Goal: Information Seeking & Learning: Learn about a topic

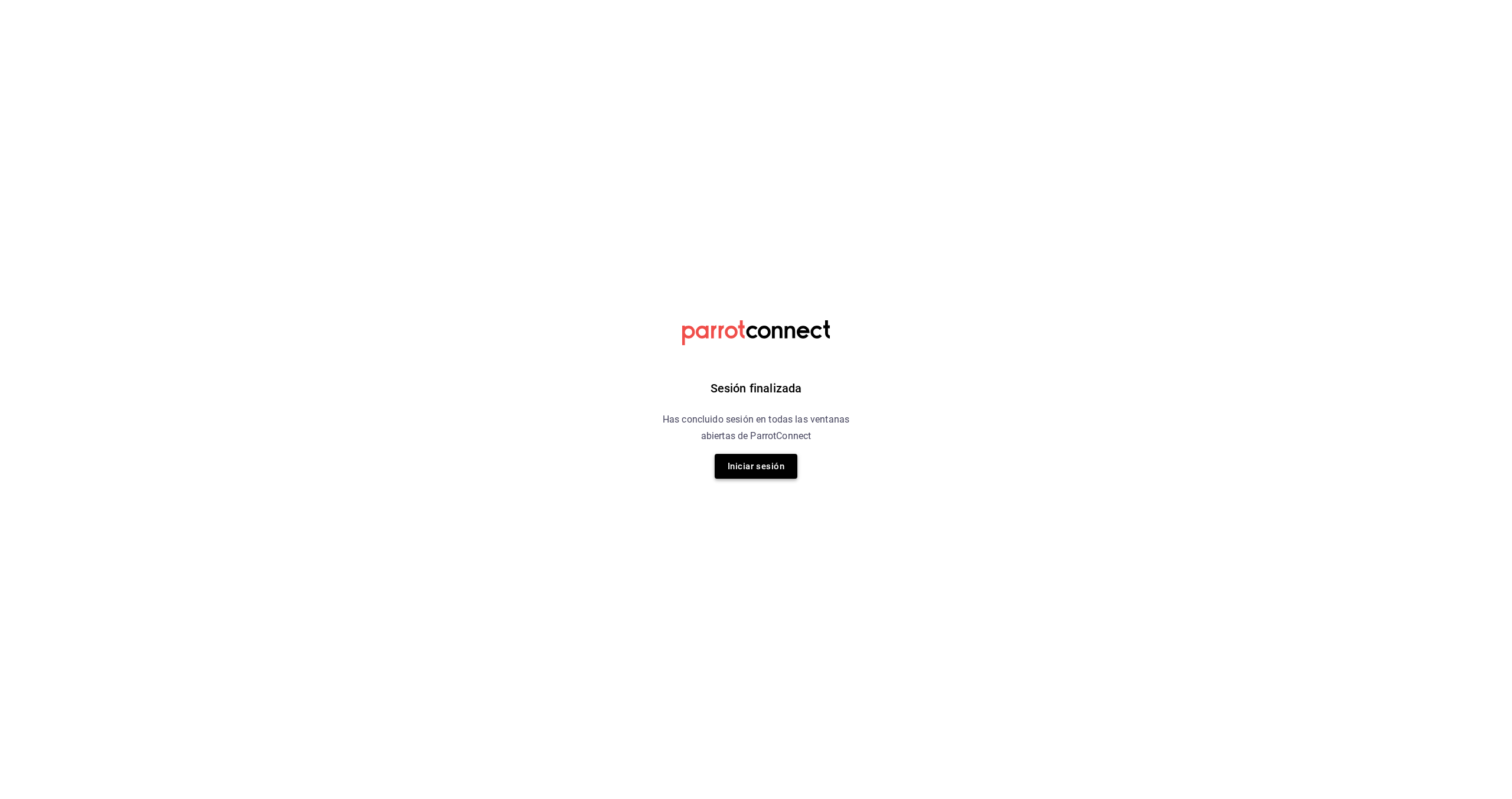
click at [740, 460] on button "Iniciar sesión" at bounding box center [756, 466] width 83 height 25
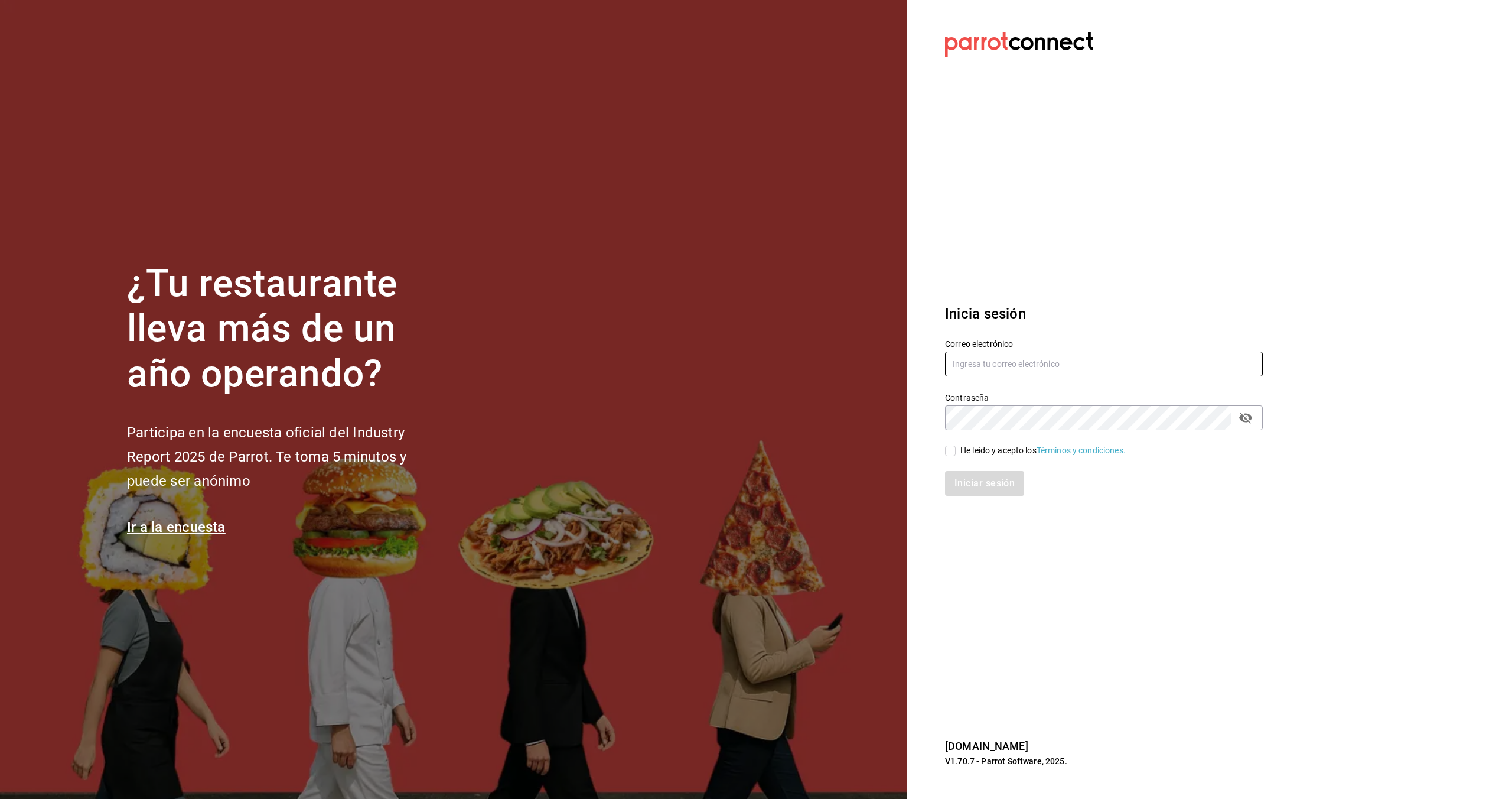
type input "[EMAIL_ADDRESS][DOMAIN_NAME]"
click at [948, 452] on input "He leído y acepto los Términos y condiciones." at bounding box center [950, 451] width 11 height 11
checkbox input "true"
click at [966, 485] on button "Iniciar sesión" at bounding box center [985, 483] width 81 height 25
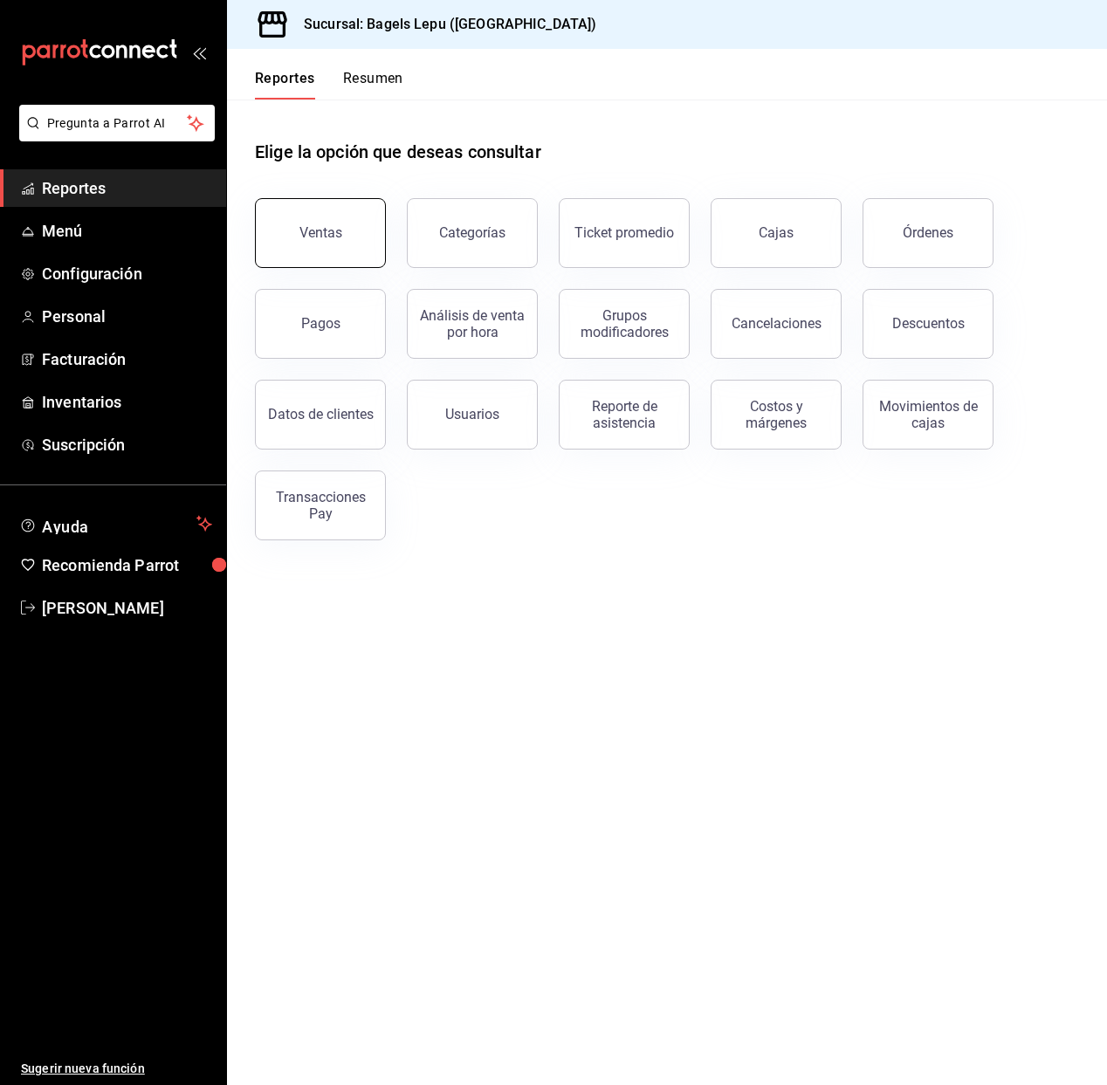
click at [350, 225] on button "Ventas" at bounding box center [320, 233] width 131 height 70
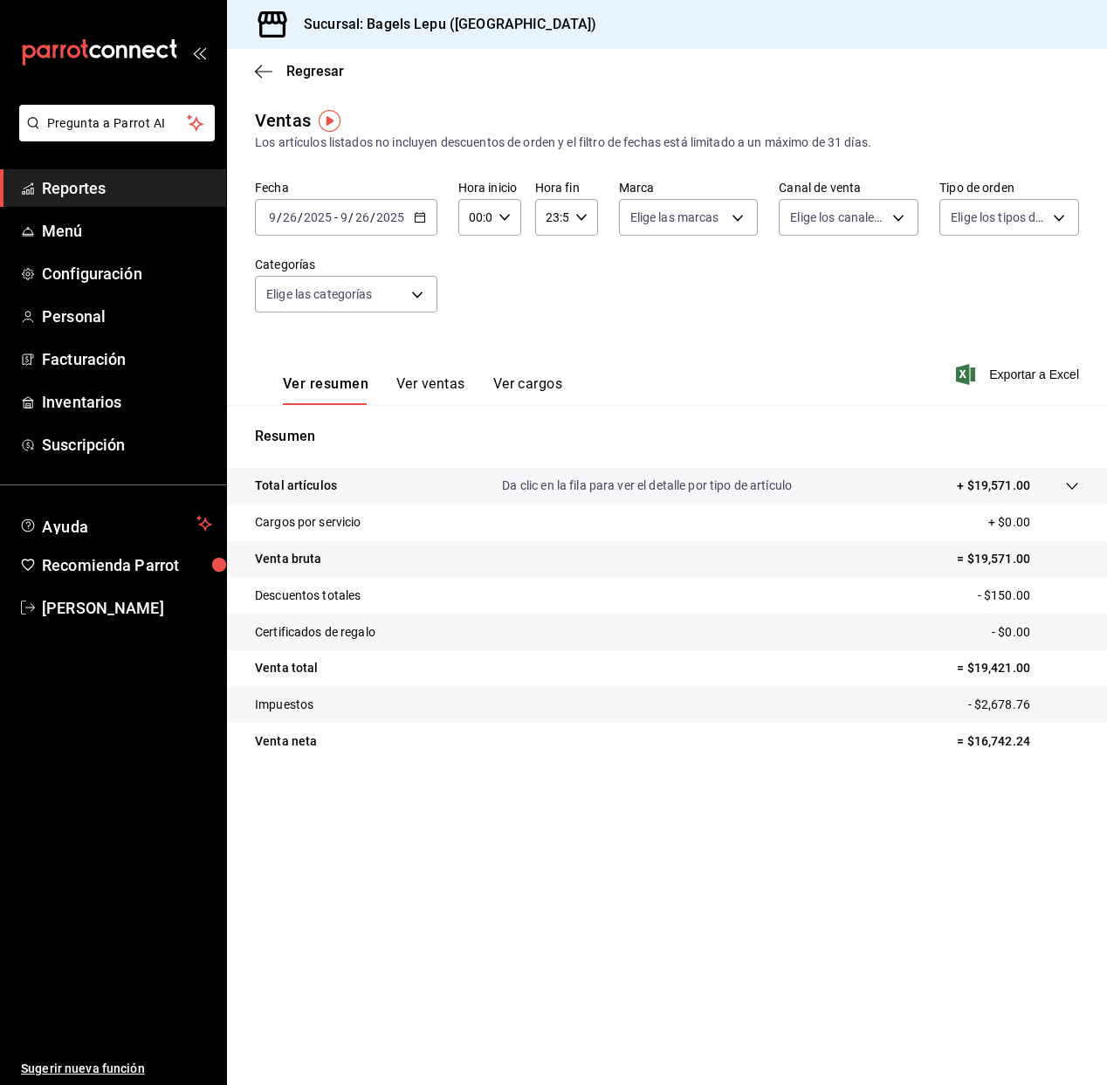
click at [419, 217] on icon "button" at bounding box center [420, 217] width 12 height 12
click at [319, 426] on span "Rango de fechas" at bounding box center [337, 427] width 135 height 18
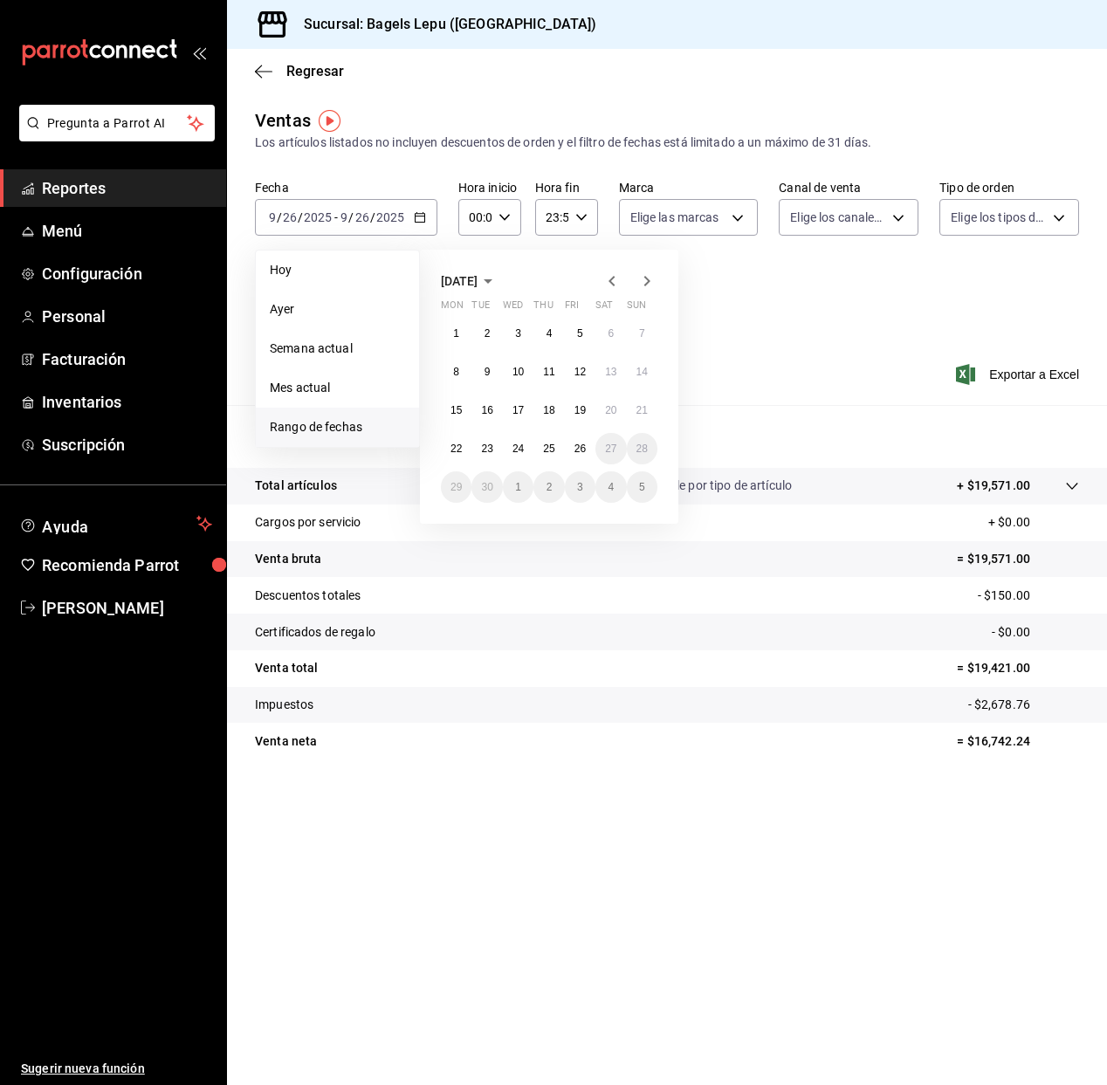
click at [613, 278] on icon "button" at bounding box center [611, 281] width 6 height 10
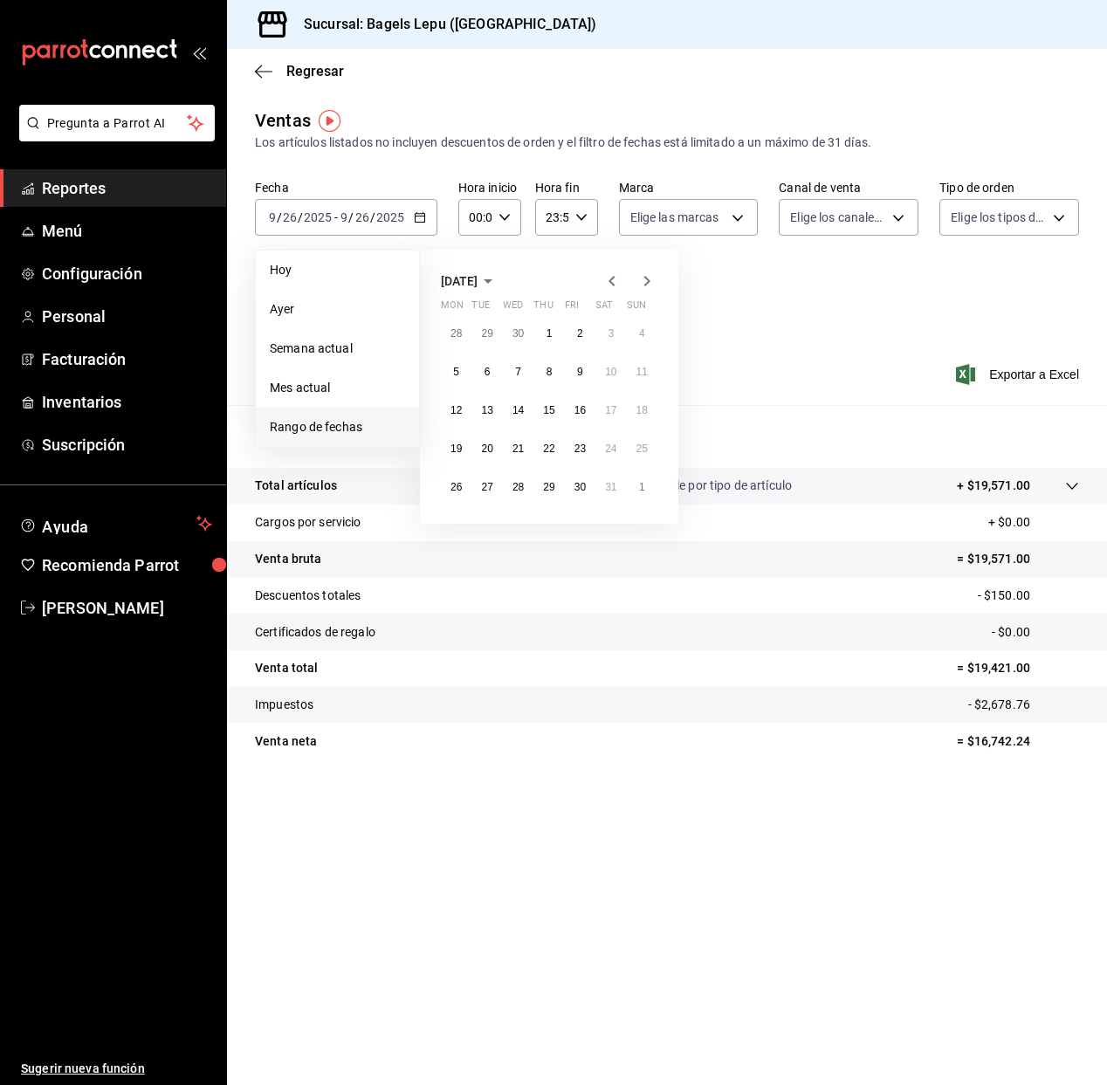
click at [613, 278] on icon "button" at bounding box center [611, 281] width 6 height 10
click at [508, 342] on button "1" at bounding box center [518, 333] width 31 height 31
click at [589, 490] on button "31" at bounding box center [580, 486] width 31 height 31
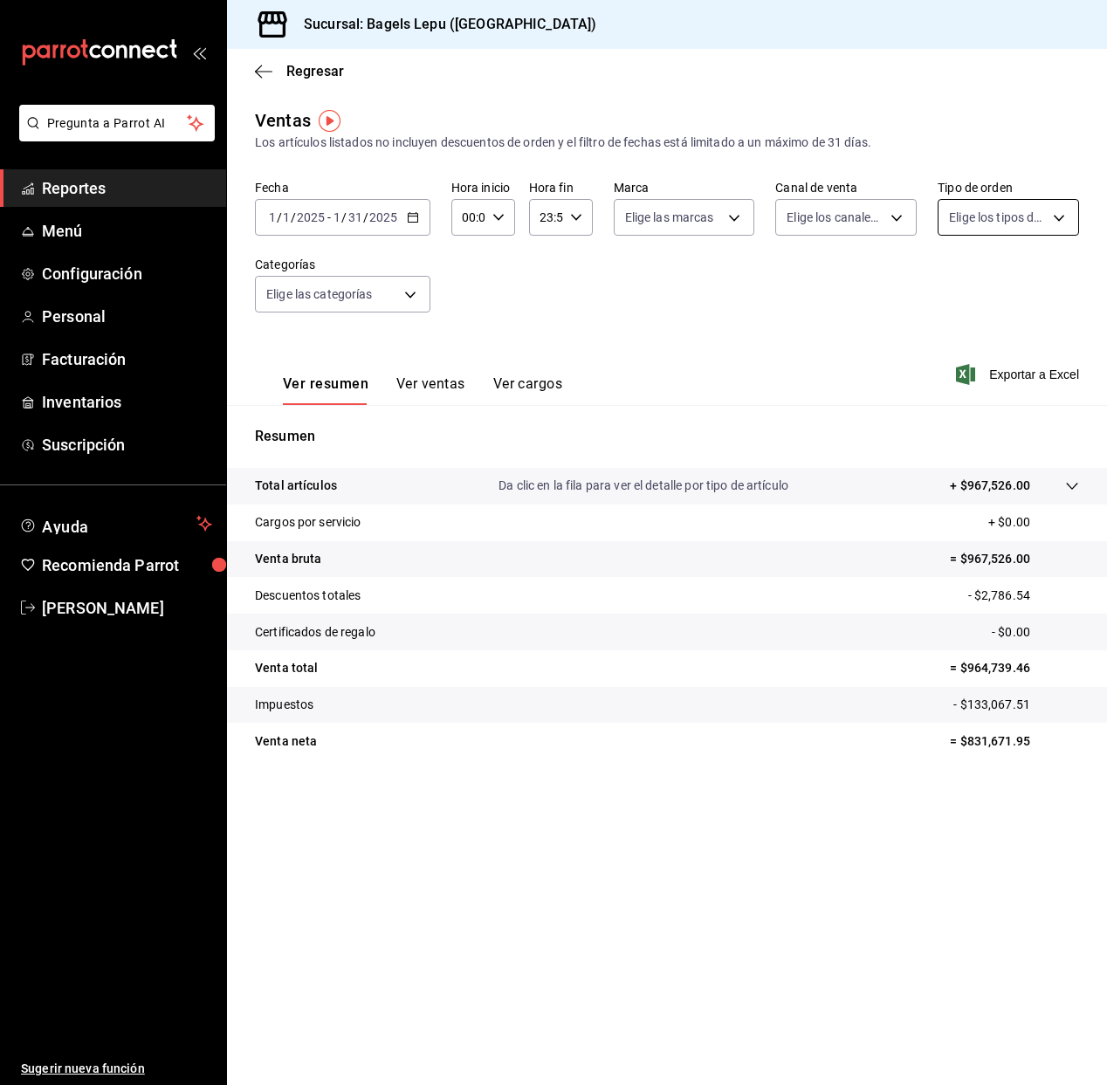
click at [948, 223] on body "Pregunta a Parrot AI Reportes Menú Configuración Personal Facturación Inventari…" at bounding box center [553, 542] width 1107 height 1085
click at [883, 217] on div at bounding box center [553, 542] width 1107 height 1085
click at [883, 217] on body "Pregunta a Parrot AI Reportes Menú Configuración Personal Facturación Inventari…" at bounding box center [553, 542] width 1107 height 1085
click at [532, 294] on div at bounding box center [553, 542] width 1107 height 1085
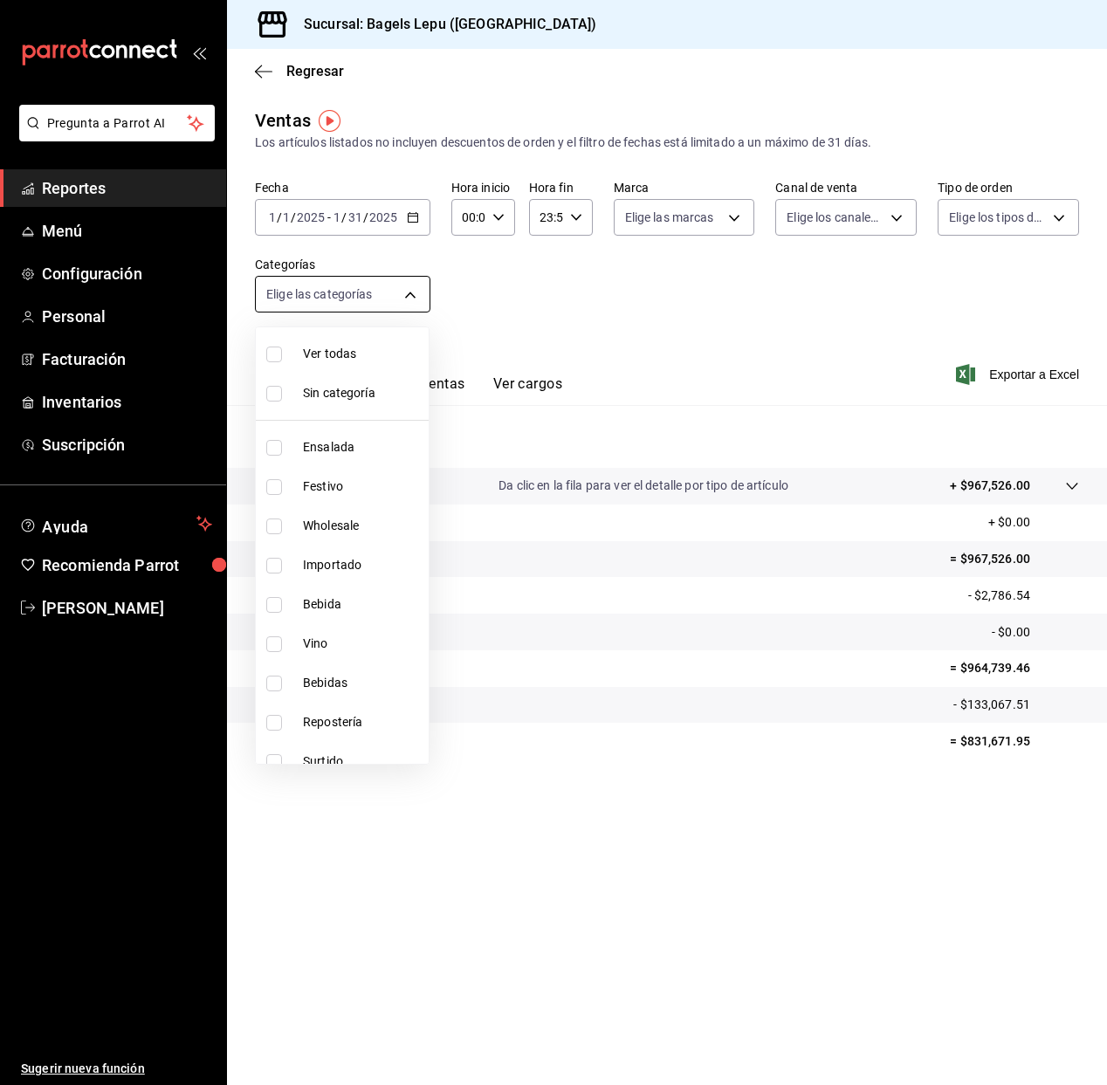
click at [406, 300] on body "Pregunta a Parrot AI Reportes Menú Configuración Personal Facturación Inventari…" at bounding box center [553, 542] width 1107 height 1085
click at [274, 528] on input "checkbox" at bounding box center [274, 526] width 16 height 16
checkbox input "true"
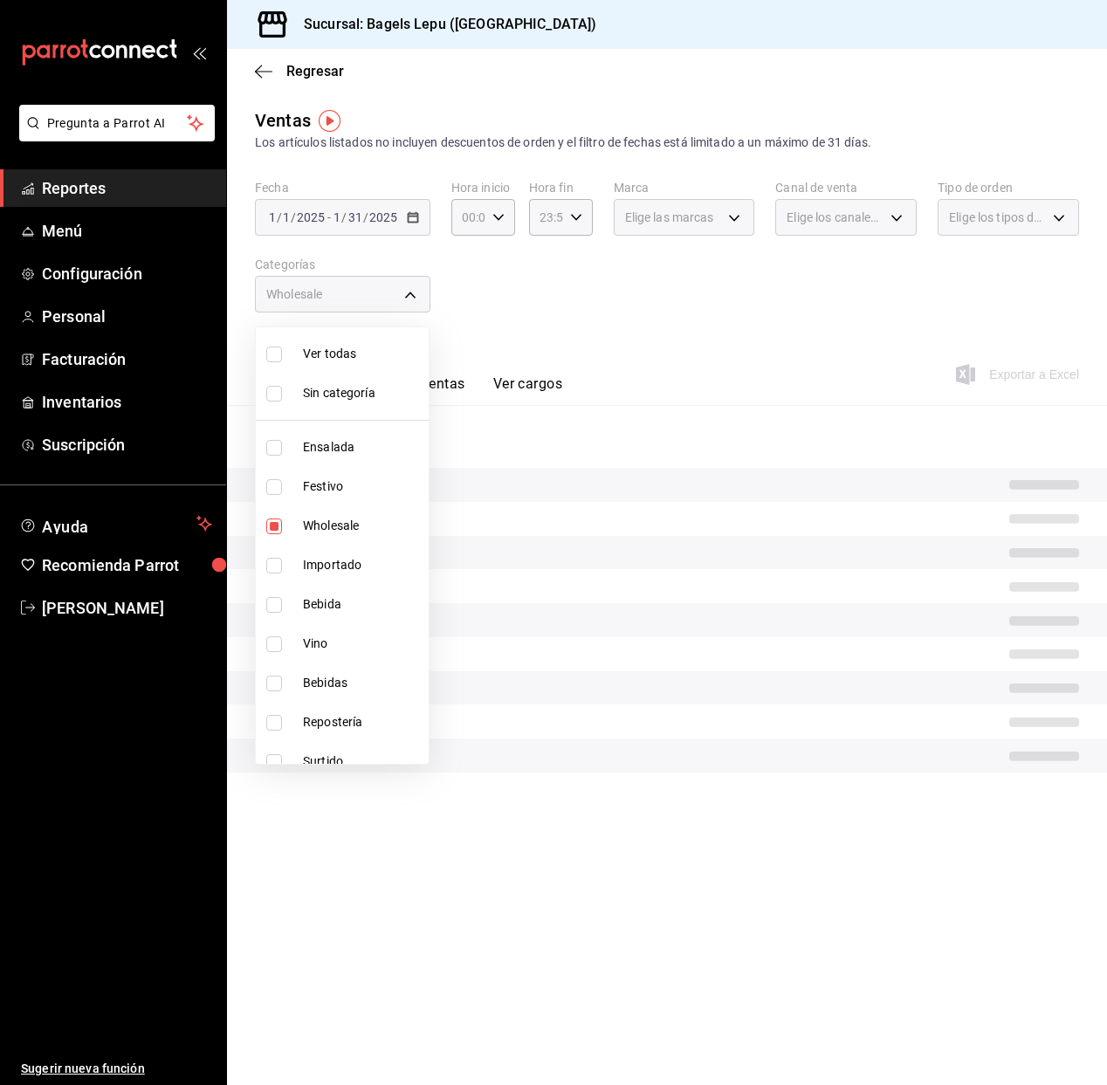
click at [717, 301] on div at bounding box center [553, 542] width 1107 height 1085
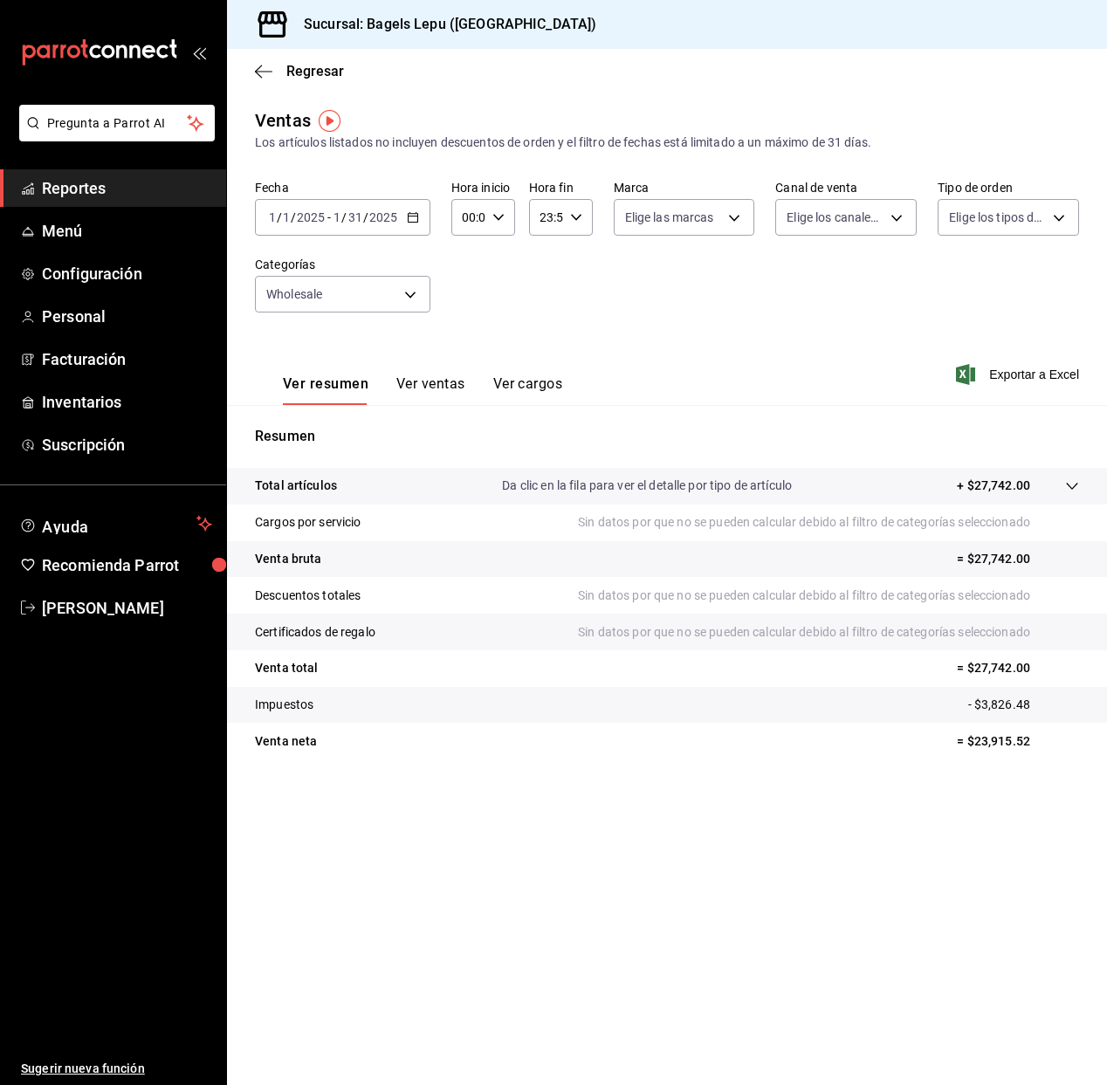
click at [415, 216] on icon "button" at bounding box center [413, 217] width 12 height 12
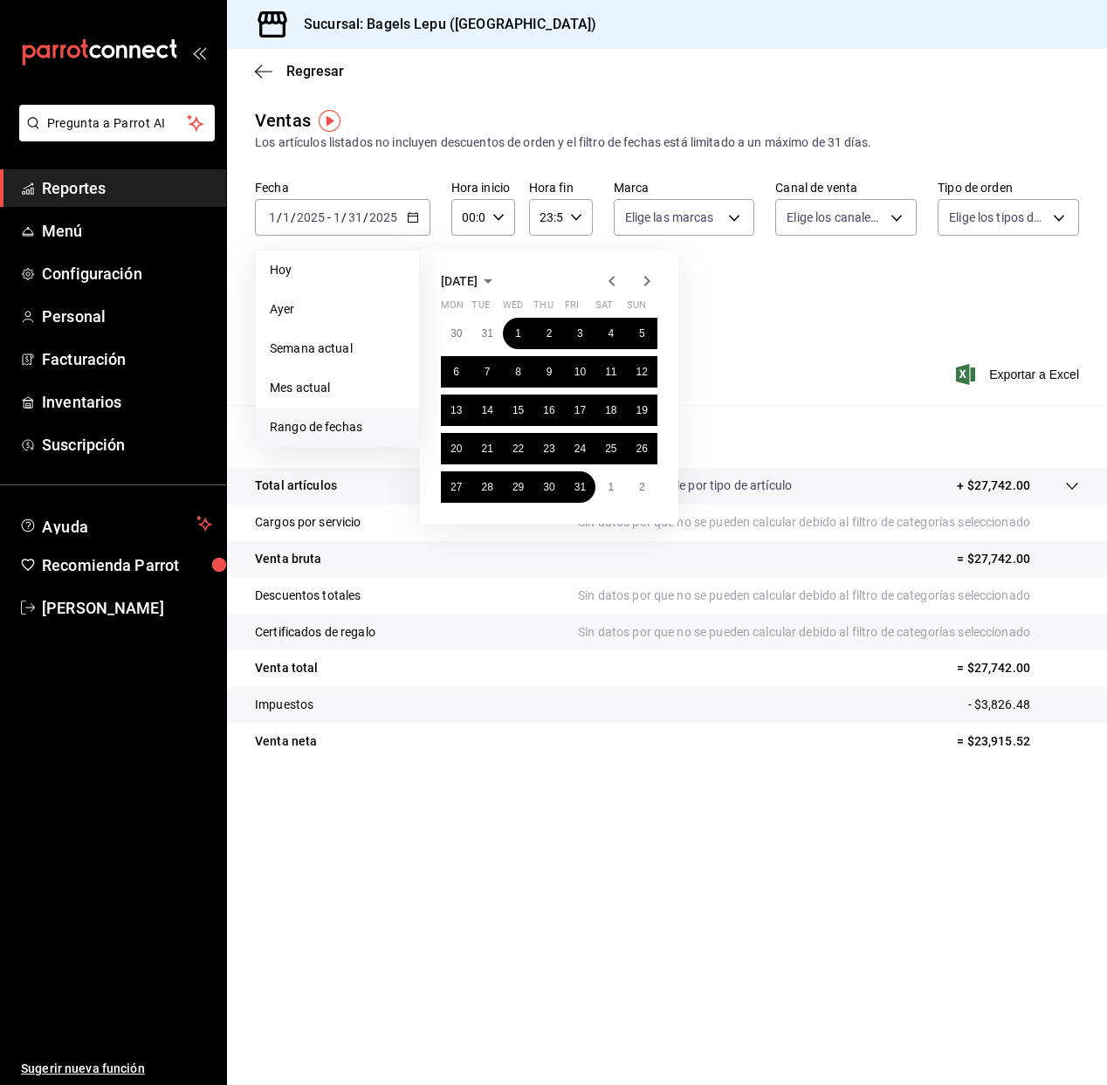
click at [761, 285] on div "Fecha 2025-01-01 1 / 1 / 2025 - 2025-01-31 1 / 31 / 2025 Hoy Ayer Semana actual…" at bounding box center [667, 257] width 824 height 154
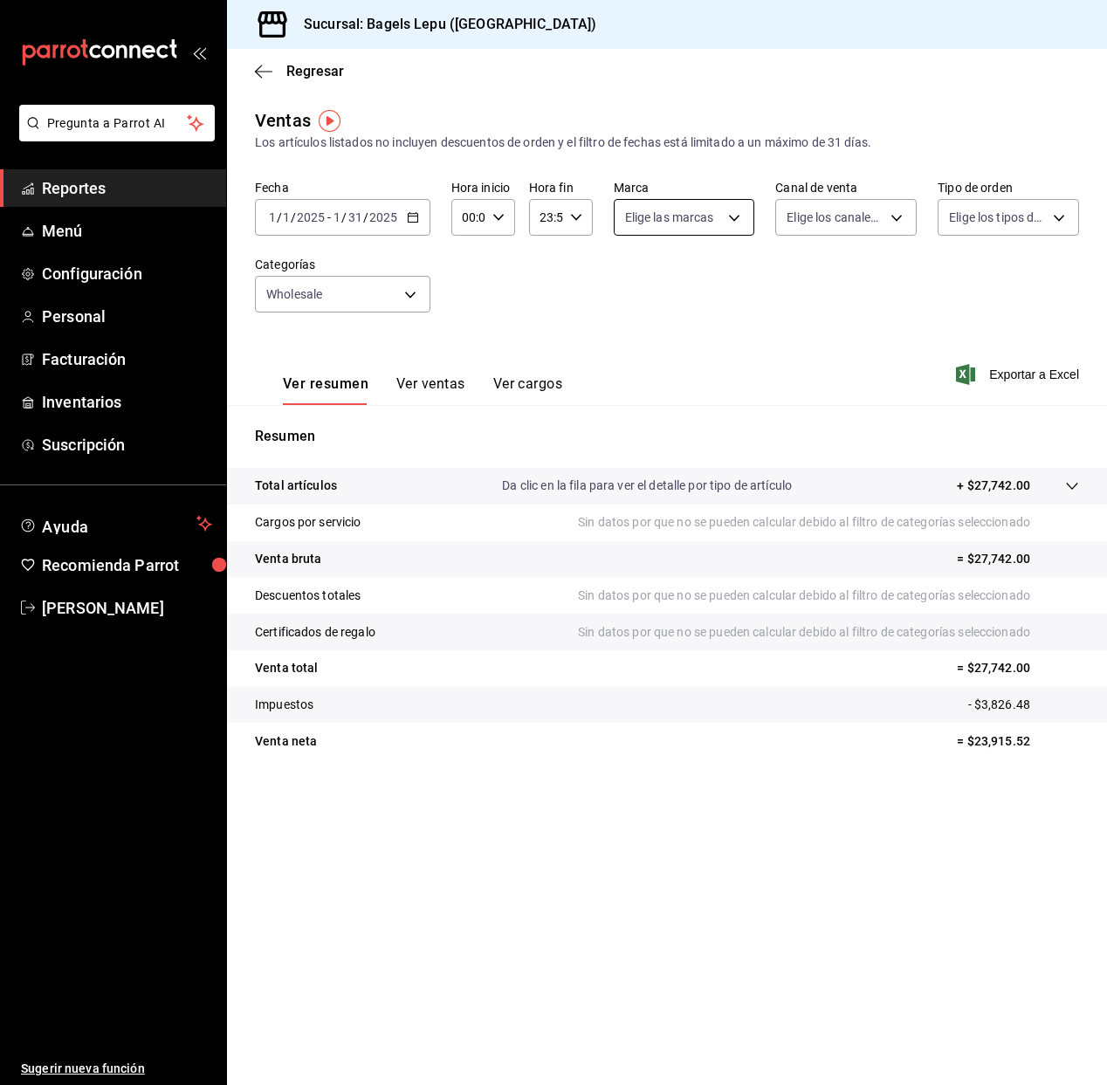
click at [690, 207] on body "Pregunta a Parrot AI Reportes Menú Configuración Personal Facturación Inventari…" at bounding box center [553, 542] width 1107 height 1085
click at [370, 298] on div at bounding box center [553, 542] width 1107 height 1085
click at [402, 294] on body "Pregunta a Parrot AI Reportes Menú Configuración Personal Facturación Inventari…" at bounding box center [553, 542] width 1107 height 1085
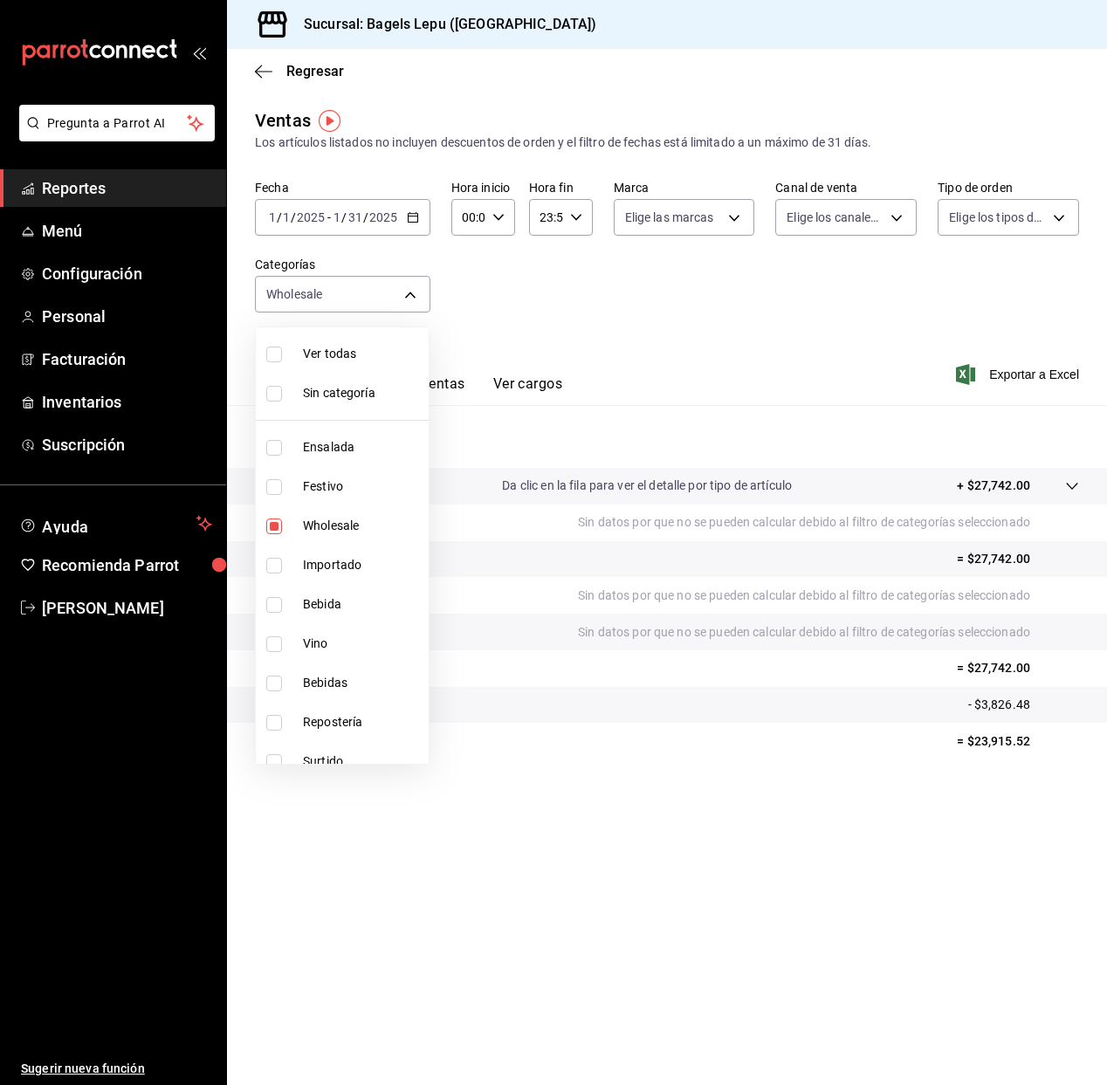
click at [276, 496] on li "Festivo" at bounding box center [342, 486] width 173 height 39
type input "8e341ce4-9aa8-4b29-9fe0-f92945fec035,d42bd4d8-d1aa-4bf0-a189-657aa46ffdfd"
checkbox input "true"
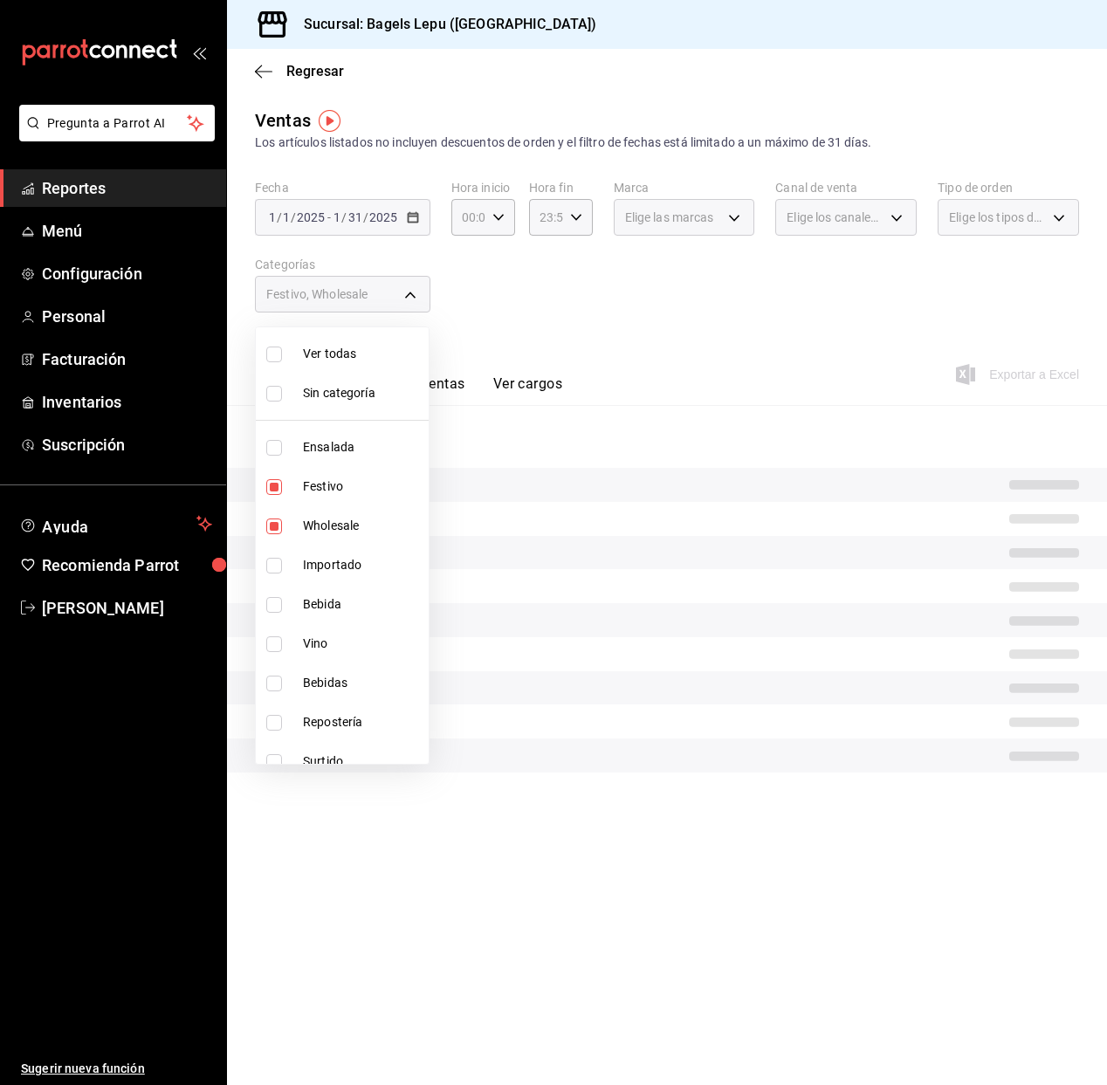
click at [277, 455] on li "Ensalada" at bounding box center [342, 447] width 173 height 39
type input "8e341ce4-9aa8-4b29-9fe0-f92945fec035,d42bd4d8-d1aa-4bf0-a189-657aa46ffdfd,716a4…"
checkbox input "true"
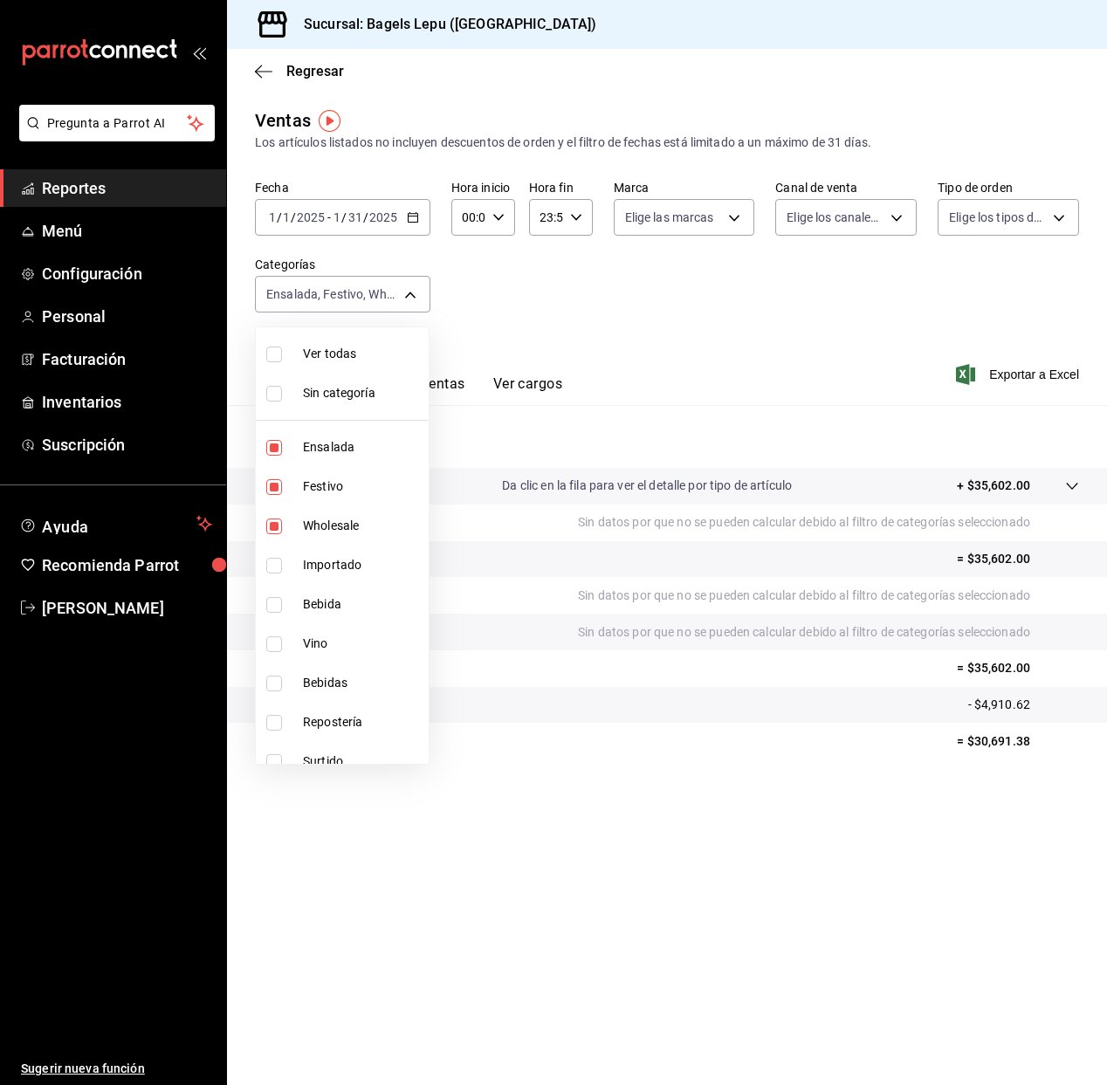
click at [270, 527] on input "checkbox" at bounding box center [274, 526] width 16 height 16
checkbox input "false"
type input "d42bd4d8-d1aa-4bf0-a189-657aa46ffdfd,716a415a-250d-4fca-80b4-c6b6687f5517"
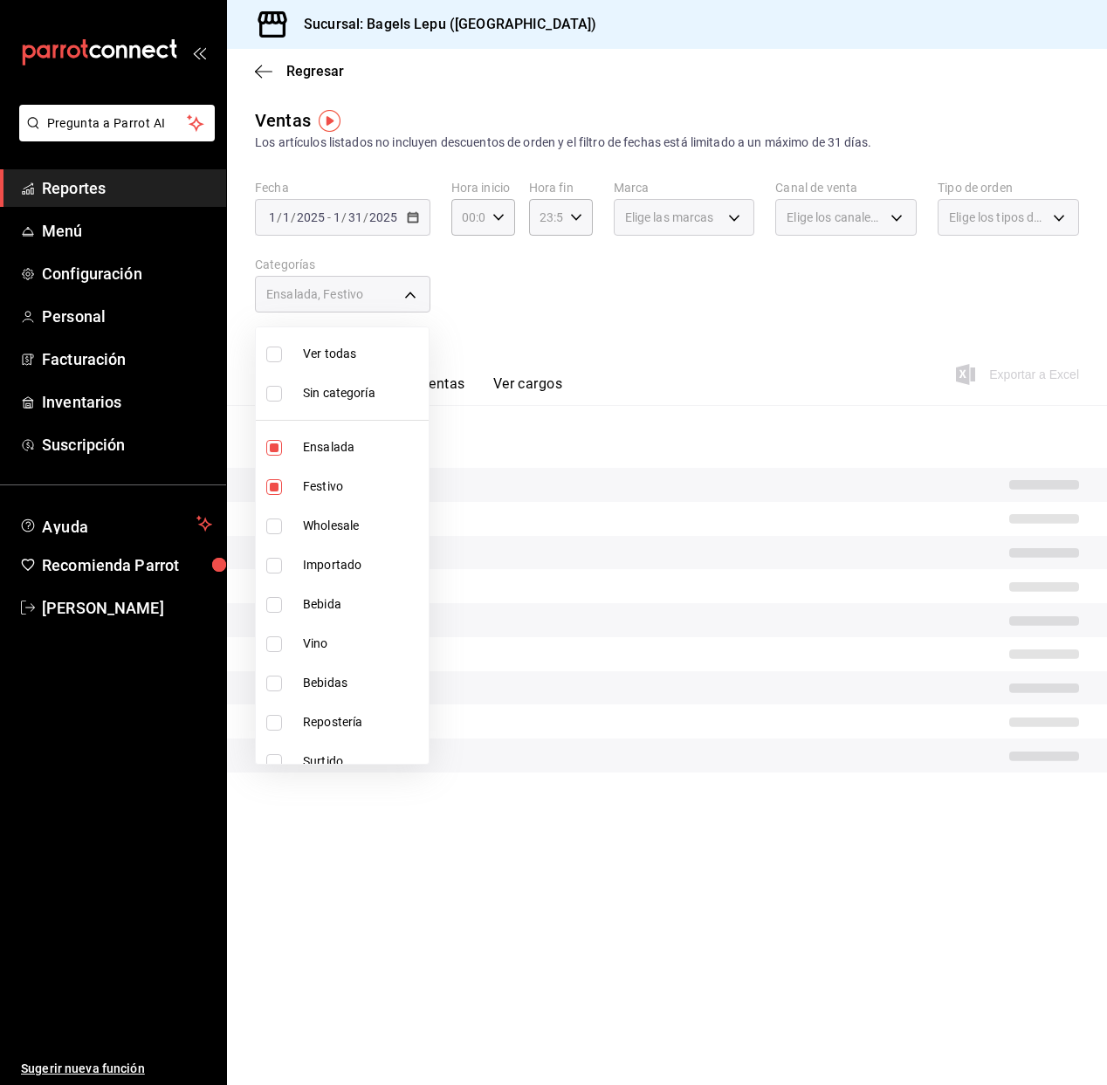
click at [271, 559] on input "checkbox" at bounding box center [274, 566] width 16 height 16
checkbox input "true"
type input "d42bd4d8-d1aa-4bf0-a189-657aa46ffdfd,716a415a-250d-4fca-80b4-c6b6687f5517,b5148…"
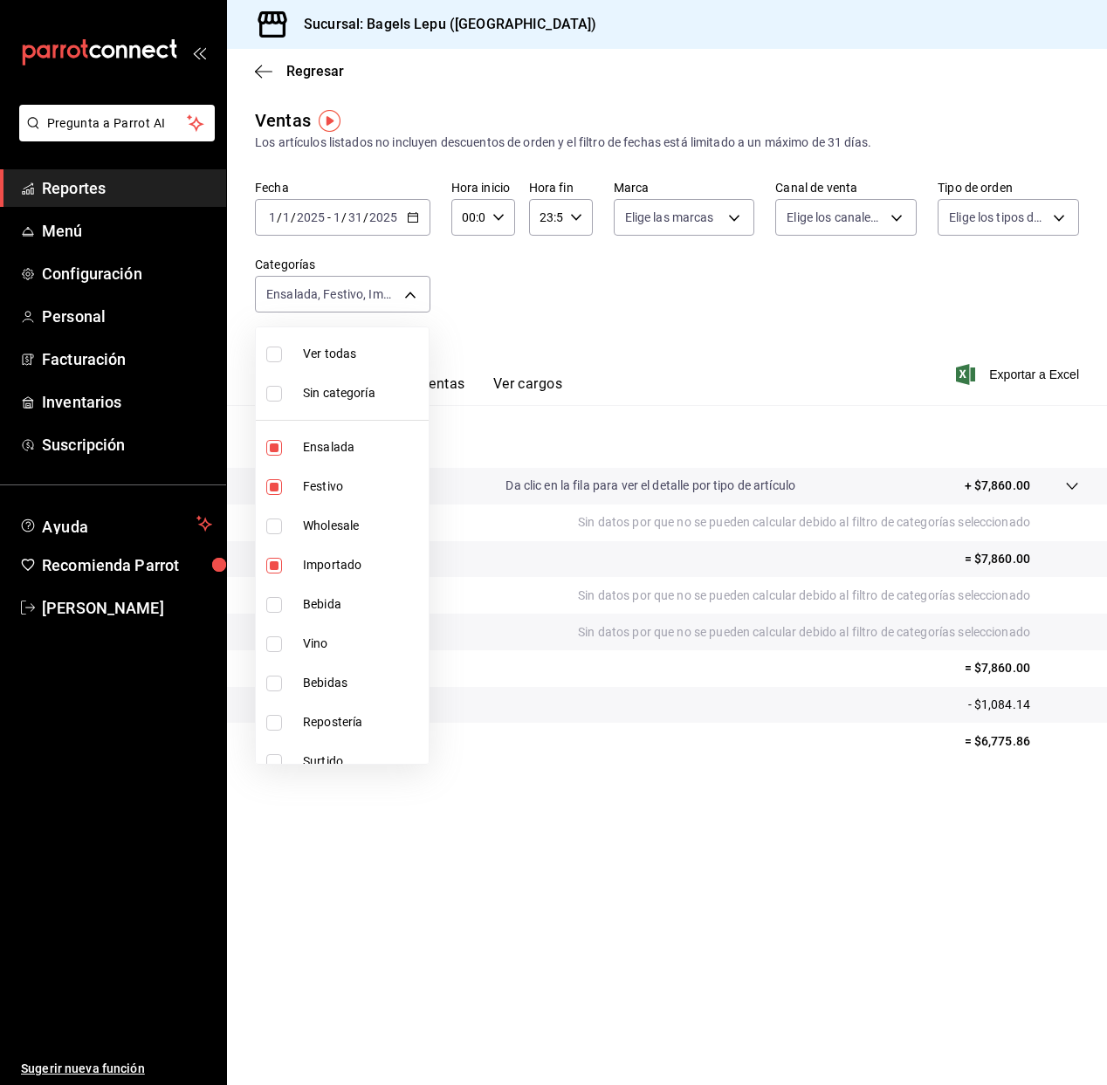
click at [272, 609] on input "checkbox" at bounding box center [274, 605] width 16 height 16
checkbox input "true"
type input "d42bd4d8-d1aa-4bf0-a189-657aa46ffdfd,716a415a-250d-4fca-80b4-c6b6687f5517,b5148…"
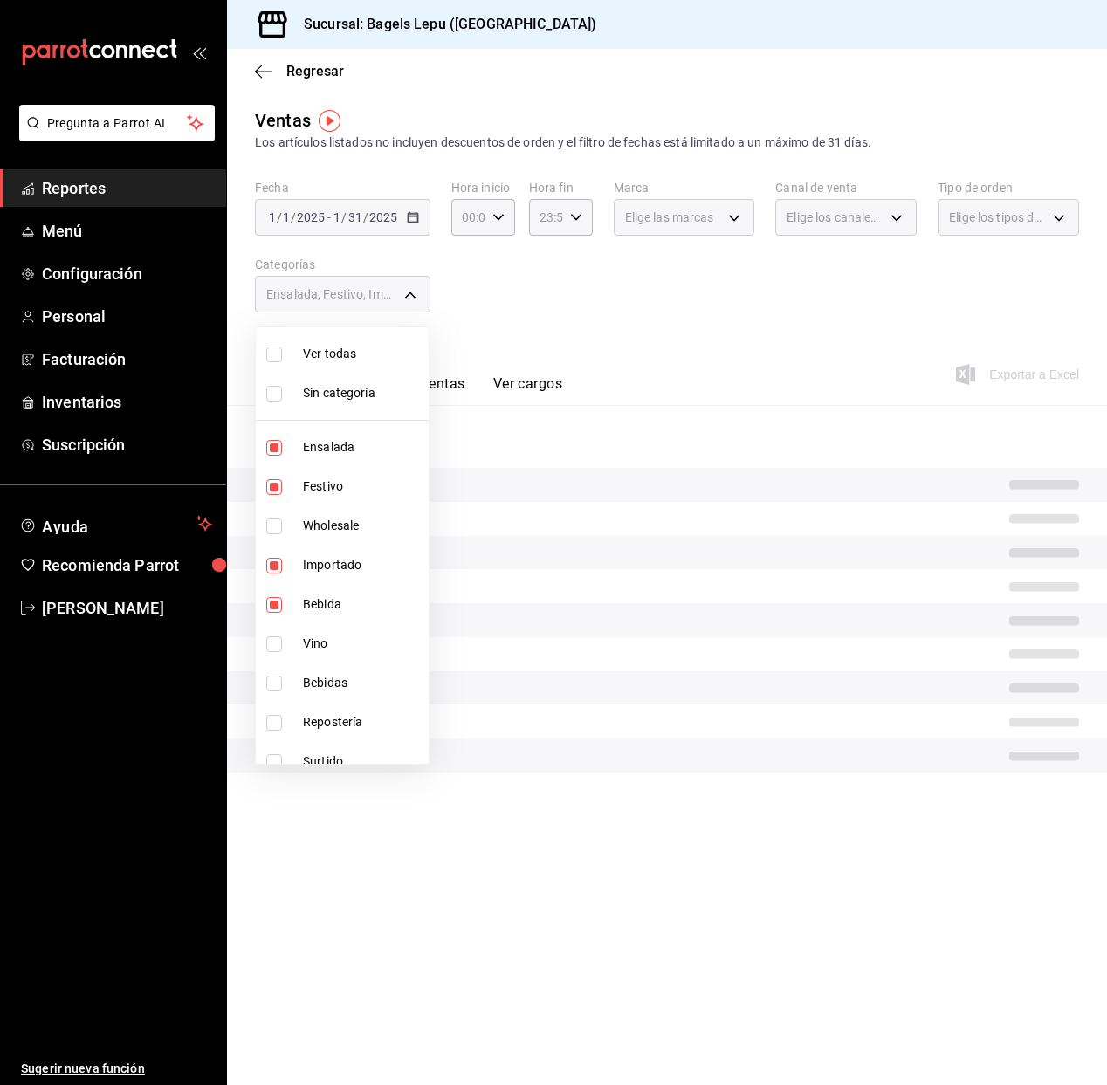
click at [280, 642] on input "checkbox" at bounding box center [274, 644] width 16 height 16
checkbox input "true"
type input "d42bd4d8-d1aa-4bf0-a189-657aa46ffdfd,716a415a-250d-4fca-80b4-c6b6687f5517,b5148…"
click at [276, 678] on input "checkbox" at bounding box center [274, 683] width 16 height 16
checkbox input "true"
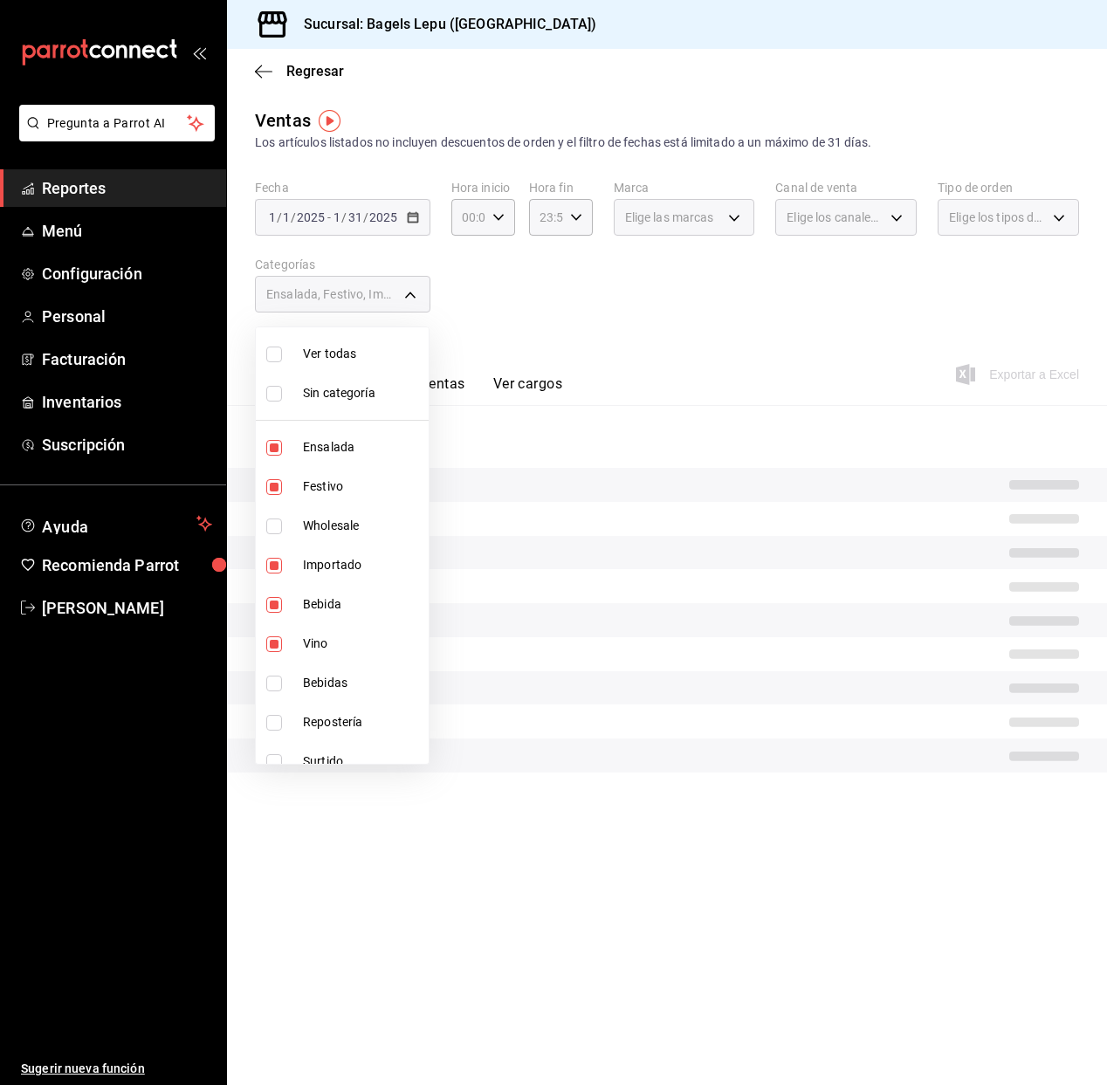
type input "d42bd4d8-d1aa-4bf0-a189-657aa46ffdfd,716a415a-250d-4fca-80b4-c6b6687f5517,b5148…"
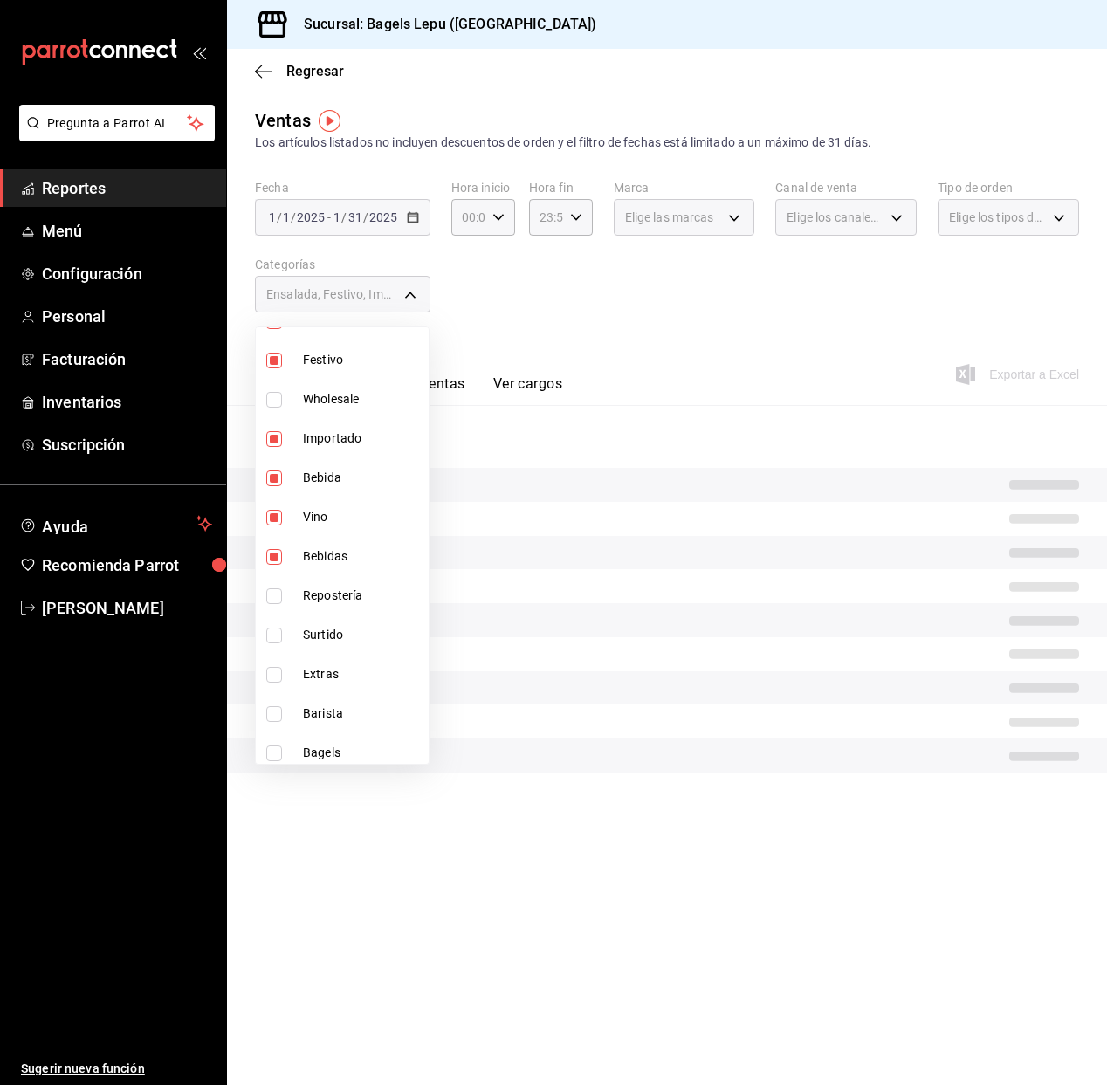
scroll to position [135, 0]
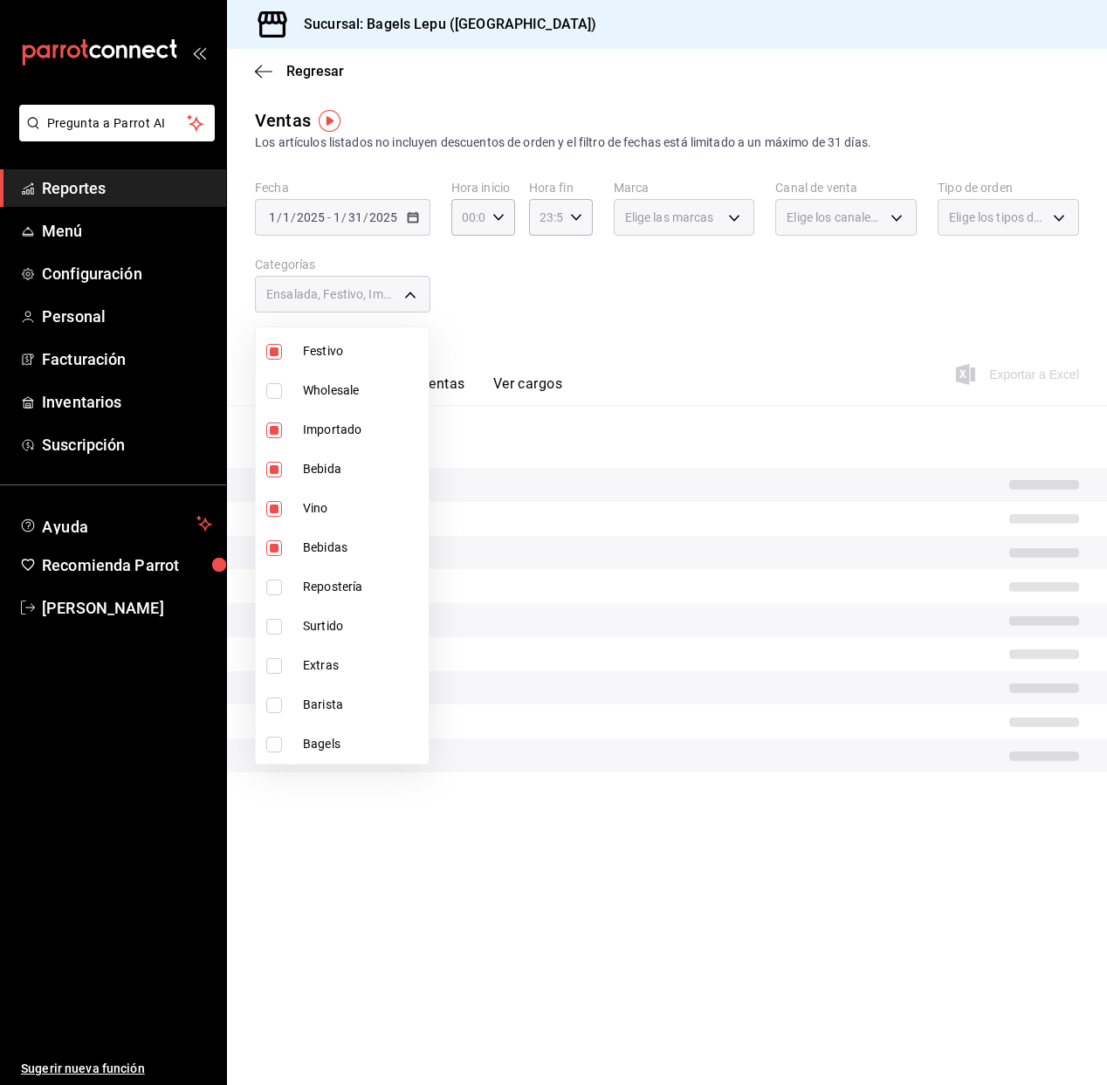
click at [284, 584] on label at bounding box center [277, 587] width 23 height 16
click at [282, 584] on input "checkbox" at bounding box center [274, 587] width 16 height 16
checkbox input "false"
type input "d42bd4d8-d1aa-4bf0-a189-657aa46ffdfd,716a415a-250d-4fca-80b4-c6b6687f5517,b5148…"
click at [275, 590] on input "checkbox" at bounding box center [274, 587] width 16 height 16
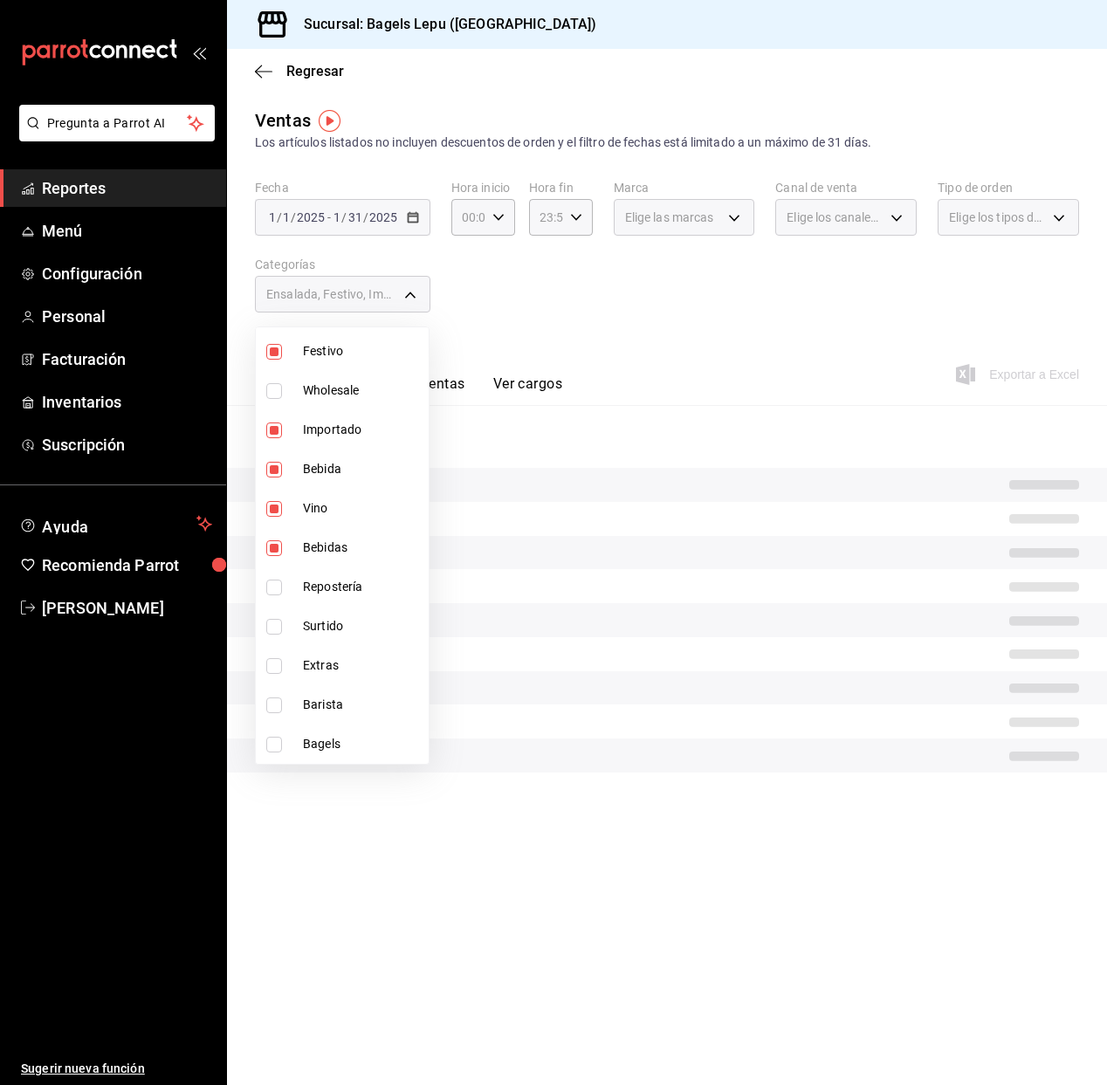
checkbox input "true"
type input "d42bd4d8-d1aa-4bf0-a189-657aa46ffdfd,716a415a-250d-4fca-80b4-c6b6687f5517,b5148…"
click at [271, 634] on input "checkbox" at bounding box center [274, 627] width 16 height 16
checkbox input "true"
type input "d42bd4d8-d1aa-4bf0-a189-657aa46ffdfd,716a415a-250d-4fca-80b4-c6b6687f5517,b5148…"
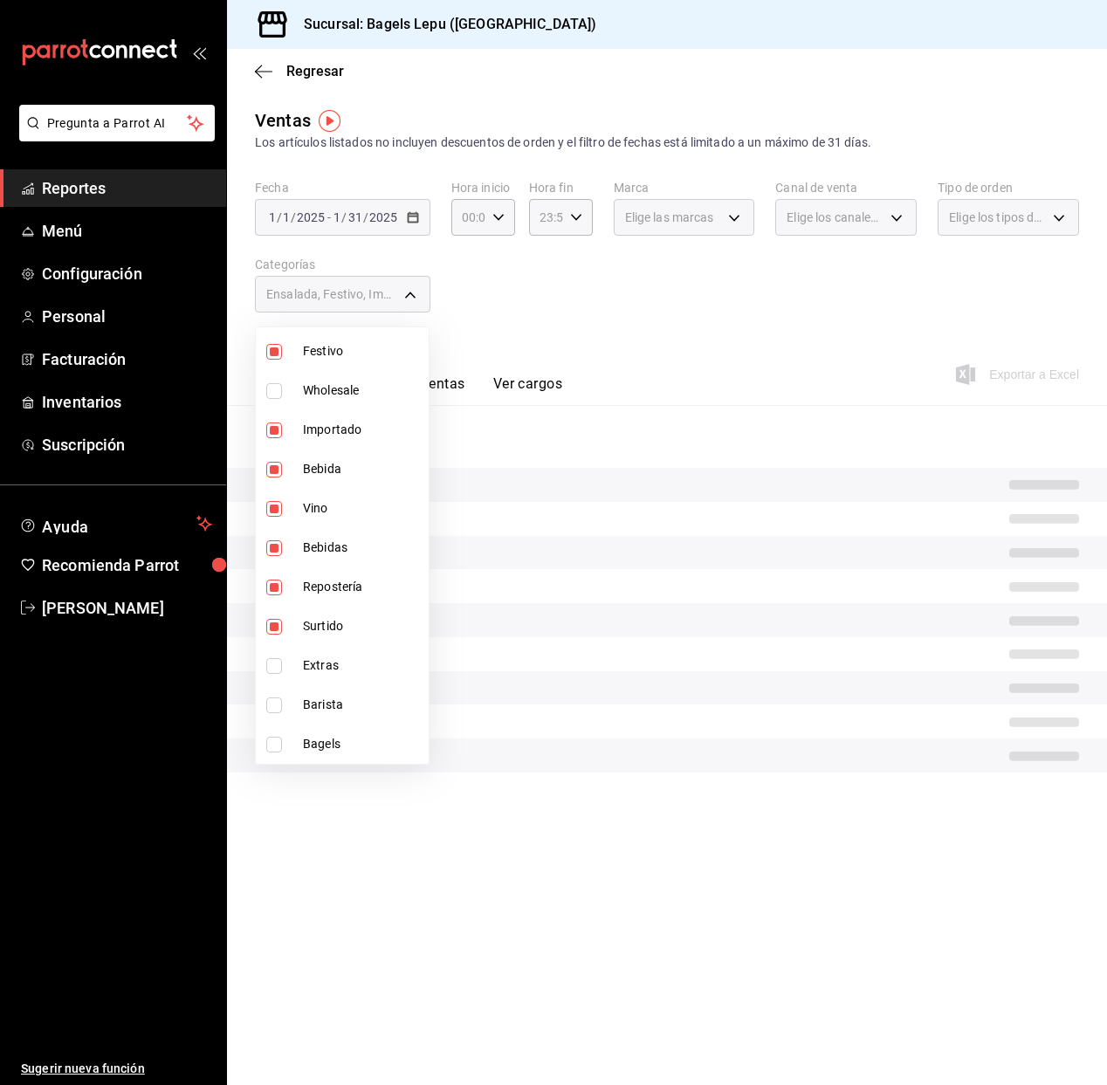
click at [271, 665] on input "checkbox" at bounding box center [274, 666] width 16 height 16
checkbox input "true"
click at [272, 693] on li "Barista" at bounding box center [342, 704] width 173 height 39
type input "d42bd4d8-d1aa-4bf0-a189-657aa46ffdfd,716a415a-250d-4fca-80b4-c6b6687f5517,b5148…"
click at [275, 706] on input "checkbox" at bounding box center [274, 705] width 16 height 16
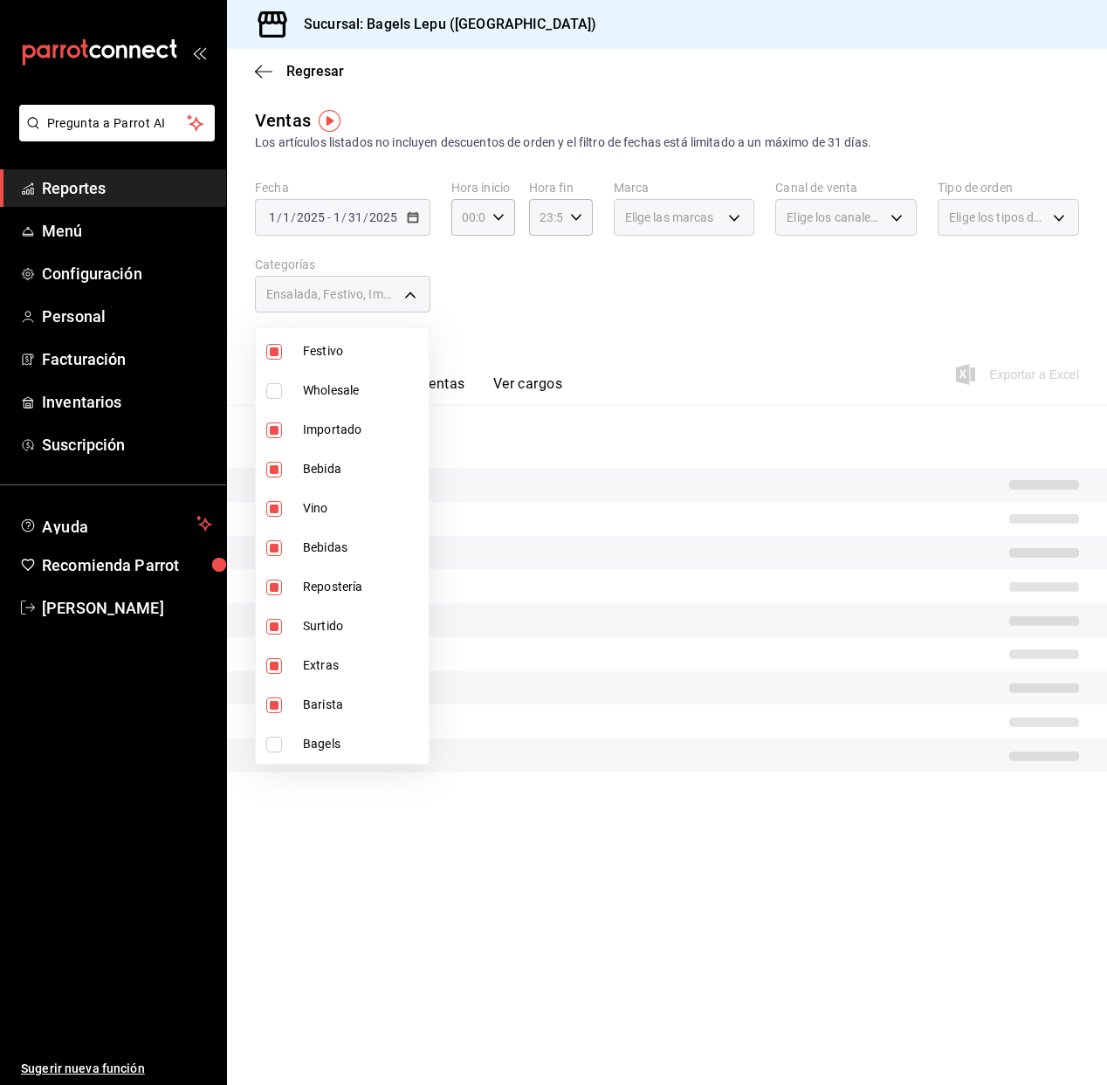
checkbox input "false"
type input "d42bd4d8-d1aa-4bf0-a189-657aa46ffdfd,716a415a-250d-4fca-80b4-c6b6687f5517,b5148…"
click at [279, 702] on input "checkbox" at bounding box center [274, 705] width 16 height 16
checkbox input "true"
type input "d42bd4d8-d1aa-4bf0-a189-657aa46ffdfd,716a415a-250d-4fca-80b4-c6b6687f5517,b5148…"
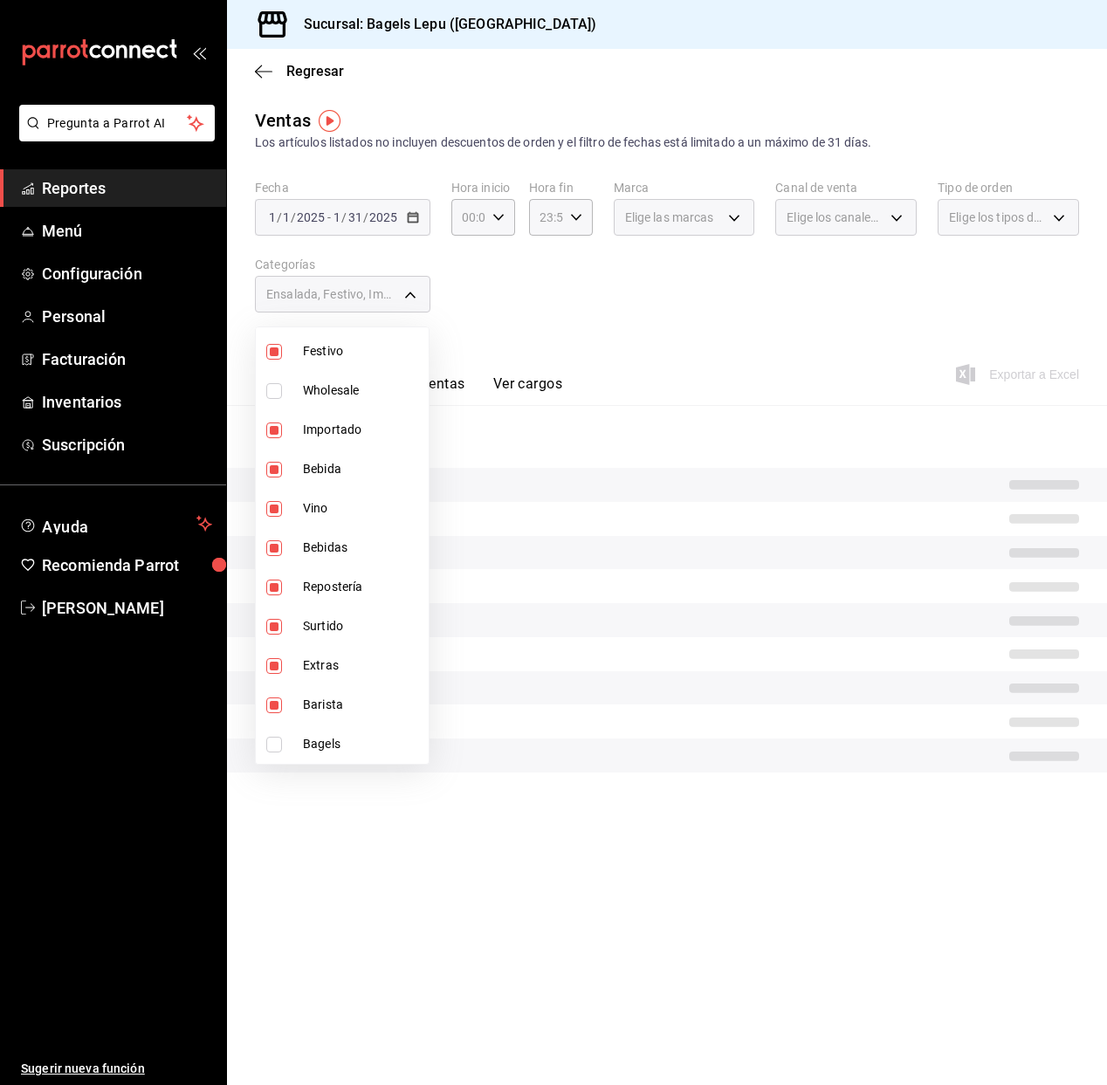
click at [277, 741] on input "checkbox" at bounding box center [274, 745] width 16 height 16
checkbox input "true"
type input "d42bd4d8-d1aa-4bf0-a189-657aa46ffdfd,716a415a-250d-4fca-80b4-c6b6687f5517,b5148…"
click at [635, 279] on div at bounding box center [553, 542] width 1107 height 1085
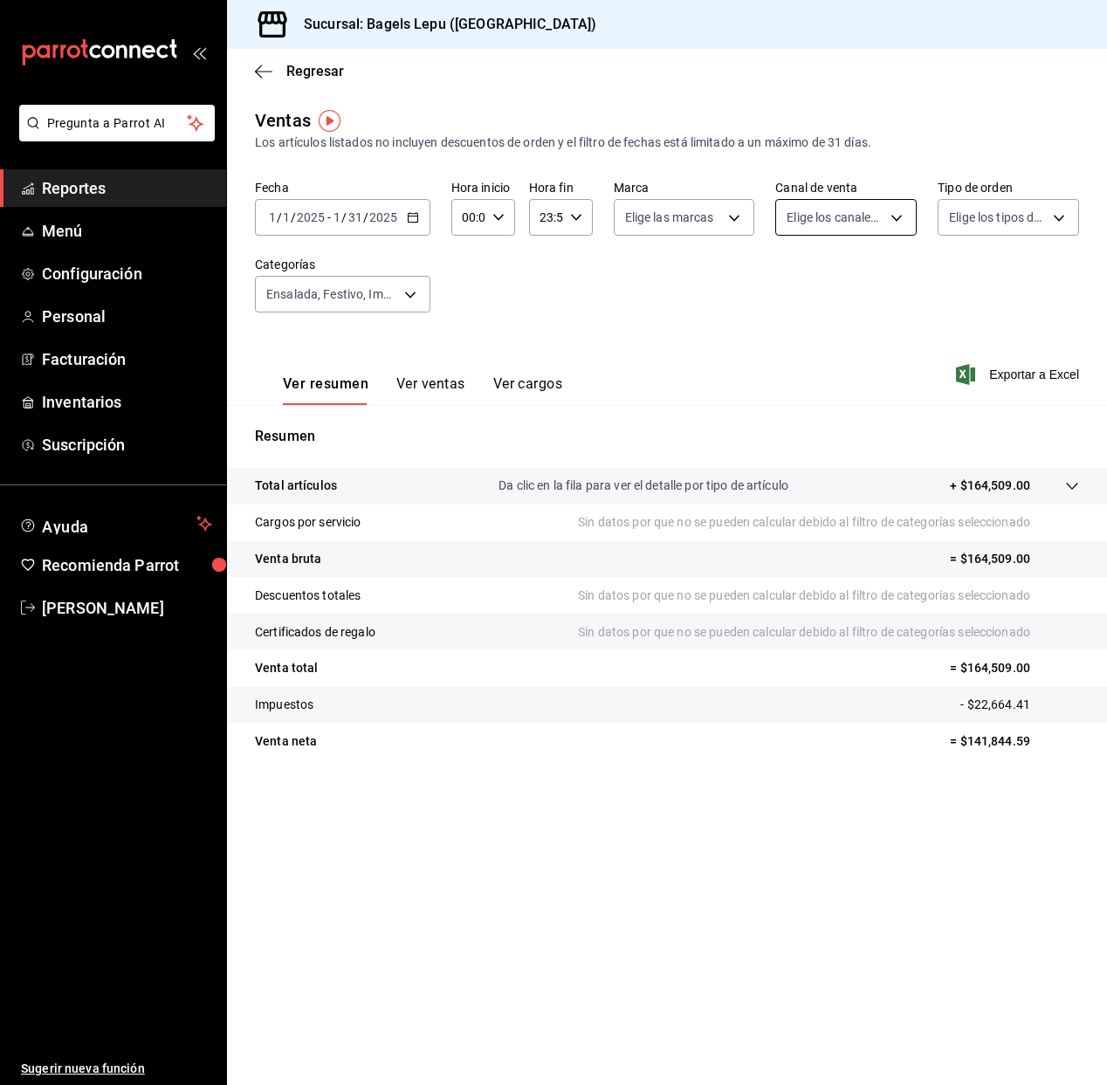
click at [856, 218] on body "Pregunta a Parrot AI Reportes Menú Configuración Personal Facturación Inventari…" at bounding box center [553, 542] width 1107 height 1085
click at [988, 216] on div at bounding box center [553, 542] width 1107 height 1085
click at [989, 216] on body "Pregunta a Parrot AI Reportes Menú Configuración Personal Facturación Inventari…" at bounding box center [553, 542] width 1107 height 1085
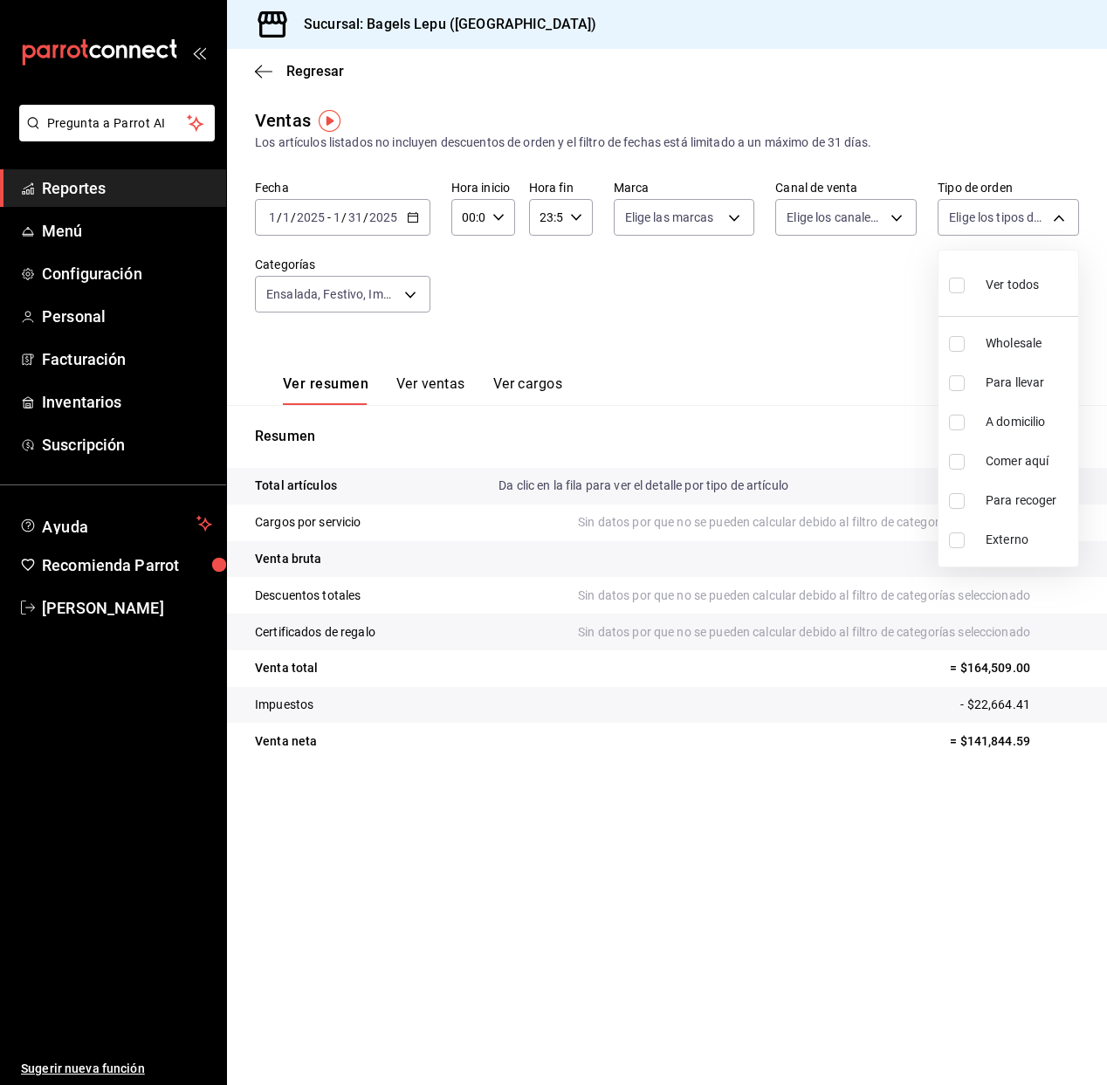
click at [962, 345] on input "checkbox" at bounding box center [957, 344] width 16 height 16
checkbox input "true"
type input "83fcf2a1-486c-479d-a459-7ae9070ad679"
click at [711, 311] on div at bounding box center [553, 542] width 1107 height 1085
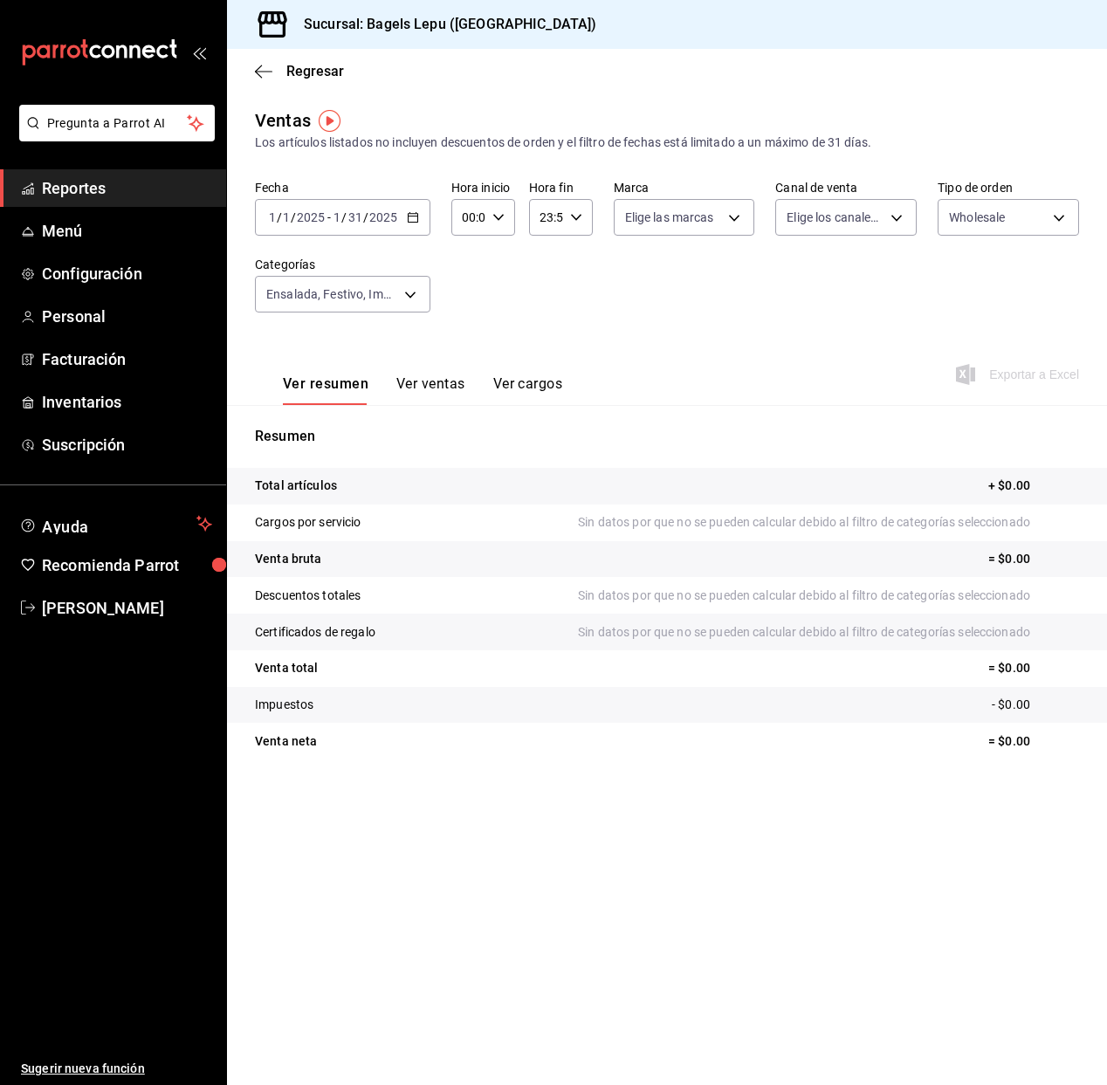
click at [408, 216] on icon "button" at bounding box center [413, 217] width 12 height 12
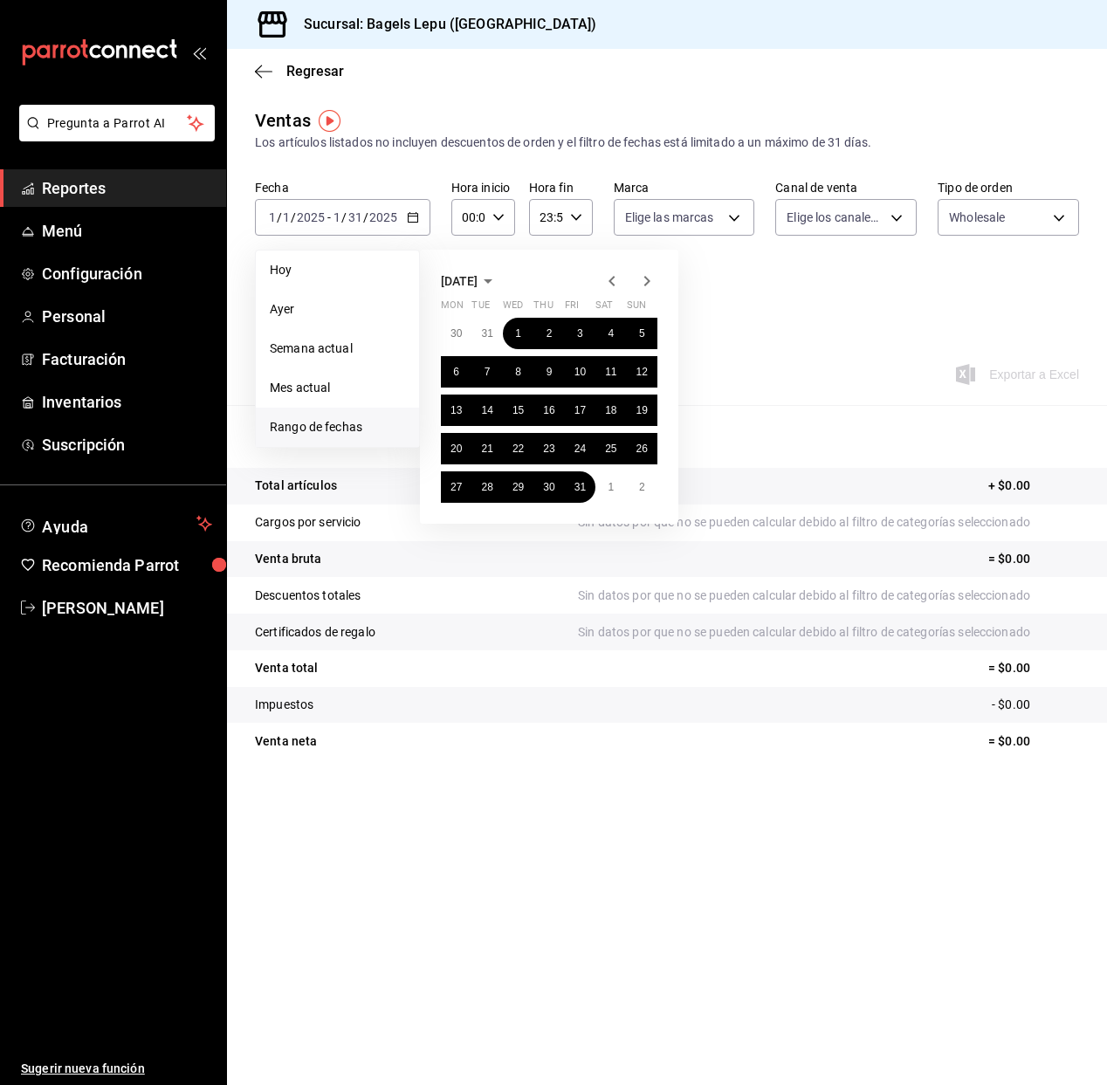
click at [645, 281] on icon "button" at bounding box center [646, 281] width 21 height 21
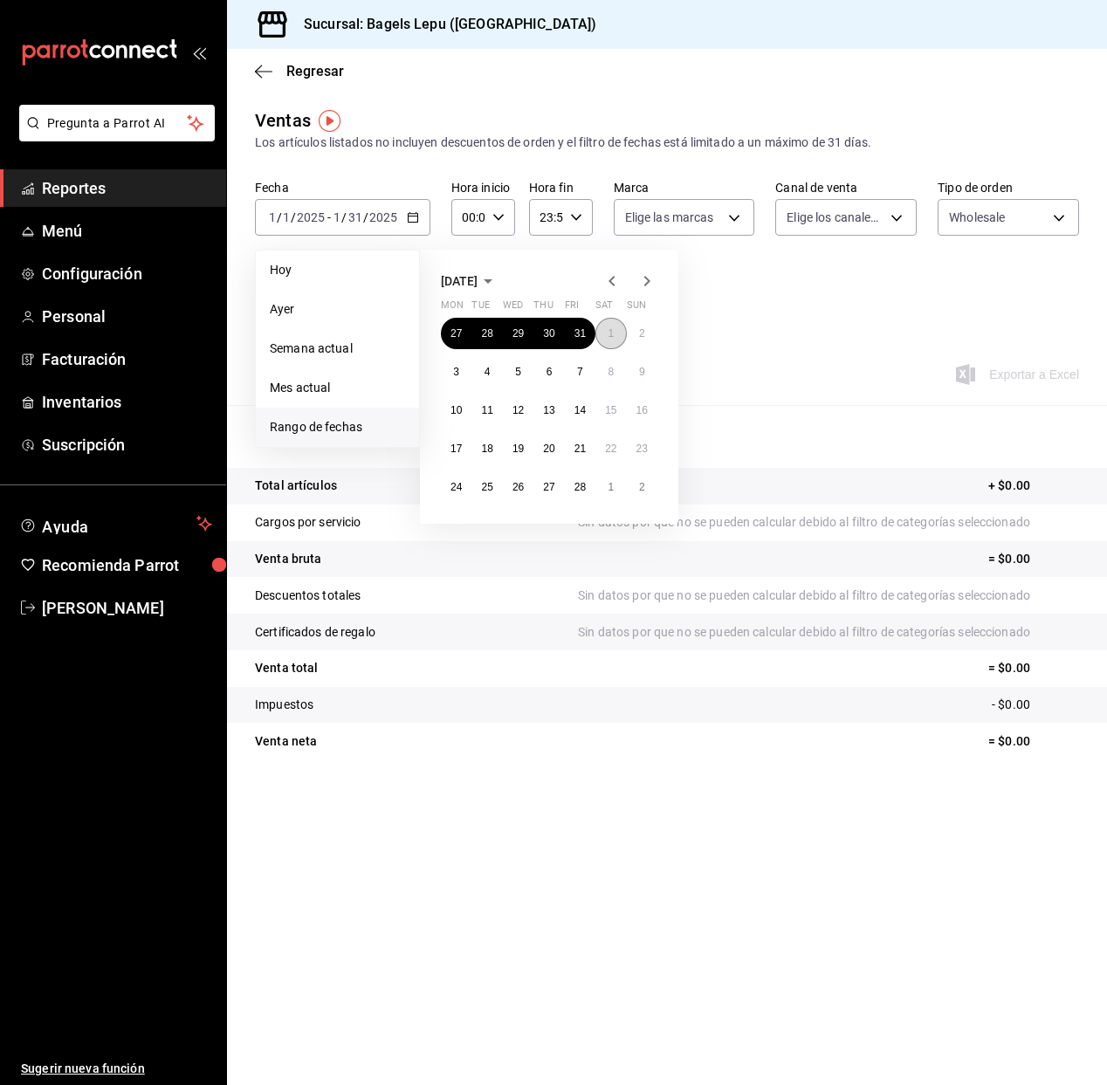
click at [604, 328] on button "1" at bounding box center [610, 333] width 31 height 31
click at [581, 490] on abbr "28" at bounding box center [579, 487] width 11 height 12
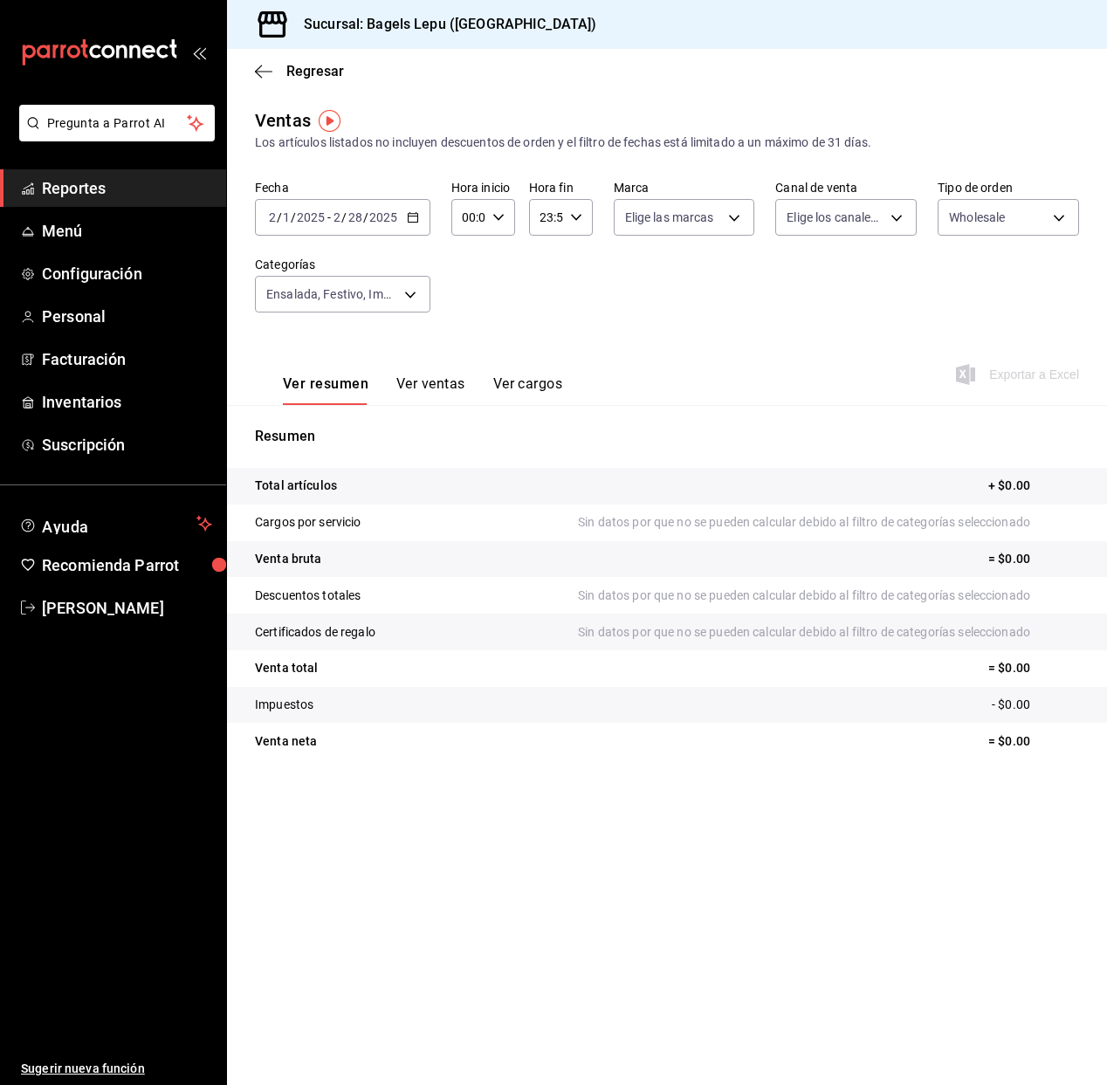
click at [417, 212] on div "2025-02-01 2 / 1 / 2025 - 2025-02-28 2 / 28 / 2025" at bounding box center [342, 217] width 175 height 37
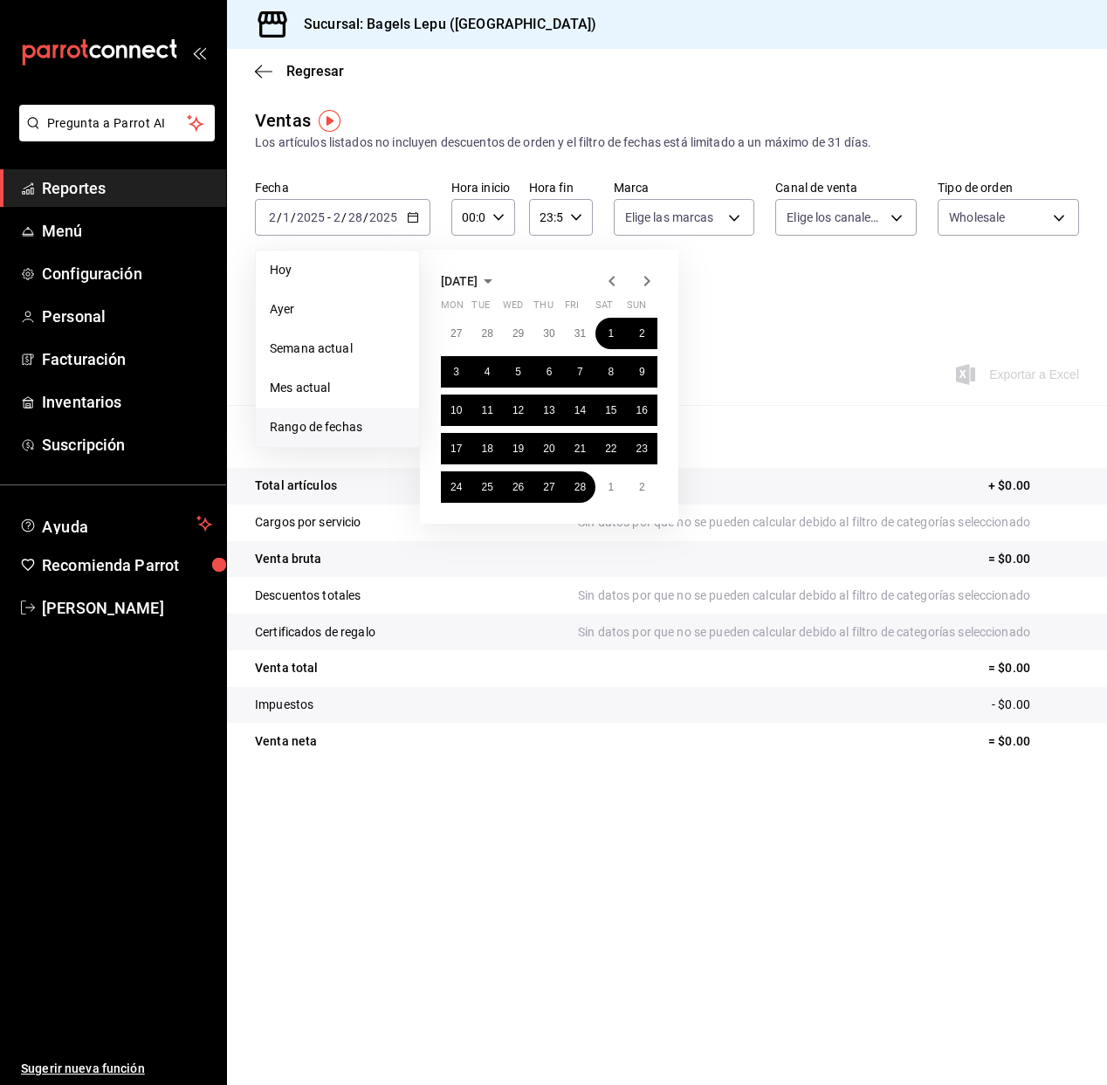
click at [654, 288] on icon "button" at bounding box center [646, 281] width 21 height 21
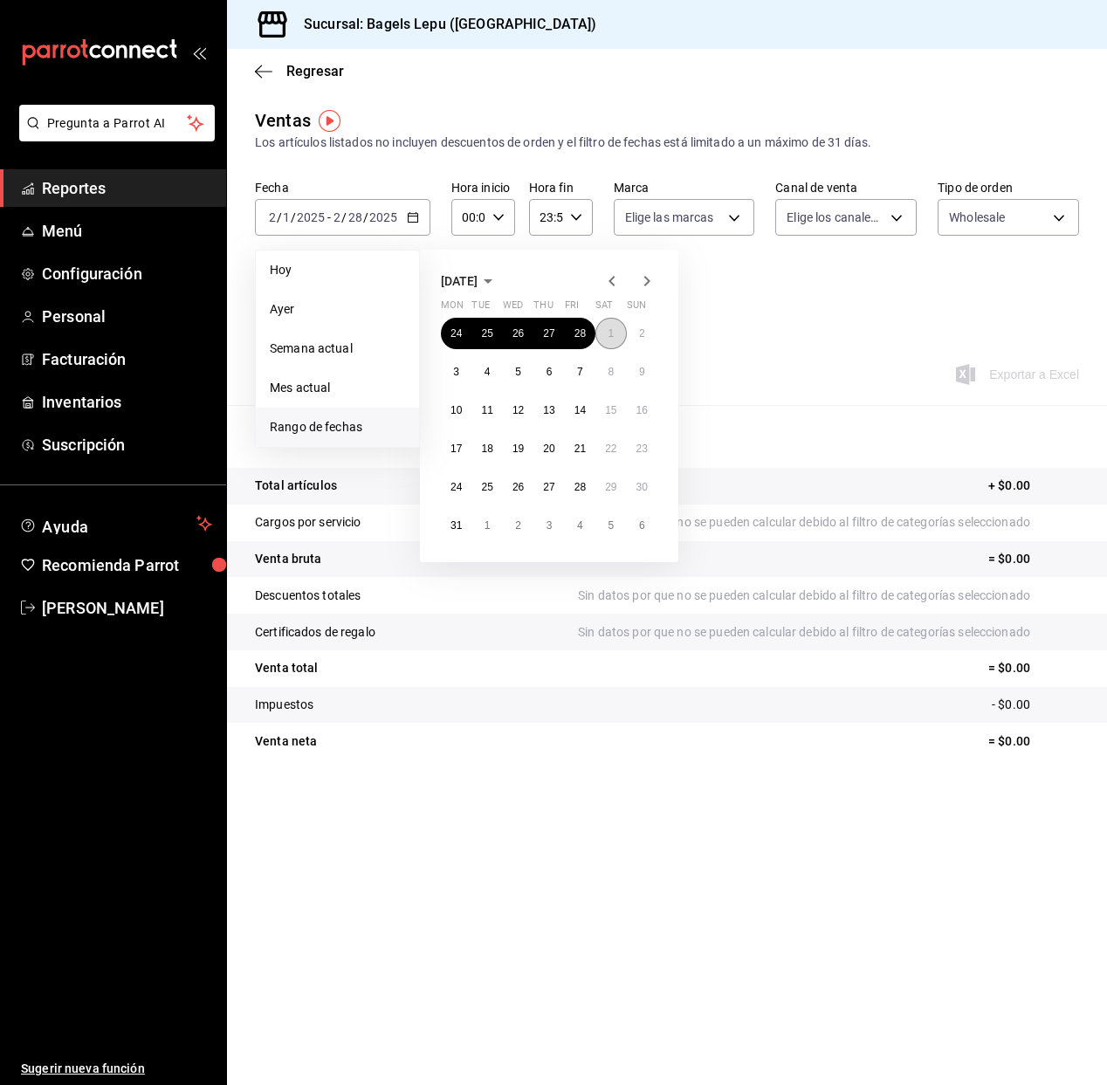
click at [607, 339] on button "1" at bounding box center [610, 333] width 31 height 31
click at [456, 532] on button "31" at bounding box center [456, 525] width 31 height 31
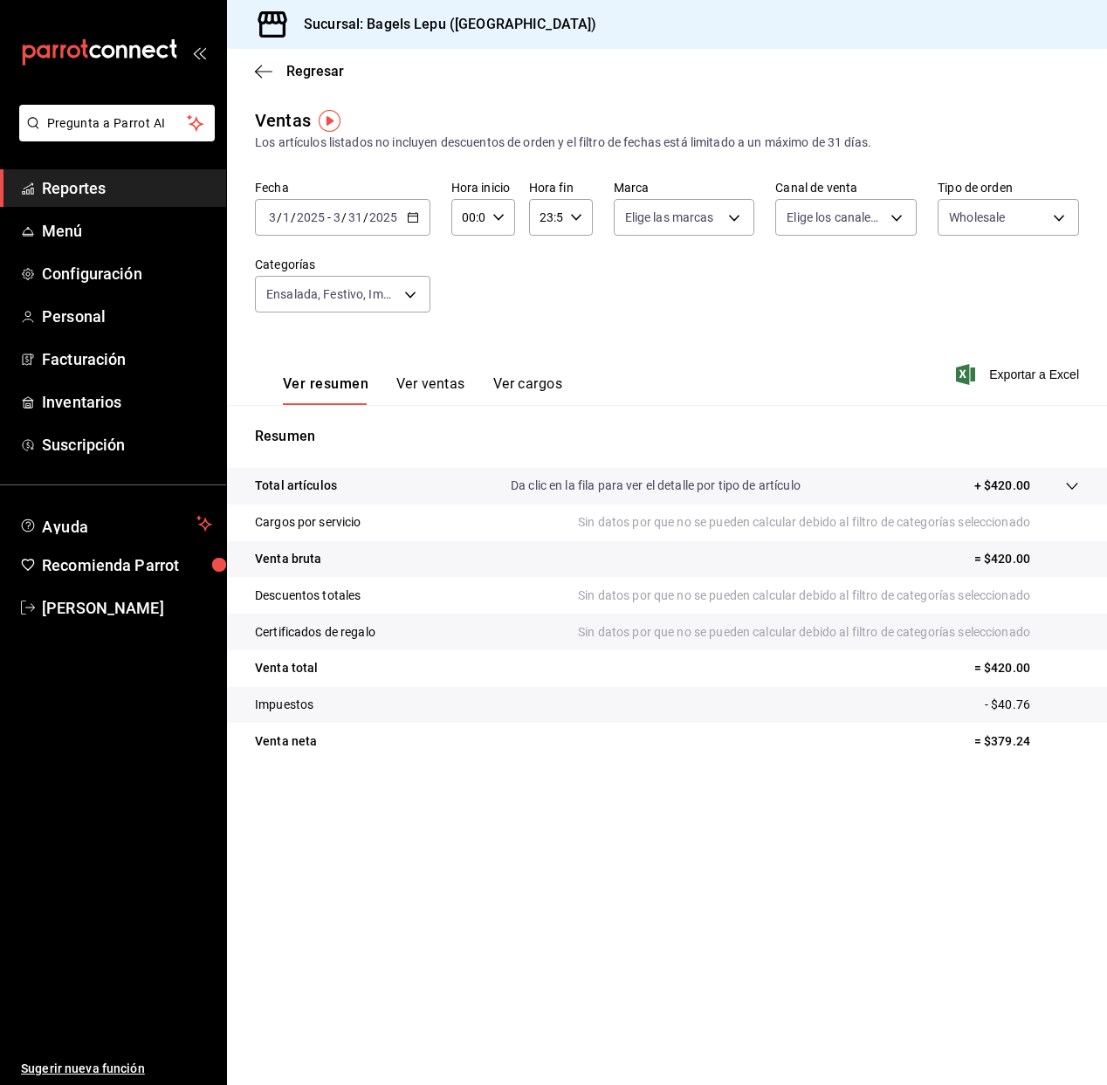
click at [415, 218] on icon "button" at bounding box center [413, 217] width 12 height 12
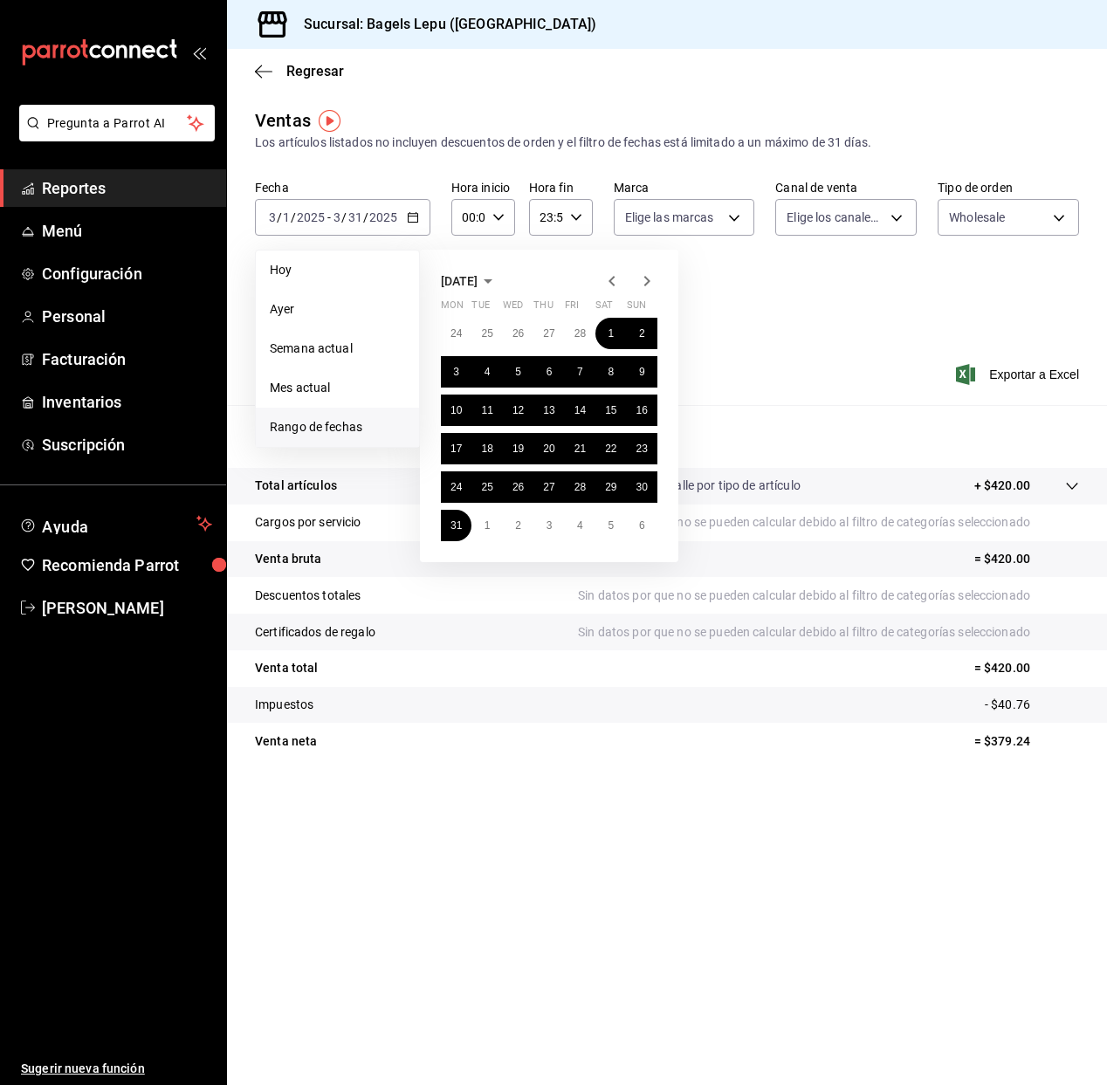
click at [647, 279] on icon "button" at bounding box center [647, 281] width 6 height 10
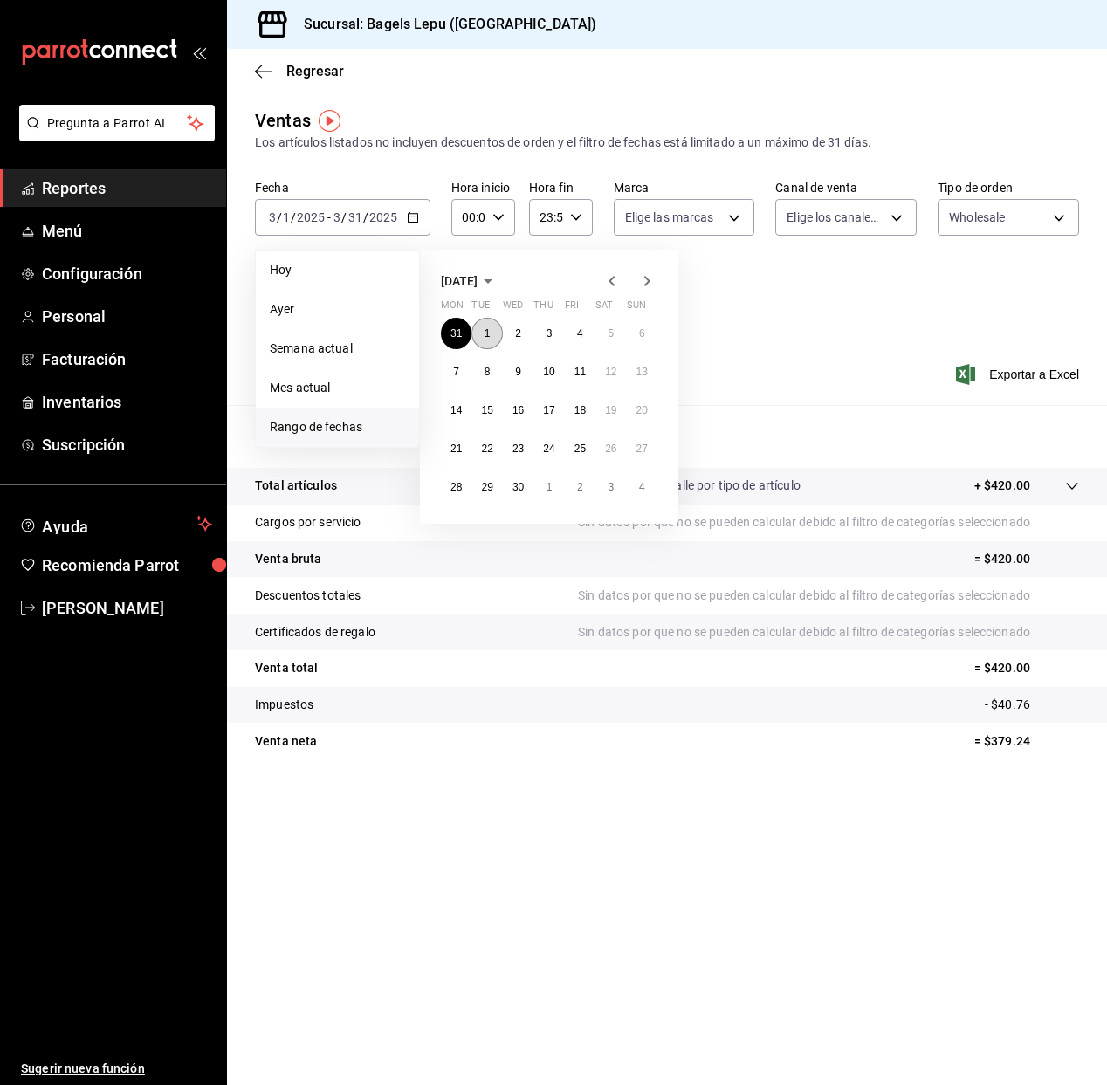
click at [477, 328] on button "1" at bounding box center [486, 333] width 31 height 31
click at [519, 494] on button "30" at bounding box center [518, 486] width 31 height 31
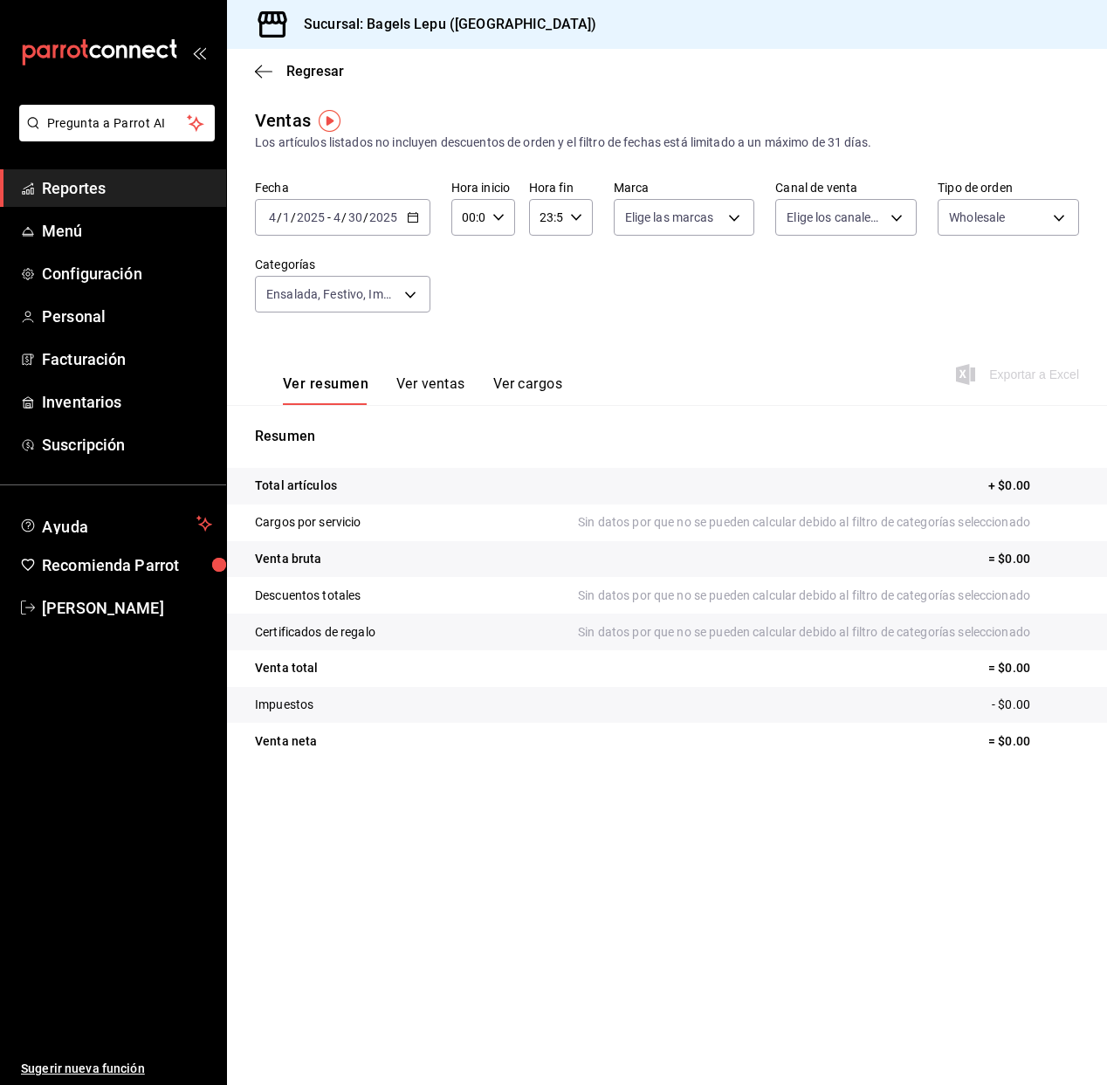
click at [411, 221] on icon "button" at bounding box center [413, 217] width 12 height 12
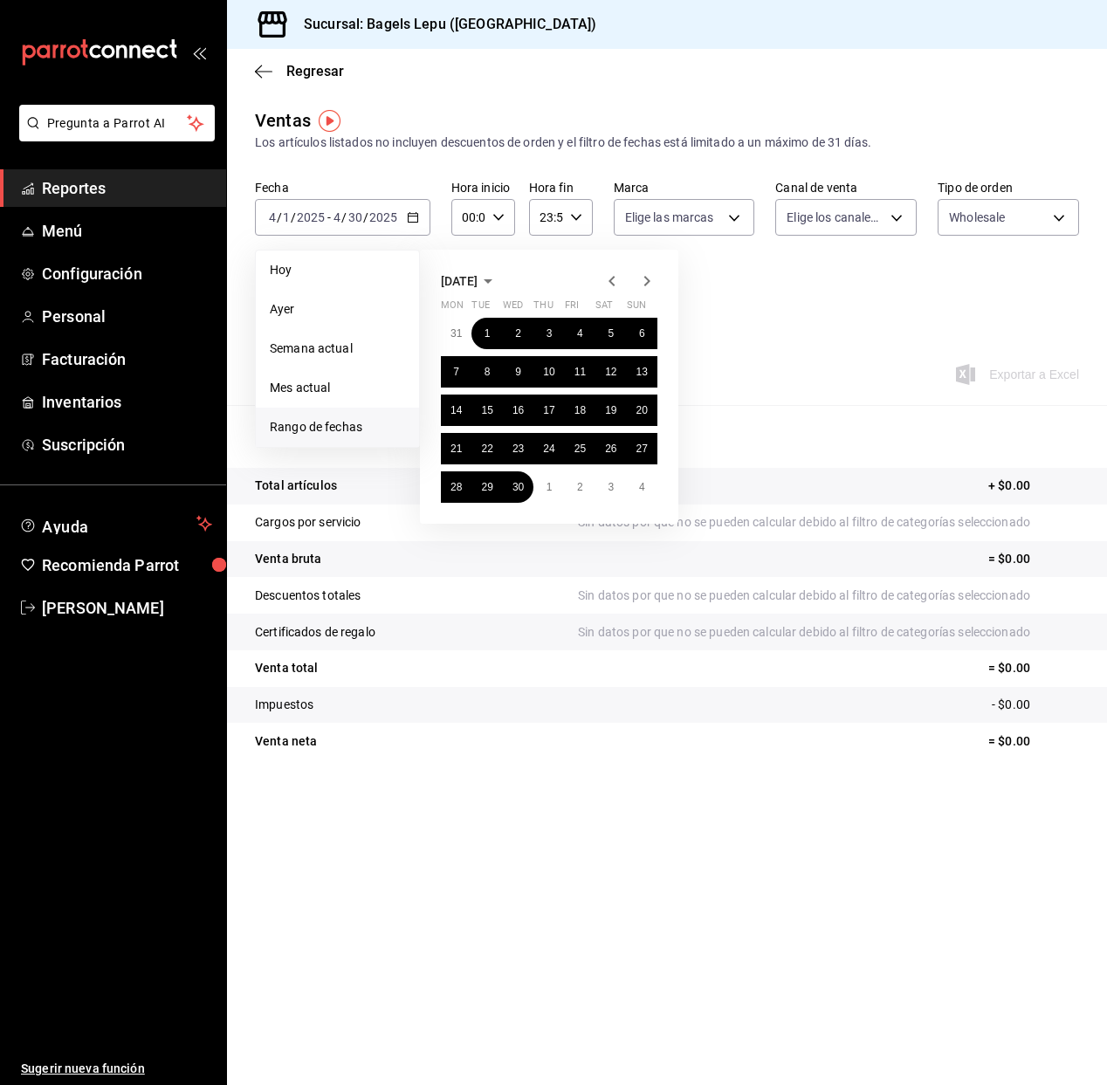
click at [651, 281] on icon "button" at bounding box center [646, 281] width 21 height 21
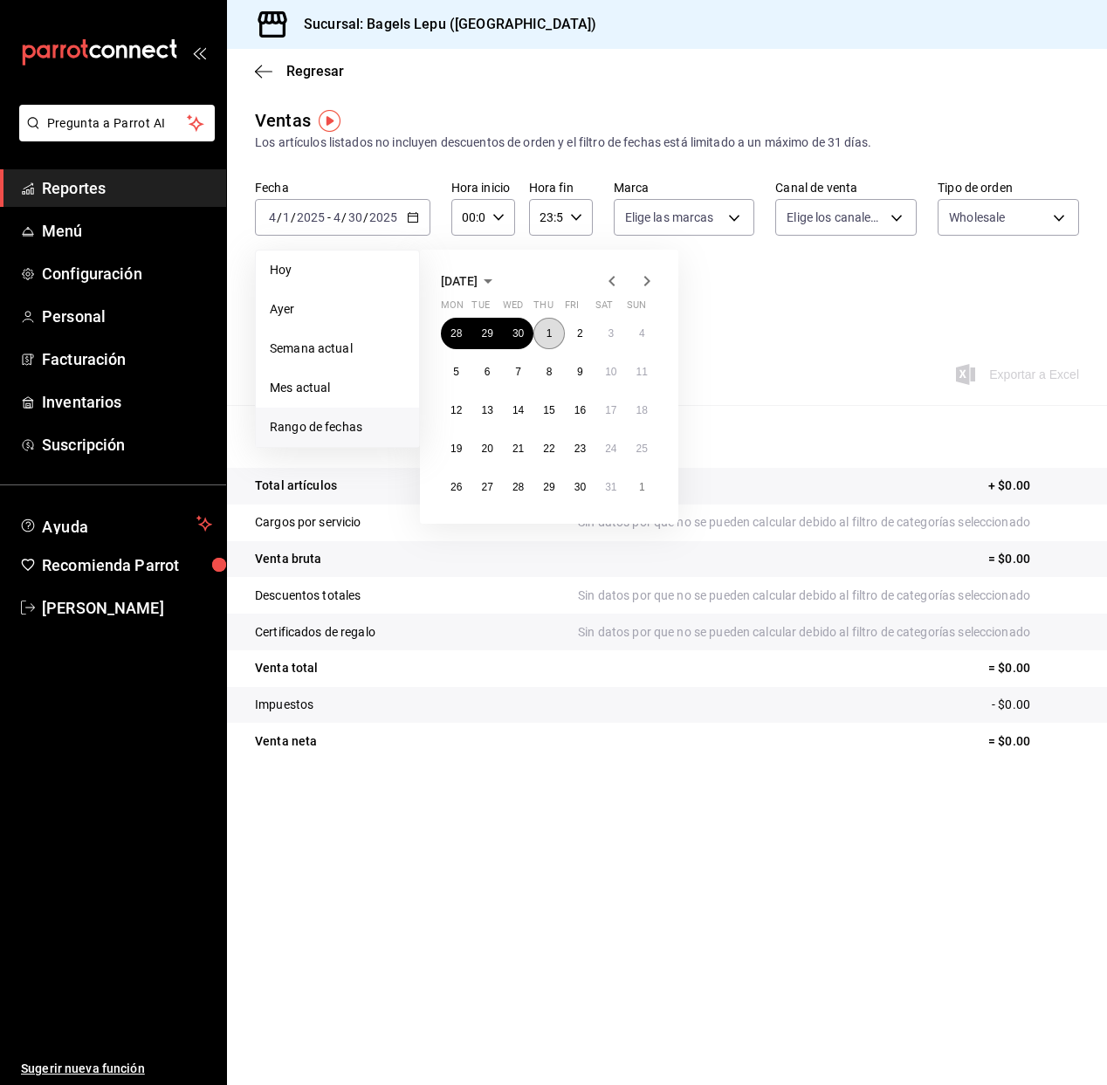
click at [547, 331] on abbr "1" at bounding box center [549, 333] width 6 height 12
click at [607, 485] on abbr "31" at bounding box center [610, 487] width 11 height 12
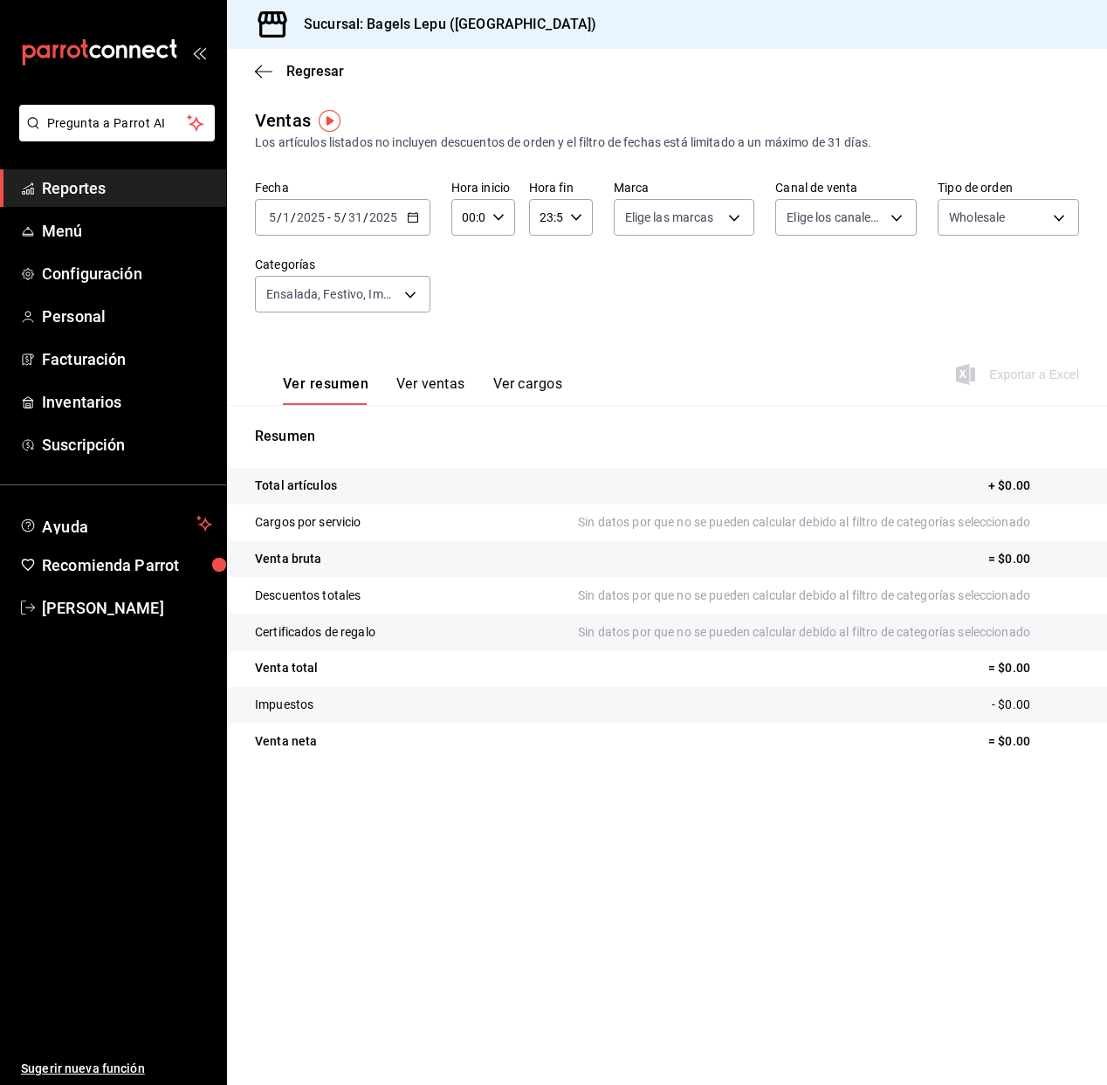
click at [410, 212] on icon "button" at bounding box center [413, 217] width 12 height 12
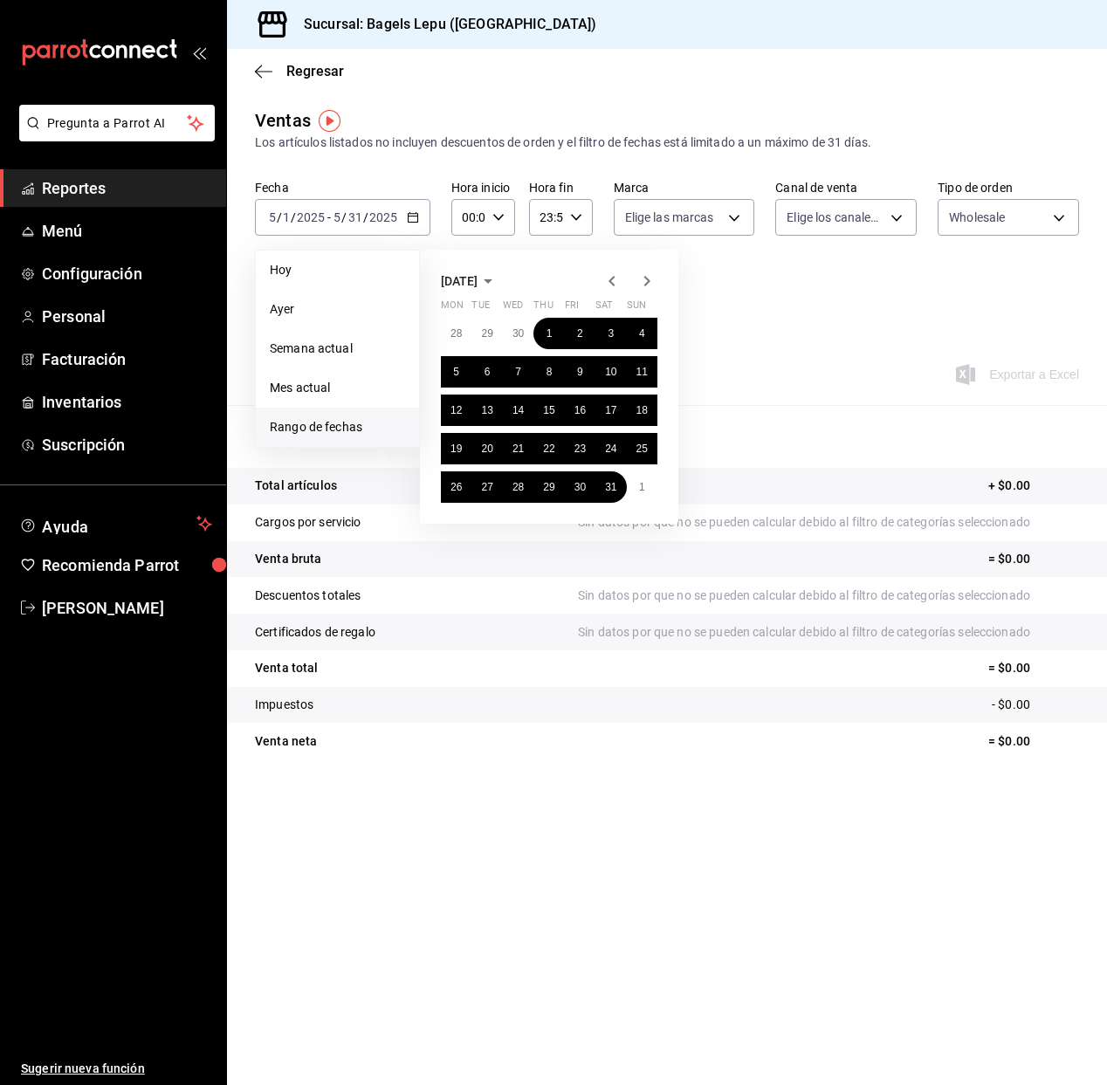
click at [642, 285] on icon "button" at bounding box center [646, 281] width 21 height 21
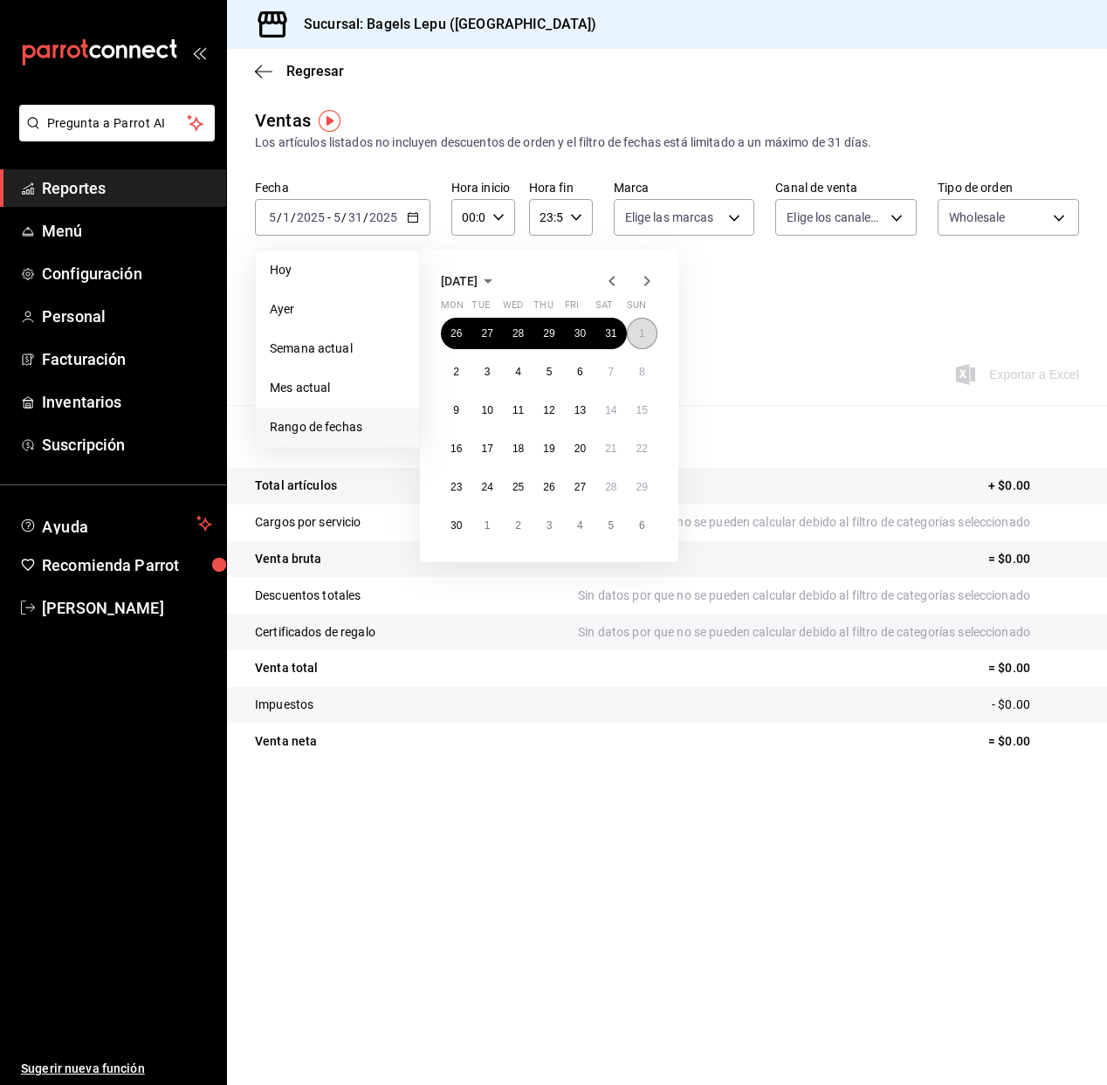
click at [639, 330] on abbr "1" at bounding box center [642, 333] width 6 height 12
click at [466, 527] on button "30" at bounding box center [456, 525] width 31 height 31
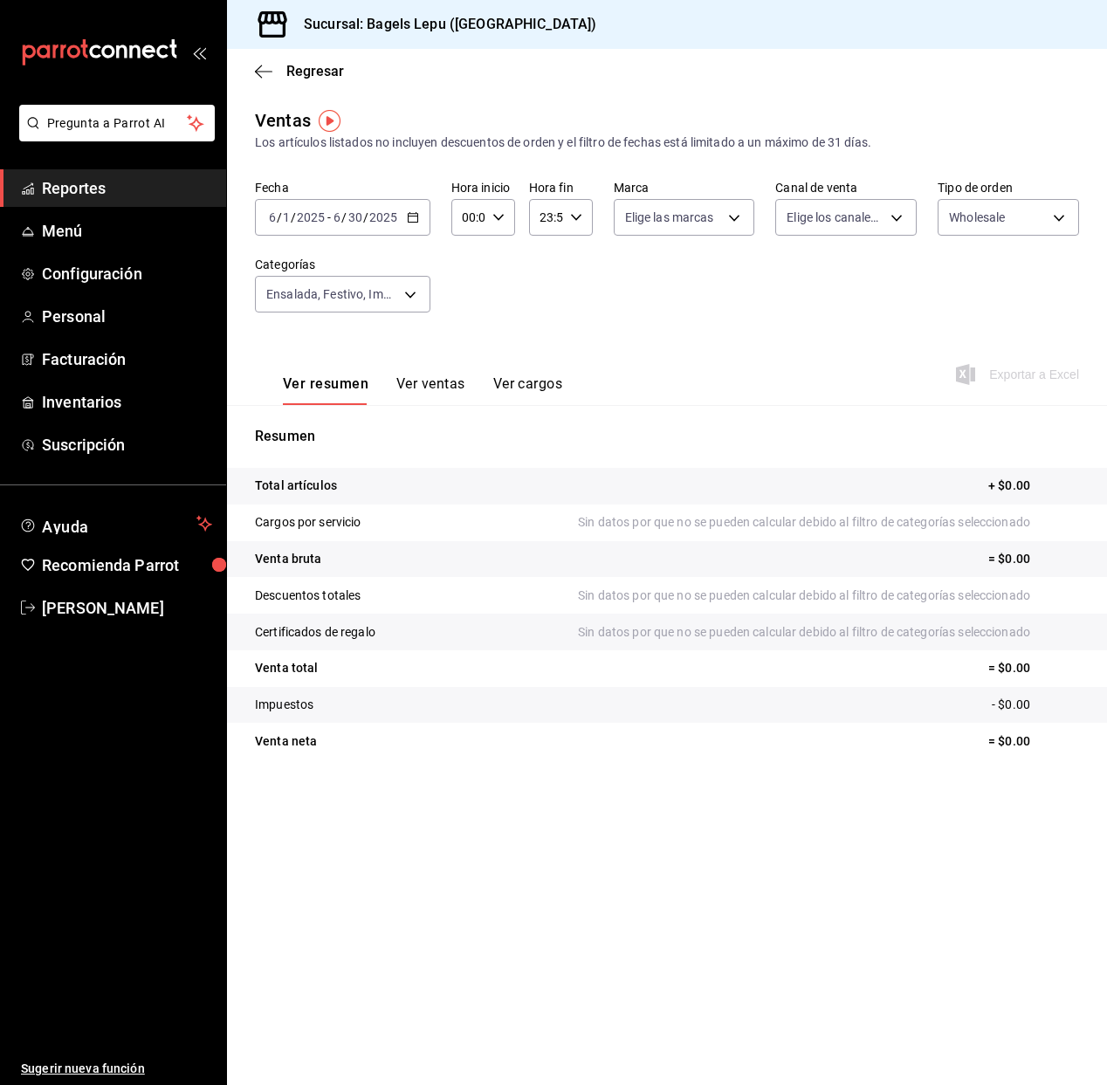
click at [415, 216] on icon "button" at bounding box center [413, 217] width 12 height 12
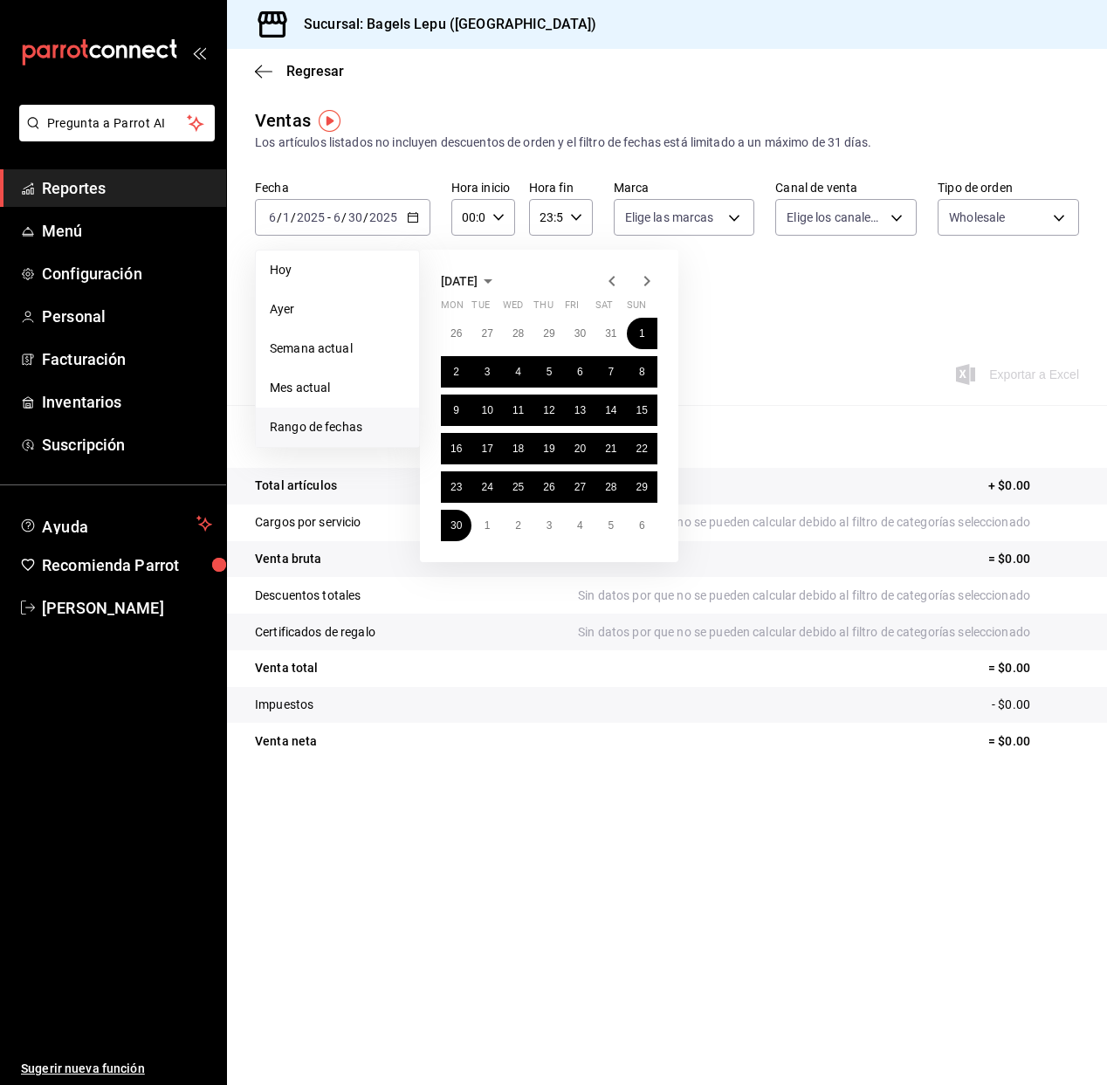
click at [648, 280] on icon "button" at bounding box center [646, 281] width 21 height 21
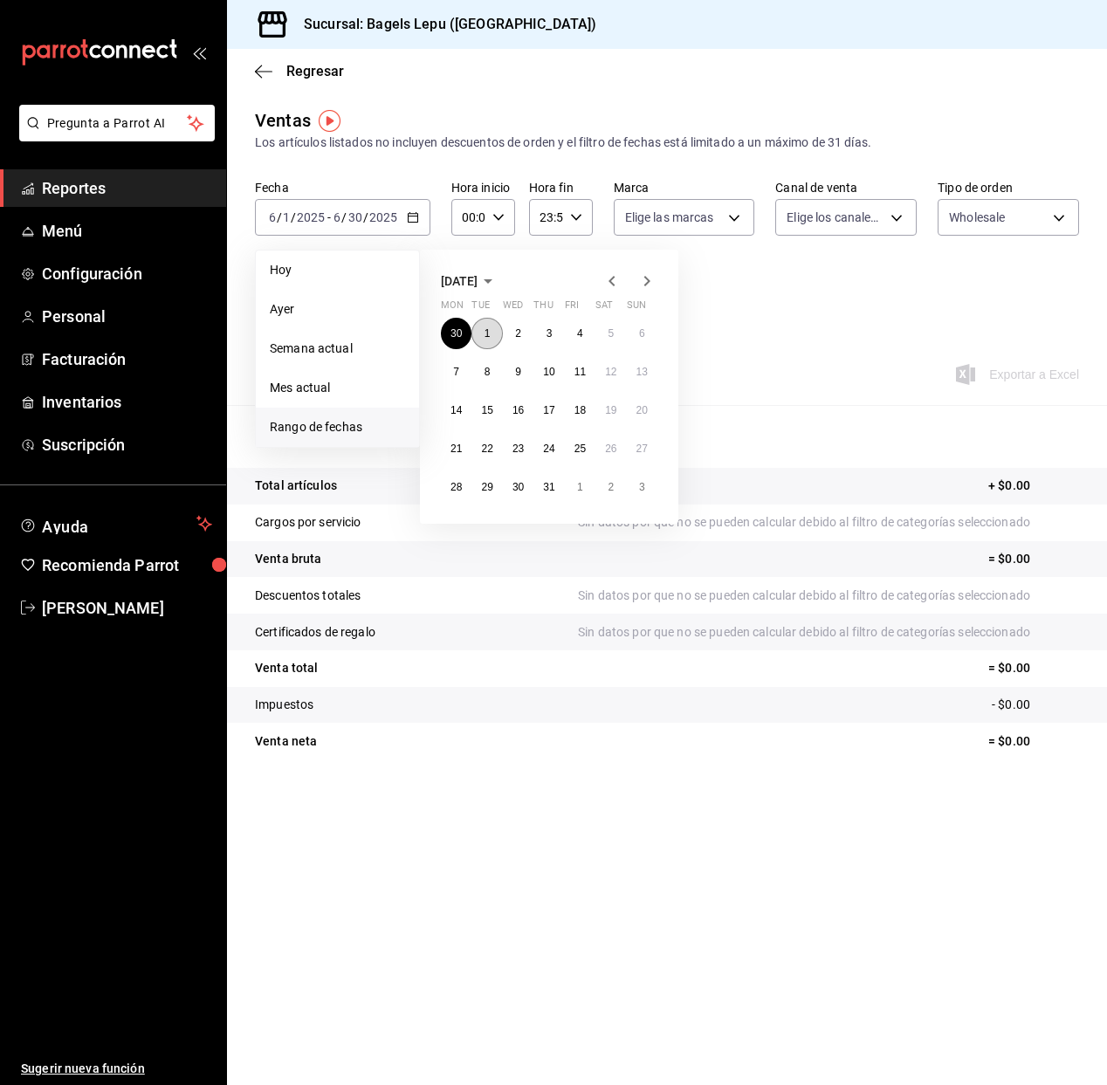
click at [490, 338] on button "1" at bounding box center [486, 333] width 31 height 31
click at [552, 492] on abbr "31" at bounding box center [548, 487] width 11 height 12
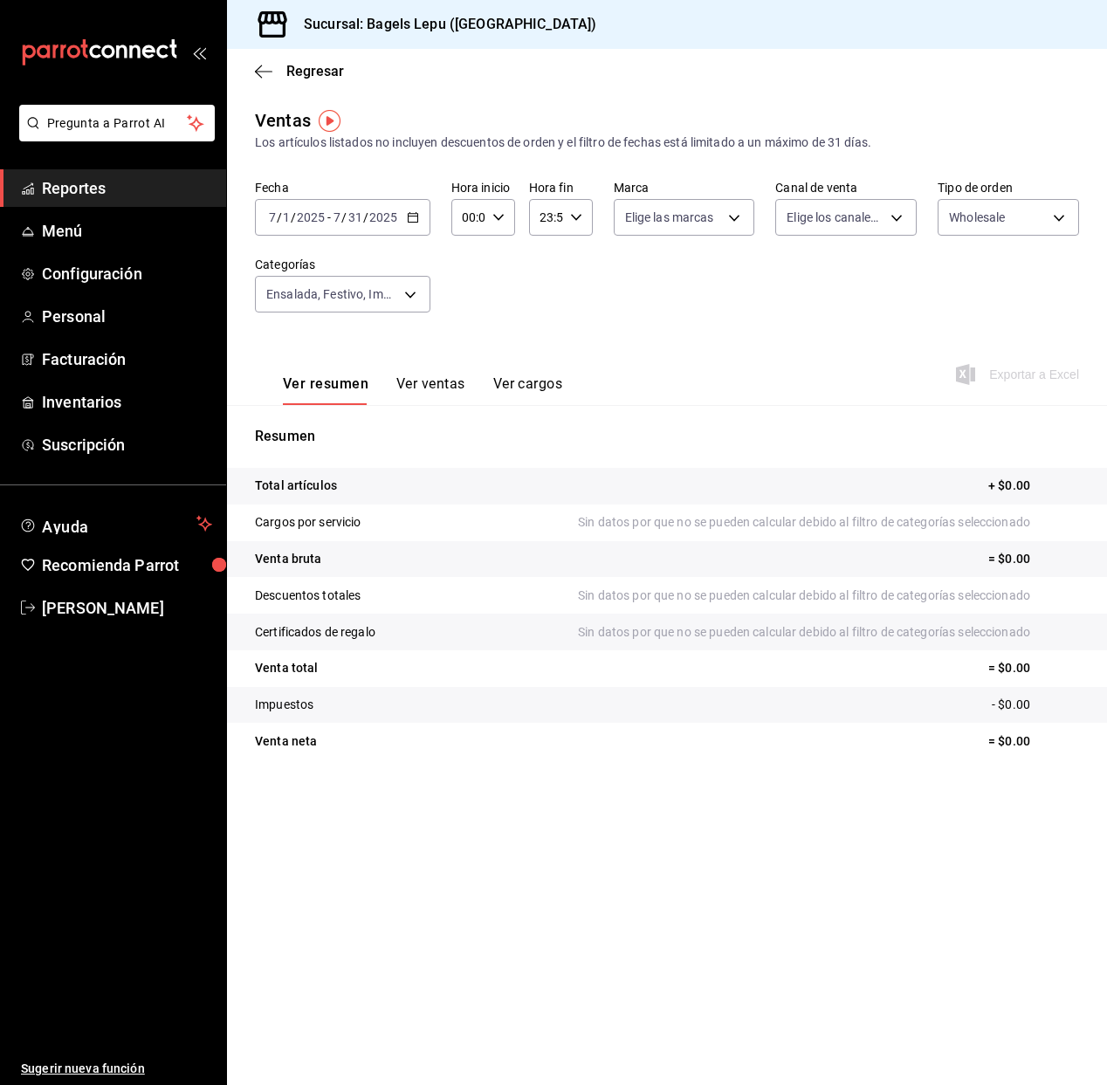
click at [416, 222] on icon "button" at bounding box center [413, 217] width 12 height 12
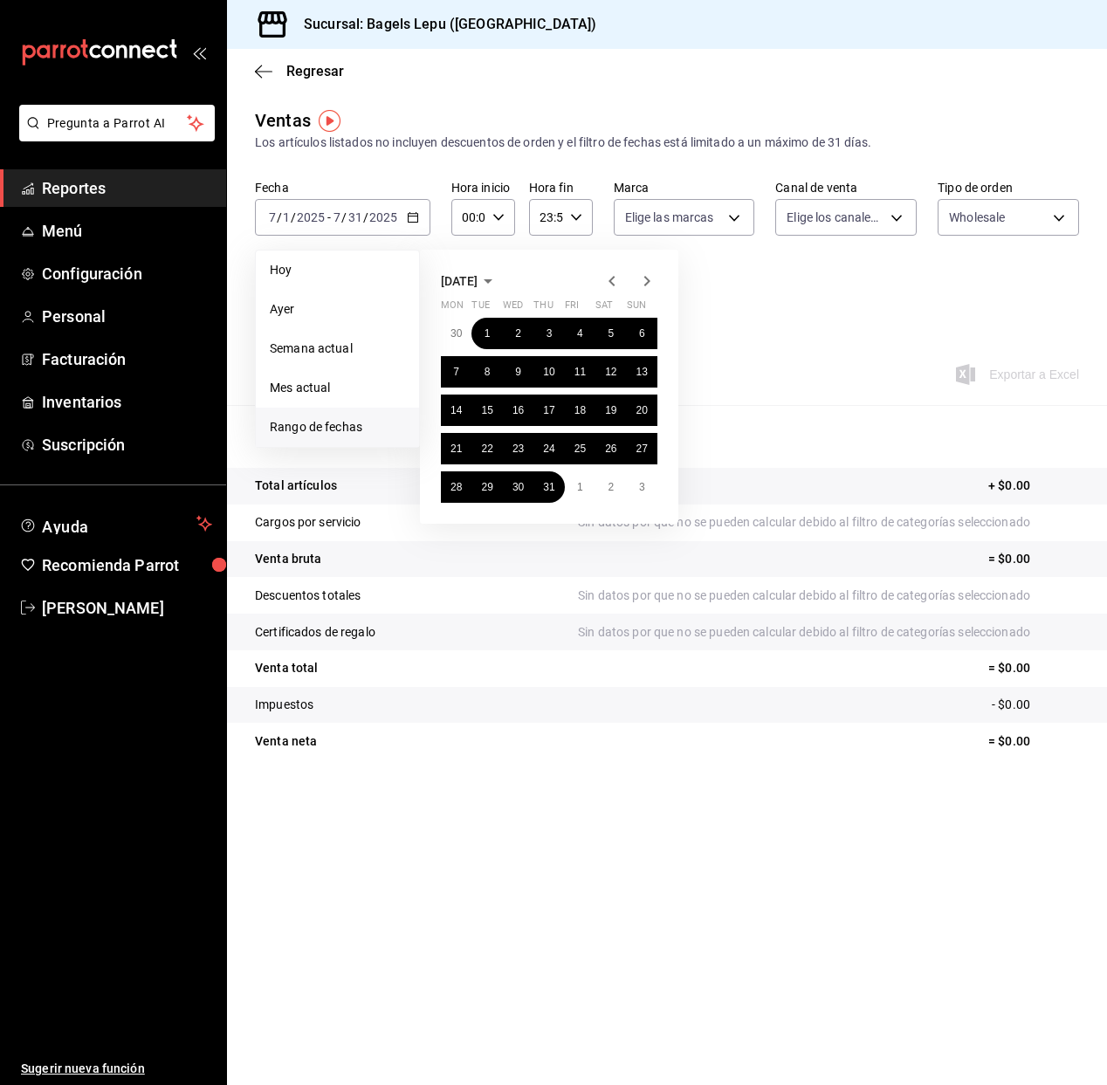
click at [647, 279] on icon "button" at bounding box center [647, 281] width 6 height 10
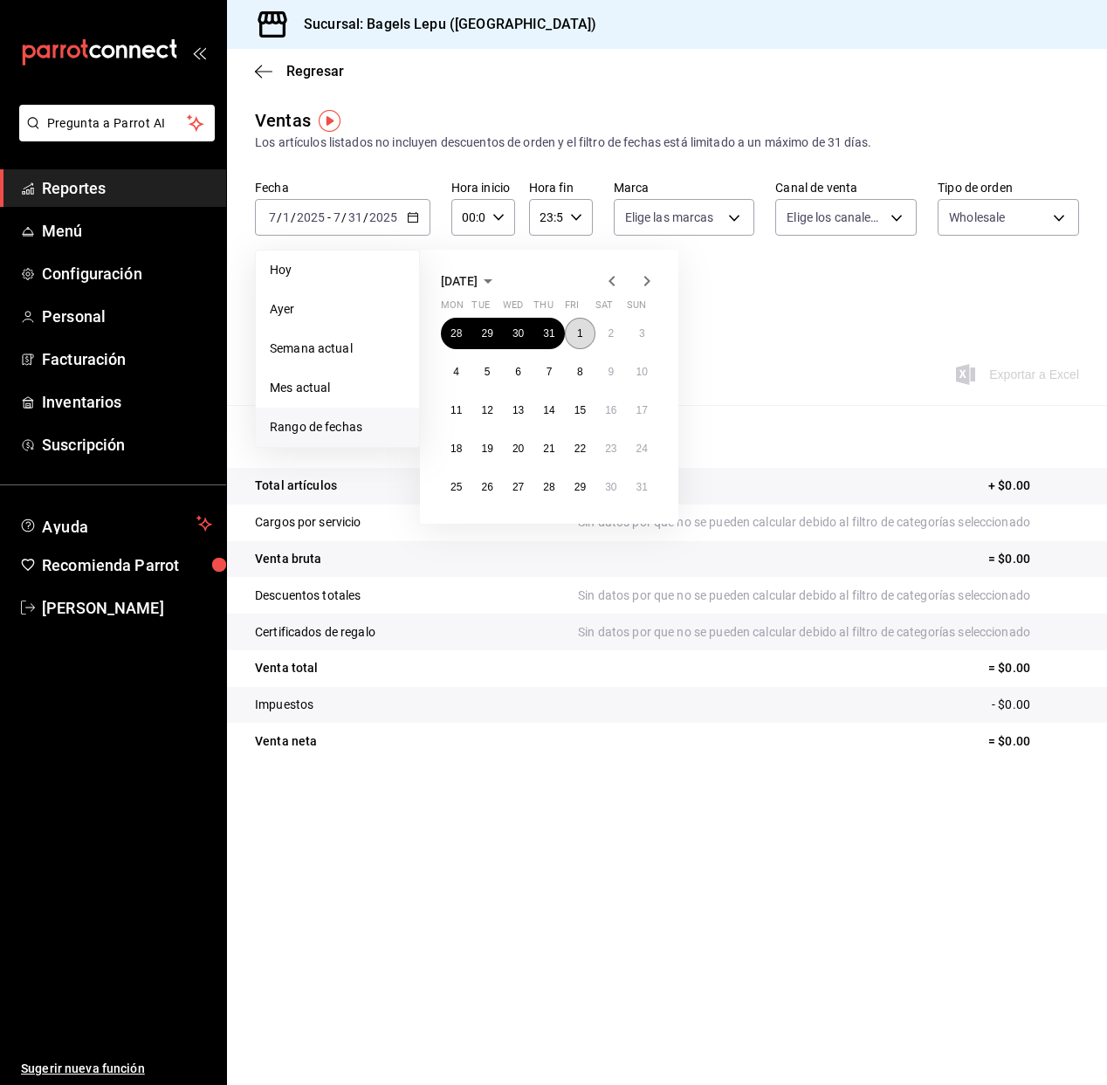
click at [582, 327] on button "1" at bounding box center [580, 333] width 31 height 31
click at [643, 481] on abbr "31" at bounding box center [641, 487] width 11 height 12
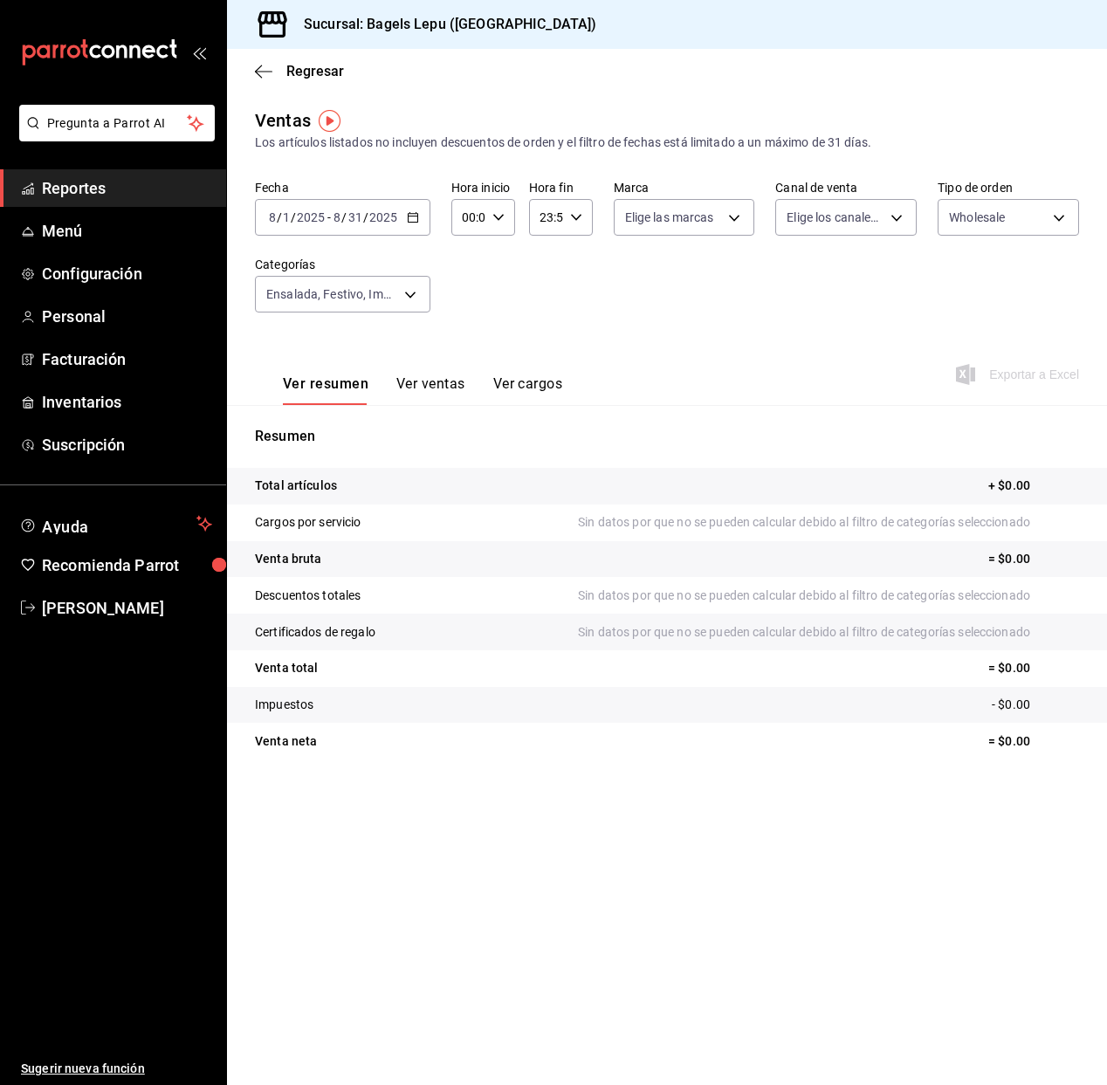
click at [418, 218] on div "2025-08-01 8 / 1 / 2025 - 2025-08-31 8 / 31 / 2025" at bounding box center [342, 217] width 175 height 37
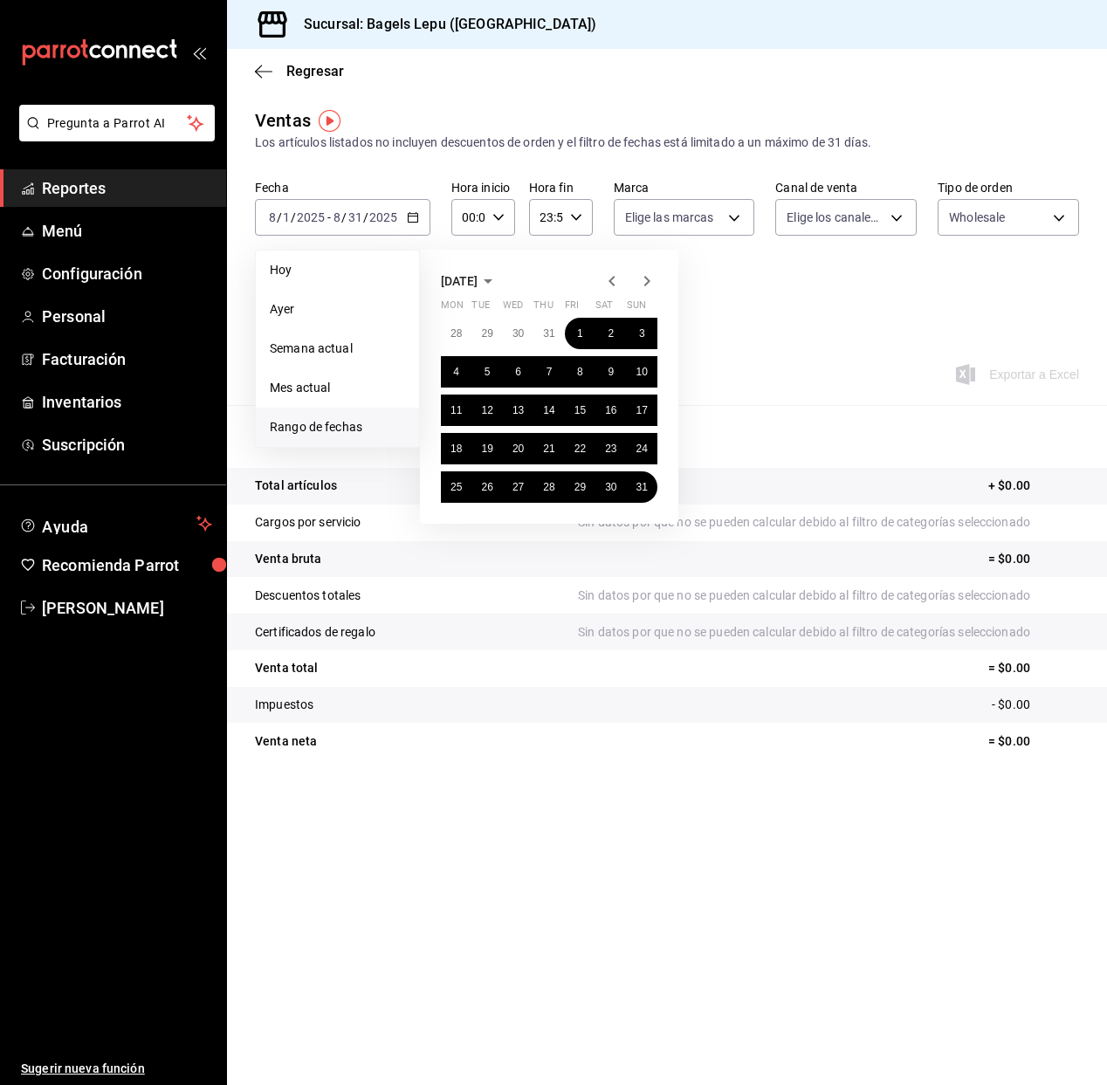
click at [641, 284] on icon "button" at bounding box center [646, 281] width 21 height 21
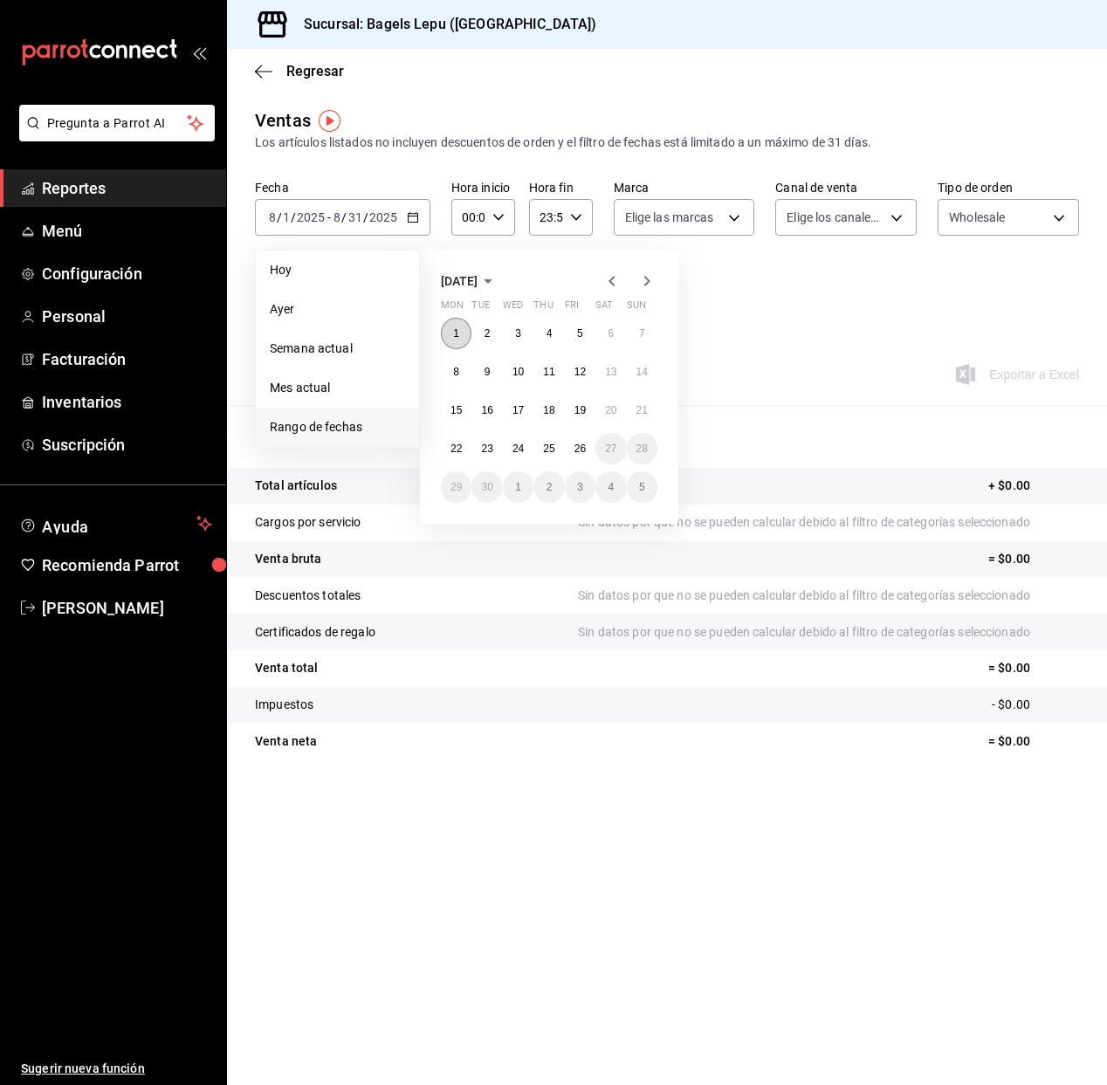
click at [449, 335] on button "1" at bounding box center [456, 333] width 31 height 31
click at [450, 336] on button "1" at bounding box center [456, 333] width 31 height 31
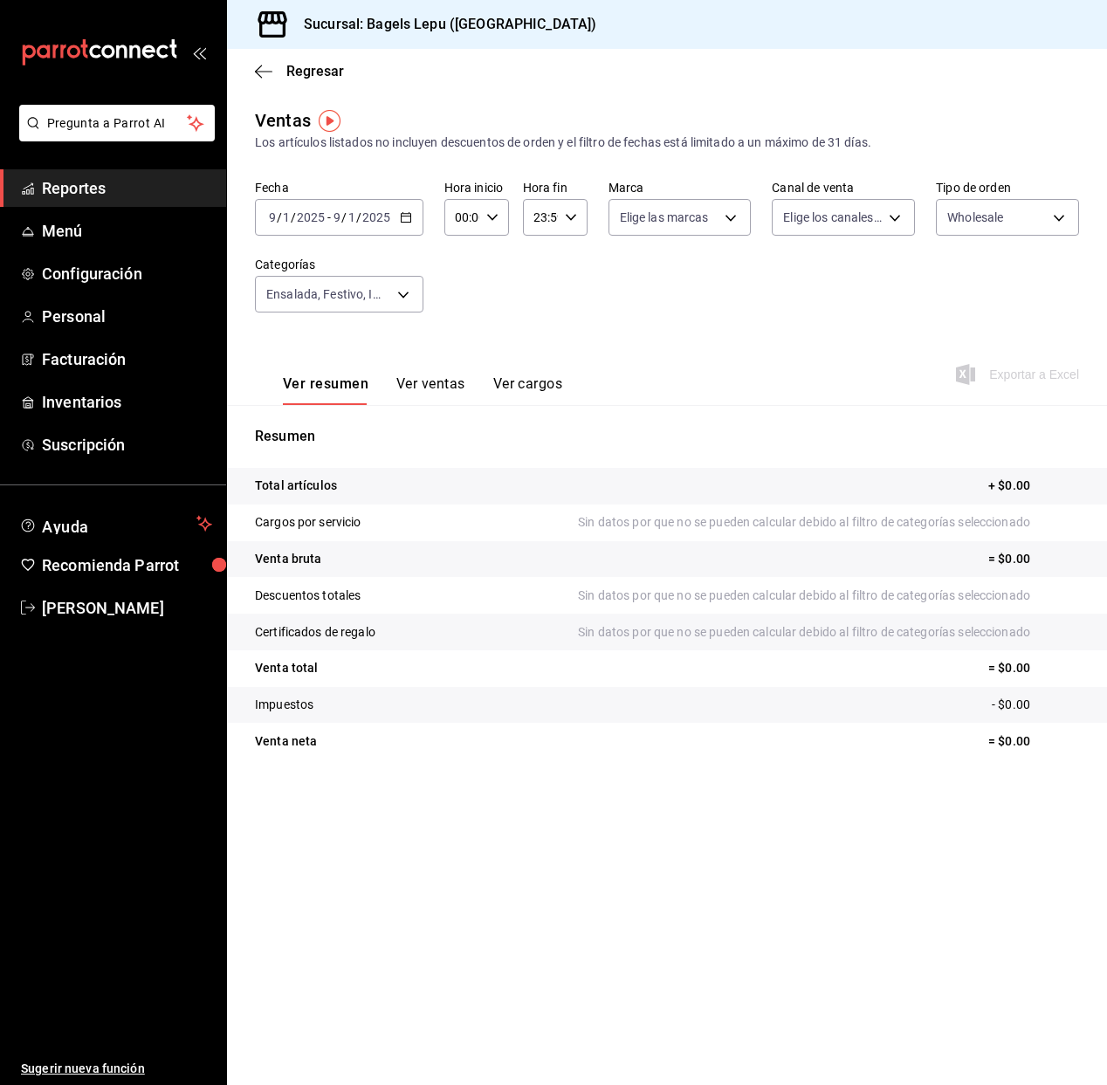
click at [412, 208] on div "2025-09-01 9 / 1 / 2025 - 2025-09-01 9 / 1 / 2025" at bounding box center [339, 217] width 168 height 37
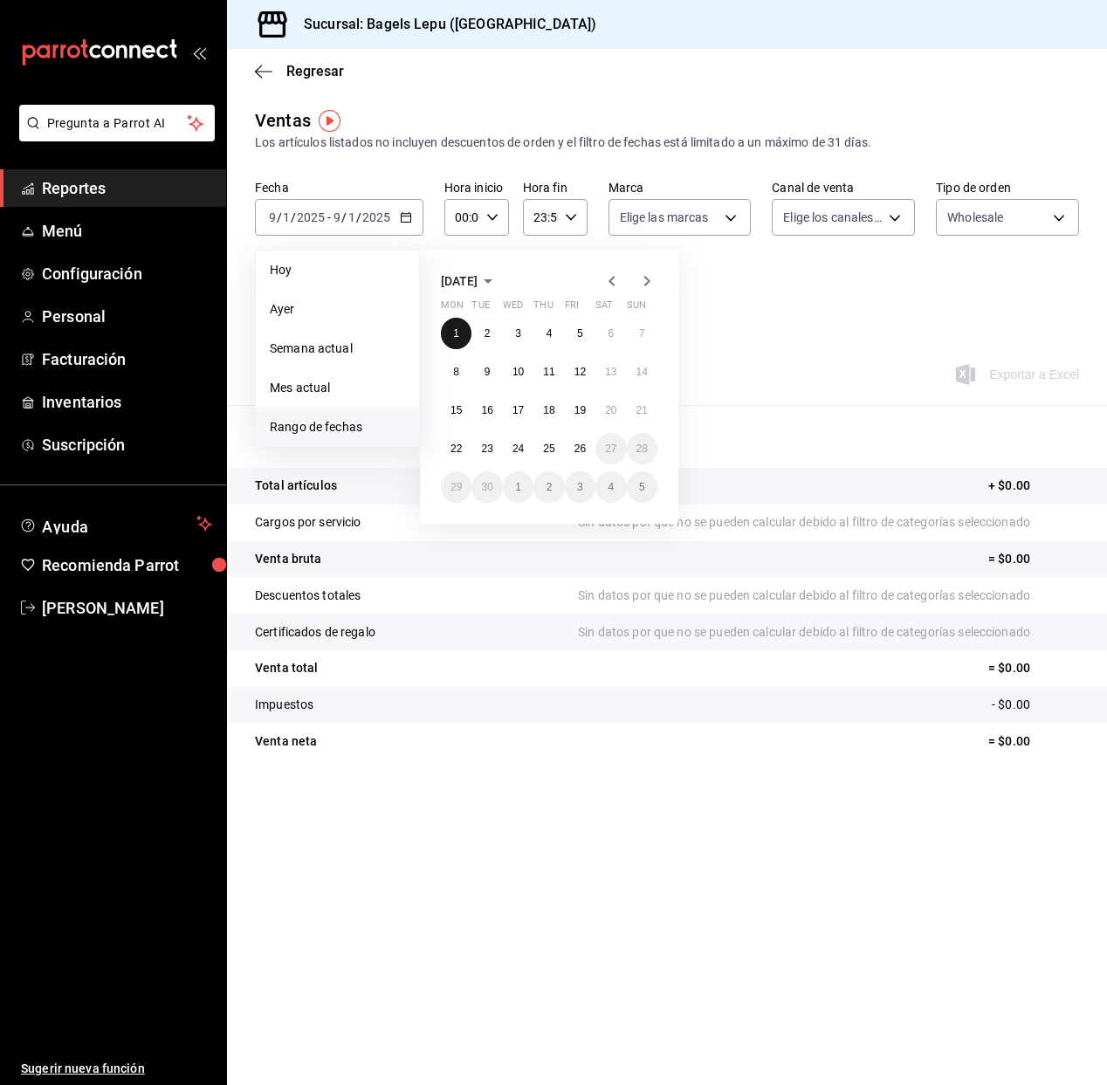
click at [460, 332] on button "1" at bounding box center [456, 333] width 31 height 31
click at [763, 305] on div "Fecha 2025-09-01 9 / 1 / 2025 - 2025-09-01 9 / 1 / 2025 Hoy Ayer Semana actual …" at bounding box center [667, 257] width 824 height 154
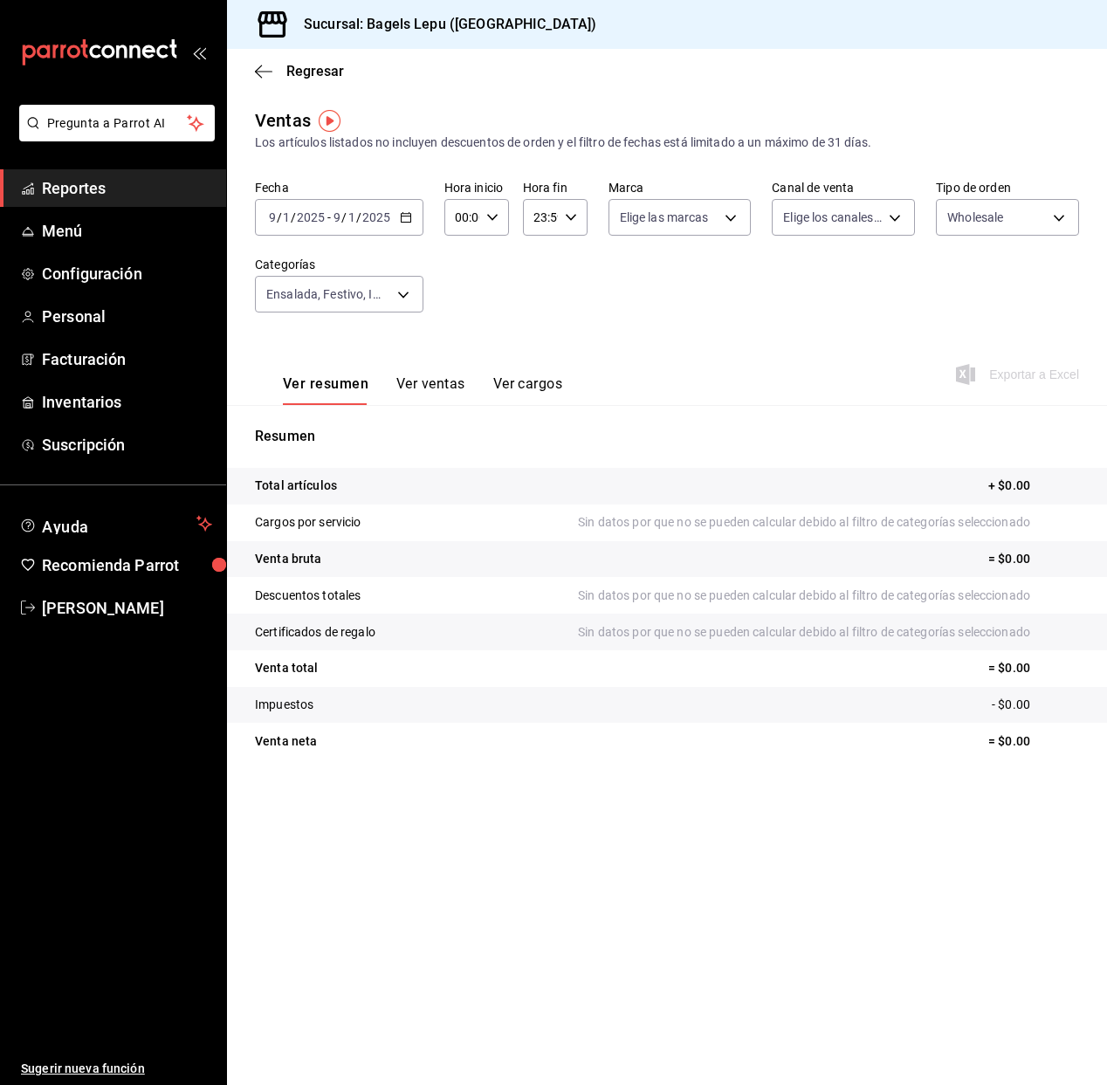
click at [409, 220] on \(Stroke\) "button" at bounding box center [406, 218] width 10 height 10
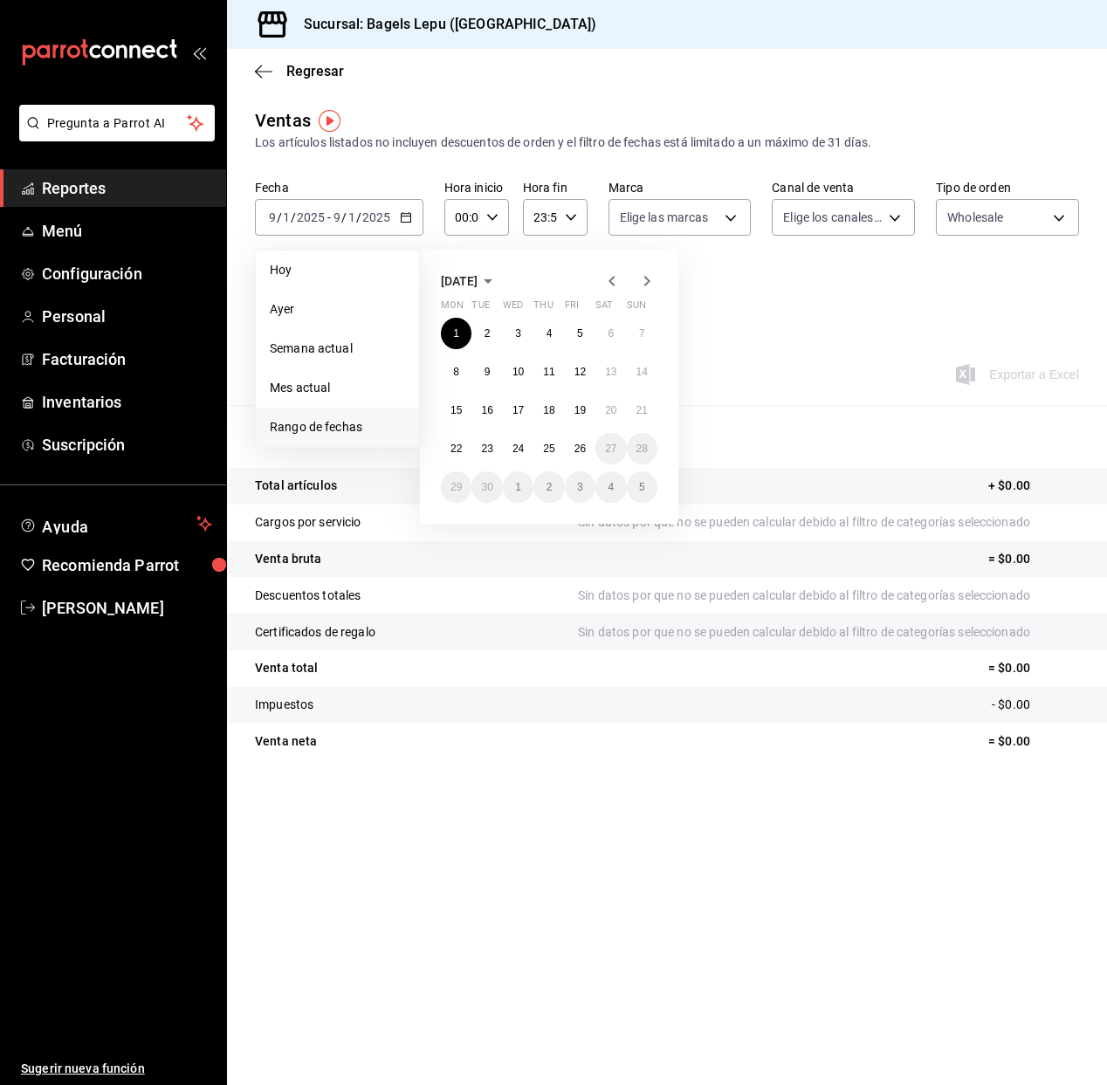
click at [614, 280] on icon "button" at bounding box center [611, 281] width 21 height 21
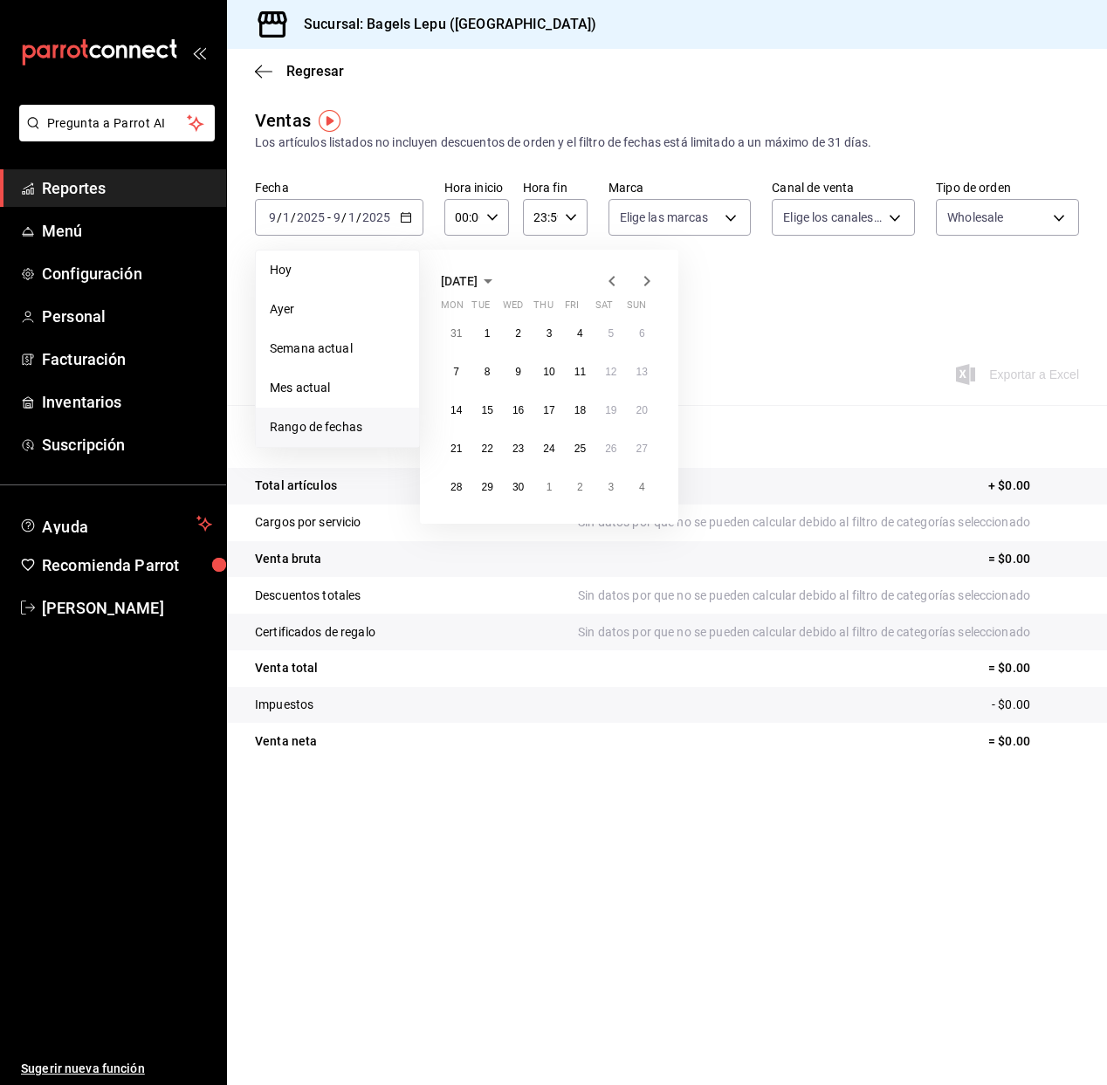
click at [614, 280] on icon "button" at bounding box center [611, 281] width 21 height 21
click at [645, 279] on icon "button" at bounding box center [646, 281] width 21 height 21
click at [614, 331] on button "1" at bounding box center [610, 333] width 31 height 31
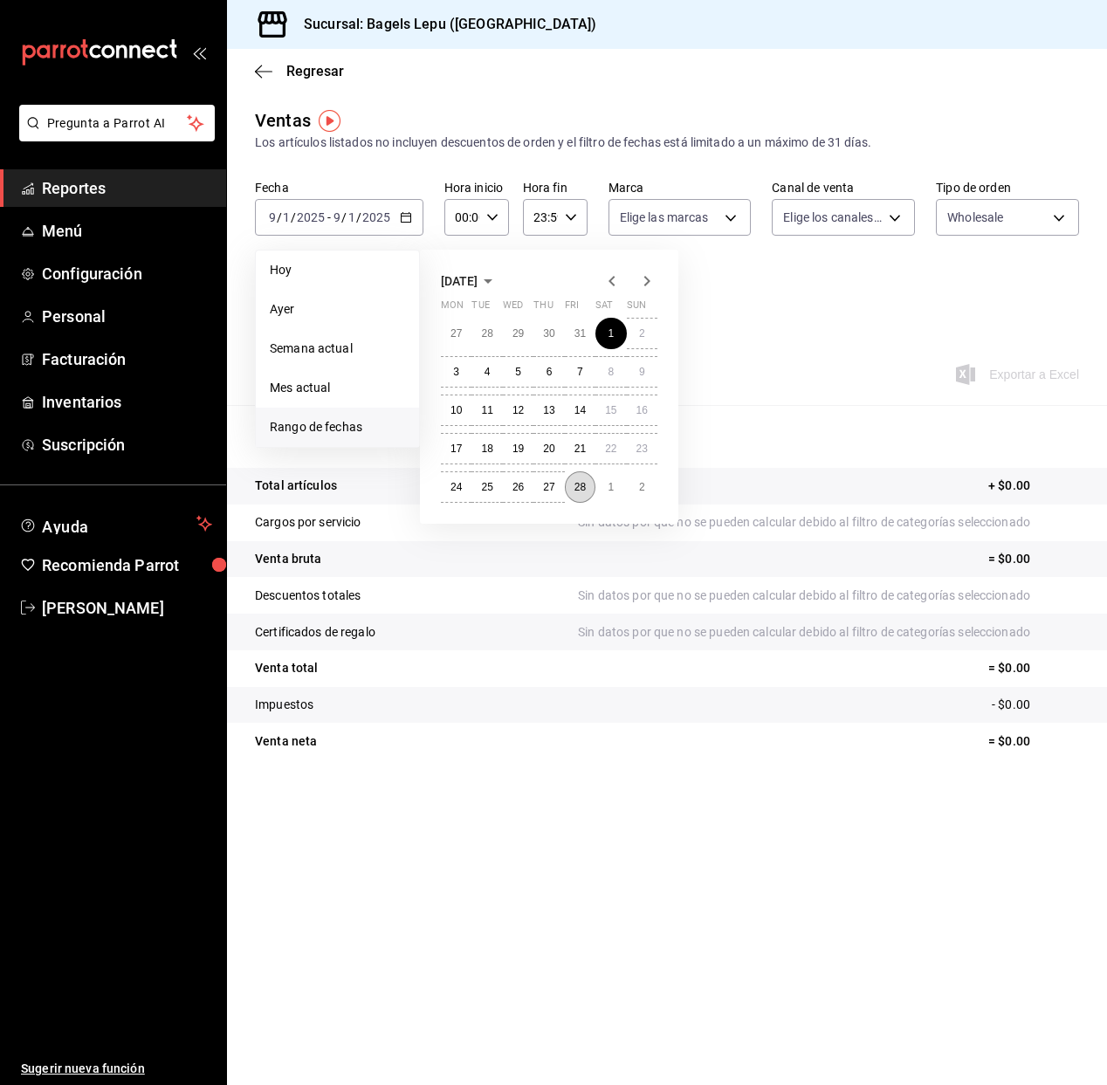
click at [574, 479] on button "28" at bounding box center [580, 486] width 31 height 31
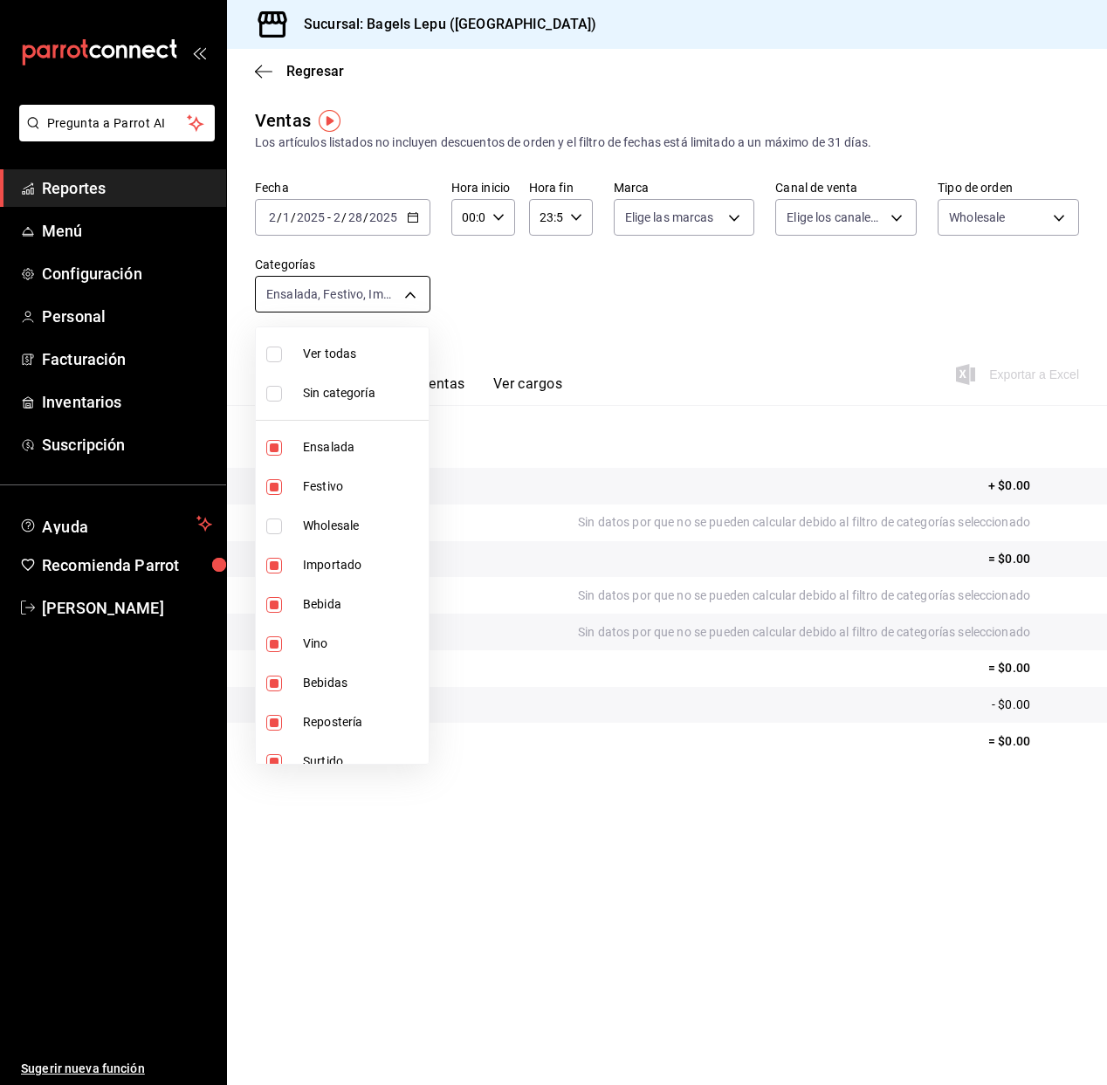
click at [411, 297] on body "Pregunta a Parrot AI Reportes Menú Configuración Personal Facturación Inventari…" at bounding box center [553, 542] width 1107 height 1085
click at [285, 395] on label at bounding box center [277, 394] width 23 height 16
click at [282, 395] on input "checkbox" at bounding box center [274, 394] width 16 height 16
checkbox input "false"
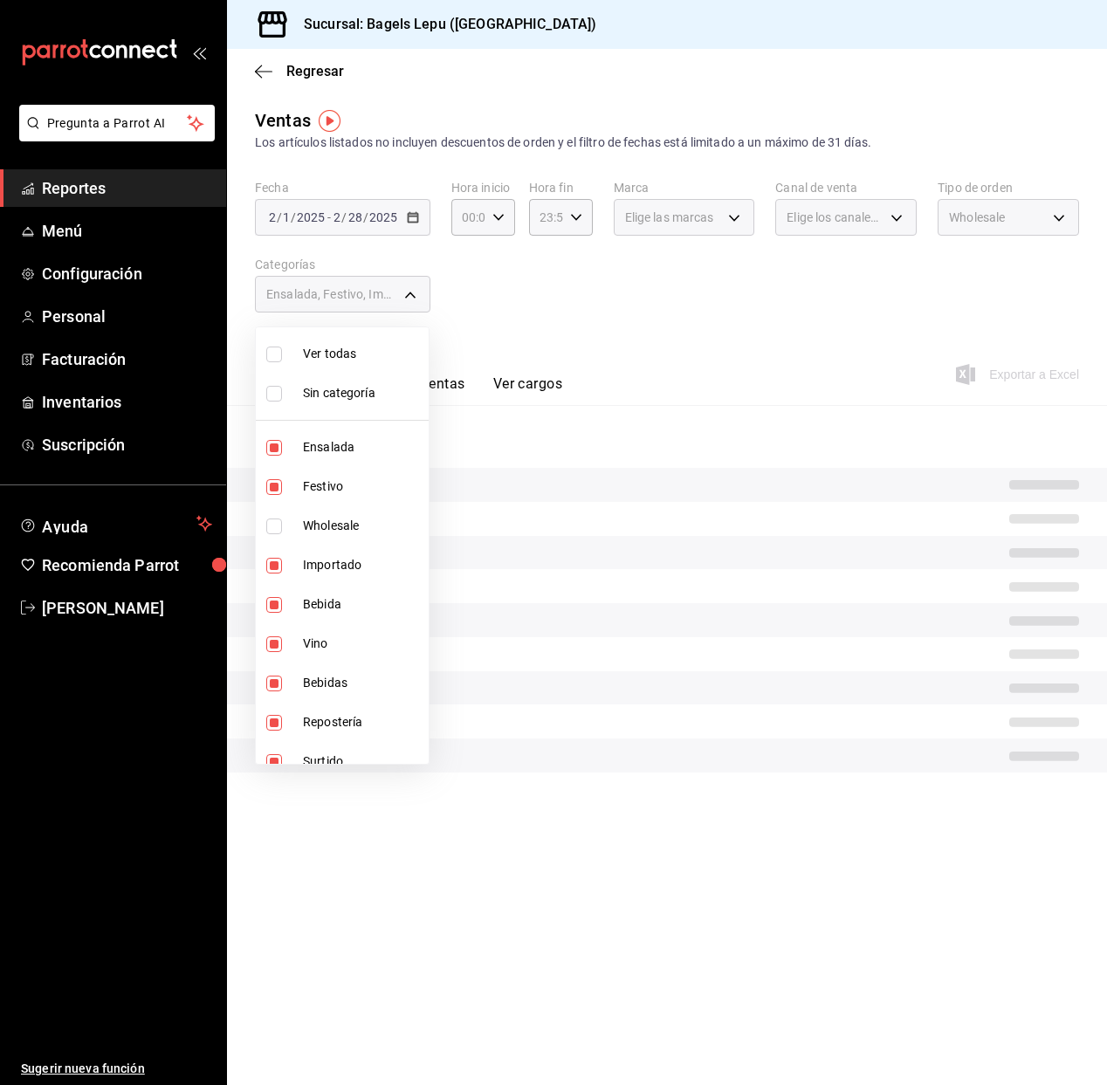
click at [276, 450] on input "checkbox" at bounding box center [274, 448] width 16 height 16
checkbox input "false"
type input "d42bd4d8-d1aa-4bf0-a189-657aa46ffdfd,b5148f7f-6eda-45d1-b914-eced99c7f20e,f6000…"
click at [278, 491] on input "checkbox" at bounding box center [274, 487] width 16 height 16
checkbox input "false"
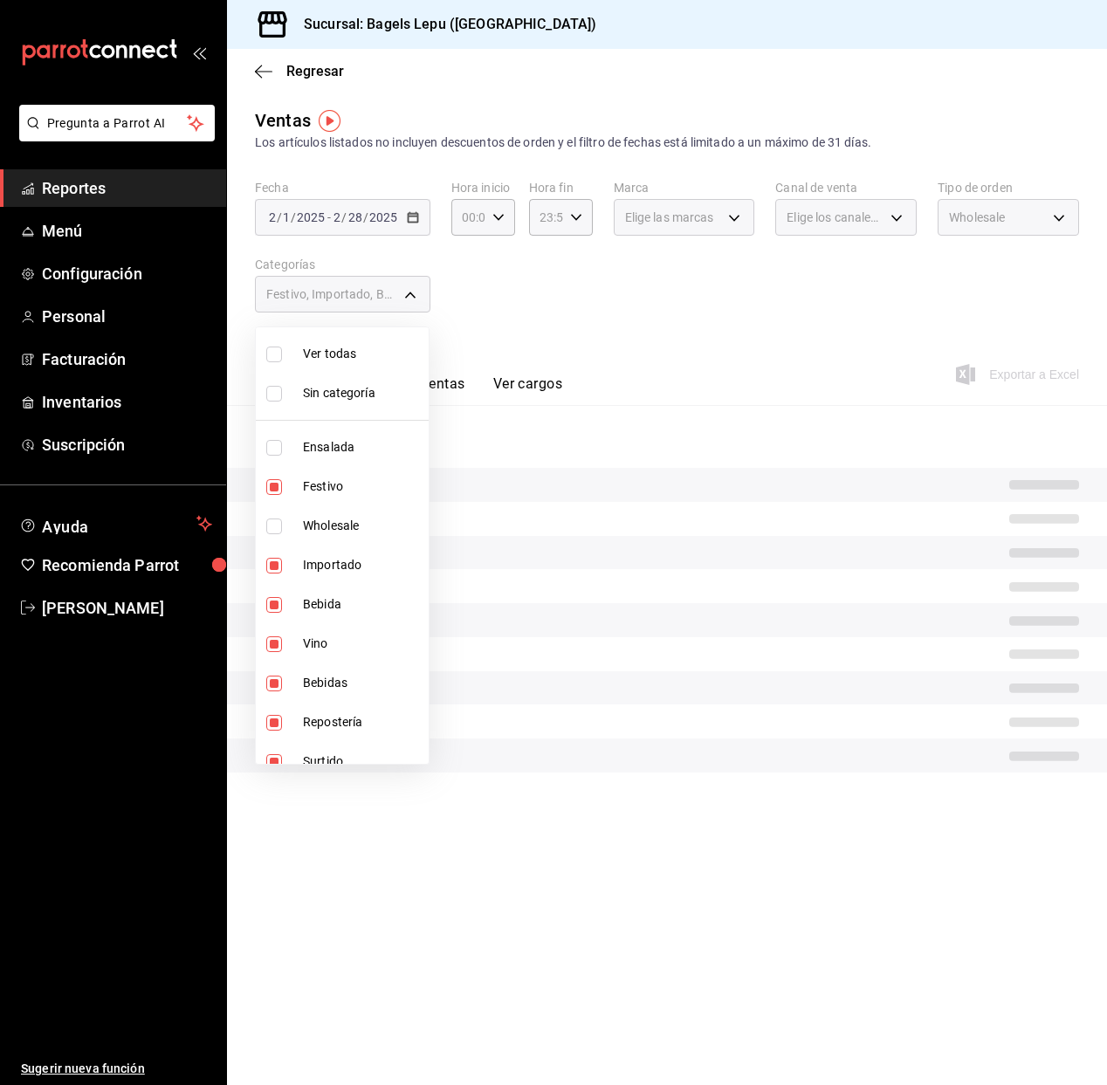
type input "b5148f7f-6eda-45d1-b914-eced99c7f20e,f60008c9-f0f8-417c-9bc5-ae16a6eaf34c,c5437…"
click at [278, 566] on input "checkbox" at bounding box center [274, 566] width 16 height 16
checkbox input "false"
click at [279, 593] on li "Bebida" at bounding box center [342, 604] width 173 height 39
type input "c5437c7a-53d3-4465-8d35-815406381c63,7b6435a1-3bae-4be8-96d5-d86e95920811,f2130…"
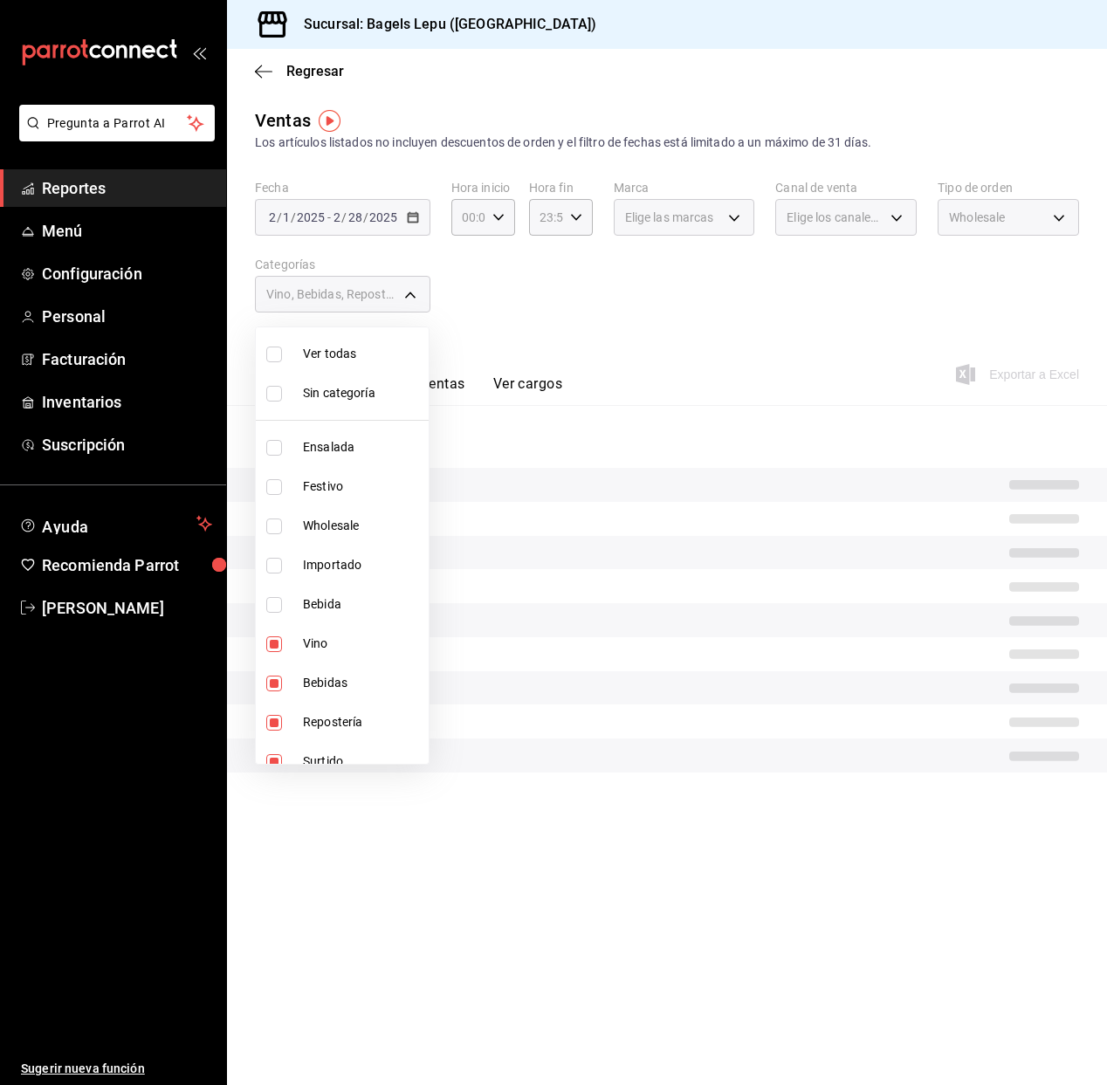
checkbox input "false"
click at [281, 644] on input "checkbox" at bounding box center [274, 644] width 16 height 16
checkbox input "false"
click at [290, 687] on li "Bebidas" at bounding box center [342, 682] width 173 height 39
type input "f21301fd-592c-4b26-be4e-ab953f8e2218,6165bda5-7573-43f2-bf30-08d358532d96,46210…"
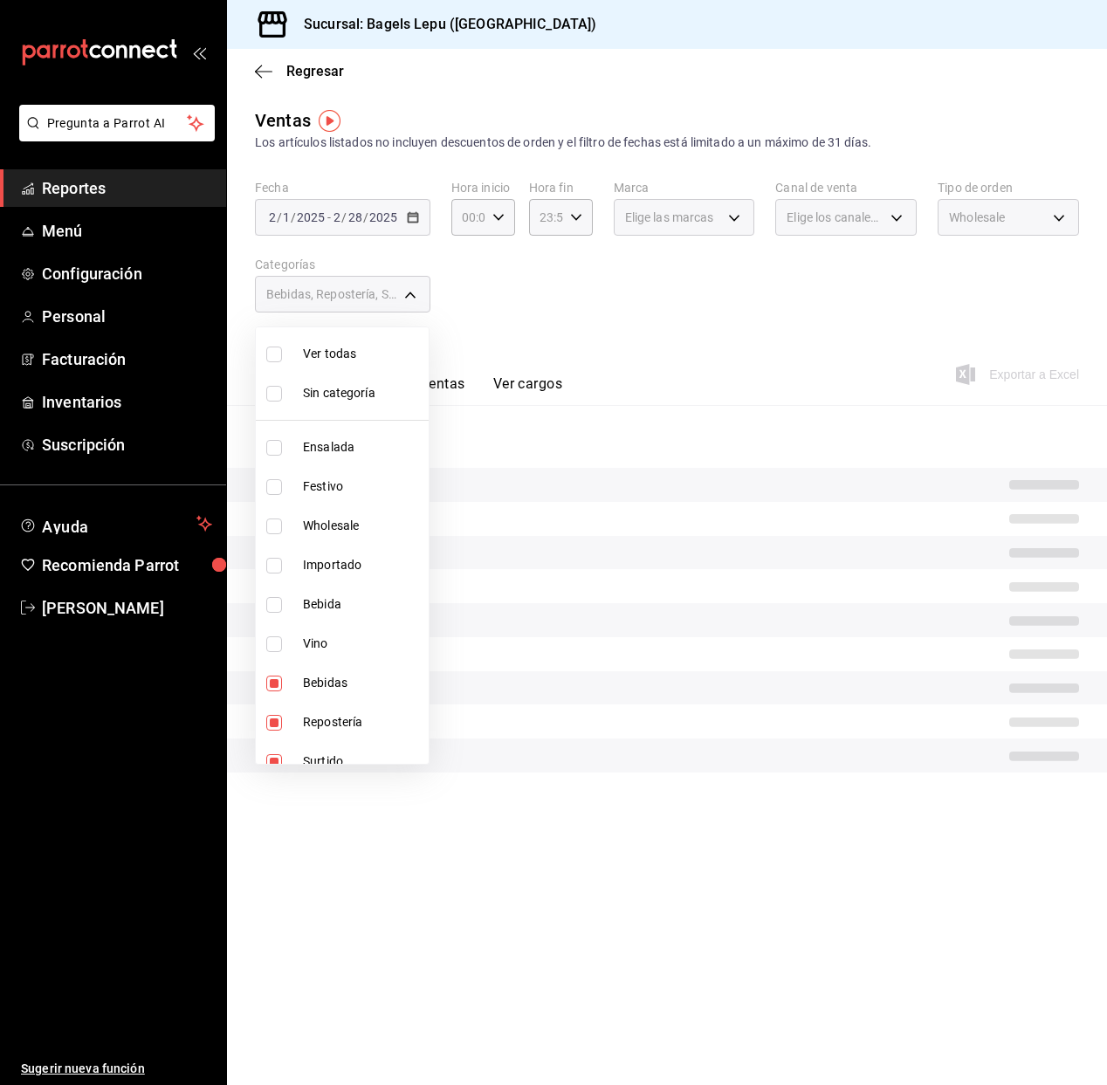
checkbox input "false"
click at [297, 710] on li "Repostería" at bounding box center [342, 722] width 173 height 39
type input "6165bda5-7573-43f2-bf30-08d358532d96,46210639-2f24-4d9b-9e60-adf4f9033ea2,0bc10…"
checkbox input "false"
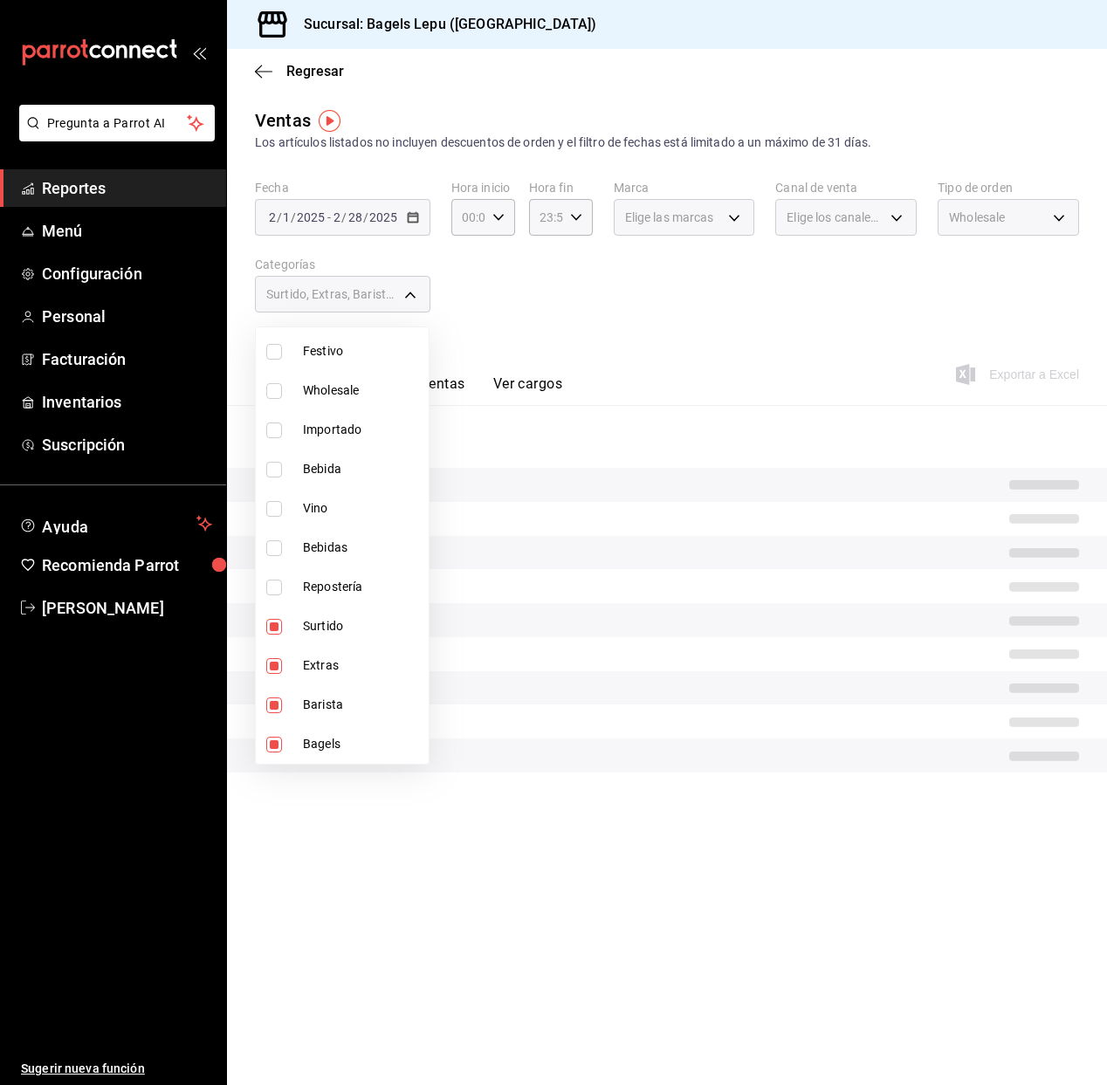
click at [339, 640] on li "Surtido" at bounding box center [342, 626] width 173 height 39
type input "46210639-2f24-4d9b-9e60-adf4f9033ea2,0bc10488-914e-4ed4-9e9f-c6af7a3163ef,79861…"
checkbox input "false"
click at [337, 689] on li "Barista" at bounding box center [342, 704] width 173 height 39
type input "46210639-2f24-4d9b-9e60-adf4f9033ea2,7986188e-c446-4eaa-a8cf-8591adb5501d"
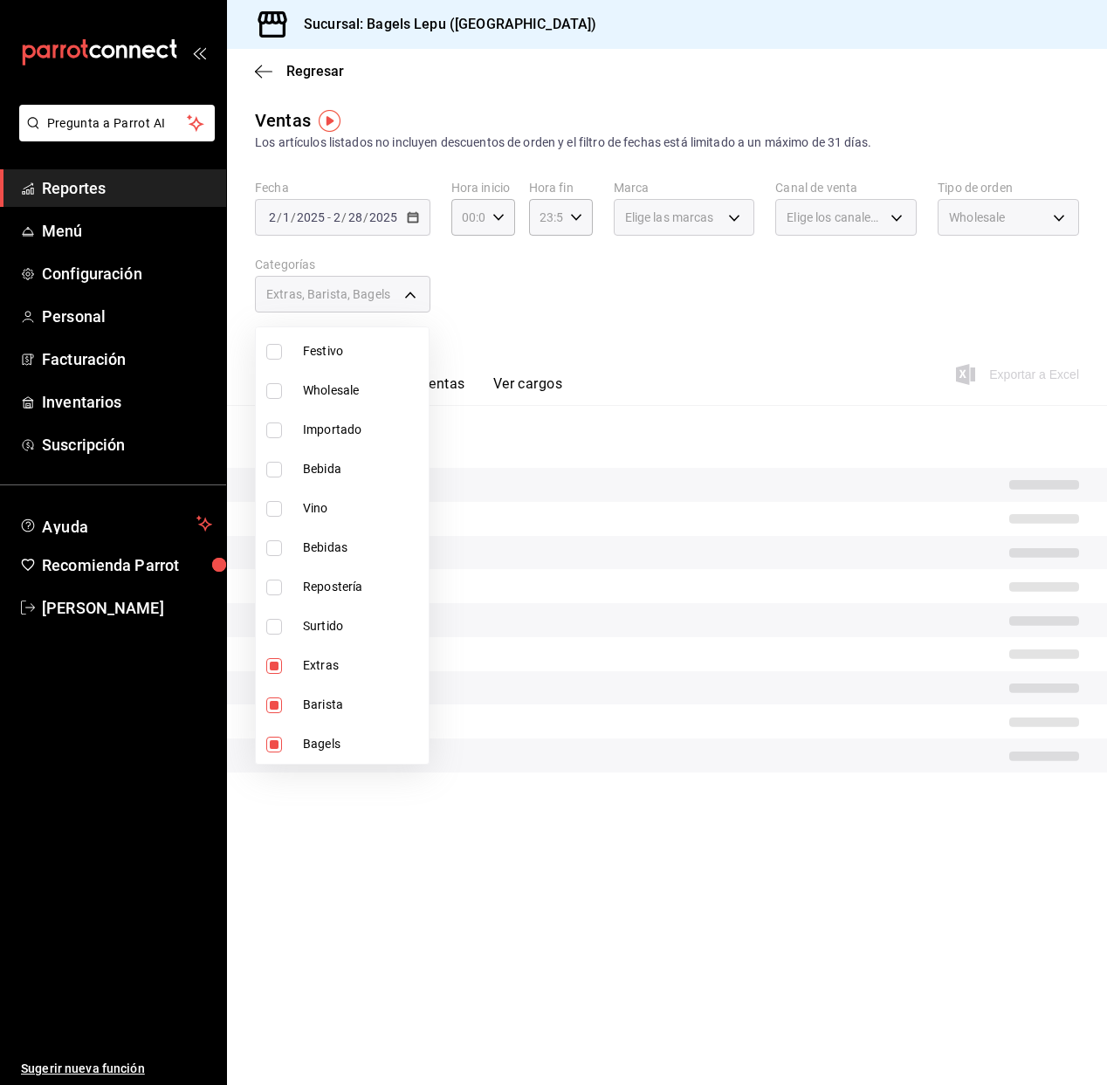
checkbox input "false"
click at [335, 678] on li "Extras" at bounding box center [342, 665] width 173 height 39
type input "7986188e-c446-4eaa-a8cf-8591adb5501d"
checkbox input "false"
click at [333, 731] on li "Bagels" at bounding box center [342, 743] width 173 height 39
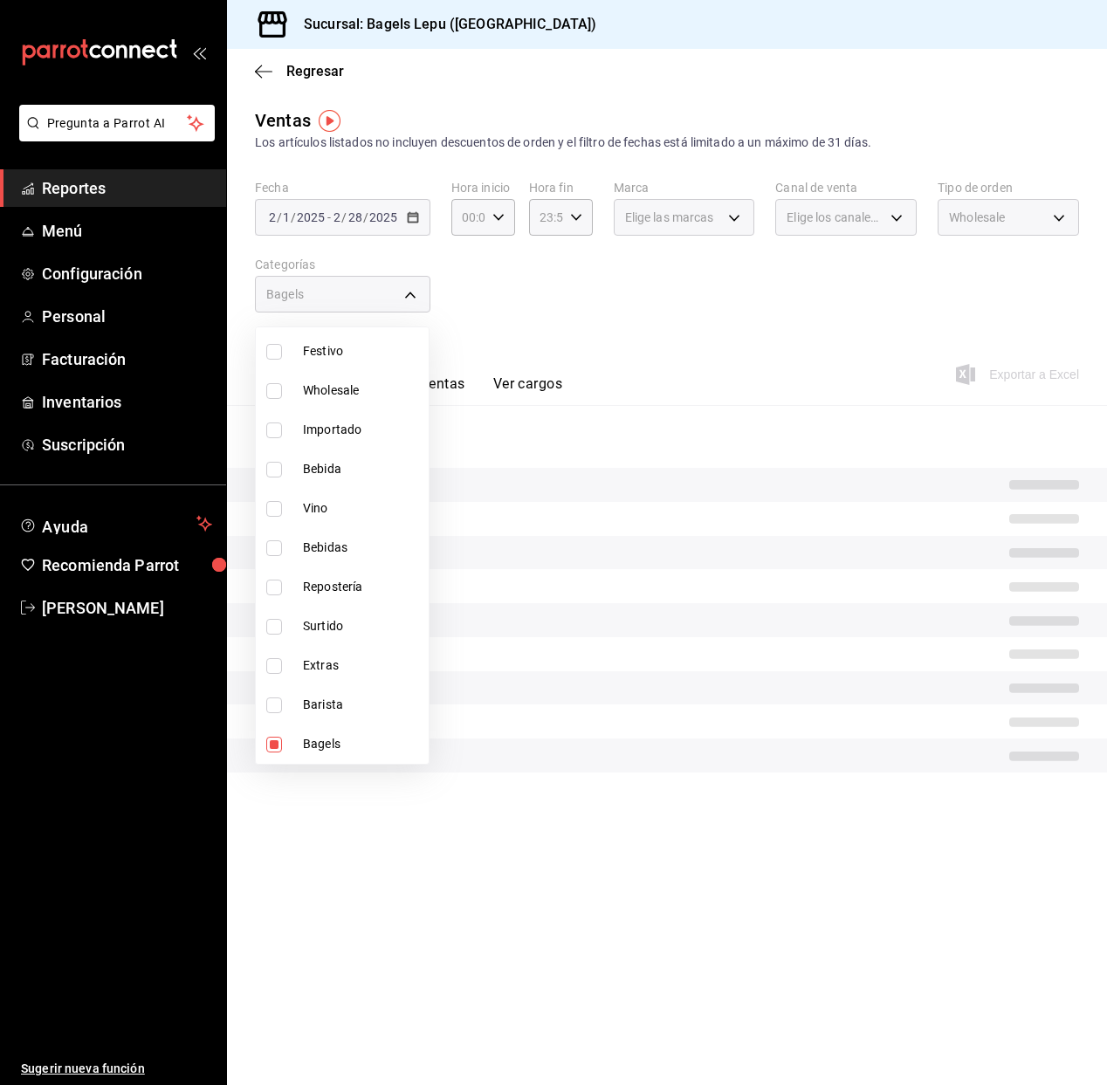
checkbox input "false"
click at [833, 354] on div at bounding box center [553, 542] width 1107 height 1085
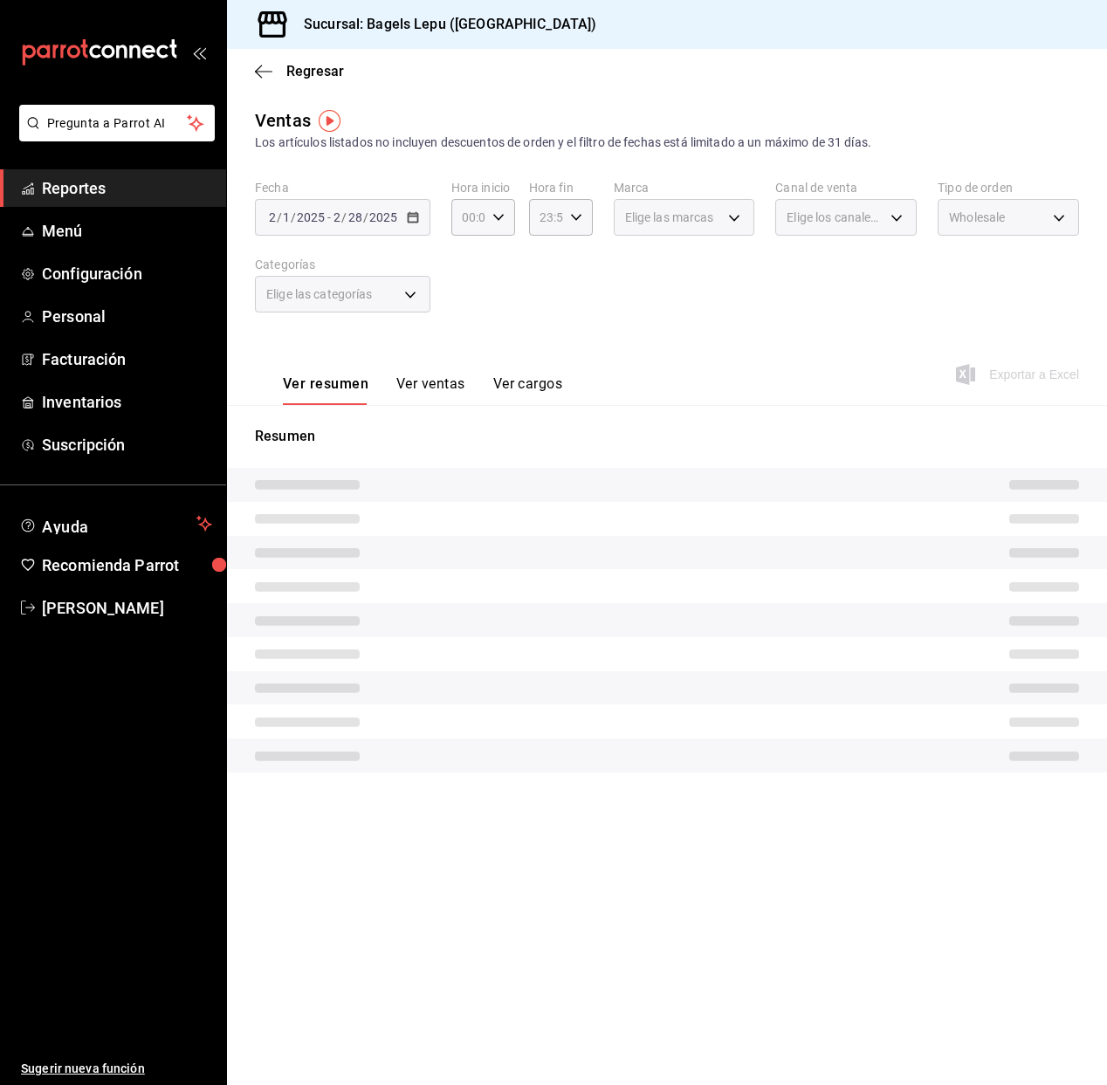
click at [1003, 225] on span "Wholesale" at bounding box center [977, 217] width 56 height 17
click at [997, 212] on span "Wholesale" at bounding box center [977, 217] width 56 height 17
click at [1012, 176] on div "Ventas Los artículos listados no incluyen descuentos de orden y el filtro de fe…" at bounding box center [667, 464] width 880 height 714
click at [413, 300] on div "Elige las categorías" at bounding box center [342, 294] width 175 height 37
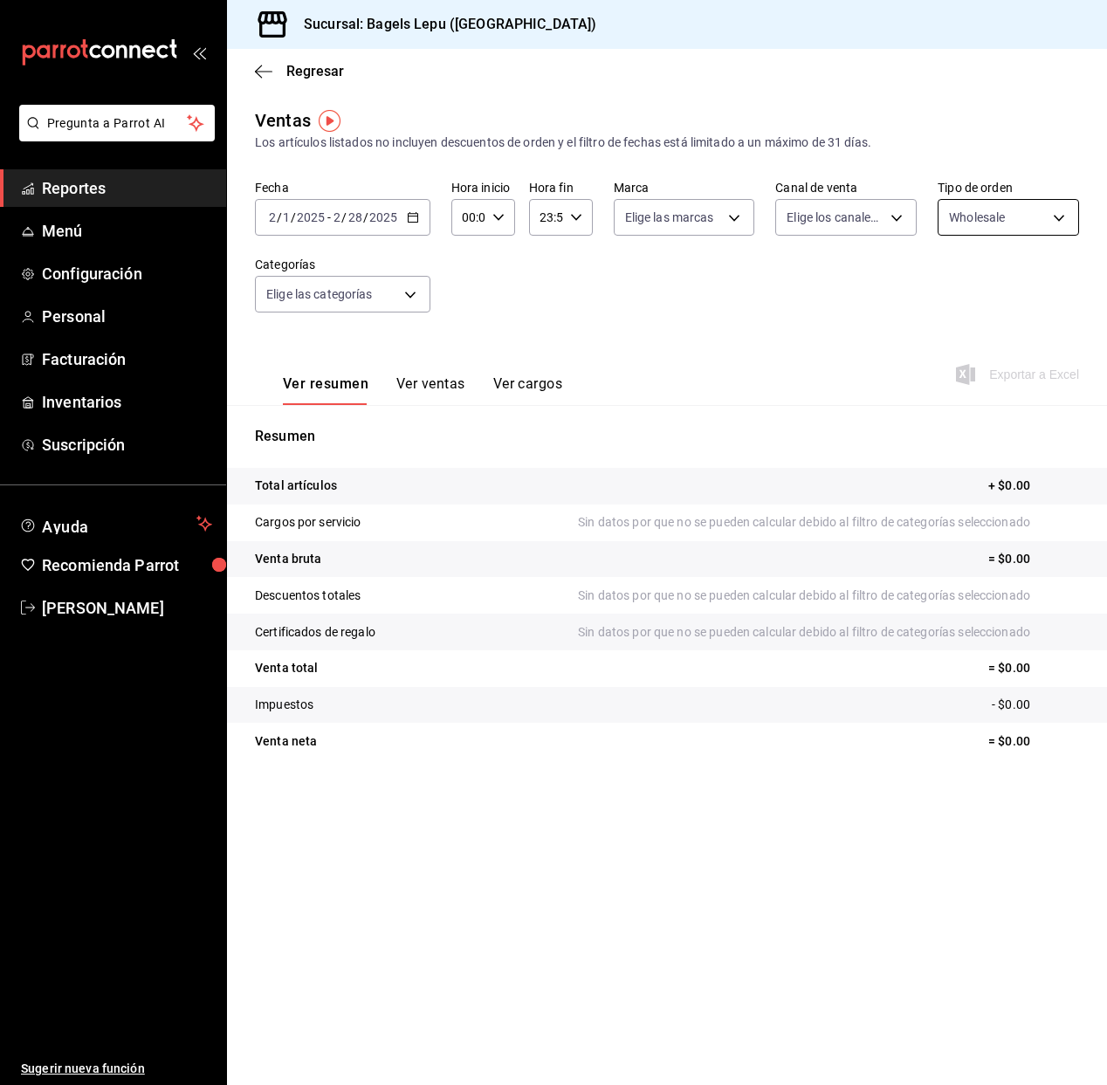
click at [950, 216] on body "Pregunta a Parrot AI Reportes Menú Configuración Personal Facturación Inventari…" at bounding box center [553, 542] width 1107 height 1085
click at [963, 287] on input "checkbox" at bounding box center [957, 286] width 16 height 16
checkbox input "true"
type input "83fcf2a1-486c-479d-a459-7ae9070ad679,4ba33f04-2490-4854-b977-ffe9d870c5fb,13337…"
checkbox input "true"
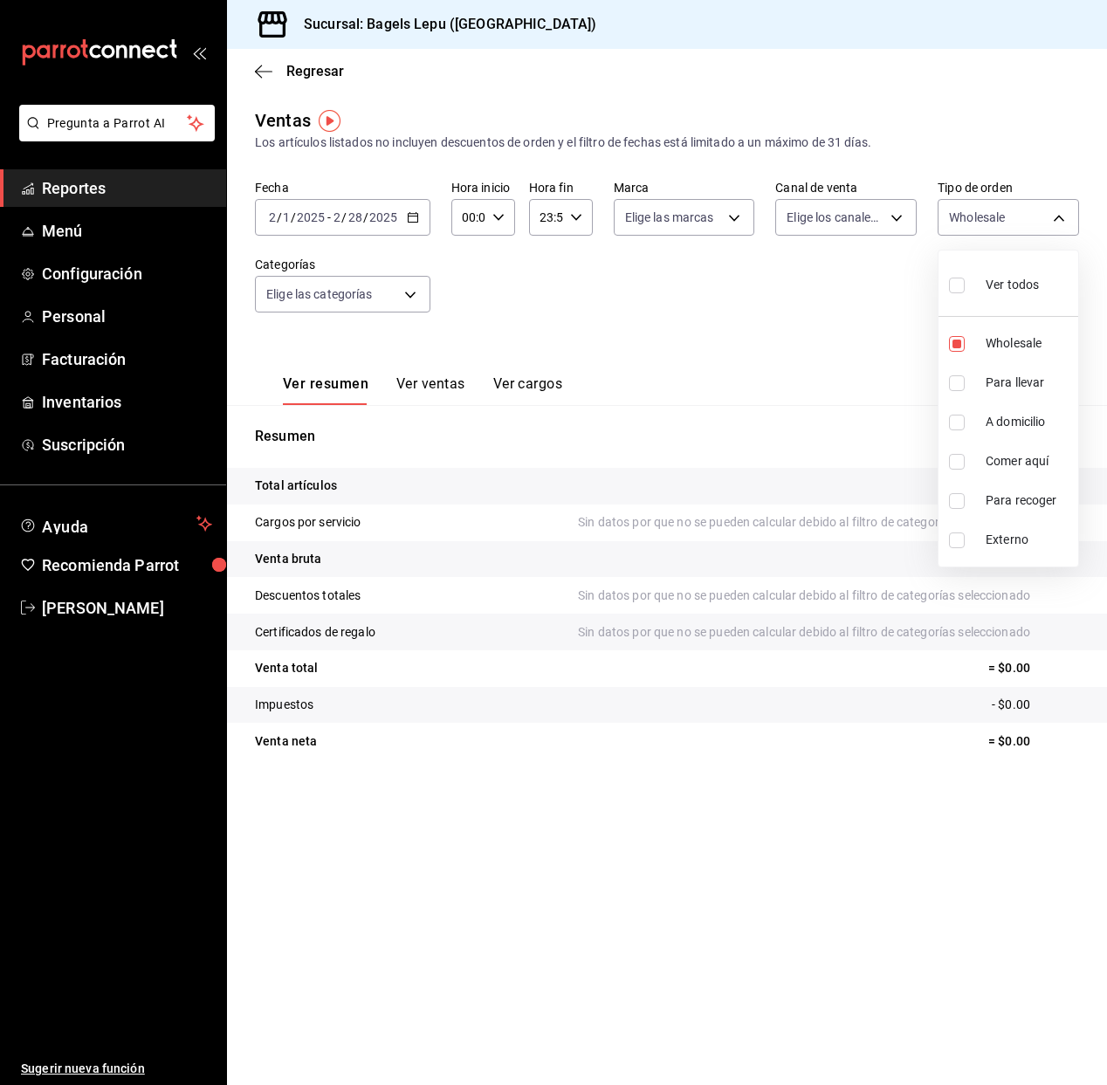
checkbox input "true"
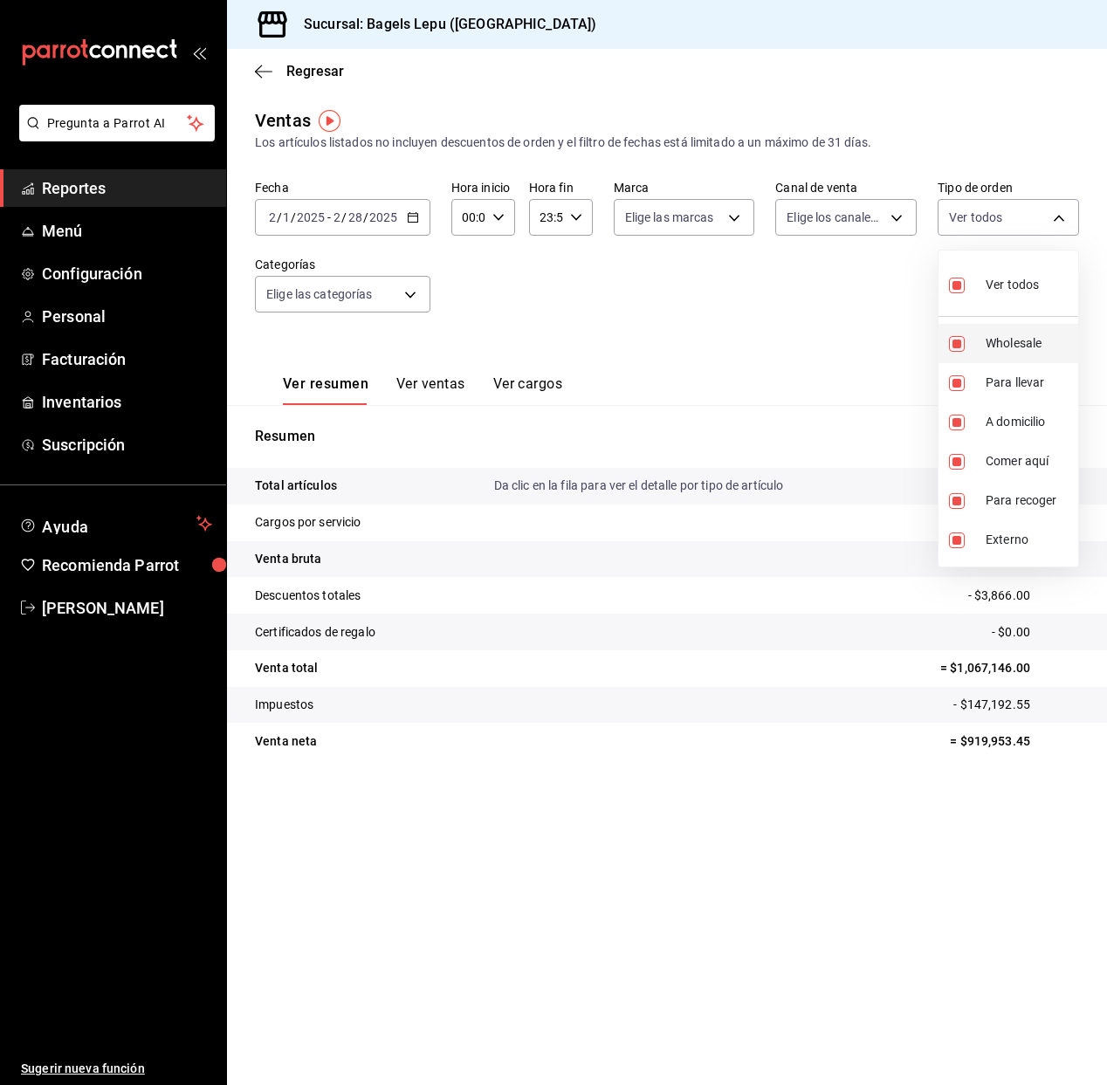
click at [951, 350] on input "checkbox" at bounding box center [957, 344] width 16 height 16
checkbox input "false"
type input "4ba33f04-2490-4854-b977-ffe9d870c5fb,13337b1d-aab0-450a-984c-9dd91f9dfbec,c1030…"
checkbox input "false"
click at [662, 321] on div at bounding box center [553, 542] width 1107 height 1085
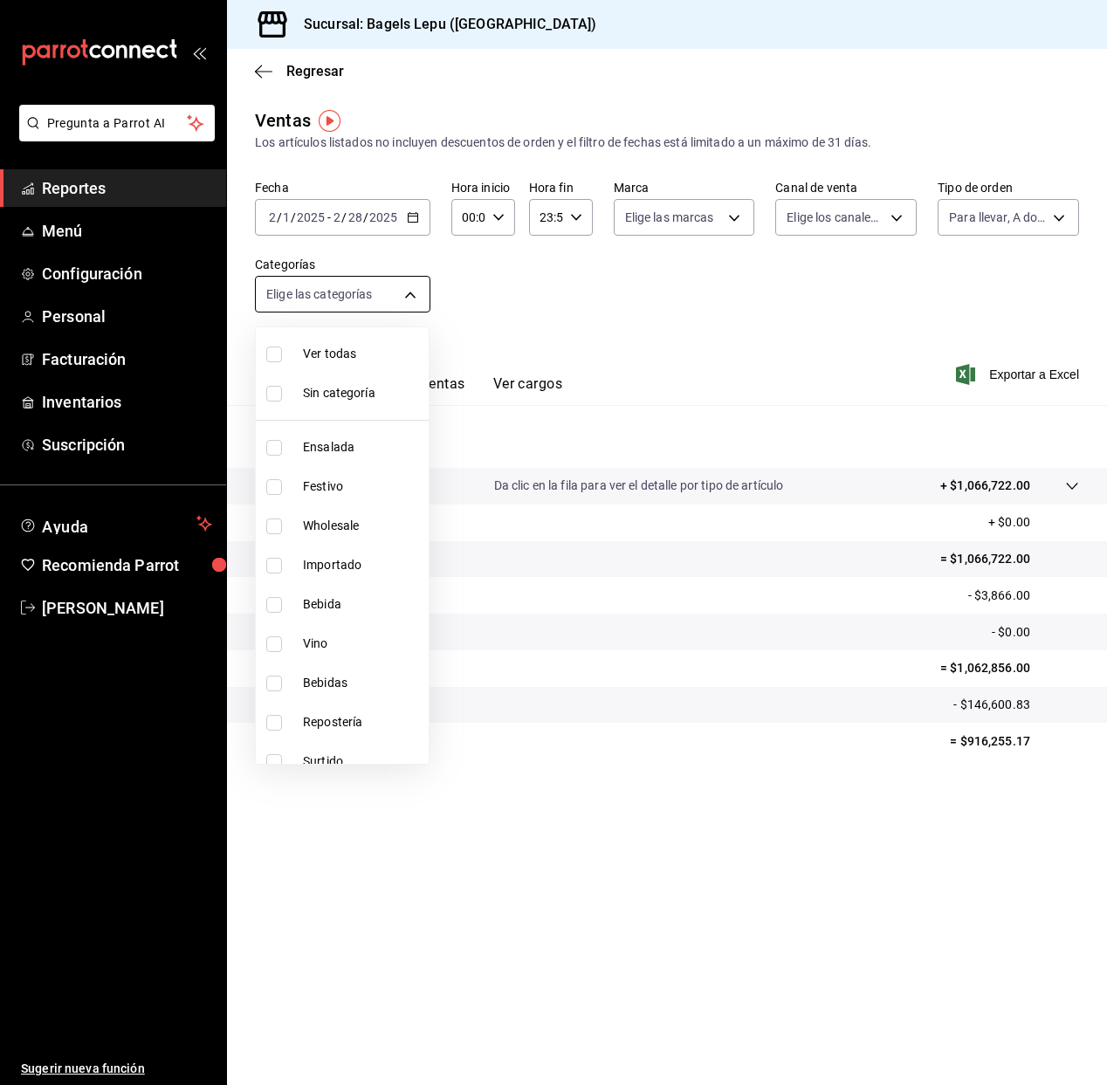
click at [419, 285] on body "Pregunta a Parrot AI Reportes Menú Configuración Personal Facturación Inventari…" at bounding box center [553, 542] width 1107 height 1085
click at [301, 520] on li "Wholesale" at bounding box center [342, 525] width 173 height 39
type input "8e341ce4-9aa8-4b29-9fe0-f92945fec035"
checkbox input "true"
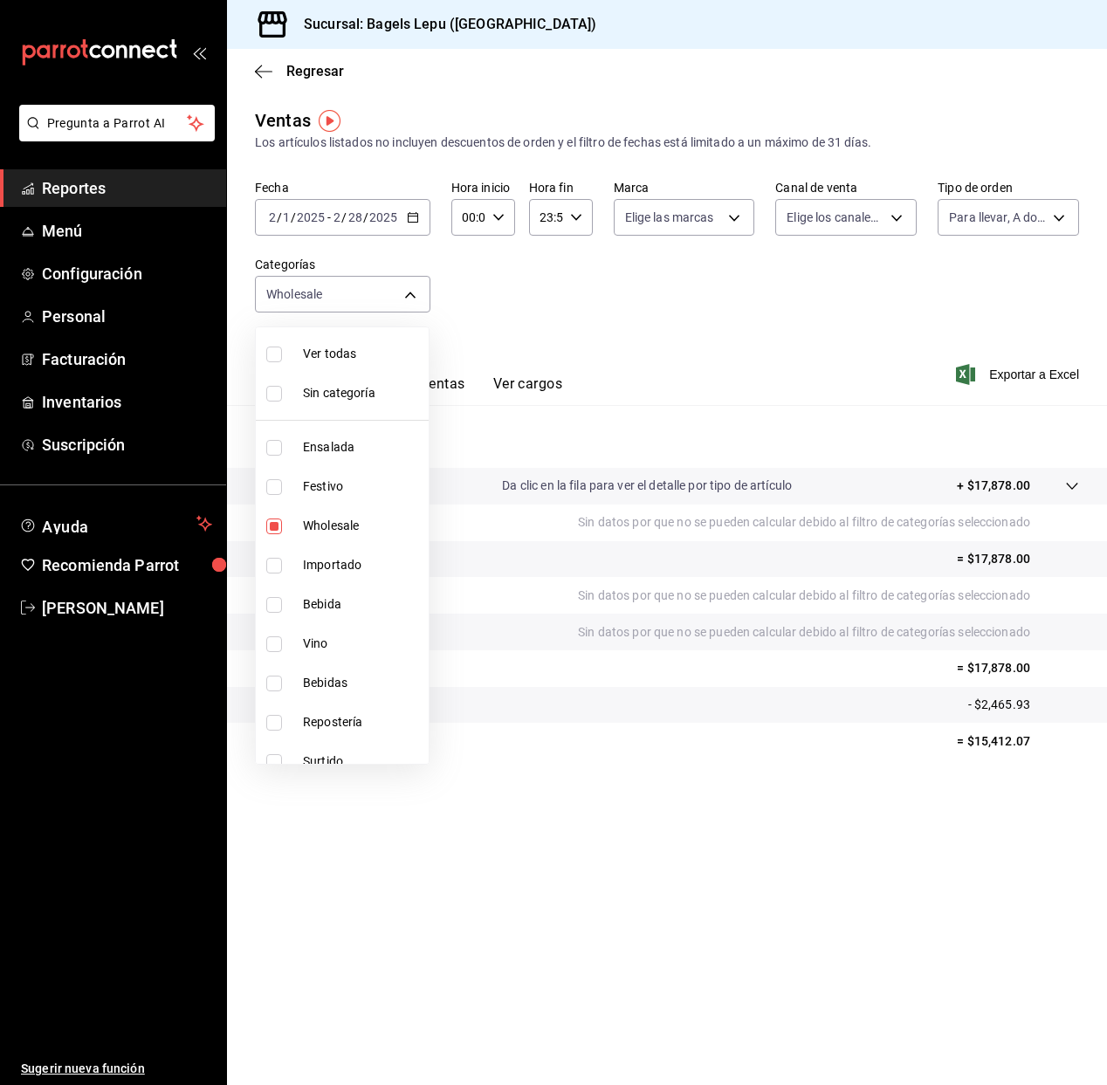
click at [581, 381] on div at bounding box center [553, 542] width 1107 height 1085
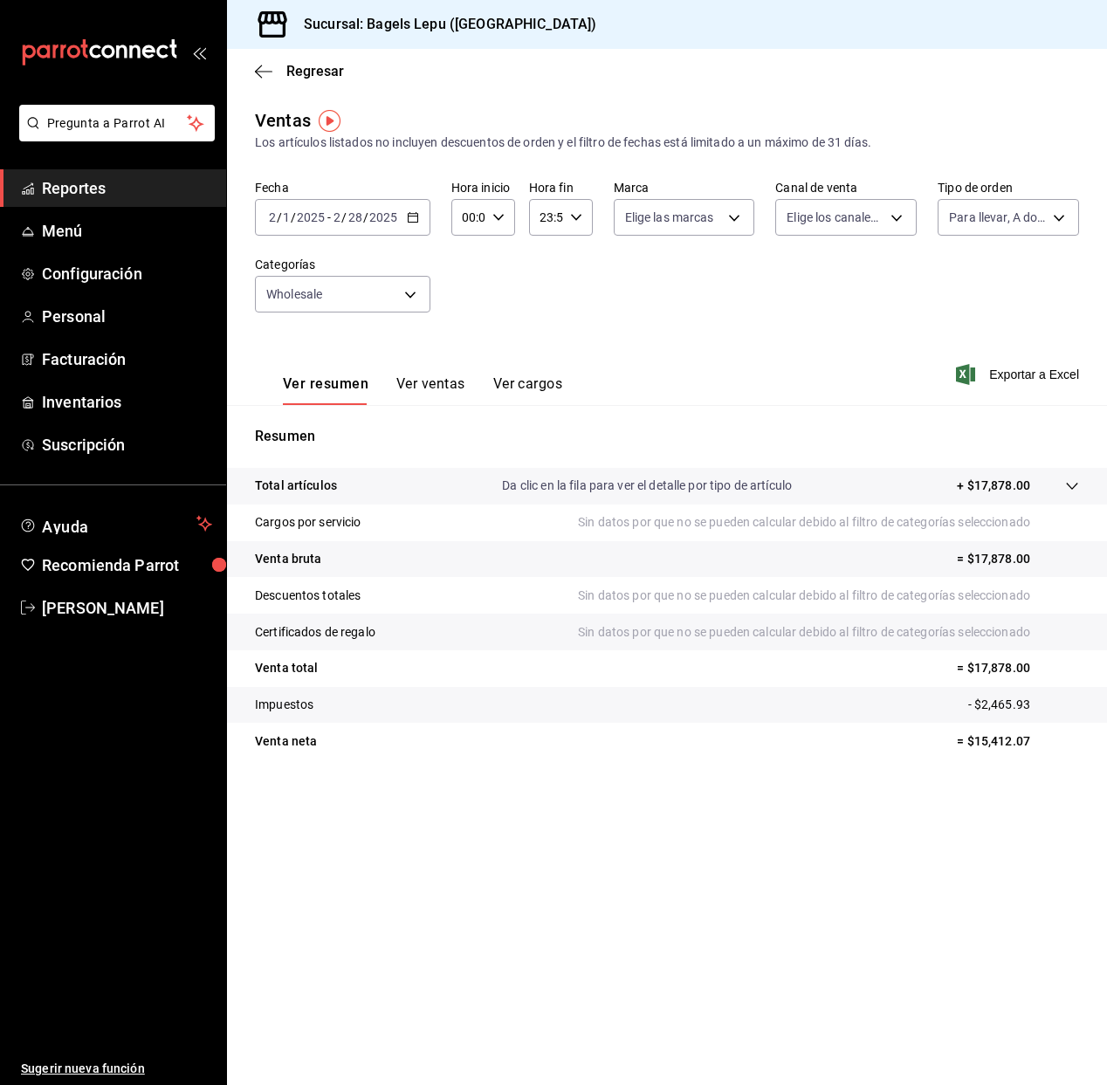
click at [412, 233] on div "2025-02-01 2 / 1 / 2025 - 2025-02-28 2 / 28 / 2025" at bounding box center [342, 217] width 175 height 37
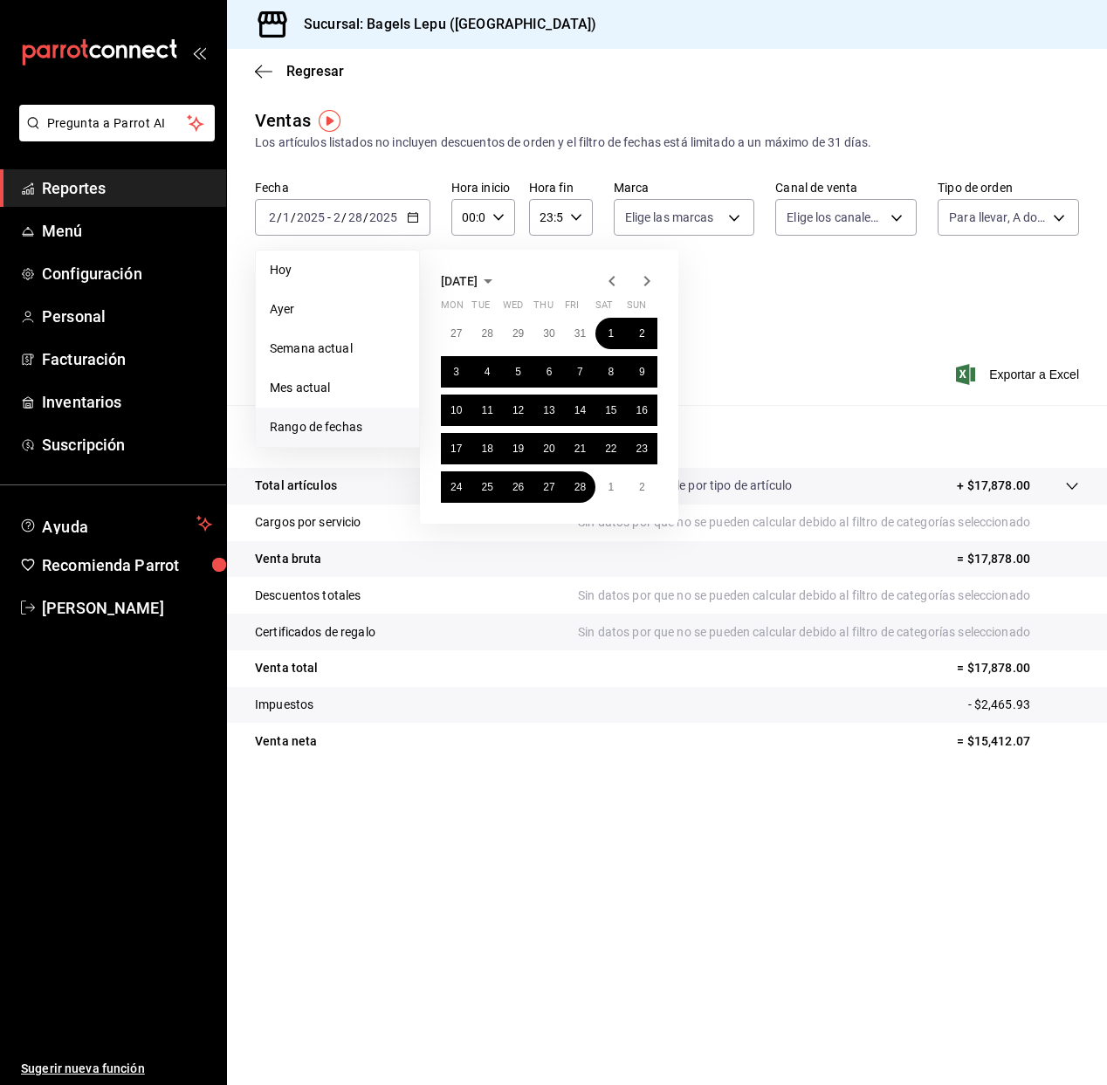
click at [648, 282] on icon "button" at bounding box center [647, 281] width 6 height 10
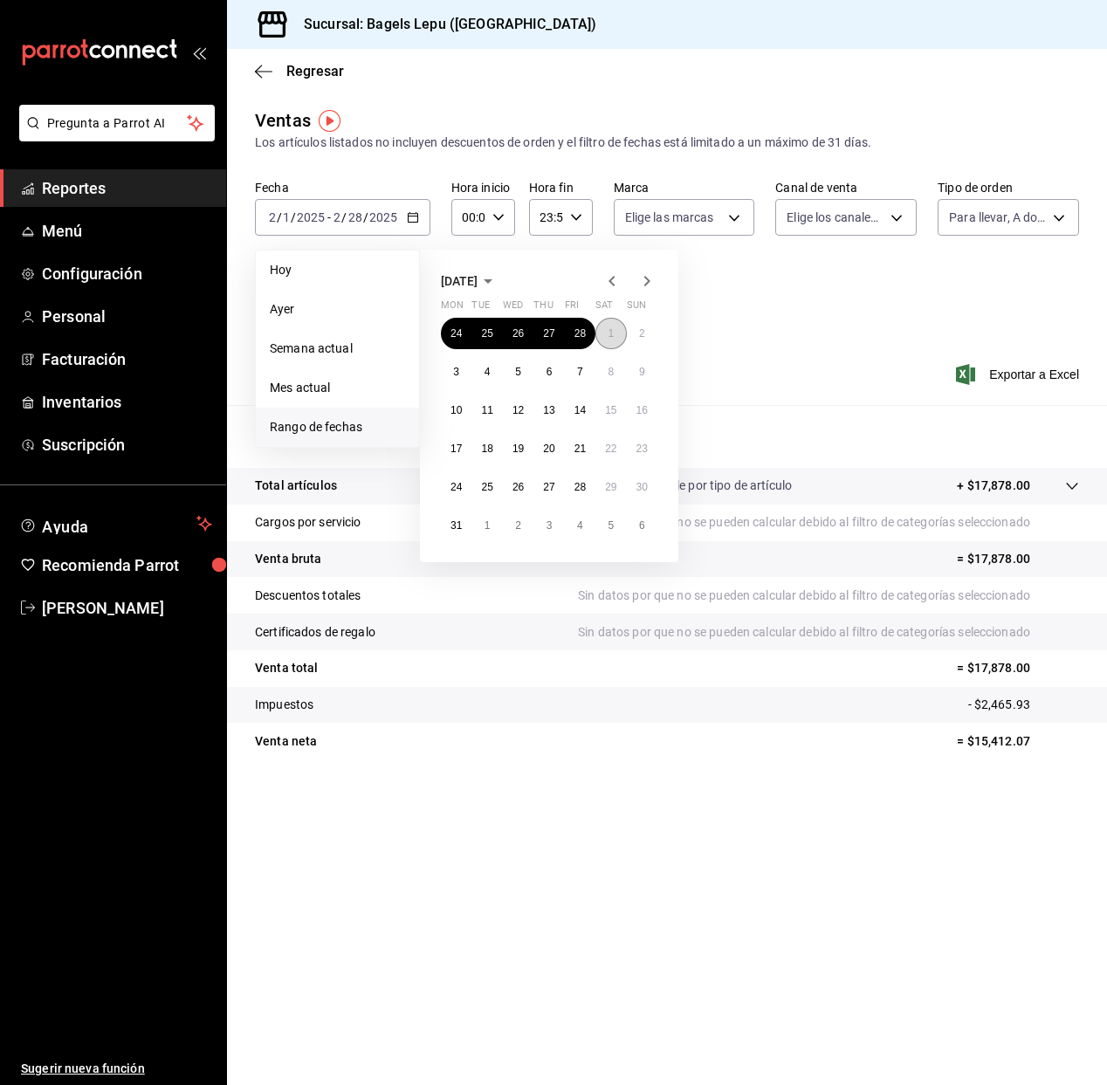
click at [607, 330] on abbr "1" at bounding box center [610, 333] width 6 height 12
click at [450, 527] on abbr "31" at bounding box center [455, 525] width 11 height 12
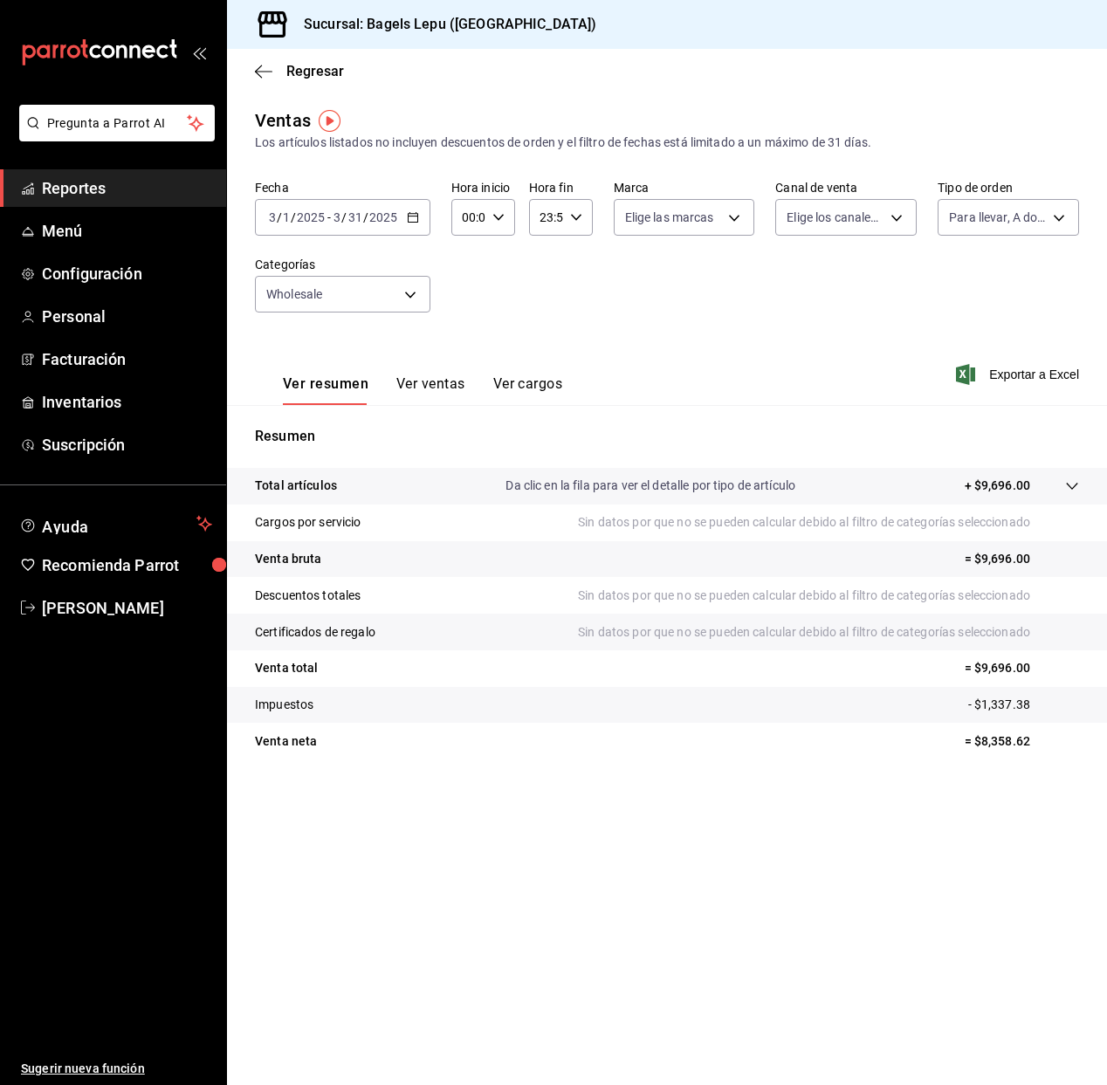
click at [413, 219] on icon "button" at bounding box center [413, 217] width 12 height 12
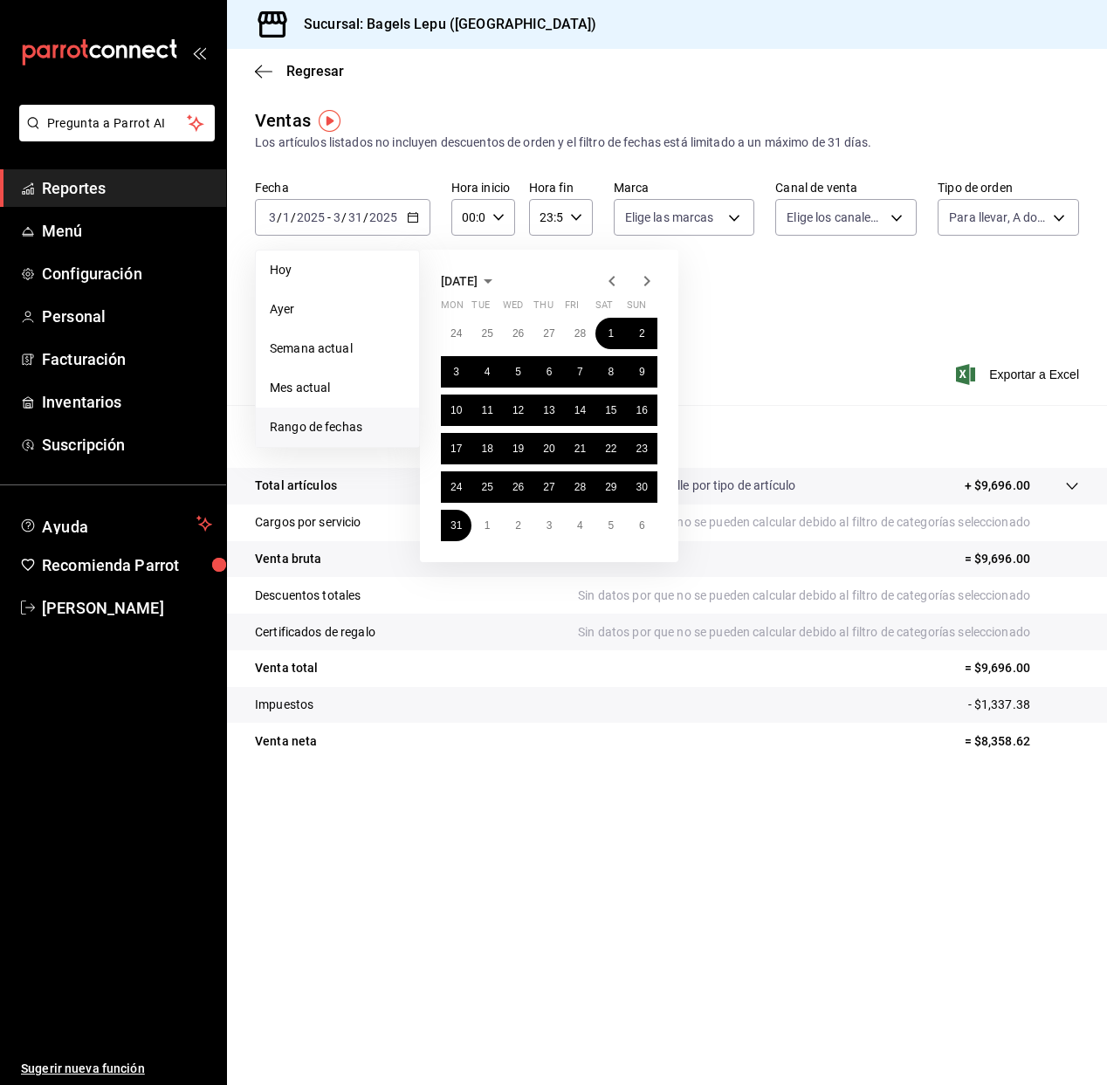
click at [646, 283] on icon "button" at bounding box center [647, 281] width 6 height 10
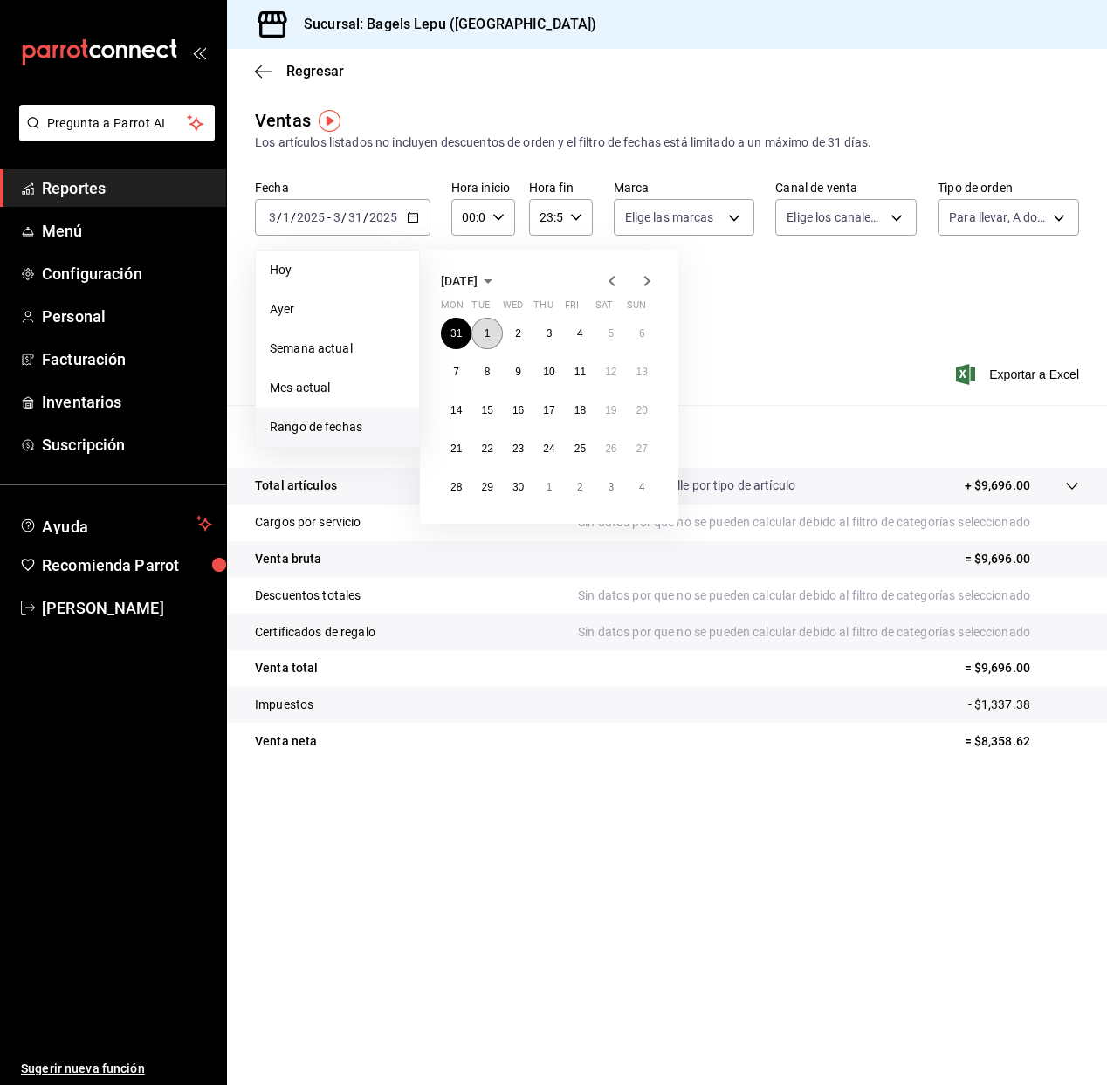
click at [491, 335] on button "1" at bounding box center [486, 333] width 31 height 31
click at [525, 489] on button "30" at bounding box center [518, 486] width 31 height 31
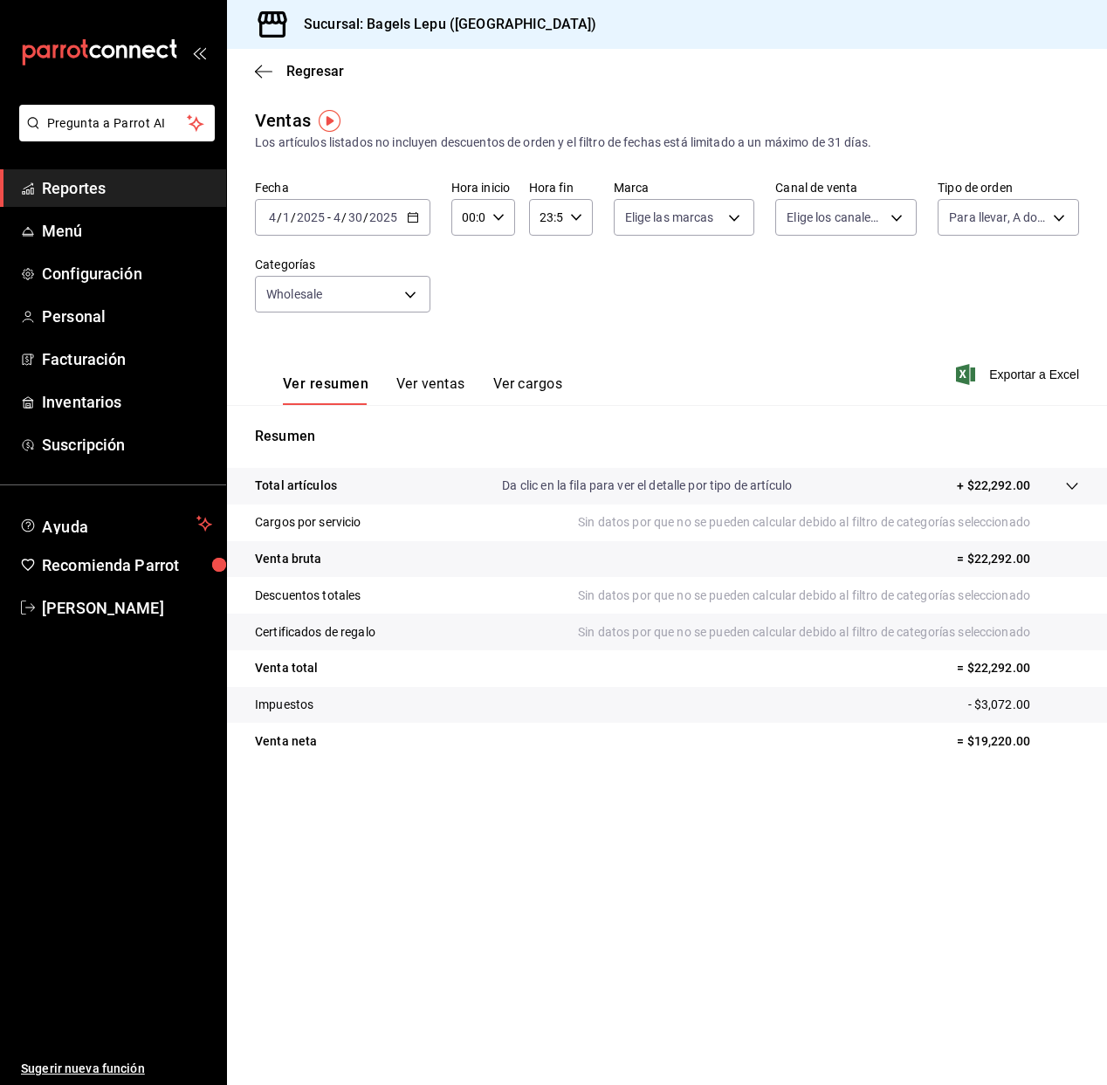
click at [378, 216] on input "2025" at bounding box center [383, 217] width 30 height 14
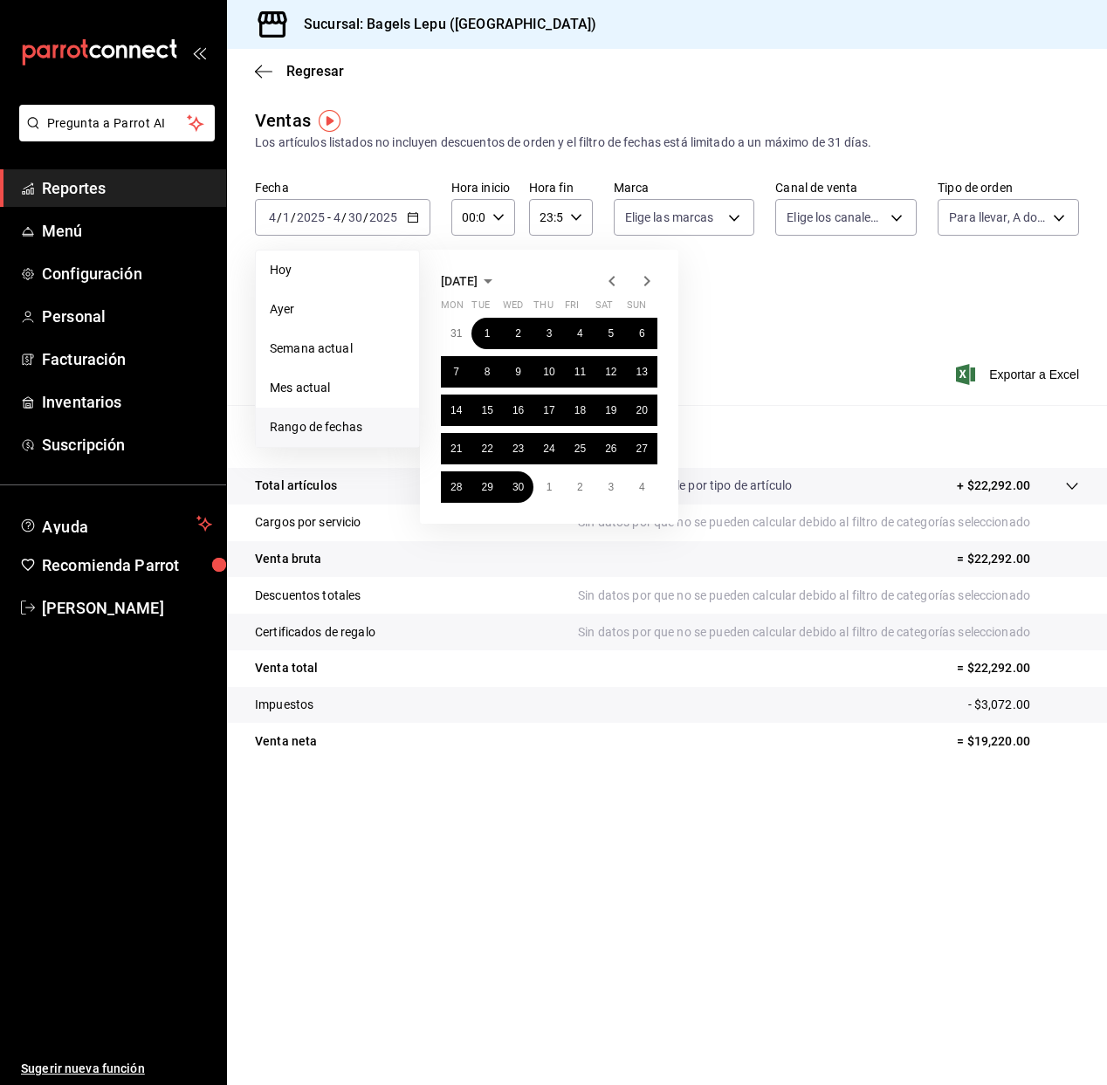
click at [644, 278] on icon "button" at bounding box center [646, 281] width 21 height 21
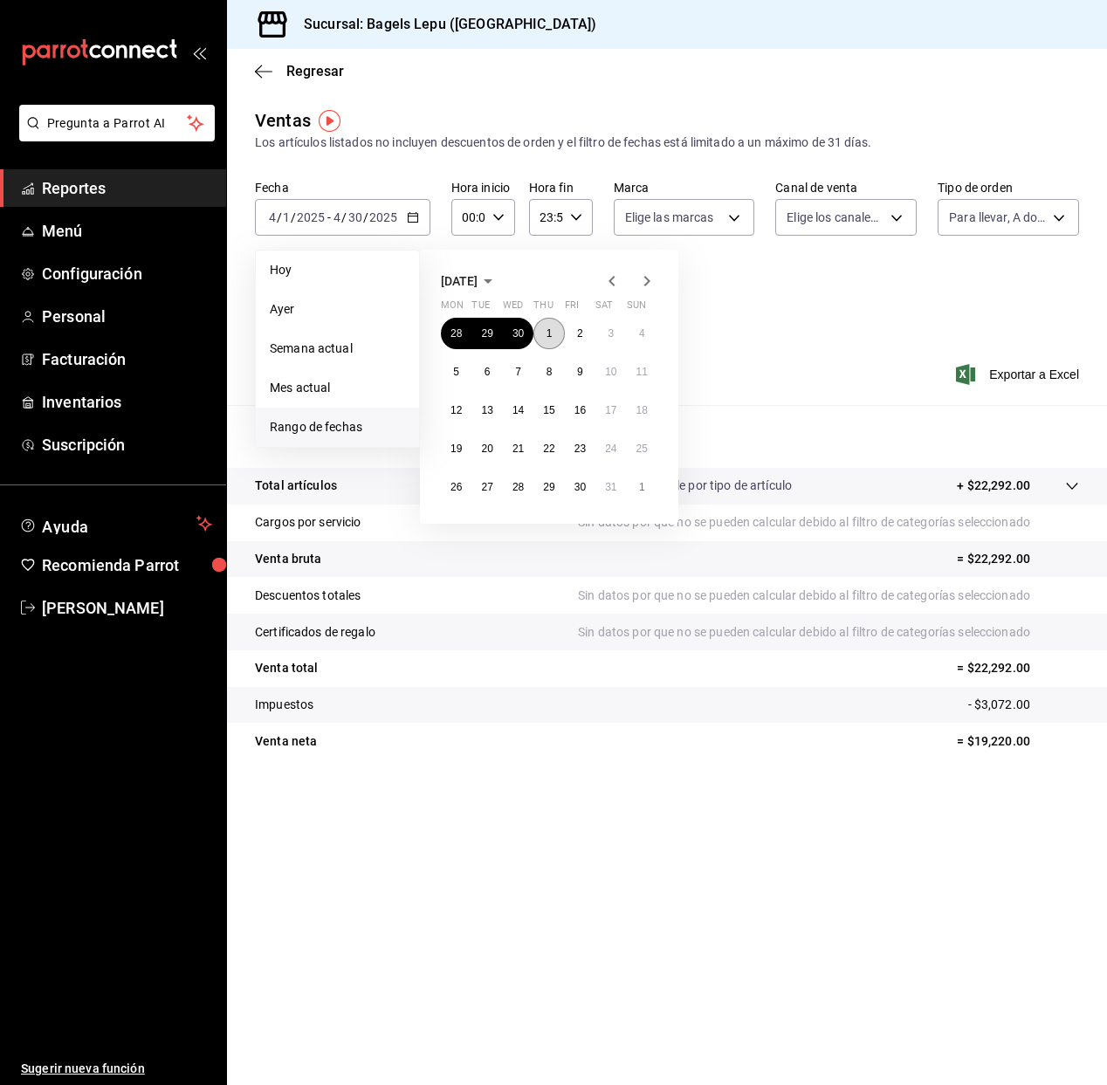
click at [558, 331] on button "1" at bounding box center [548, 333] width 31 height 31
click at [602, 488] on button "31" at bounding box center [610, 486] width 31 height 31
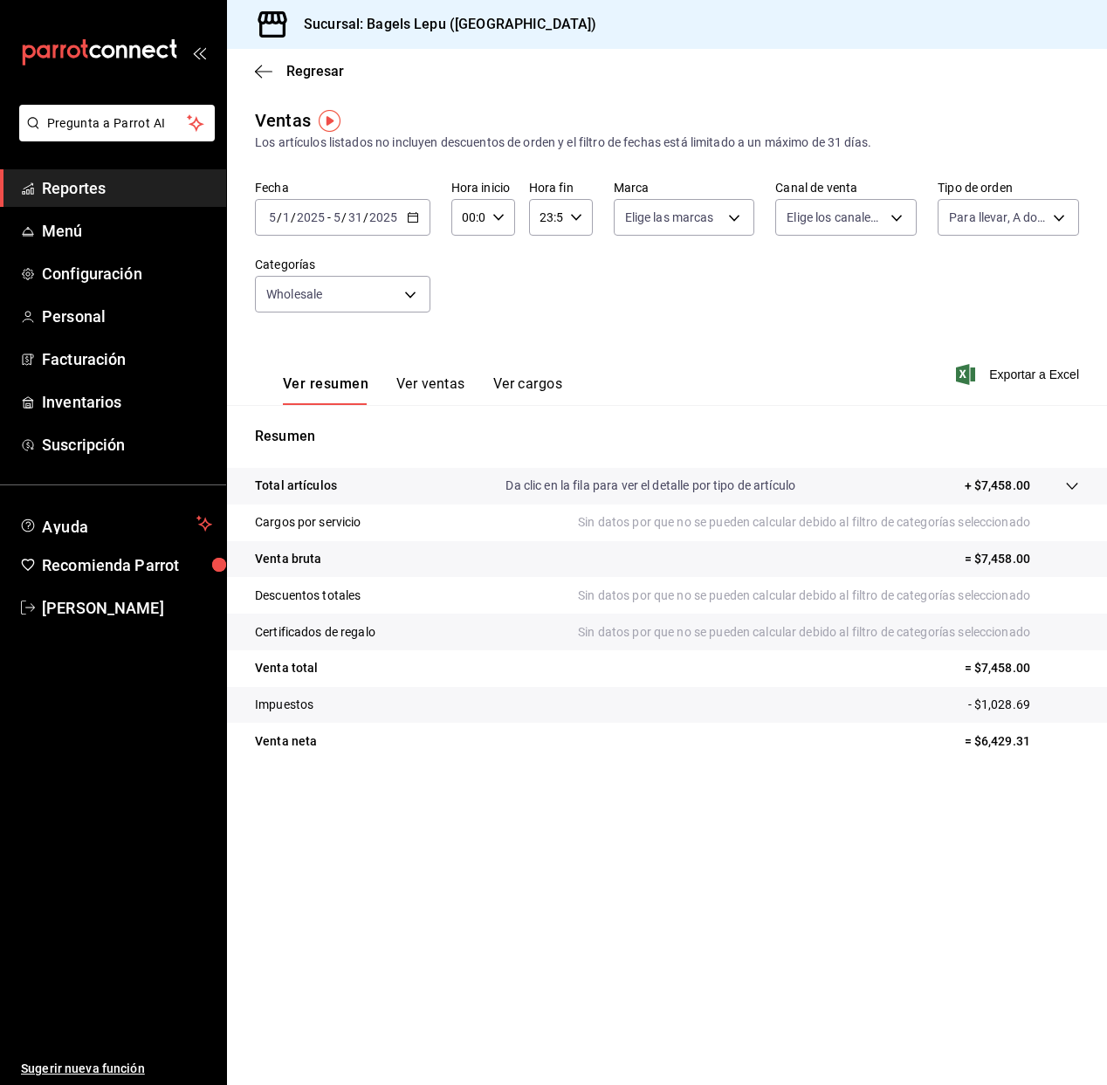
click at [414, 219] on icon "button" at bounding box center [413, 217] width 12 height 12
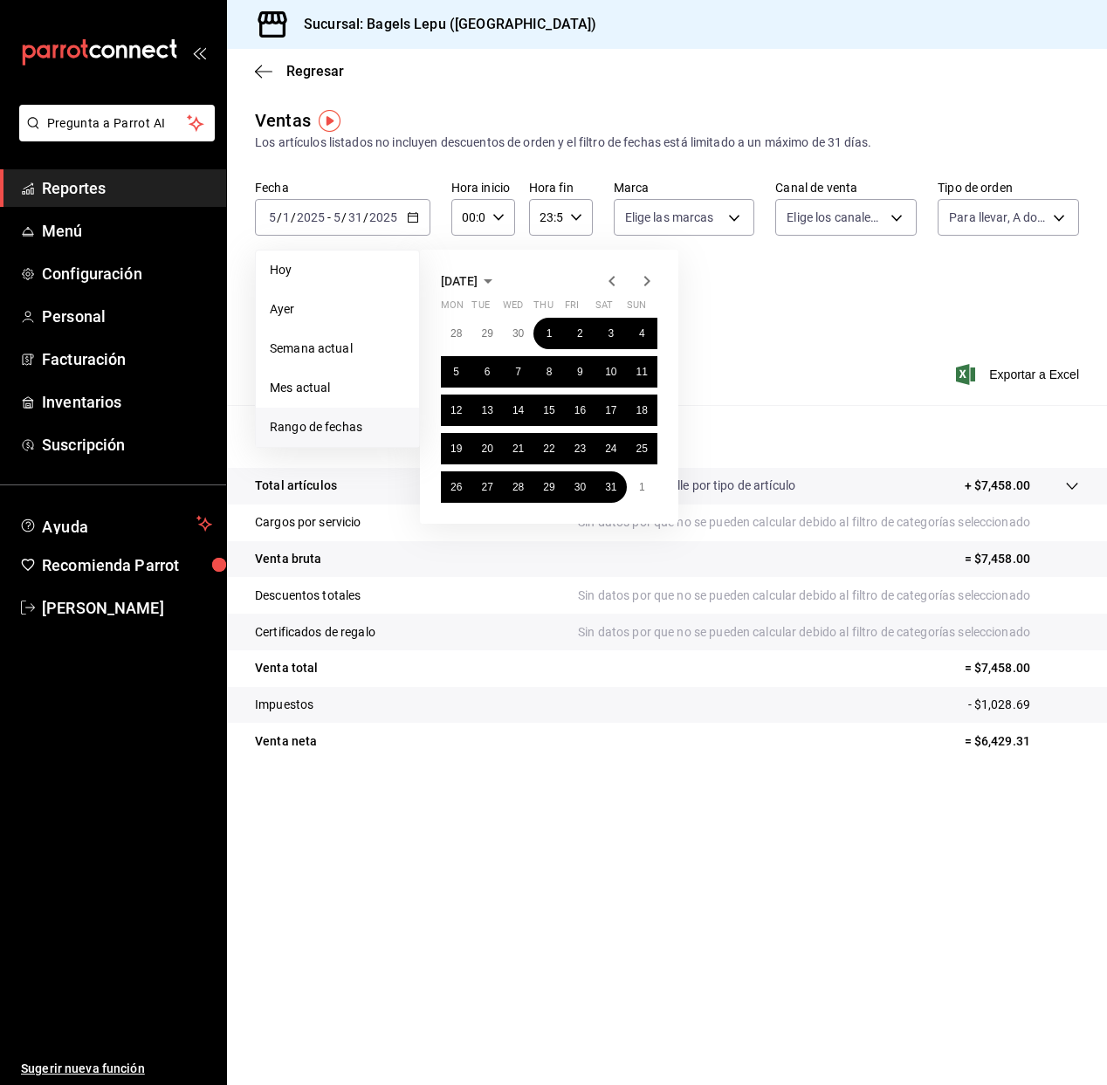
click at [645, 283] on icon "button" at bounding box center [646, 281] width 21 height 21
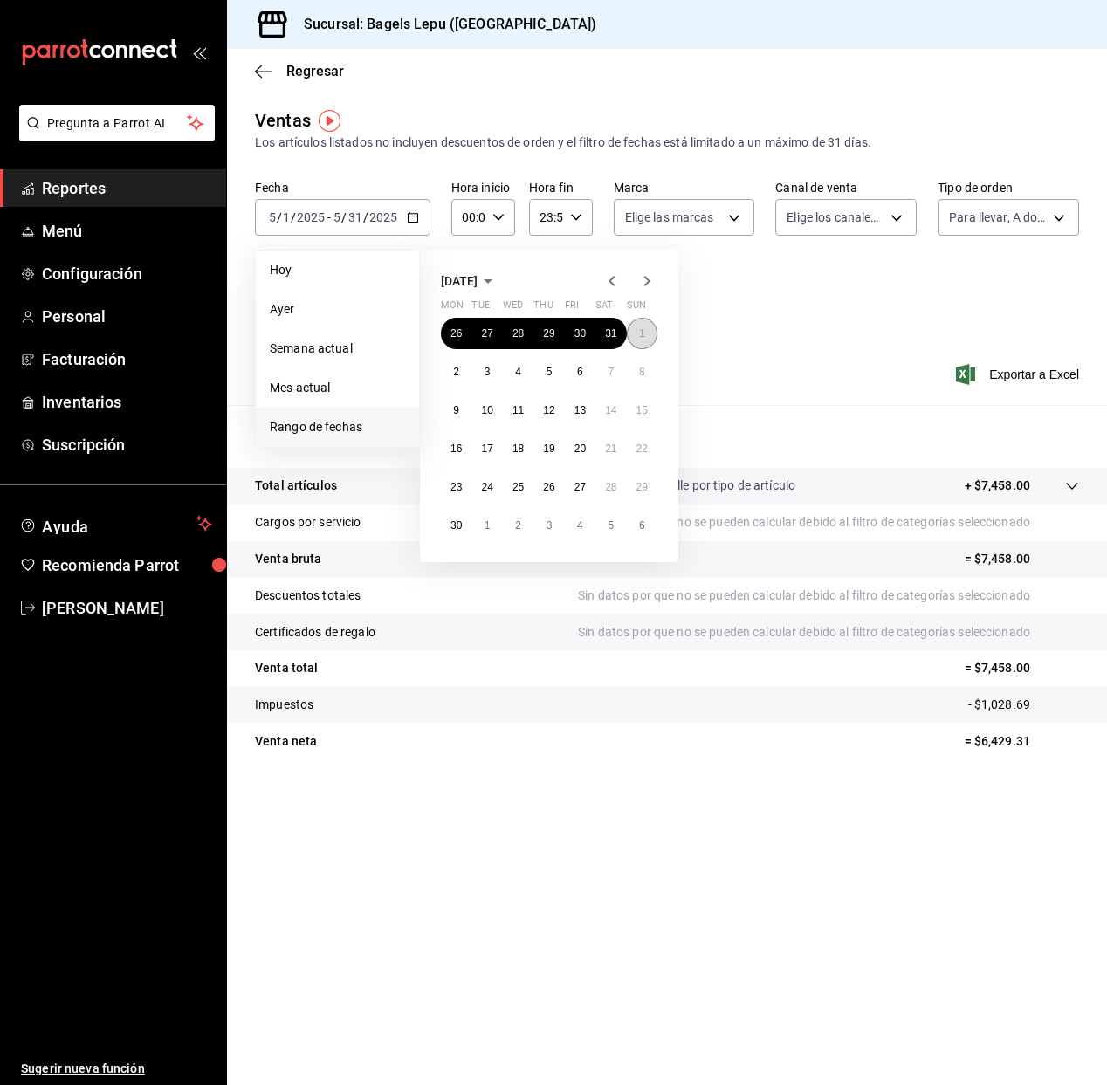
click at [633, 329] on button "1" at bounding box center [642, 333] width 31 height 31
click at [462, 526] on abbr "30" at bounding box center [455, 525] width 11 height 12
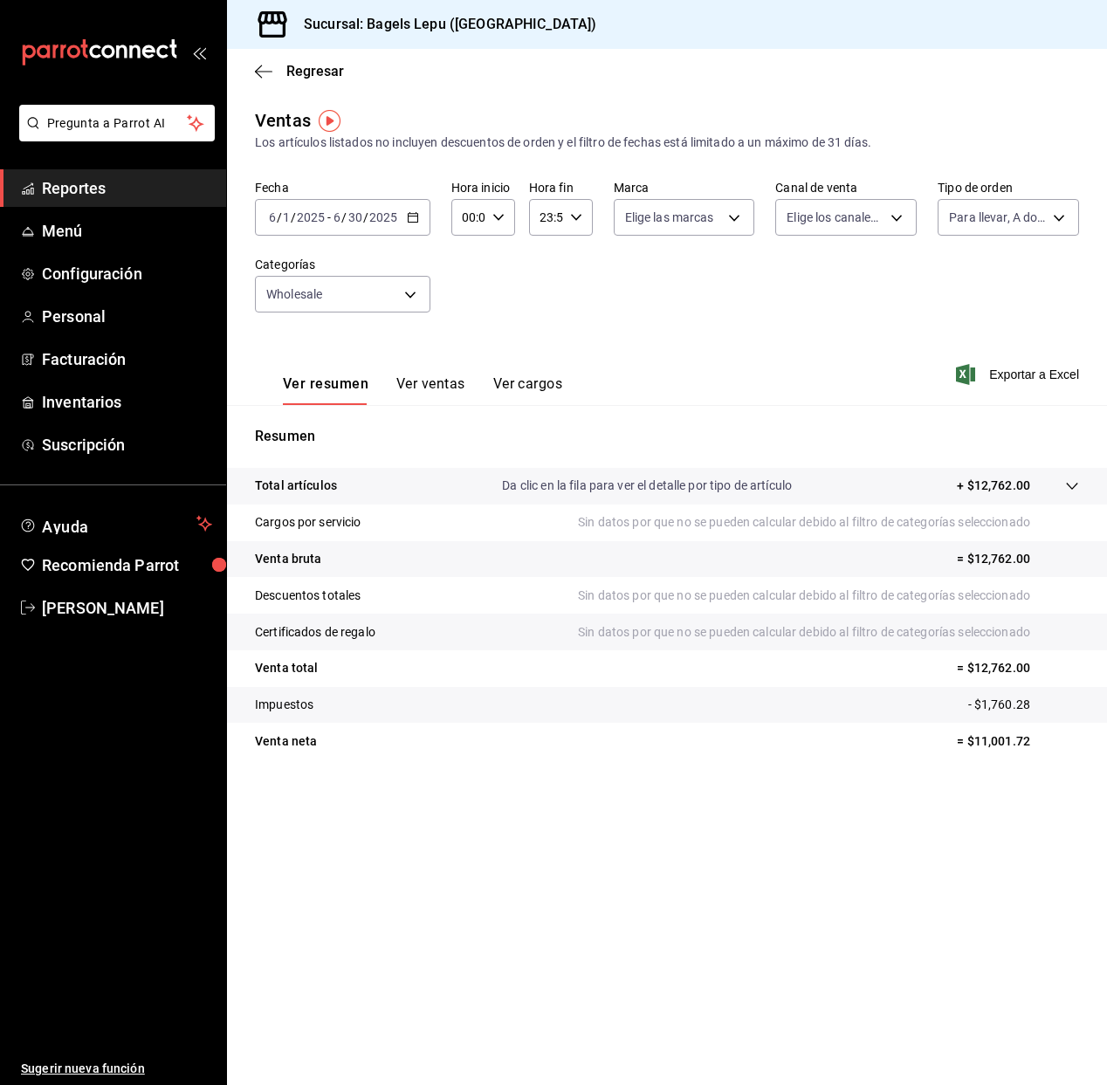
click at [412, 220] on icon "button" at bounding box center [413, 217] width 12 height 12
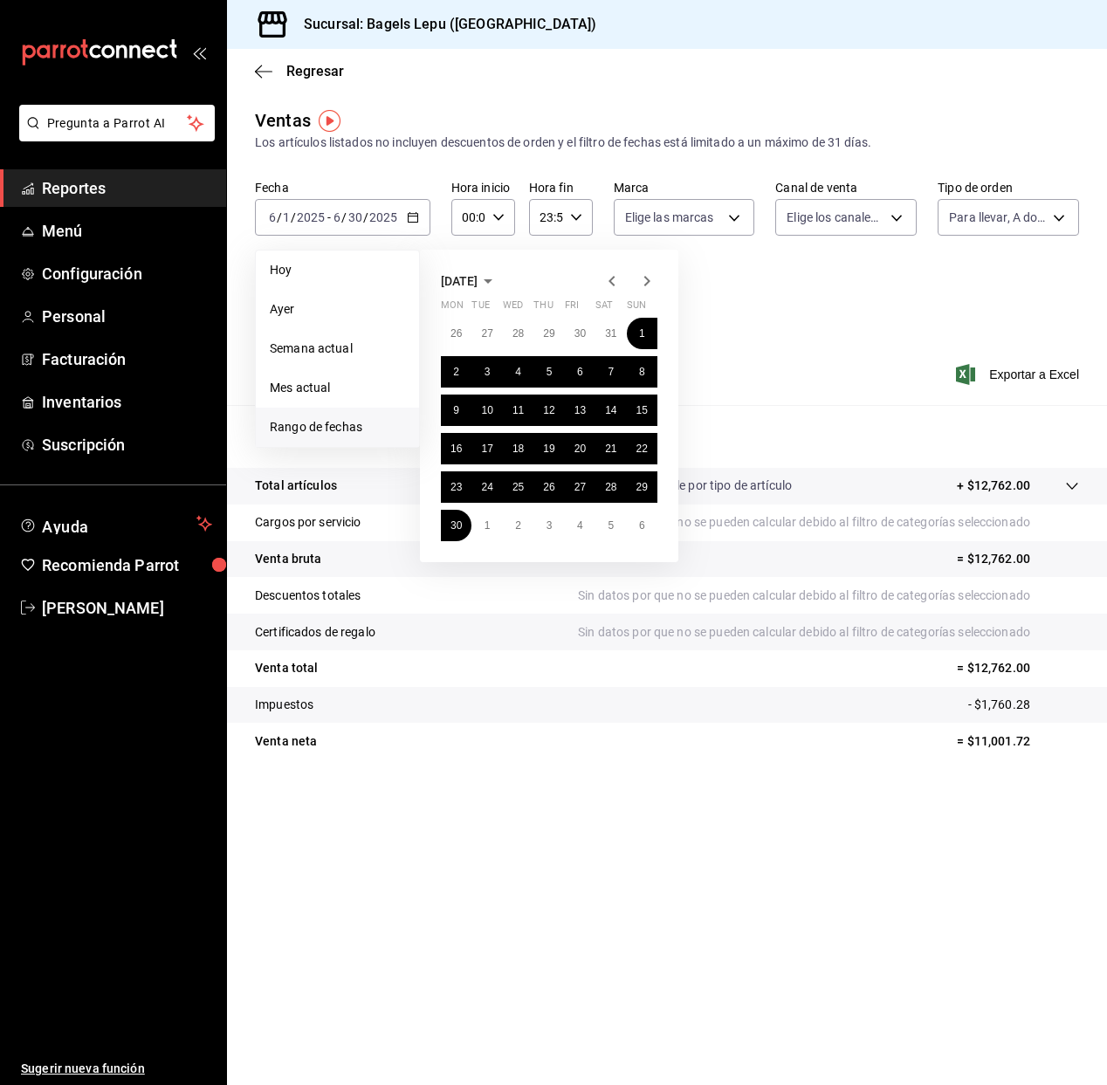
click at [645, 279] on icon "button" at bounding box center [646, 281] width 21 height 21
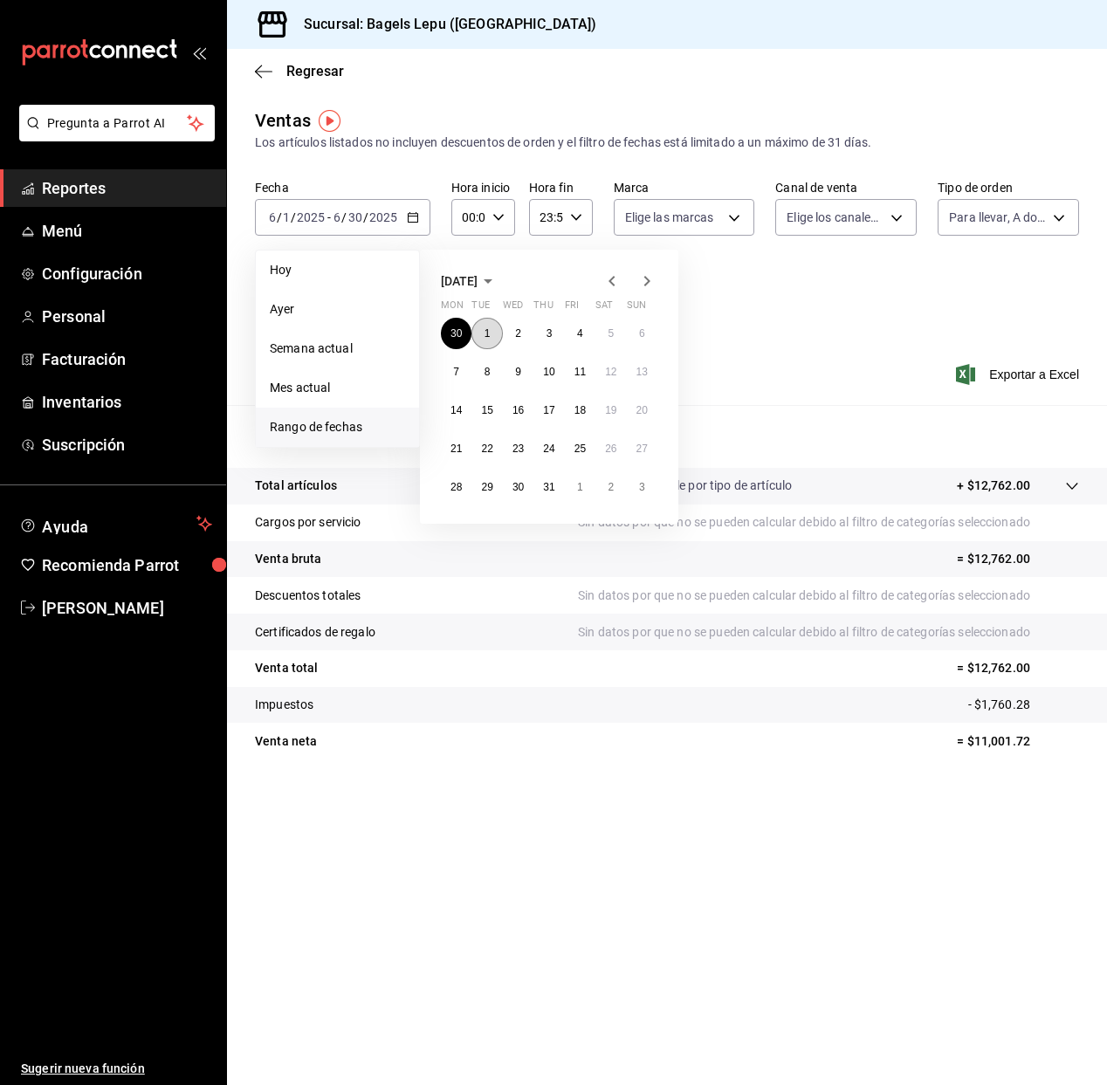
click at [481, 326] on button "1" at bounding box center [486, 333] width 31 height 31
click at [555, 487] on button "31" at bounding box center [548, 486] width 31 height 31
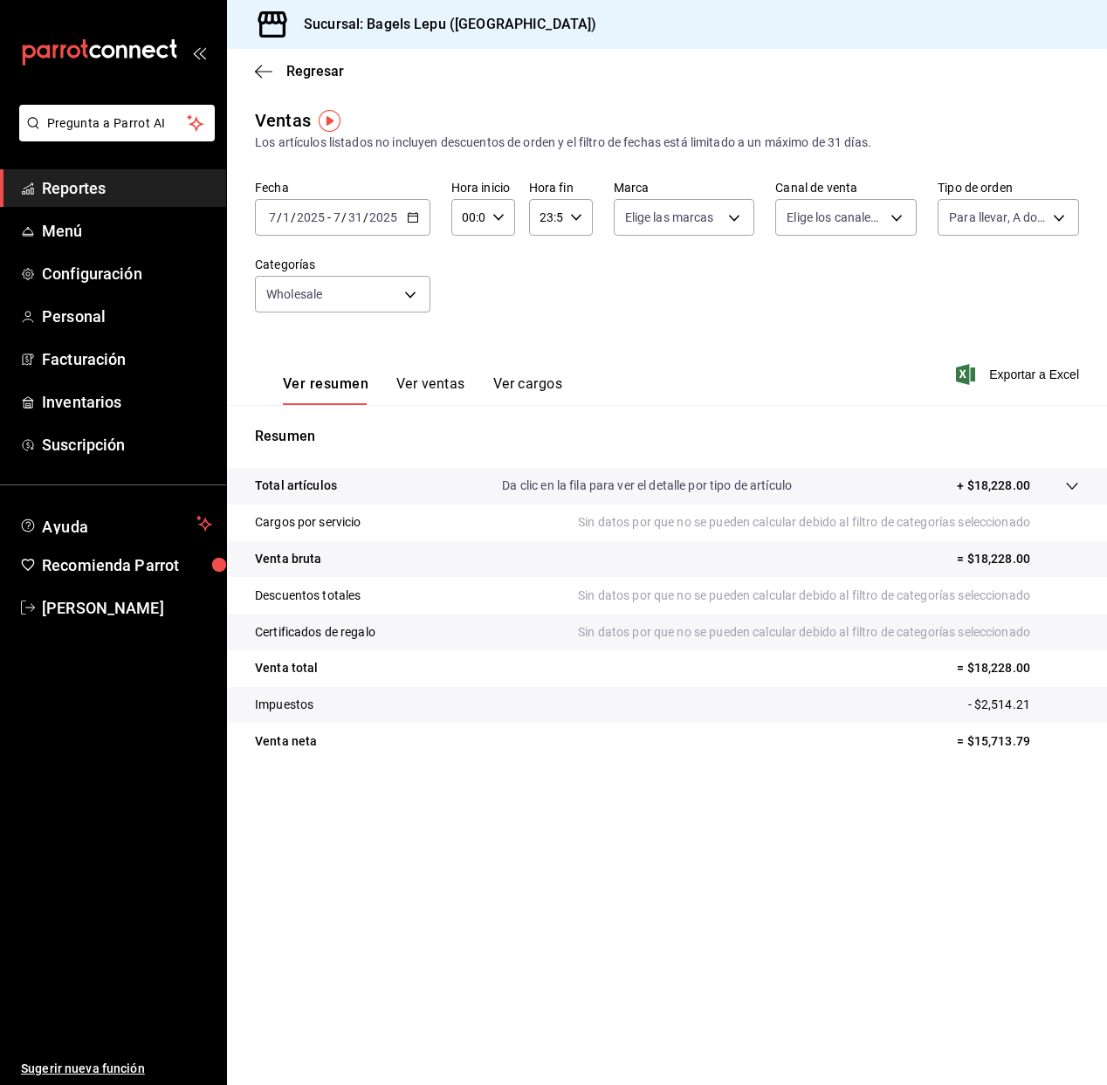
click at [415, 218] on icon "button" at bounding box center [413, 217] width 12 height 12
click at [415, 216] on icon "button" at bounding box center [413, 217] width 12 height 12
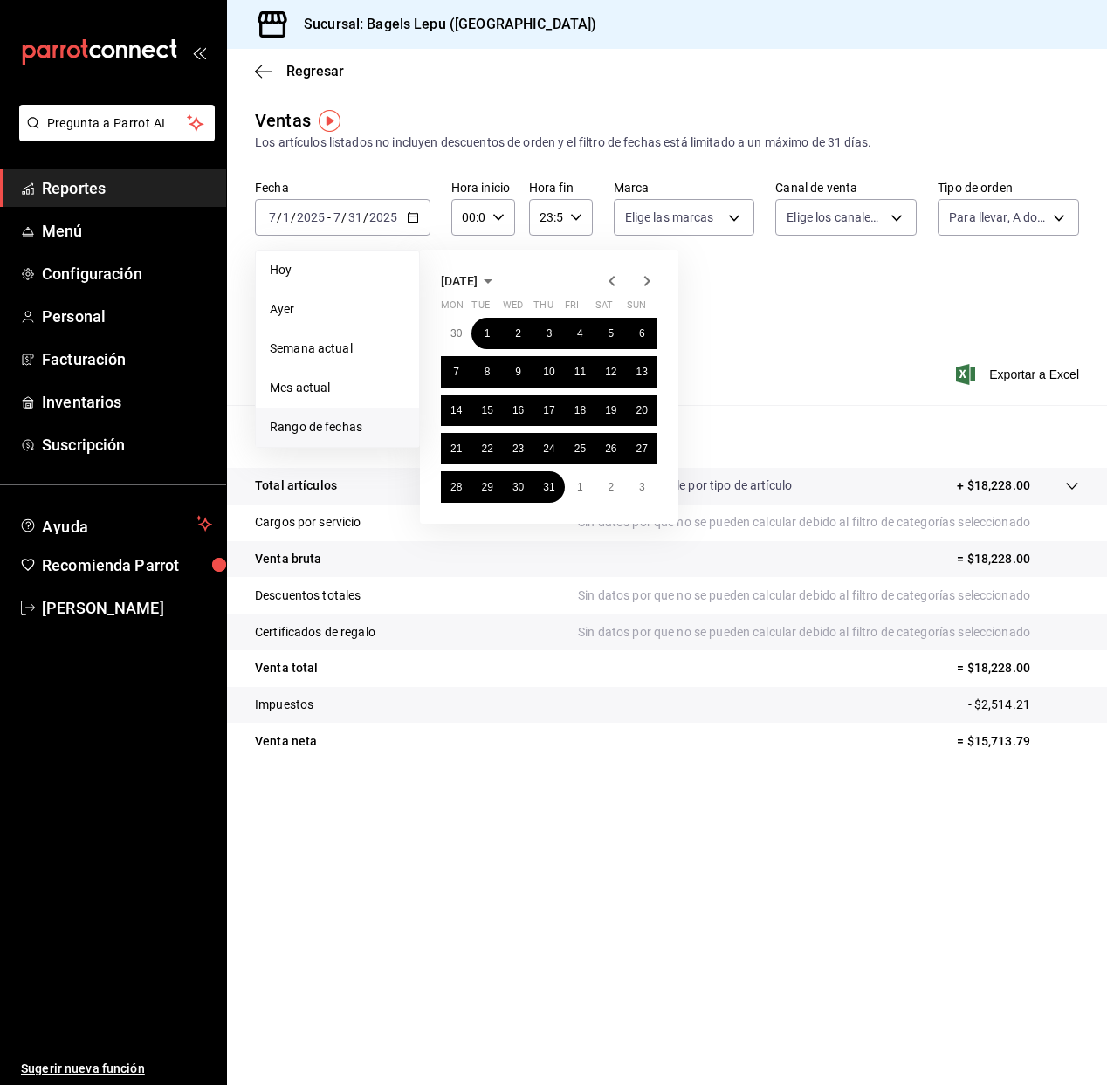
click at [645, 278] on icon "button" at bounding box center [646, 281] width 21 height 21
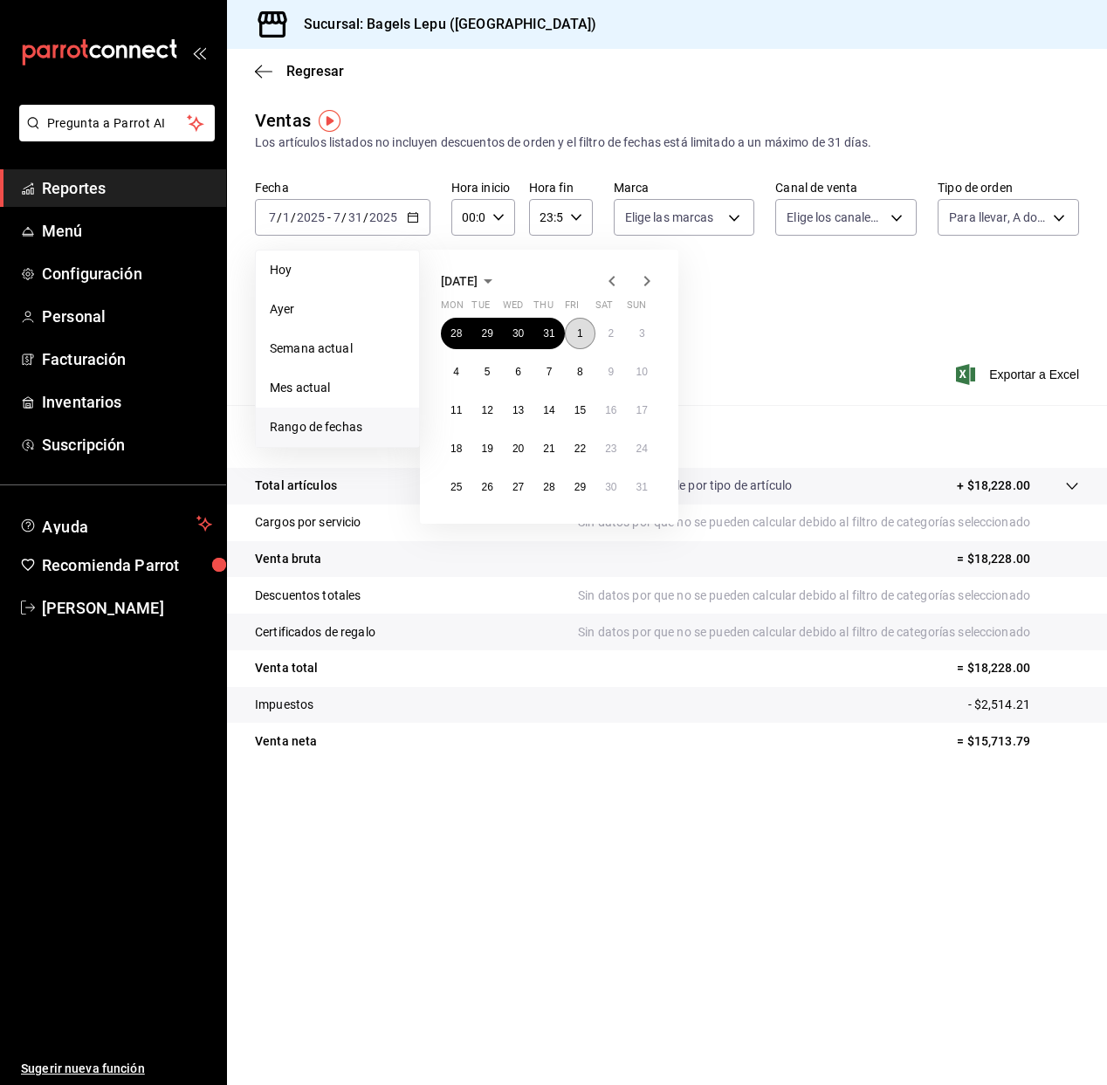
click at [584, 333] on button "1" at bounding box center [580, 333] width 31 height 31
click at [648, 486] on button "31" at bounding box center [642, 486] width 31 height 31
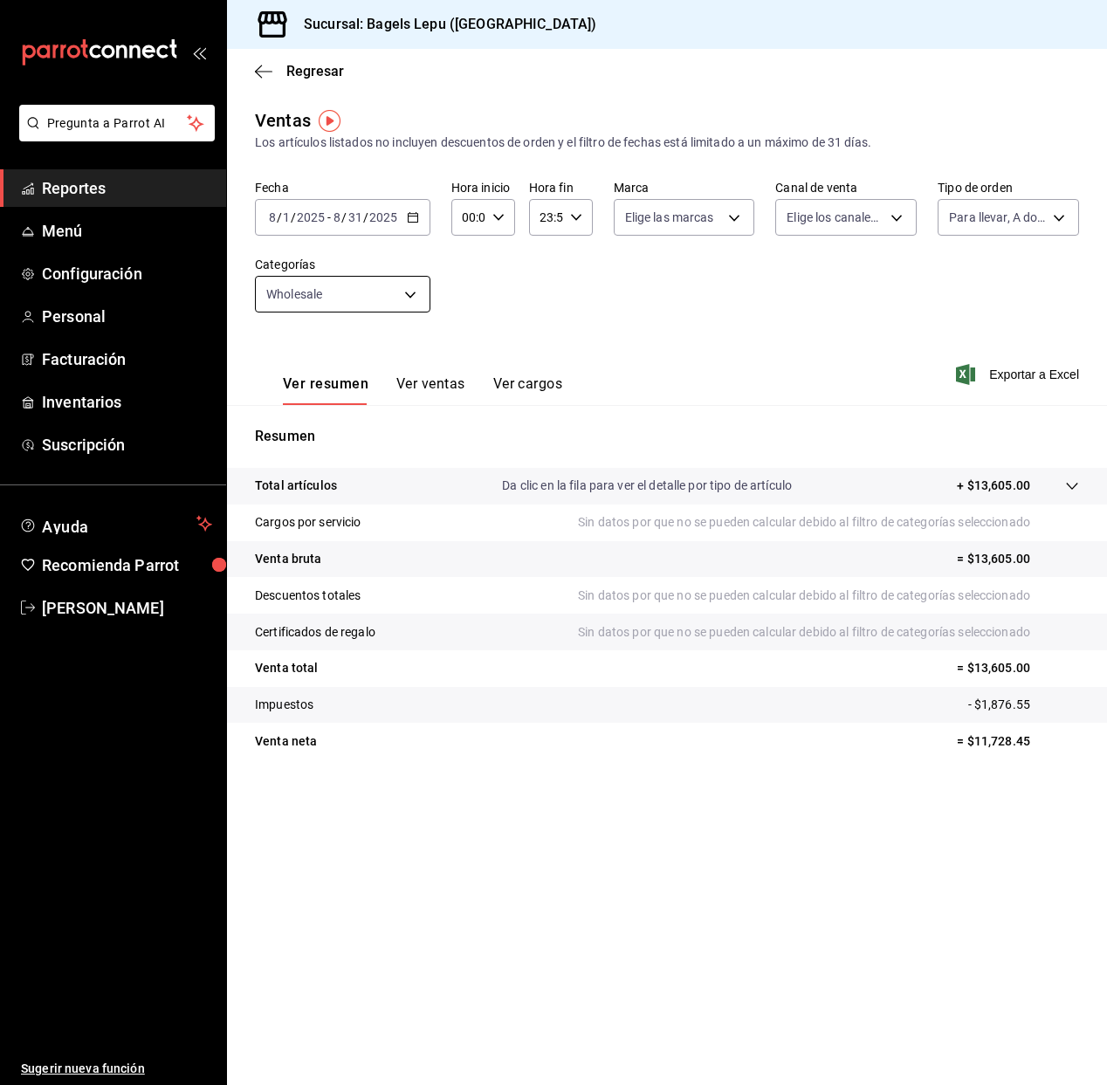
click at [406, 297] on body "Pregunta a Parrot AI Reportes Menú Configuración Personal Facturación Inventari…" at bounding box center [553, 542] width 1107 height 1085
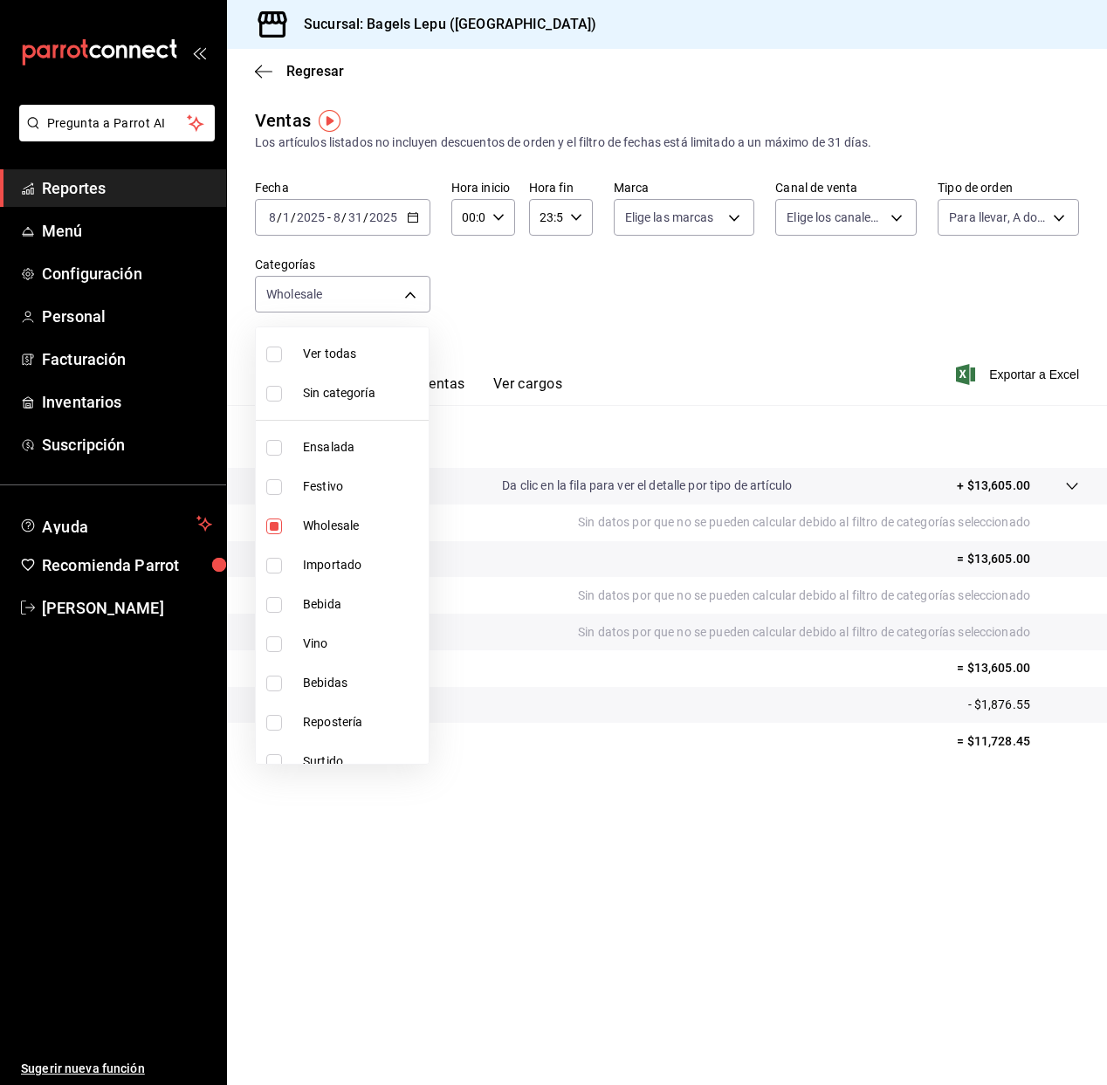
click at [545, 293] on div at bounding box center [553, 542] width 1107 height 1085
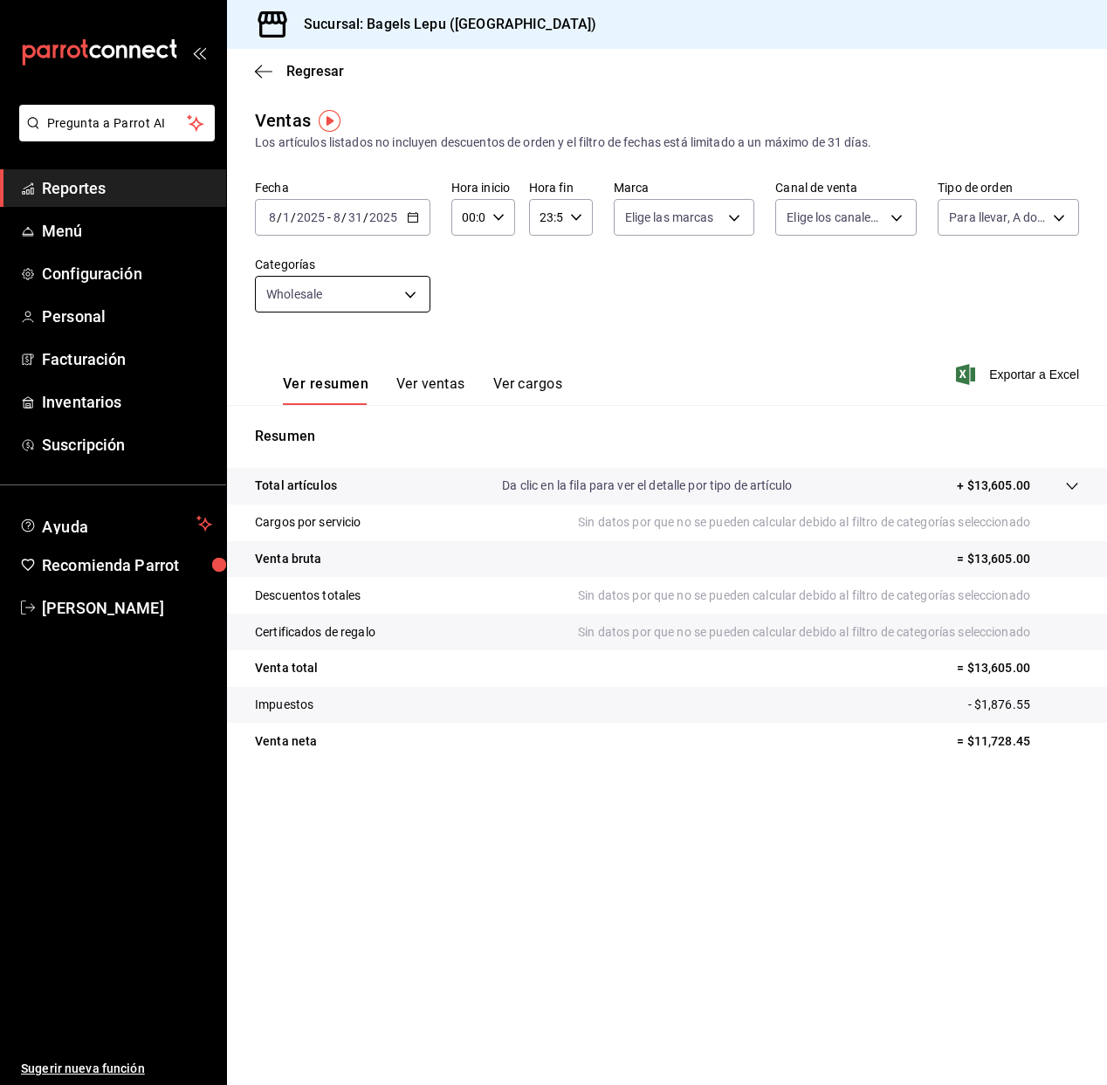
click at [325, 290] on body "Pregunta a Parrot AI Reportes Menú Configuración Personal Facturación Inventari…" at bounding box center [553, 542] width 1107 height 1085
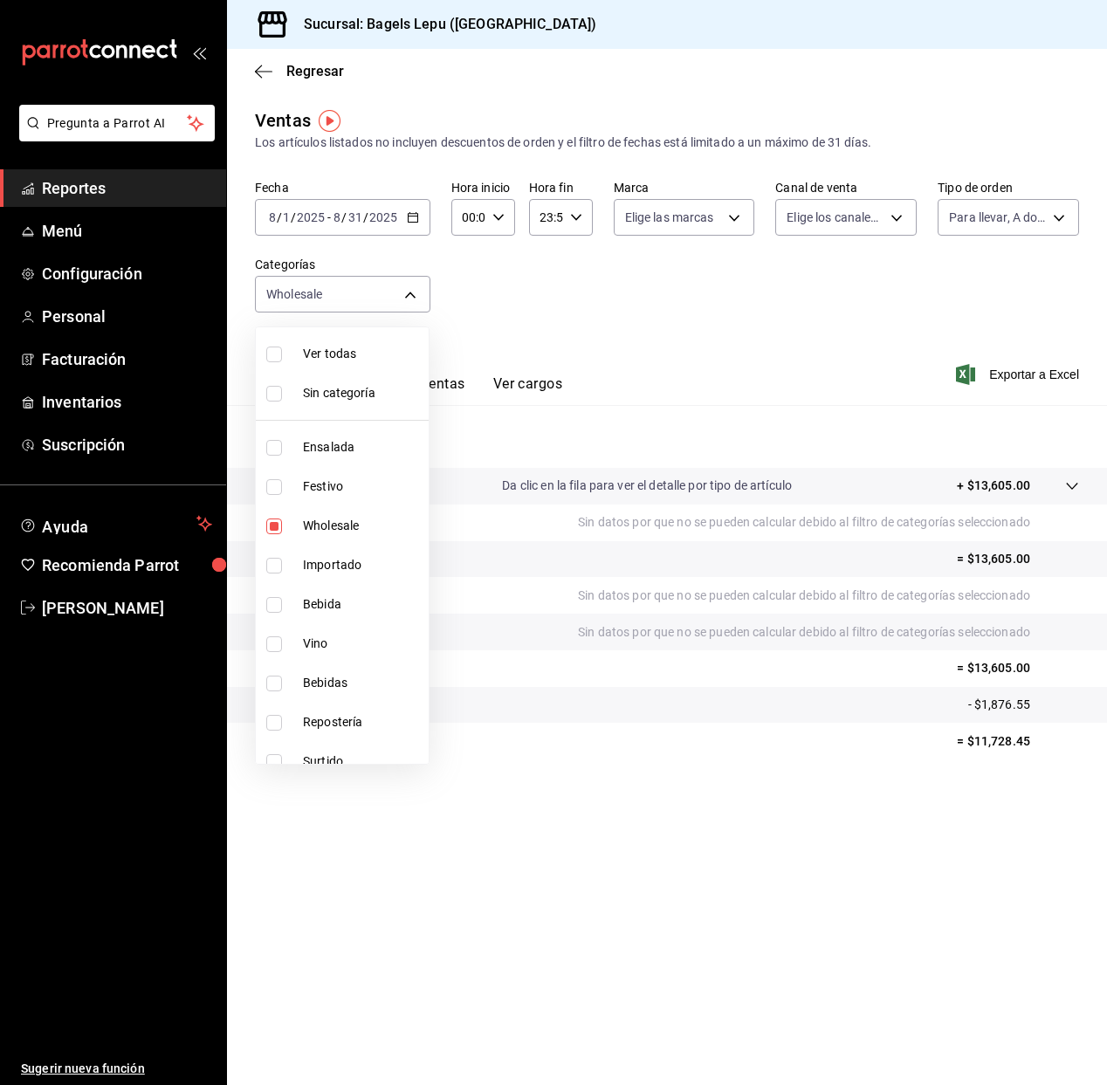
click at [585, 269] on div at bounding box center [553, 542] width 1107 height 1085
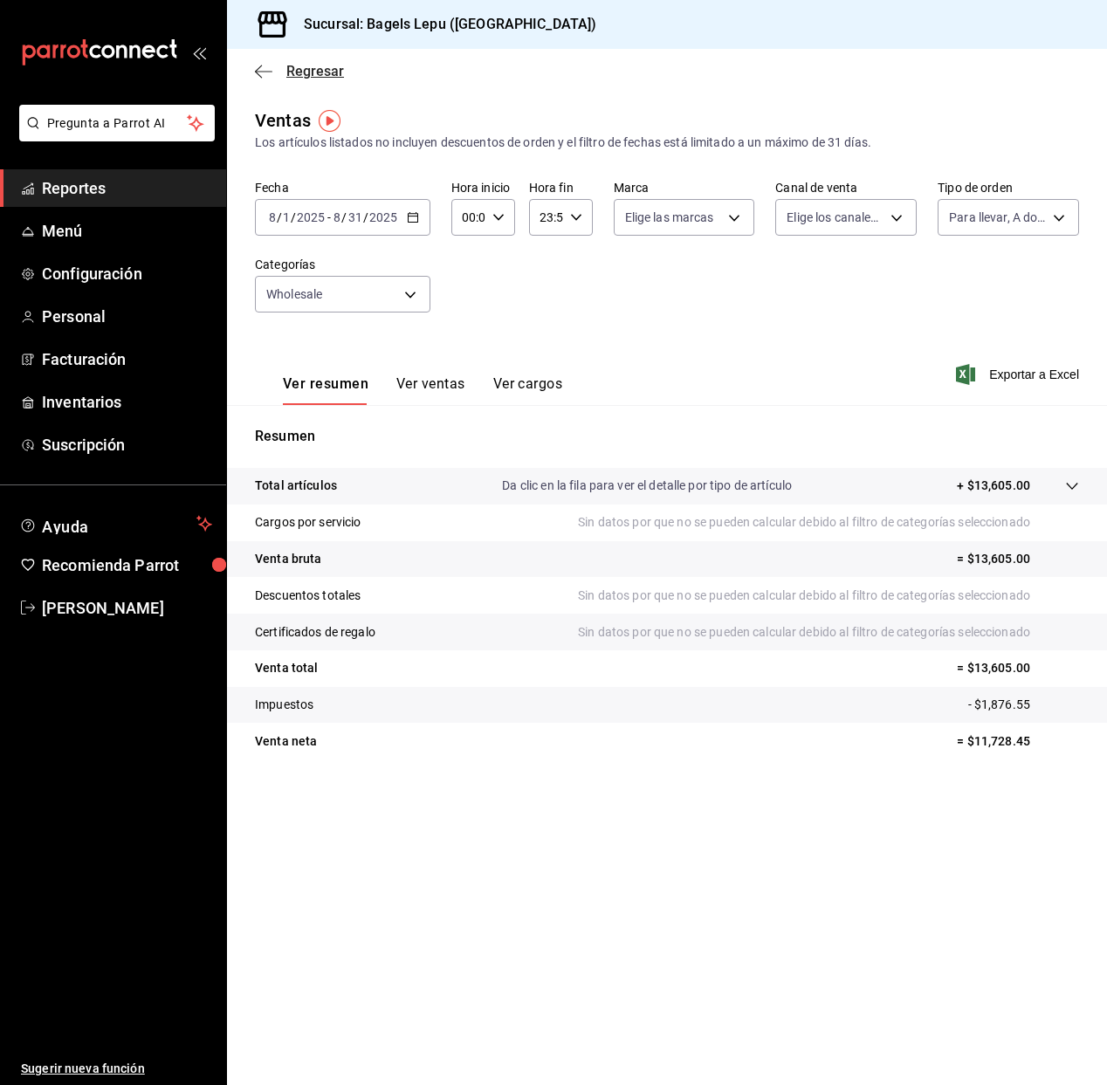
click at [266, 71] on icon "button" at bounding box center [263, 71] width 17 height 1
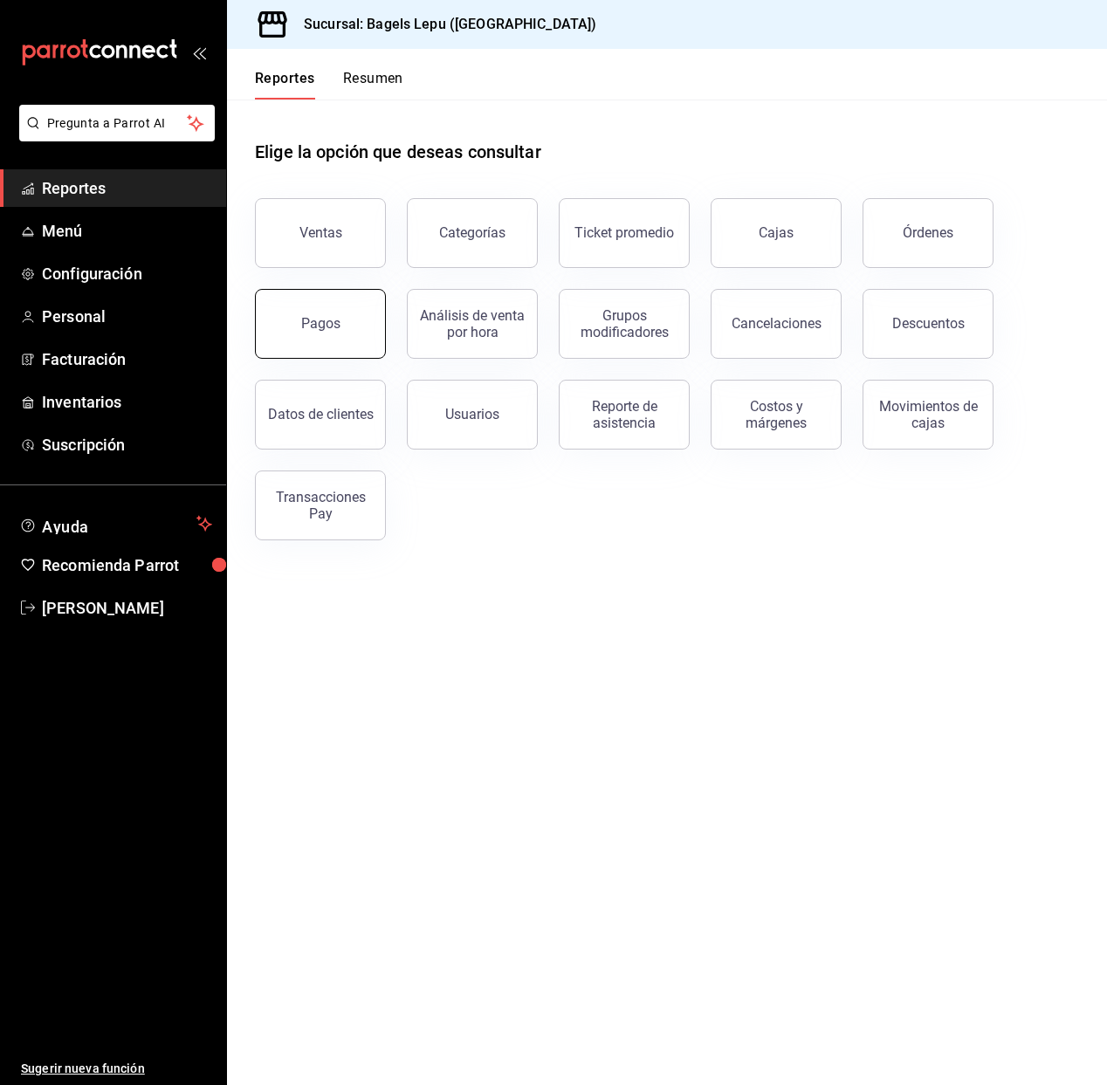
click at [366, 319] on button "Pagos" at bounding box center [320, 324] width 131 height 70
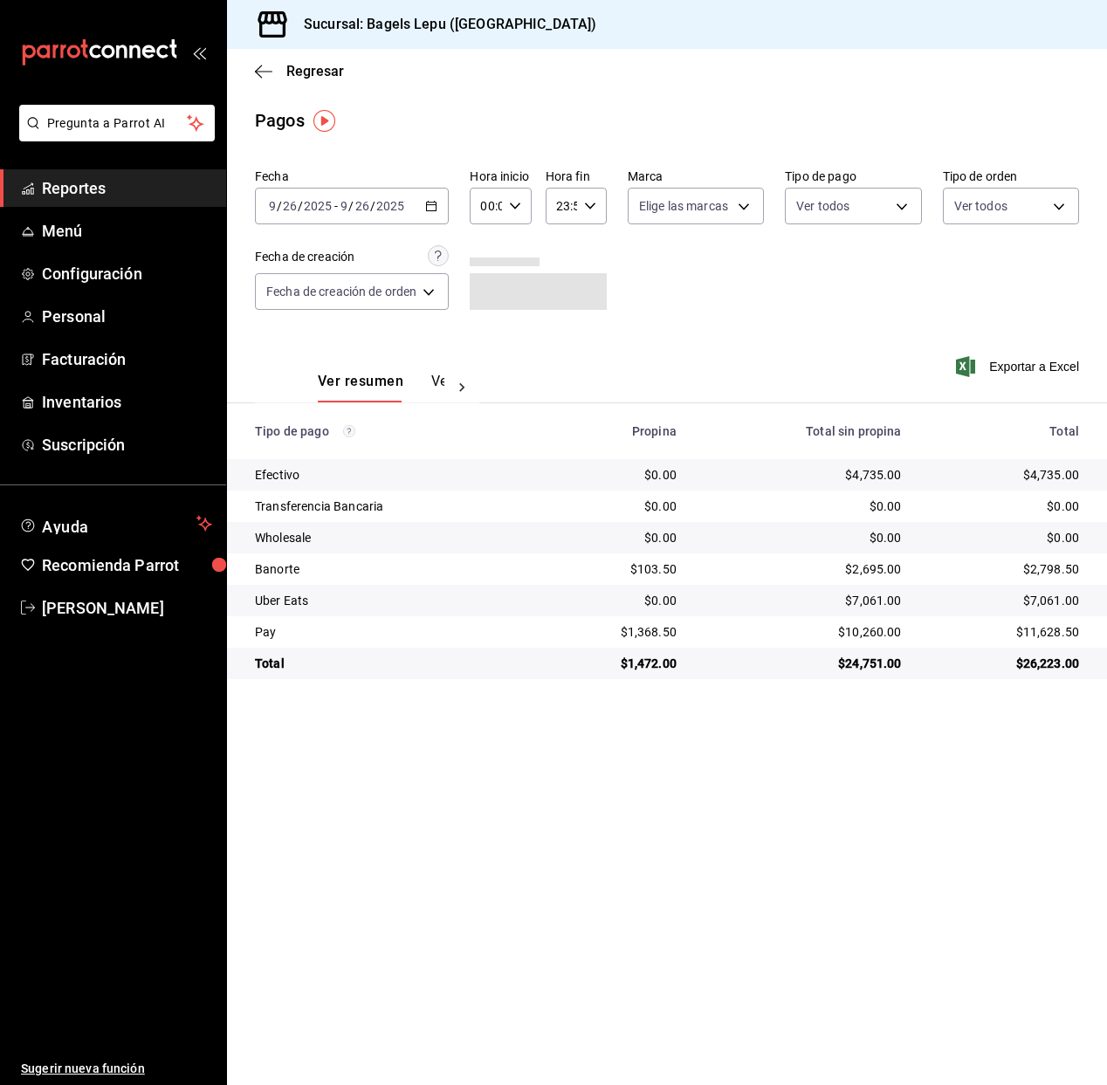
click at [433, 203] on icon "button" at bounding box center [431, 206] width 12 height 12
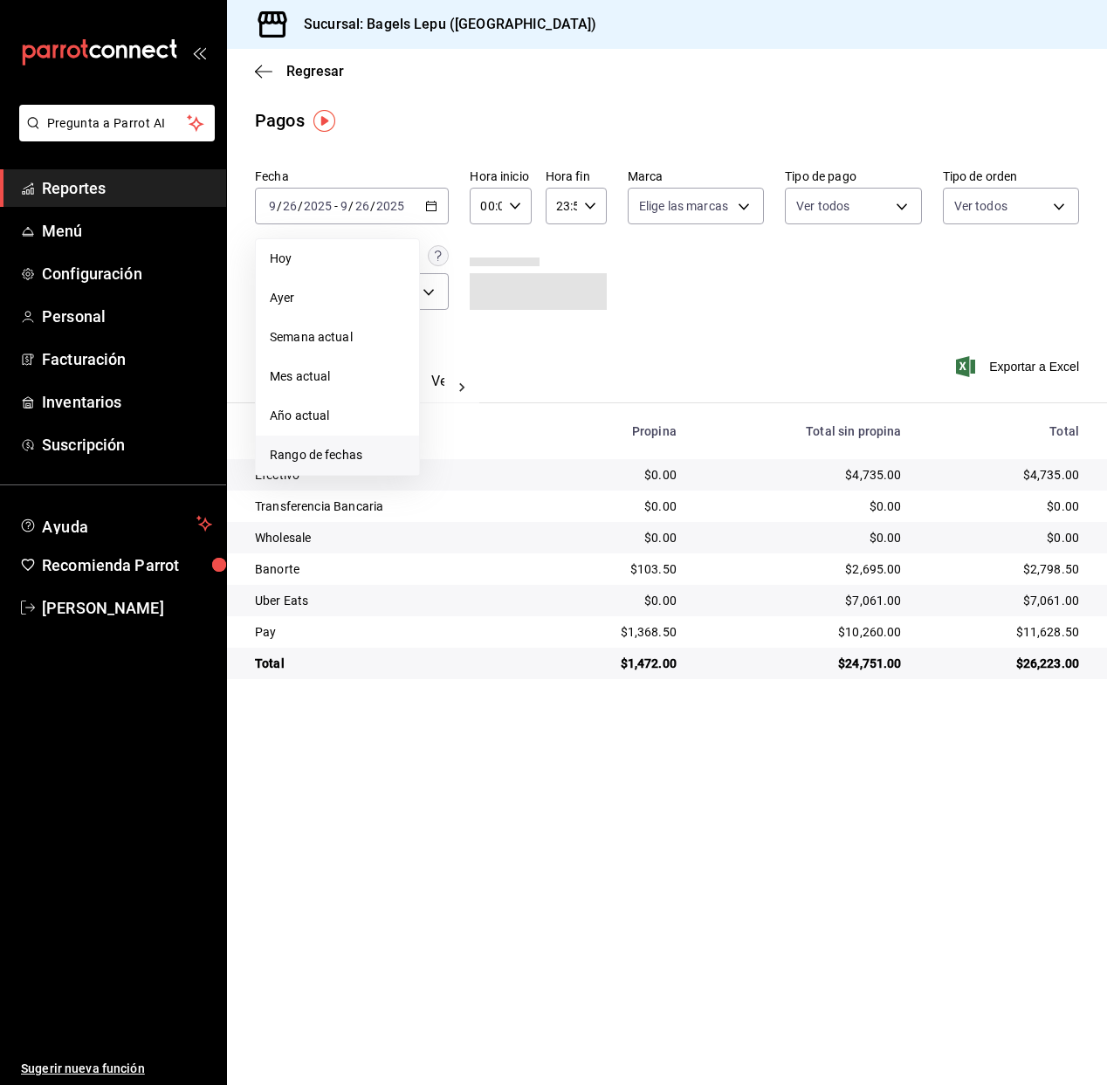
click at [329, 456] on span "Rango de fechas" at bounding box center [337, 455] width 135 height 18
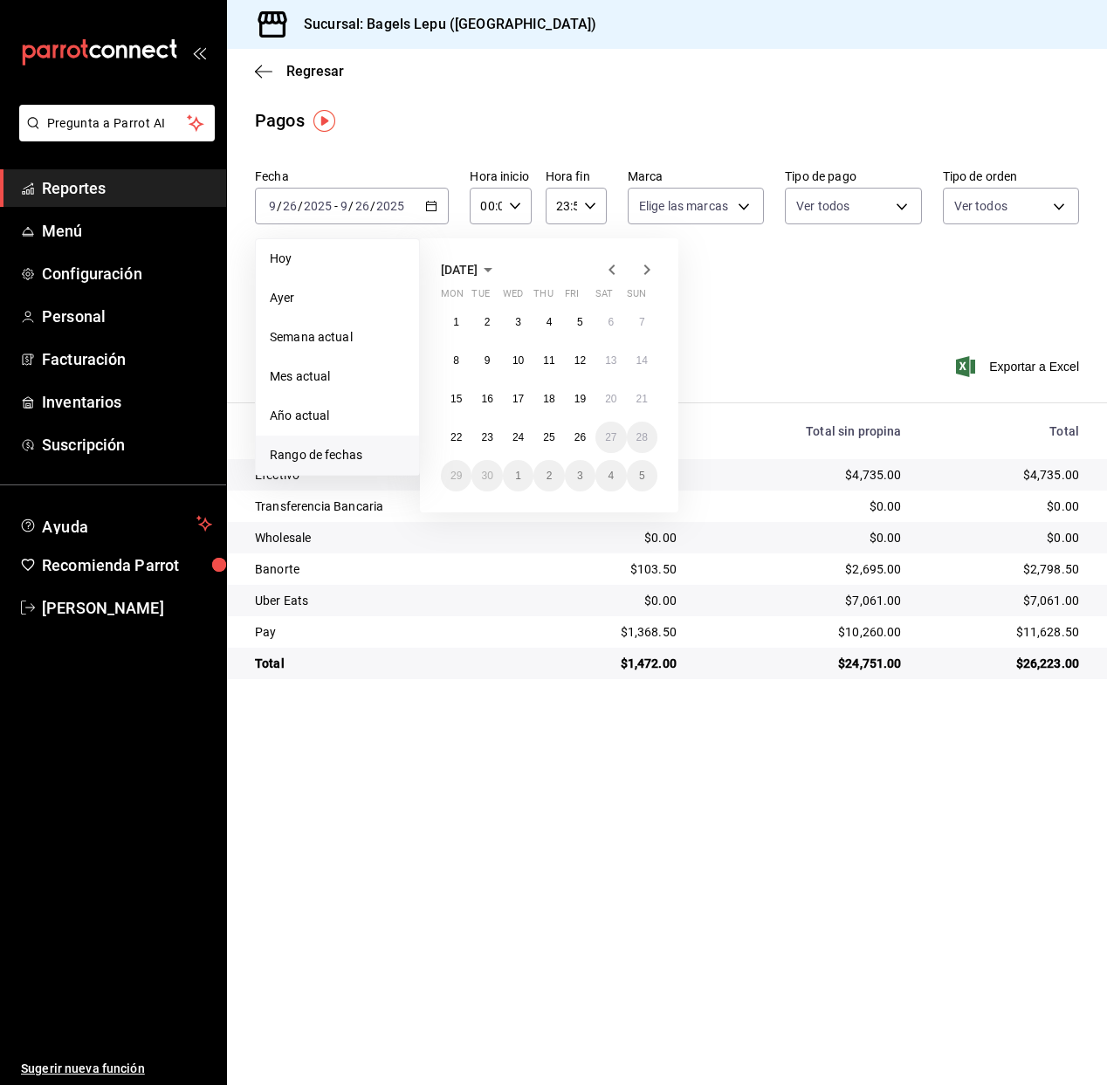
click at [477, 264] on span "September 2025" at bounding box center [459, 270] width 37 height 14
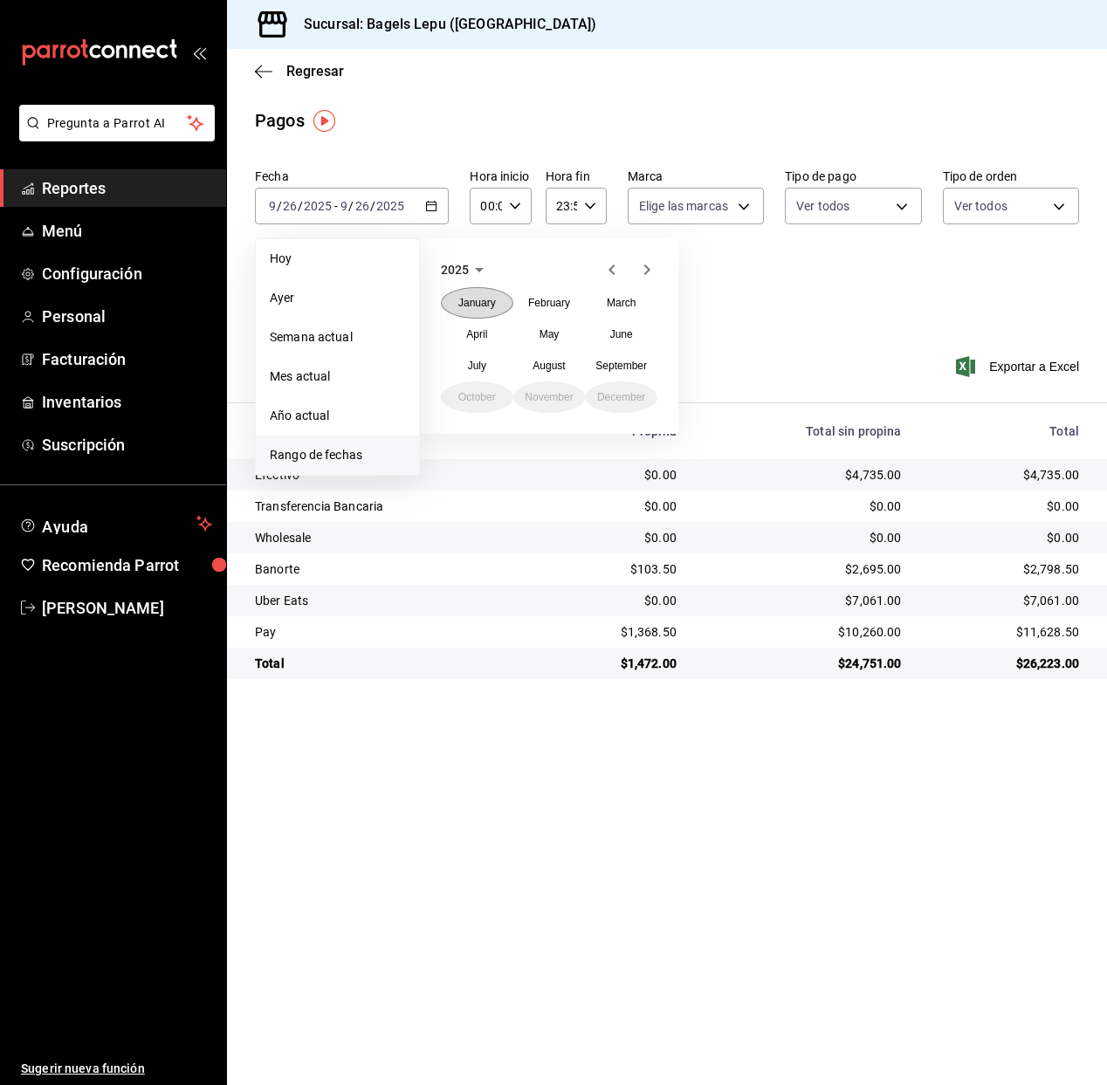
click at [482, 309] on button "January" at bounding box center [477, 302] width 72 height 31
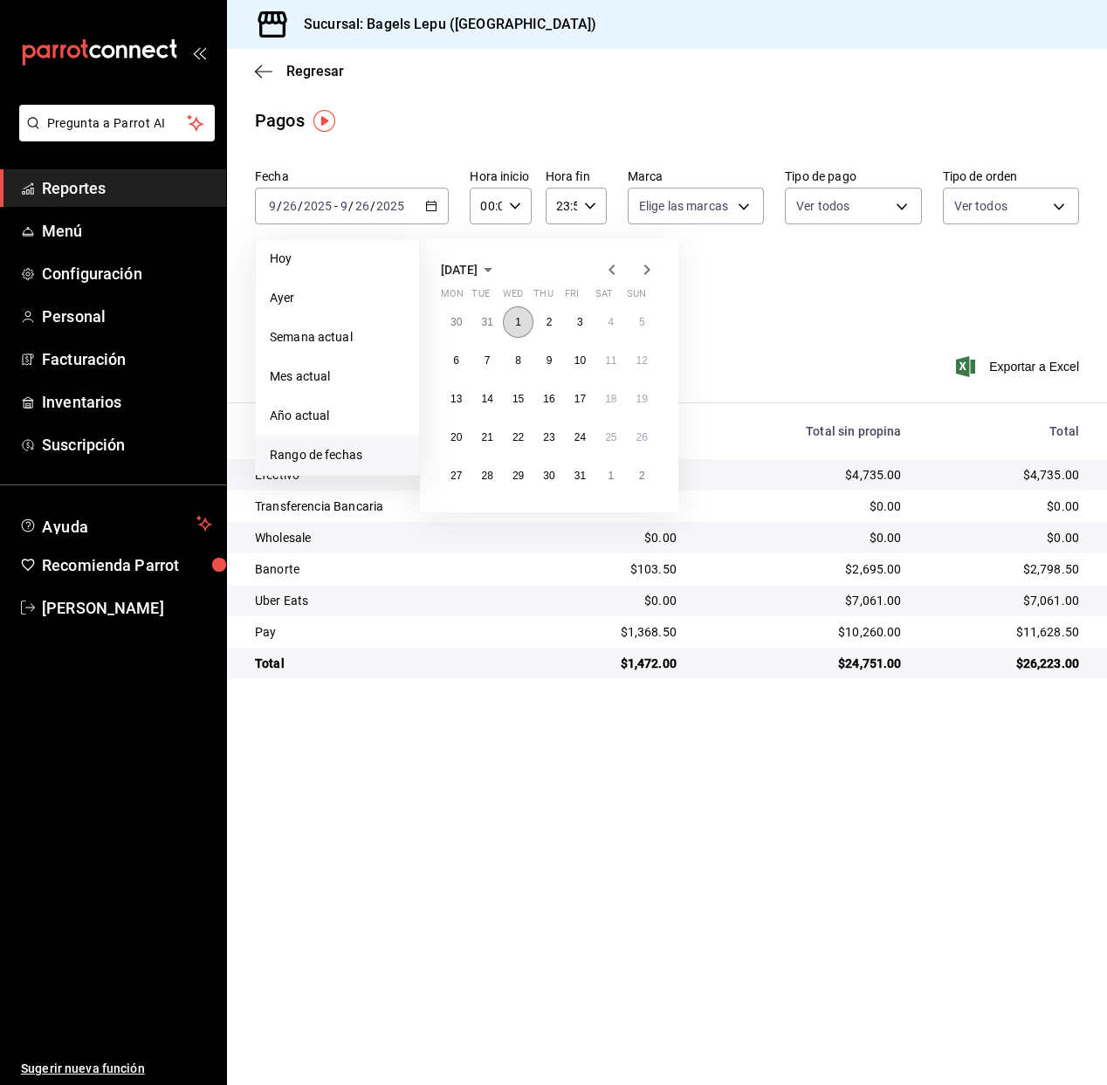
click at [527, 321] on button "1" at bounding box center [518, 321] width 31 height 31
click at [583, 476] on abbr "31" at bounding box center [579, 476] width 11 height 12
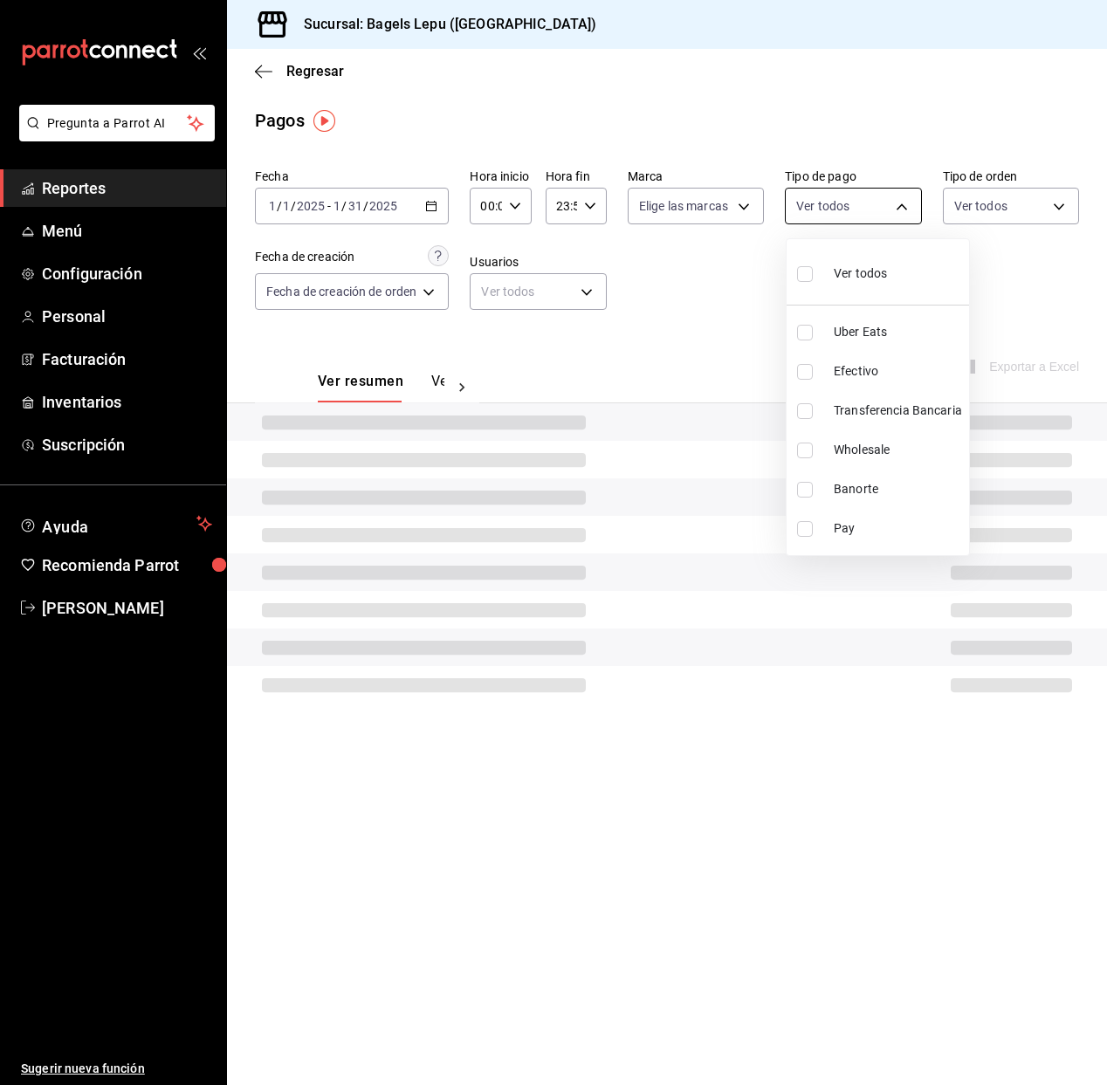
click at [853, 205] on body "Pregunta a Parrot AI Reportes Menú Configuración Personal Facturación Inventari…" at bounding box center [553, 542] width 1107 height 1085
click at [810, 442] on input "checkbox" at bounding box center [805, 450] width 16 height 16
checkbox input "true"
type input "8ad24021-c86d-4ded-a8f7-0667fd65732b"
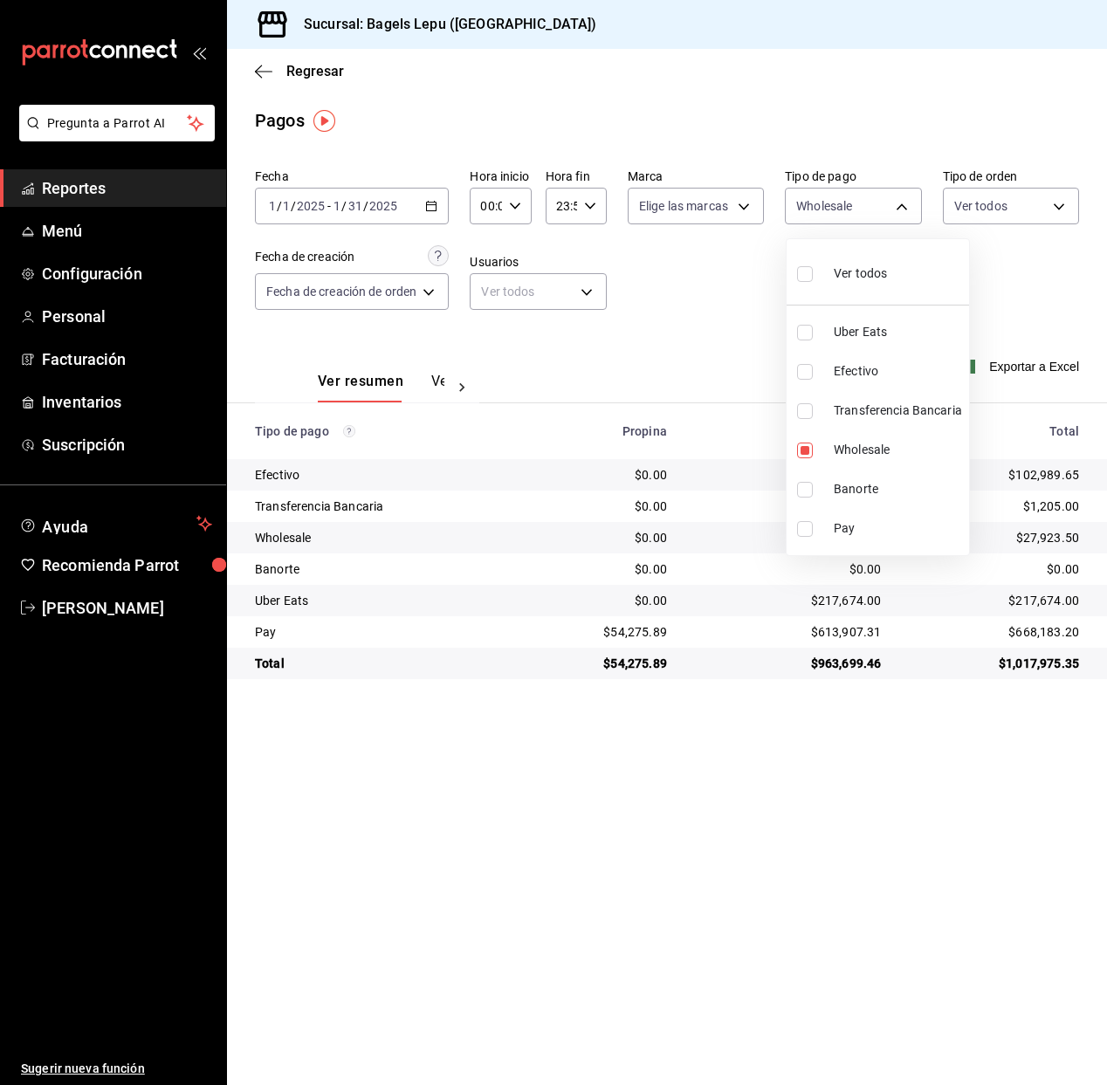
click at [689, 285] on div at bounding box center [553, 542] width 1107 height 1085
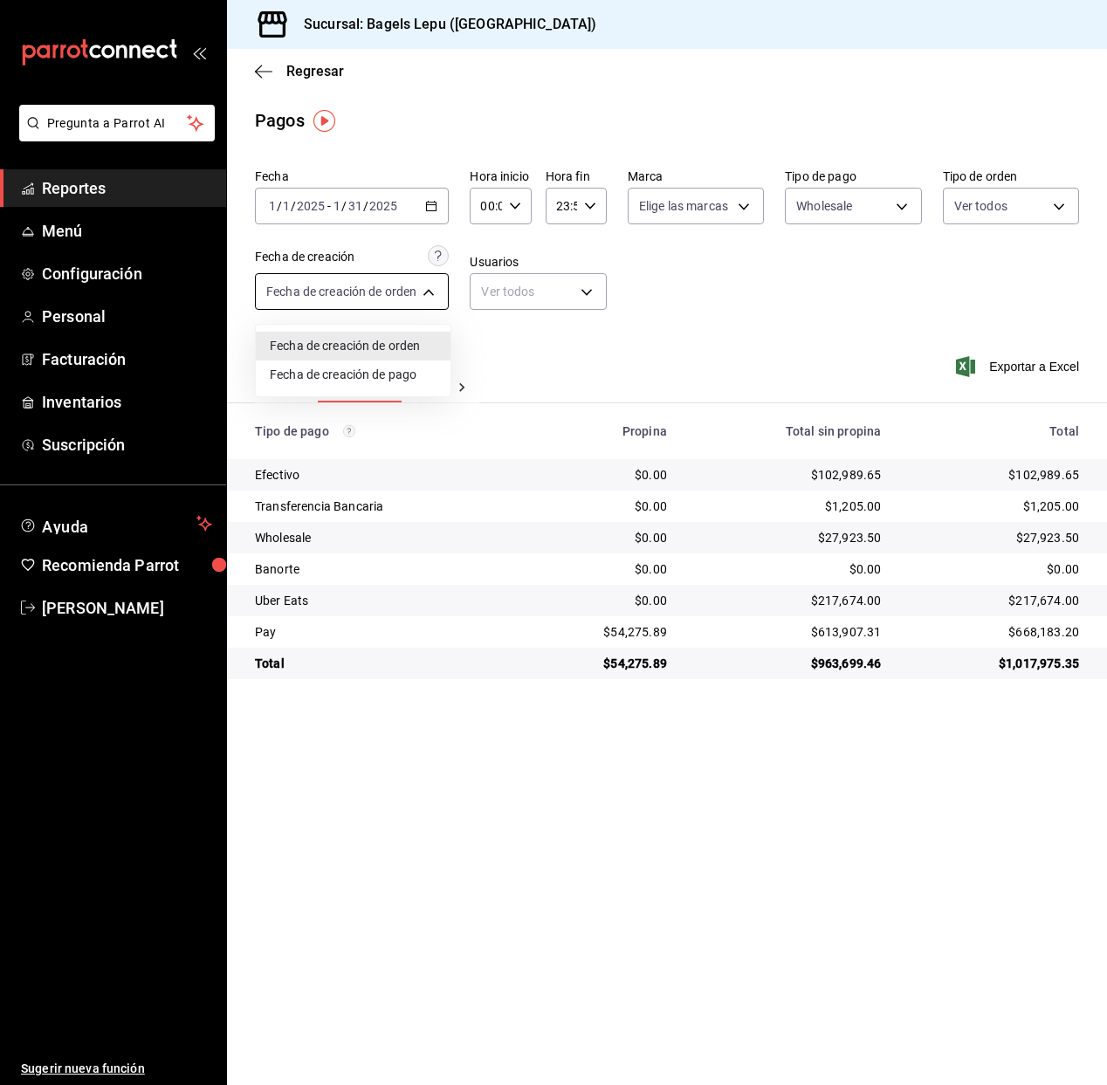
click at [414, 297] on body "Pregunta a Parrot AI Reportes Menú Configuración Personal Facturación Inventari…" at bounding box center [553, 542] width 1107 height 1085
click at [414, 297] on div at bounding box center [553, 542] width 1107 height 1085
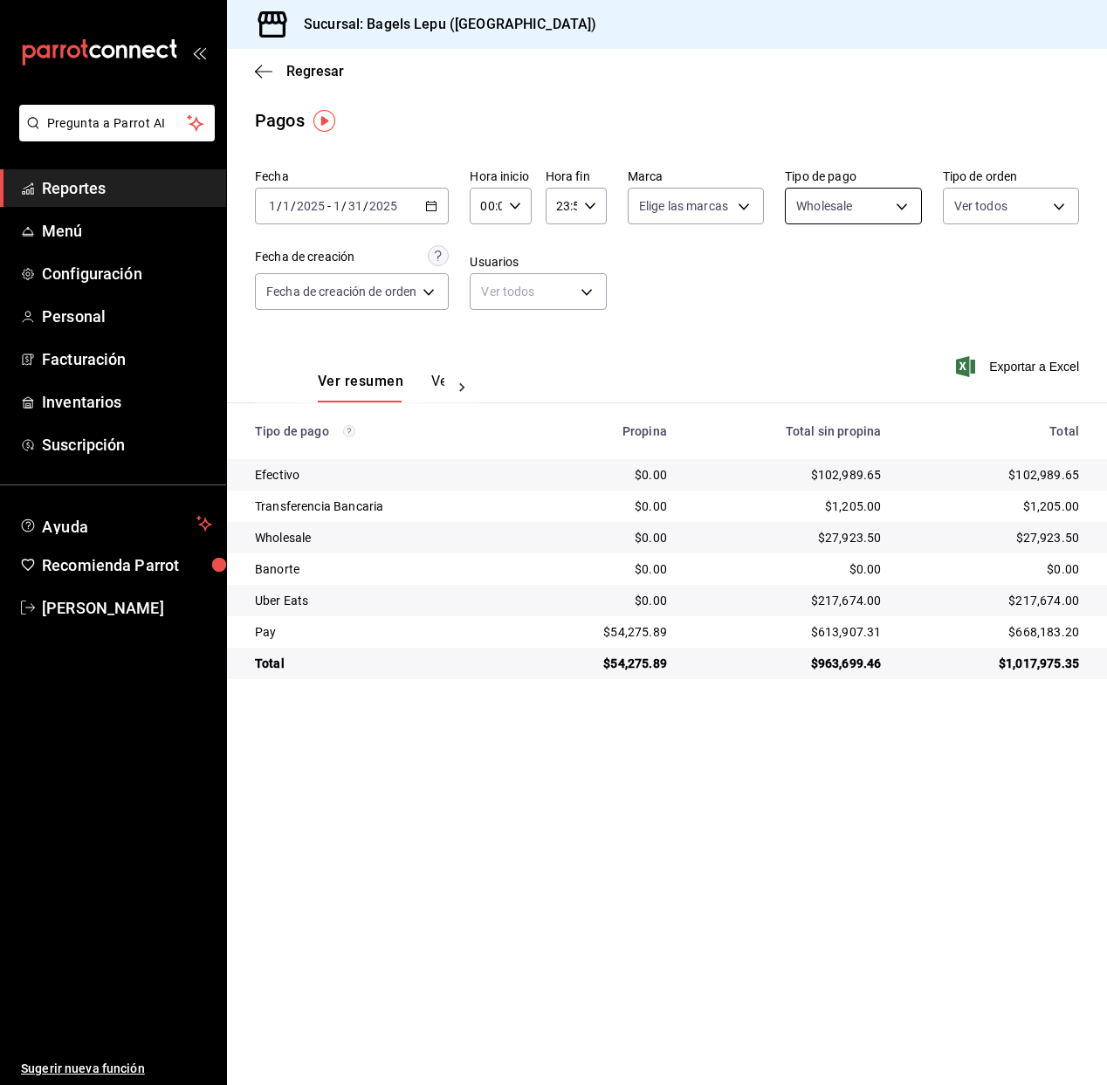
click at [878, 208] on body "Pregunta a Parrot AI Reportes Menú Configuración Personal Facturación Inventari…" at bounding box center [553, 542] width 1107 height 1085
click at [732, 337] on div at bounding box center [553, 542] width 1107 height 1085
click at [485, 651] on td "Total" at bounding box center [375, 663] width 296 height 31
click at [435, 211] on icon "button" at bounding box center [431, 206] width 12 height 12
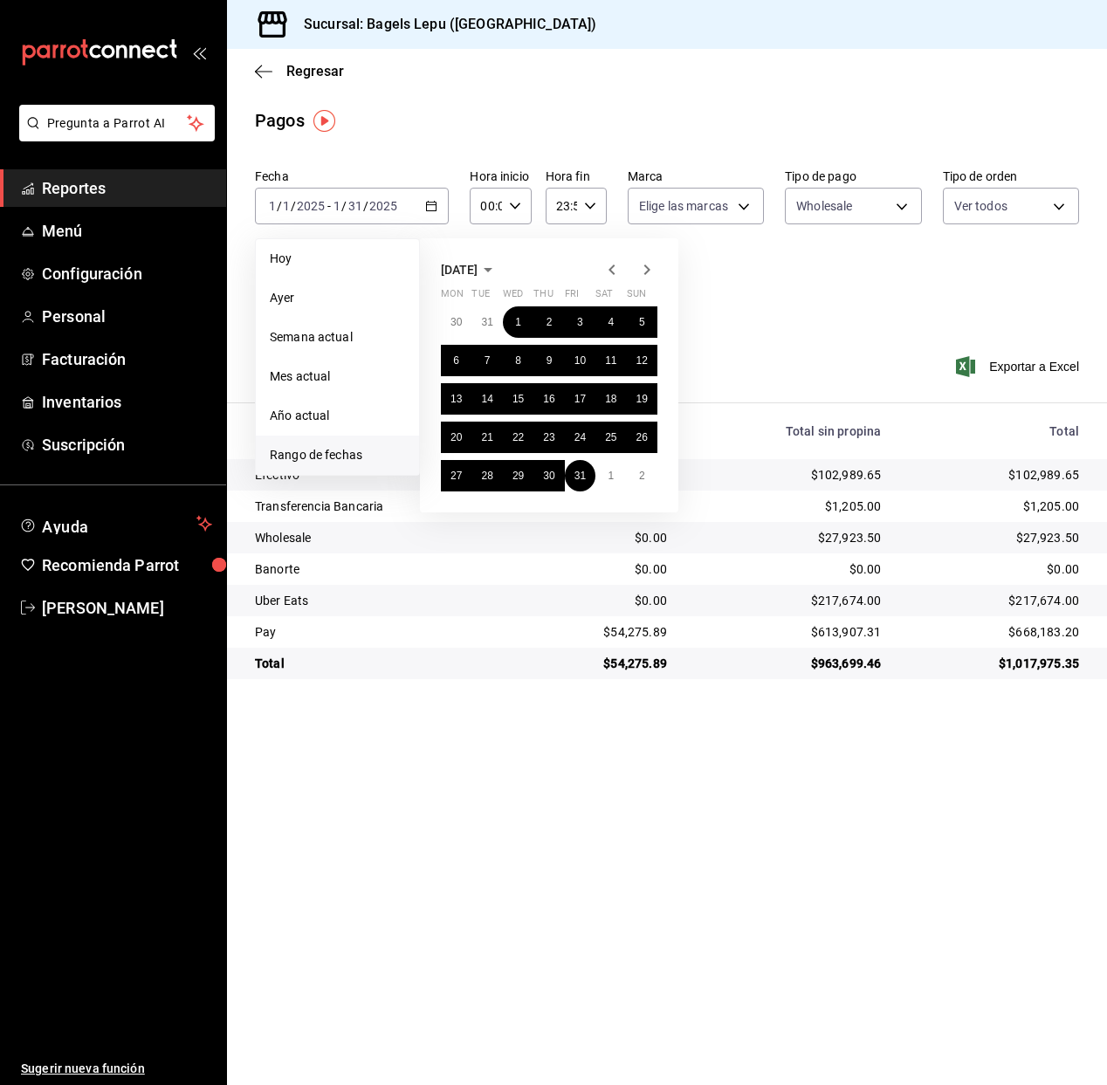
click at [649, 274] on icon "button" at bounding box center [646, 269] width 21 height 21
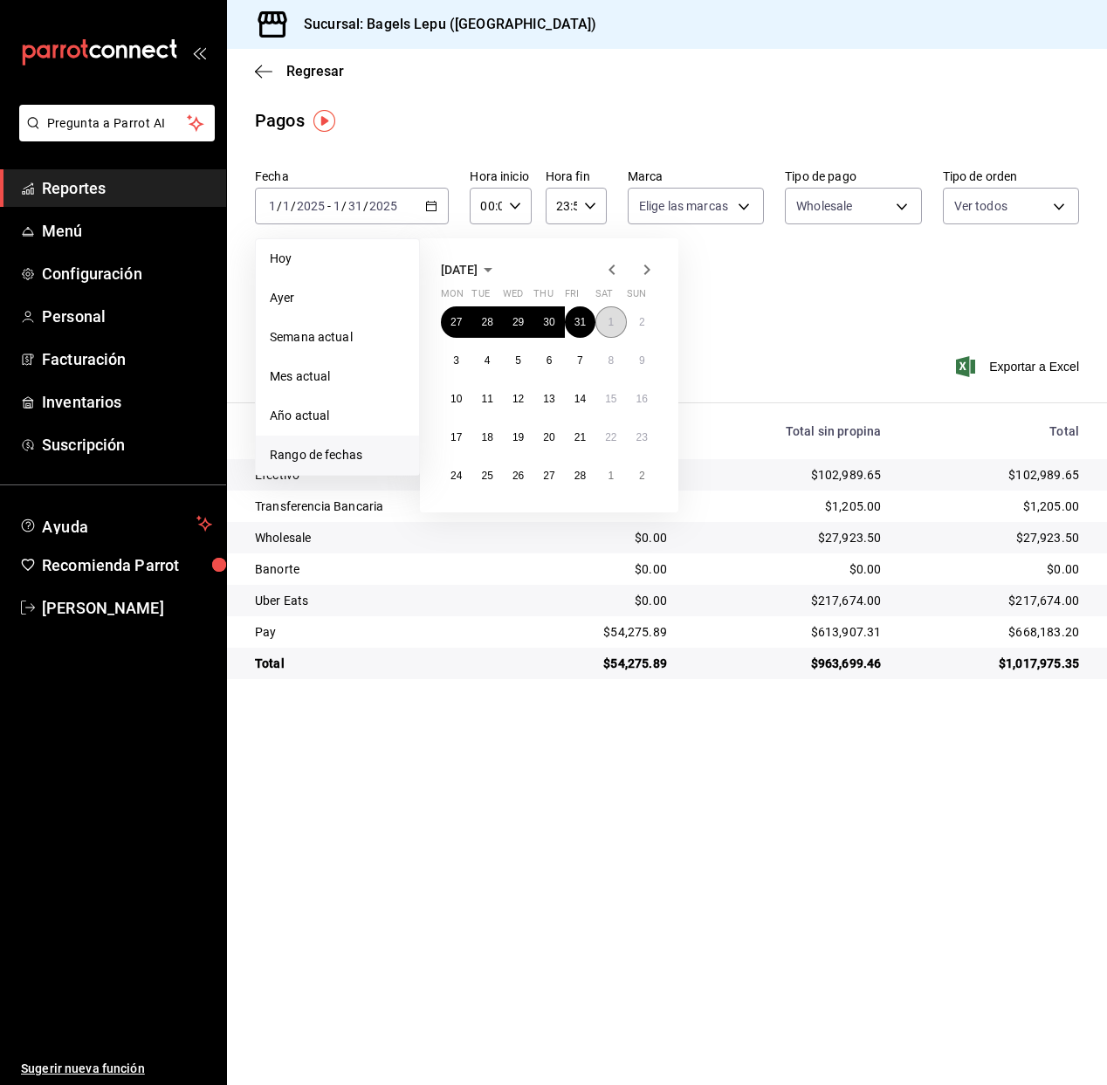
click at [621, 319] on button "1" at bounding box center [610, 321] width 31 height 31
click at [580, 471] on abbr "28" at bounding box center [579, 476] width 11 height 12
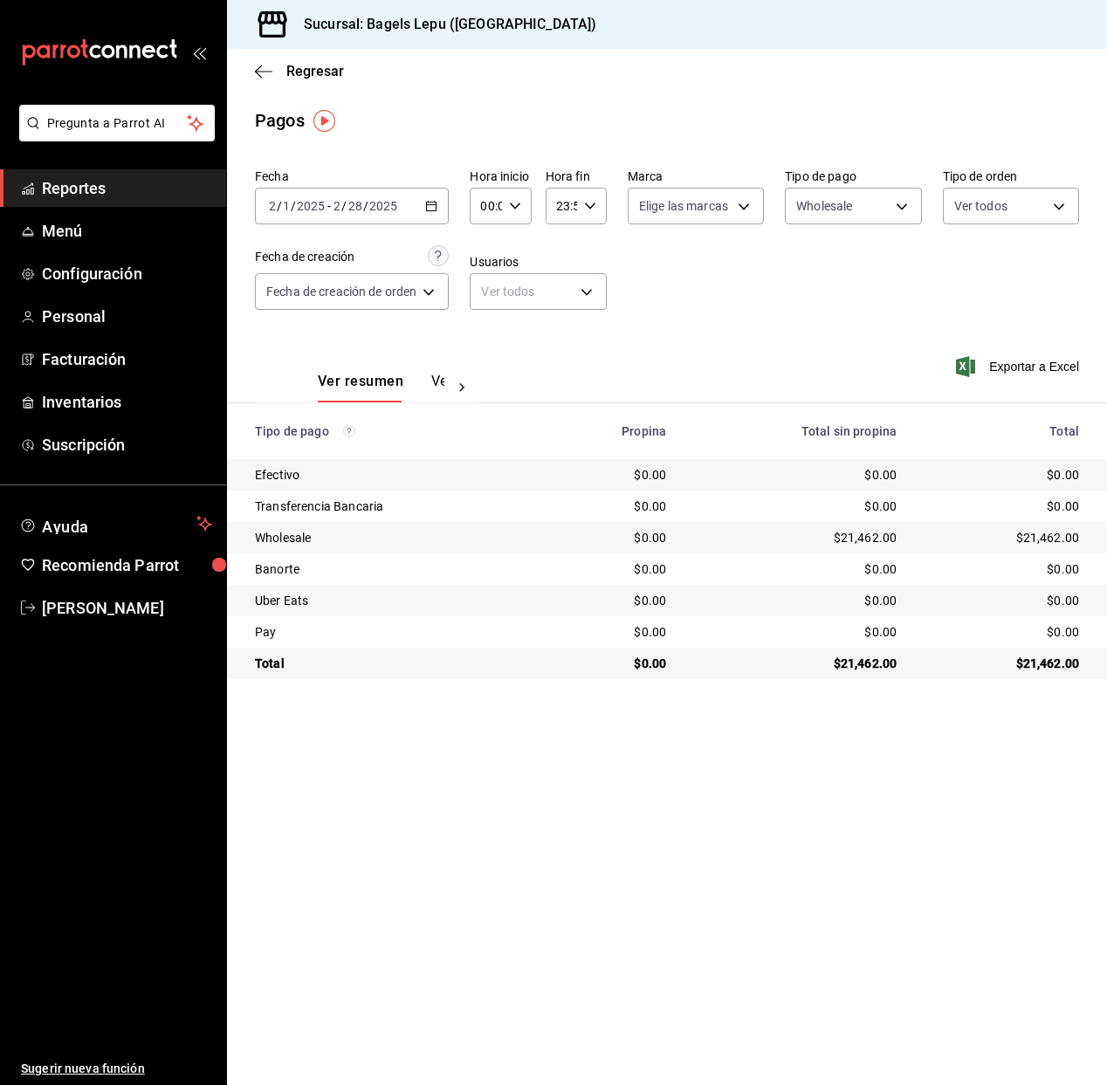
click at [435, 206] on icon "button" at bounding box center [431, 206] width 12 height 12
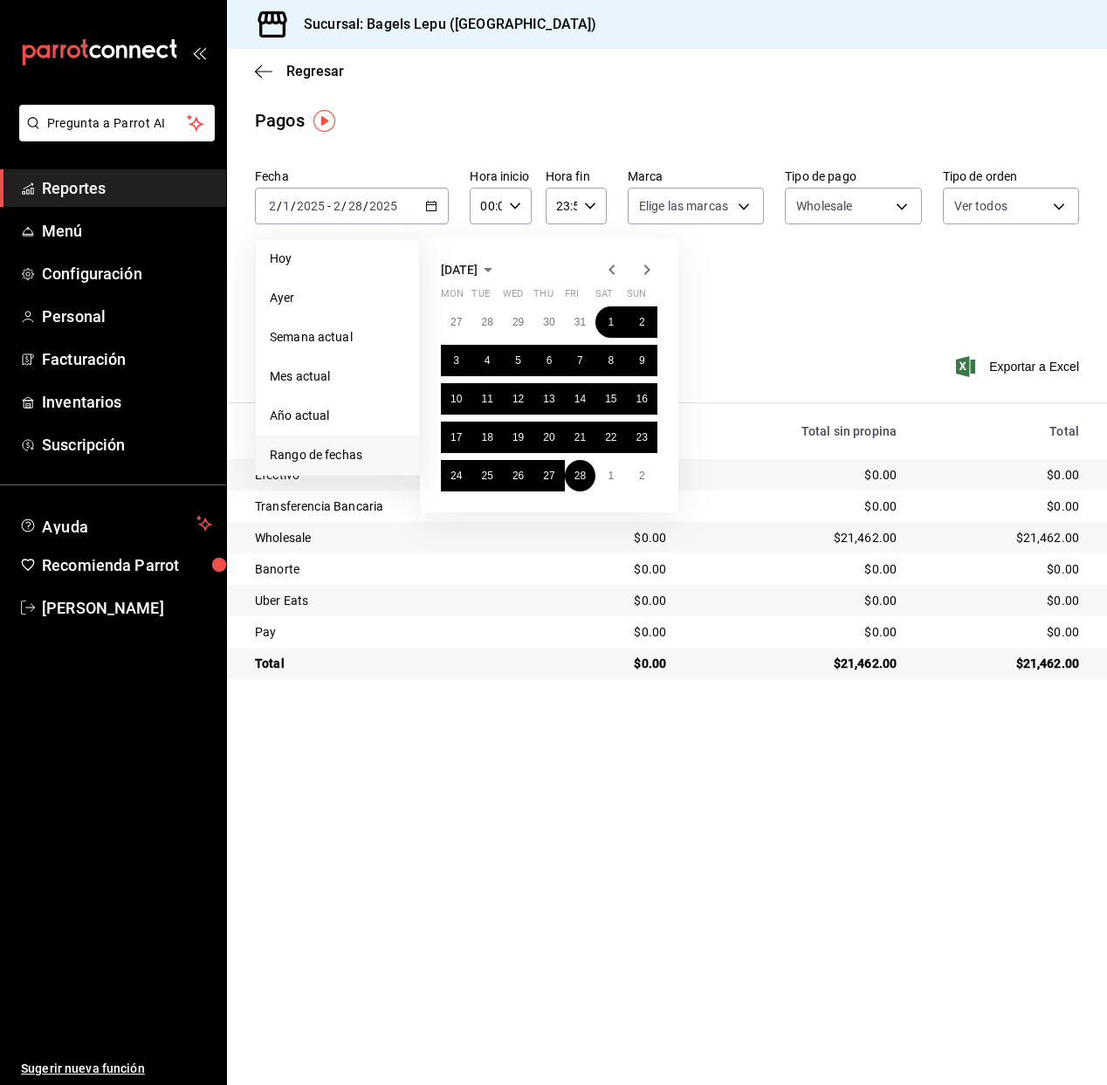
click at [638, 271] on icon "button" at bounding box center [646, 269] width 21 height 21
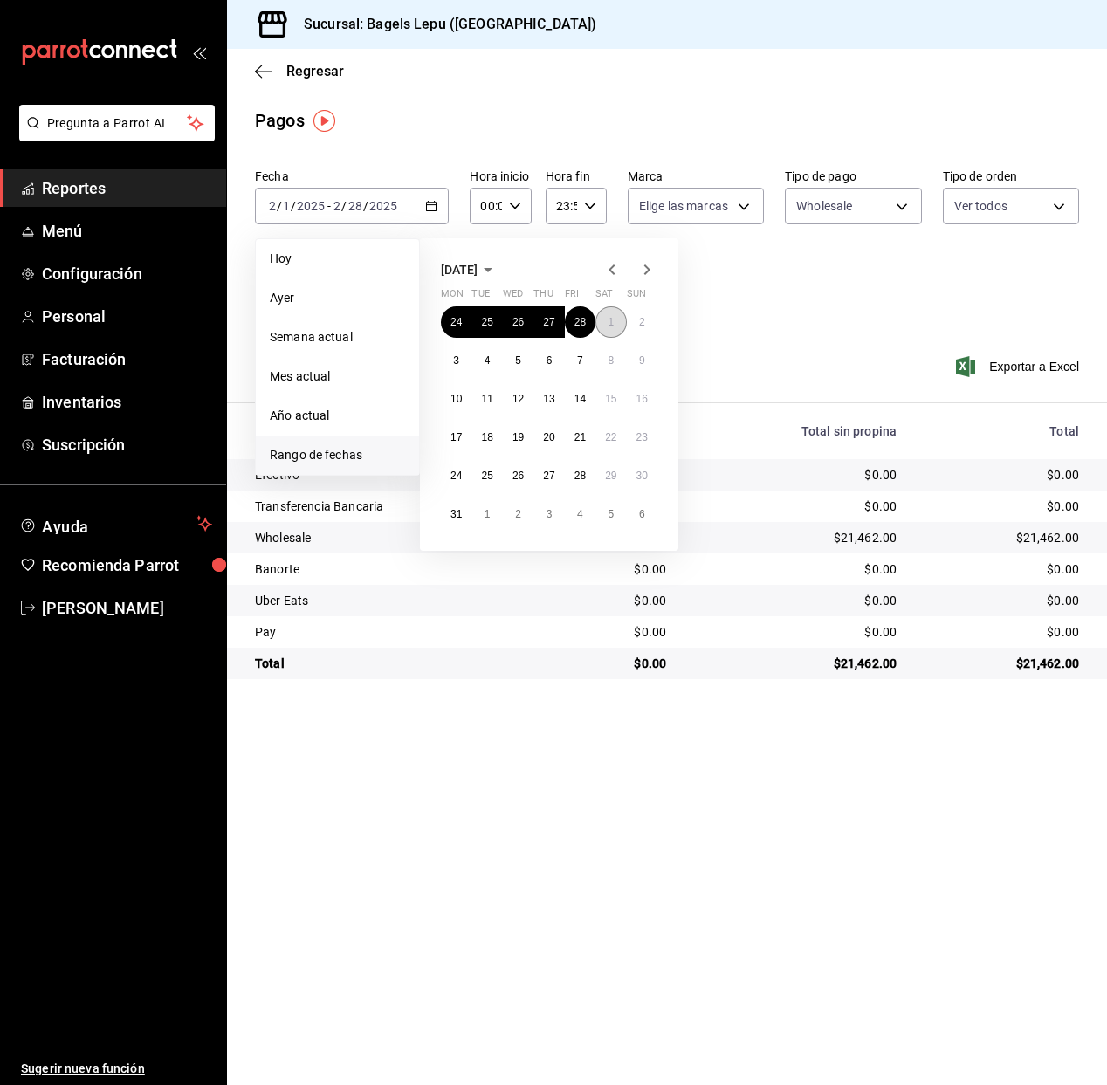
click at [613, 318] on abbr "1" at bounding box center [610, 322] width 6 height 12
click at [460, 508] on abbr "31" at bounding box center [455, 514] width 11 height 12
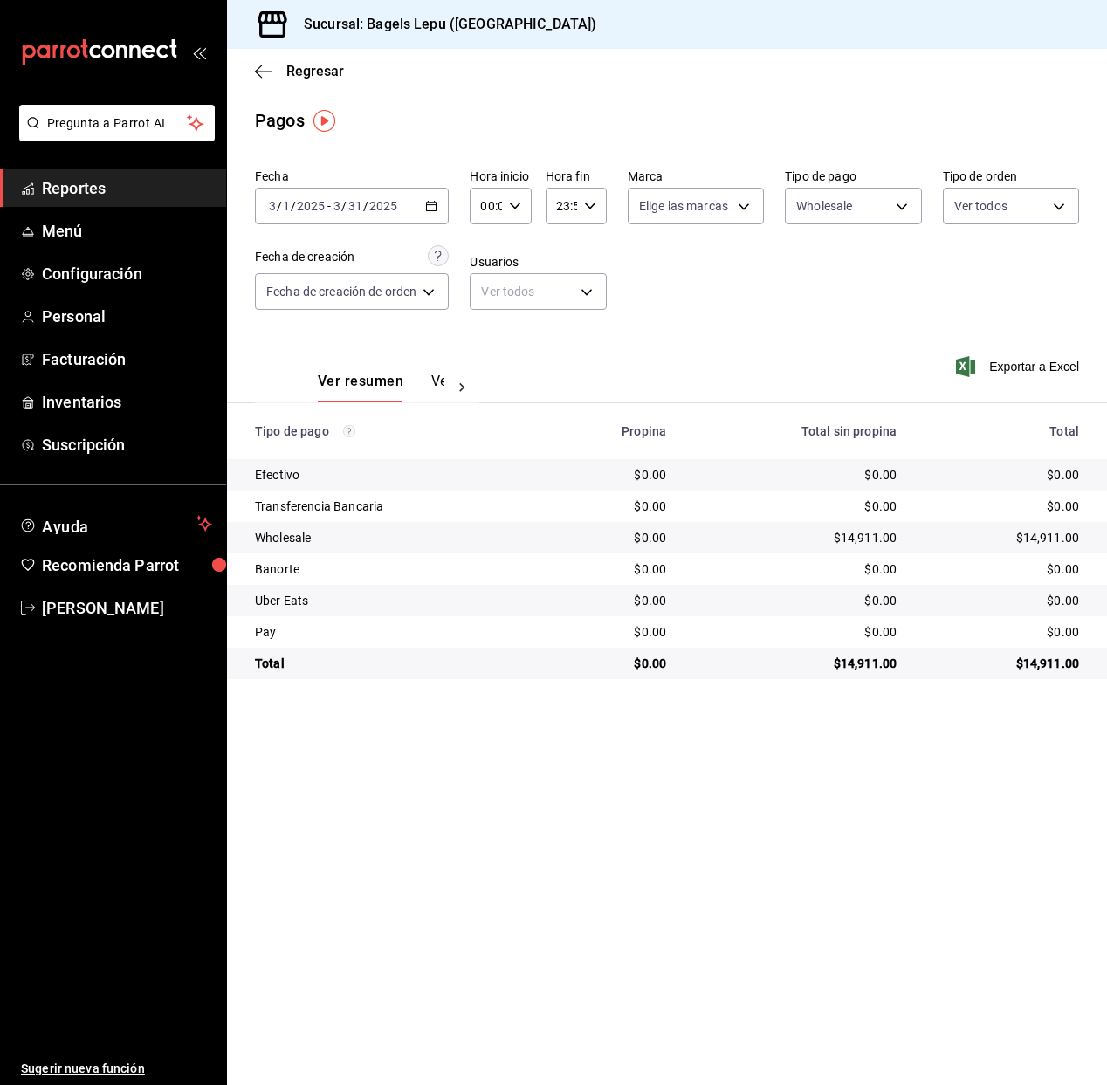
click at [433, 209] on icon "button" at bounding box center [431, 206] width 12 height 12
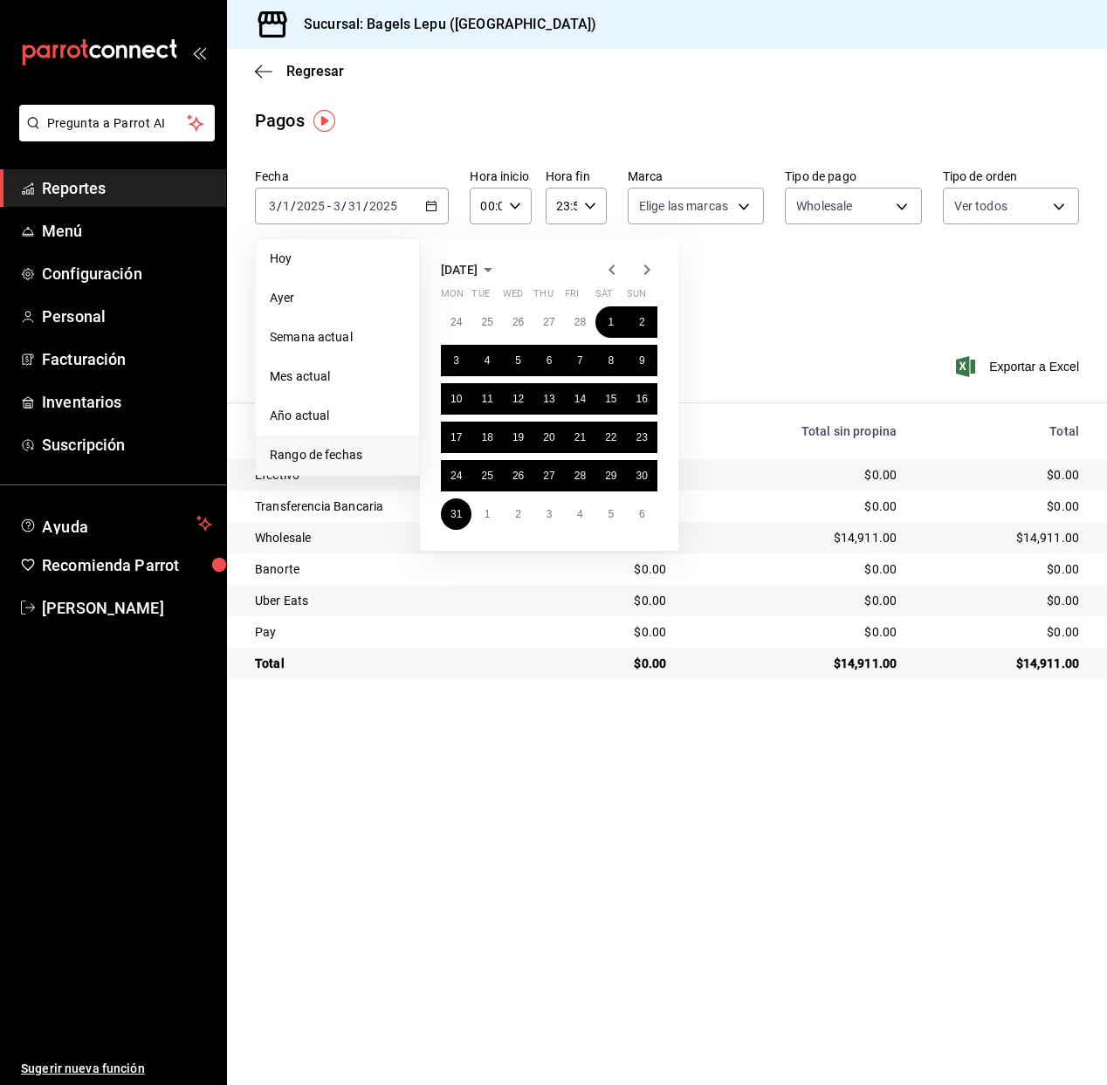
click at [645, 271] on icon "button" at bounding box center [646, 269] width 21 height 21
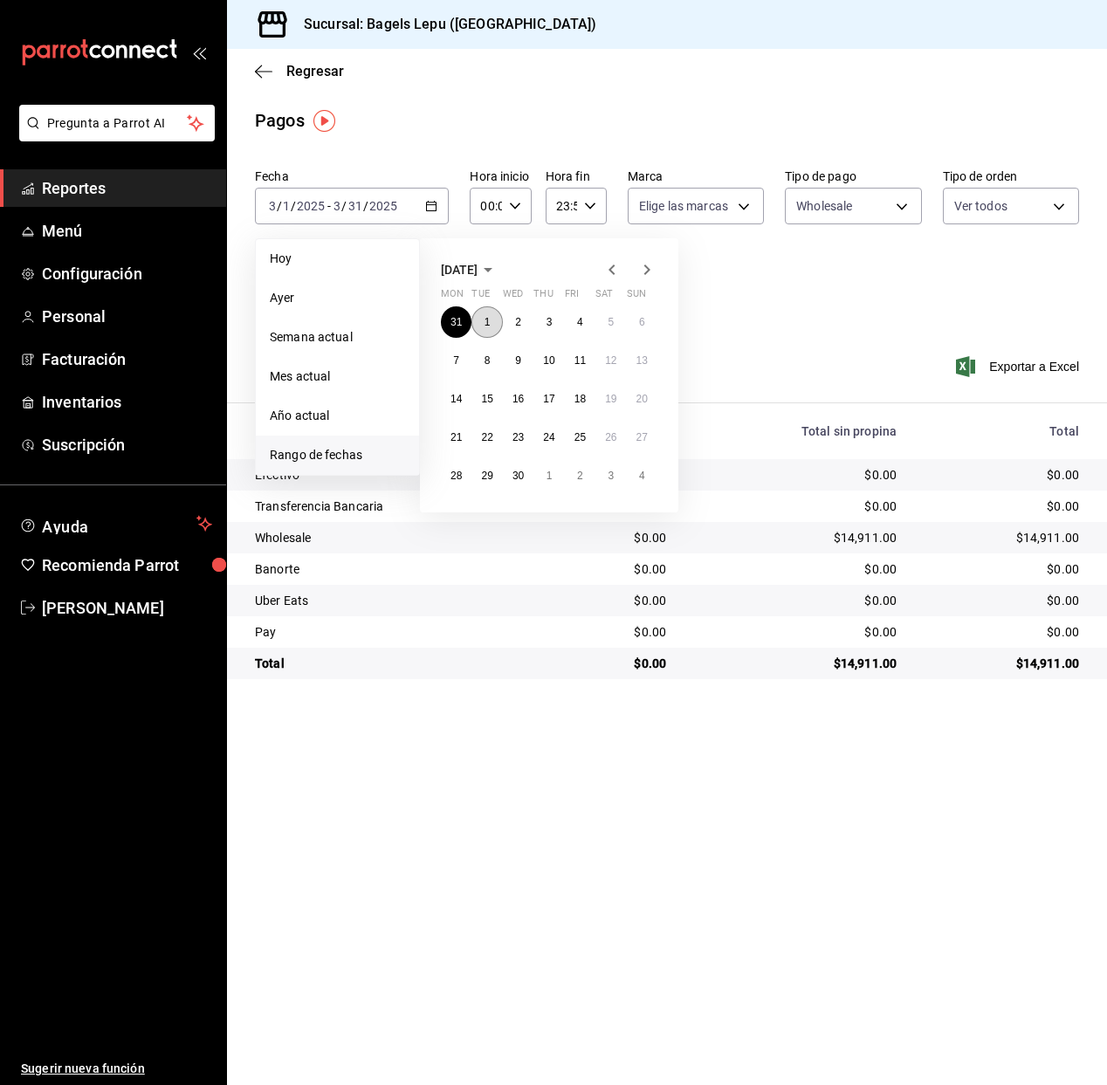
click at [495, 322] on button "1" at bounding box center [486, 321] width 31 height 31
click at [518, 482] on button "30" at bounding box center [518, 475] width 31 height 31
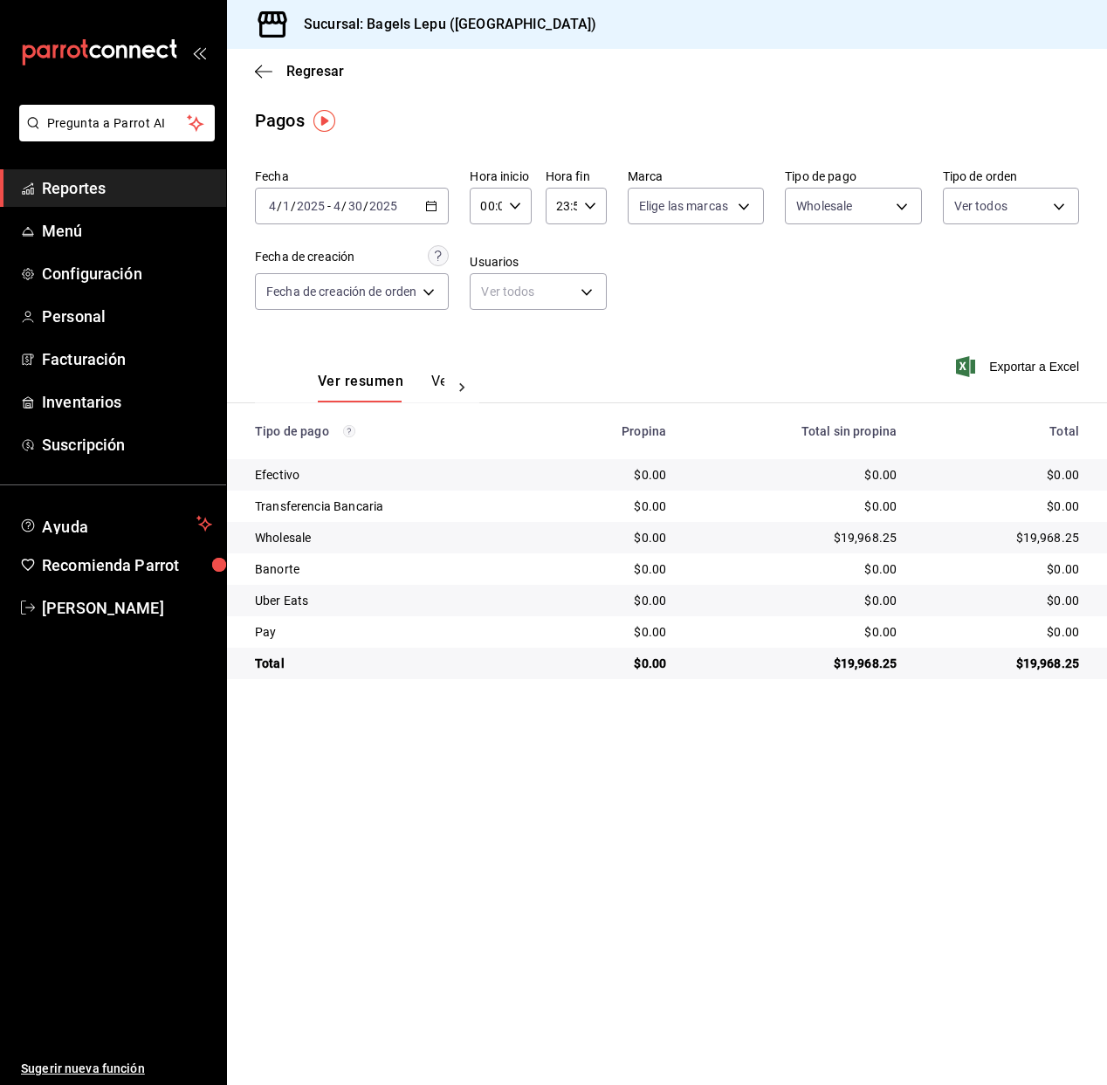
click at [433, 207] on icon "button" at bounding box center [431, 206] width 12 height 12
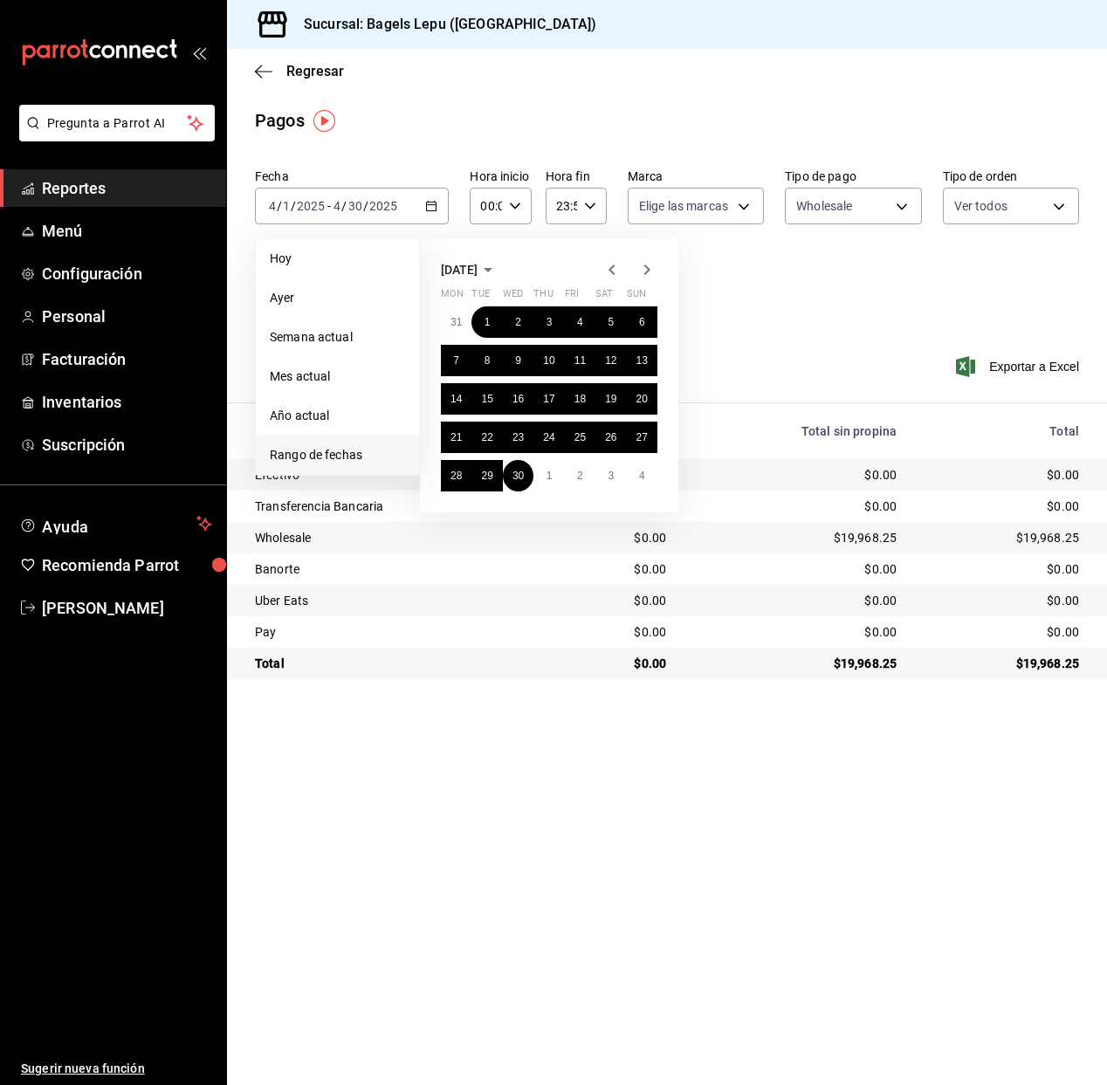
click at [650, 268] on icon "button" at bounding box center [646, 269] width 21 height 21
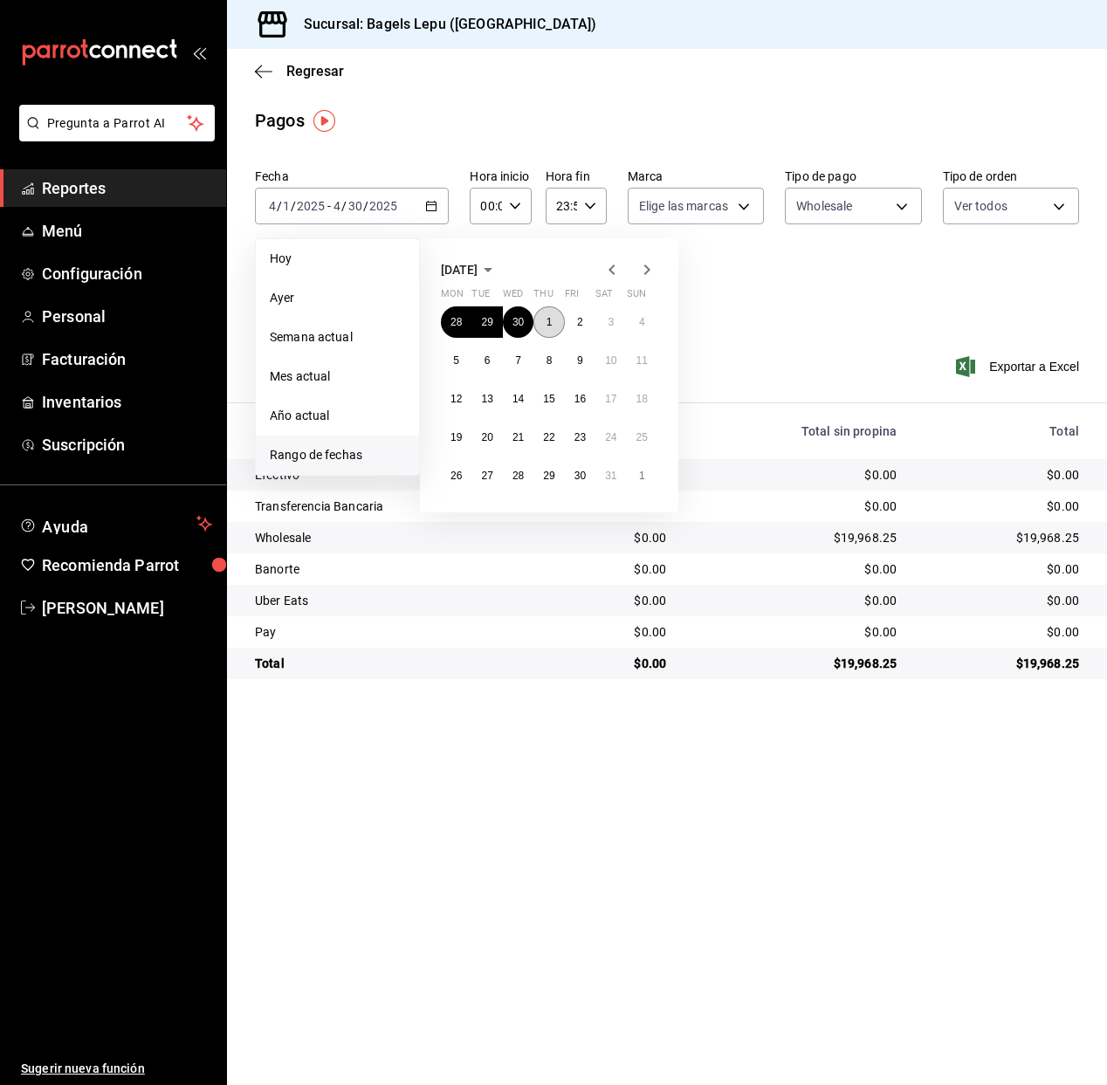
click at [547, 324] on abbr "1" at bounding box center [549, 322] width 6 height 12
click at [611, 483] on button "31" at bounding box center [610, 475] width 31 height 31
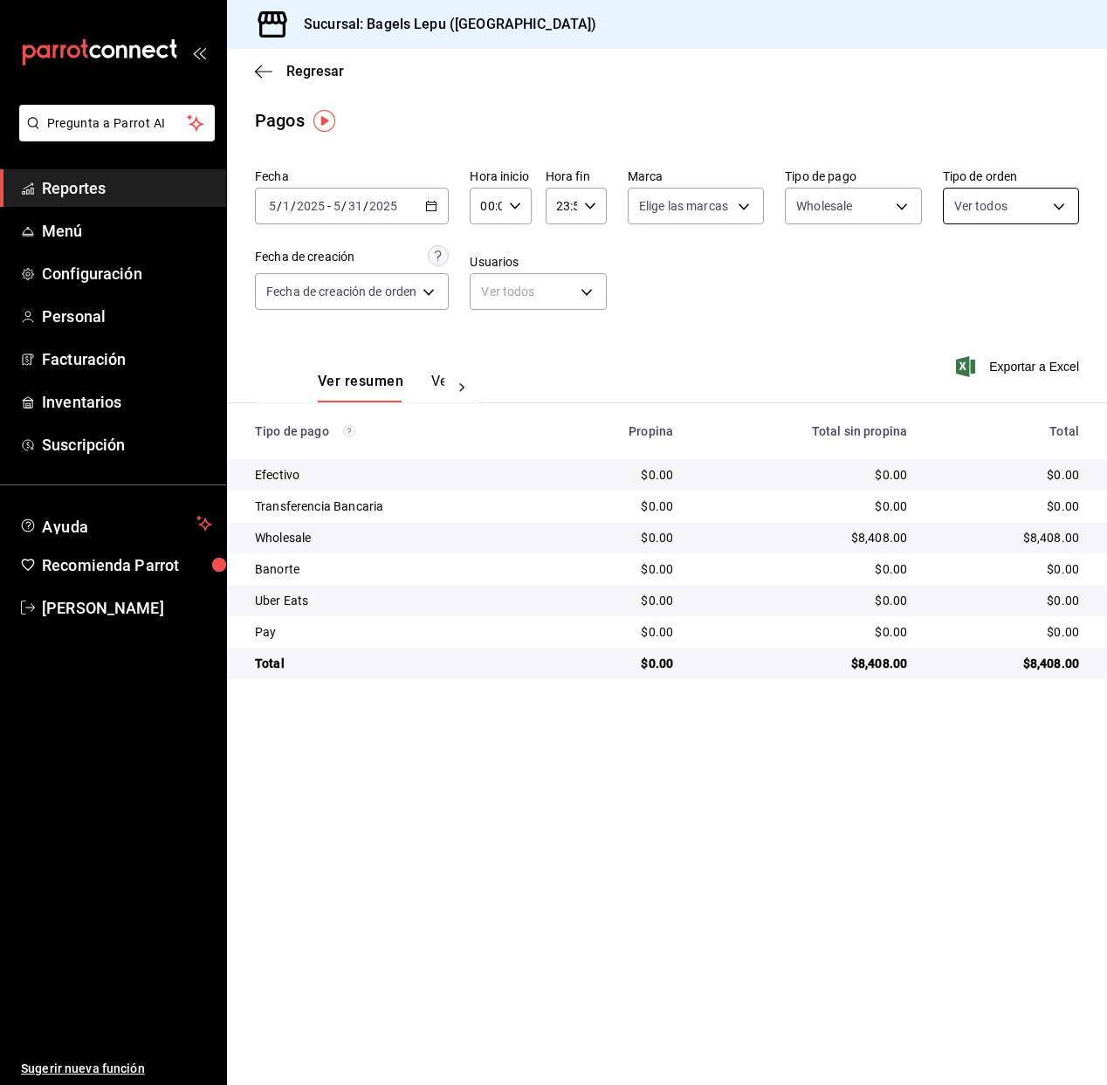
click at [998, 202] on body "Pregunta a Parrot AI Reportes Menú Configuración Personal Facturación Inventari…" at bounding box center [553, 542] width 1107 height 1085
click at [955, 270] on input "checkbox" at bounding box center [962, 274] width 16 height 16
checkbox input "true"
type input "83fcf2a1-486c-479d-a459-7ae9070ad679,4ba33f04-2490-4854-b977-ffe9d870c5fb,13337…"
checkbox input "true"
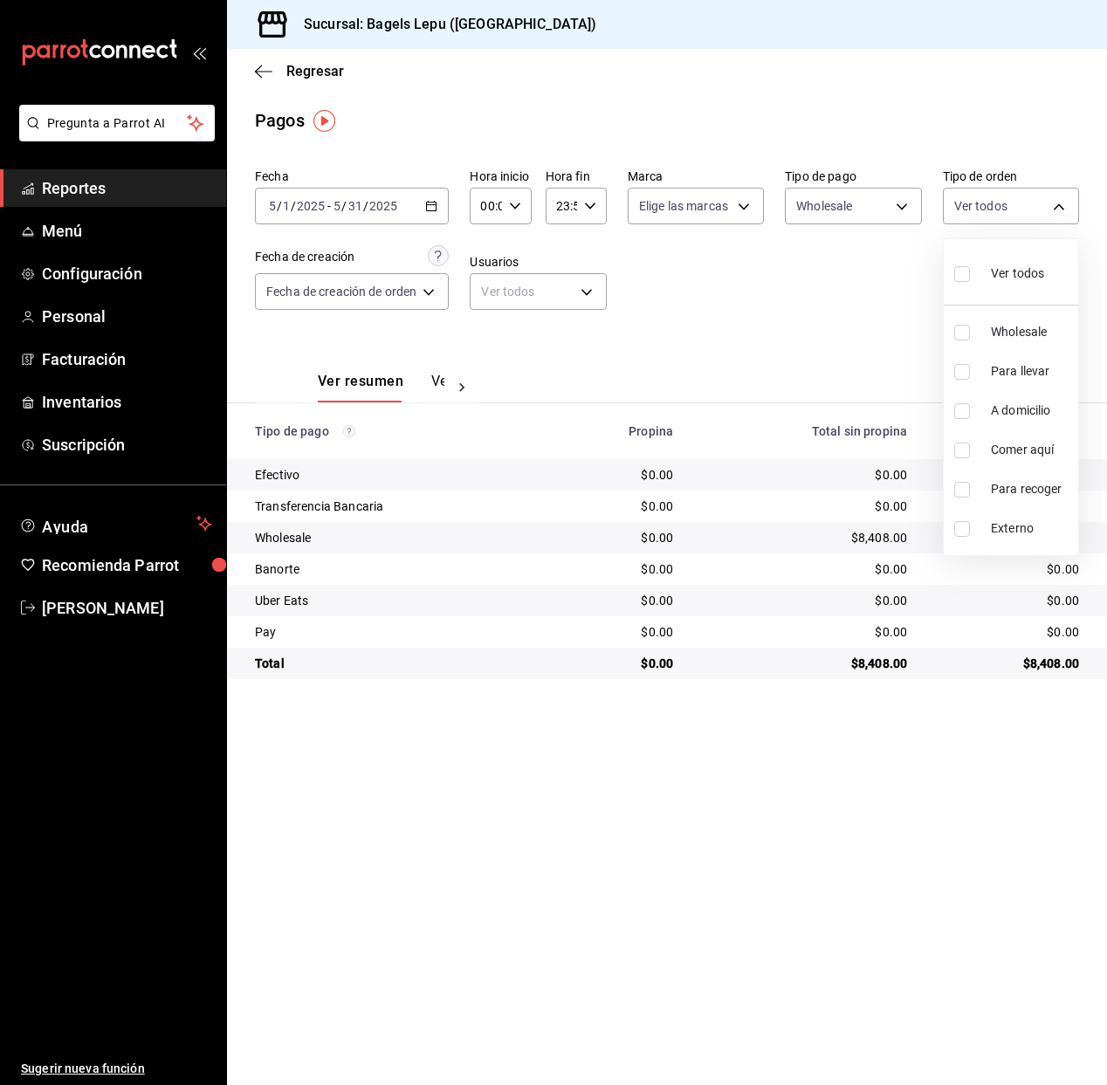
checkbox input "true"
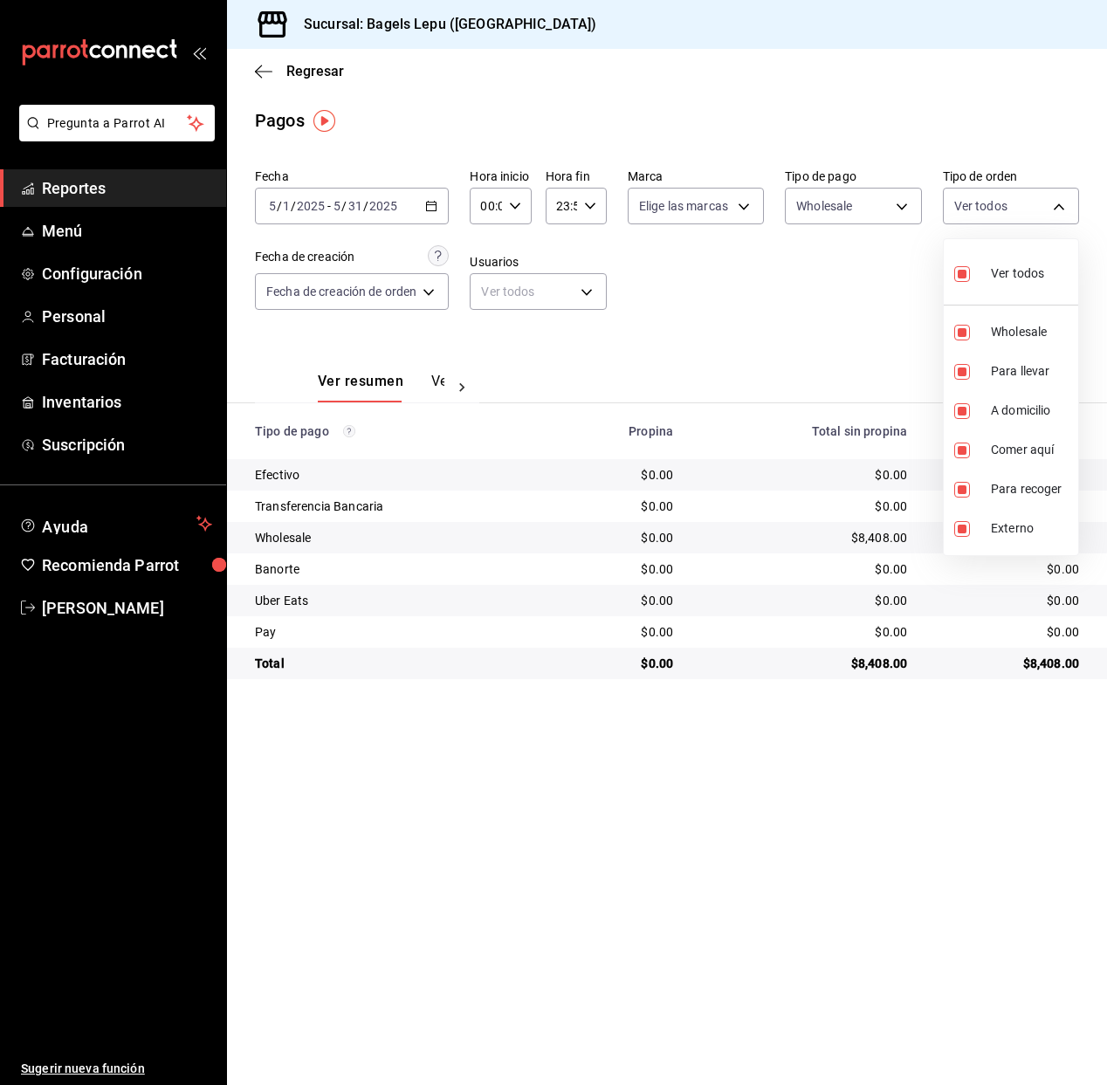
click at [896, 268] on div at bounding box center [553, 542] width 1107 height 1085
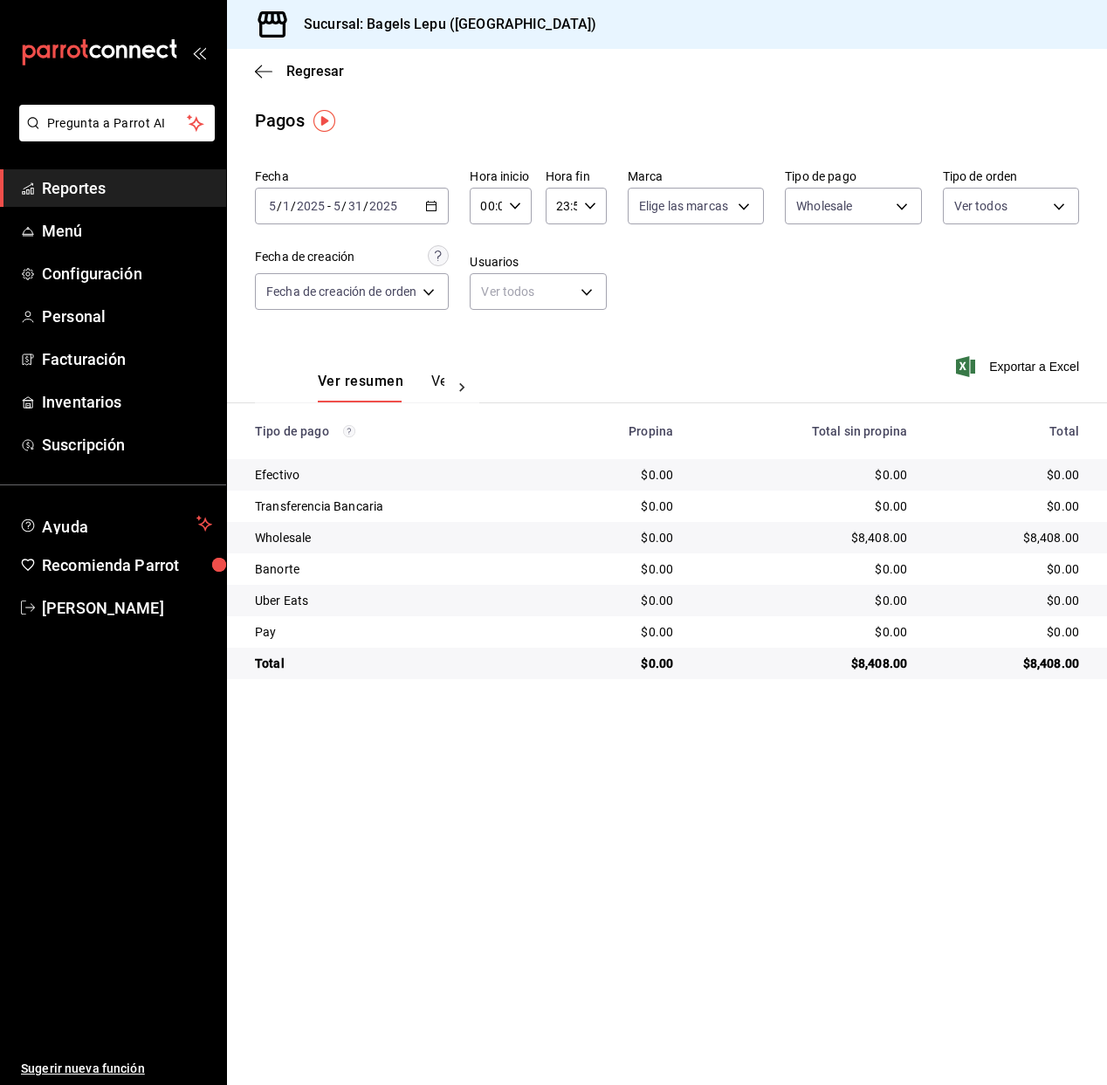
click at [427, 206] on icon "button" at bounding box center [431, 206] width 12 height 12
click at [432, 209] on icon "button" at bounding box center [431, 206] width 12 height 12
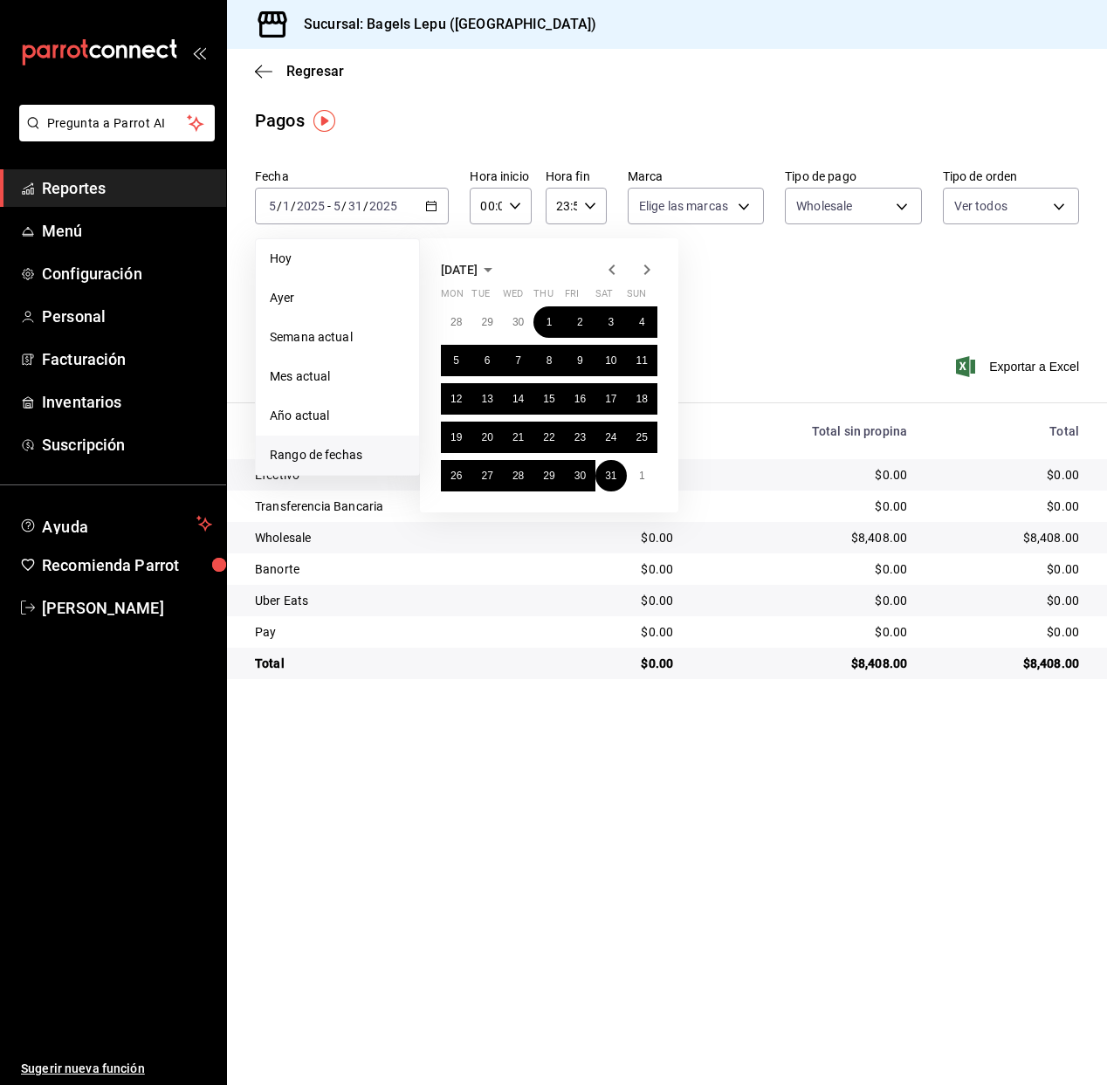
click at [646, 267] on icon "button" at bounding box center [647, 269] width 6 height 10
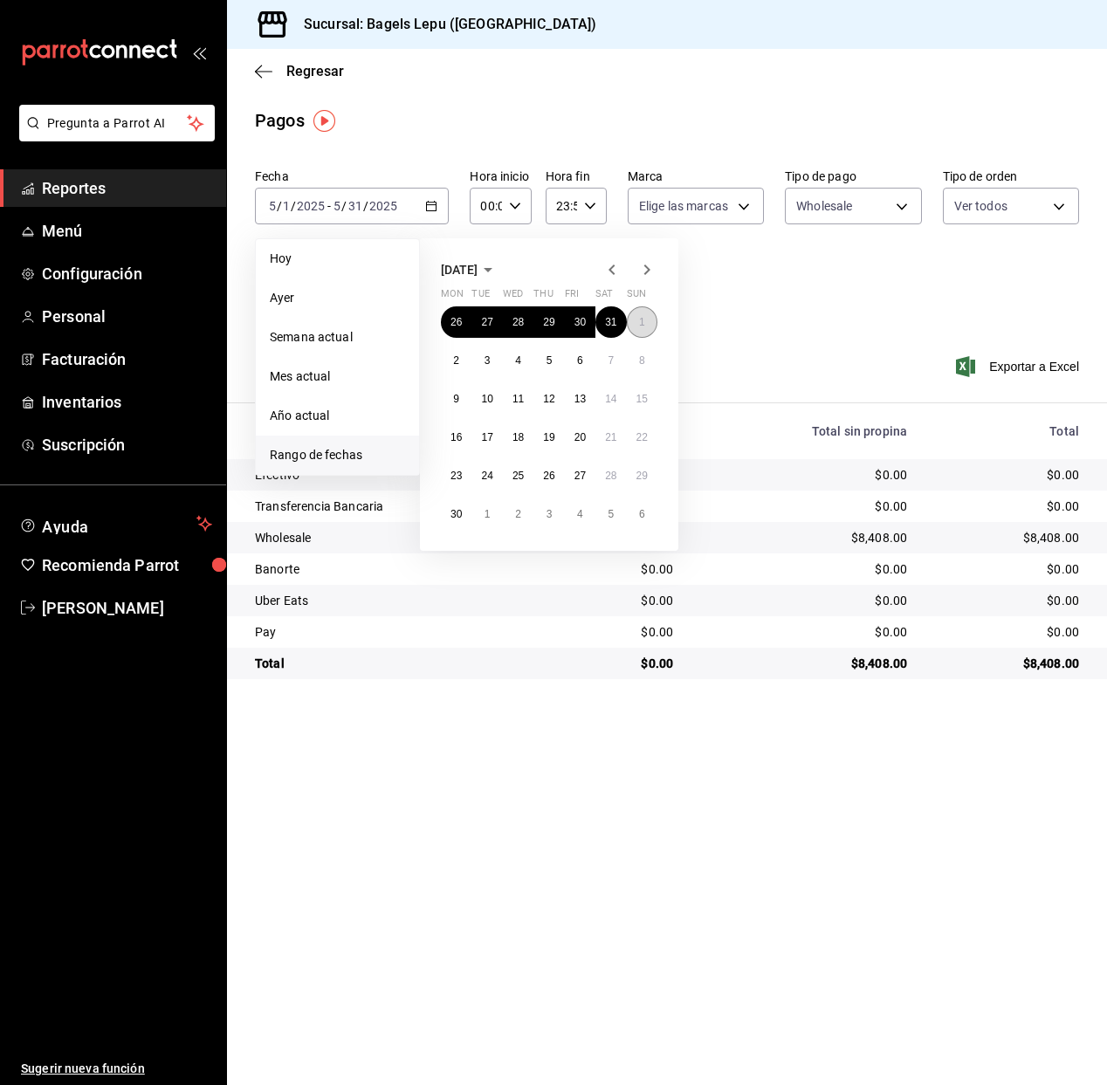
click at [644, 314] on button "1" at bounding box center [642, 321] width 31 height 31
click at [459, 515] on abbr "30" at bounding box center [455, 514] width 11 height 12
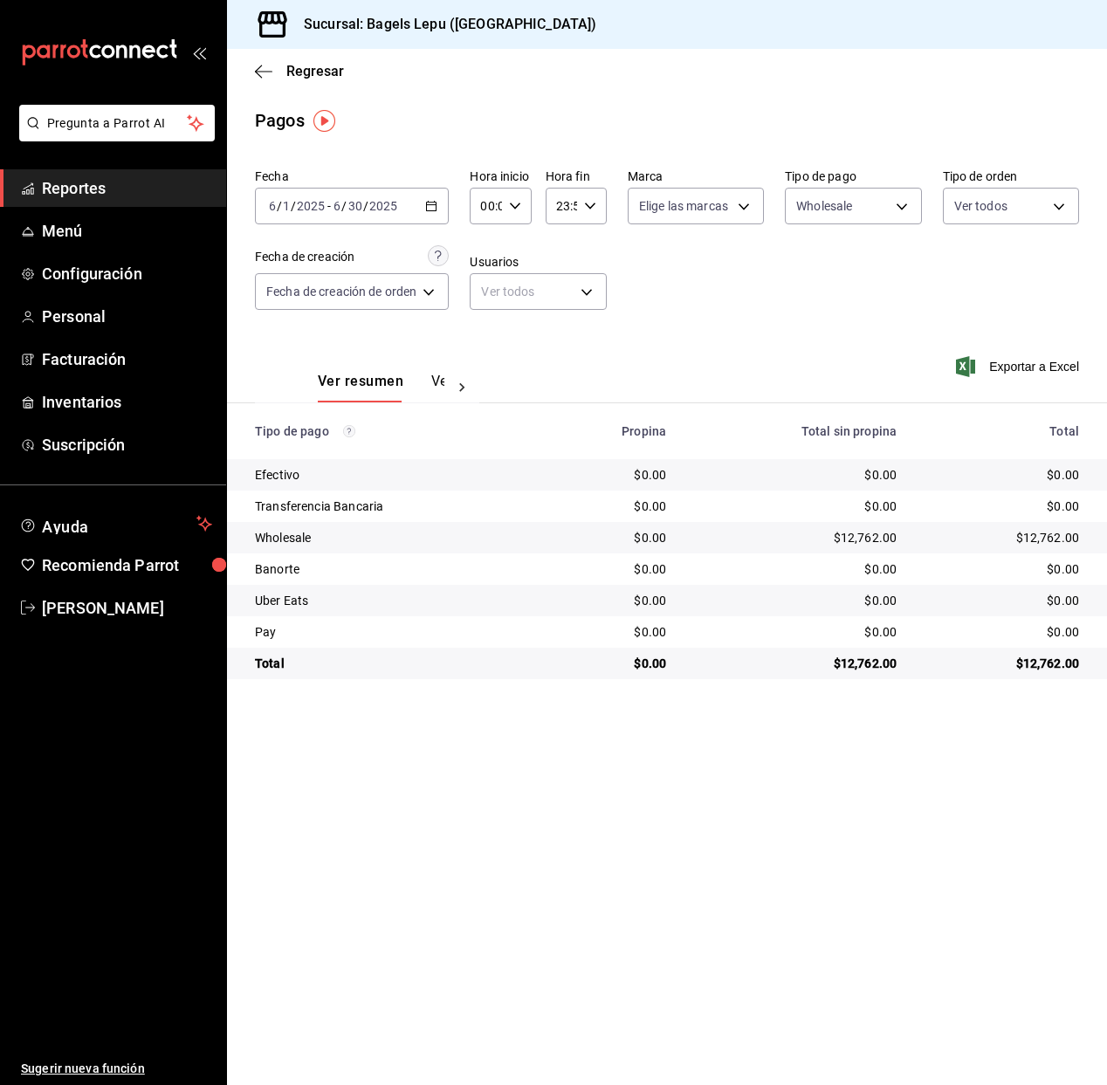
click at [435, 207] on icon "button" at bounding box center [431, 206] width 12 height 12
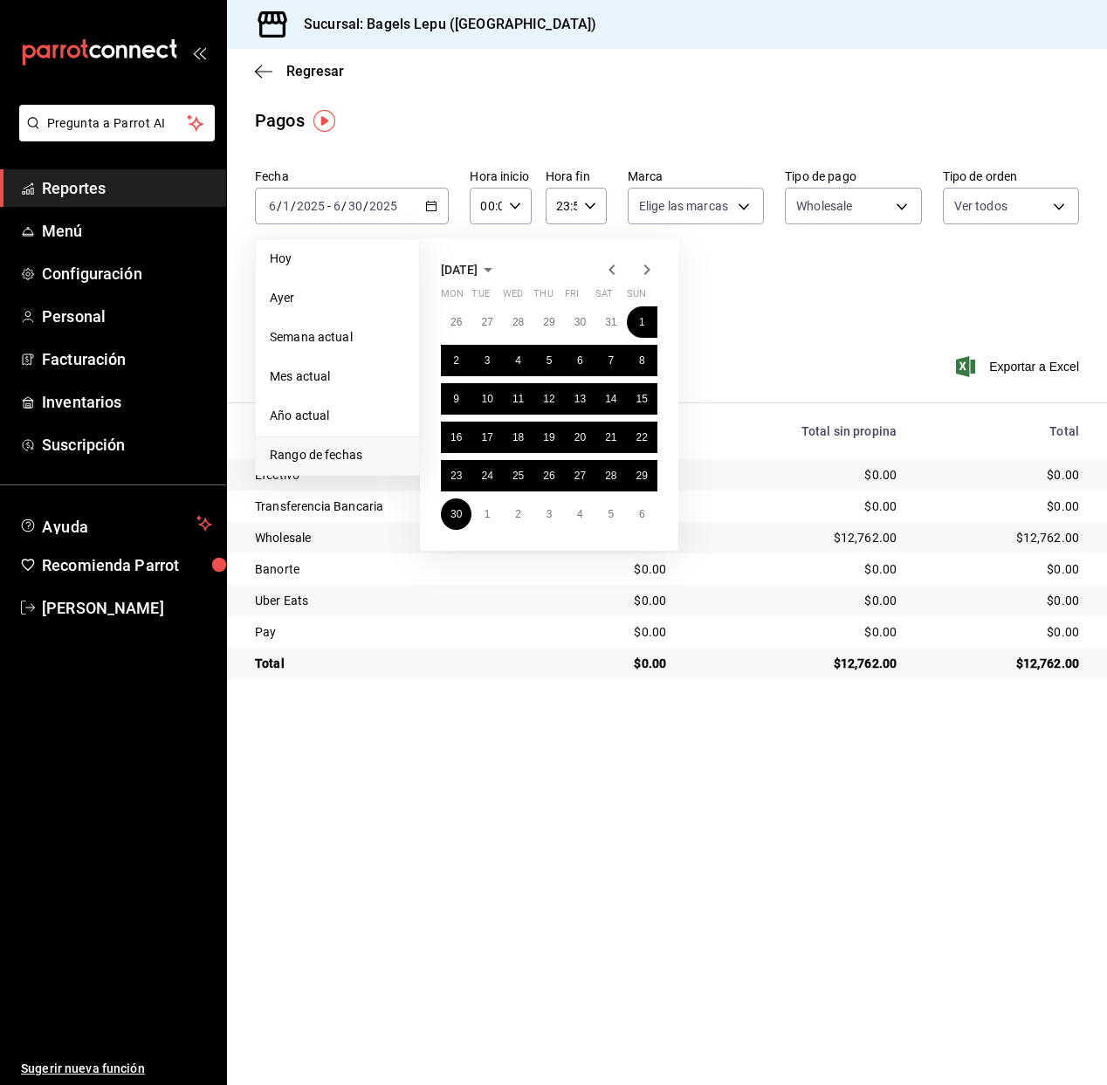
click at [641, 271] on icon "button" at bounding box center [646, 269] width 21 height 21
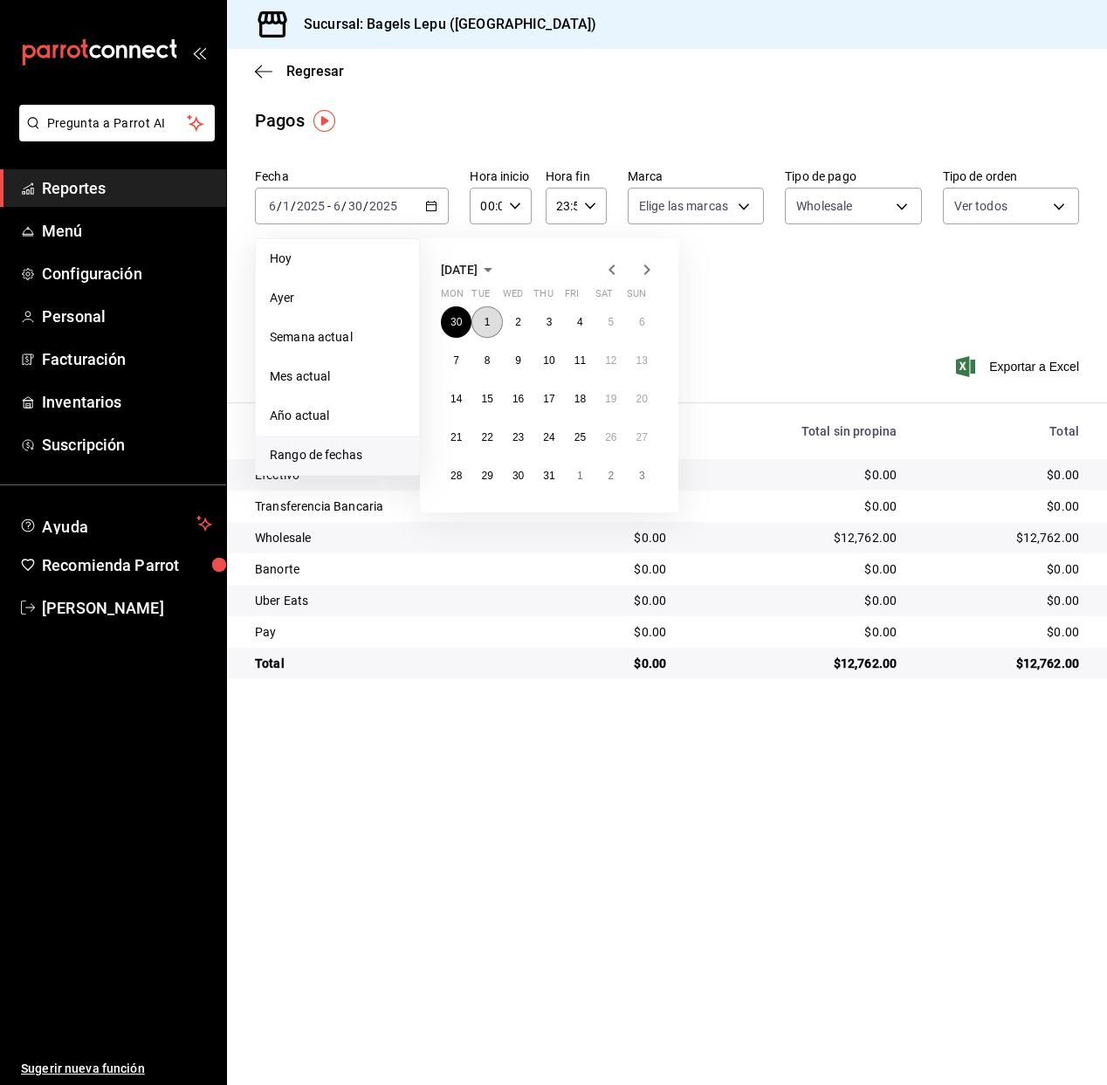
click at [488, 333] on button "1" at bounding box center [486, 321] width 31 height 31
click at [553, 477] on abbr "31" at bounding box center [548, 476] width 11 height 12
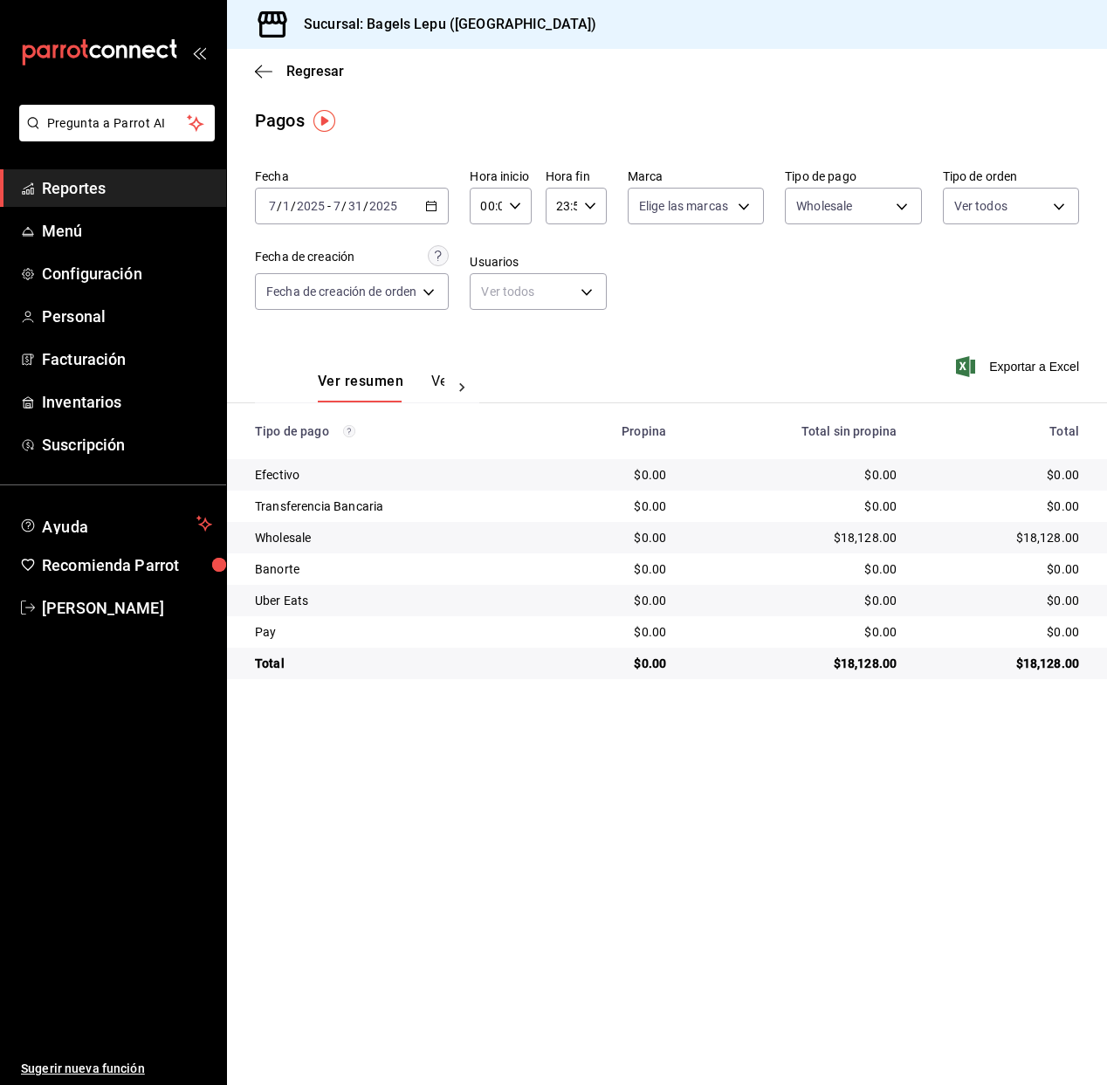
click at [440, 205] on div "2025-07-01 7 / 1 / 2025 - 2025-07-31 7 / 31 / 2025" at bounding box center [352, 206] width 194 height 37
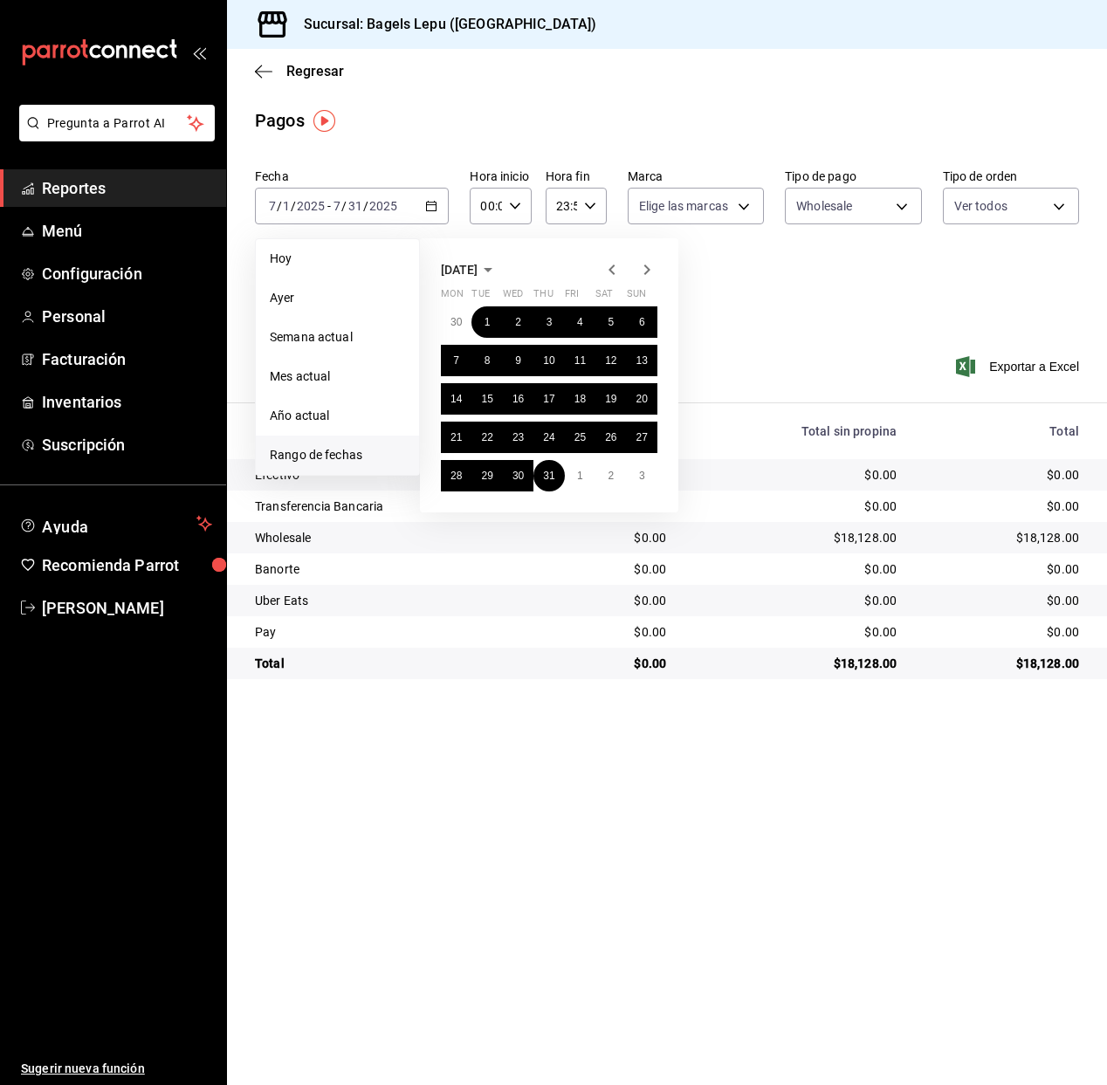
click at [647, 272] on icon "button" at bounding box center [647, 269] width 6 height 10
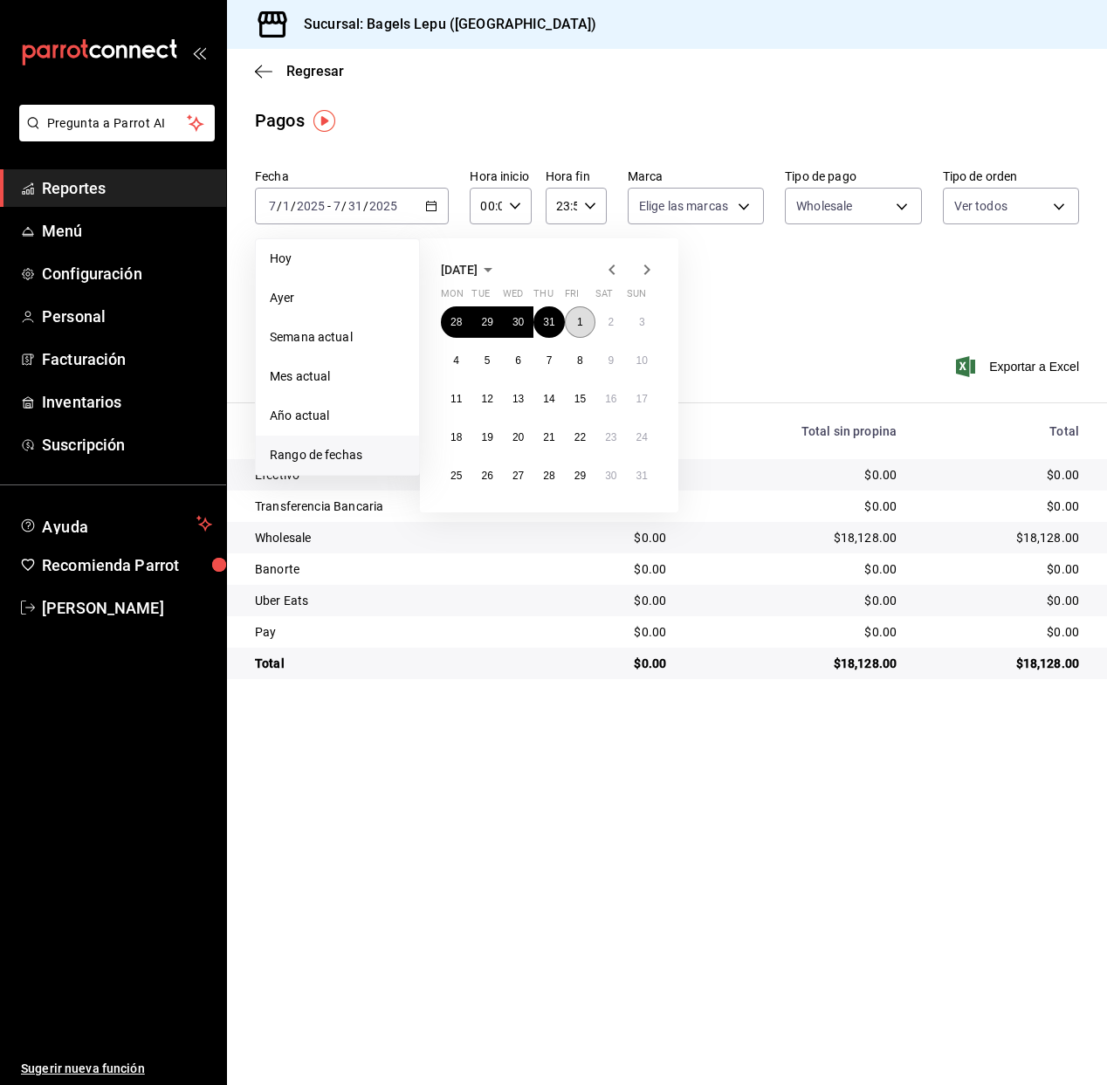
click at [581, 322] on abbr "1" at bounding box center [580, 322] width 6 height 12
drag, startPoint x: 586, startPoint y: 472, endPoint x: 634, endPoint y: 476, distance: 49.0
click at [634, 476] on div "28 29 30 31 1 2 3 4 5 6 7 8 9 10 11 12 13 14 15 16 17 18 19 20 21 22 23 24 25 2…" at bounding box center [549, 398] width 216 height 185
click at [637, 476] on abbr "31" at bounding box center [641, 476] width 11 height 12
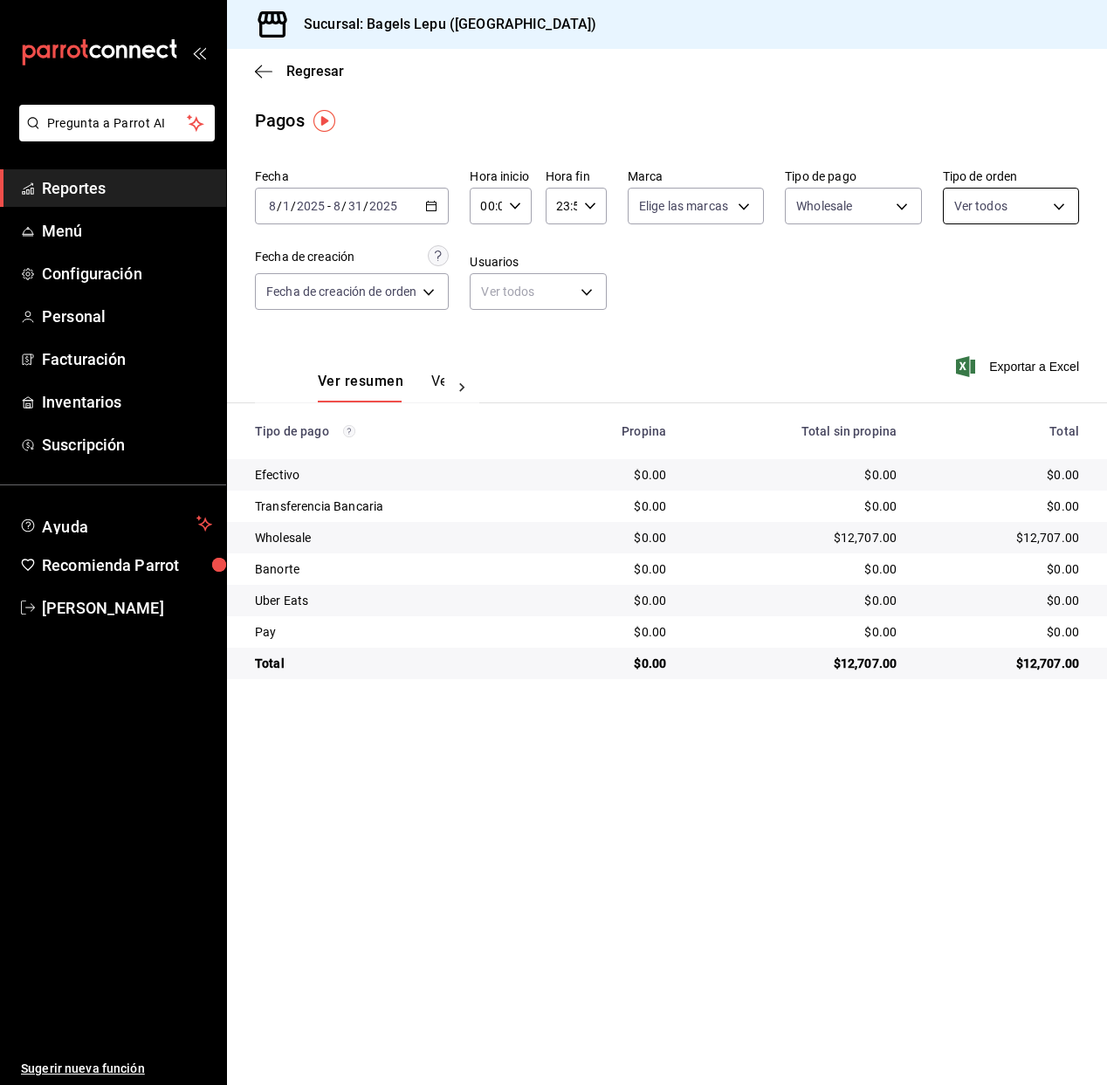
click at [952, 213] on body "Pregunta a Parrot AI Reportes Menú Configuración Personal Facturación Inventari…" at bounding box center [553, 542] width 1107 height 1085
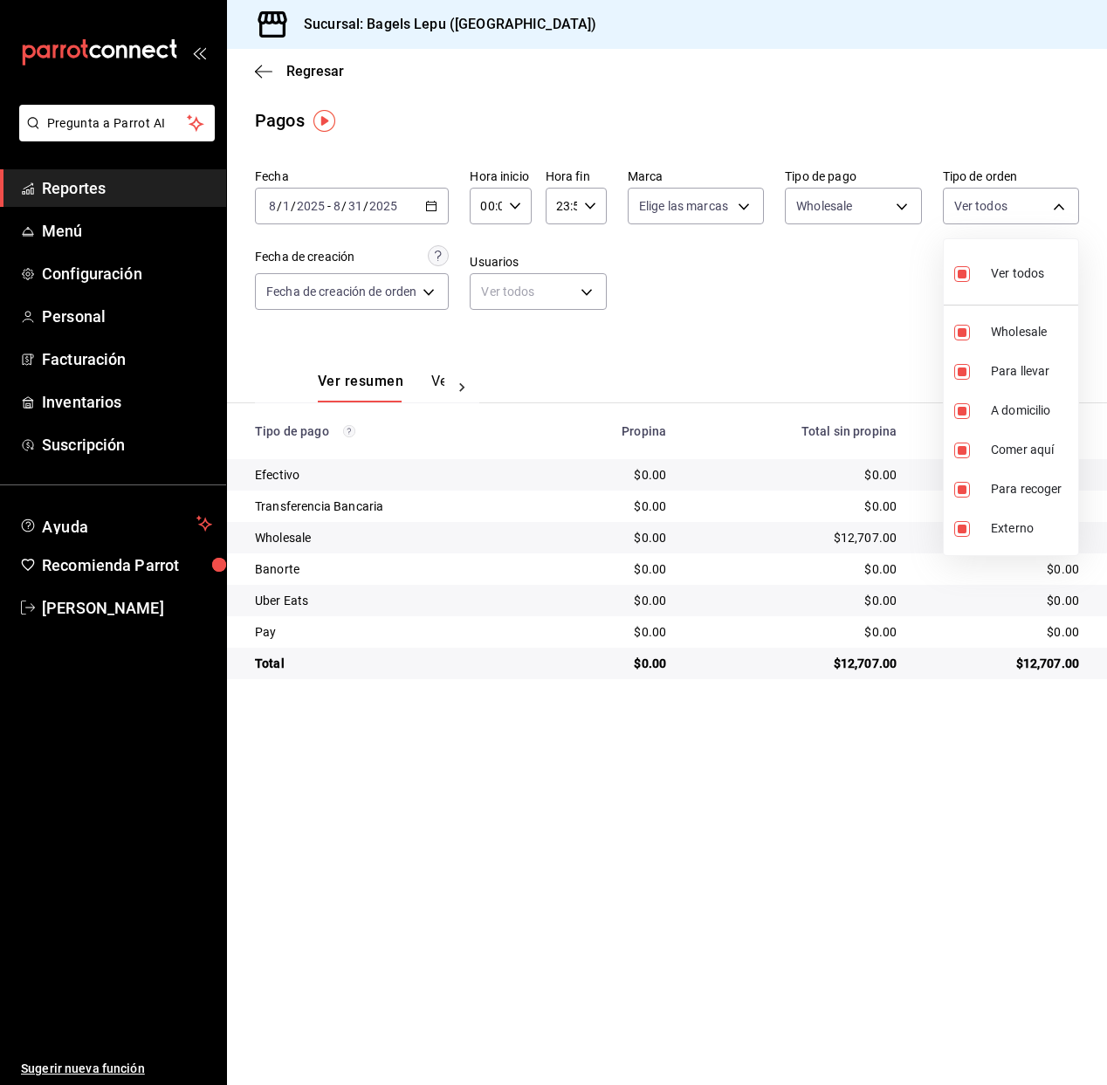
click at [969, 273] on input "checkbox" at bounding box center [962, 274] width 16 height 16
checkbox input "false"
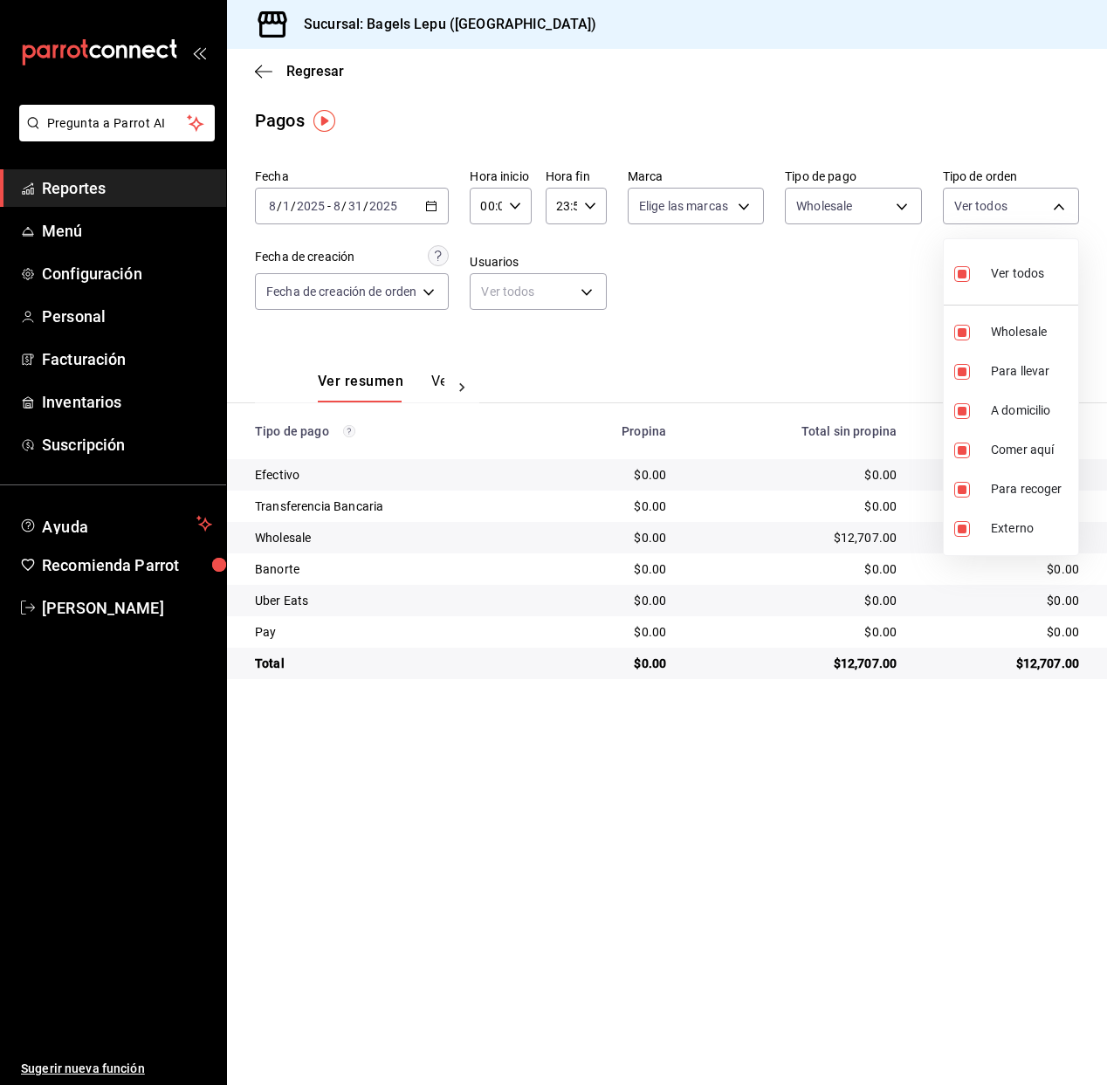
checkbox input "false"
click at [964, 372] on input "checkbox" at bounding box center [962, 372] width 16 height 16
checkbox input "true"
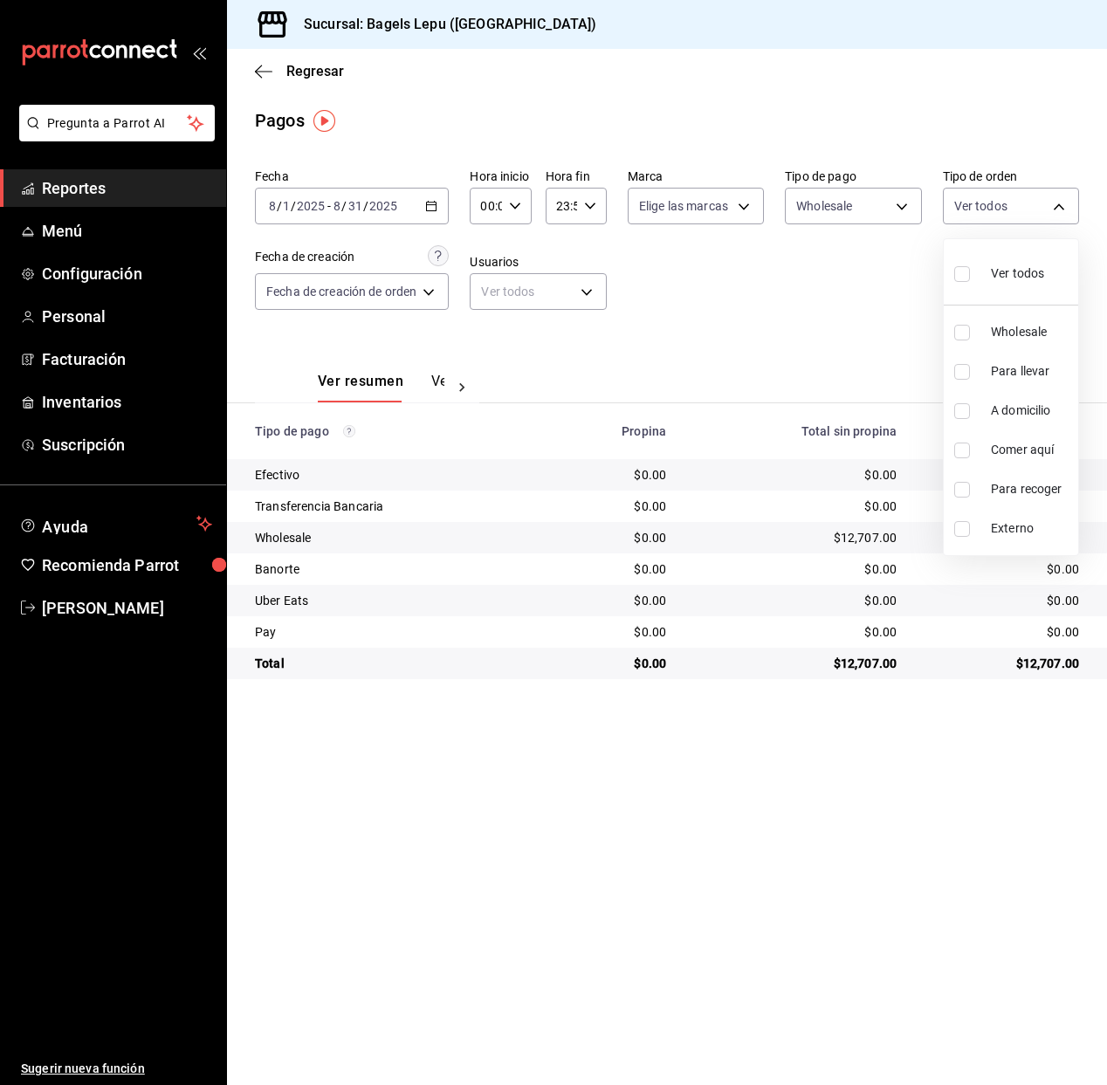
type input "4ba33f04-2490-4854-b977-ffe9d870c5fb"
click at [751, 307] on div at bounding box center [553, 542] width 1107 height 1085
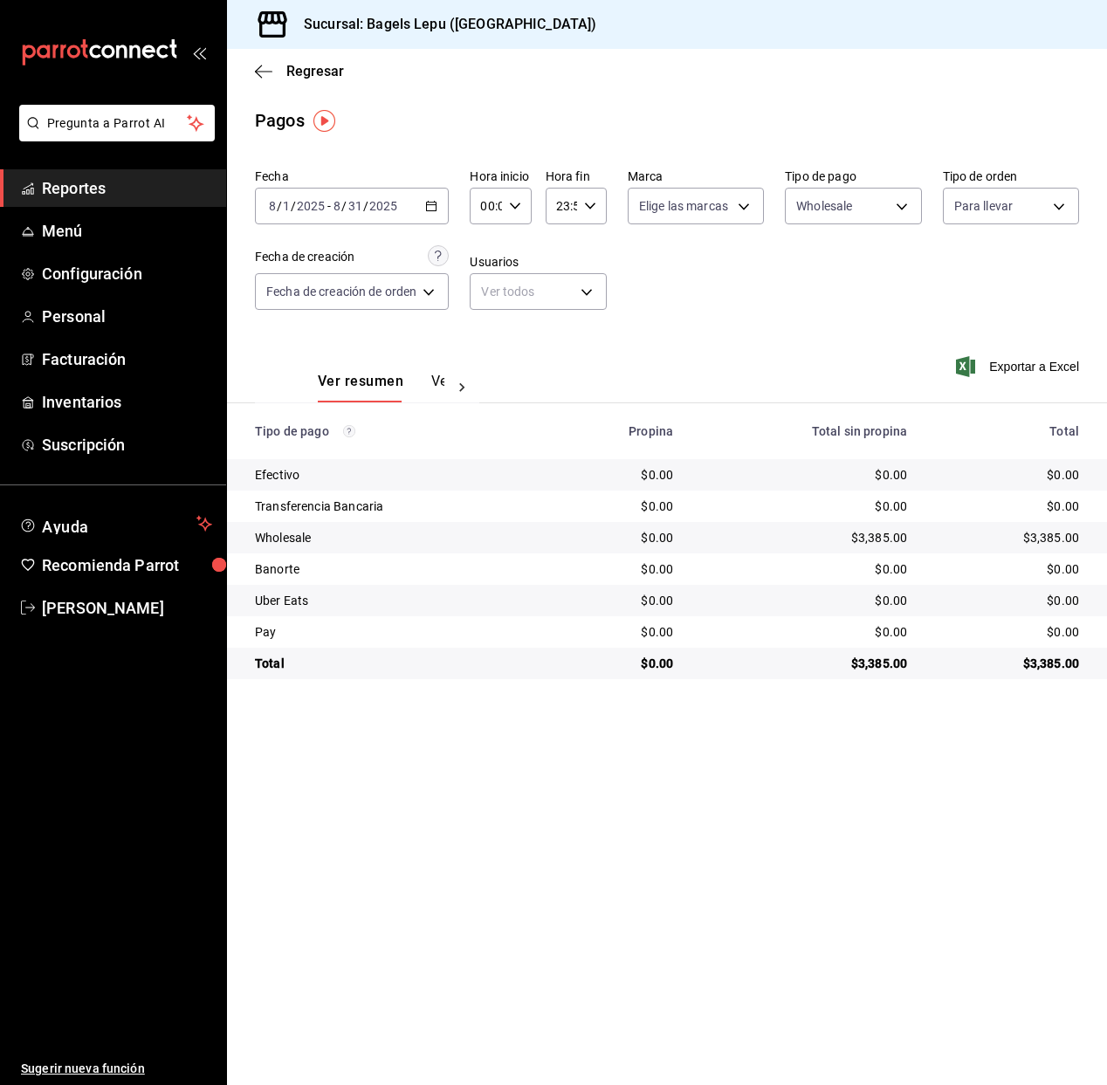
click at [429, 206] on icon "button" at bounding box center [431, 206] width 12 height 12
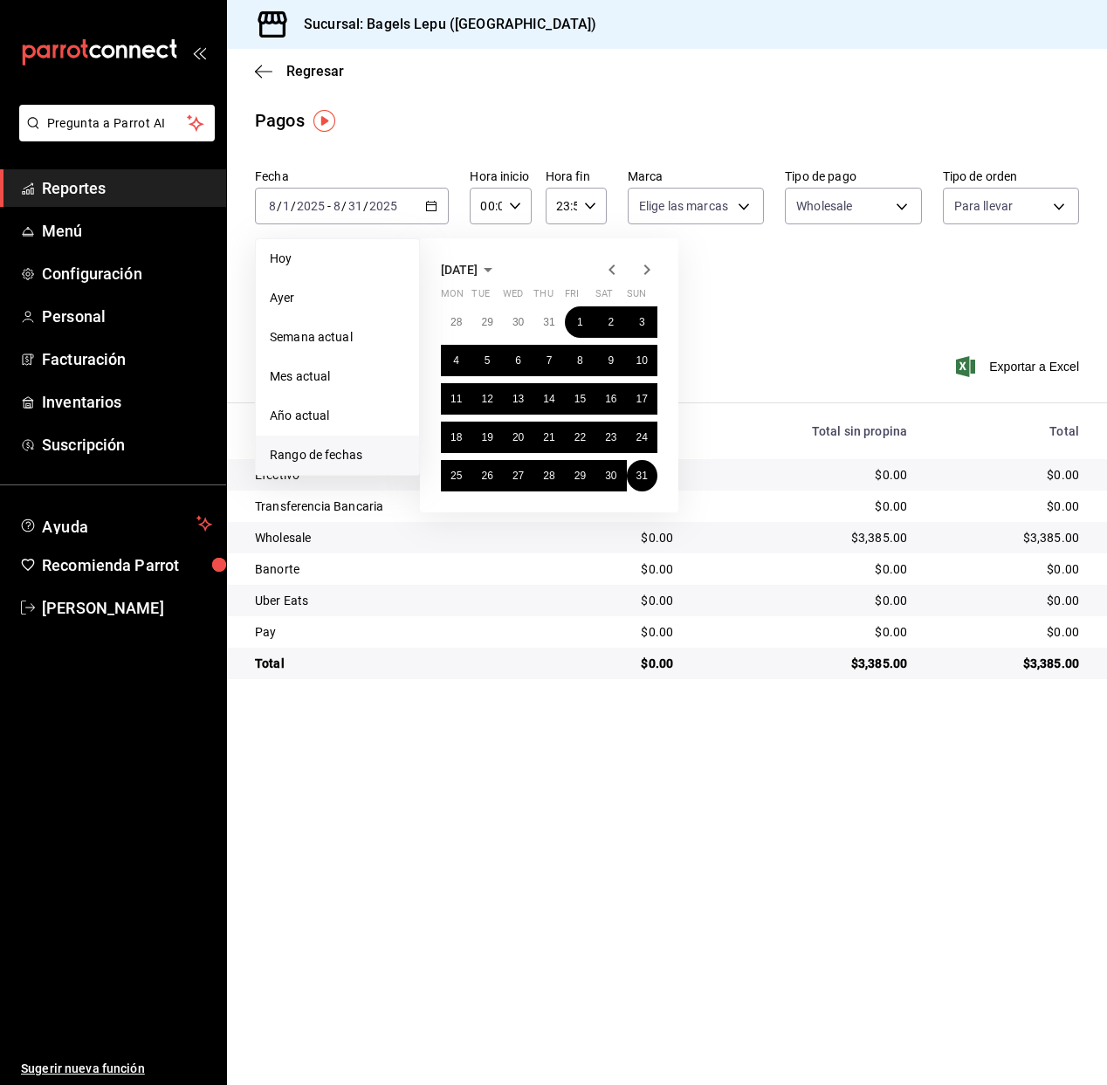
click at [469, 267] on span "August 2025" at bounding box center [459, 270] width 37 height 14
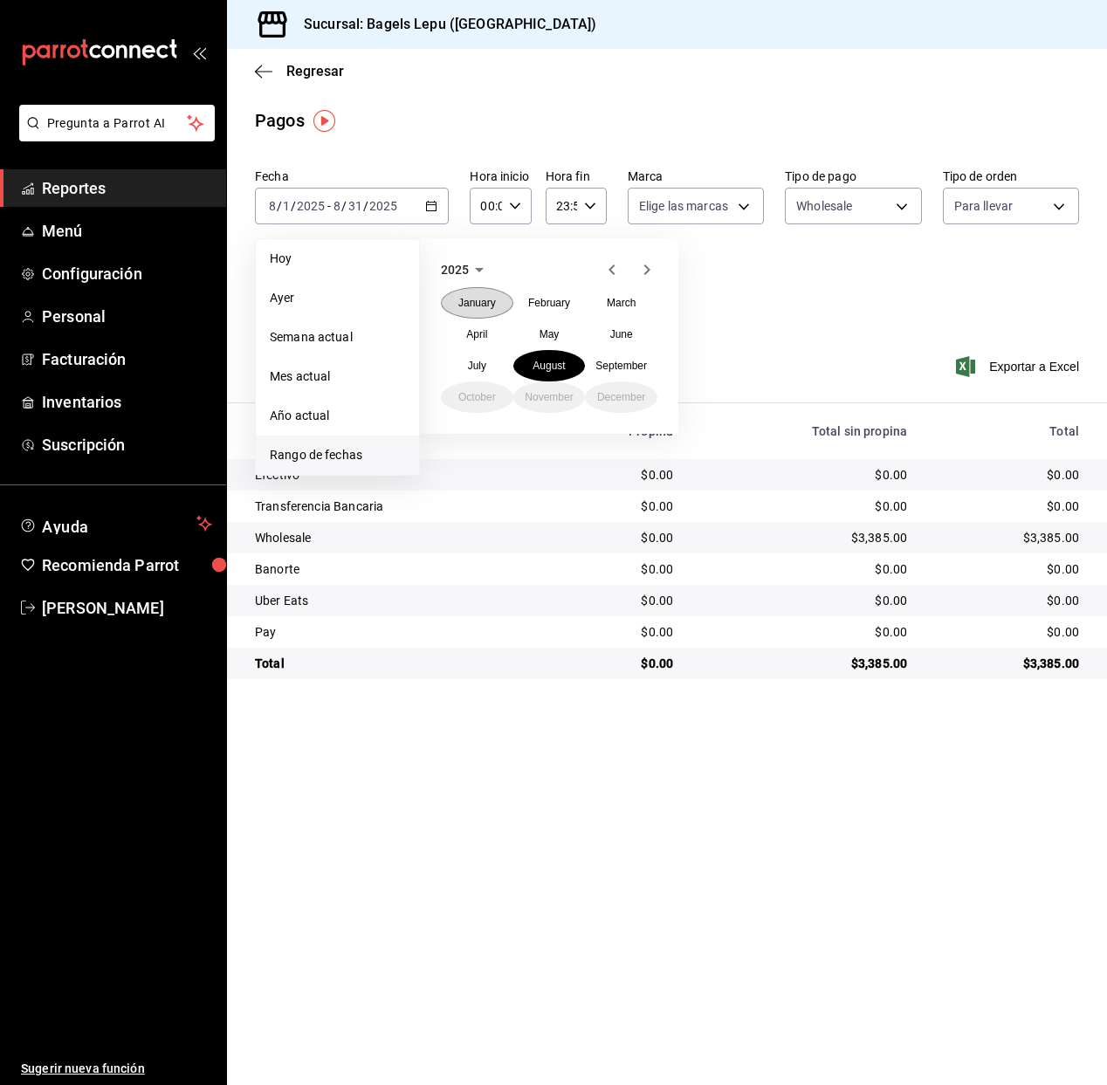
click at [475, 305] on abbr "January" at bounding box center [477, 303] width 38 height 12
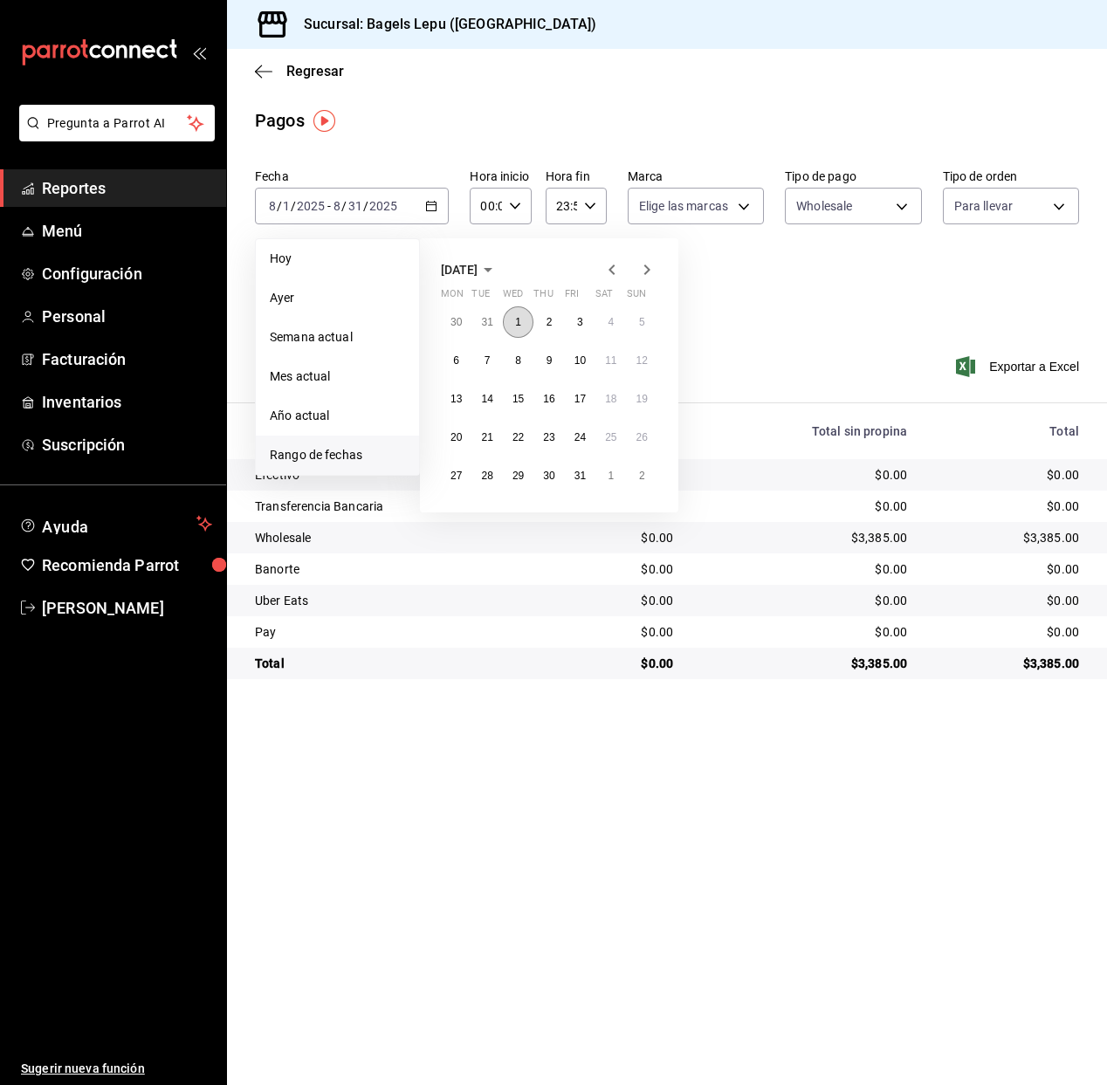
click at [526, 315] on button "1" at bounding box center [518, 321] width 31 height 31
click at [581, 462] on button "31" at bounding box center [580, 475] width 31 height 31
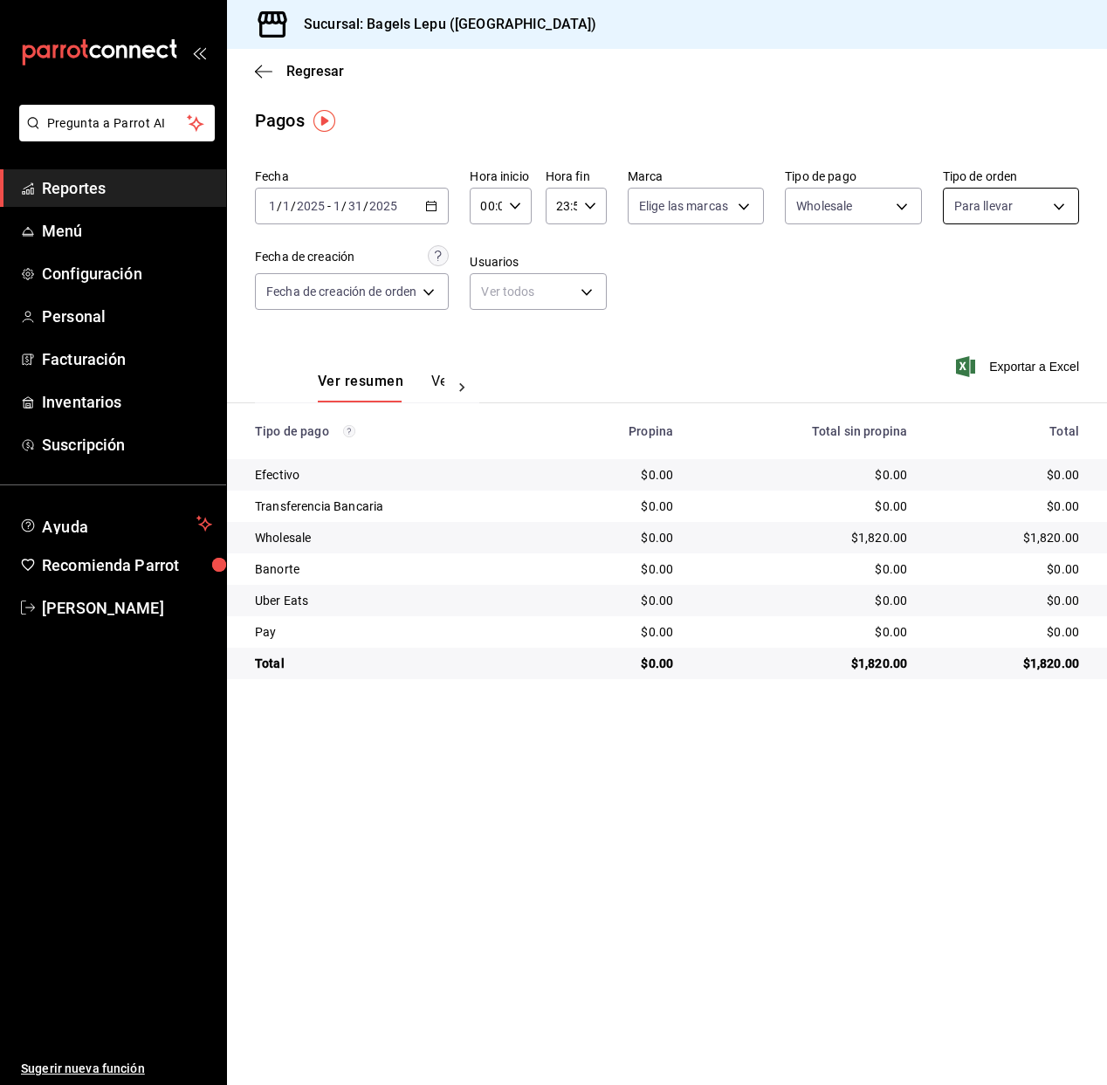
click at [1040, 202] on body "Pregunta a Parrot AI Reportes Menú Configuración Personal Facturación Inventari…" at bounding box center [553, 542] width 1107 height 1085
click at [961, 409] on input "checkbox" at bounding box center [962, 411] width 16 height 16
checkbox input "true"
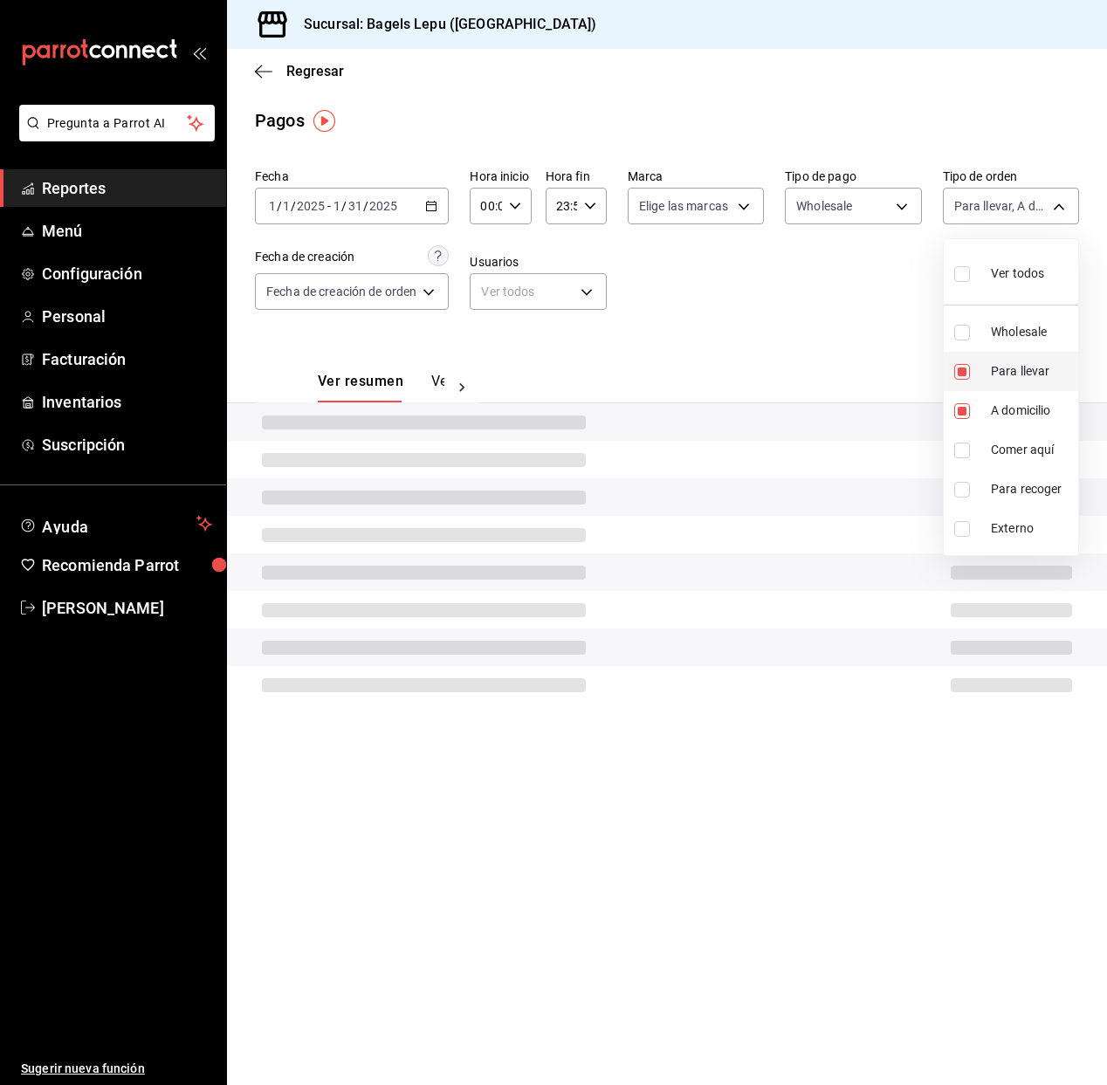
click at [963, 382] on li "Para llevar" at bounding box center [1010, 371] width 134 height 39
type input "13337b1d-aab0-450a-984c-9dd91f9dfbec"
checkbox input "false"
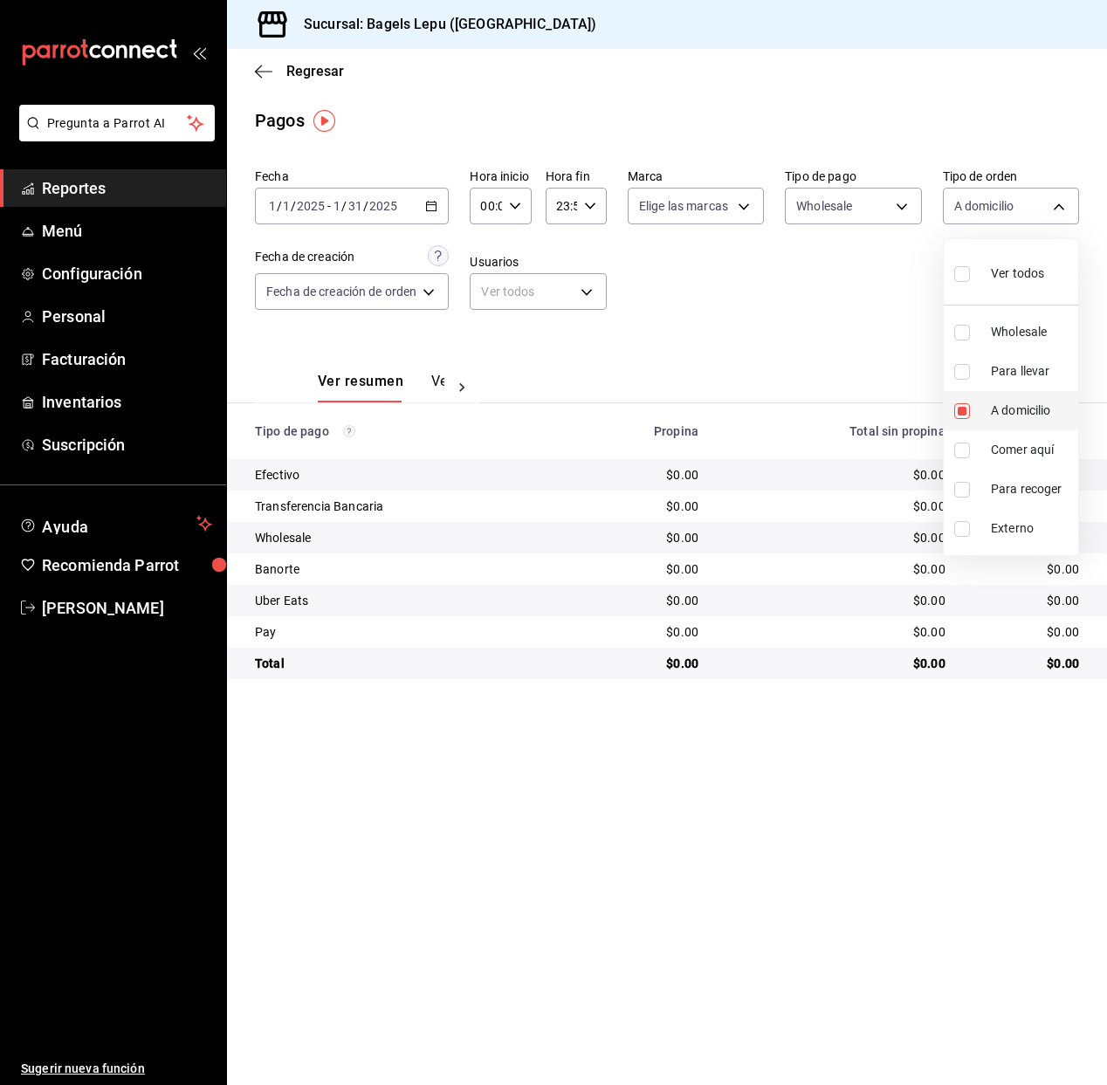
click at [963, 416] on input "checkbox" at bounding box center [962, 411] width 16 height 16
checkbox input "false"
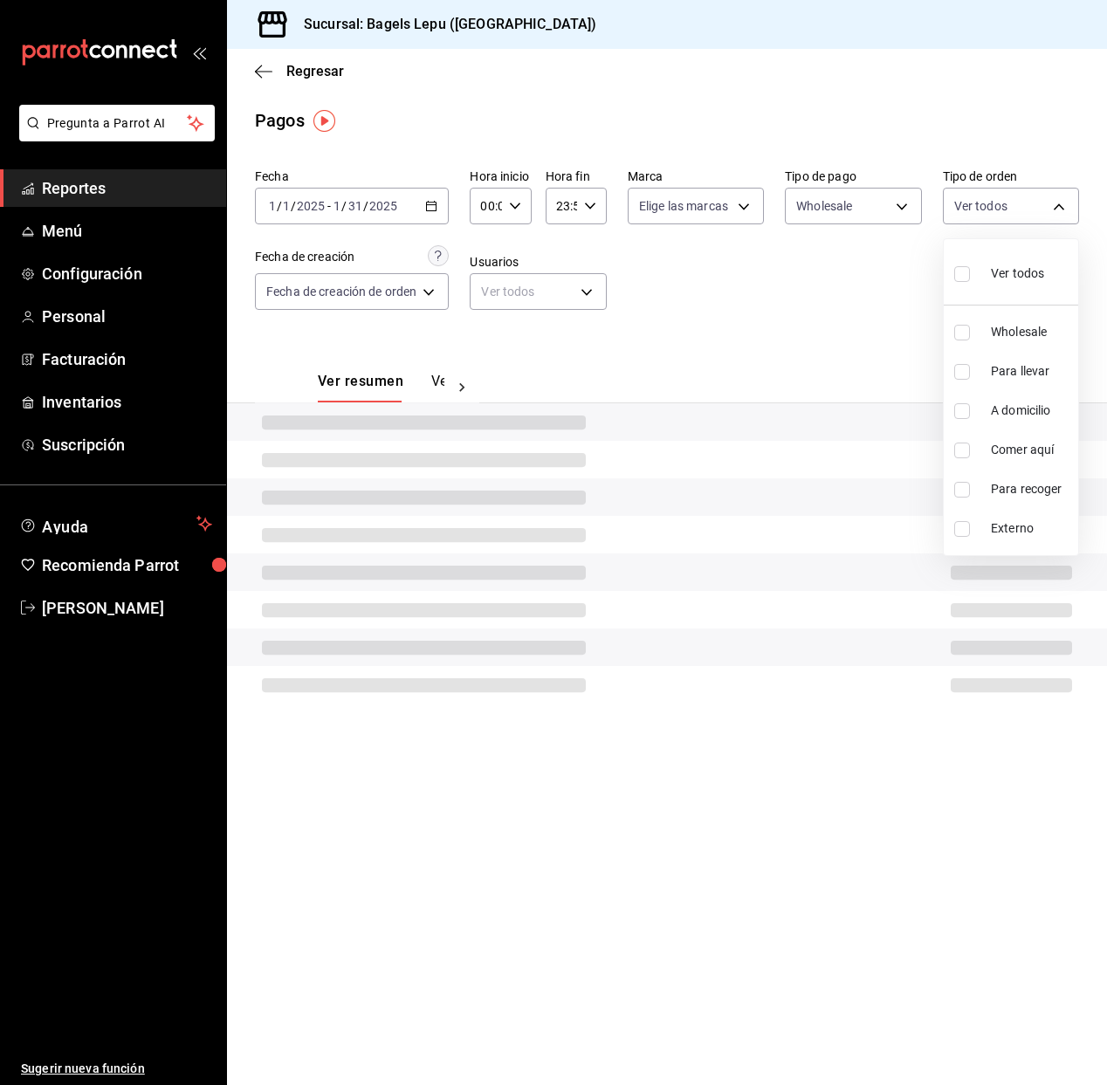
click at [961, 451] on input "checkbox" at bounding box center [962, 450] width 16 height 16
checkbox input "true"
type input "c1030890-c839-4453-8951-c57e7667d379"
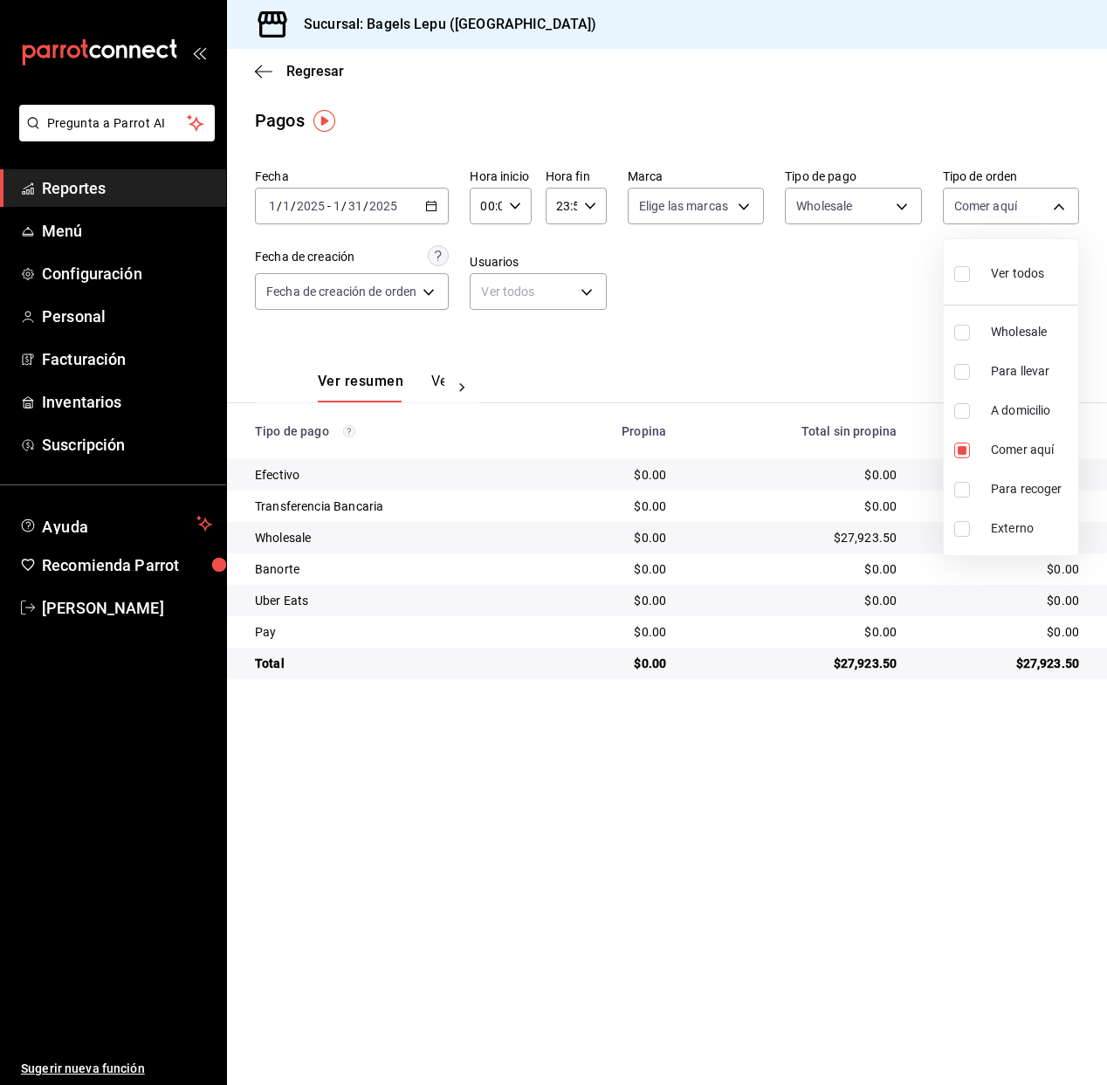
click at [830, 205] on div at bounding box center [553, 542] width 1107 height 1085
click at [840, 208] on body "Pregunta a Parrot AI Reportes Menú Configuración Personal Facturación Inventari…" at bounding box center [553, 542] width 1107 height 1085
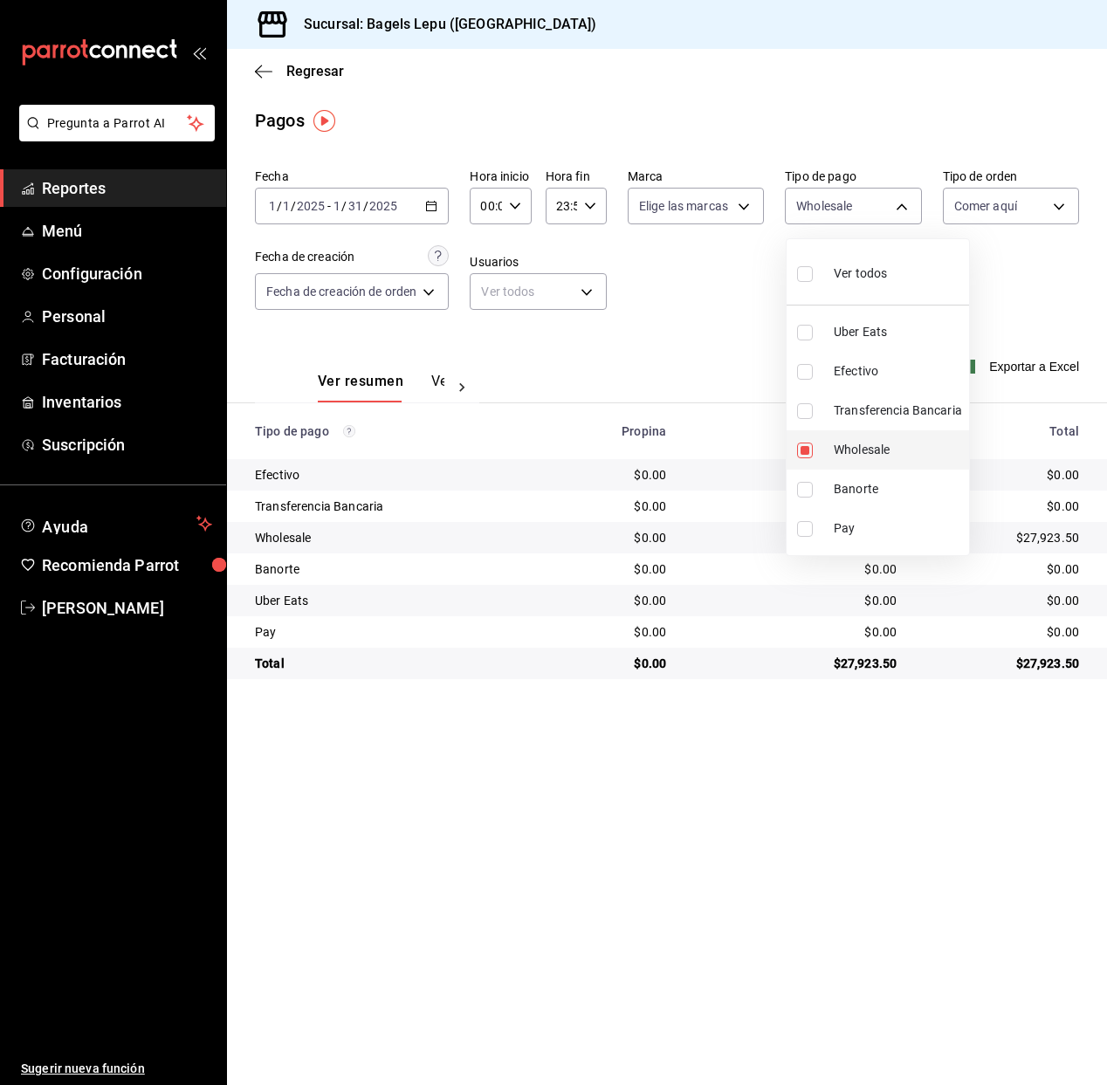
click at [806, 452] on input "checkbox" at bounding box center [805, 450] width 16 height 16
checkbox input "false"
click at [806, 275] on input "checkbox" at bounding box center [805, 274] width 16 height 16
checkbox input "true"
type input "2746fa05-bcf5-4341-825e-de04b8461d23,1fd8b52e-d1d5-41d7-81e1-f53aa1eb45df,9bf54…"
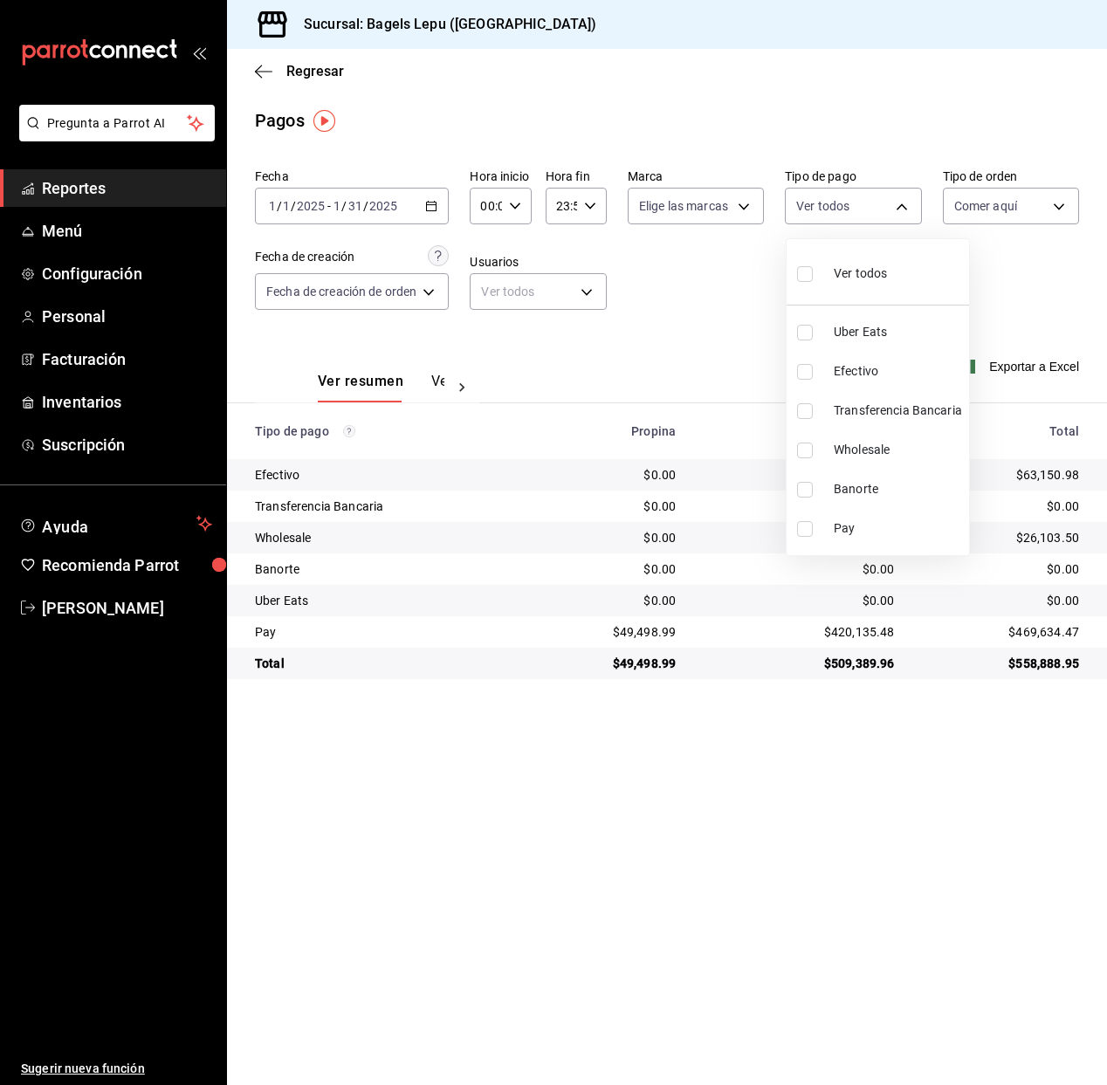
checkbox input "true"
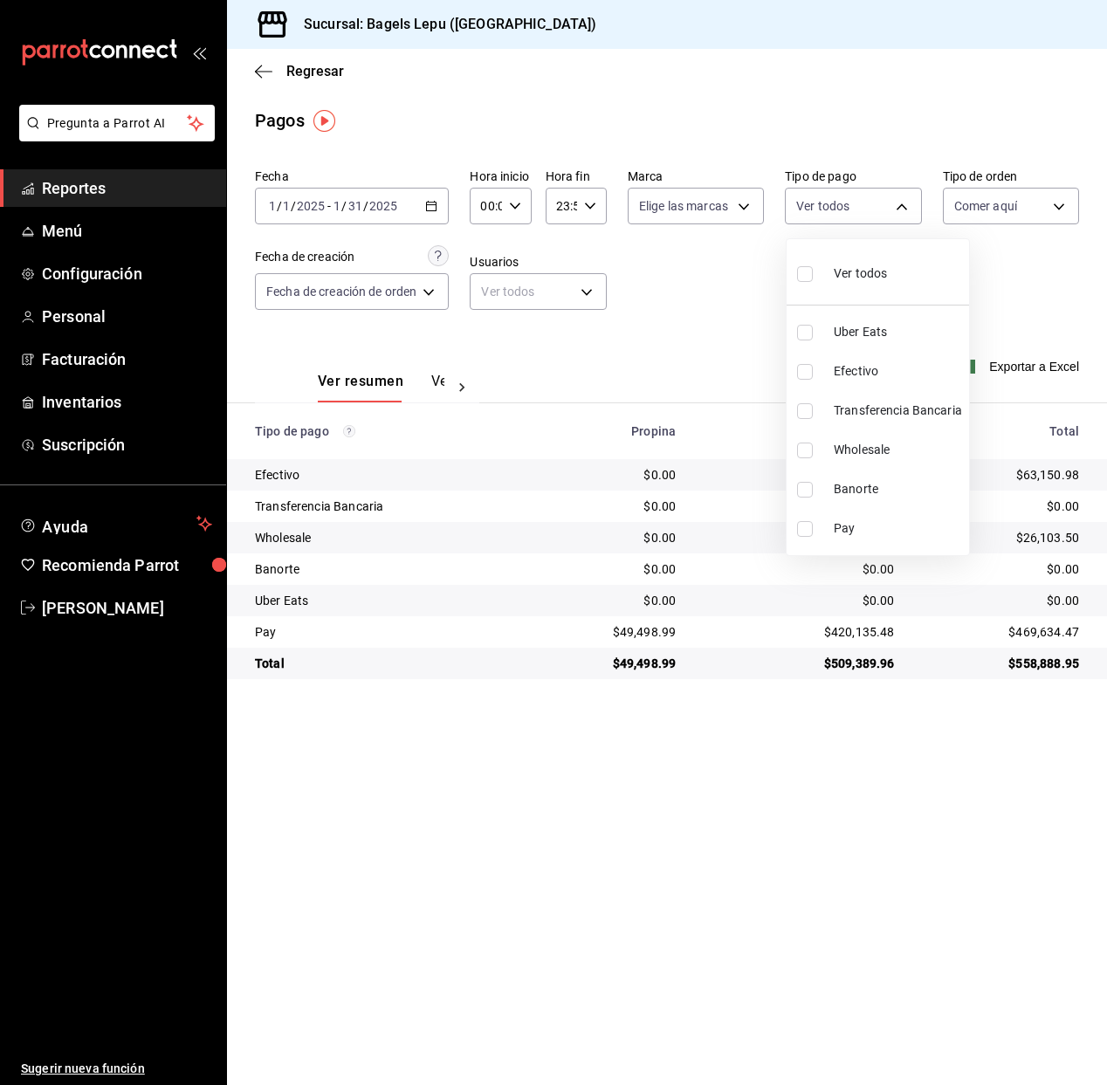
checkbox input "true"
click at [805, 450] on input "checkbox" at bounding box center [805, 450] width 16 height 16
checkbox input "false"
type input "2746fa05-bcf5-4341-825e-de04b8461d23,1fd8b52e-d1d5-41d7-81e1-f53aa1eb45df,9bf54…"
checkbox input "false"
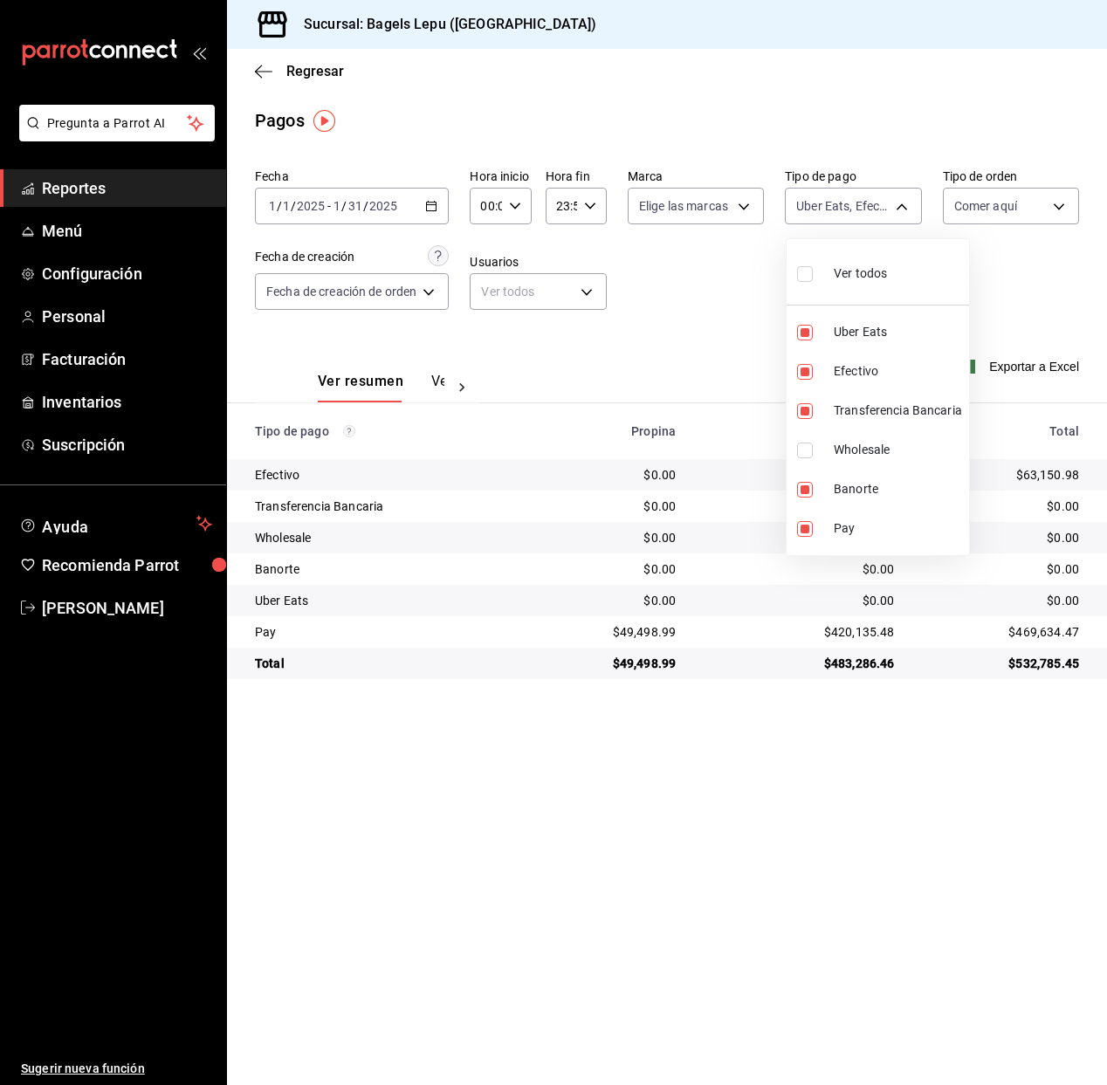
click at [746, 337] on div at bounding box center [553, 542] width 1107 height 1085
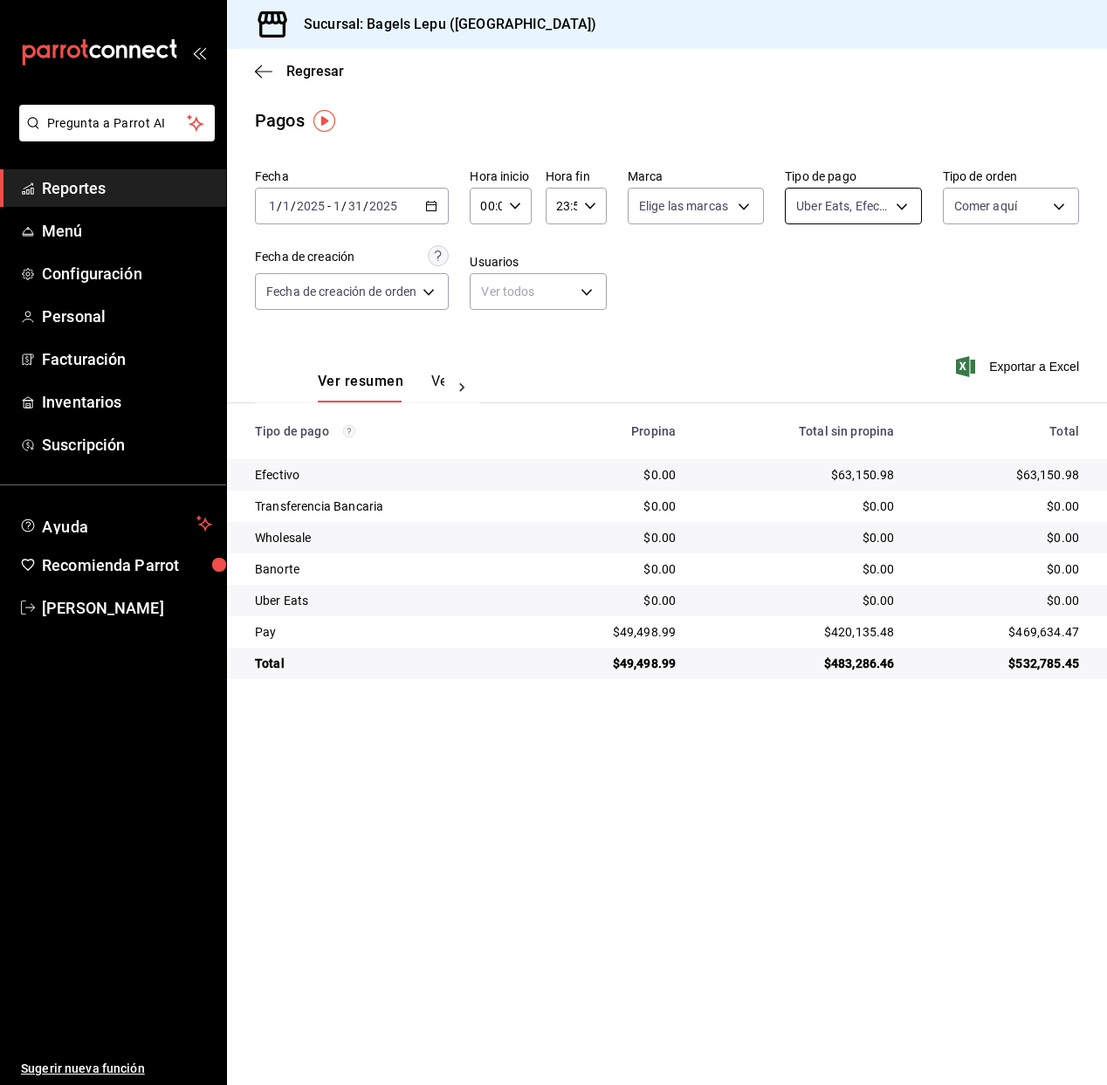
click at [897, 212] on body "Pregunta a Parrot AI Reportes Menú Configuración Personal Facturación Inventari…" at bounding box center [553, 542] width 1107 height 1085
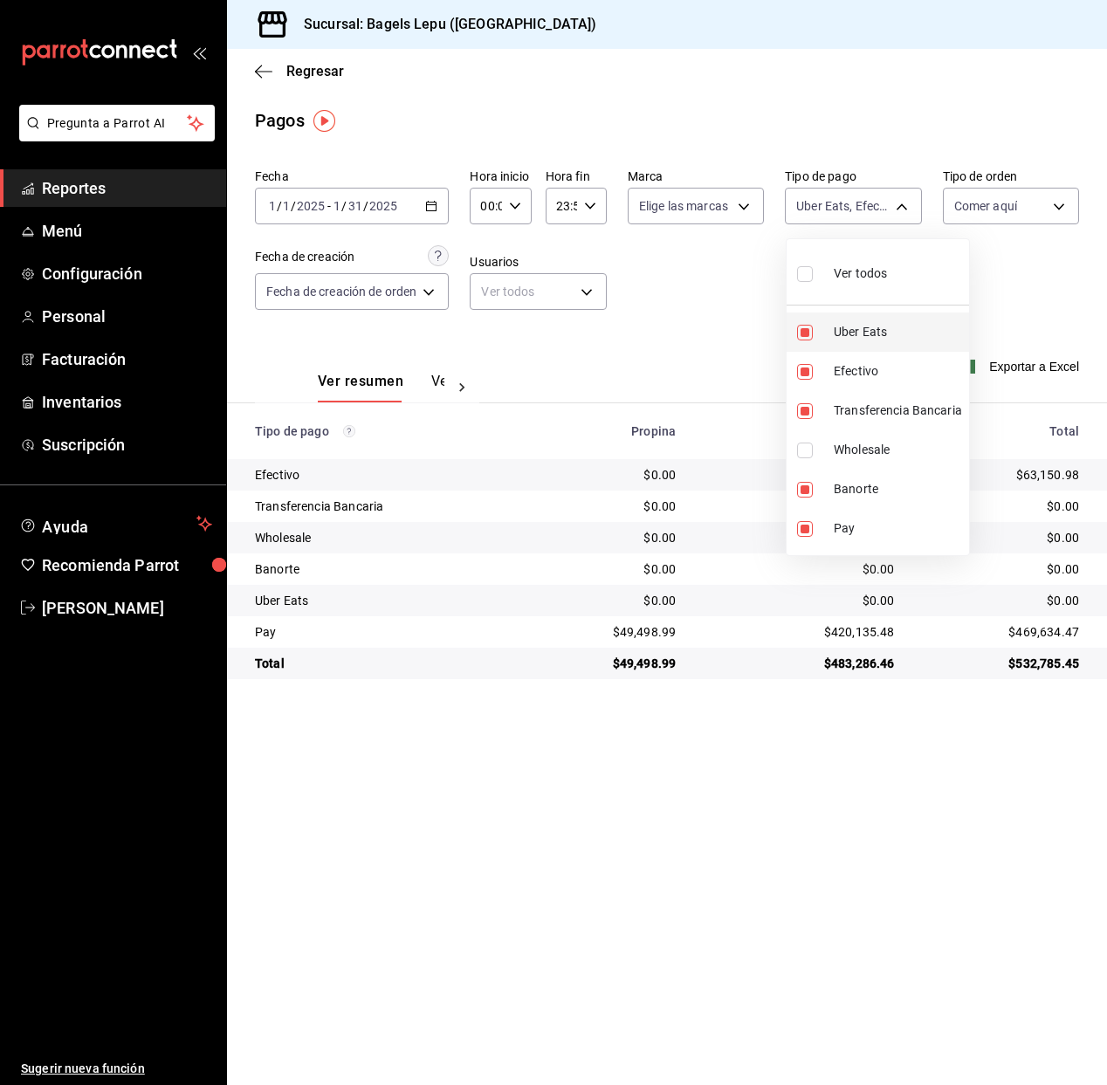
click at [807, 337] on input "checkbox" at bounding box center [805, 333] width 16 height 16
checkbox input "false"
type input "1fd8b52e-d1d5-41d7-81e1-f53aa1eb45df,9bf54bc4-4723-46f1-b803-350a96165be6,ab4f0…"
click at [682, 330] on div at bounding box center [553, 542] width 1107 height 1085
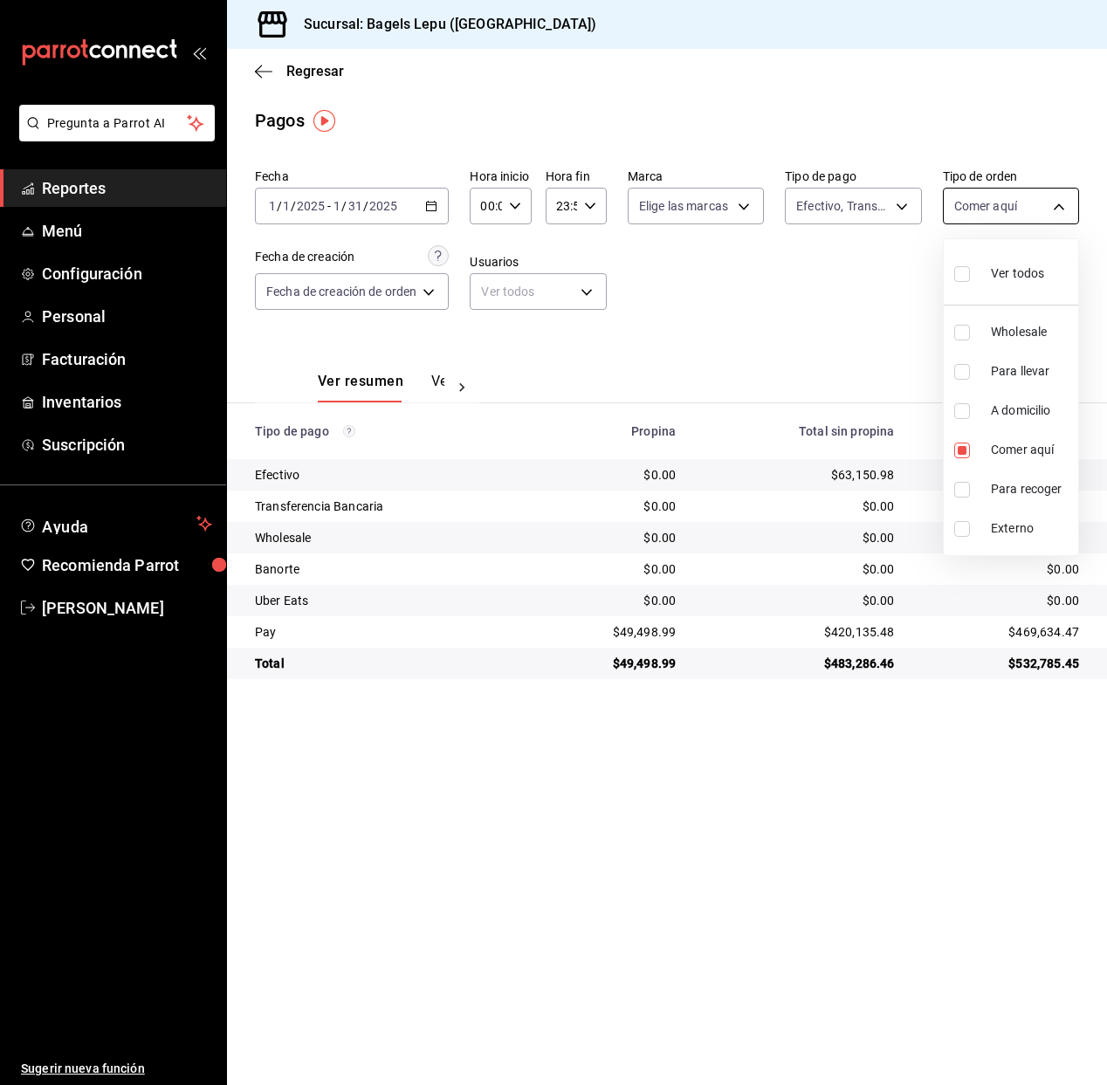
click at [1017, 201] on body "Pregunta a Parrot AI Reportes Menú Configuración Personal Facturación Inventari…" at bounding box center [553, 542] width 1107 height 1085
click at [819, 275] on div at bounding box center [553, 542] width 1107 height 1085
click at [989, 198] on body "Pregunta a Parrot AI Reportes Menú Configuración Personal Facturación Inventari…" at bounding box center [553, 542] width 1107 height 1085
click at [844, 338] on div at bounding box center [553, 542] width 1107 height 1085
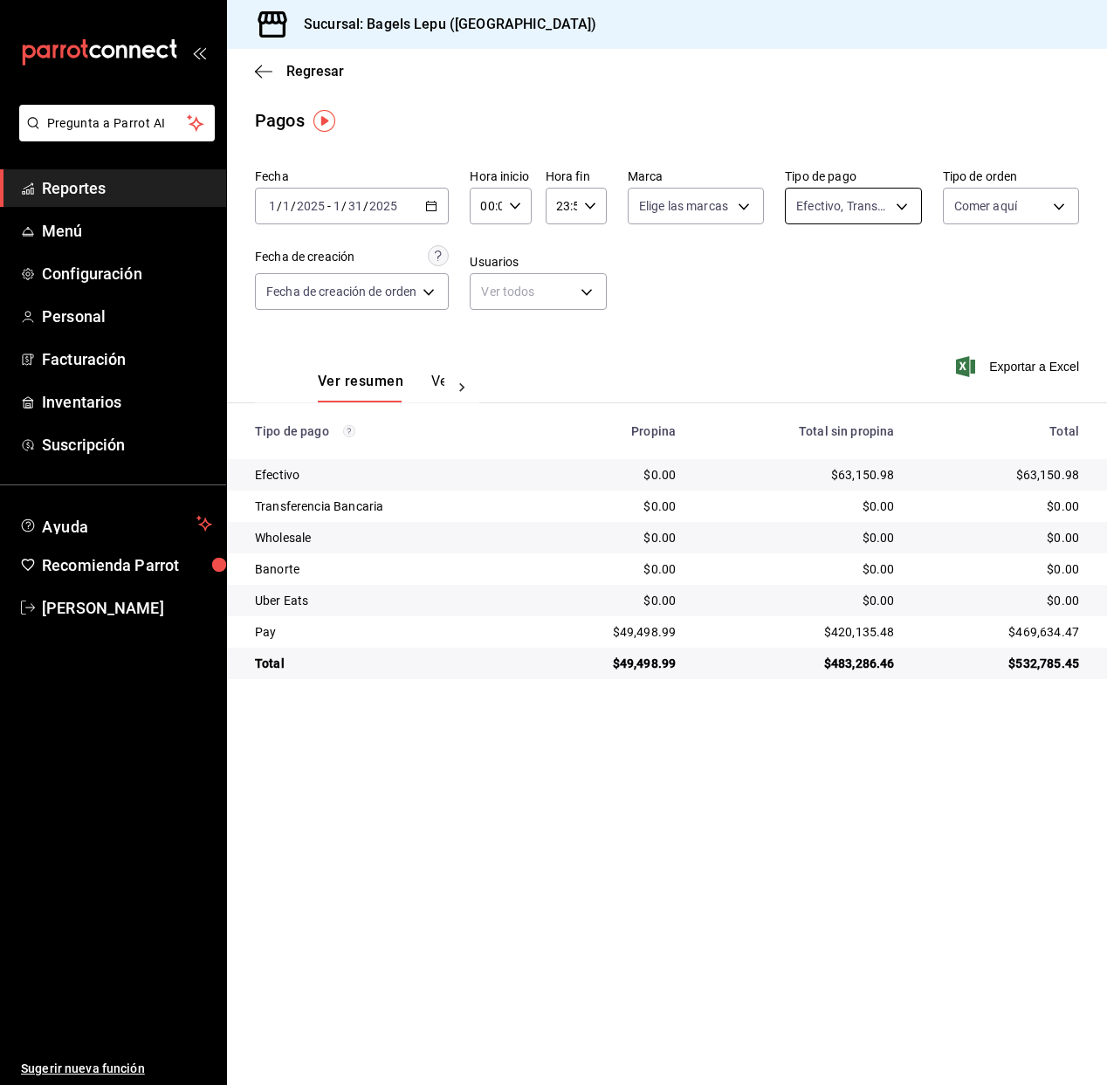
click at [832, 216] on body "Pregunta a Parrot AI Reportes Menú Configuración Personal Facturación Inventari…" at bounding box center [553, 542] width 1107 height 1085
click at [691, 333] on div at bounding box center [553, 542] width 1107 height 1085
click at [1058, 212] on body "Pregunta a Parrot AI Reportes Menú Configuración Personal Facturación Inventari…" at bounding box center [553, 542] width 1107 height 1085
click at [785, 321] on div at bounding box center [553, 542] width 1107 height 1085
click at [1011, 219] on body "Pregunta a Parrot AI Reportes Menú Configuración Personal Facturación Inventari…" at bounding box center [553, 542] width 1107 height 1085
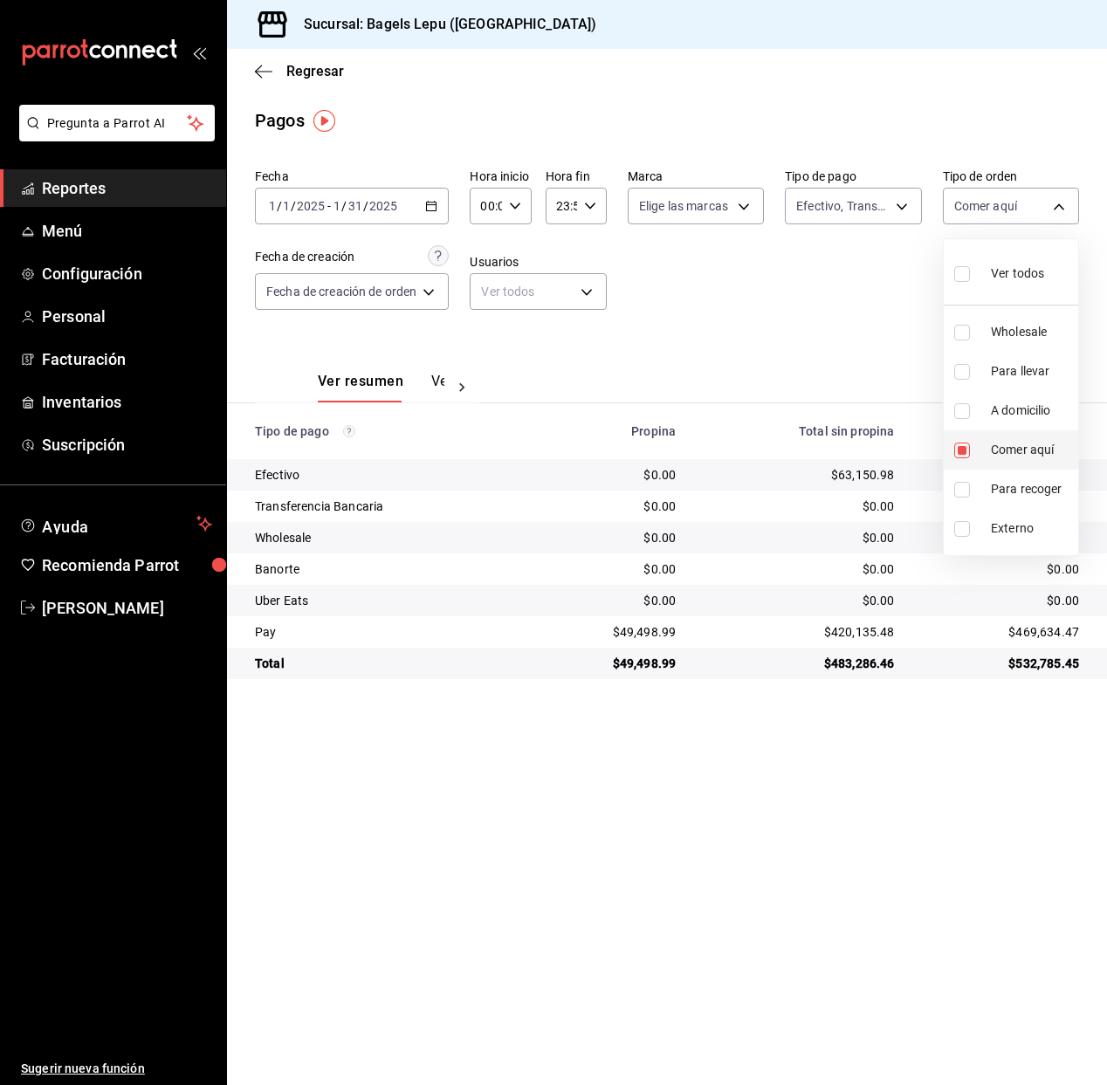
click at [960, 455] on input "checkbox" at bounding box center [962, 450] width 16 height 16
checkbox input "false"
click at [964, 377] on input "checkbox" at bounding box center [962, 372] width 16 height 16
checkbox input "true"
type input "4ba33f04-2490-4854-b977-ffe9d870c5fb"
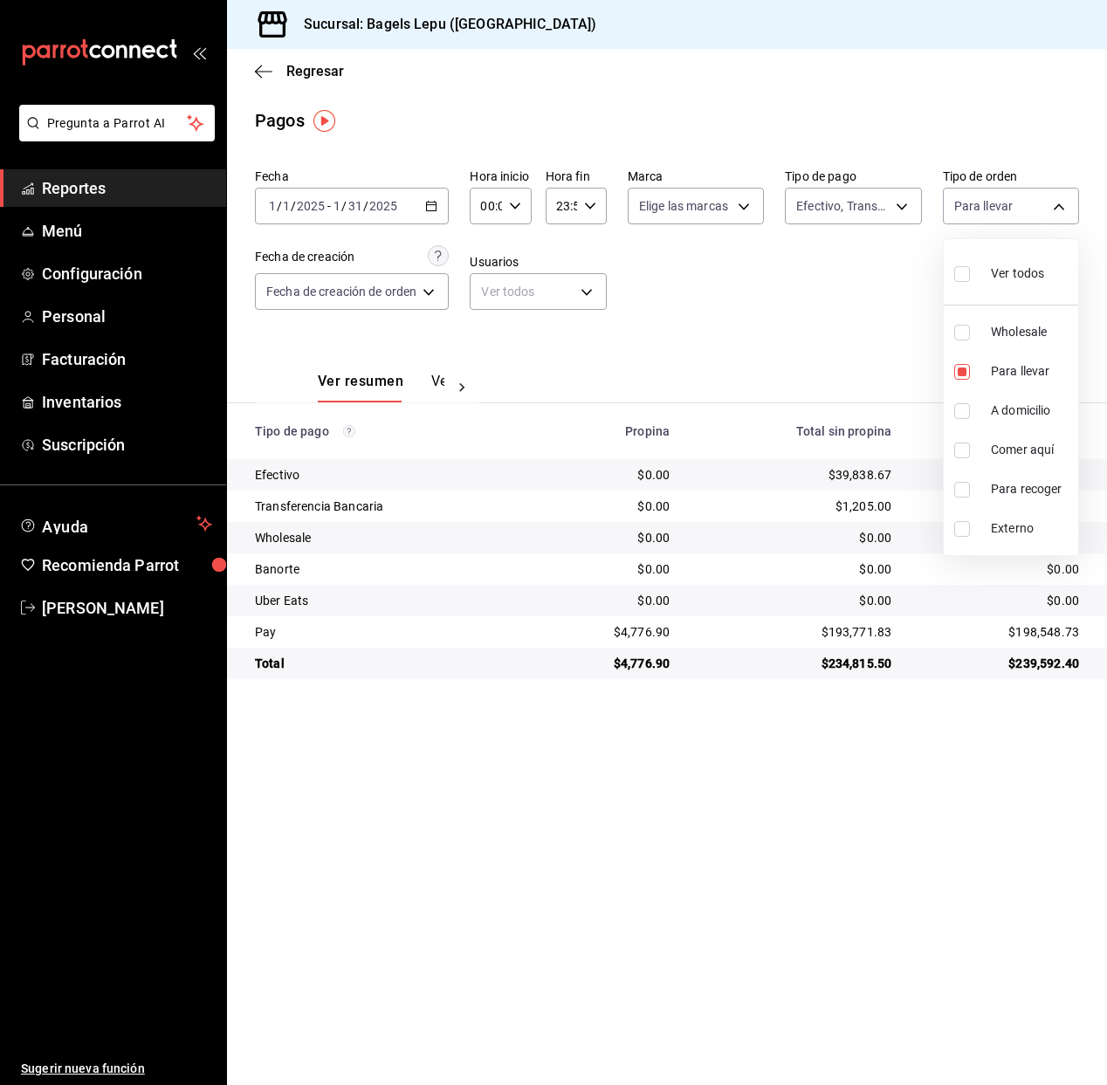
click at [748, 289] on div at bounding box center [553, 542] width 1107 height 1085
click at [988, 208] on body "Pregunta a Parrot AI Reportes Menú Configuración Personal Facturación Inventari…" at bounding box center [553, 542] width 1107 height 1085
click at [962, 269] on input "checkbox" at bounding box center [962, 274] width 16 height 16
checkbox input "true"
type input "83fcf2a1-486c-479d-a459-7ae9070ad679,4ba33f04-2490-4854-b977-ffe9d870c5fb,13337…"
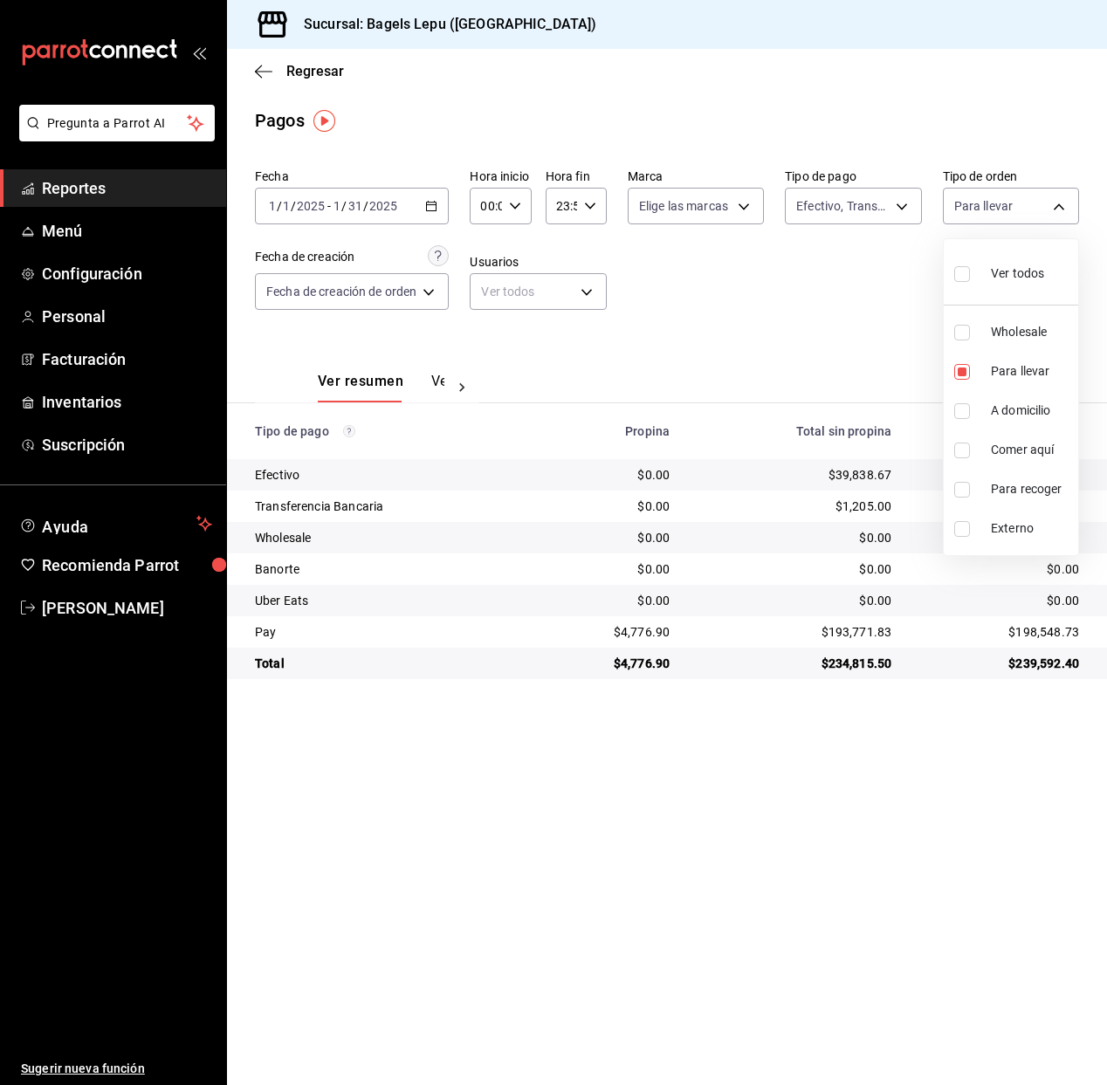
checkbox input "true"
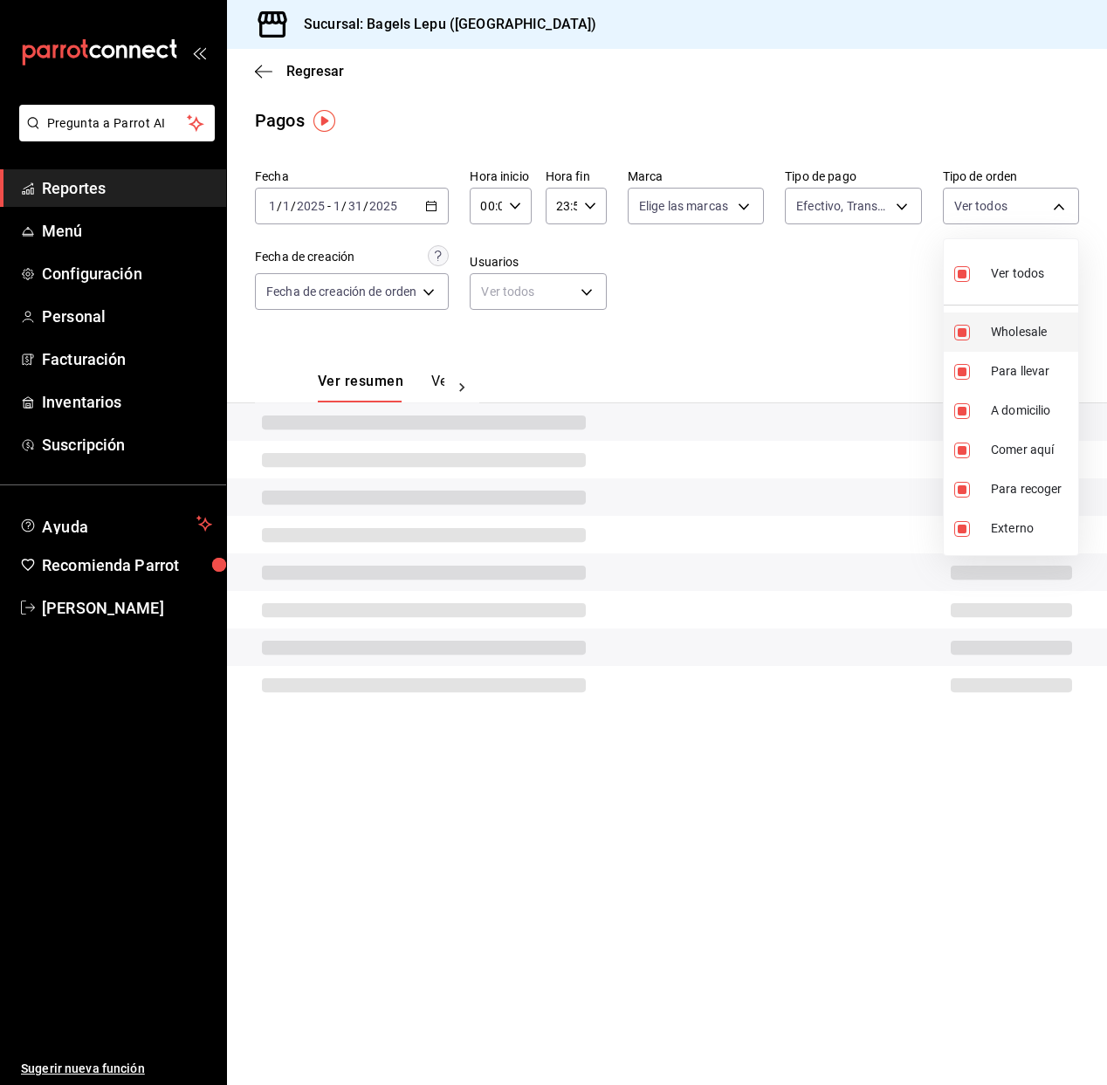
click at [958, 336] on input "checkbox" at bounding box center [962, 333] width 16 height 16
checkbox input "false"
type input "4ba33f04-2490-4854-b977-ffe9d870c5fb,13337b1d-aab0-450a-984c-9dd91f9dfbec,c1030…"
checkbox input "false"
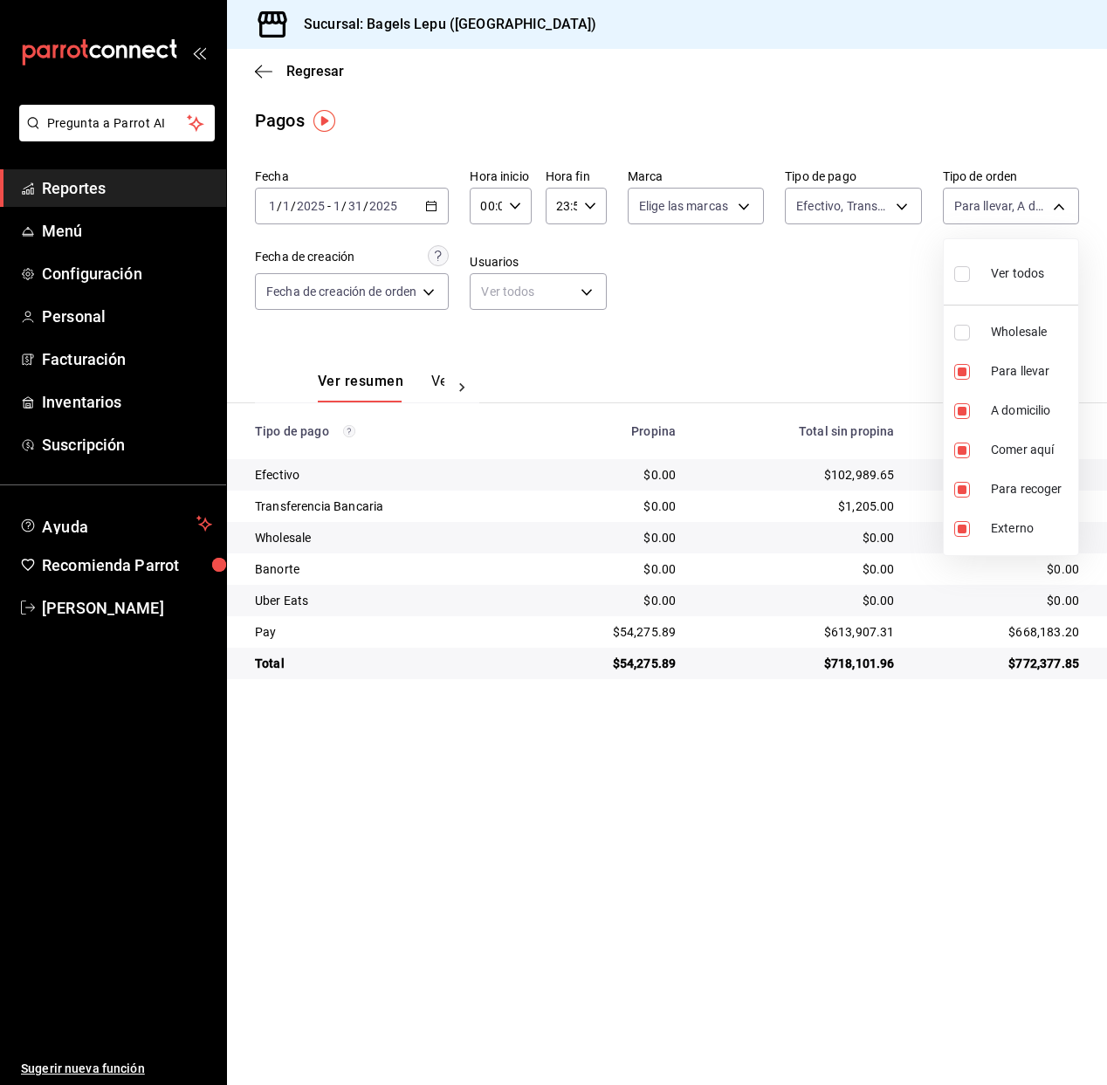
click at [816, 291] on div at bounding box center [553, 542] width 1107 height 1085
click at [432, 202] on icon "button" at bounding box center [431, 206] width 12 height 12
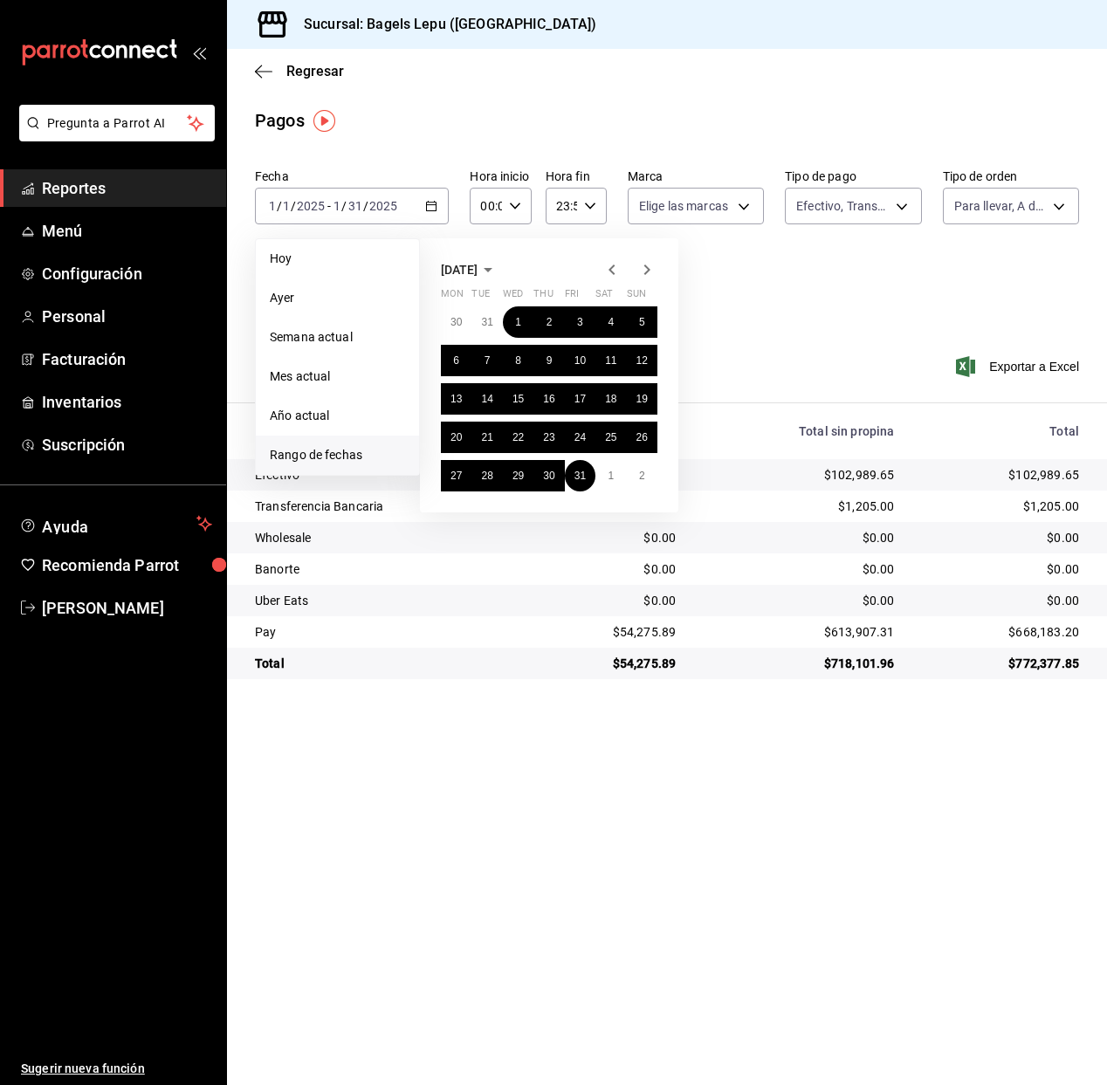
click at [643, 272] on icon "button" at bounding box center [646, 269] width 21 height 21
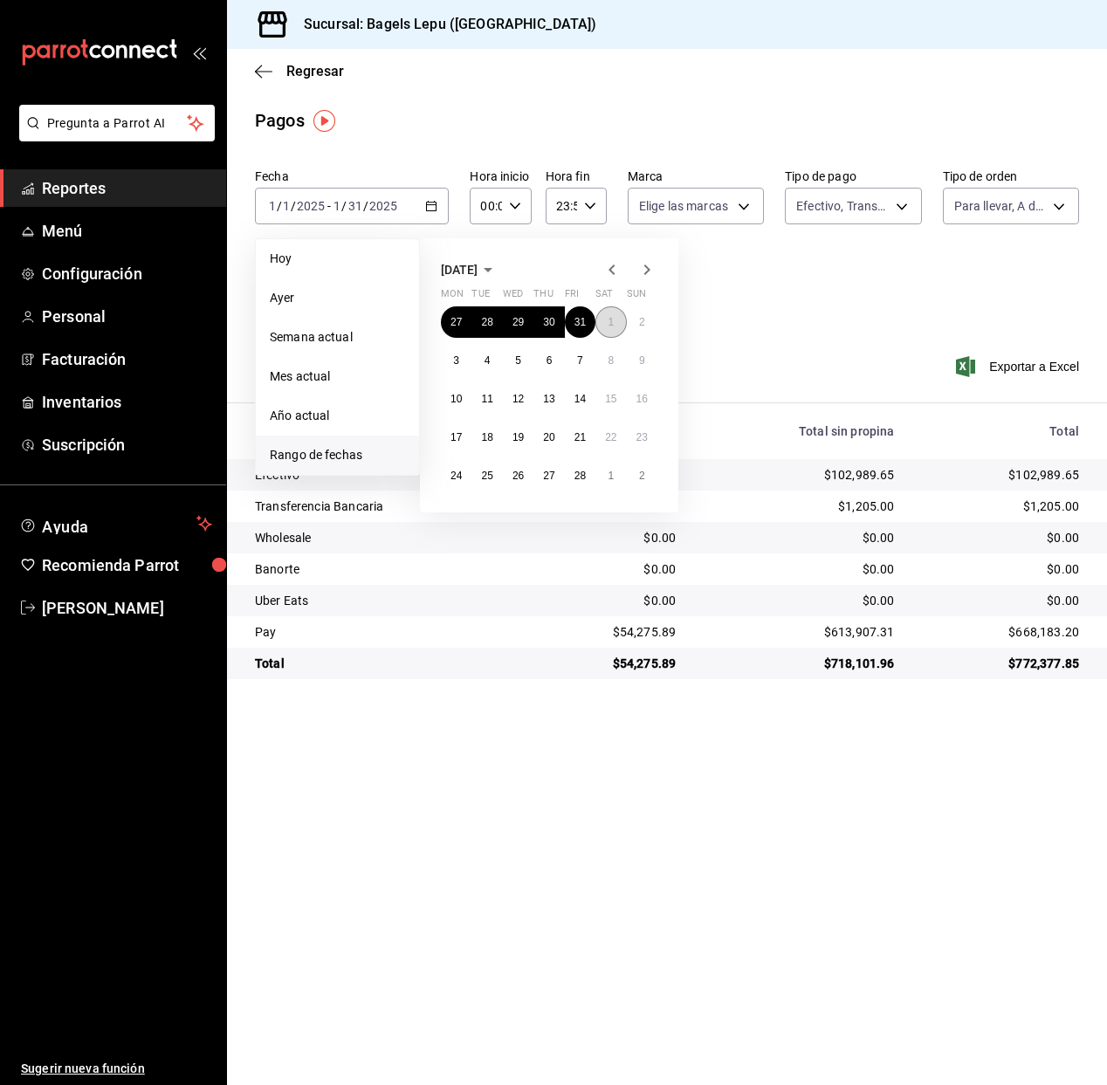
click at [605, 323] on button "1" at bounding box center [610, 321] width 31 height 31
click at [587, 481] on button "28" at bounding box center [580, 475] width 31 height 31
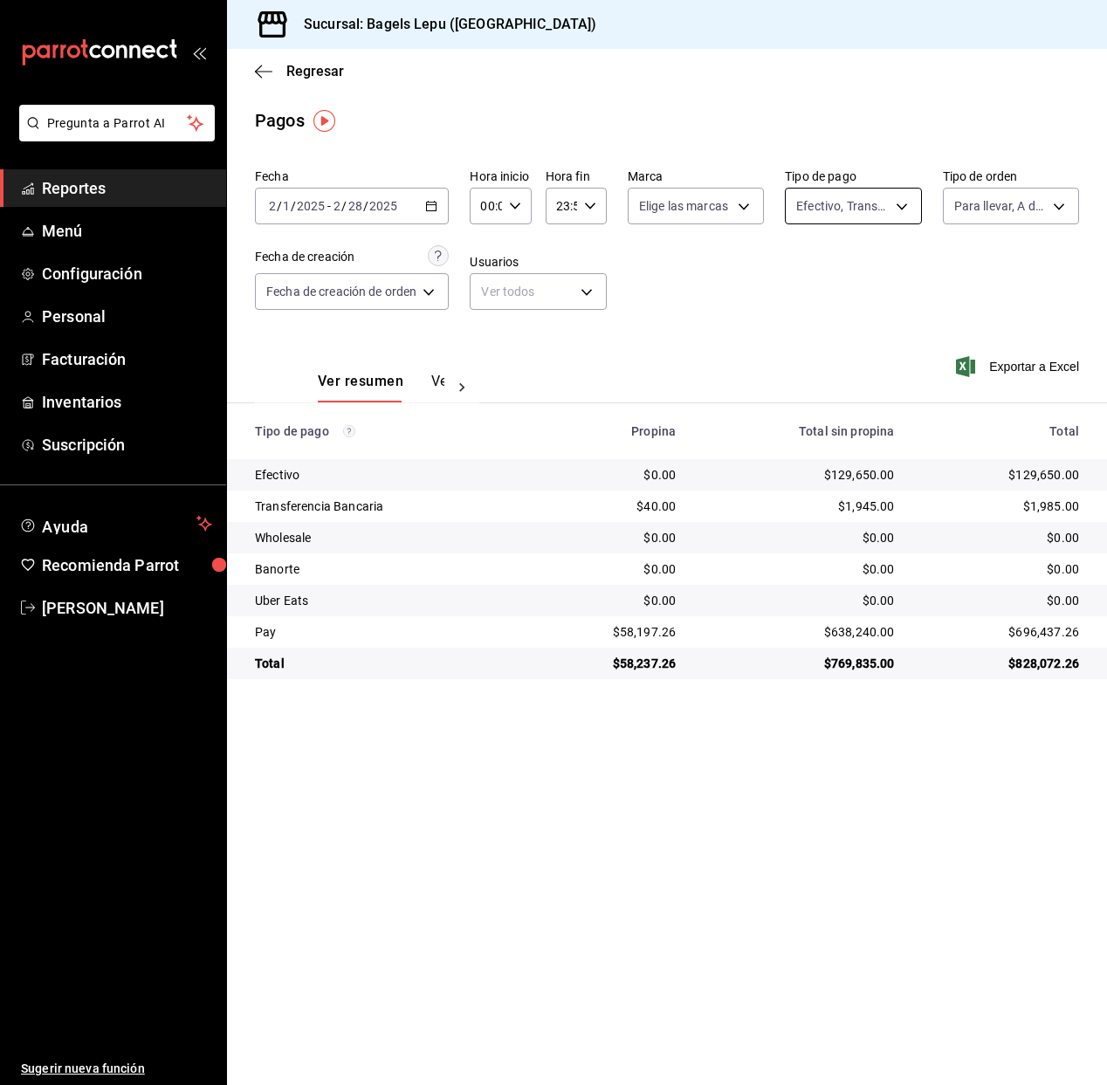
click at [879, 212] on body "Pregunta a Parrot AI Reportes Menú Configuración Personal Facturación Inventari…" at bounding box center [553, 542] width 1107 height 1085
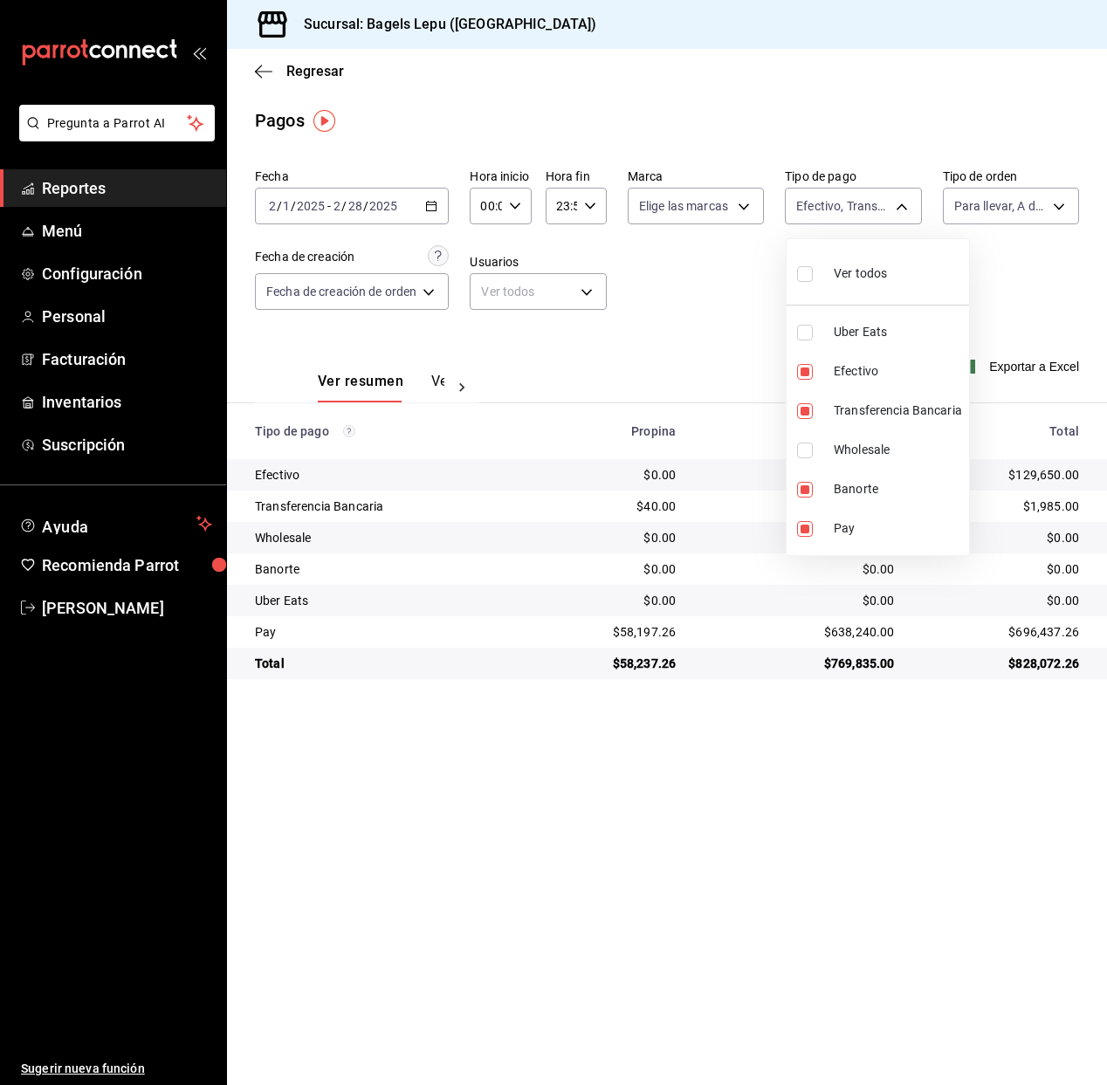
click at [743, 265] on div at bounding box center [553, 542] width 1107 height 1085
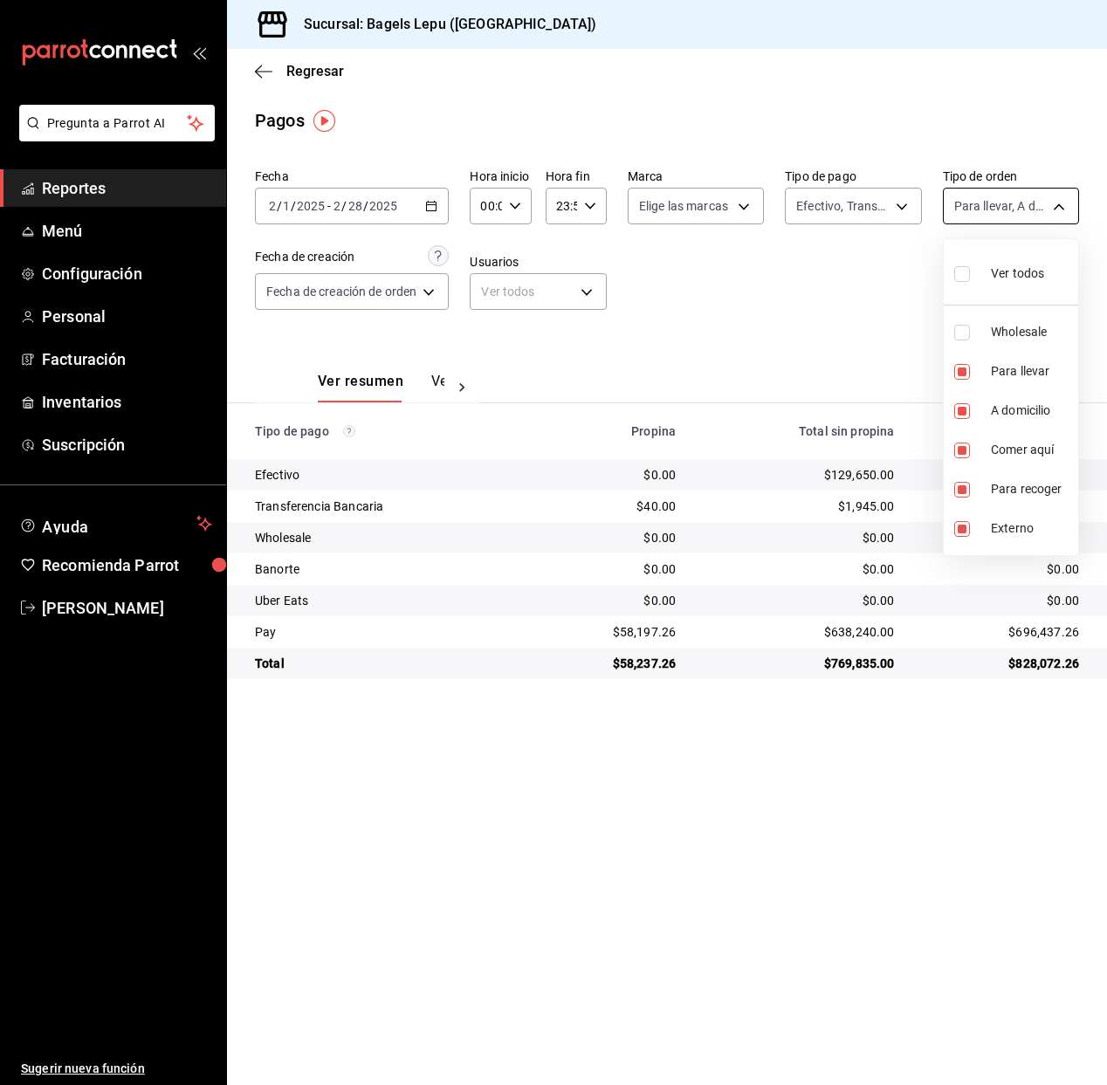
click at [982, 204] on body "Pregunta a Parrot AI Reportes Menú Configuración Personal Facturación Inventari…" at bounding box center [553, 542] width 1107 height 1085
click at [966, 410] on input "checkbox" at bounding box center [962, 411] width 16 height 16
checkbox input "false"
type input "4ba33f04-2490-4854-b977-ffe9d870c5fb,c1030890-c839-4453-8951-c57e7667d379,14f39…"
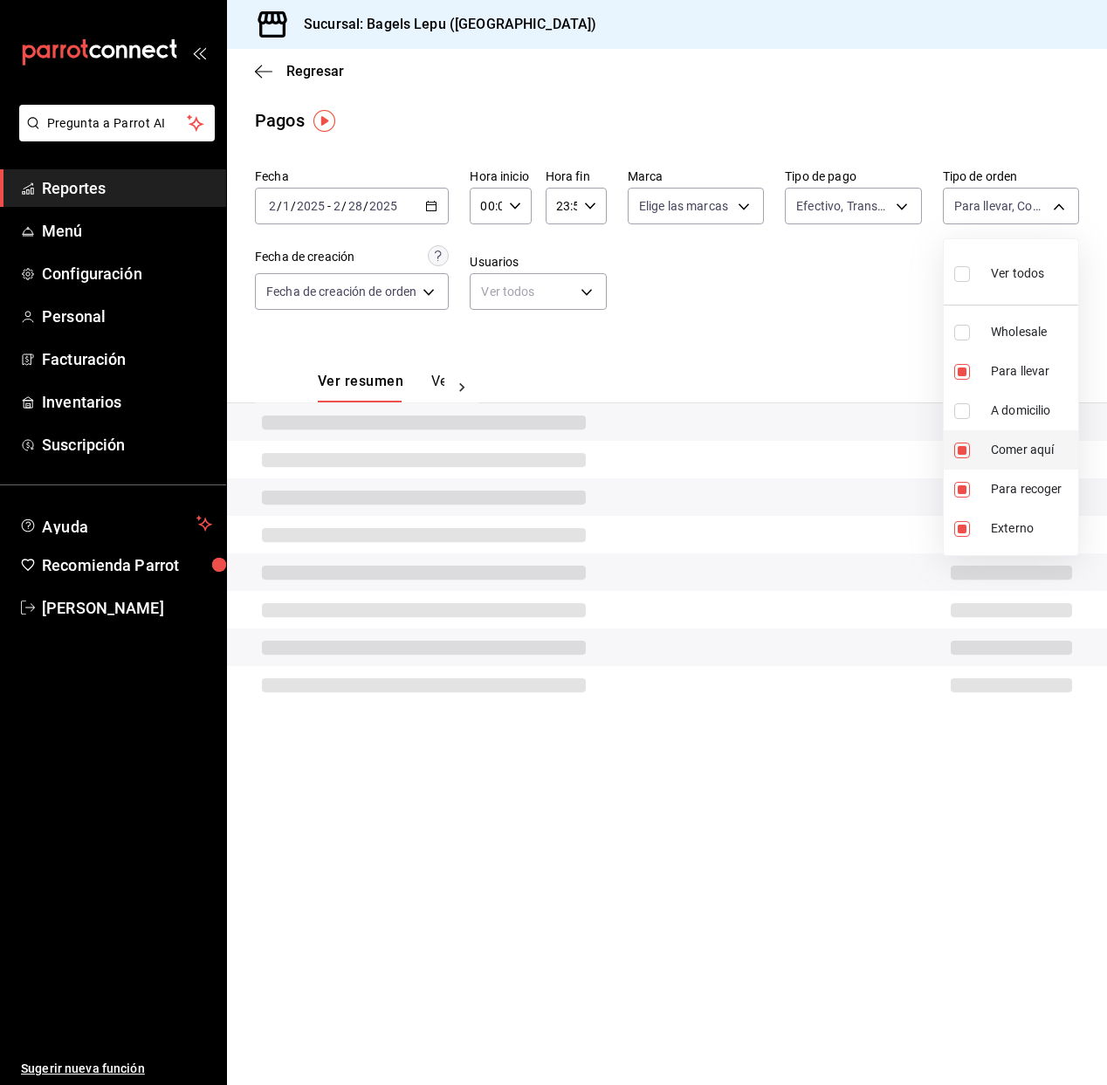
click at [963, 449] on input "checkbox" at bounding box center [962, 450] width 16 height 16
checkbox input "false"
click at [960, 479] on li "Para recoger" at bounding box center [1010, 489] width 134 height 39
type input "4ba33f04-2490-4854-b977-ffe9d870c5fb,EXTERNAL"
checkbox input "false"
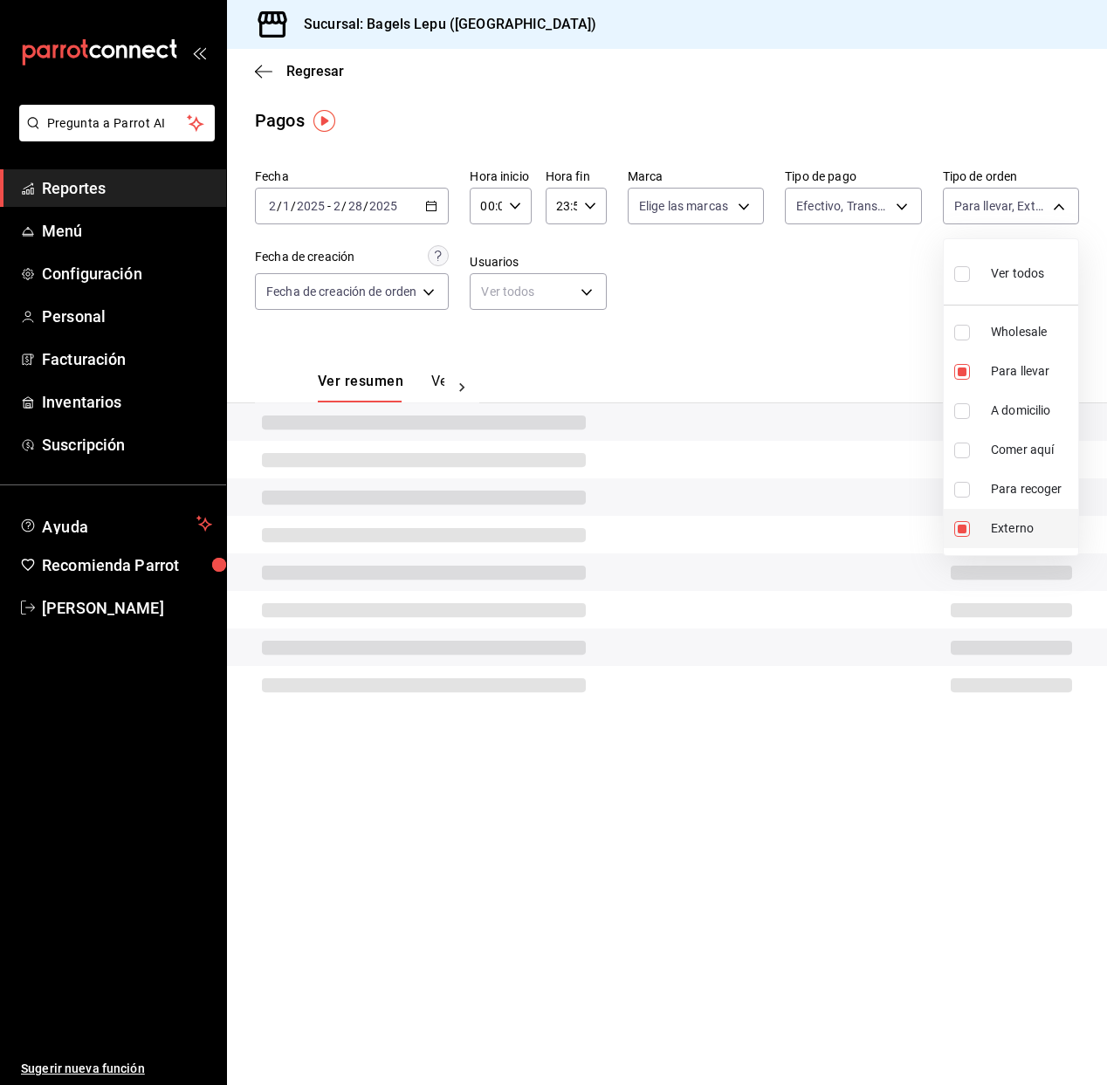
click at [959, 527] on input "checkbox" at bounding box center [962, 529] width 16 height 16
checkbox input "false"
type input "4ba33f04-2490-4854-b977-ffe9d870c5fb"
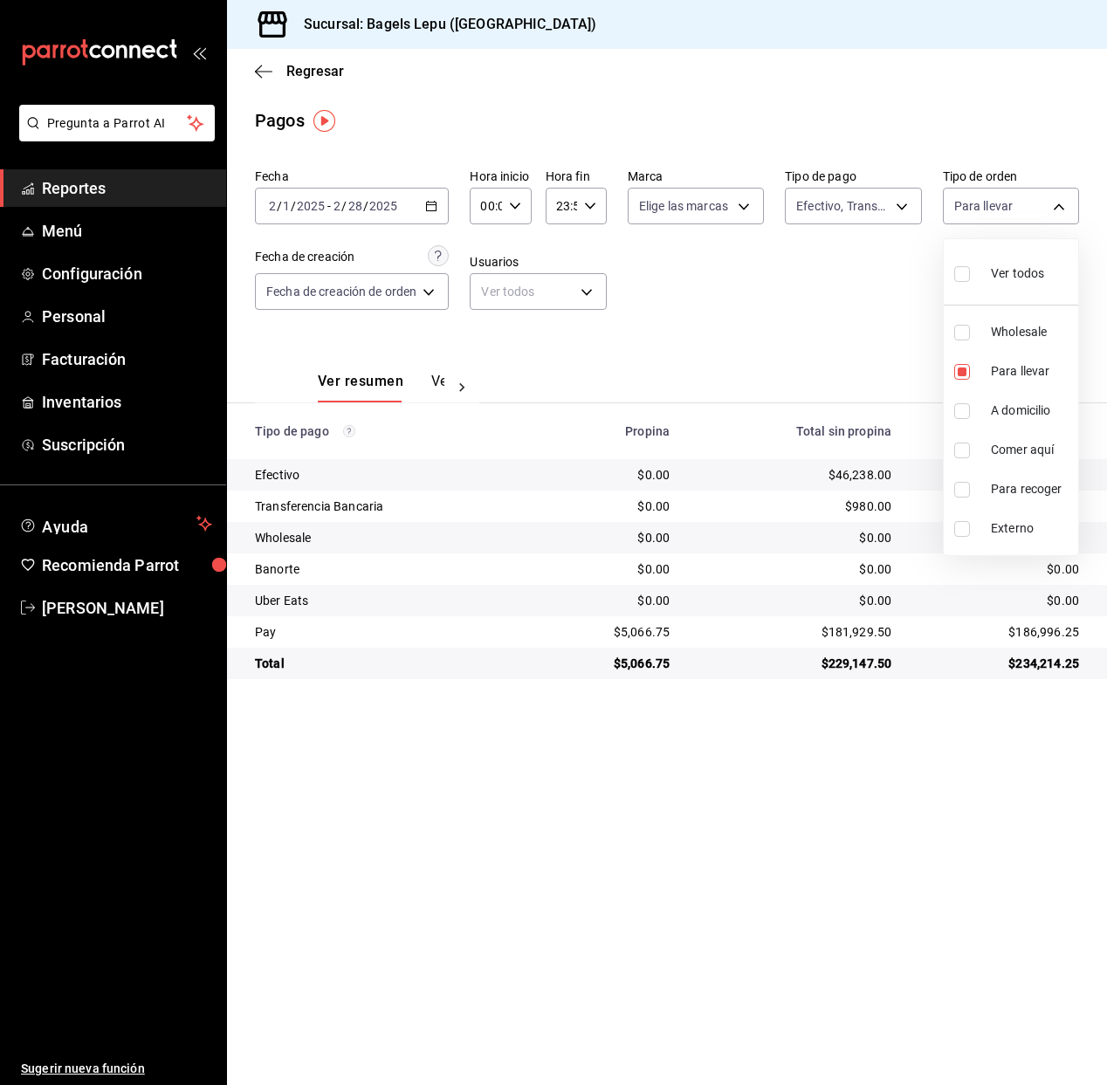
click at [817, 340] on div at bounding box center [553, 542] width 1107 height 1085
click at [991, 209] on body "Pregunta a Parrot AI Reportes Menú Configuración Personal Facturación Inventari…" at bounding box center [553, 542] width 1107 height 1085
click at [963, 445] on input "checkbox" at bounding box center [962, 450] width 16 height 16
checkbox input "true"
type input "4ba33f04-2490-4854-b977-ffe9d870c5fb,c1030890-c839-4453-8951-c57e7667d379"
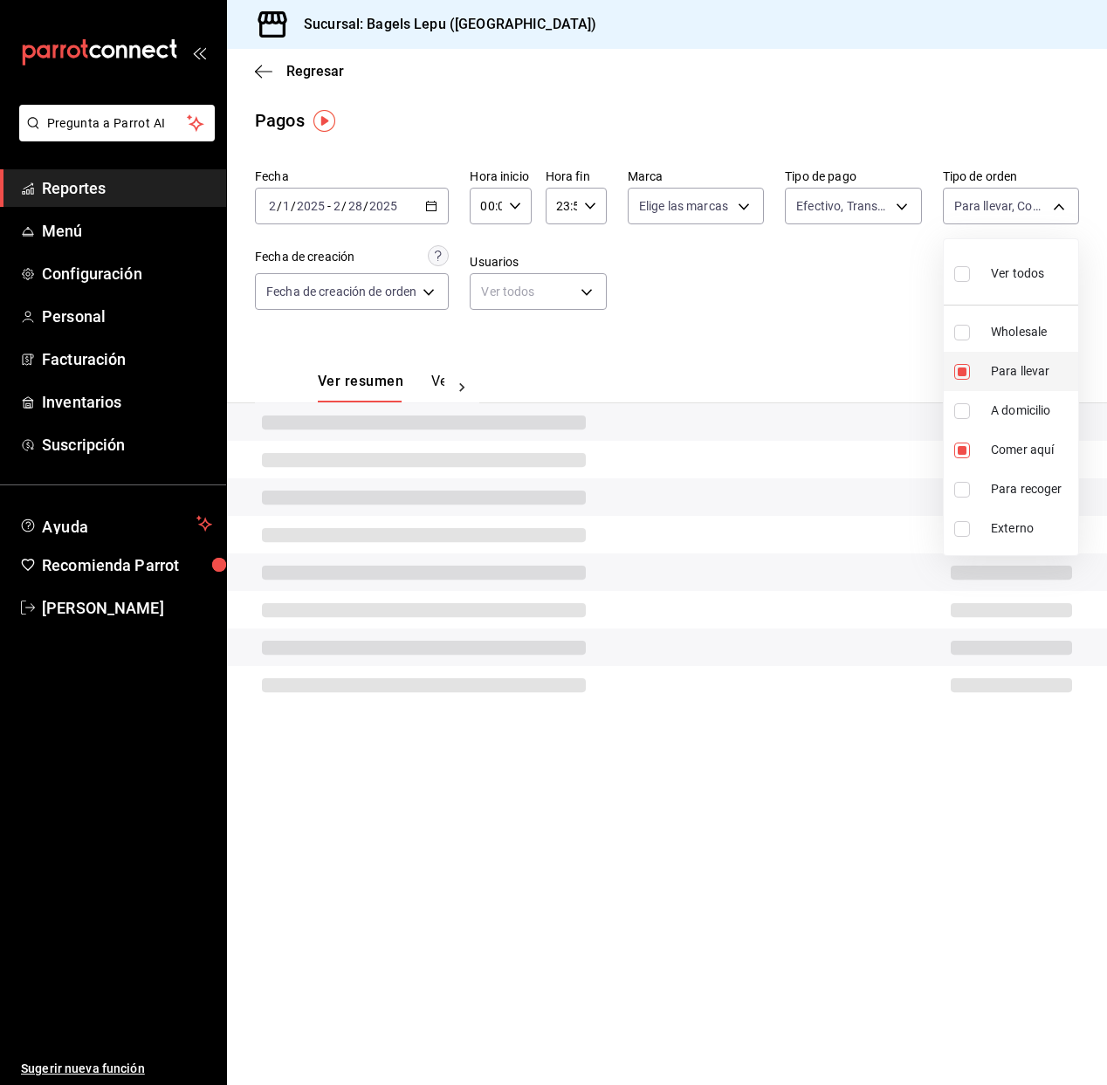
click at [957, 378] on input "checkbox" at bounding box center [962, 372] width 16 height 16
checkbox input "false"
type input "c1030890-c839-4453-8951-c57e7667d379"
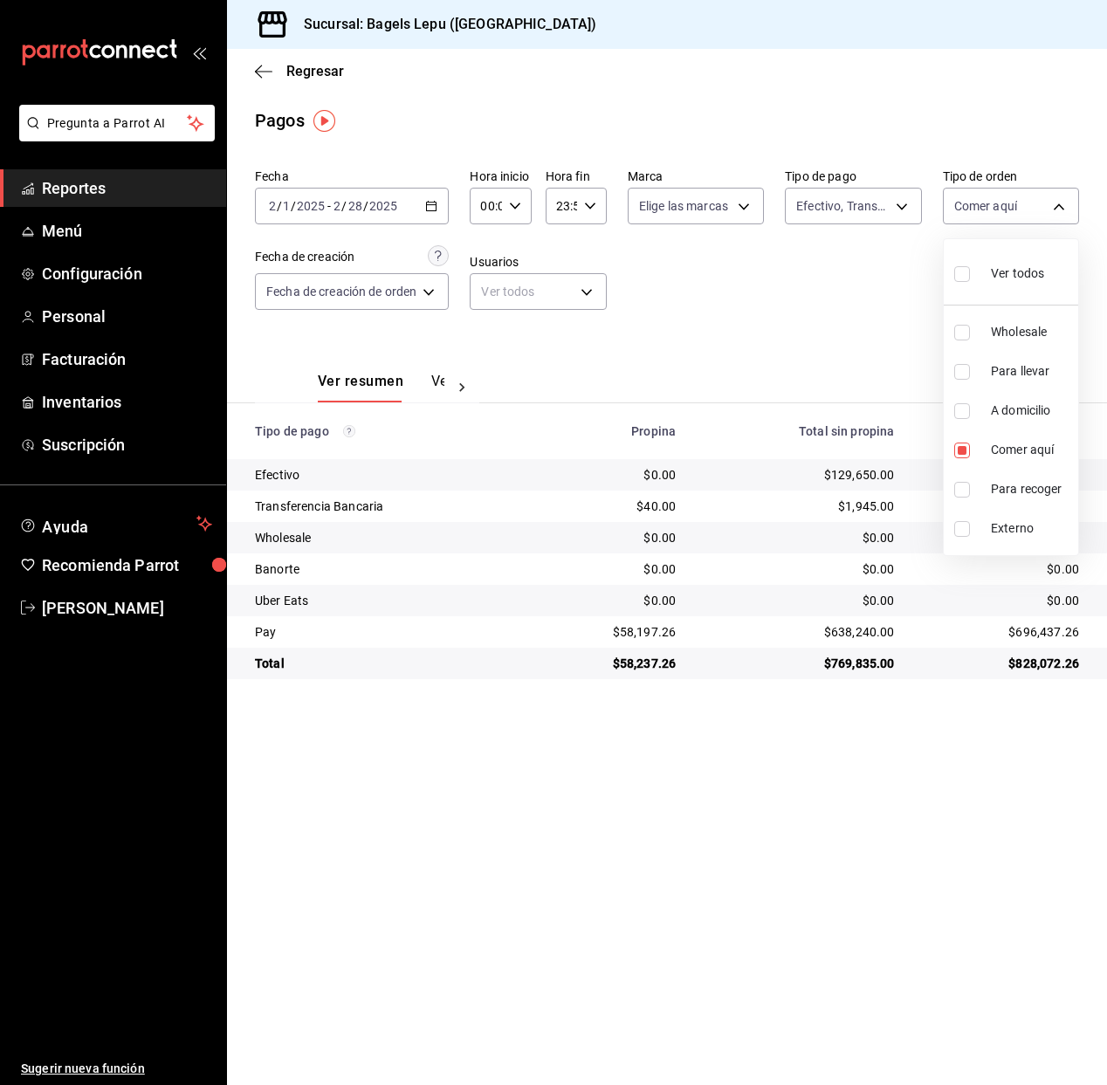
click at [765, 324] on div at bounding box center [553, 542] width 1107 height 1085
click at [436, 209] on icon "button" at bounding box center [431, 206] width 12 height 12
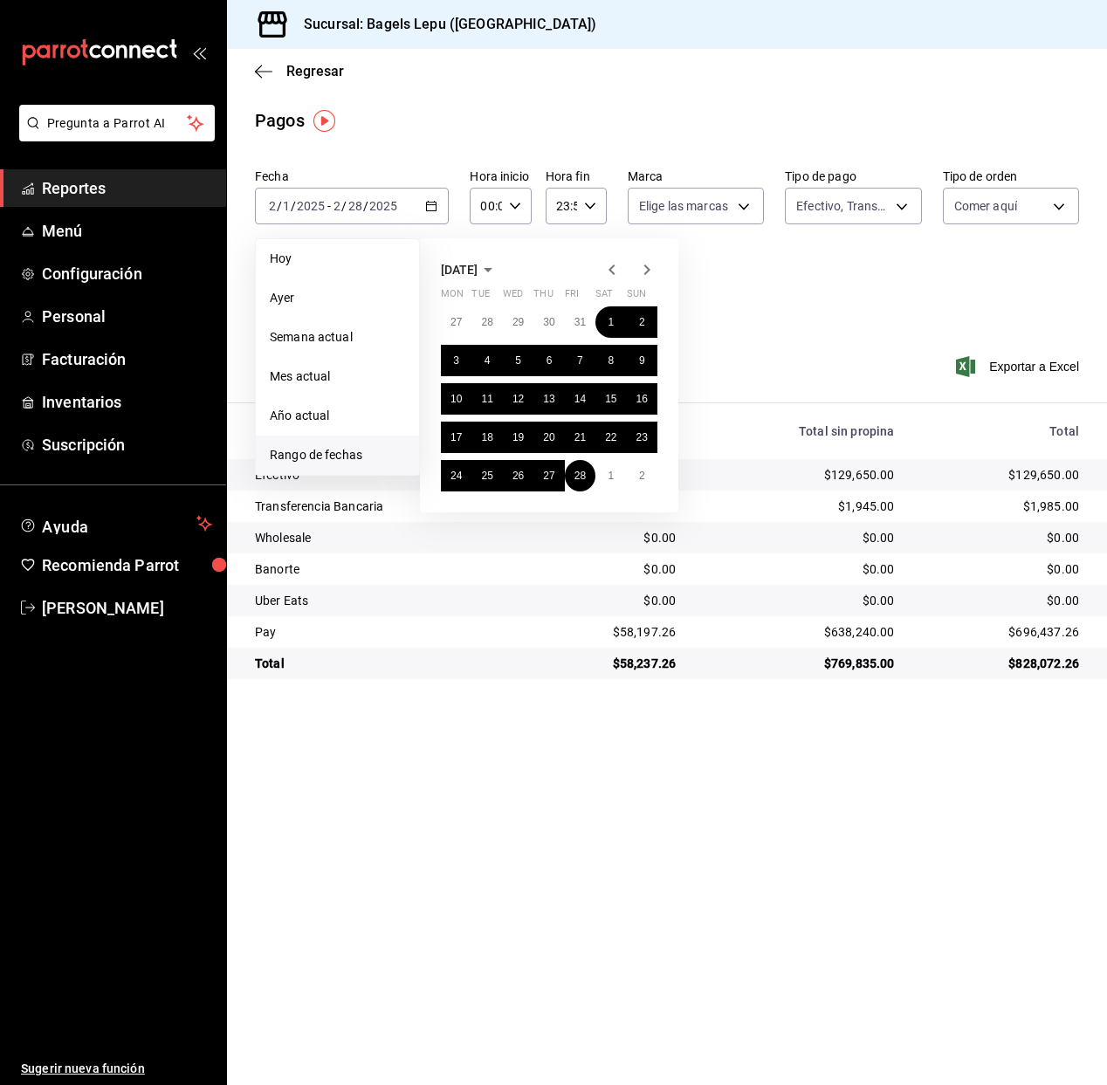
click at [642, 268] on icon "button" at bounding box center [646, 269] width 21 height 21
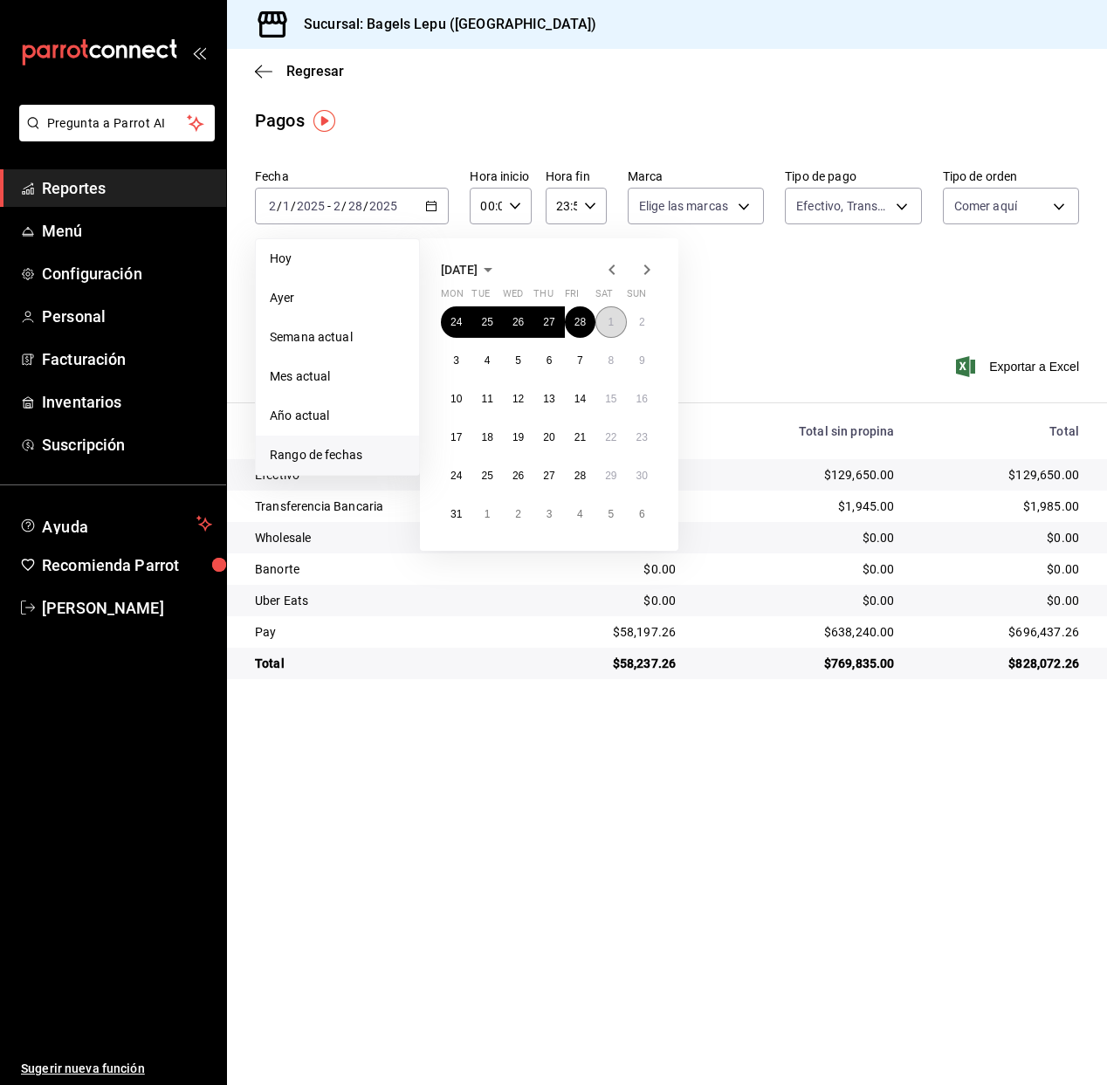
click at [610, 311] on button "1" at bounding box center [610, 321] width 31 height 31
click at [453, 521] on button "31" at bounding box center [456, 513] width 31 height 31
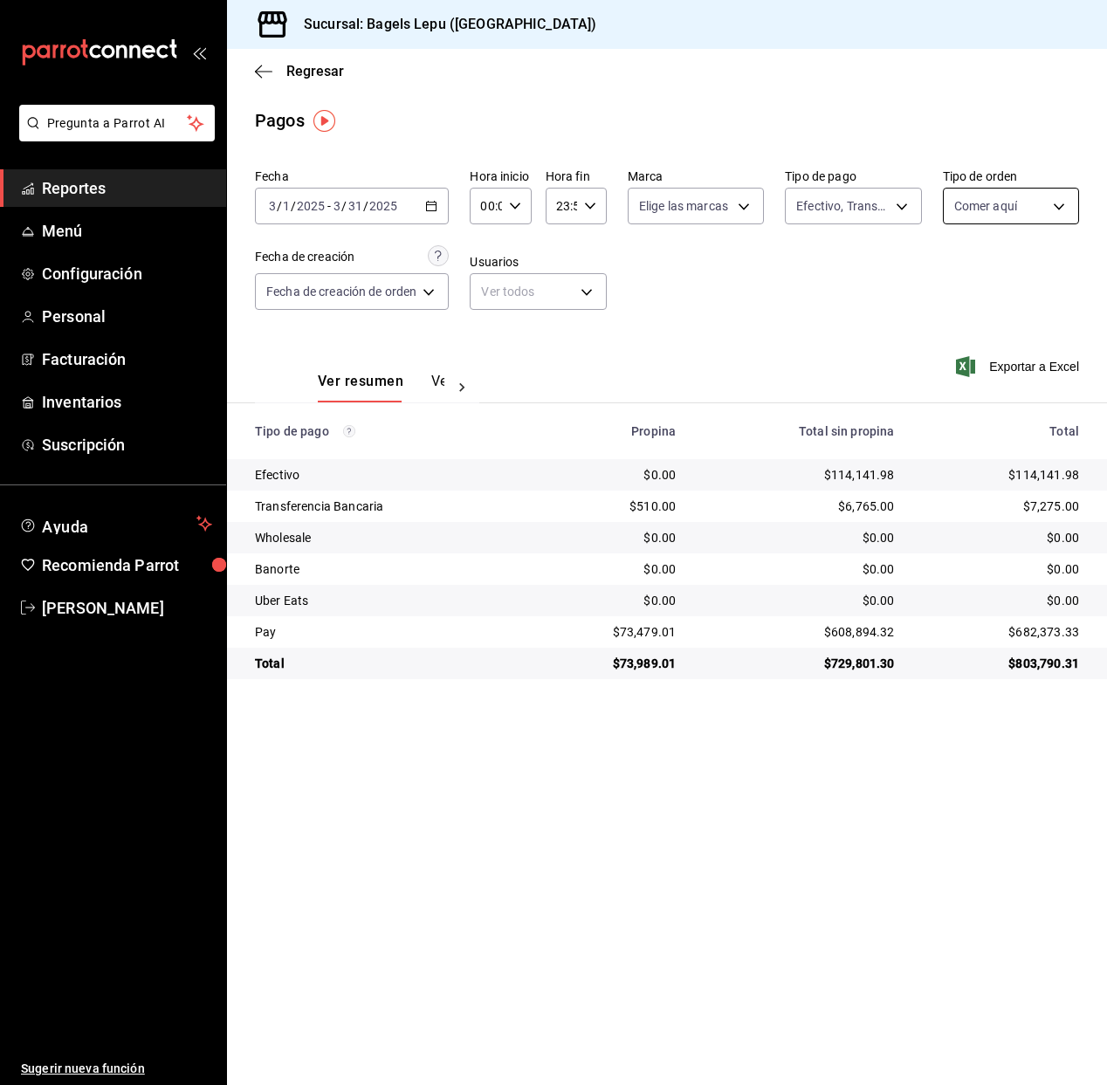
click at [1006, 204] on body "Pregunta a Parrot AI Reportes Menú Configuración Personal Facturación Inventari…" at bounding box center [553, 542] width 1107 height 1085
click at [970, 376] on label at bounding box center [965, 372] width 23 height 16
click at [970, 376] on input "checkbox" at bounding box center [962, 372] width 16 height 16
checkbox input "false"
type input "c1030890-c839-4453-8951-c57e7667d379"
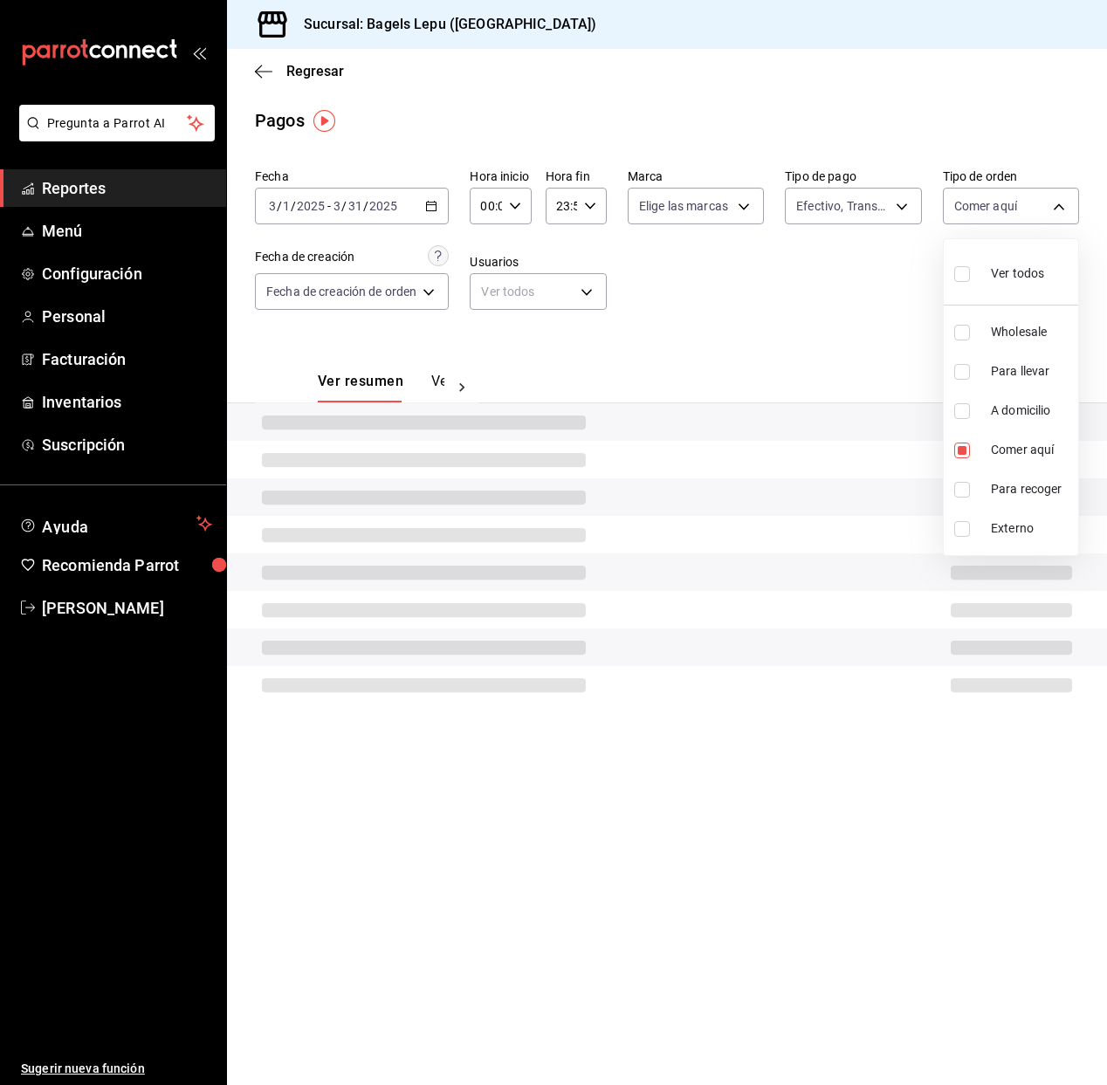
click at [963, 367] on input "checkbox" at bounding box center [962, 372] width 16 height 16
checkbox input "true"
type input "c1030890-c839-4453-8951-c57e7667d379,4ba33f04-2490-4854-b977-ffe9d870c5fb"
click at [962, 447] on input "checkbox" at bounding box center [962, 450] width 16 height 16
checkbox input "false"
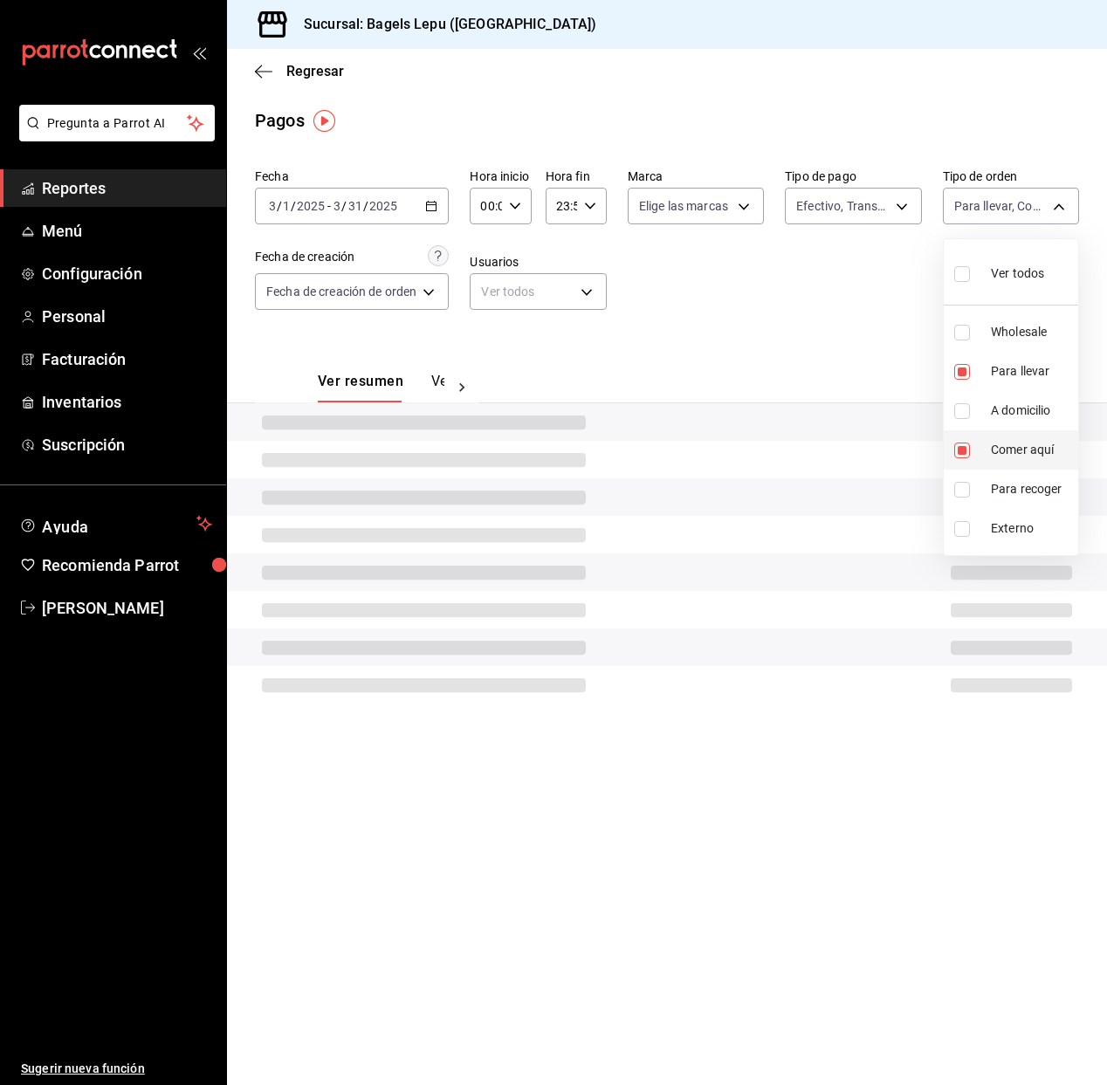
type input "4ba33f04-2490-4854-b977-ffe9d870c5fb"
click at [814, 369] on div at bounding box center [553, 542] width 1107 height 1085
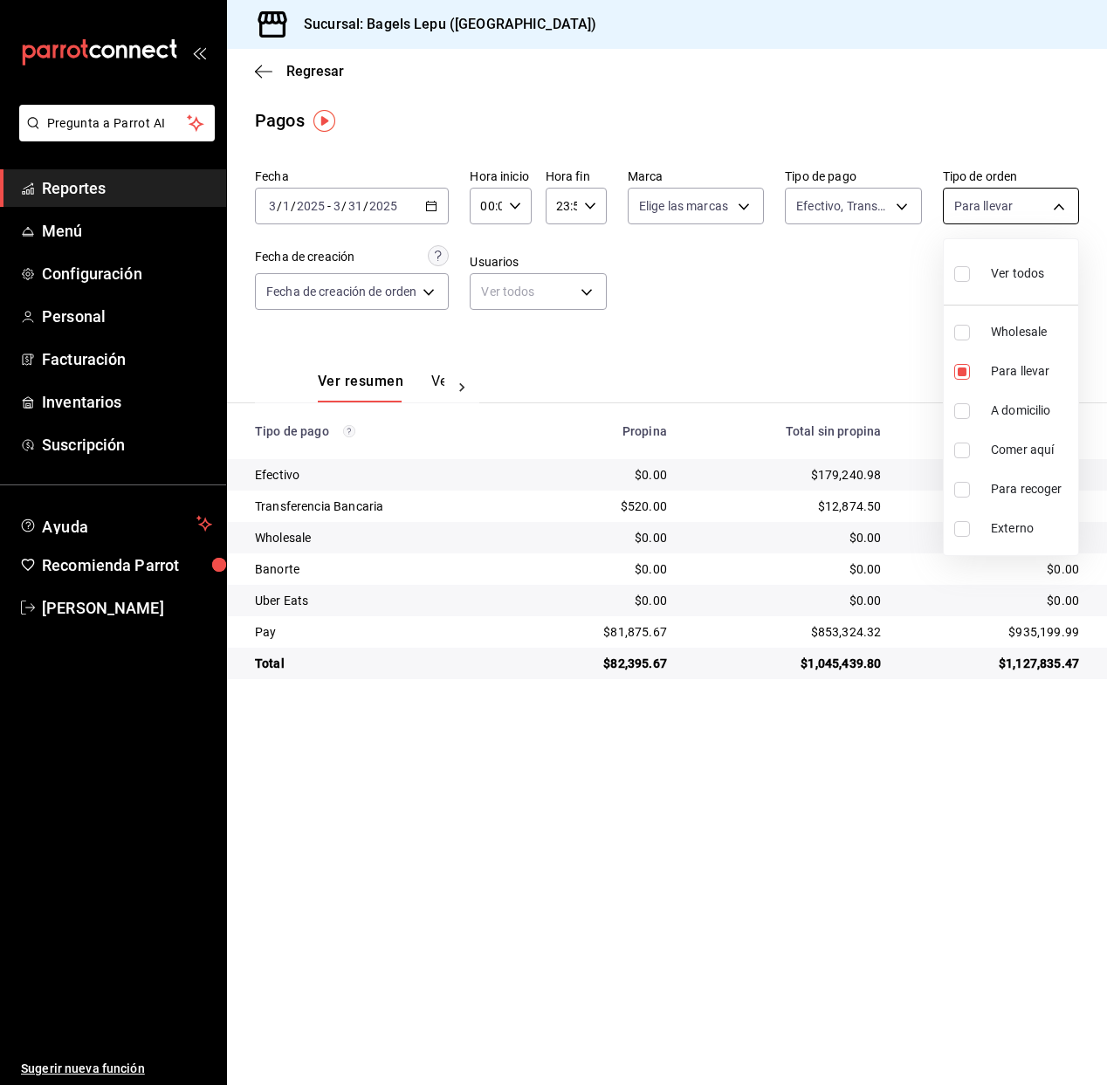
click at [955, 208] on body "Pregunta a Parrot AI Reportes Menú Configuración Personal Facturación Inventari…" at bounding box center [553, 542] width 1107 height 1085
click at [963, 377] on input "checkbox" at bounding box center [962, 372] width 16 height 16
checkbox input "false"
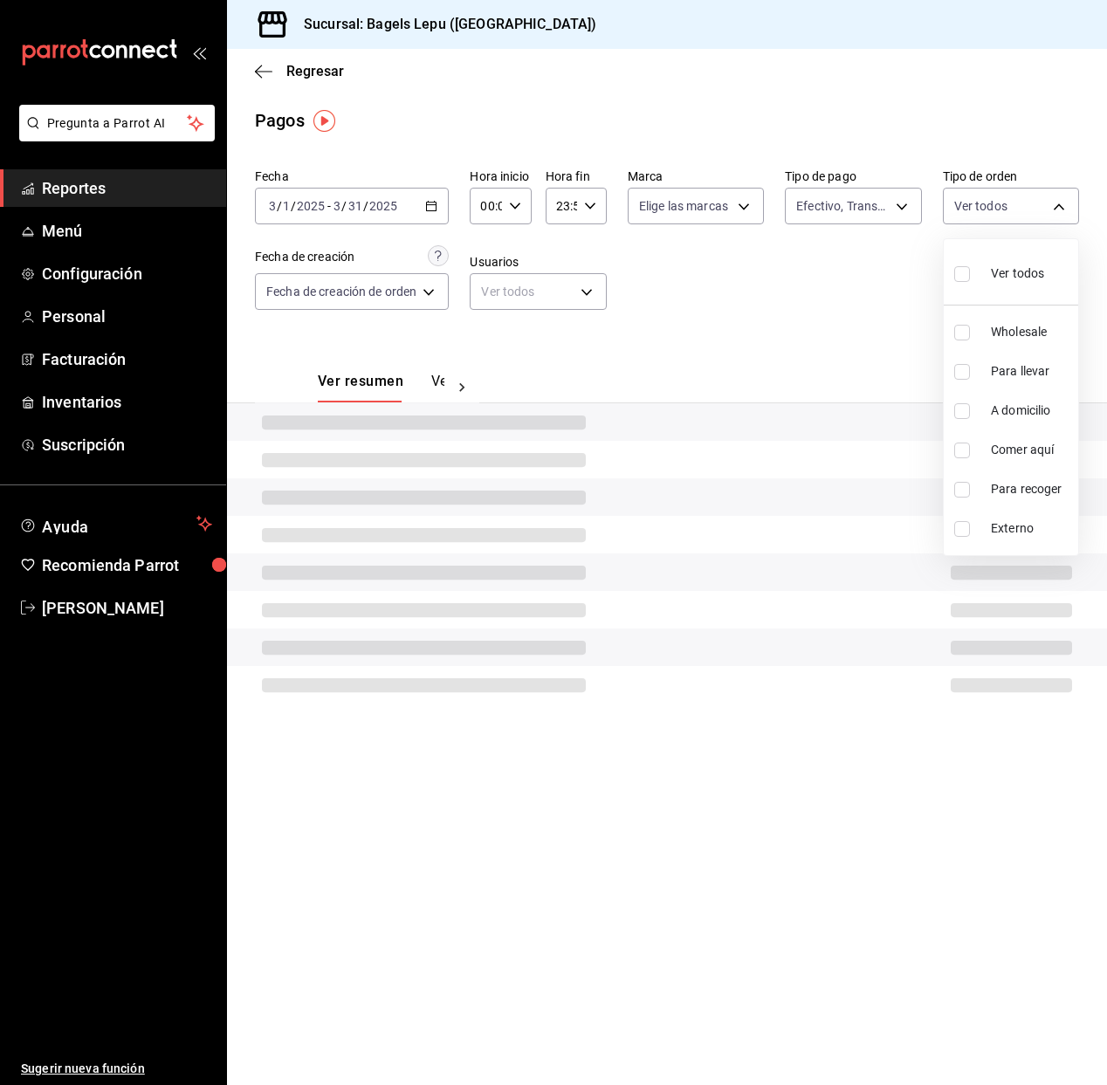
click at [824, 334] on div at bounding box center [553, 542] width 1107 height 1085
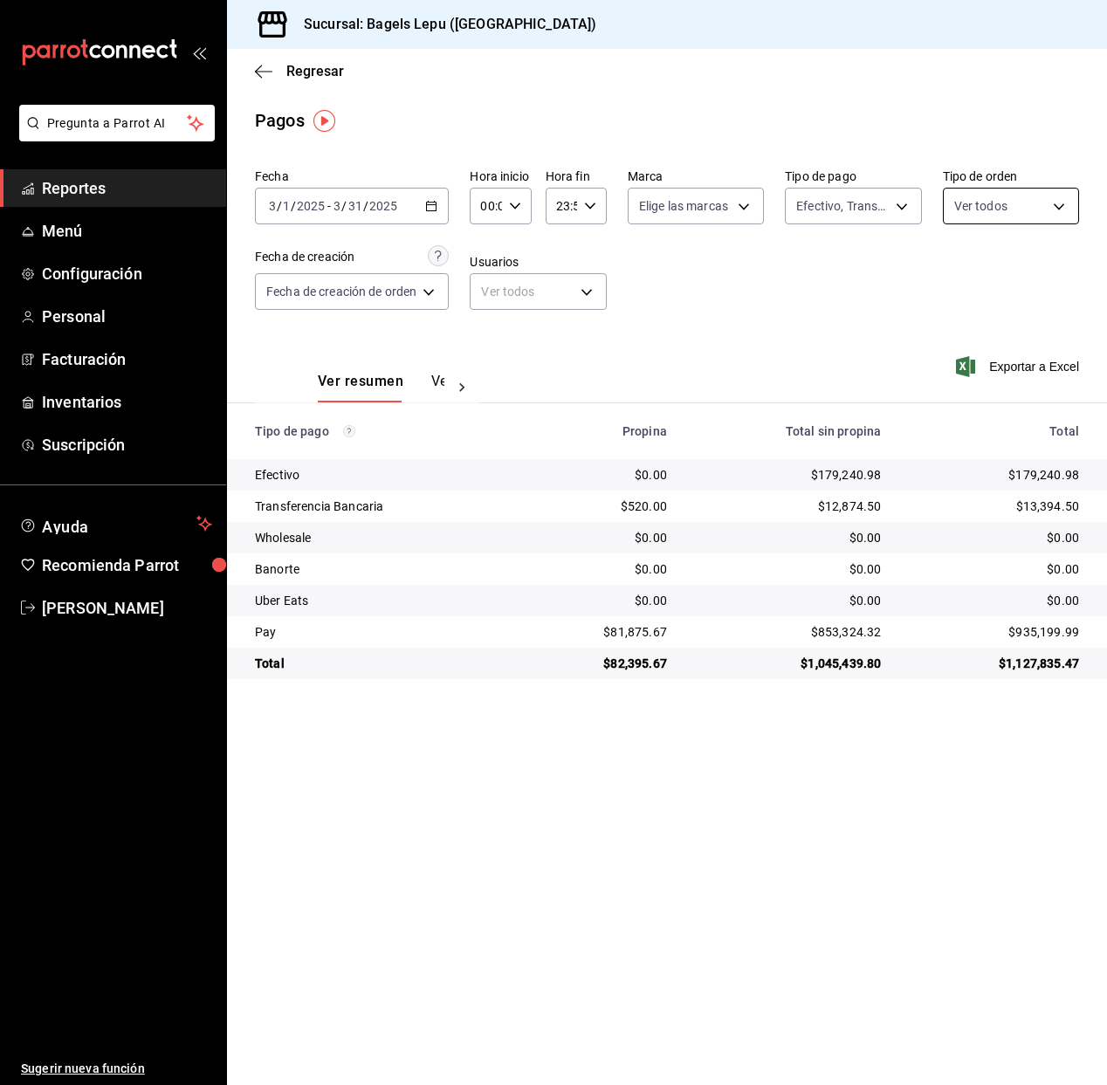
click at [1002, 204] on body "Pregunta a Parrot AI Reportes Menú Configuración Personal Facturación Inventari…" at bounding box center [553, 542] width 1107 height 1085
click at [963, 378] on input "checkbox" at bounding box center [962, 372] width 16 height 16
checkbox input "true"
type input "4ba33f04-2490-4854-b977-ffe9d870c5fb"
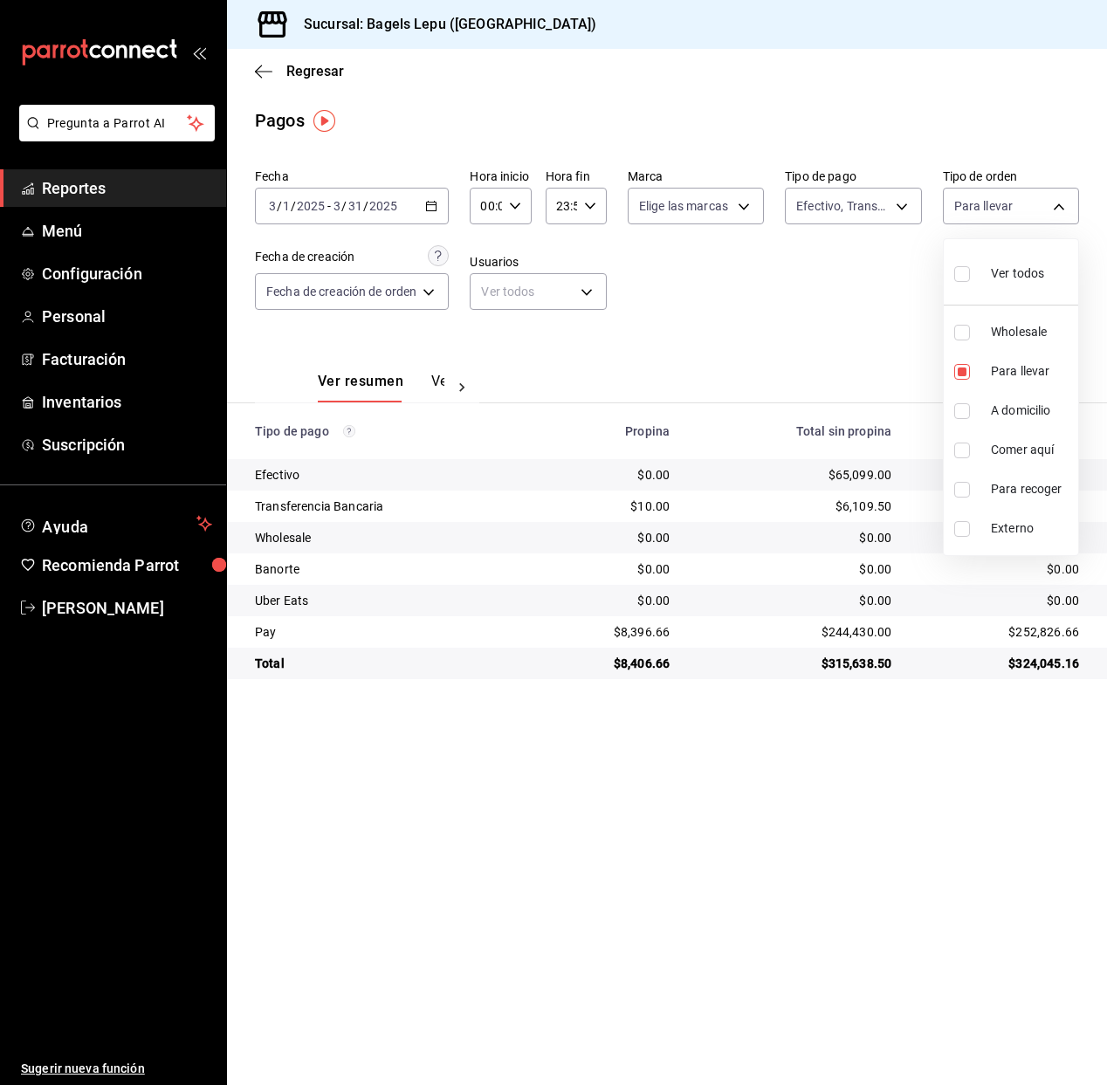
click at [437, 205] on div at bounding box center [553, 542] width 1107 height 1085
click at [436, 206] on icon "button" at bounding box center [431, 206] width 12 height 12
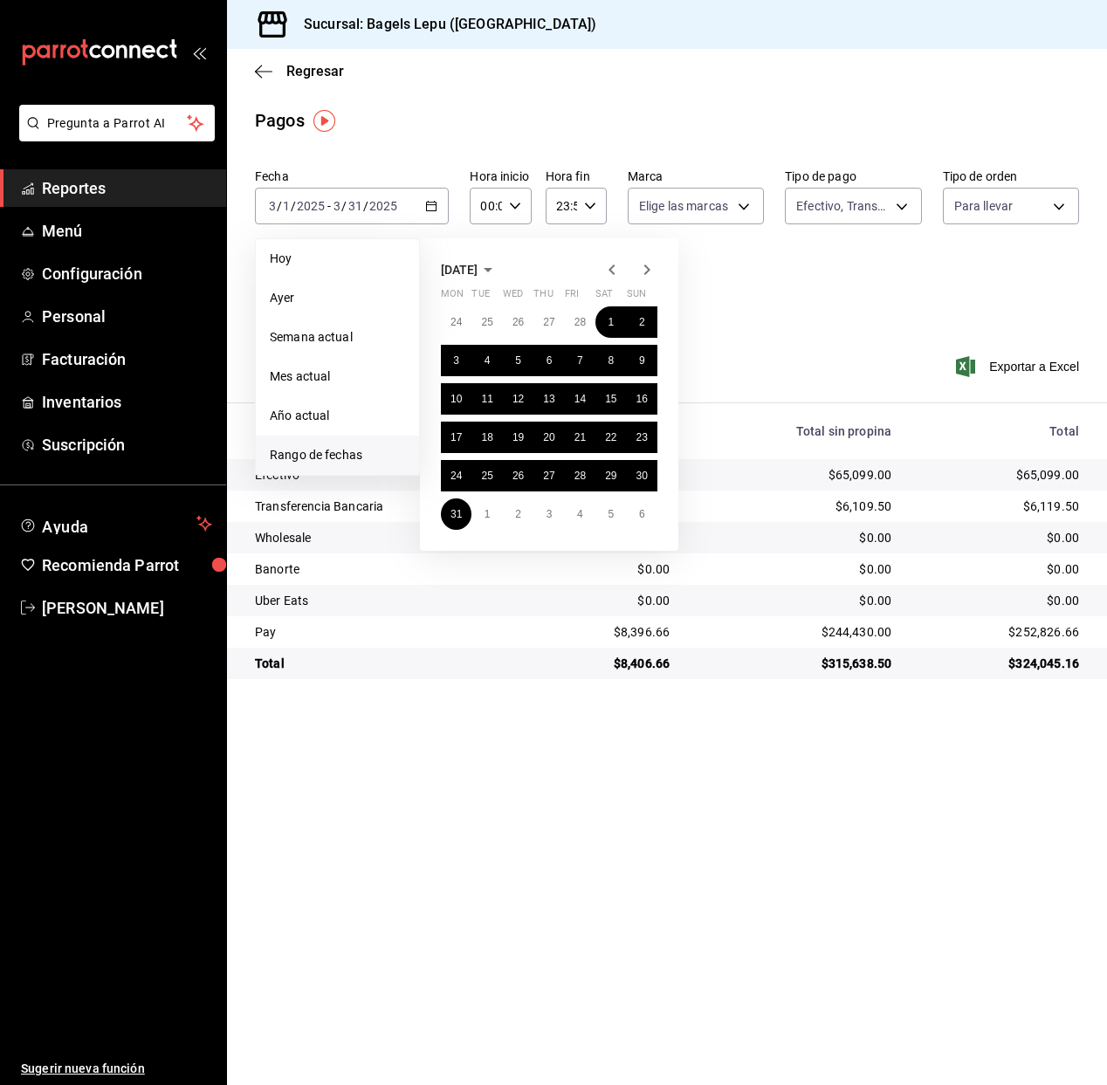
click at [650, 264] on icon "button" at bounding box center [646, 269] width 21 height 21
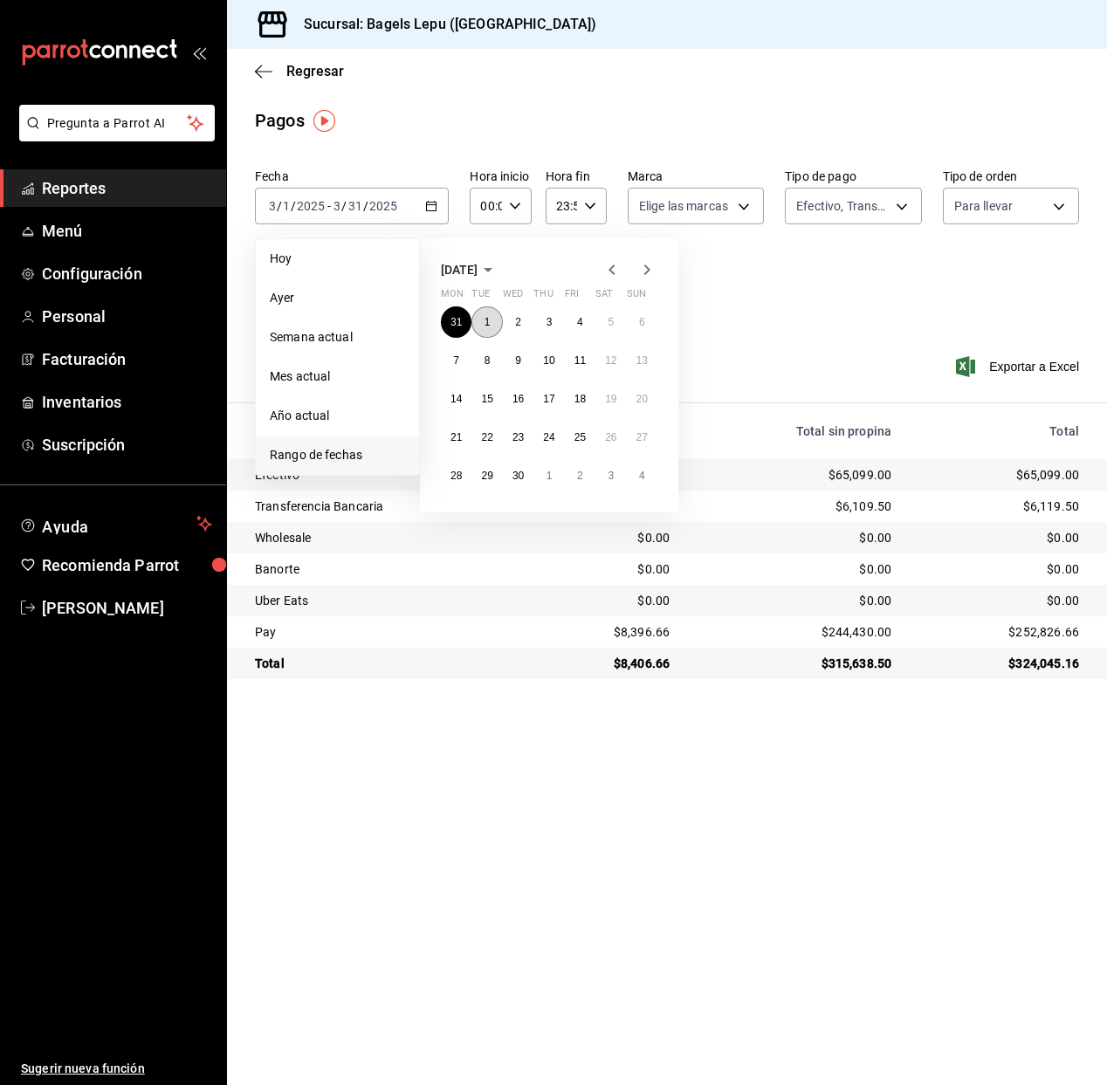
click at [493, 324] on button "1" at bounding box center [486, 321] width 31 height 31
click at [518, 490] on button "30" at bounding box center [518, 475] width 31 height 31
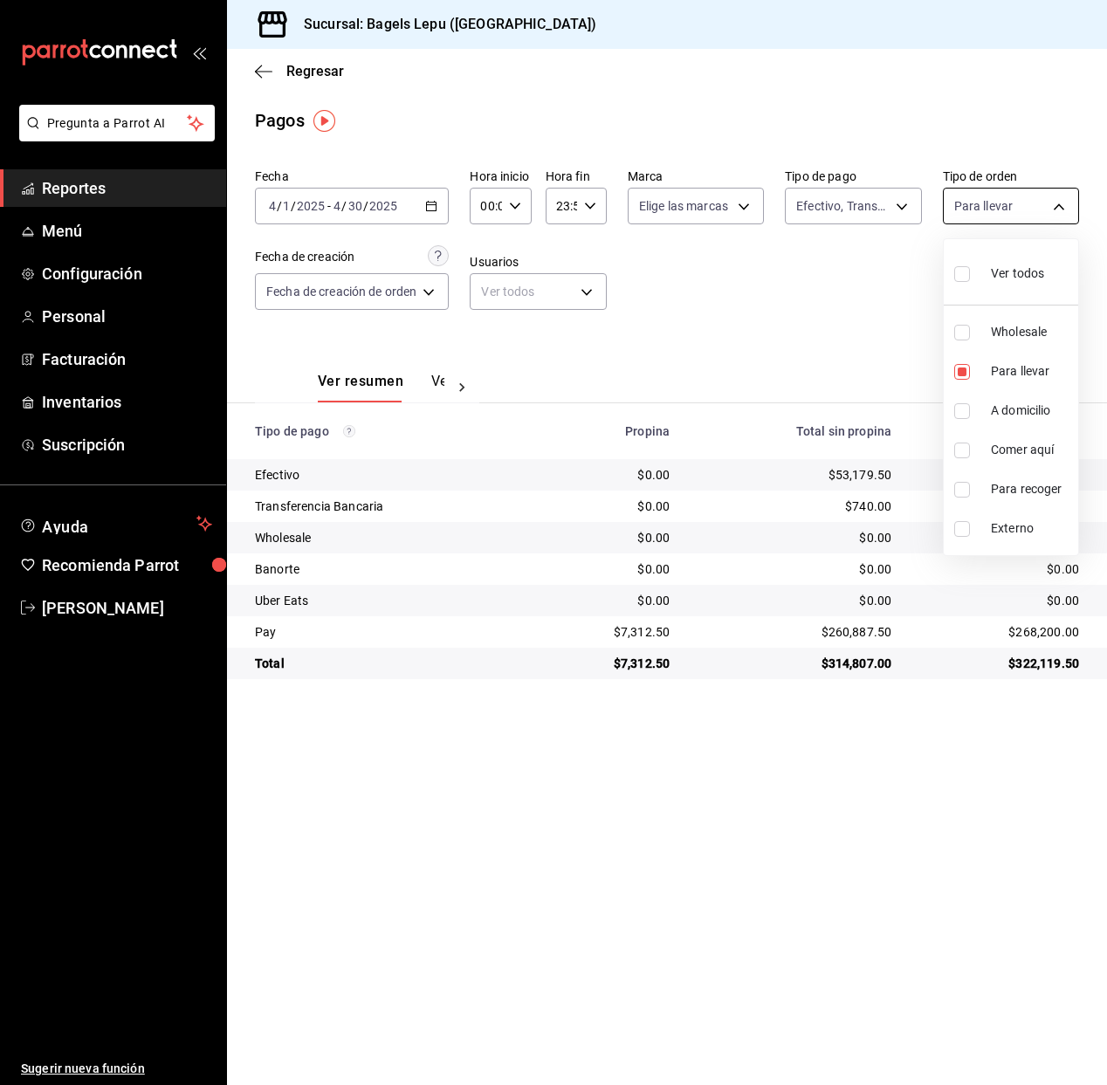
click at [977, 207] on body "Pregunta a Parrot AI Reportes Menú Configuración Personal Facturación Inventari…" at bounding box center [553, 542] width 1107 height 1085
click at [966, 380] on li "Para llevar" at bounding box center [1010, 371] width 134 height 39
checkbox input "false"
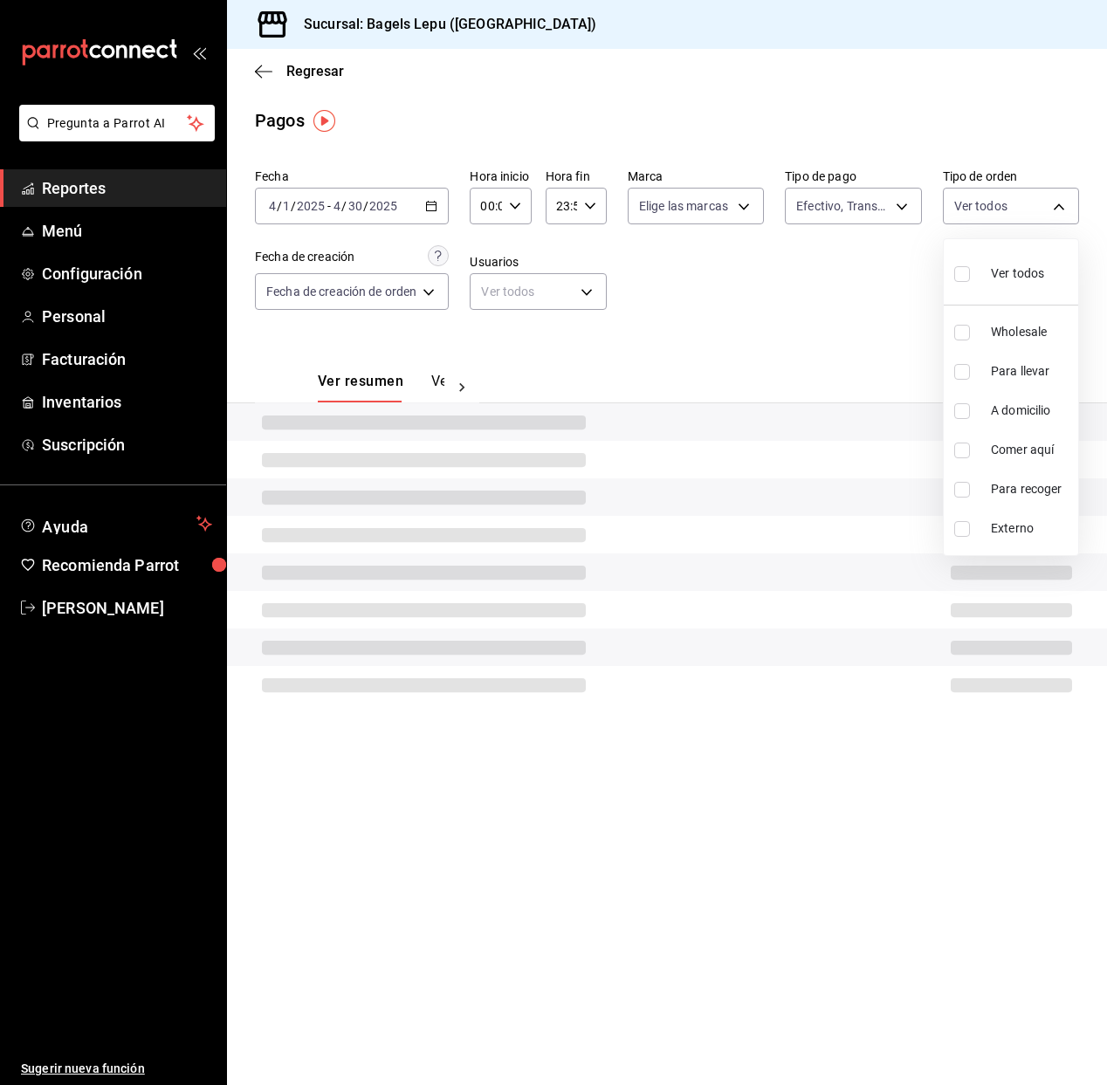
click at [858, 325] on div at bounding box center [553, 542] width 1107 height 1085
click at [984, 211] on body "Pregunta a Parrot AI Reportes Menú Configuración Personal Facturación Inventari…" at bounding box center [553, 542] width 1107 height 1085
click at [966, 375] on input "checkbox" at bounding box center [962, 372] width 16 height 16
checkbox input "true"
type input "4ba33f04-2490-4854-b977-ffe9d870c5fb"
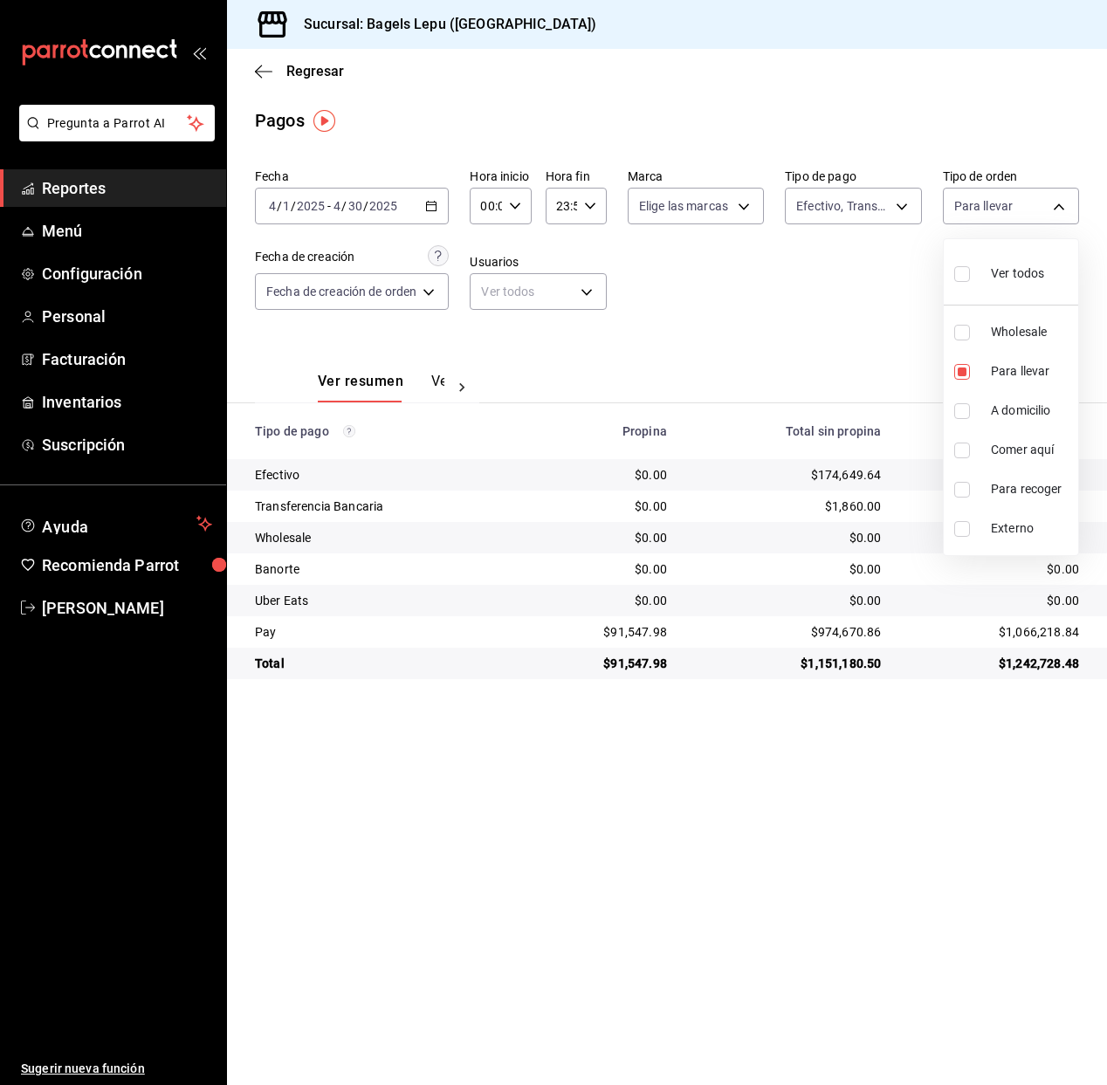
click at [900, 346] on div at bounding box center [553, 542] width 1107 height 1085
click at [963, 203] on body "Pregunta a Parrot AI Reportes Menú Configuración Personal Facturación Inventari…" at bounding box center [553, 542] width 1107 height 1085
click at [960, 369] on input "checkbox" at bounding box center [962, 372] width 16 height 16
checkbox input "false"
click at [961, 343] on li "Wholesale" at bounding box center [1010, 331] width 134 height 39
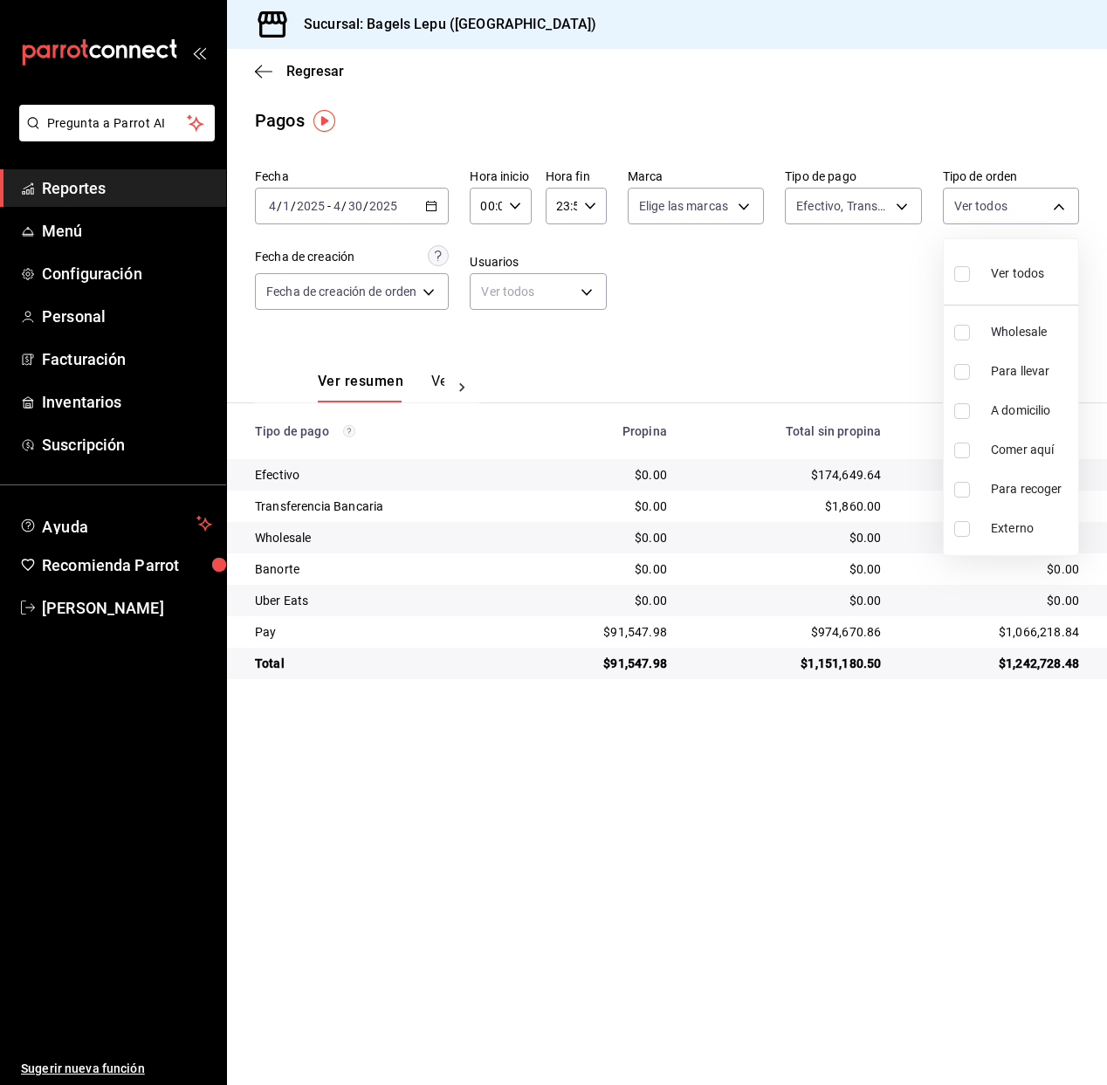
type input "83fcf2a1-486c-479d-a459-7ae9070ad679"
checkbox input "true"
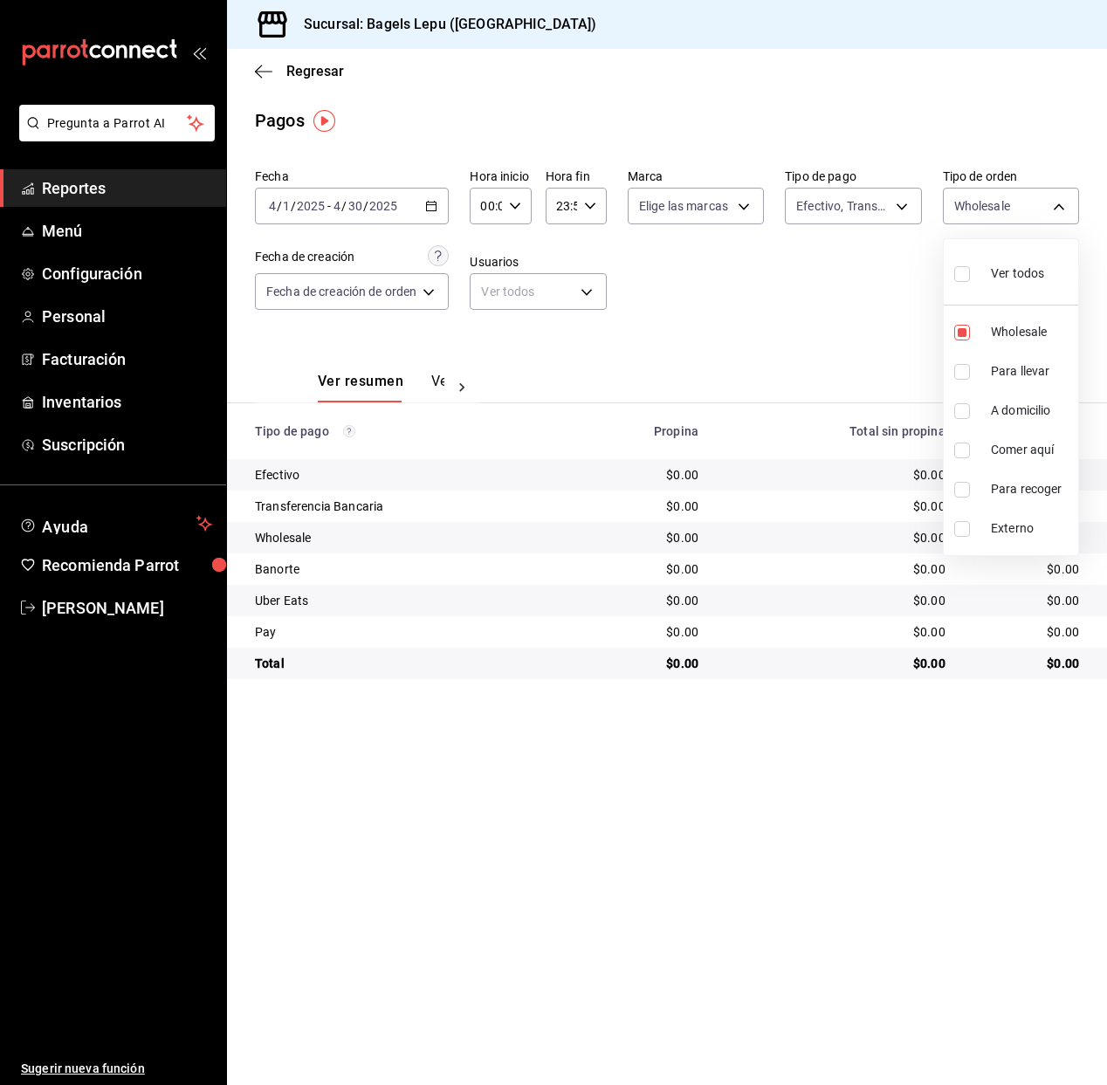
click at [887, 286] on div at bounding box center [553, 542] width 1107 height 1085
click at [995, 202] on body "Pregunta a Parrot AI Reportes Menú Configuración Personal Facturación Inventari…" at bounding box center [553, 542] width 1107 height 1085
click at [970, 373] on label at bounding box center [965, 372] width 23 height 16
click at [970, 373] on input "checkbox" at bounding box center [962, 372] width 16 height 16
checkbox input "false"
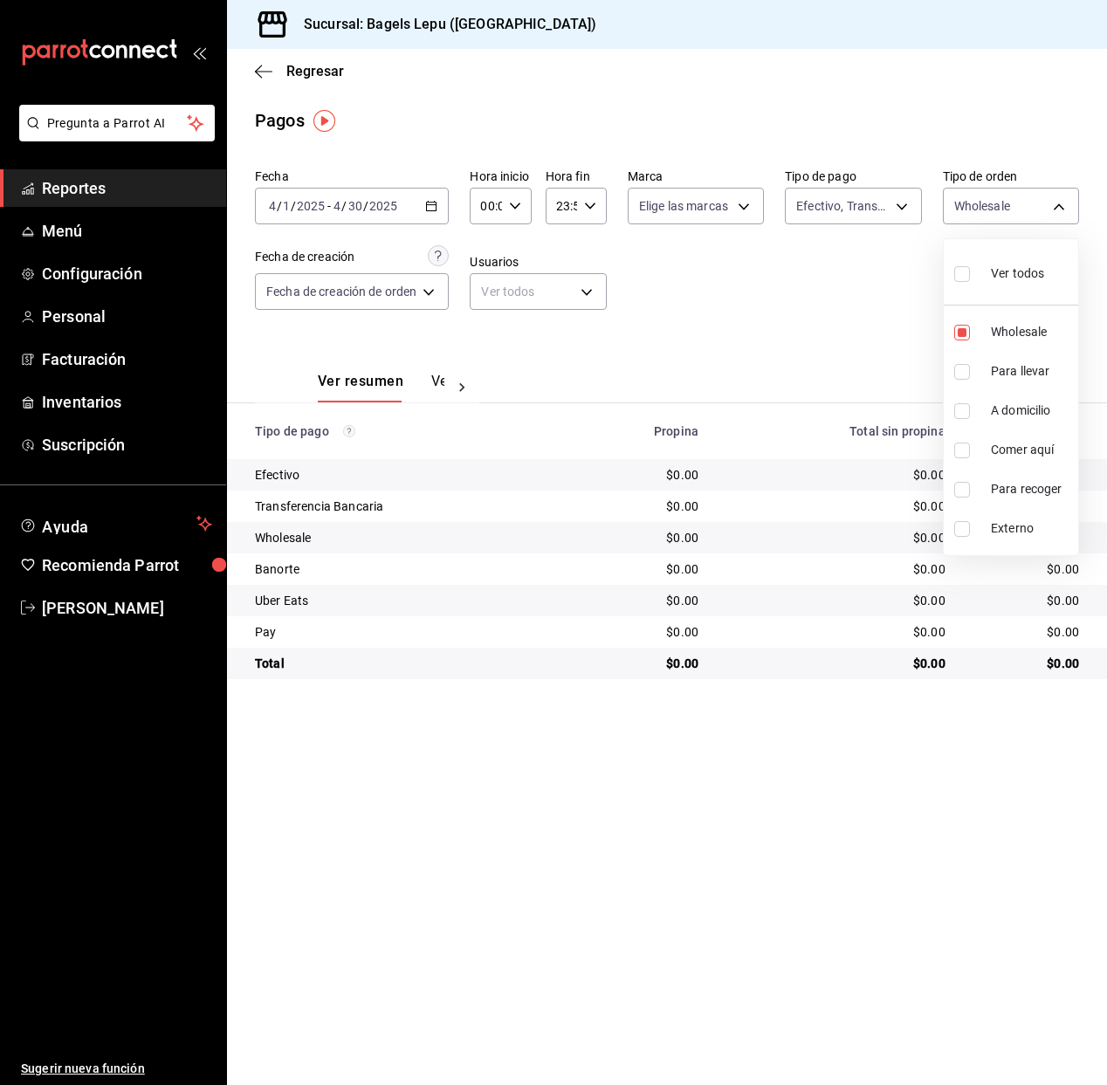
type input "83fcf2a1-486c-479d-a459-7ae9070ad679"
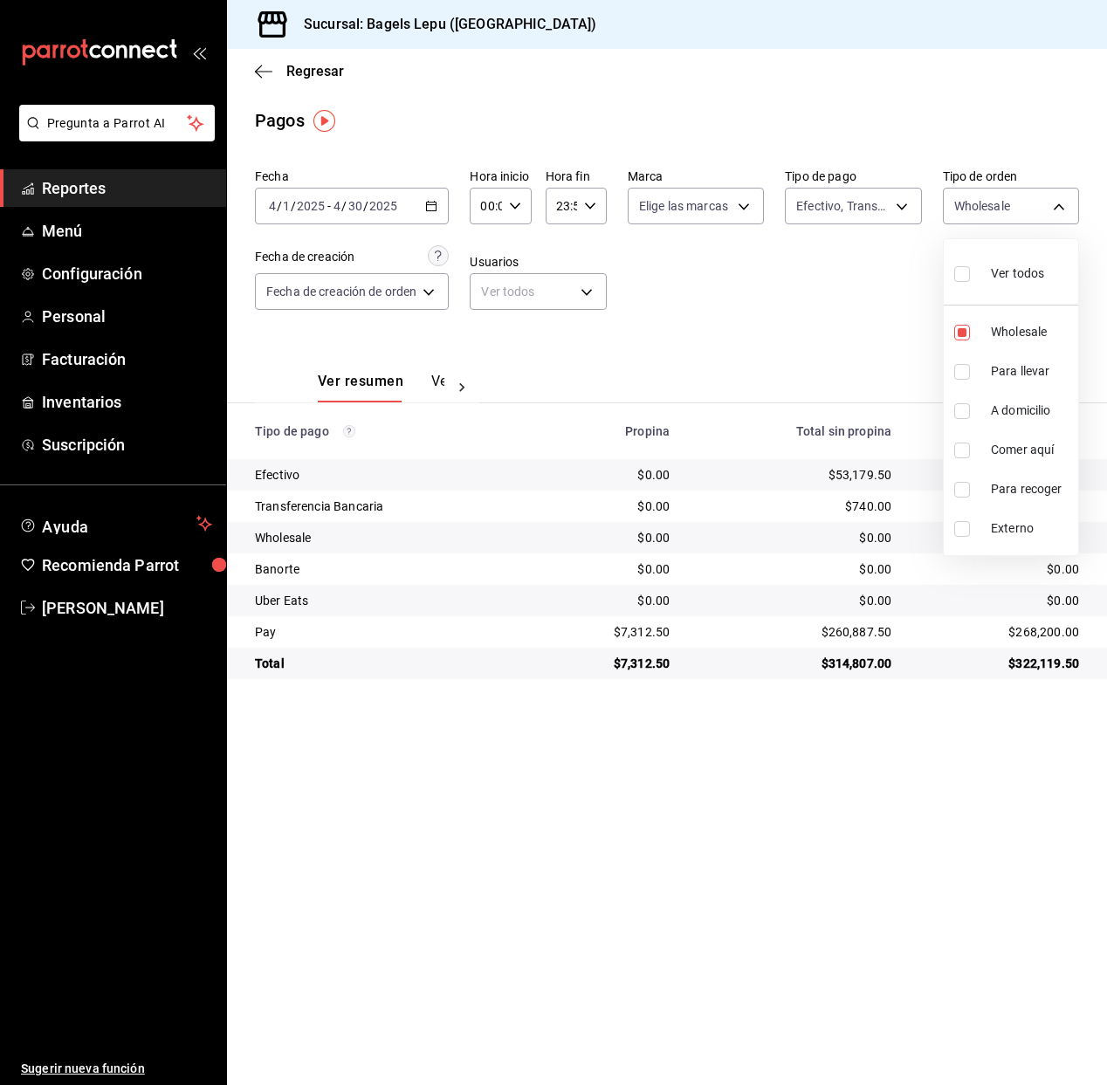
click at [968, 372] on input "checkbox" at bounding box center [962, 372] width 16 height 16
checkbox input "true"
type input "83fcf2a1-486c-479d-a459-7ae9070ad679,4ba33f04-2490-4854-b977-ffe9d870c5fb"
click at [963, 331] on input "checkbox" at bounding box center [962, 333] width 16 height 16
checkbox input "false"
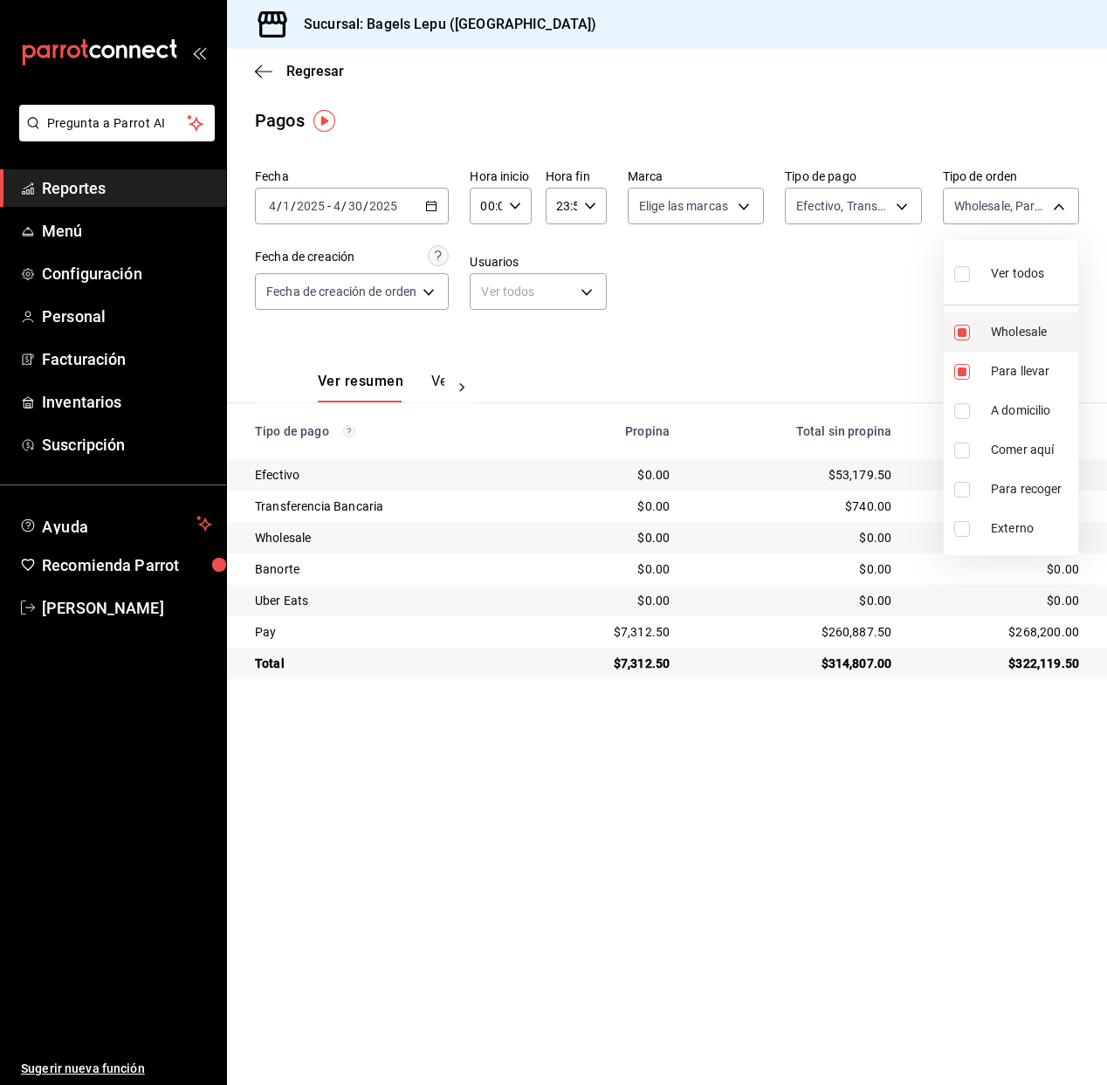
type input "4ba33f04-2490-4854-b977-ffe9d870c5fb"
click at [823, 321] on div at bounding box center [553, 542] width 1107 height 1085
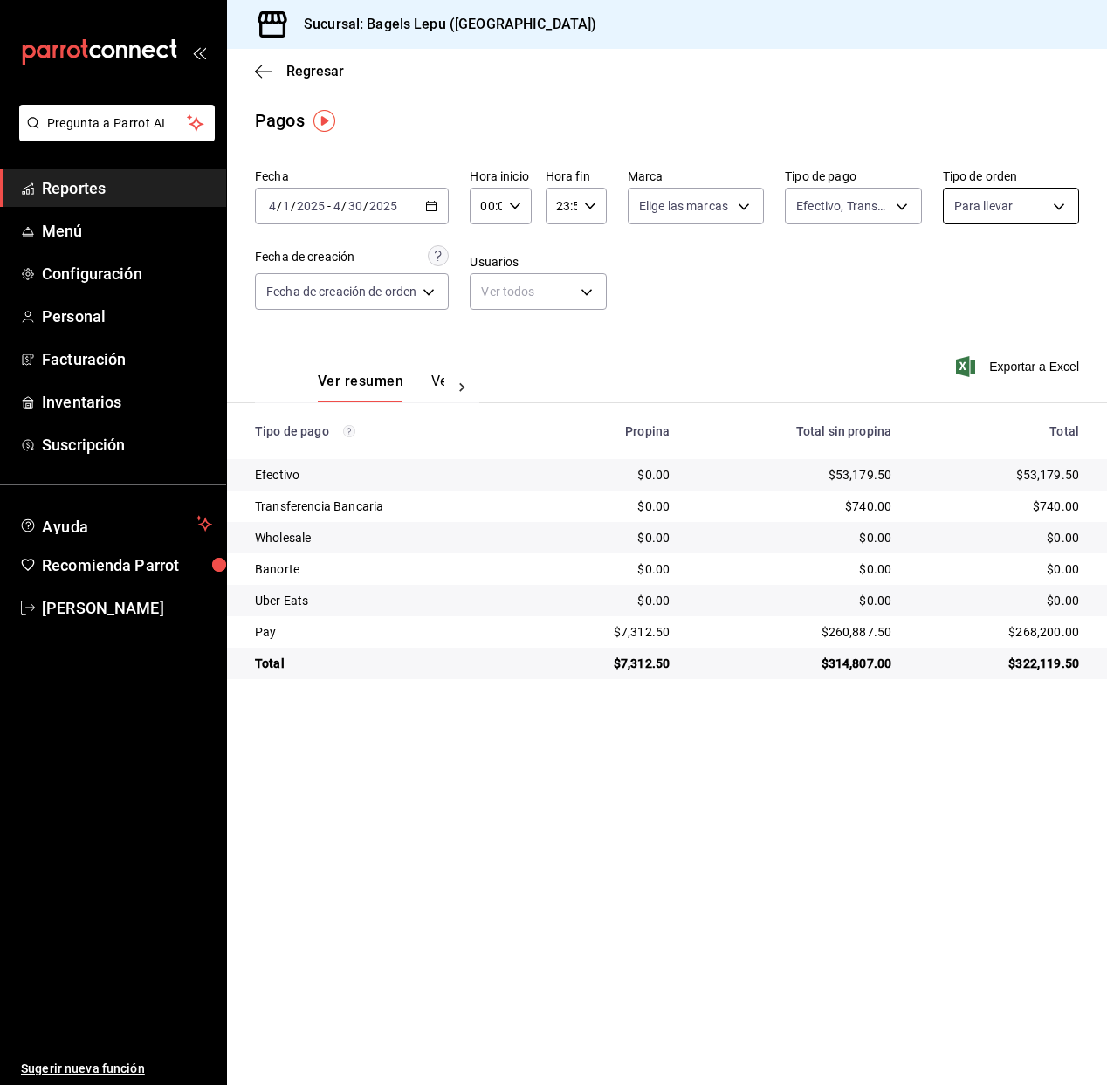
click at [967, 195] on body "Pregunta a Parrot AI Reportes Menú Configuración Personal Facturación Inventari…" at bounding box center [553, 542] width 1107 height 1085
click at [961, 451] on input "checkbox" at bounding box center [962, 450] width 16 height 16
checkbox input "true"
type input "4ba33f04-2490-4854-b977-ffe9d870c5fb,c1030890-c839-4453-8951-c57e7667d379"
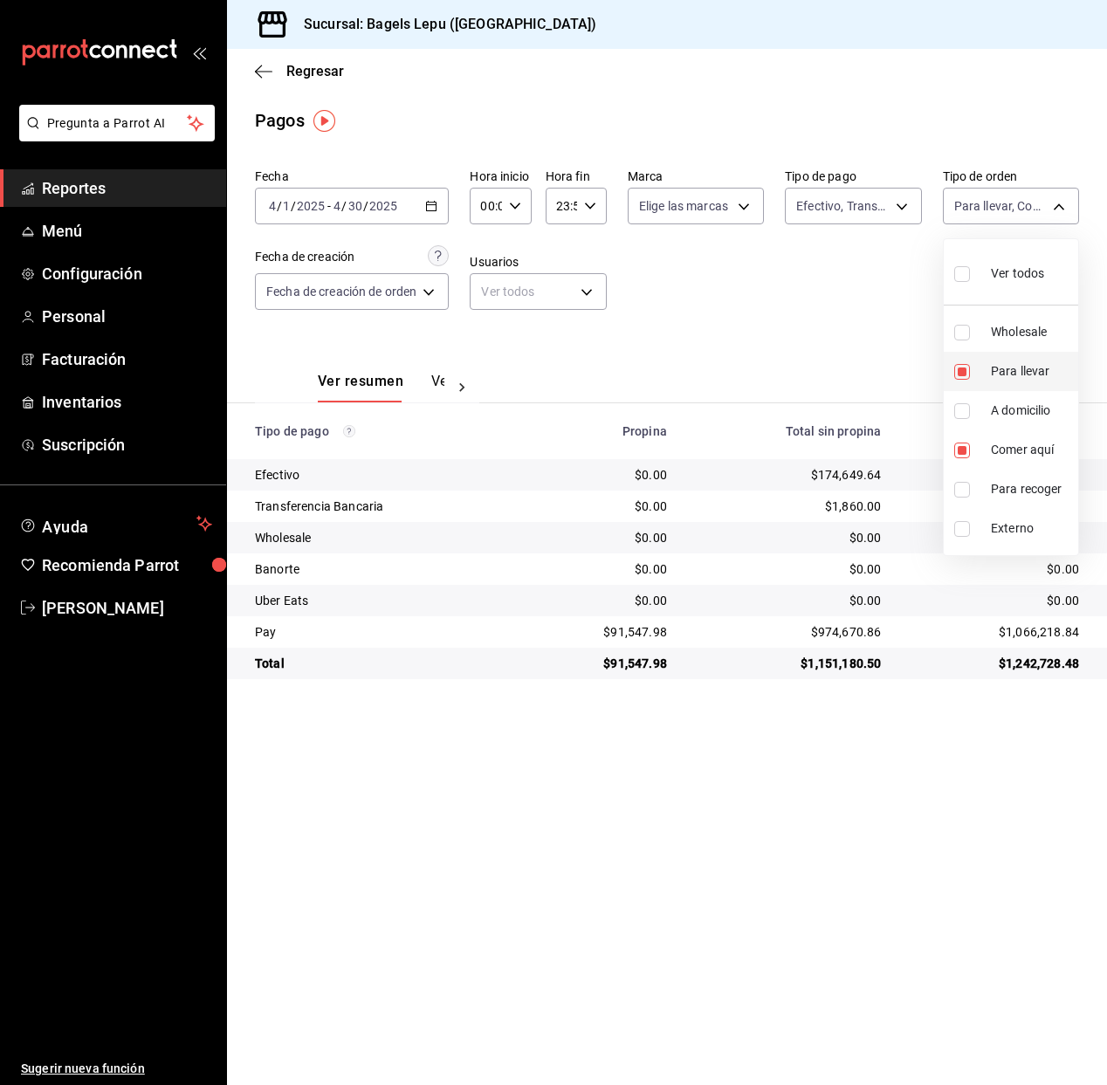
click at [962, 369] on input "checkbox" at bounding box center [962, 372] width 16 height 16
checkbox input "false"
type input "c1030890-c839-4453-8951-c57e7667d379"
click at [727, 143] on div at bounding box center [553, 542] width 1107 height 1085
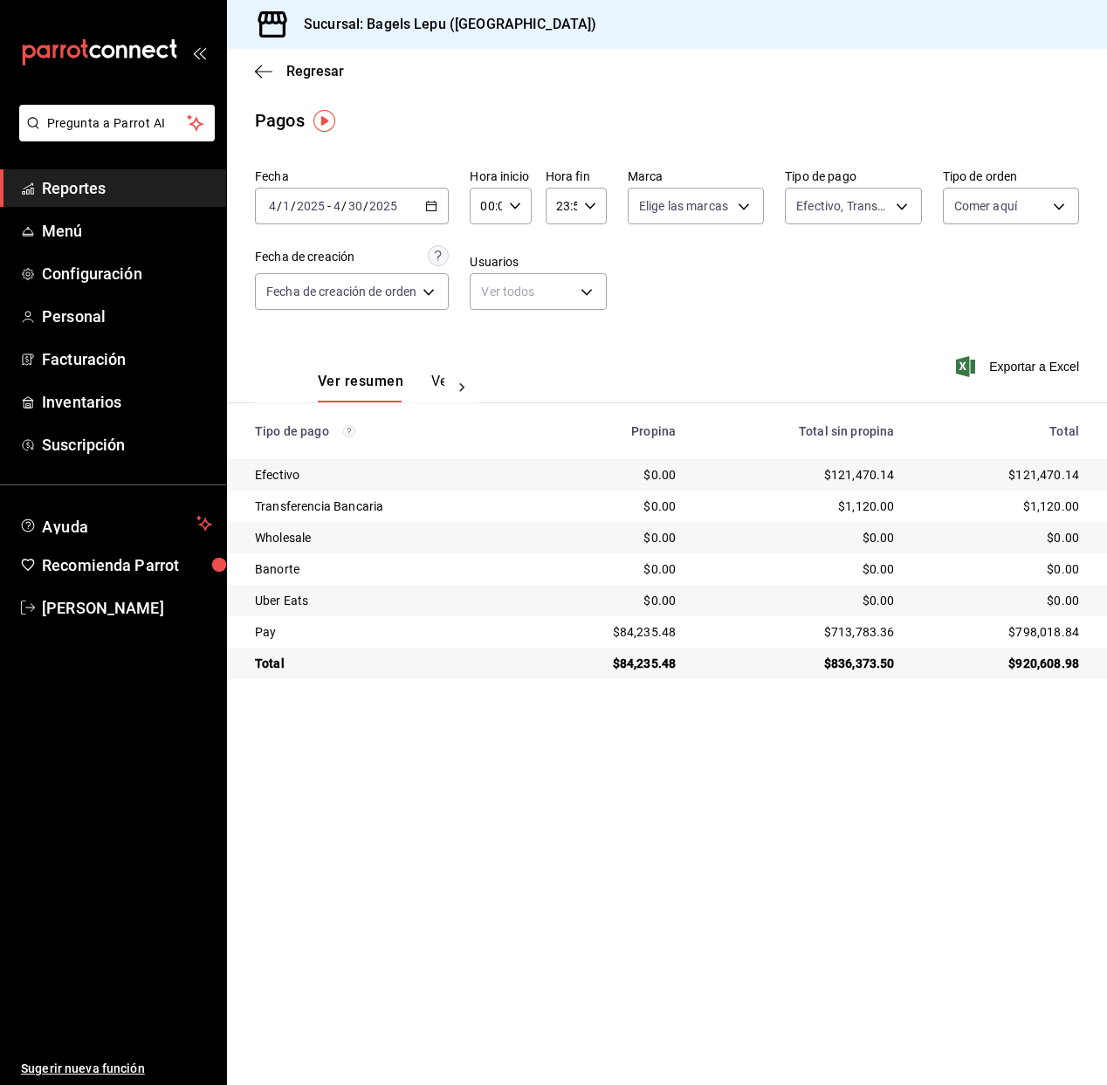
click at [434, 209] on icon "button" at bounding box center [431, 206] width 12 height 12
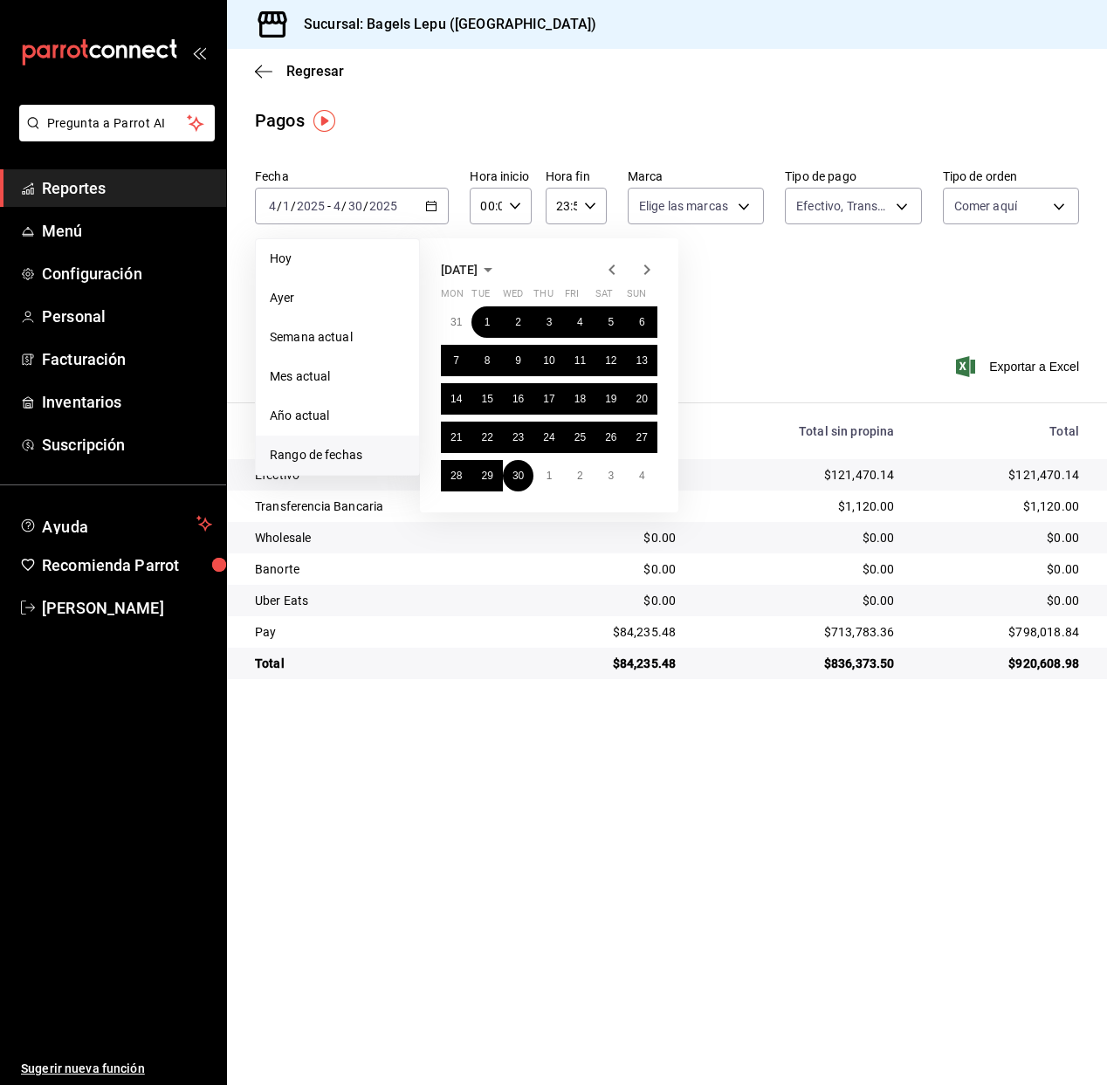
click at [612, 270] on icon "button" at bounding box center [611, 269] width 21 height 21
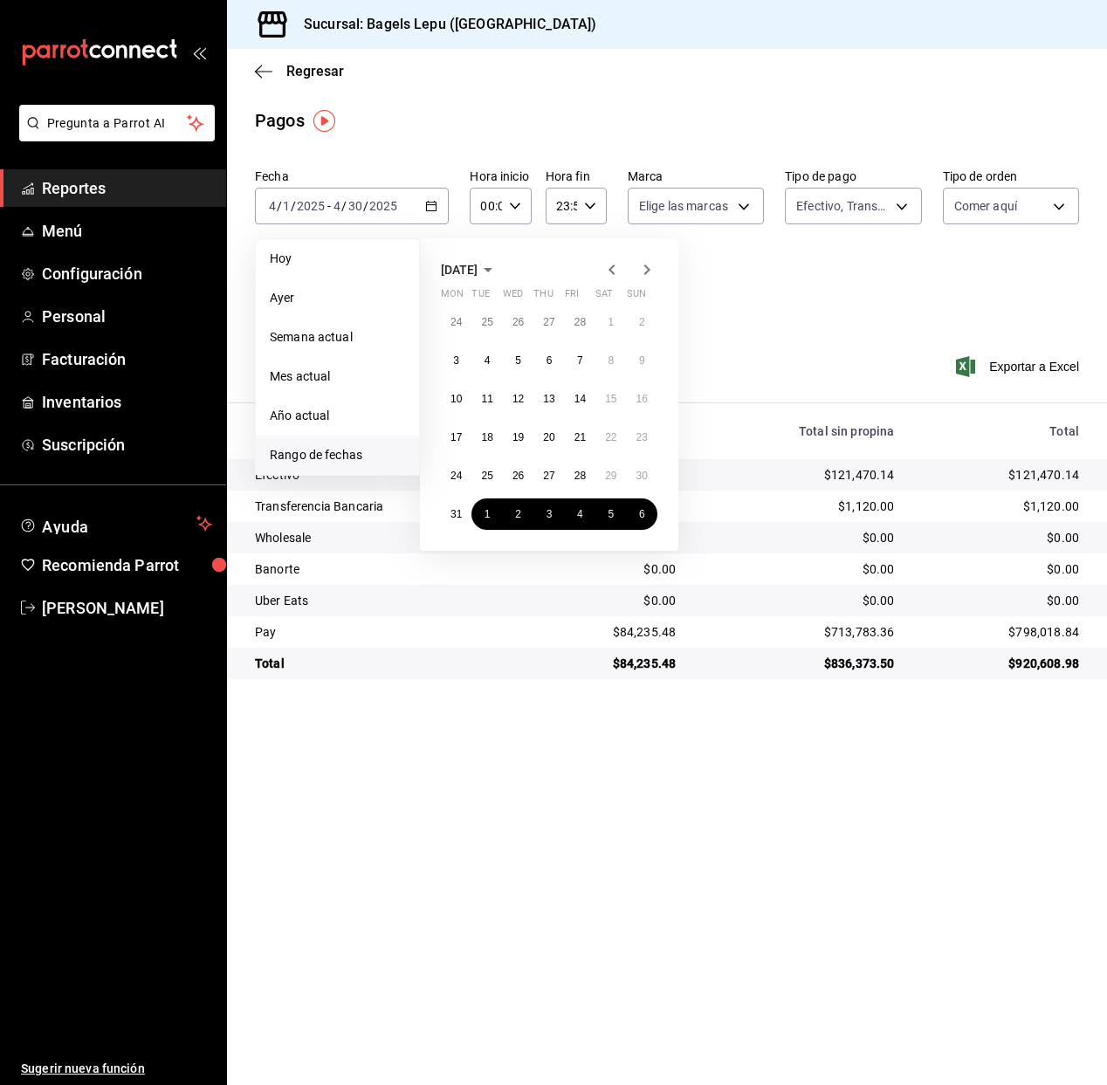
click at [614, 278] on icon "button" at bounding box center [611, 269] width 21 height 21
click at [614, 277] on icon "button" at bounding box center [611, 269] width 21 height 21
click at [524, 318] on button "1" at bounding box center [518, 321] width 31 height 31
click at [477, 271] on span "January 2025" at bounding box center [459, 270] width 37 height 14
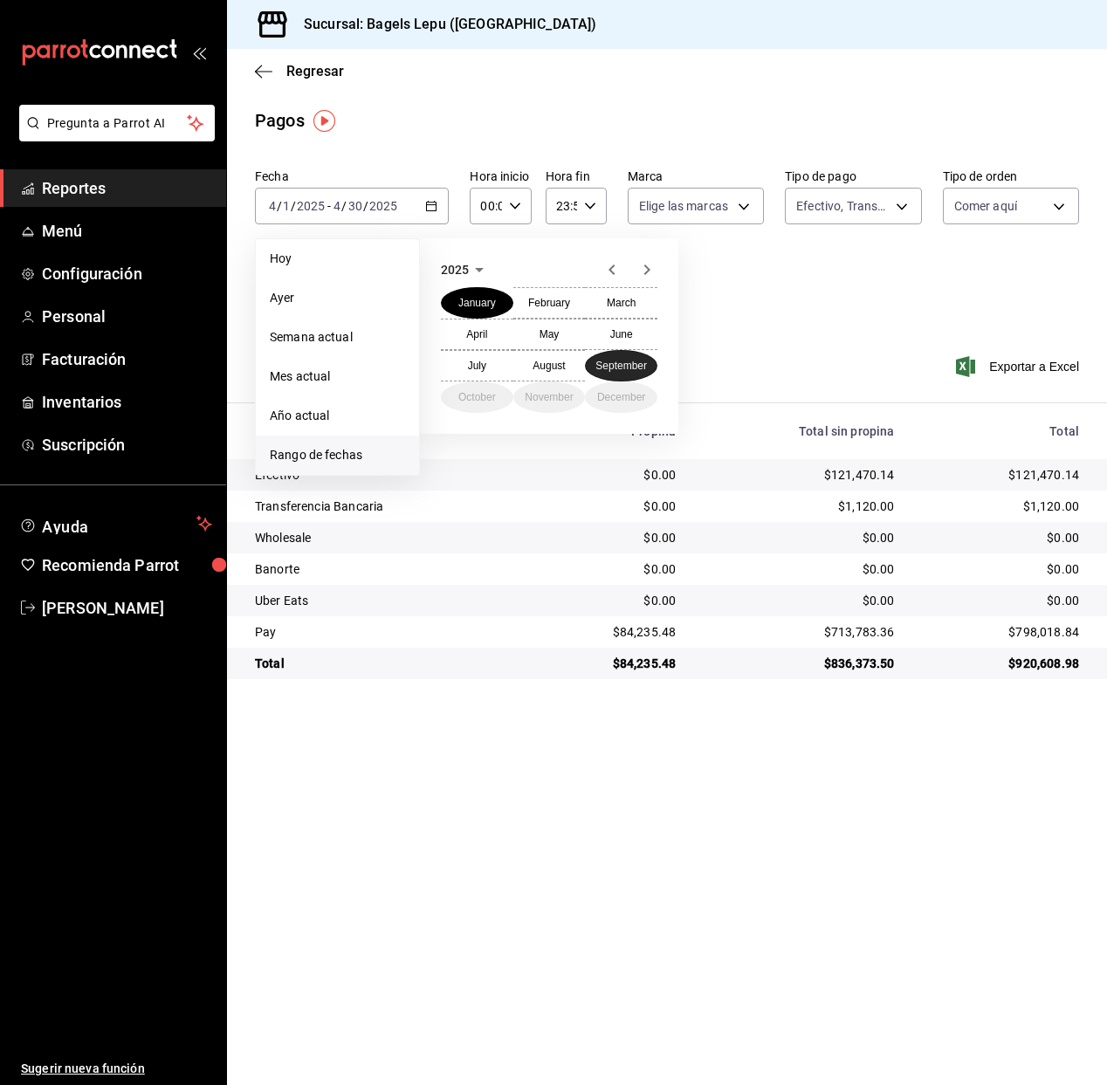
click at [614, 360] on abbr "September" at bounding box center [620, 366] width 51 height 12
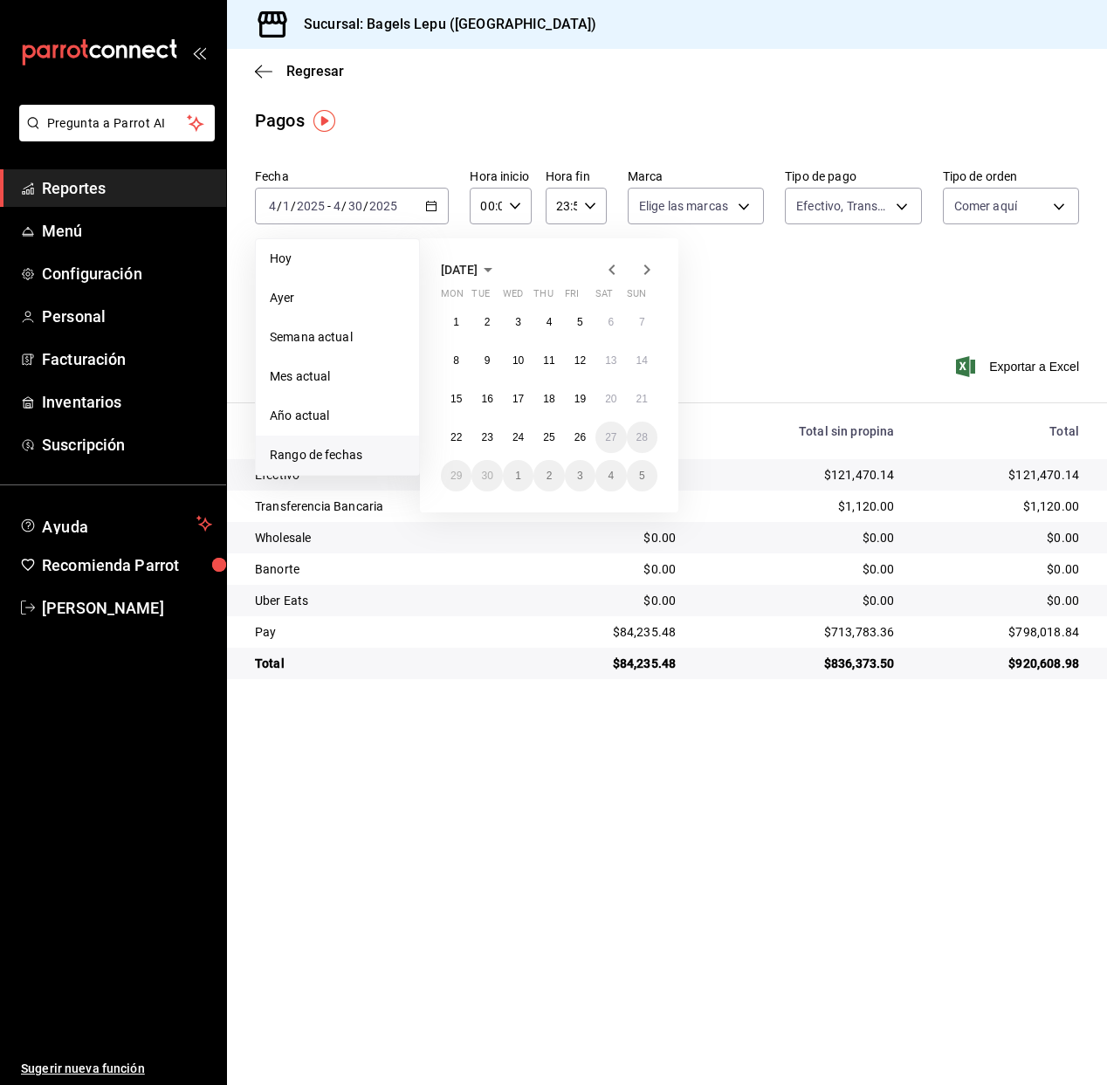
click at [609, 266] on icon "button" at bounding box center [611, 269] width 21 height 21
click at [641, 471] on abbr "31" at bounding box center [641, 476] width 11 height 12
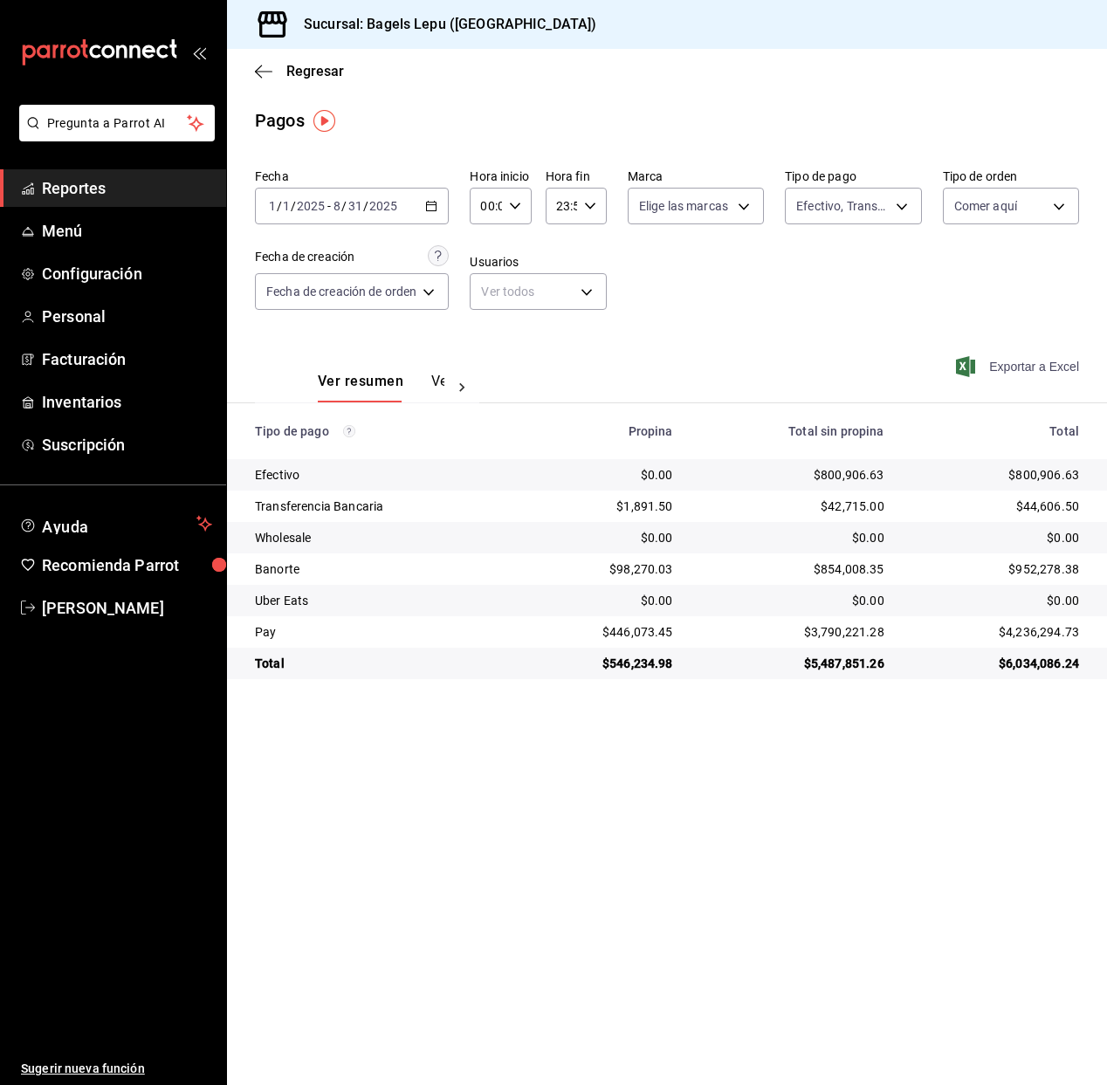
click at [1042, 360] on span "Exportar a Excel" at bounding box center [1019, 366] width 120 height 21
drag, startPoint x: 646, startPoint y: 806, endPoint x: 642, endPoint y: 787, distance: 19.5
click at [646, 803] on main "Regresar Pagos Fecha 2025-01-01 1 / 1 / 2025 - 2025-08-31 8 / 31 / 2025 Hora in…" at bounding box center [667, 567] width 880 height 1036
click at [1025, 203] on body "Pregunta a Parrot AI Reportes Menú Configuración Personal Facturación Inventari…" at bounding box center [553, 542] width 1107 height 1085
click at [957, 373] on input "checkbox" at bounding box center [962, 372] width 16 height 16
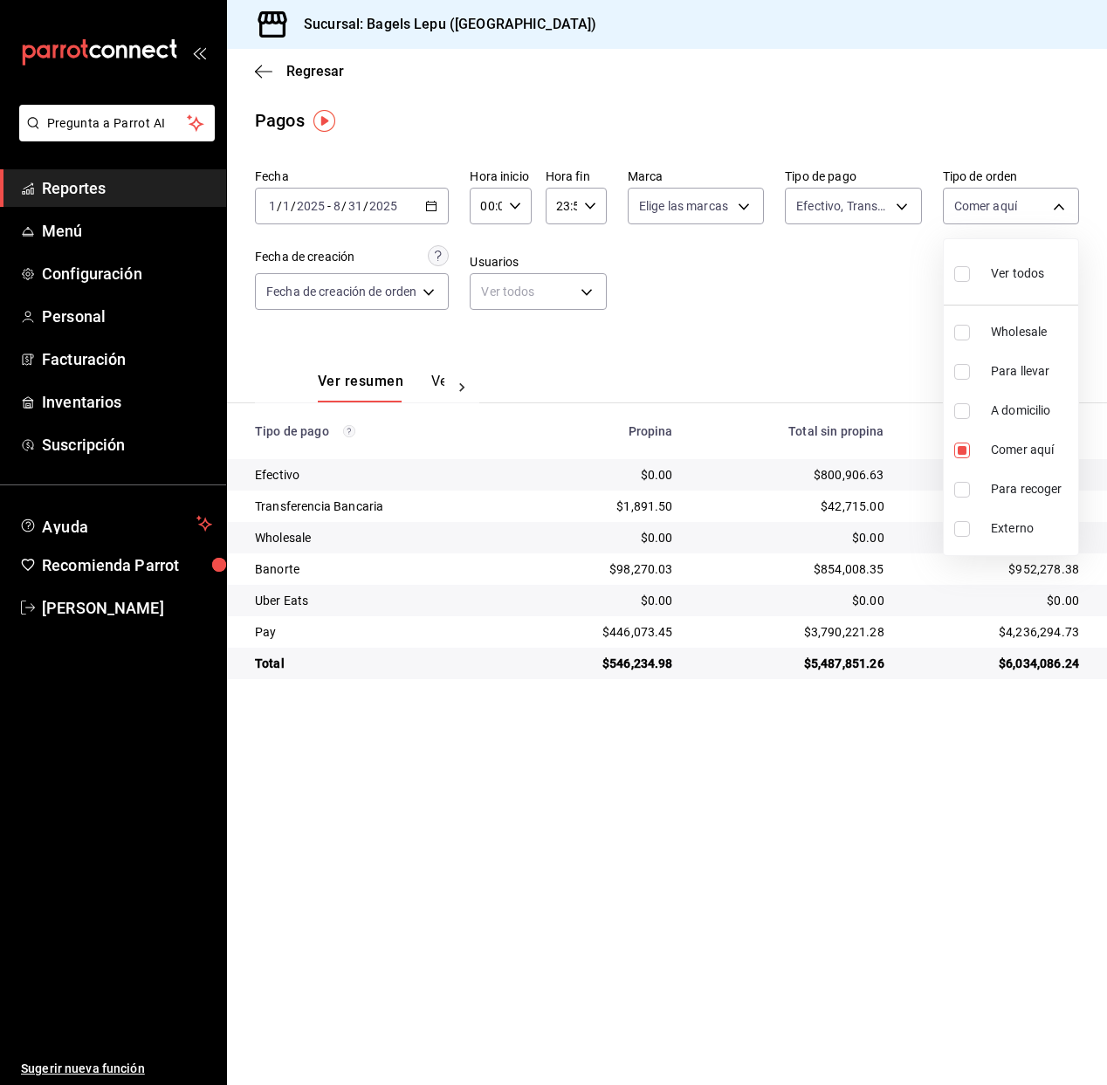
checkbox input "true"
type input "c1030890-c839-4453-8951-c57e7667d379,4ba33f04-2490-4854-b977-ffe9d870c5fb"
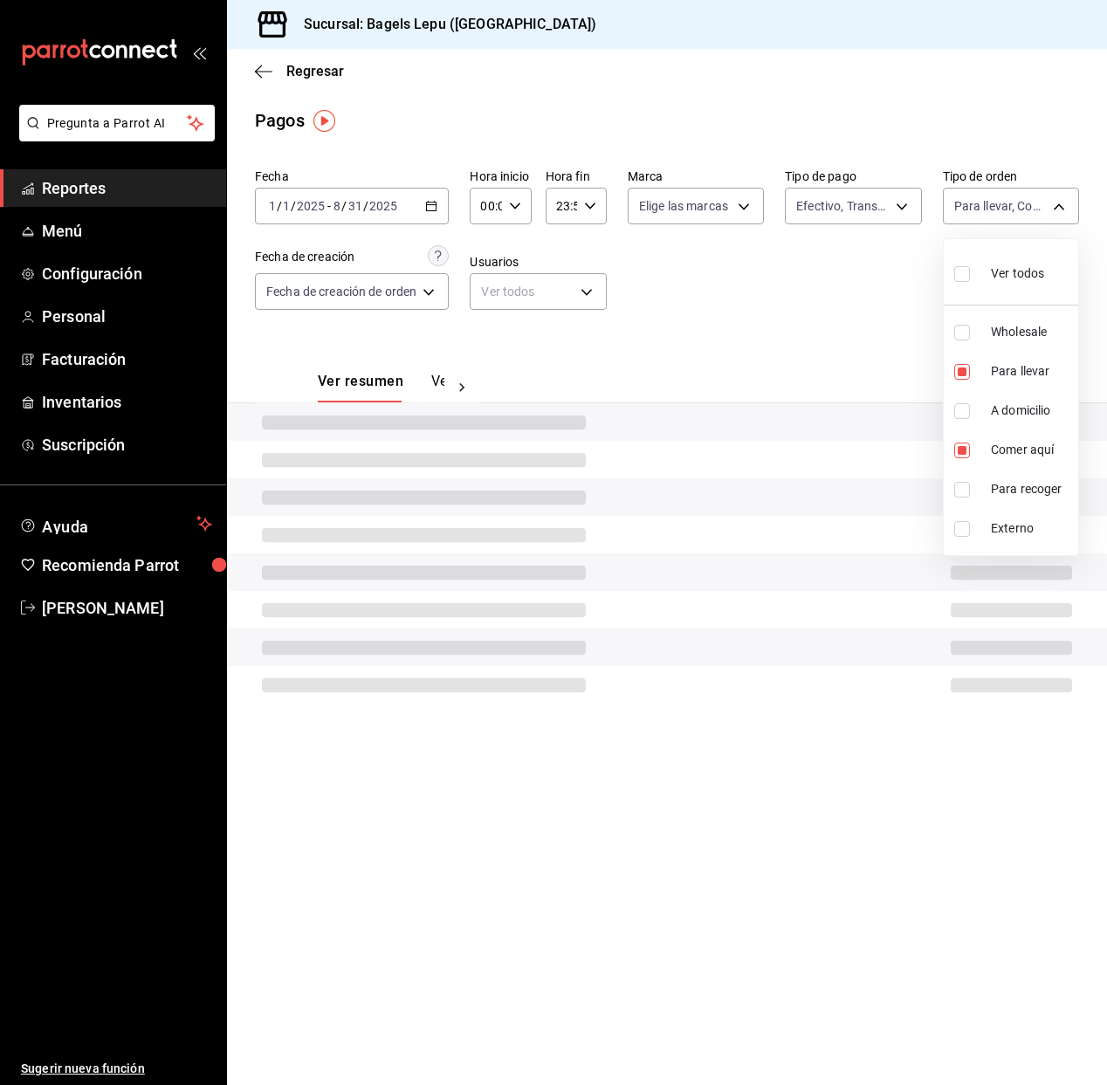
click at [707, 308] on div at bounding box center [553, 542] width 1107 height 1085
click at [992, 214] on body "Pregunta a Parrot AI Reportes Menú Configuración Personal Facturación Inventari…" at bounding box center [553, 542] width 1107 height 1085
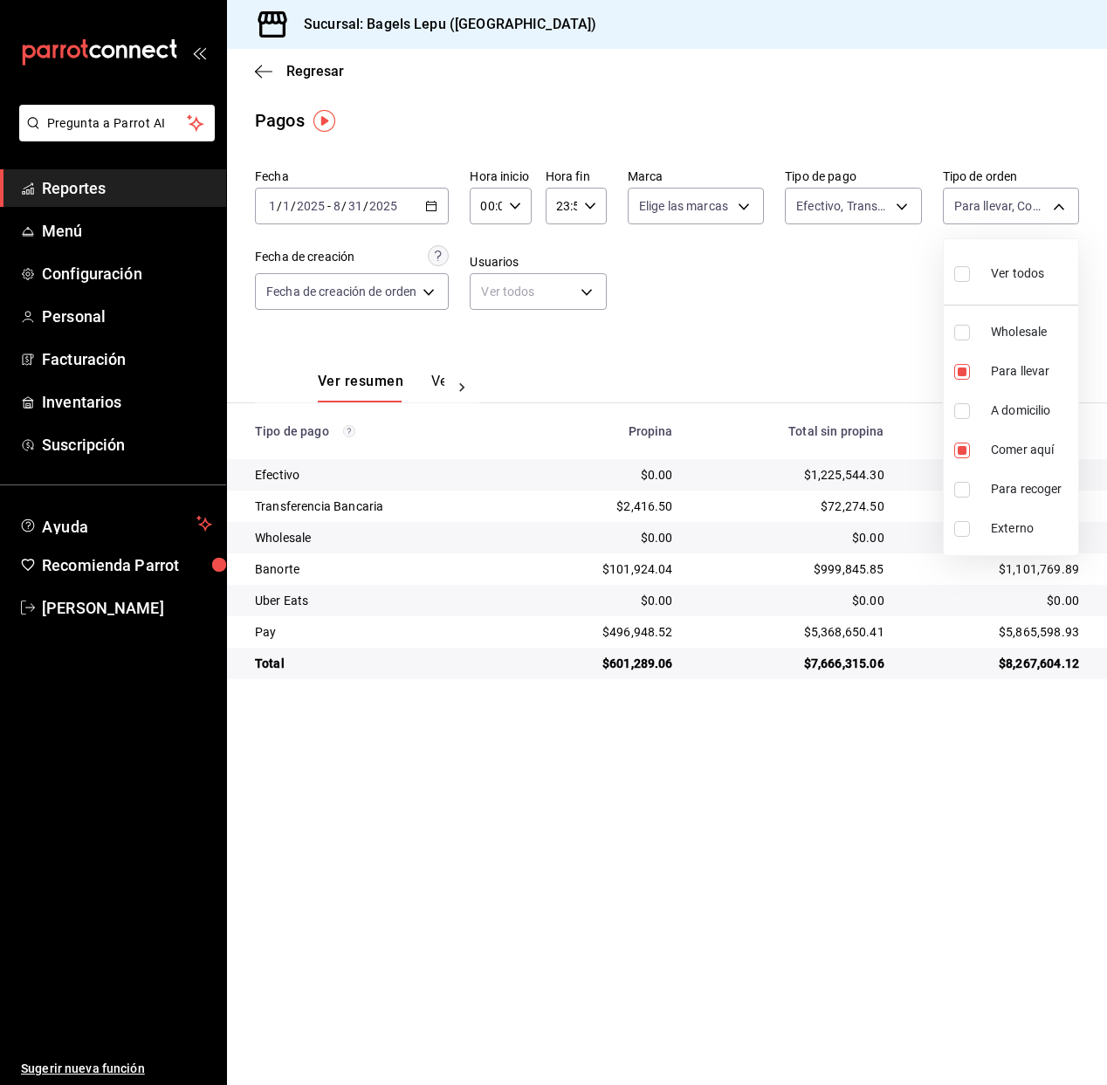
click at [783, 337] on div at bounding box center [553, 542] width 1107 height 1085
click at [994, 367] on span "Exportar a Excel" at bounding box center [1019, 366] width 120 height 21
click at [998, 215] on body "Pregunta a Parrot AI Reportes Menú Configuración Personal Facturación Inventari…" at bounding box center [553, 542] width 1107 height 1085
click at [962, 452] on input "checkbox" at bounding box center [962, 450] width 16 height 16
checkbox input "false"
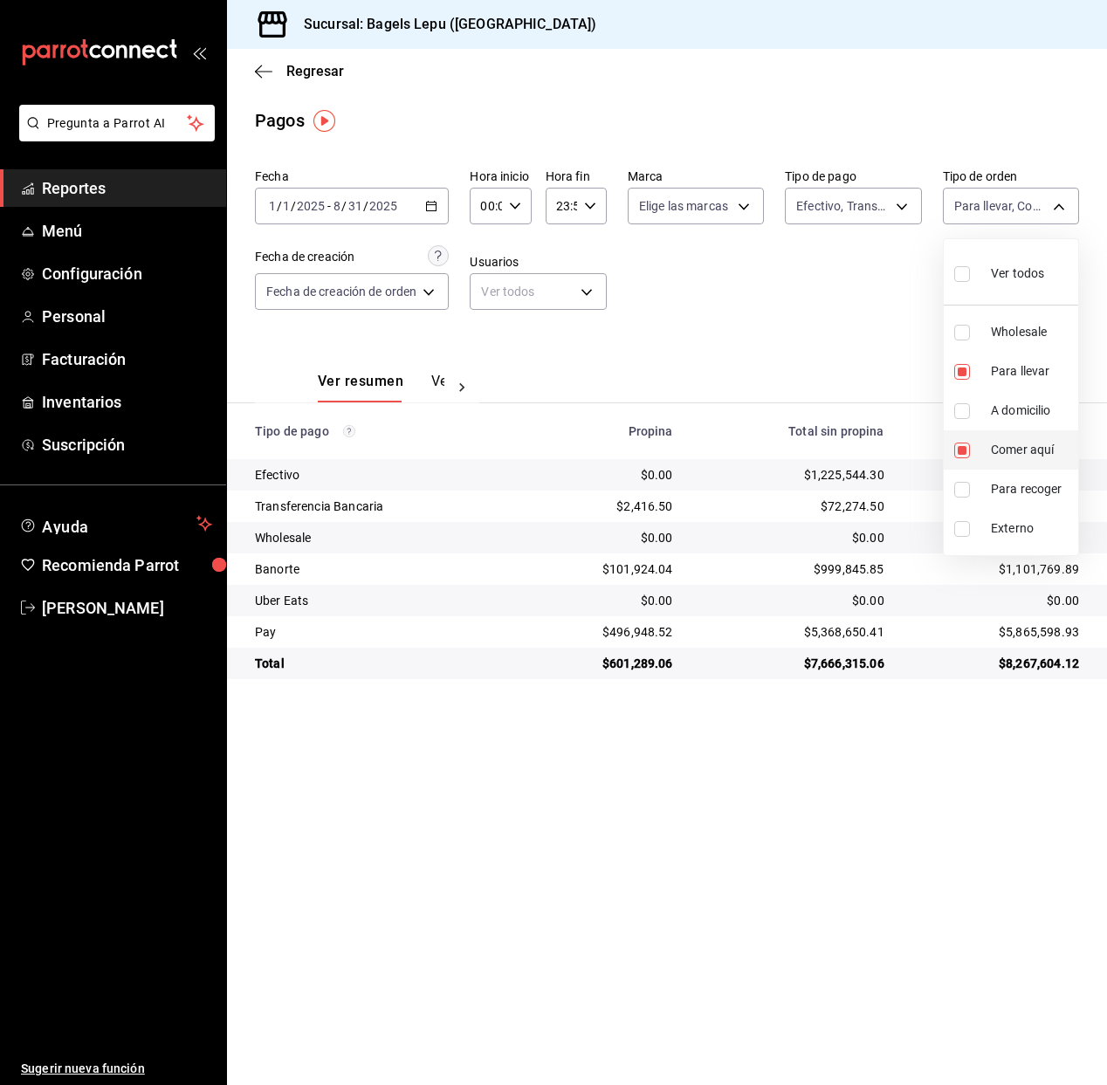
type input "4ba33f04-2490-4854-b977-ffe9d870c5fb"
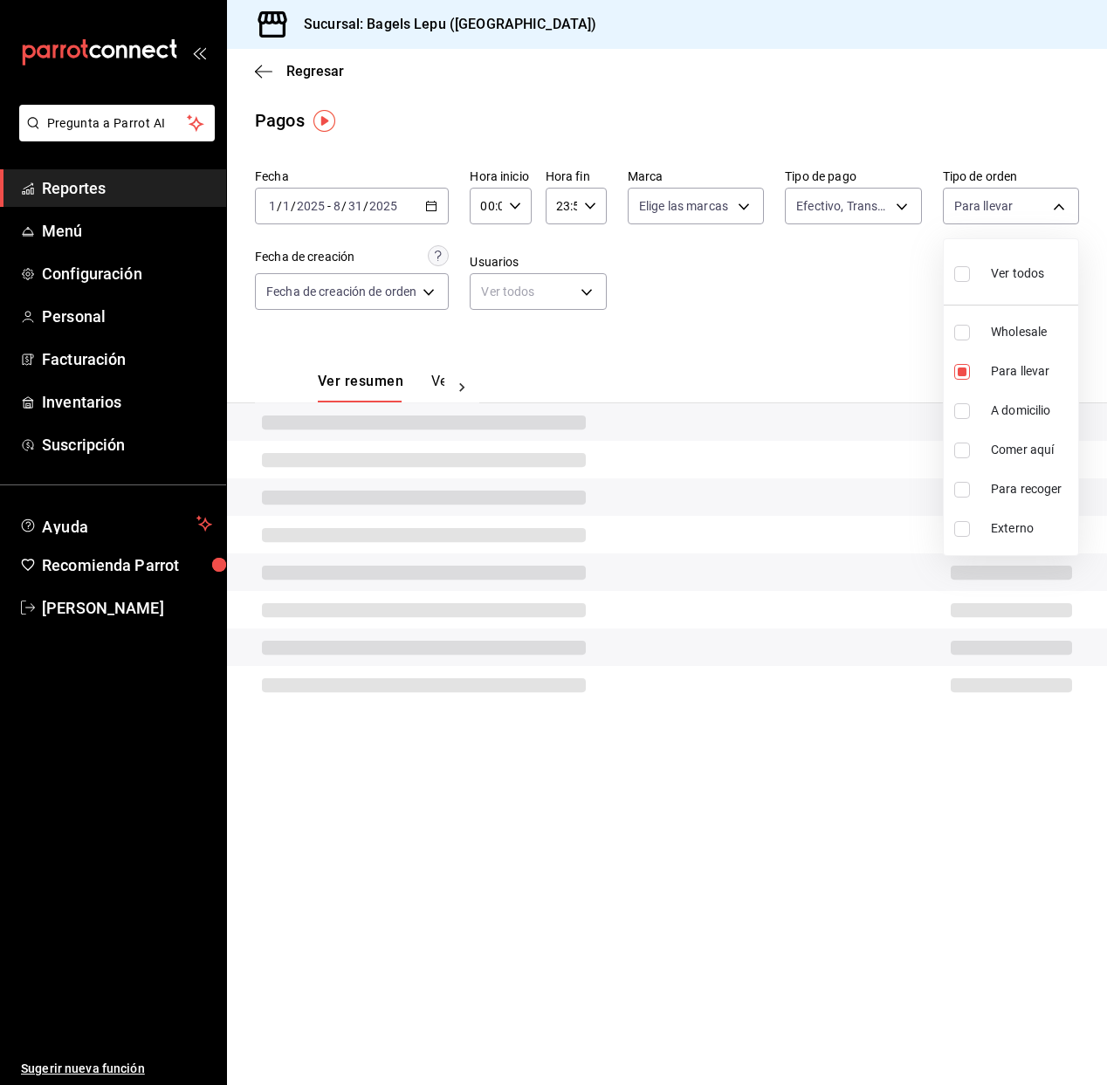
click at [824, 311] on div at bounding box center [553, 542] width 1107 height 1085
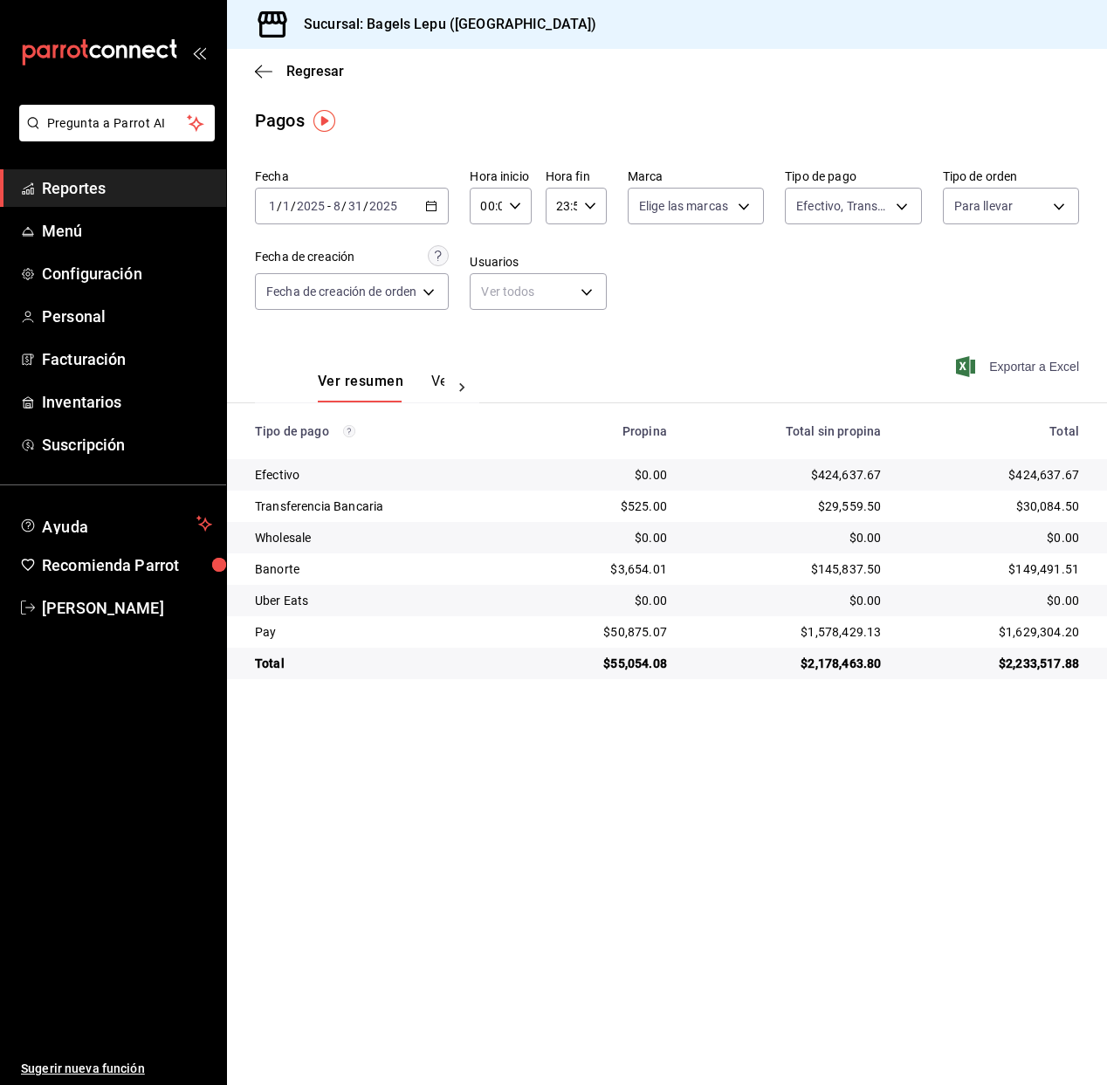
click at [1030, 367] on span "Exportar a Excel" at bounding box center [1019, 366] width 120 height 21
click at [435, 203] on icon "button" at bounding box center [431, 206] width 12 height 12
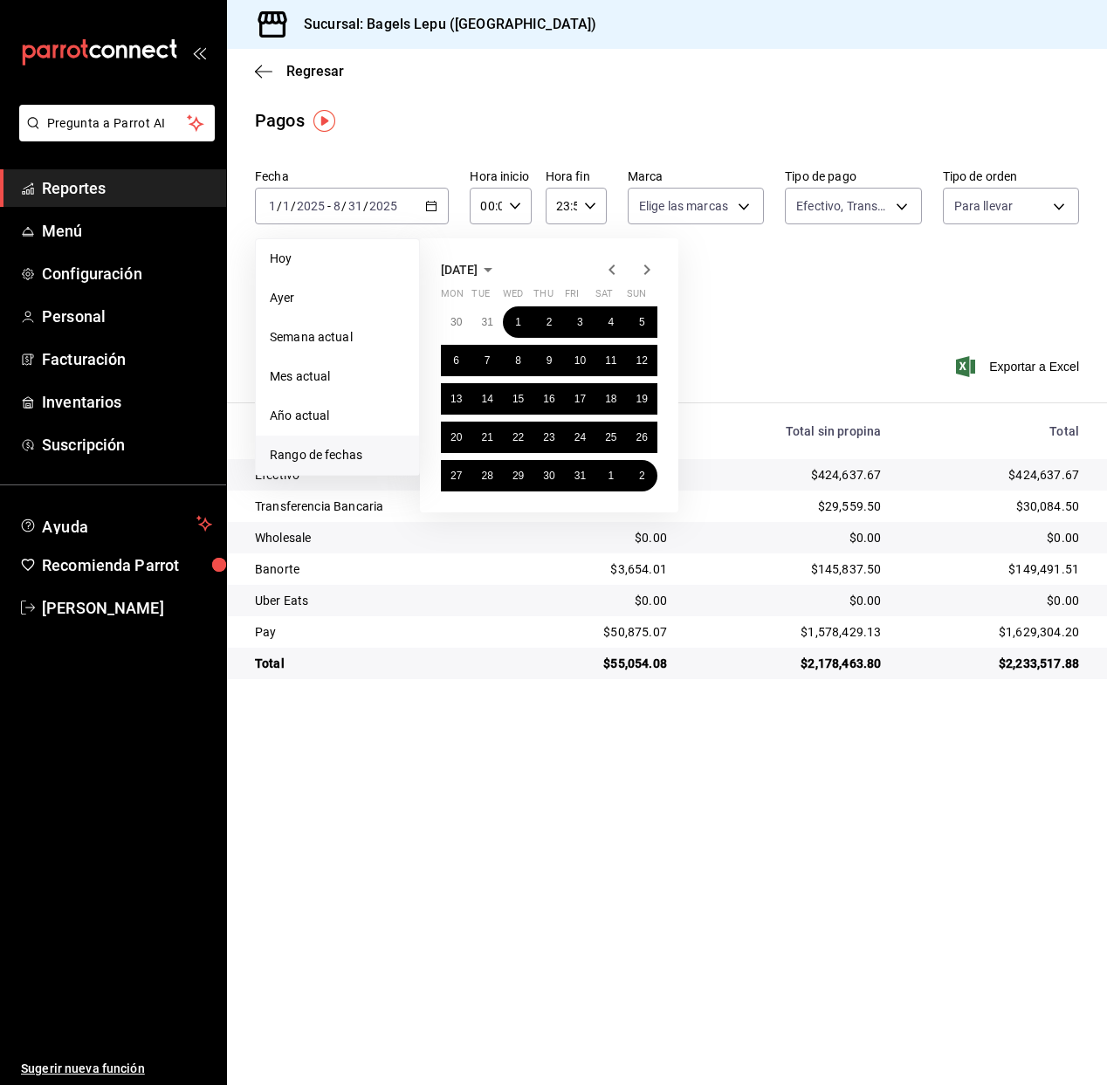
click at [498, 269] on icon "button" at bounding box center [487, 269] width 21 height 21
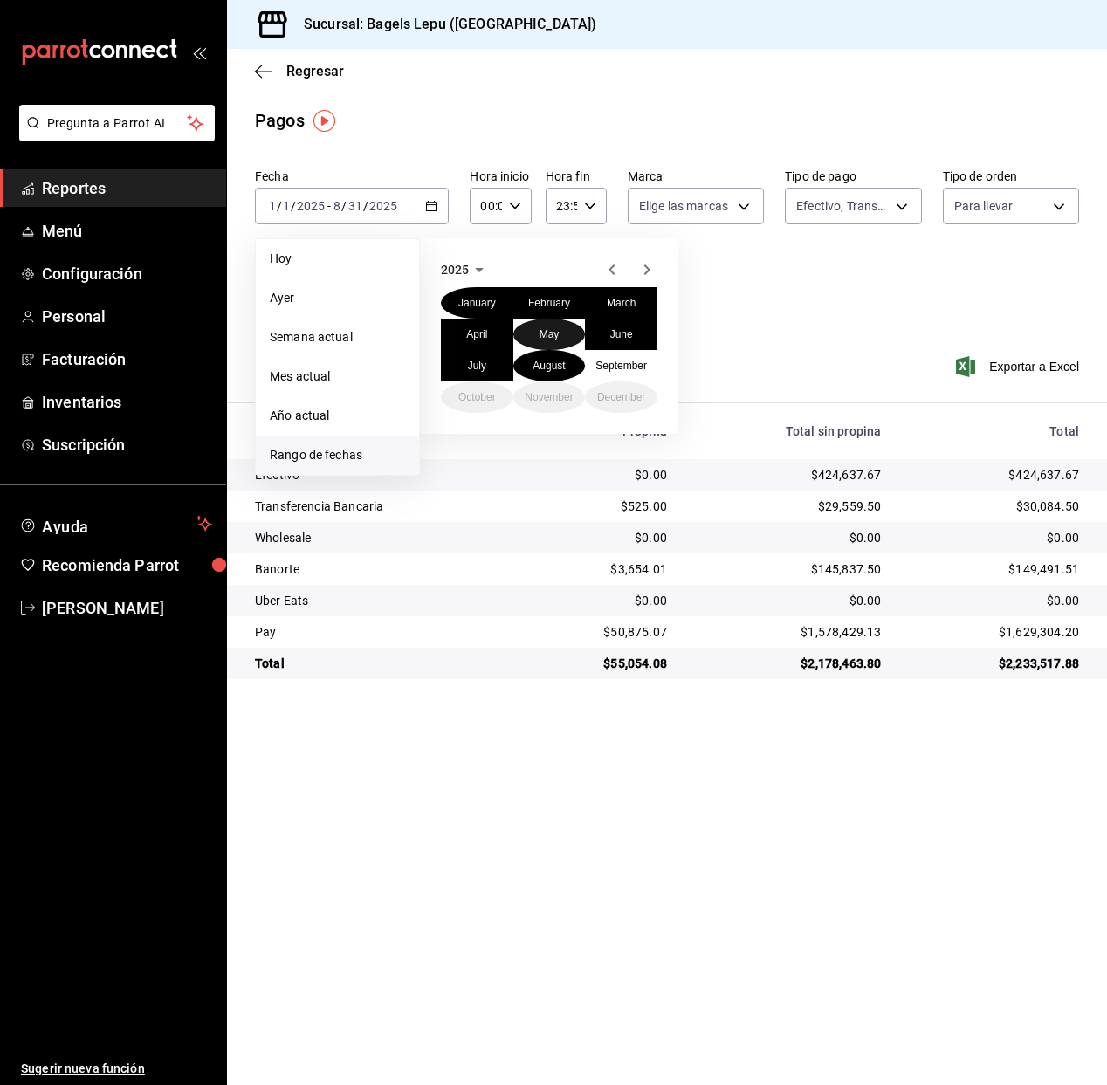
click at [551, 344] on button "May" at bounding box center [549, 334] width 72 height 31
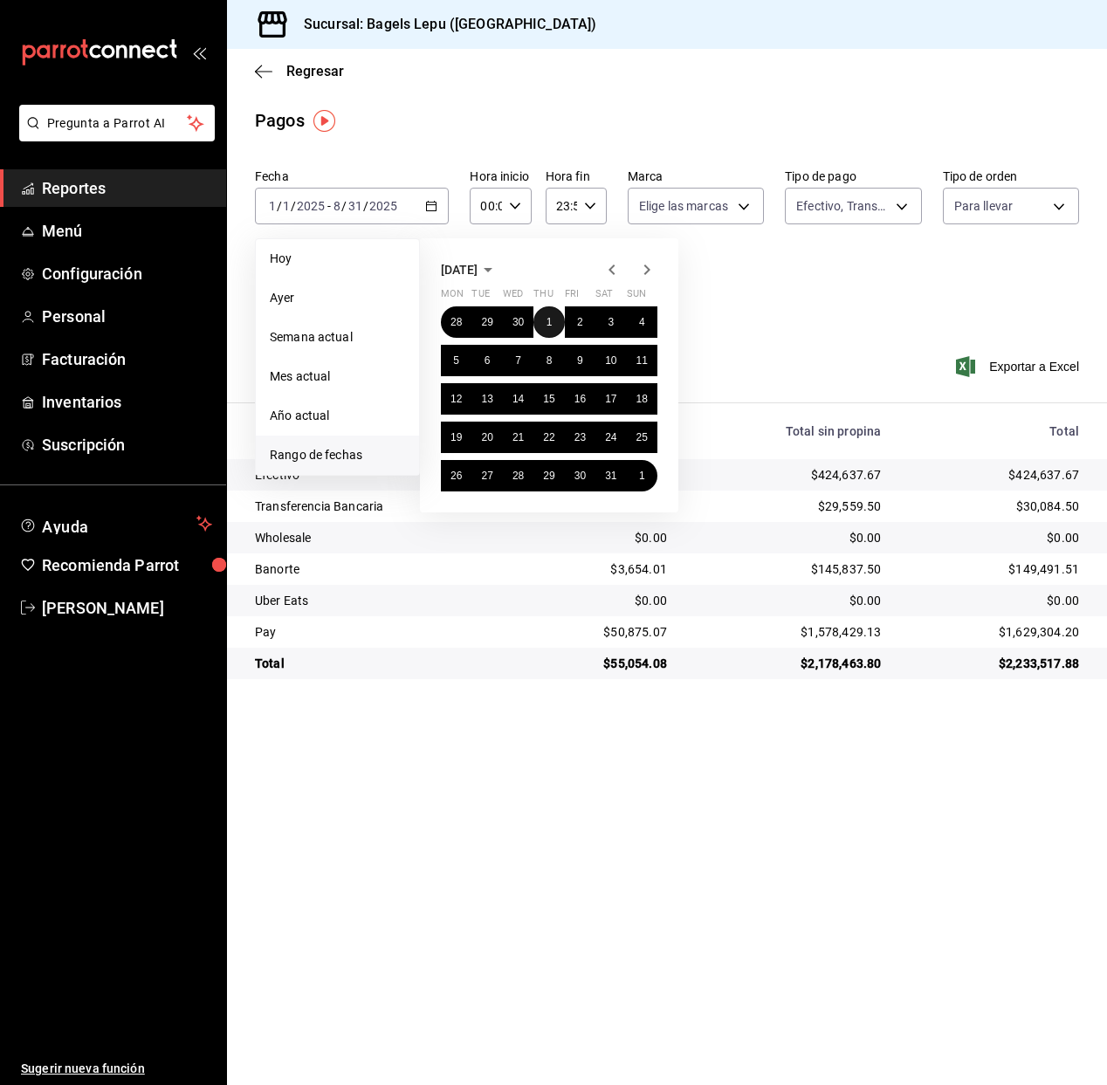
click at [549, 321] on abbr "1" at bounding box center [549, 322] width 6 height 12
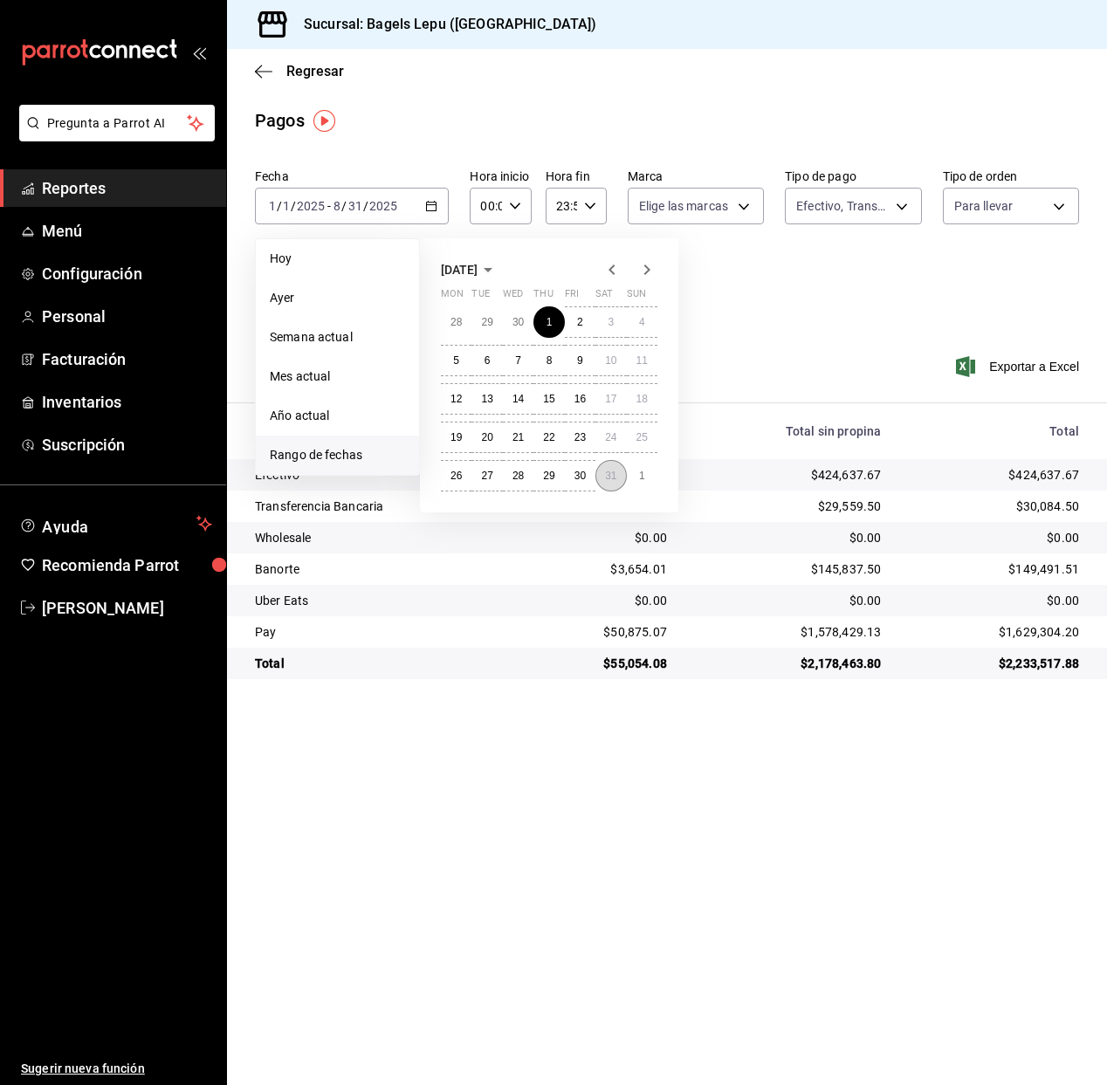
click at [617, 476] on button "31" at bounding box center [610, 475] width 31 height 31
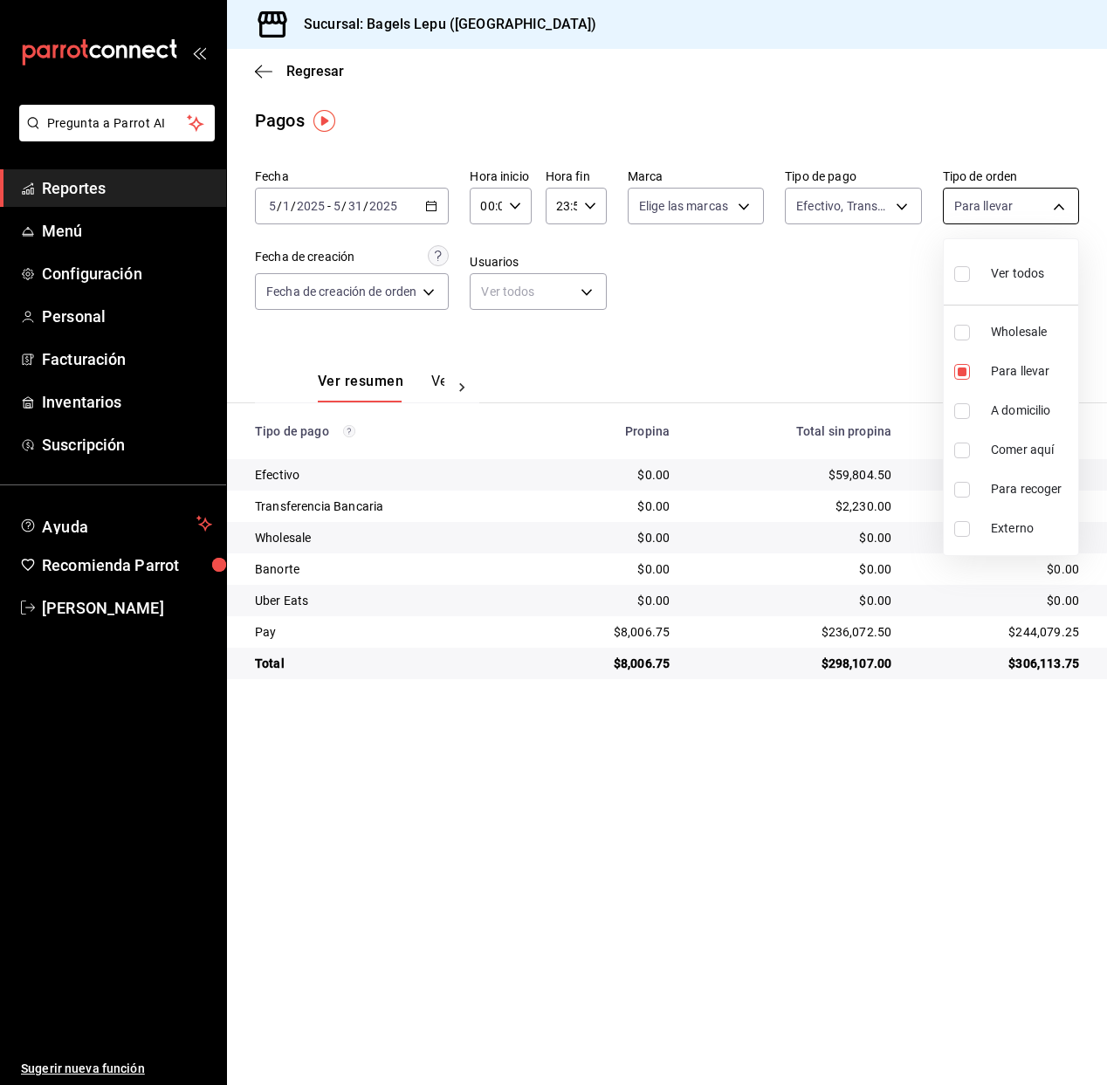
click at [963, 206] on body "Pregunta a Parrot AI Reportes Menú Configuración Personal Facturación Inventari…" at bounding box center [553, 542] width 1107 height 1085
click at [968, 447] on input "checkbox" at bounding box center [962, 450] width 16 height 16
checkbox input "true"
type input "4ba33f04-2490-4854-b977-ffe9d870c5fb,c1030890-c839-4453-8951-c57e7667d379"
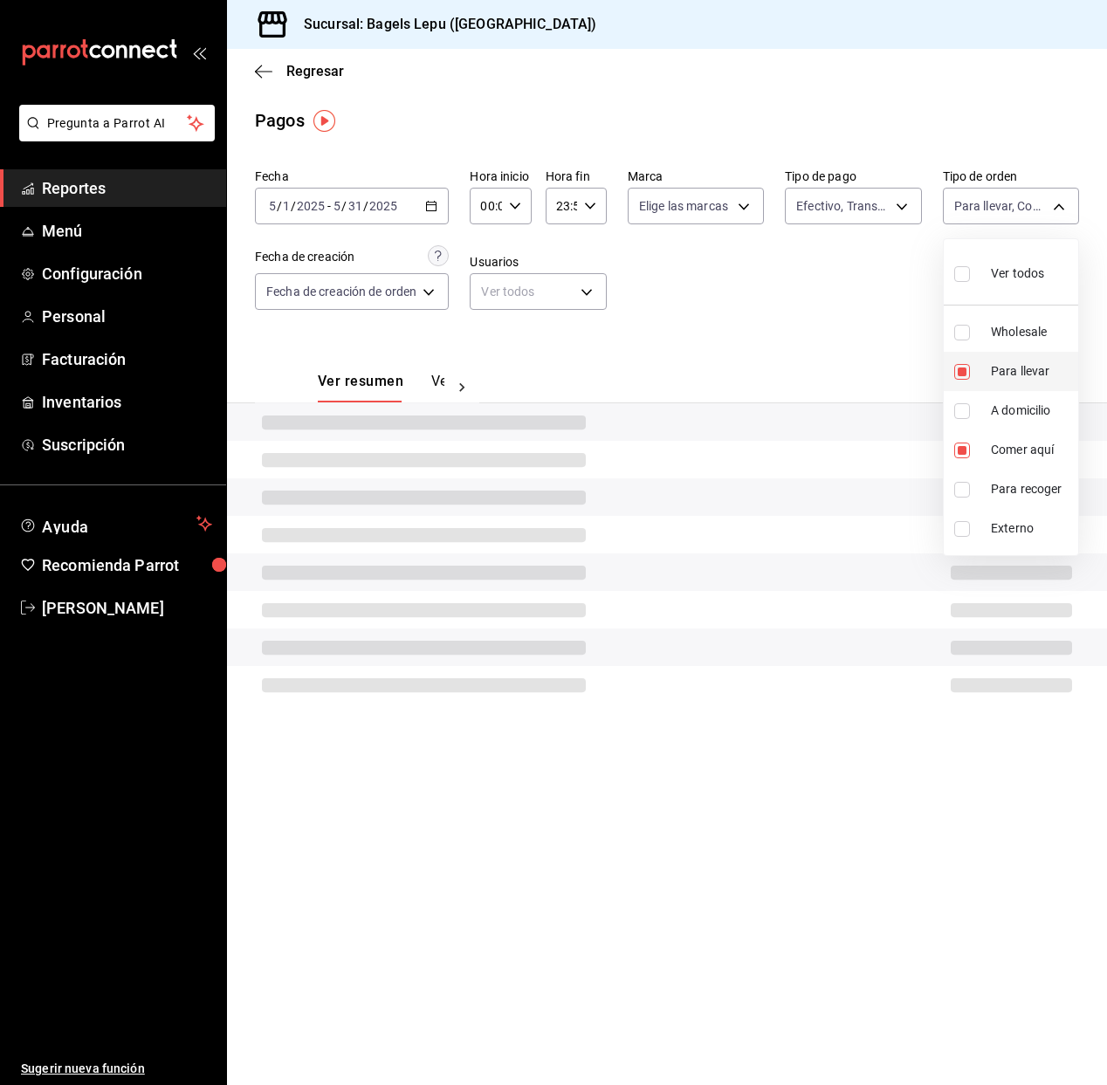
click at [963, 372] on input "checkbox" at bounding box center [962, 372] width 16 height 16
checkbox input "false"
click at [836, 349] on div at bounding box center [553, 542] width 1107 height 1085
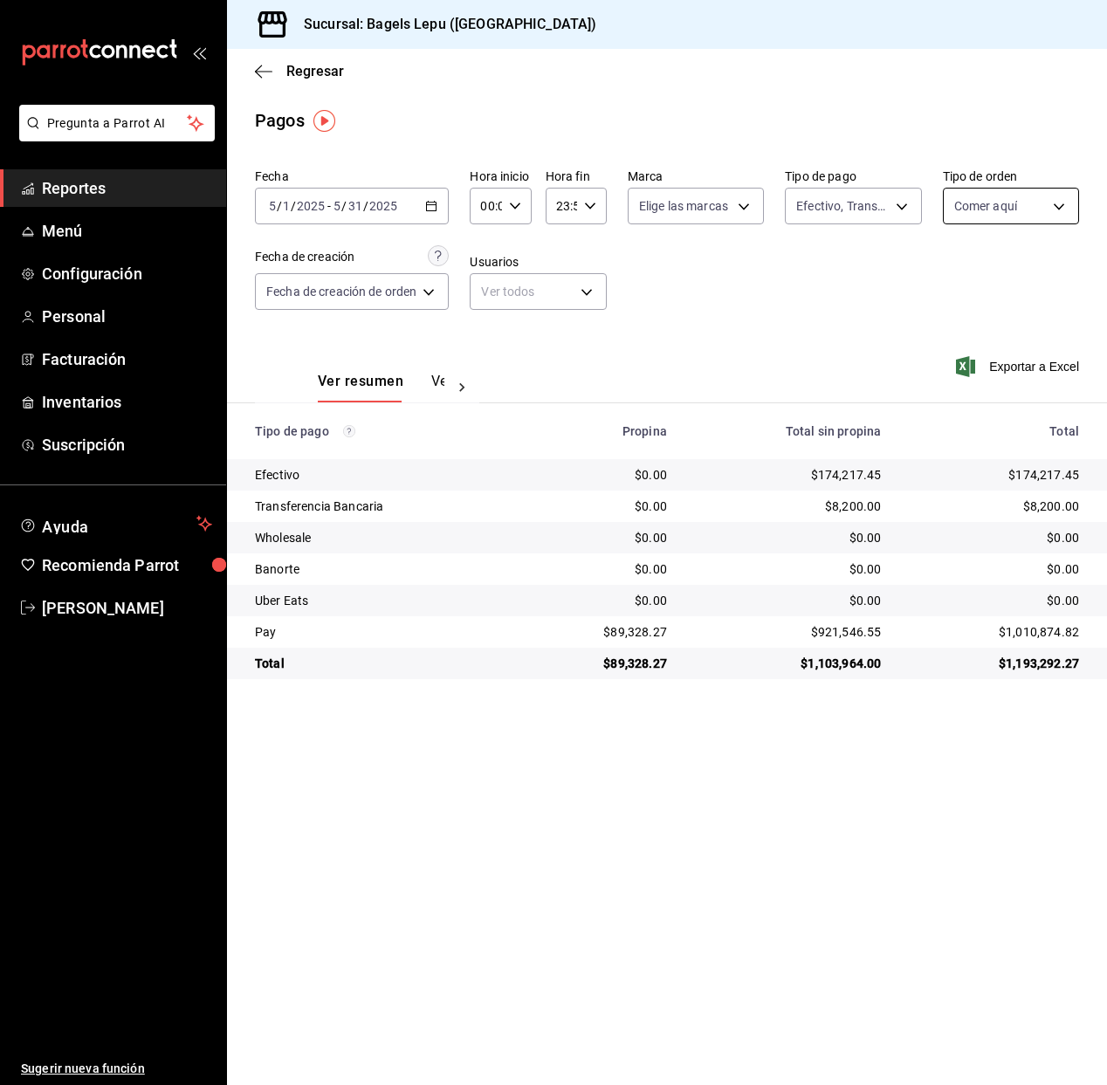
click at [971, 202] on body "Pregunta a Parrot AI Reportes Menú Configuración Personal Facturación Inventari…" at bounding box center [553, 542] width 1107 height 1085
click at [971, 144] on div at bounding box center [553, 542] width 1107 height 1085
click at [436, 208] on \(Stroke\) "button" at bounding box center [431, 207] width 10 height 10
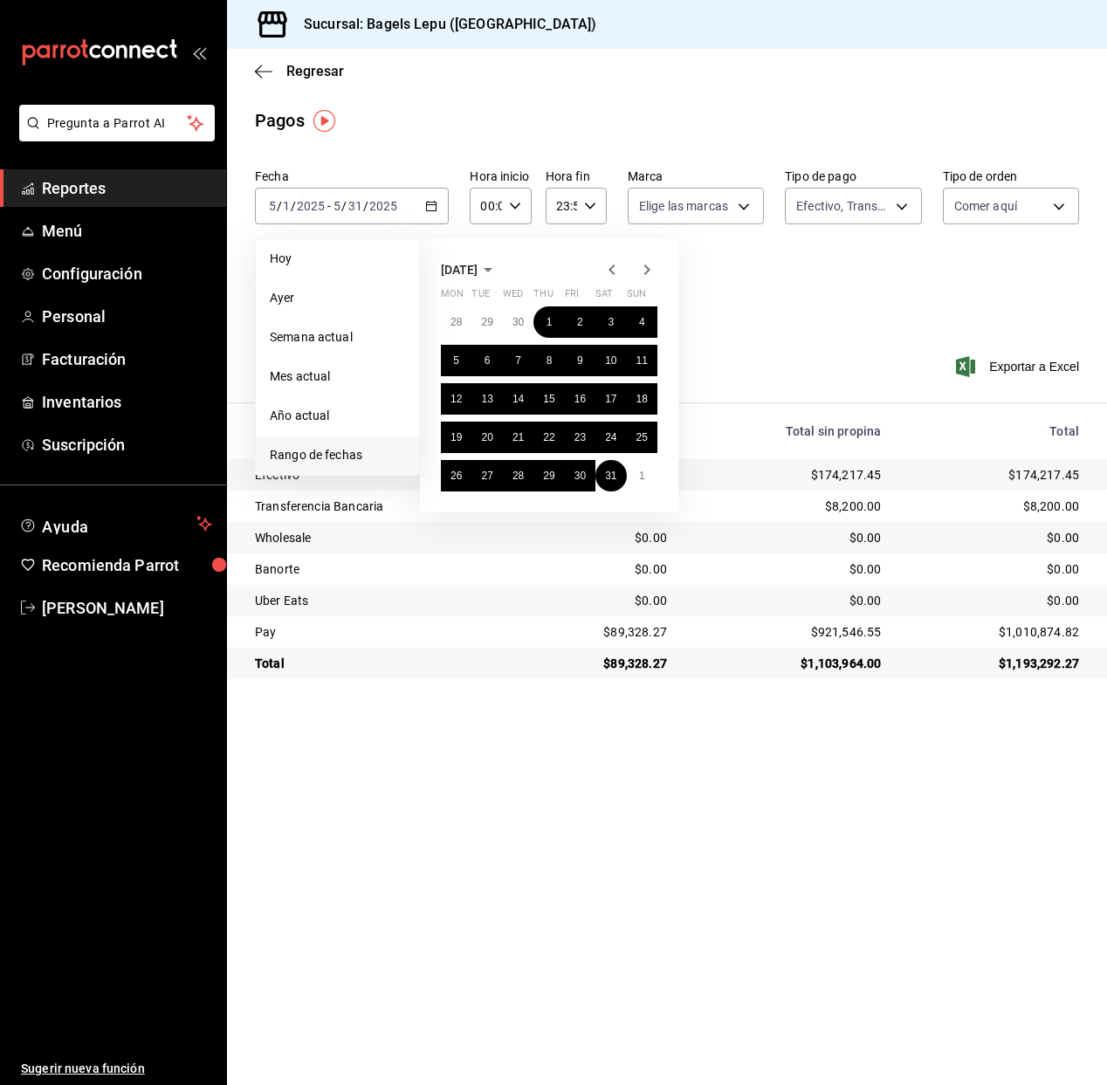
click at [646, 268] on icon "button" at bounding box center [647, 269] width 6 height 10
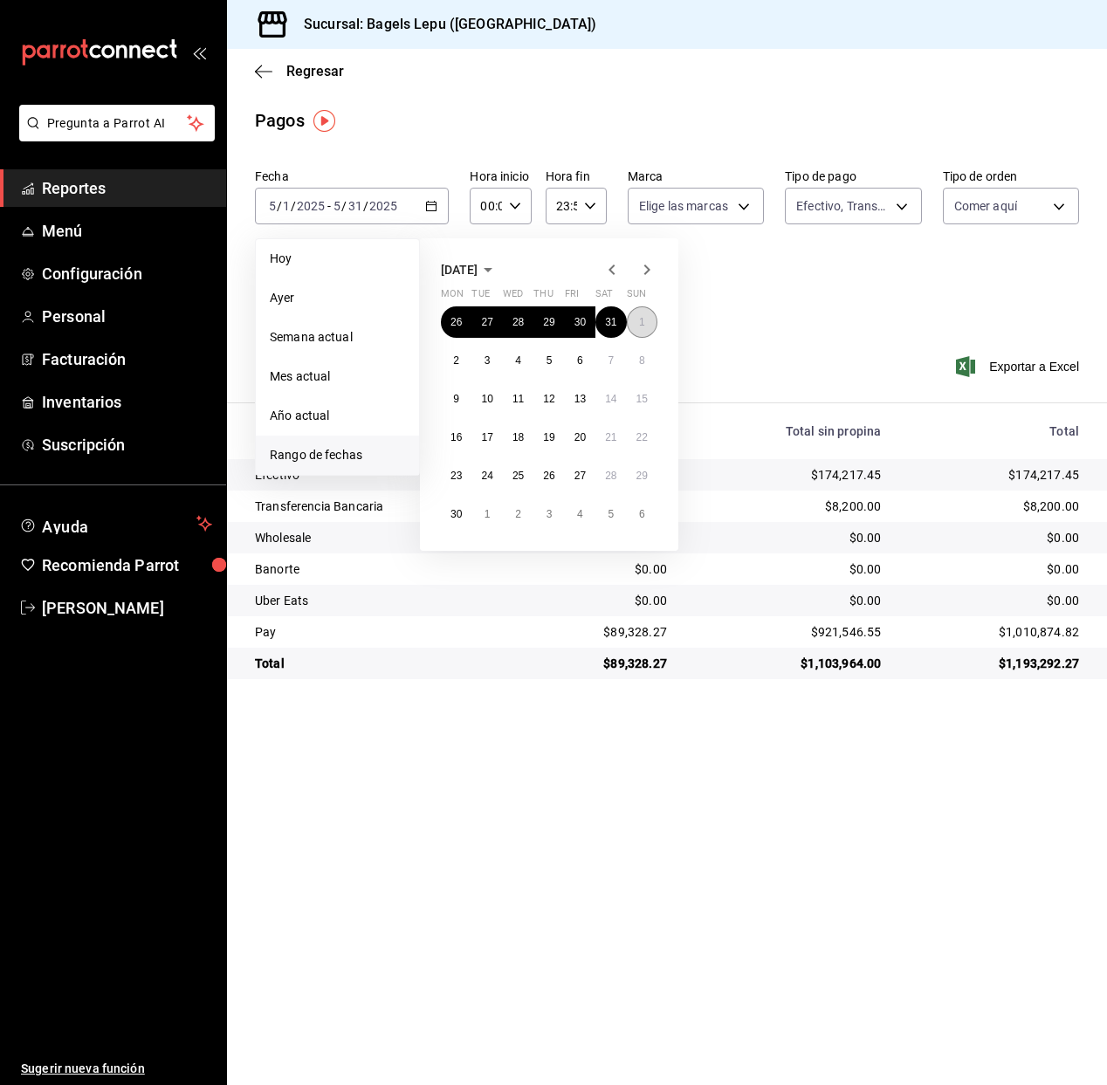
click at [635, 319] on button "1" at bounding box center [642, 321] width 31 height 31
click at [458, 518] on abbr "30" at bounding box center [455, 514] width 11 height 12
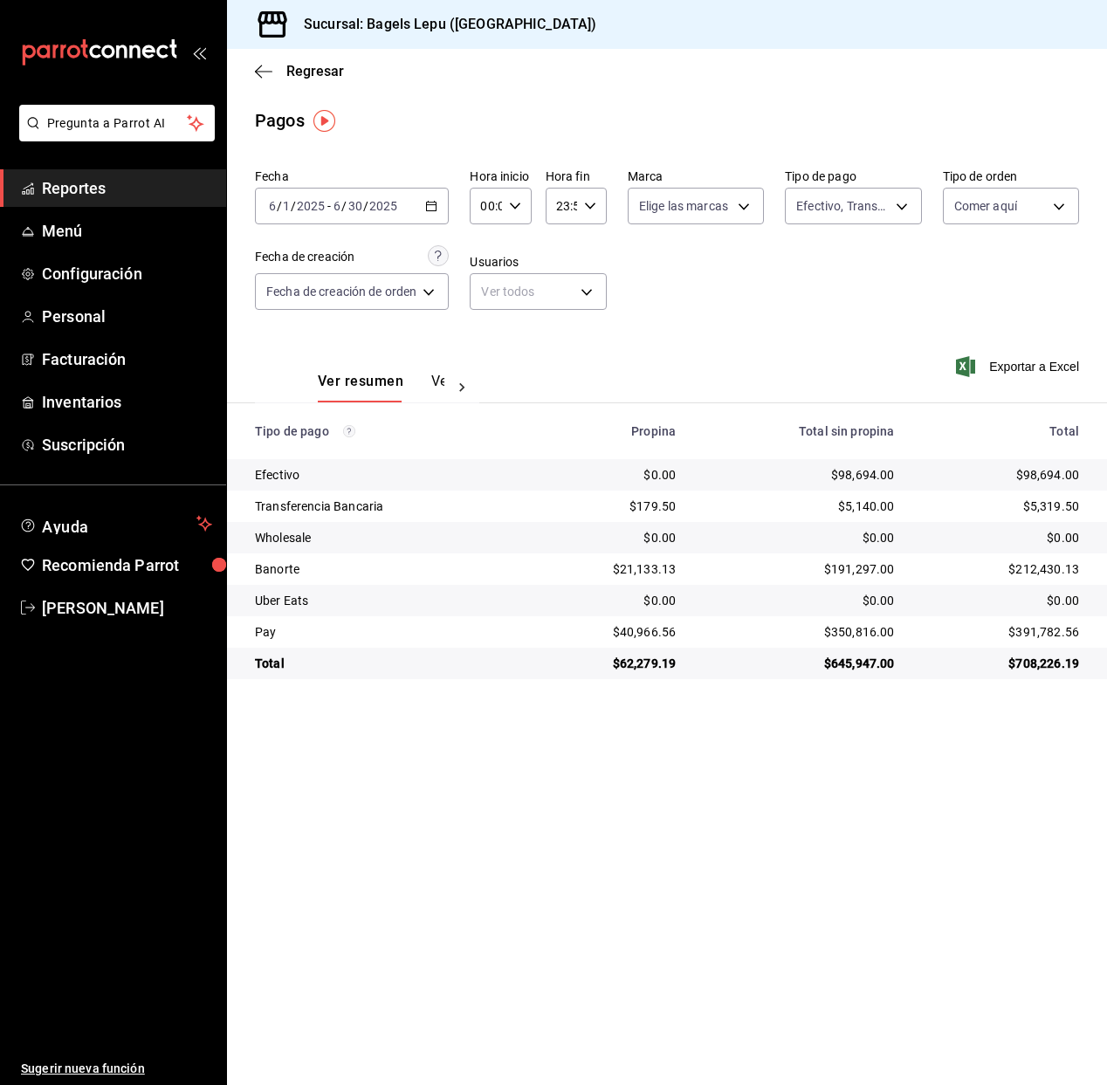
click at [436, 207] on \(Stroke\) "button" at bounding box center [431, 207] width 10 height 10
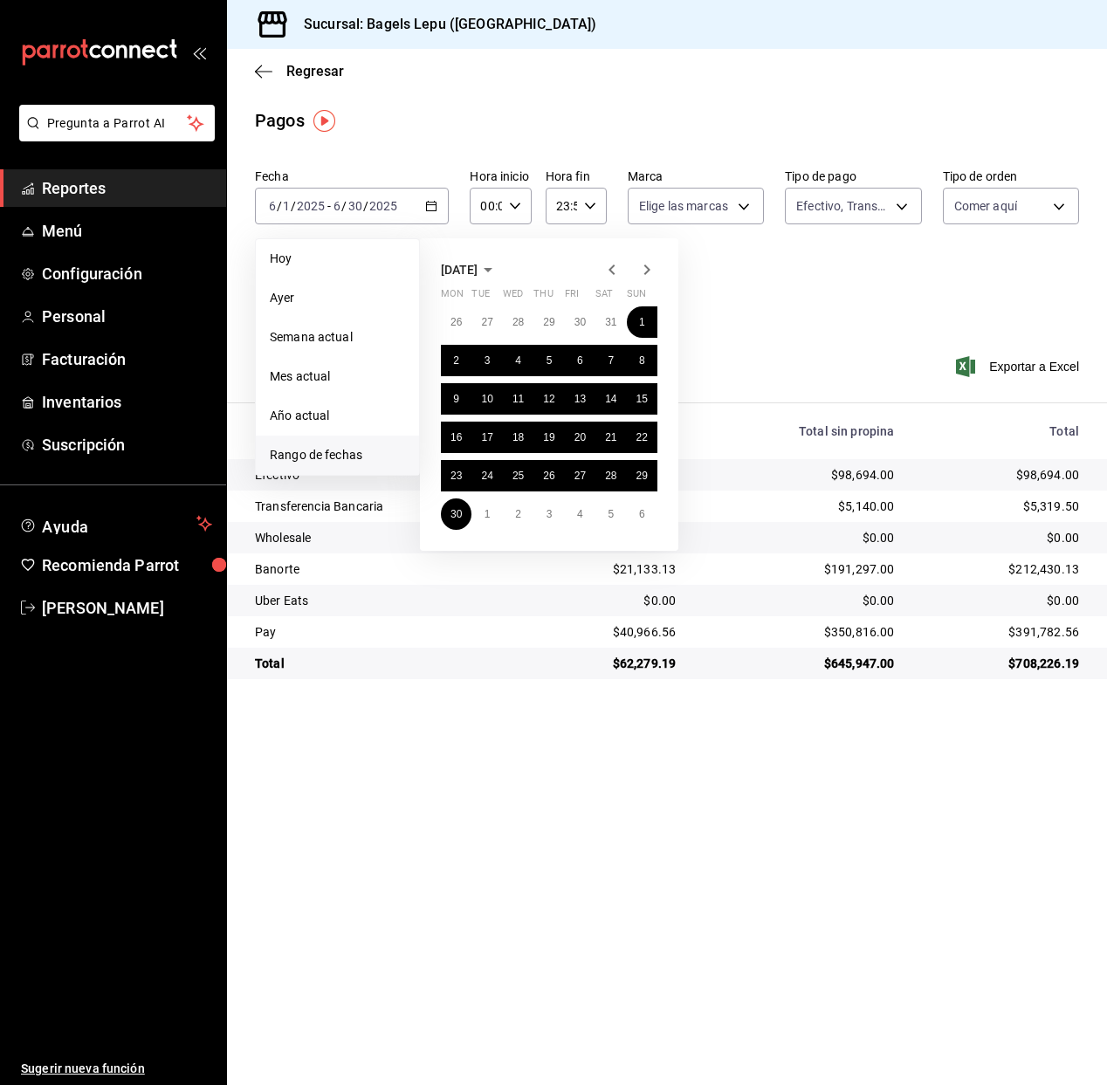
click at [609, 271] on icon "button" at bounding box center [611, 269] width 21 height 21
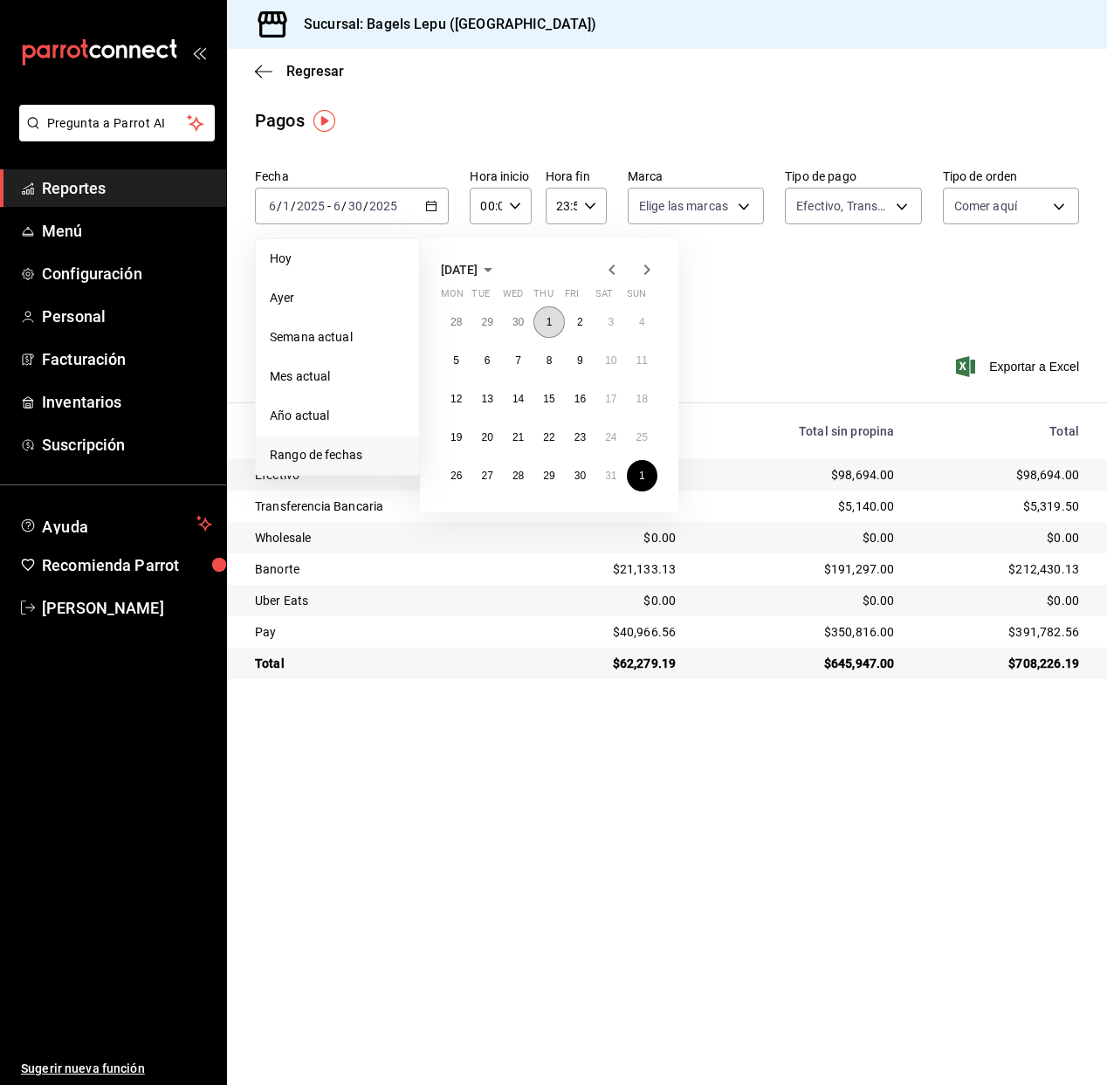
click at [557, 324] on button "1" at bounding box center [548, 321] width 31 height 31
click at [608, 477] on abbr "31" at bounding box center [610, 476] width 11 height 12
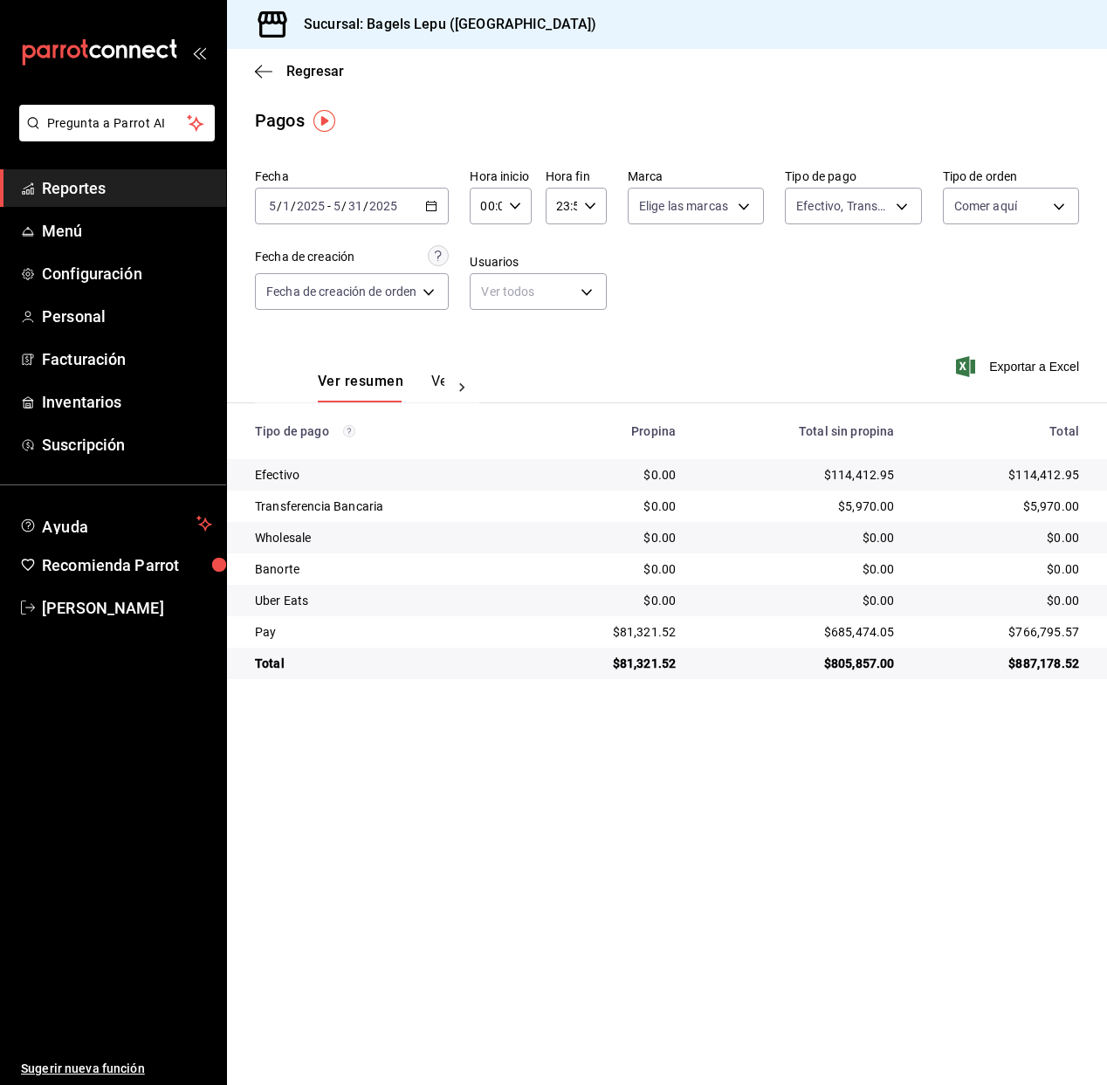
click at [436, 204] on \(Stroke\) "button" at bounding box center [431, 207] width 10 height 10
click at [434, 206] on icon "button" at bounding box center [431, 206] width 12 height 12
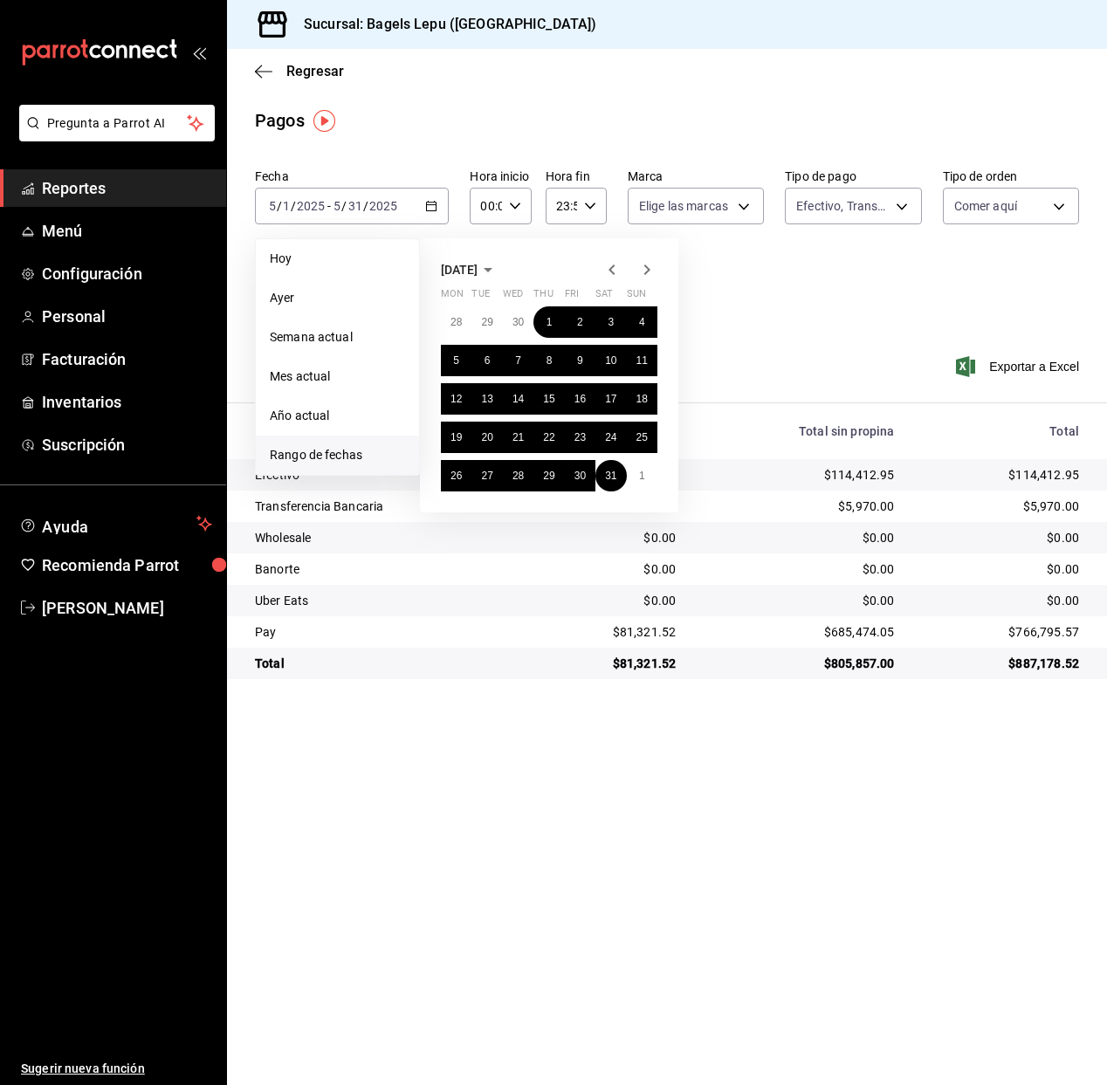
click at [610, 269] on icon "button" at bounding box center [611, 269] width 6 height 10
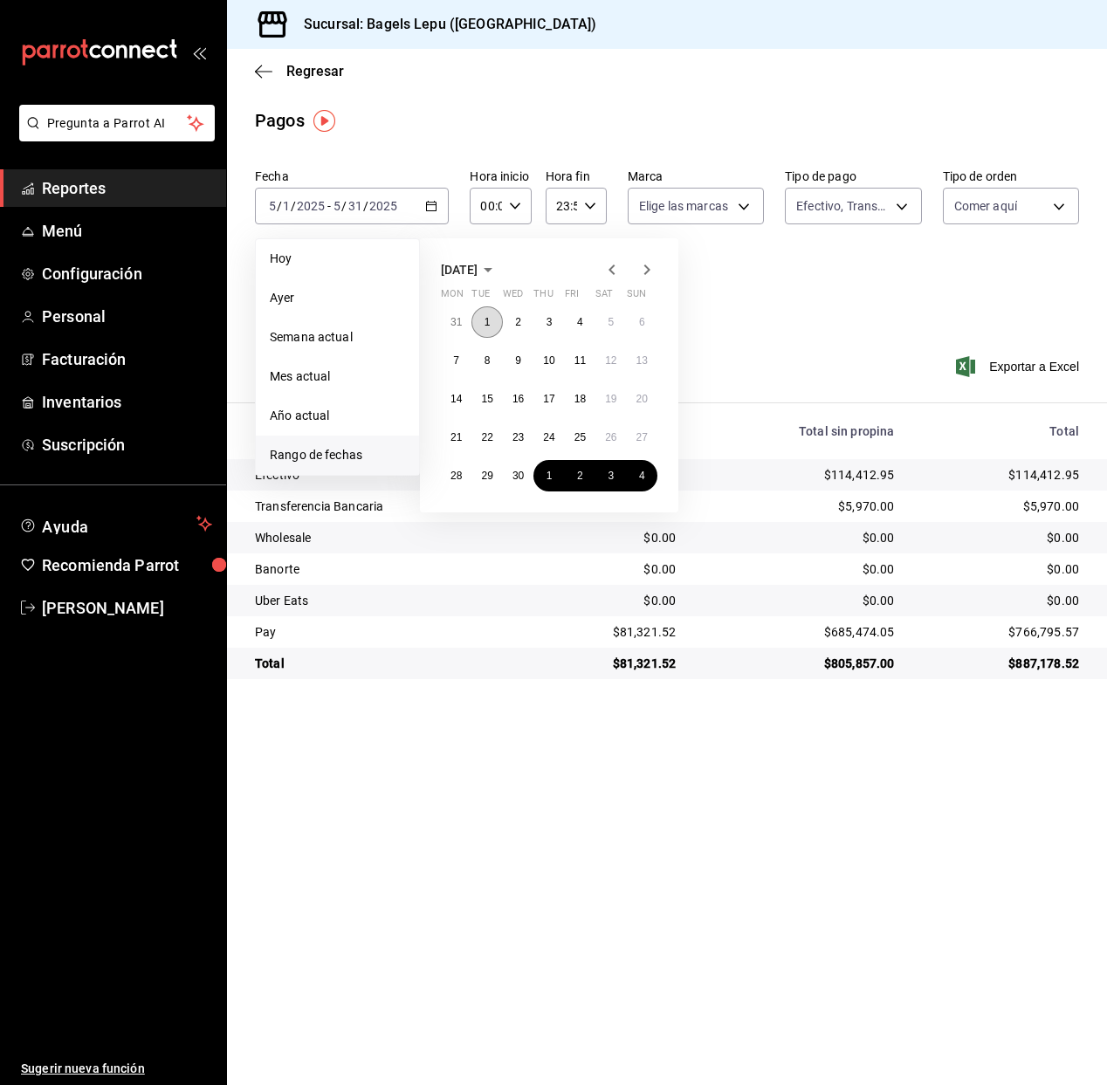
click at [496, 323] on button "1" at bounding box center [486, 321] width 31 height 31
click at [520, 483] on button "30" at bounding box center [518, 475] width 31 height 31
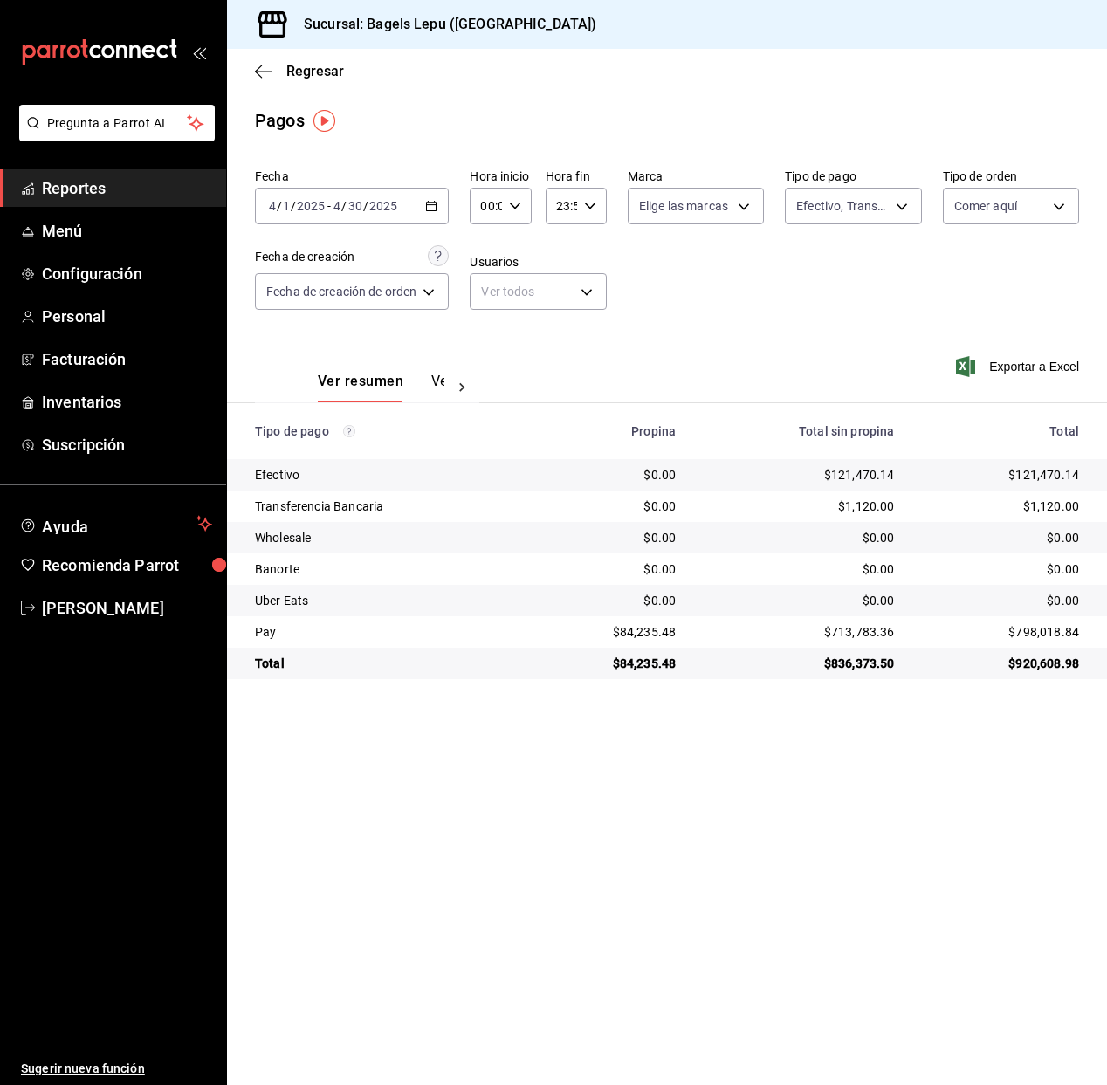
click at [430, 203] on icon "button" at bounding box center [431, 206] width 12 height 12
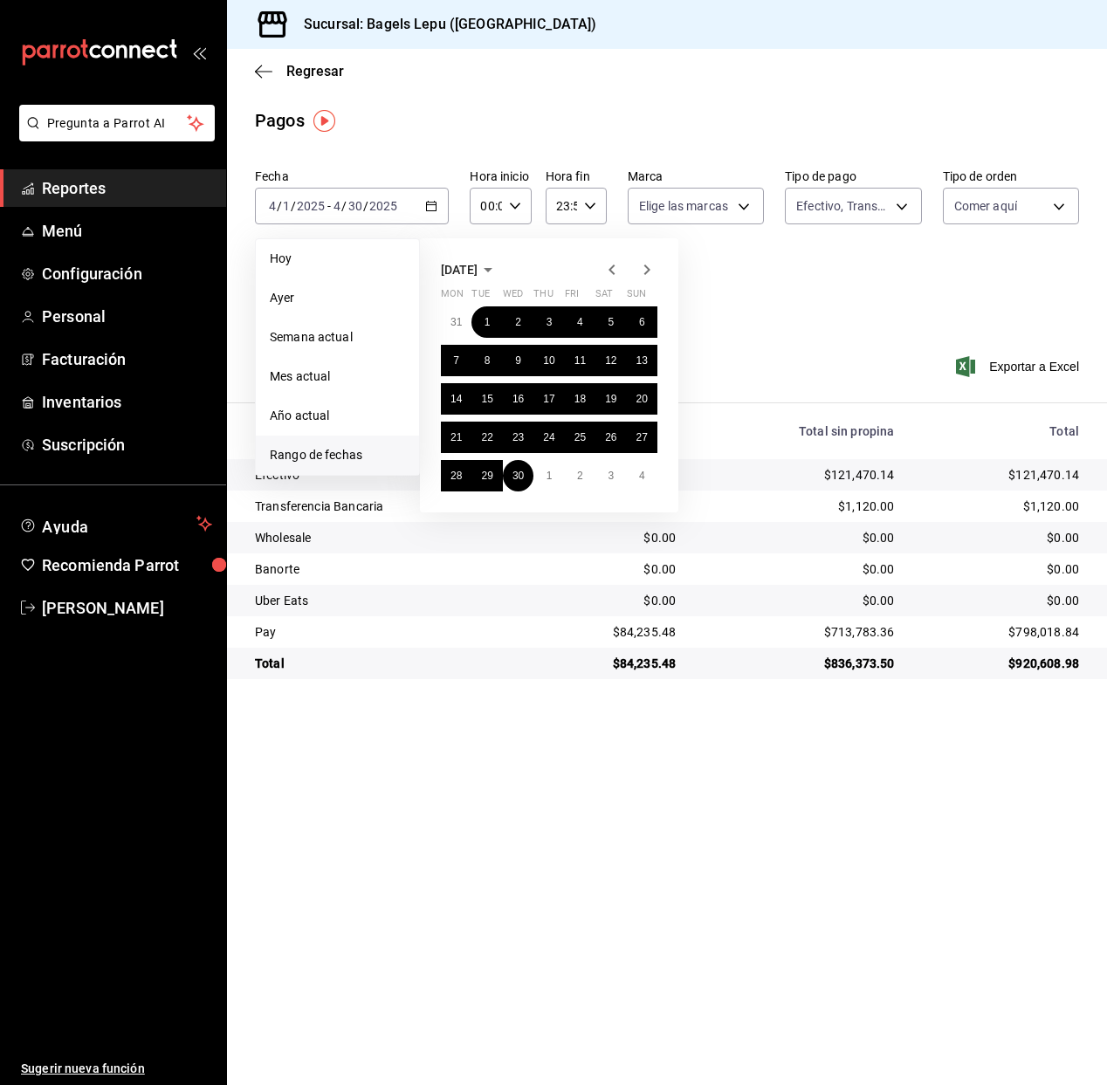
click at [648, 270] on icon "button" at bounding box center [647, 269] width 6 height 10
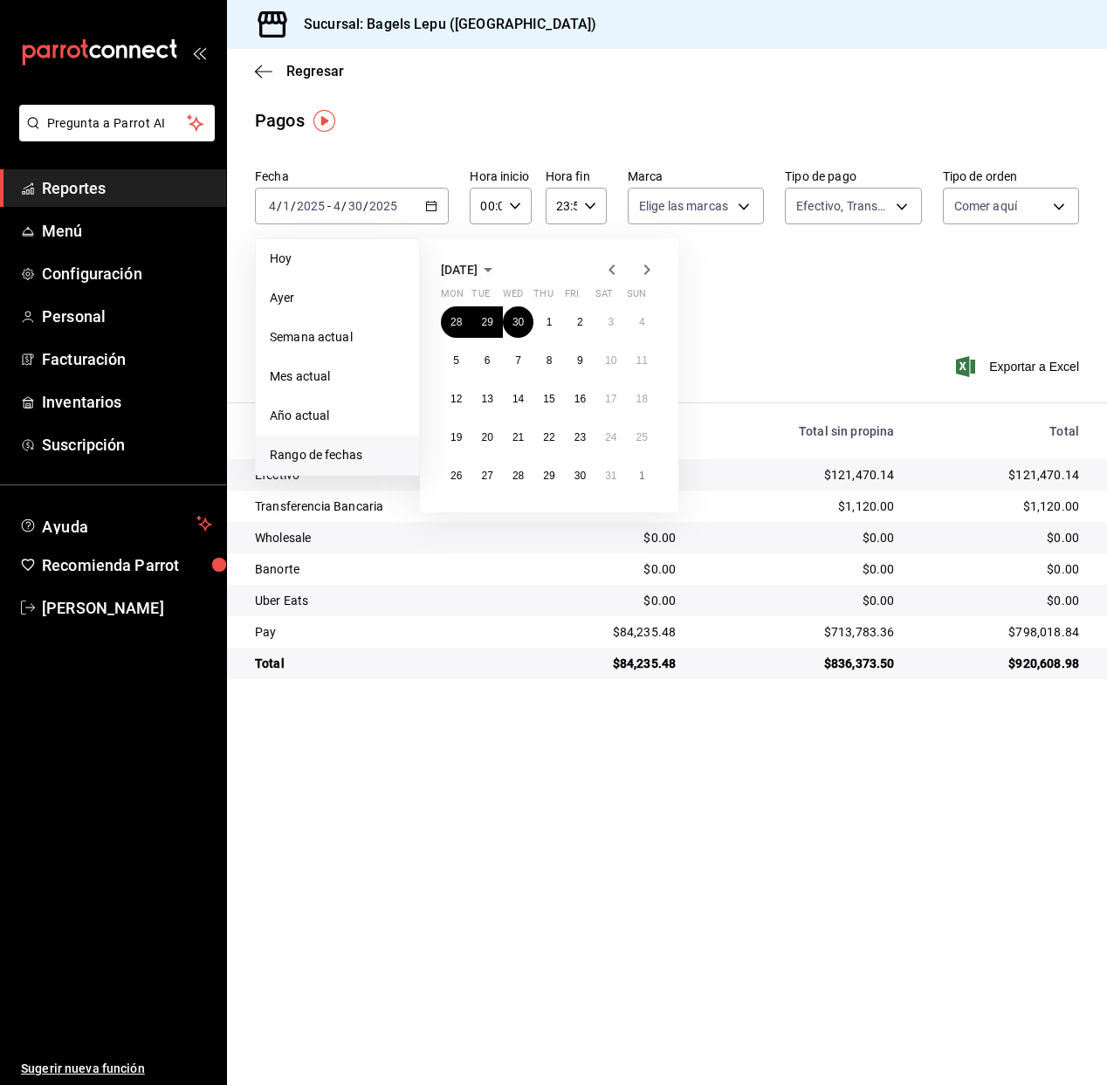
click at [648, 270] on icon "button" at bounding box center [647, 269] width 6 height 10
click at [495, 320] on button "1" at bounding box center [486, 321] width 31 height 31
click at [554, 471] on abbr "31" at bounding box center [548, 476] width 11 height 12
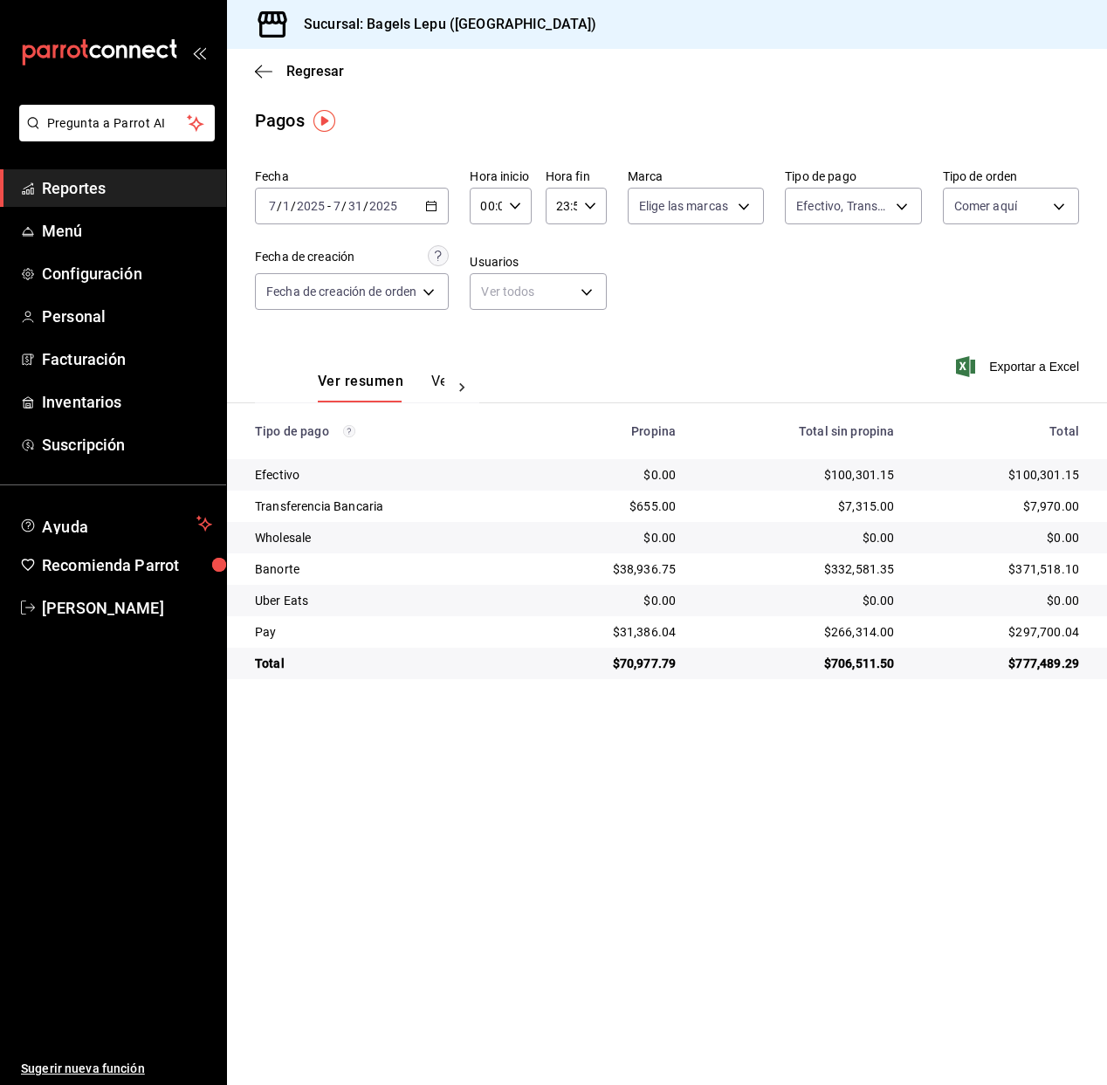
click at [425, 207] on div "2025-07-01 7 / 1 / 2025 - 2025-07-31 7 / 31 / 2025" at bounding box center [352, 206] width 194 height 37
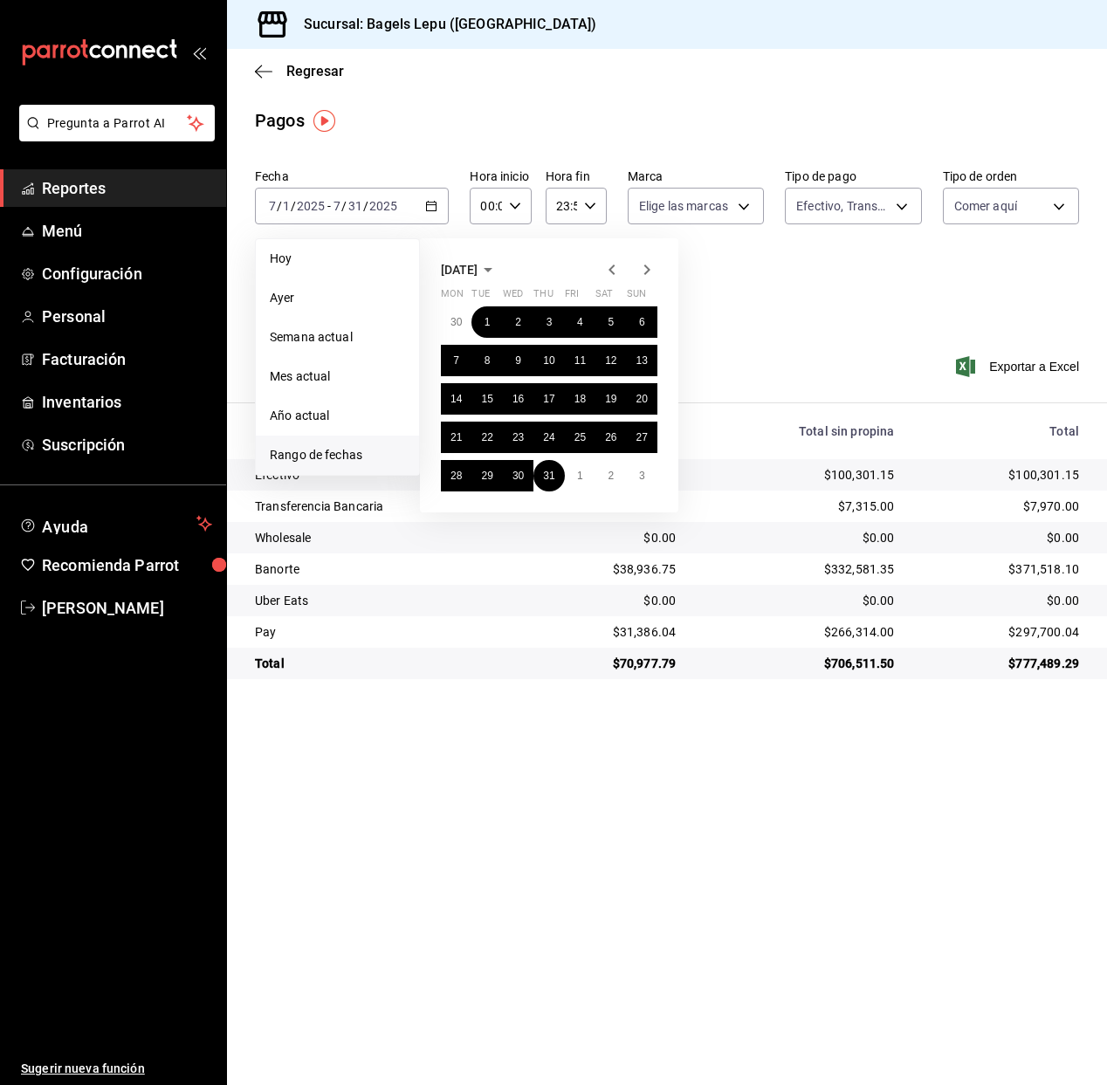
click at [607, 273] on icon "button" at bounding box center [611, 269] width 21 height 21
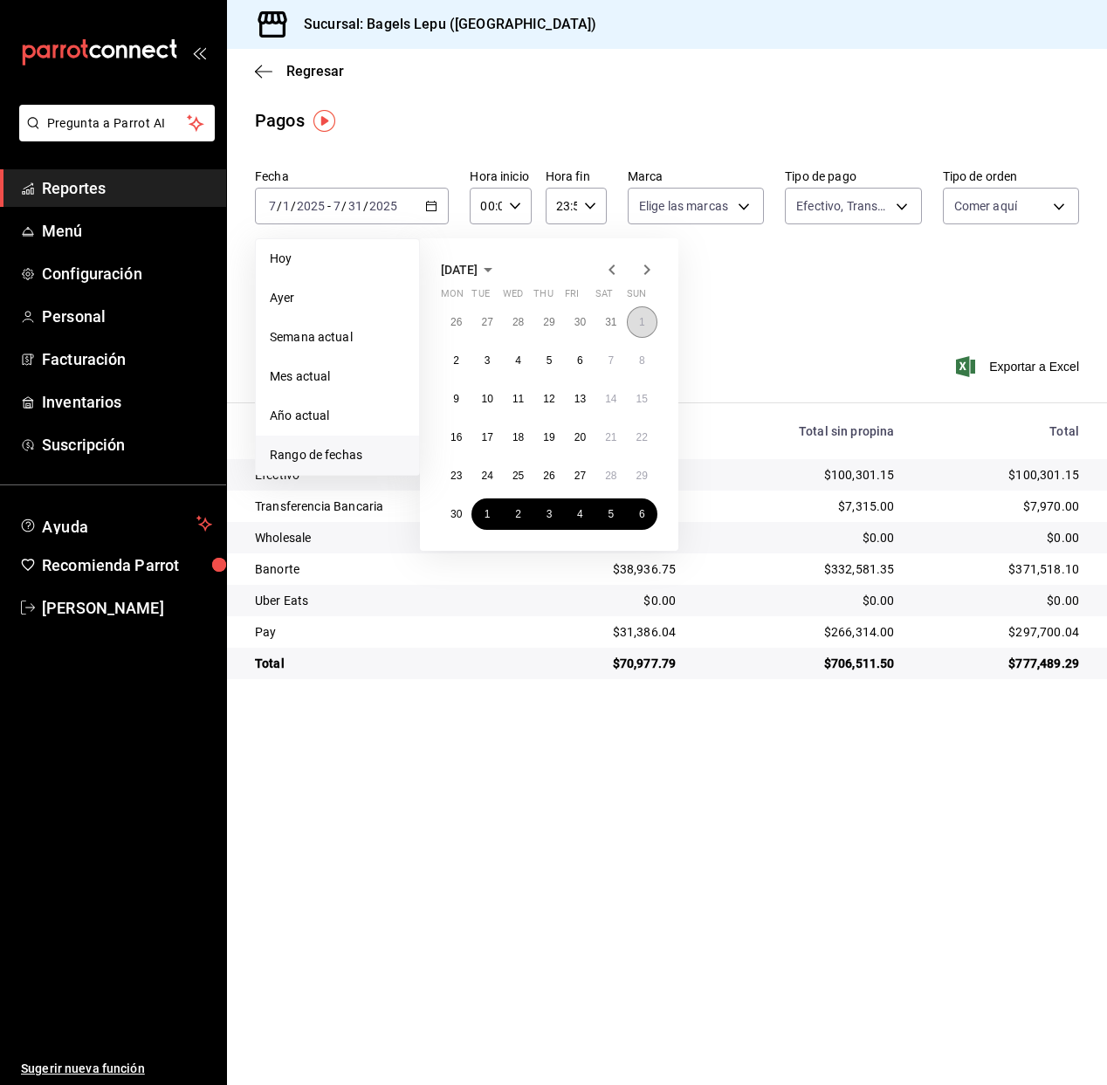
click at [632, 320] on button "1" at bounding box center [642, 321] width 31 height 31
click at [446, 513] on button "30" at bounding box center [456, 513] width 31 height 31
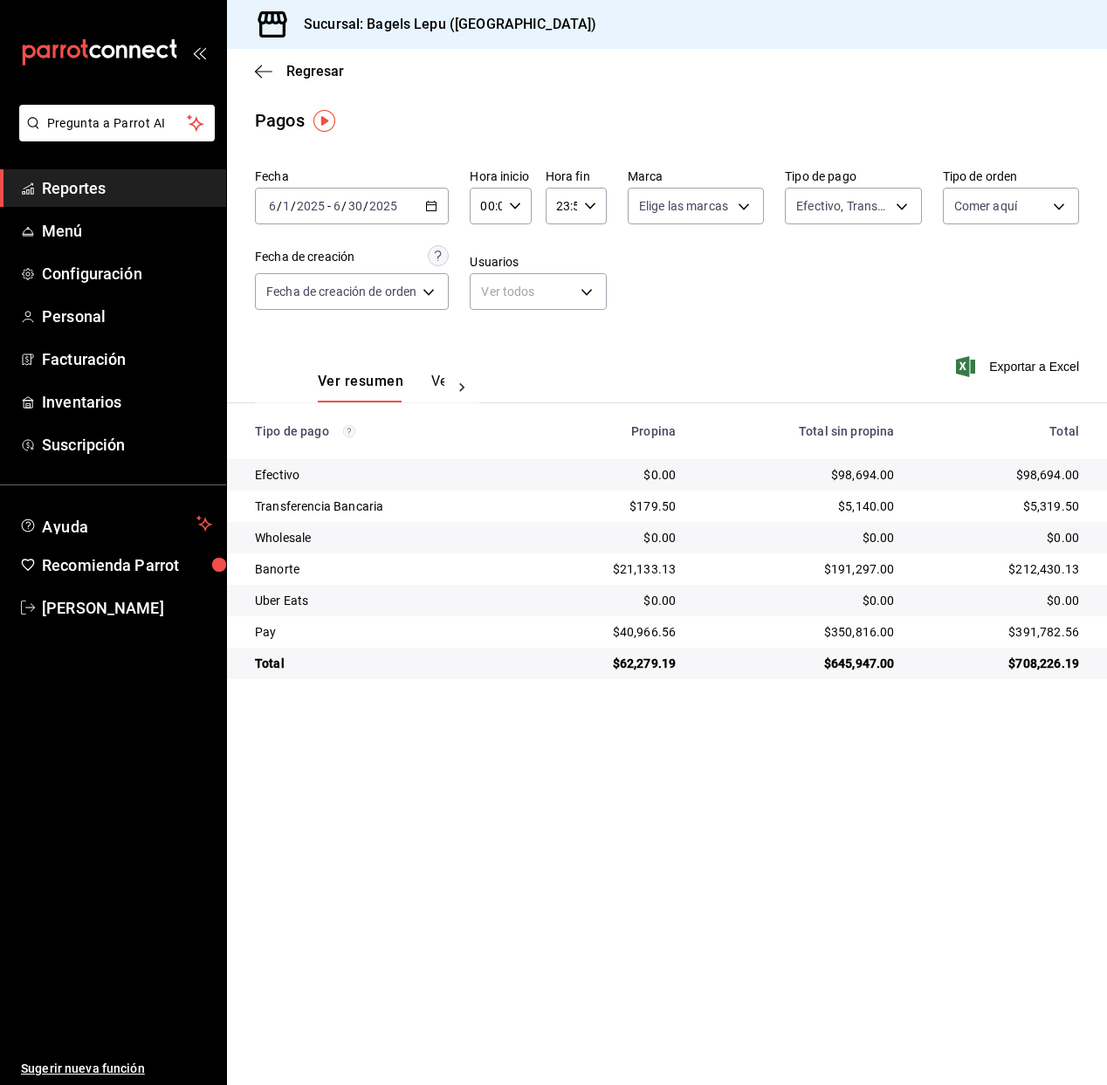
click at [436, 208] on icon "button" at bounding box center [431, 206] width 12 height 12
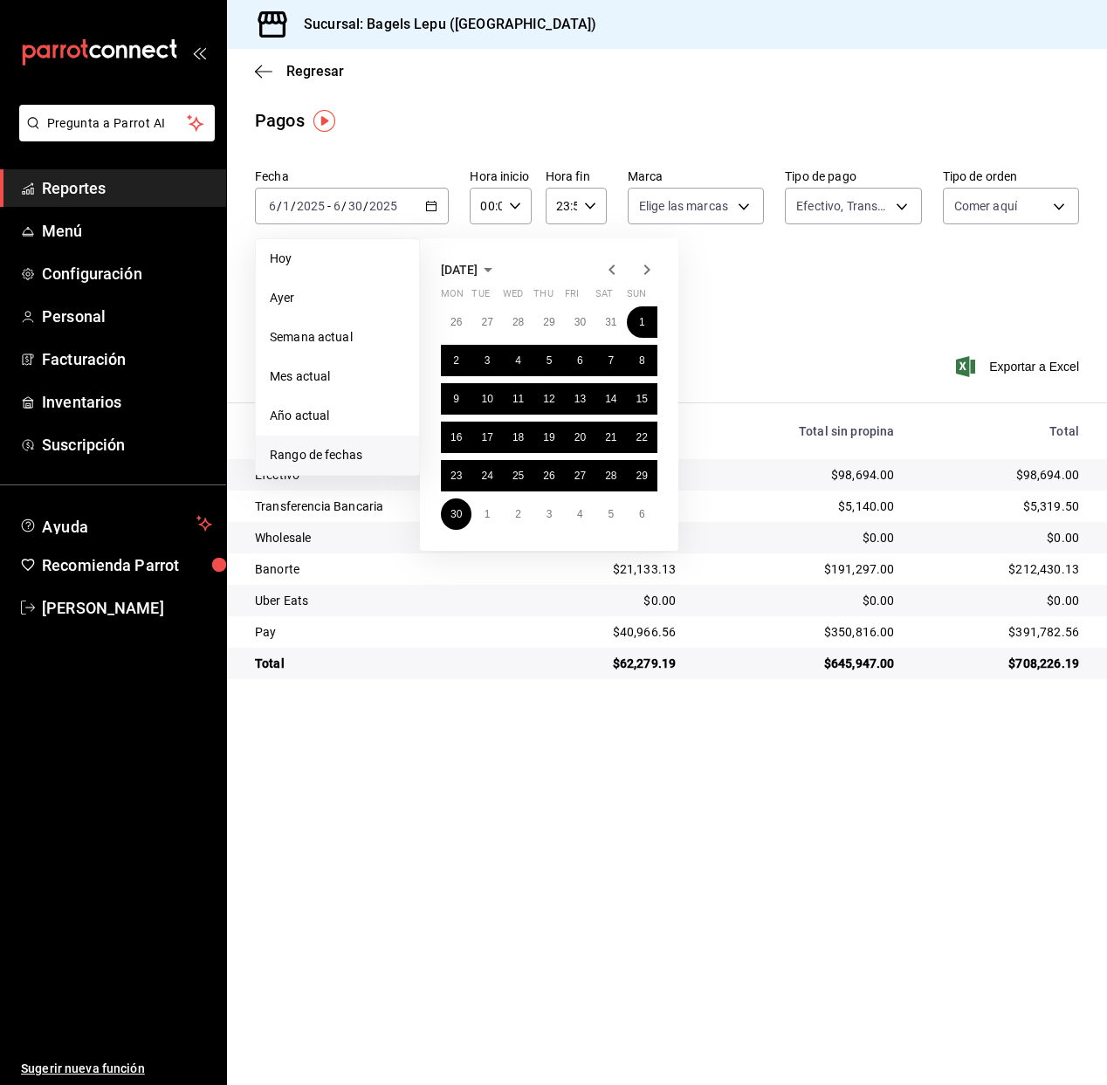
click at [648, 271] on icon "button" at bounding box center [646, 269] width 21 height 21
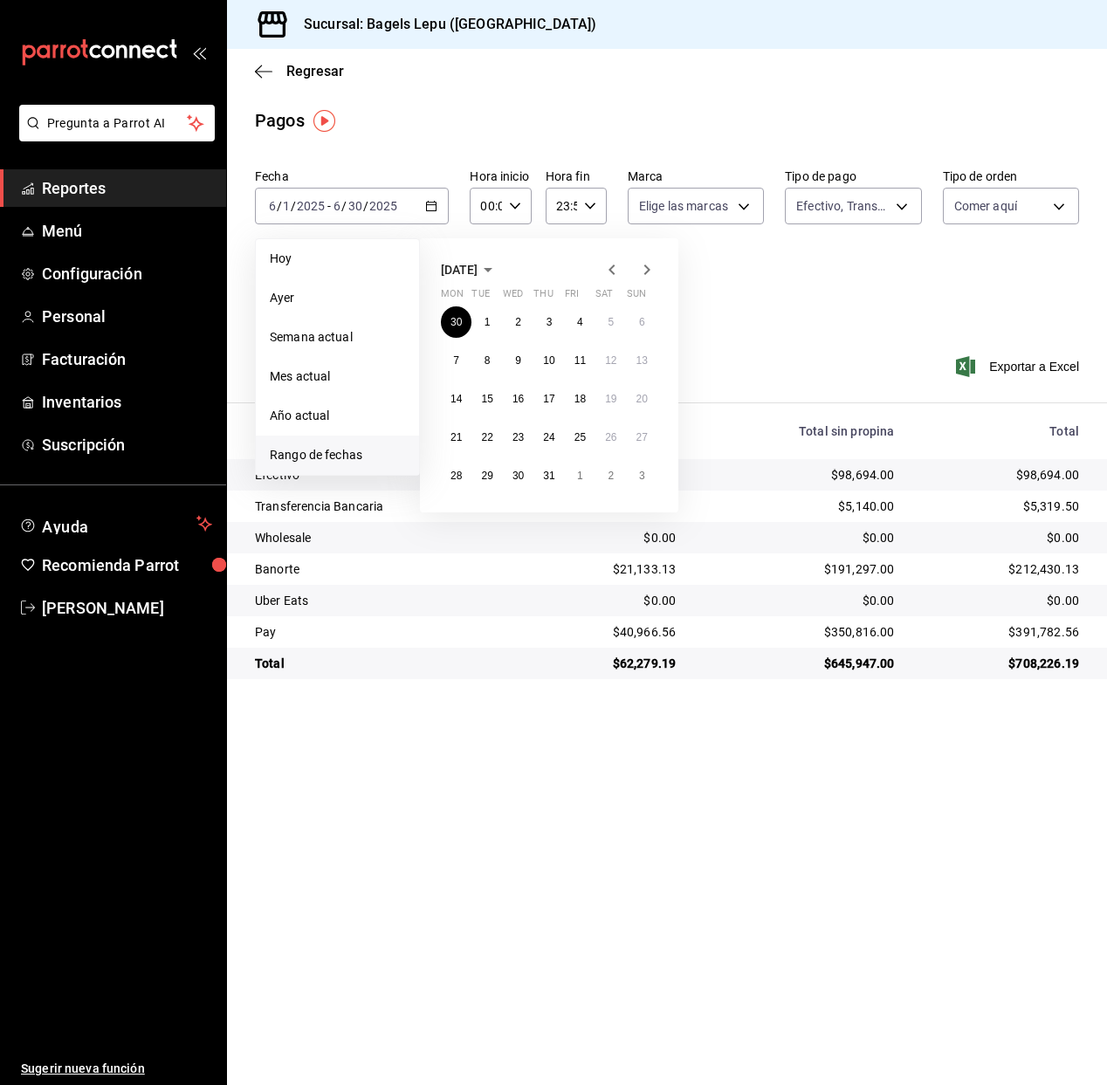
click at [648, 271] on icon "button" at bounding box center [646, 269] width 21 height 21
click at [582, 321] on abbr "1" at bounding box center [580, 322] width 6 height 12
click at [636, 475] on abbr "31" at bounding box center [641, 476] width 11 height 12
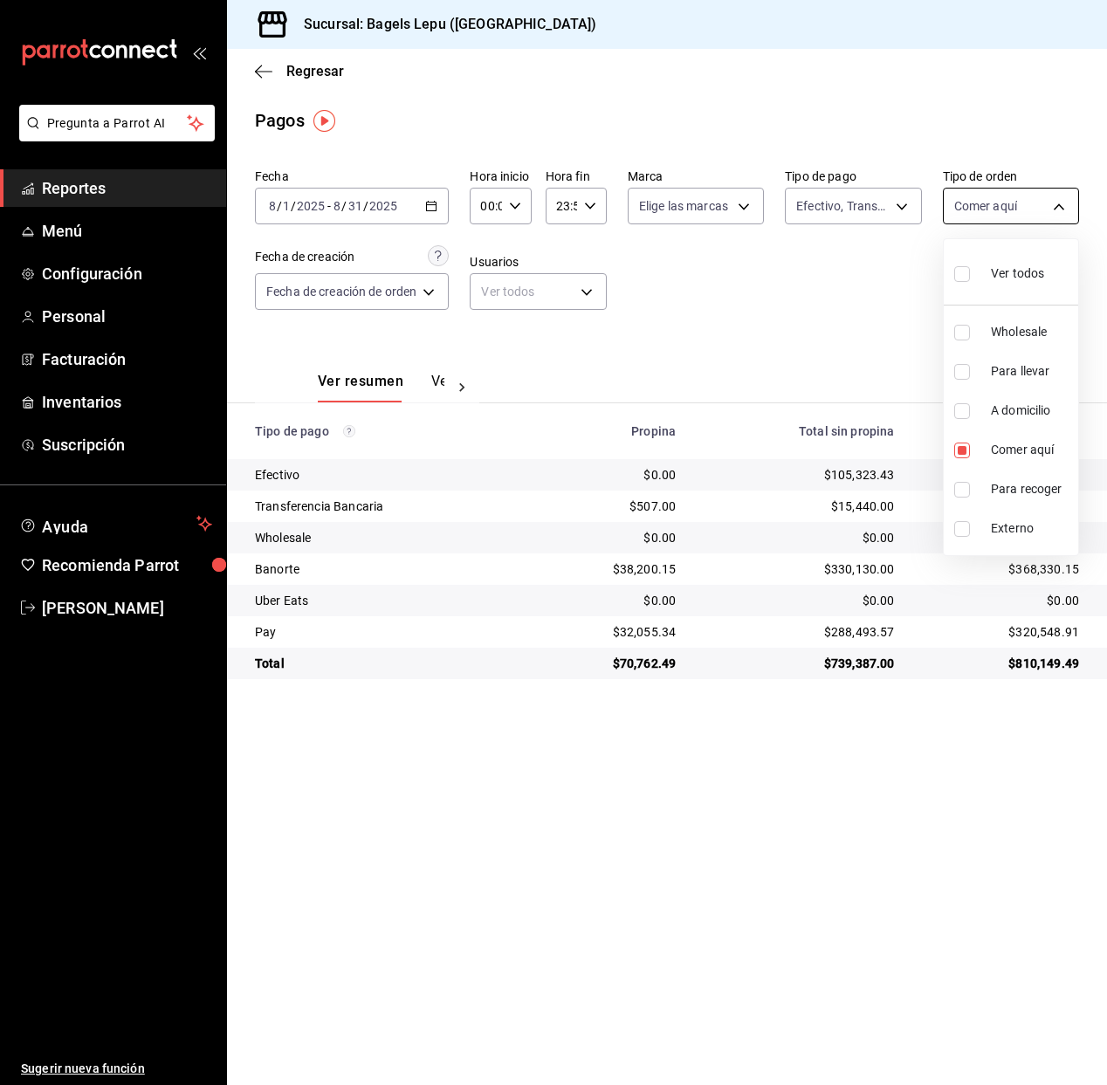
click at [976, 212] on body "Pregunta a Parrot AI Reportes Menú Configuración Personal Facturación Inventari…" at bounding box center [553, 542] width 1107 height 1085
click at [960, 381] on li "Para llevar" at bounding box center [1010, 371] width 134 height 39
type input "c1030890-c839-4453-8951-c57e7667d379,4ba33f04-2490-4854-b977-ffe9d870c5fb"
checkbox input "true"
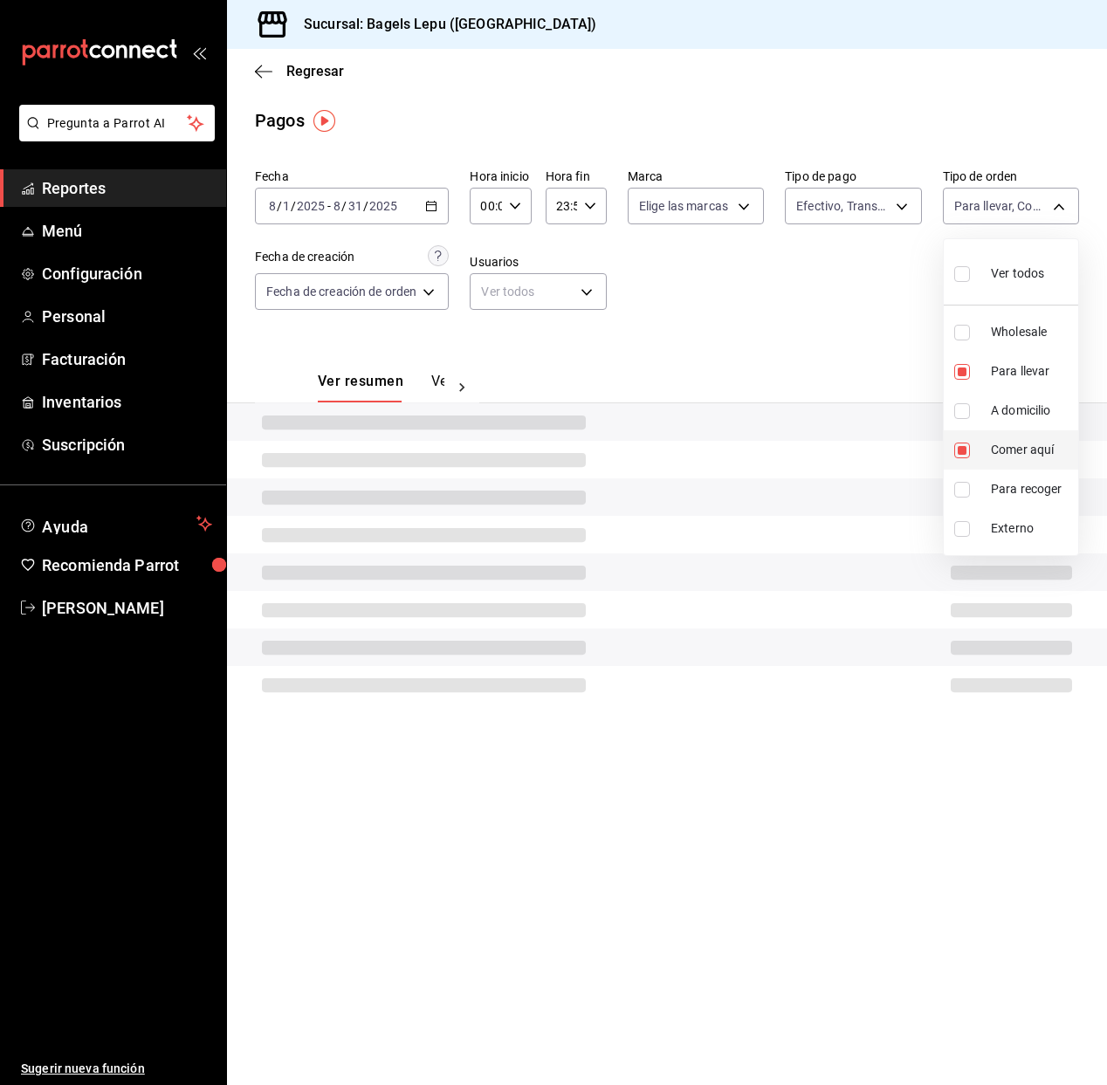
click at [966, 448] on input "checkbox" at bounding box center [962, 450] width 16 height 16
checkbox input "false"
type input "4ba33f04-2490-4854-b977-ffe9d870c5fb"
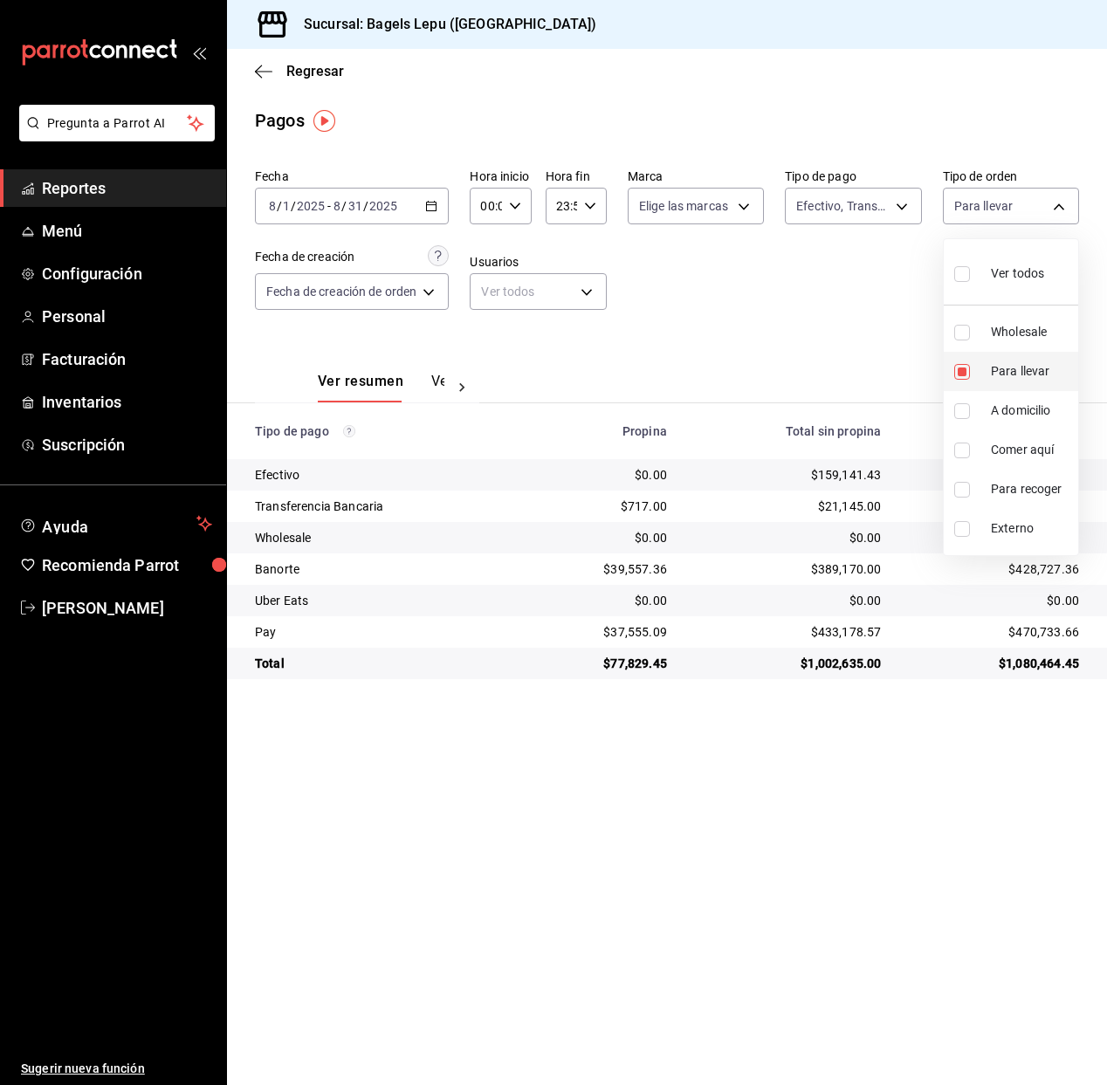
click at [962, 374] on input "checkbox" at bounding box center [962, 372] width 16 height 16
checkbox input "false"
click at [964, 374] on input "checkbox" at bounding box center [962, 372] width 16 height 16
checkbox input "true"
type input "4ba33f04-2490-4854-b977-ffe9d870c5fb"
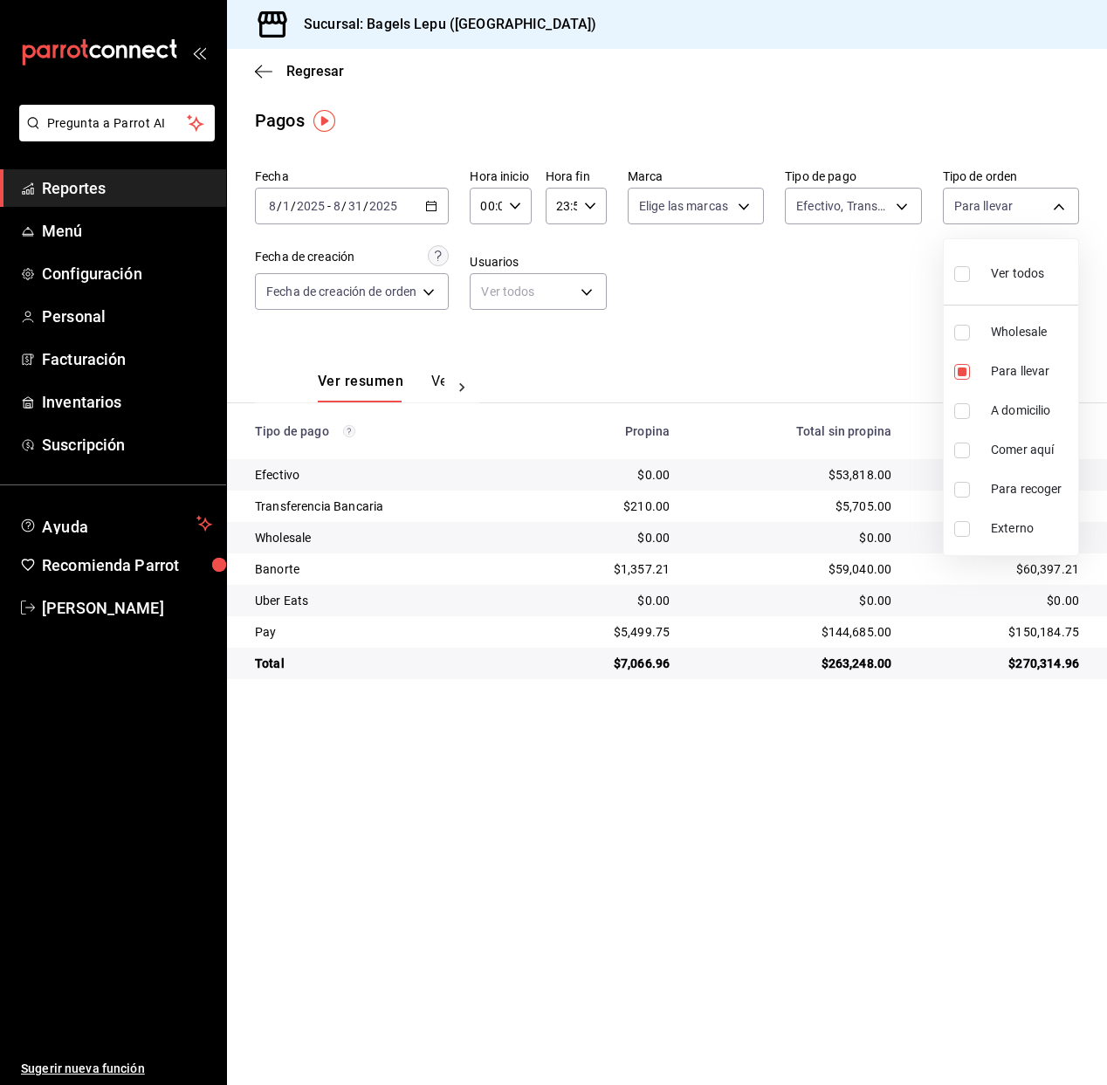
click at [884, 259] on div at bounding box center [553, 542] width 1107 height 1085
click at [441, 209] on div "2025-08-01 8 / 1 / 2025 - 2025-08-31 8 / 31 / 2025" at bounding box center [352, 206] width 194 height 37
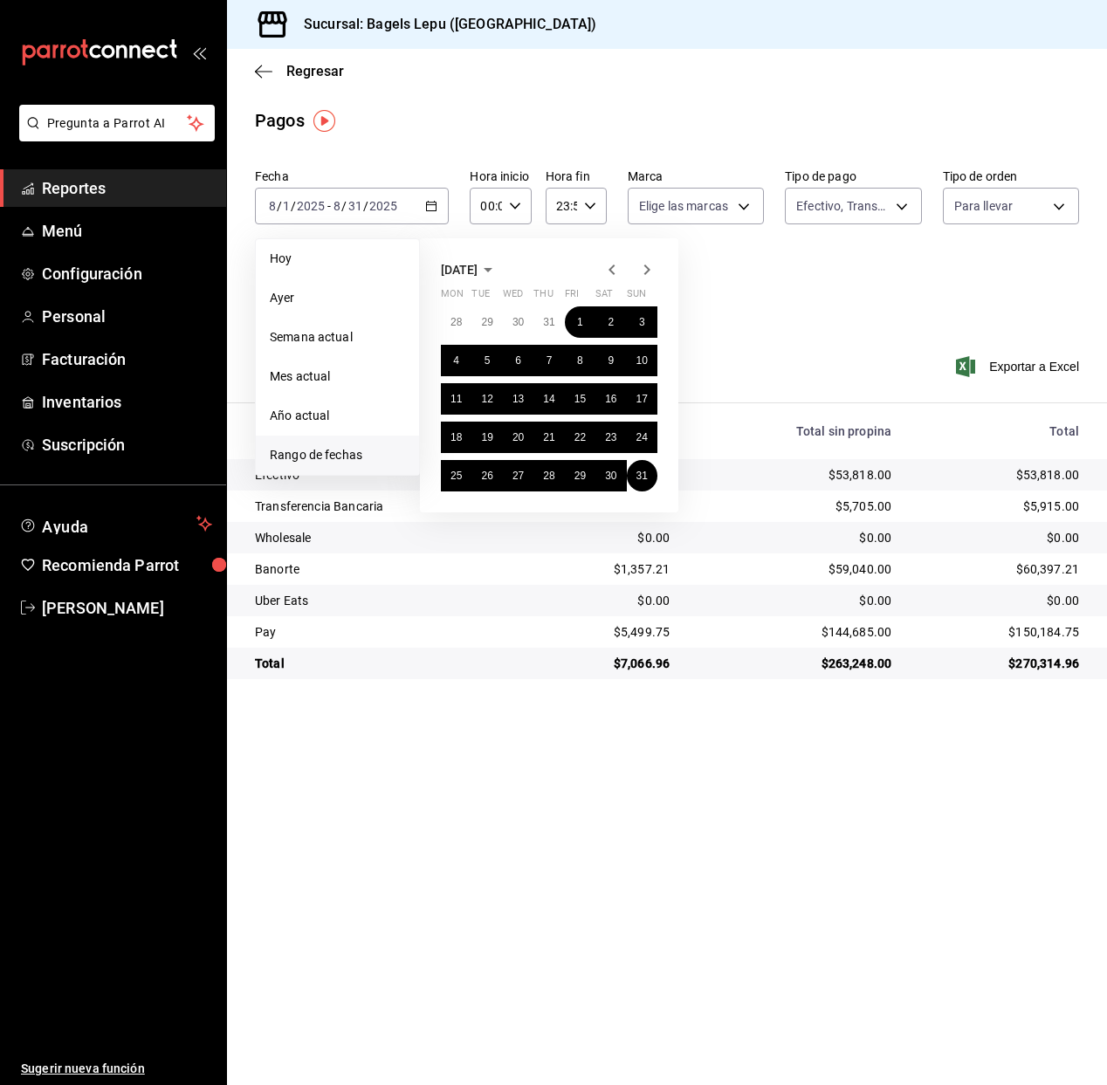
click at [610, 270] on icon "button" at bounding box center [611, 269] width 6 height 10
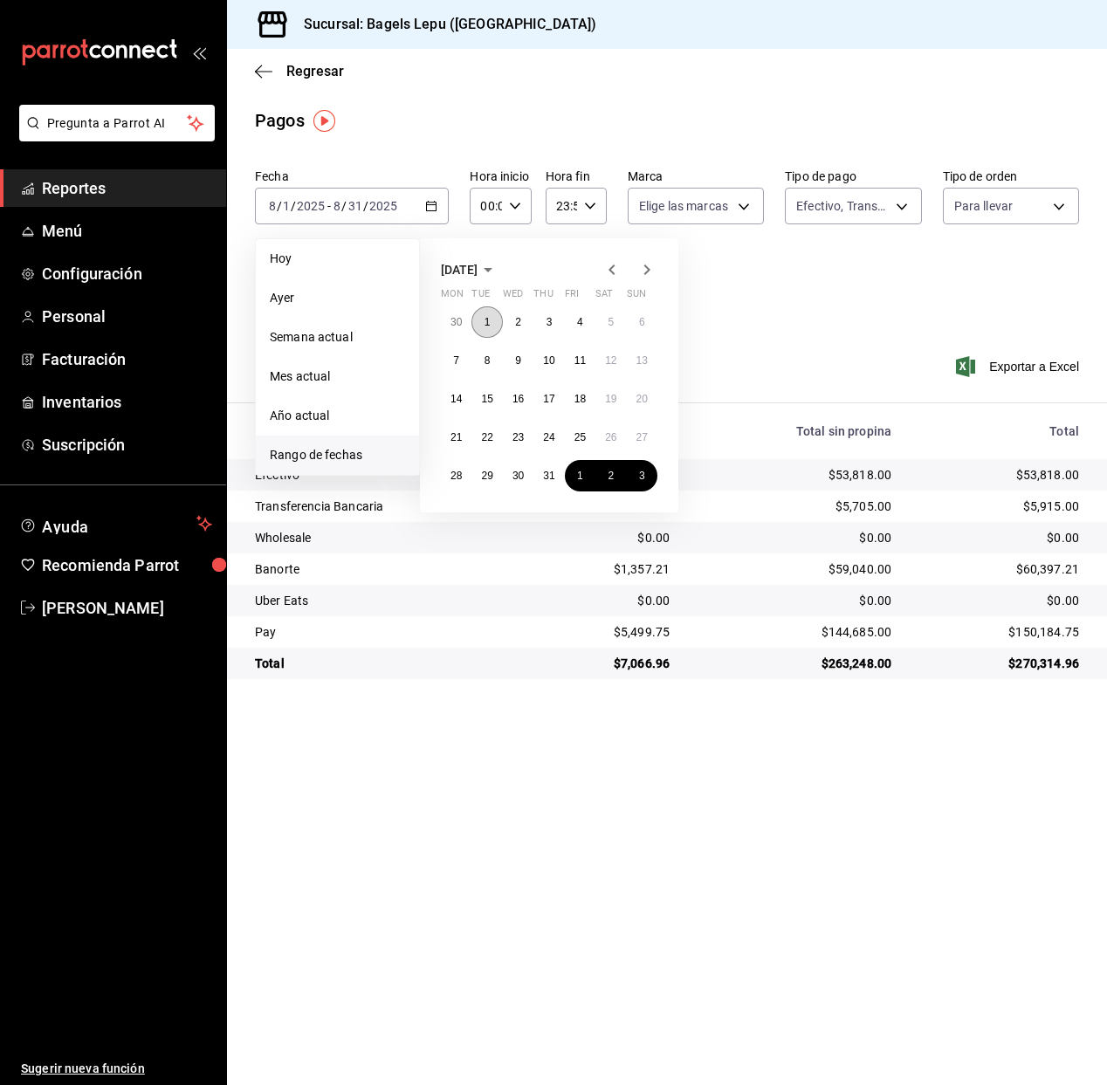
click at [482, 327] on button "1" at bounding box center [486, 321] width 31 height 31
click at [560, 482] on button "31" at bounding box center [548, 475] width 31 height 31
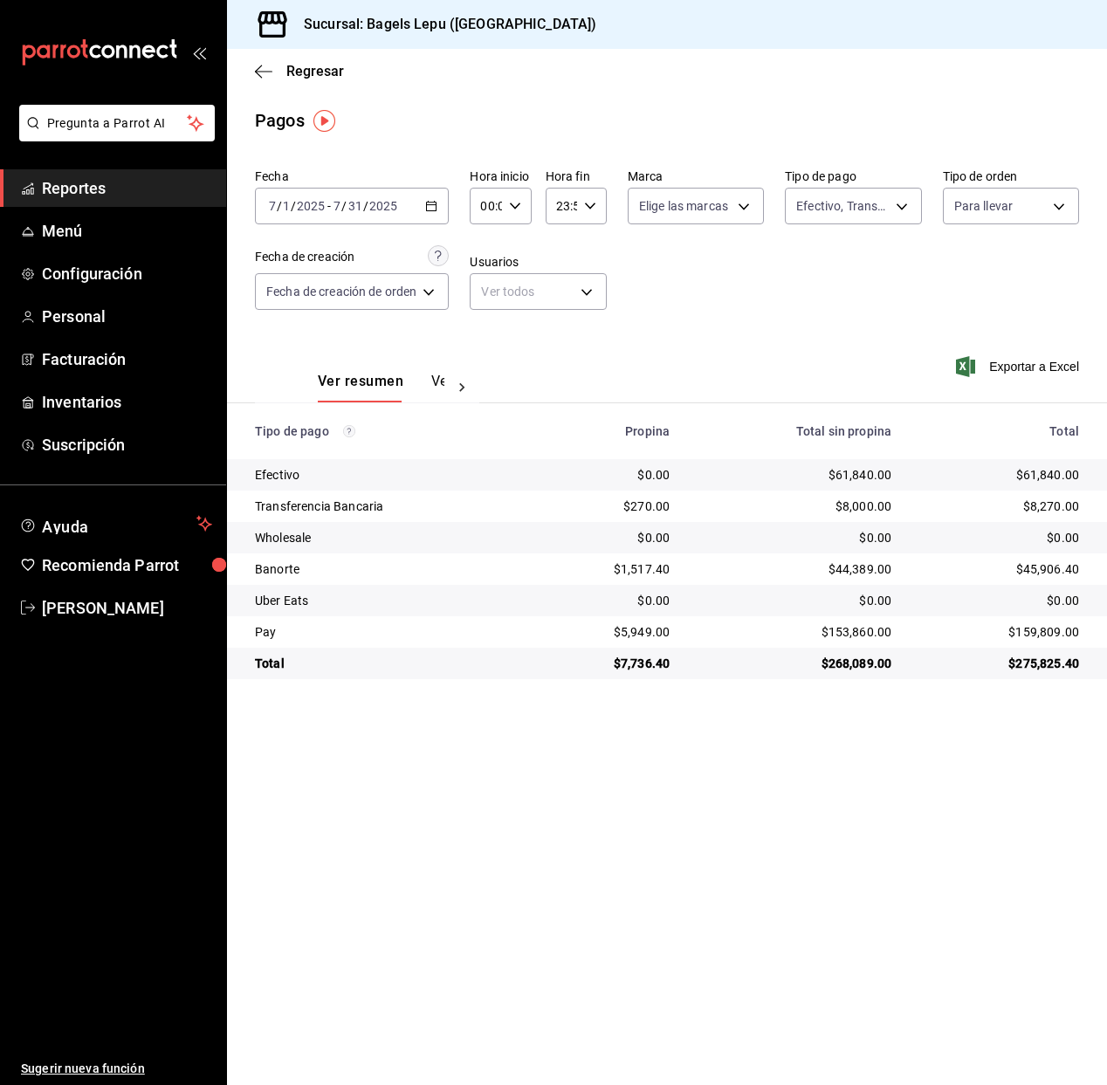
click at [435, 213] on div "2025-07-01 7 / 1 / 2025 - 2025-07-31 7 / 31 / 2025" at bounding box center [352, 206] width 194 height 37
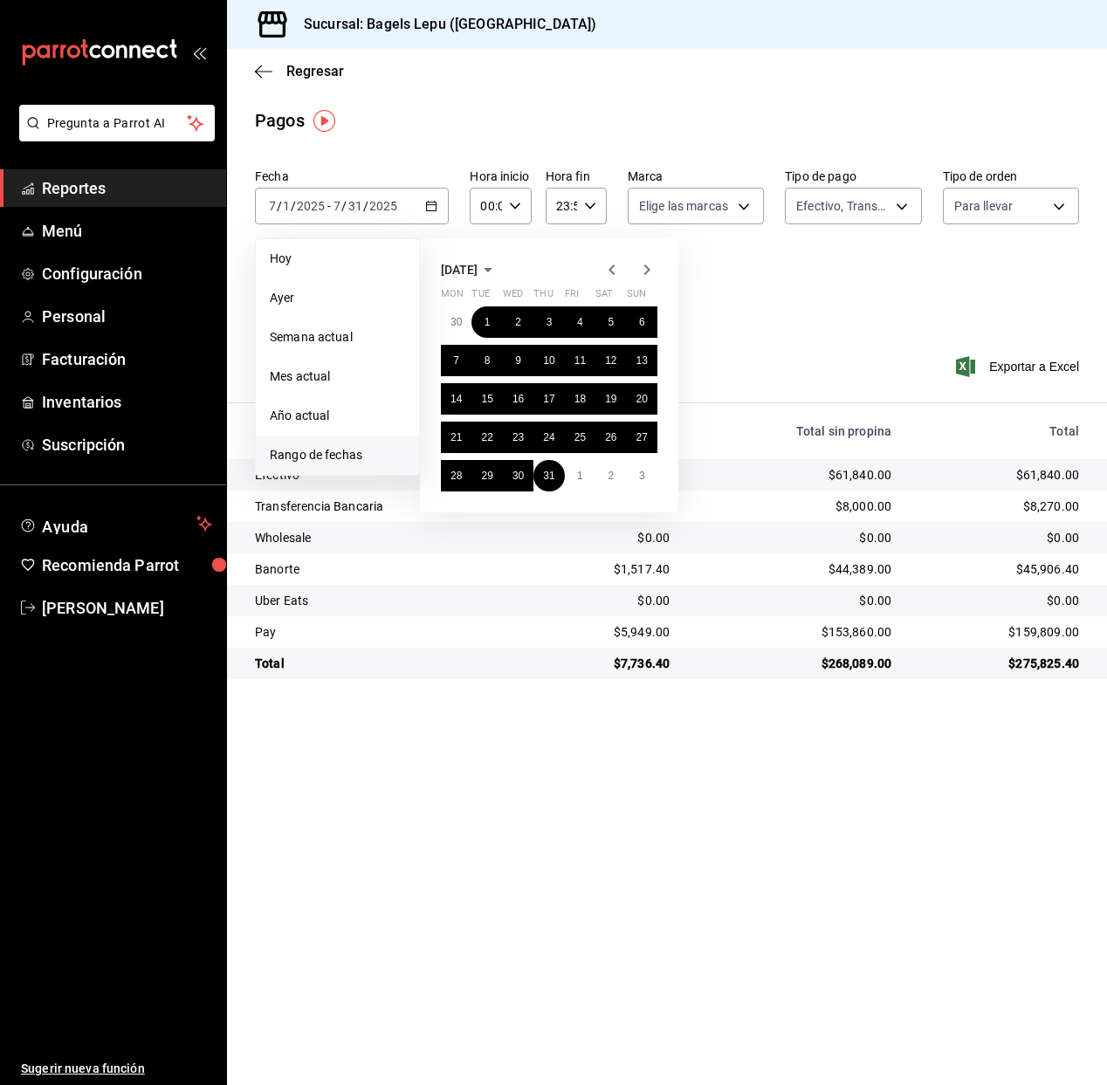
click at [607, 273] on icon "button" at bounding box center [611, 269] width 21 height 21
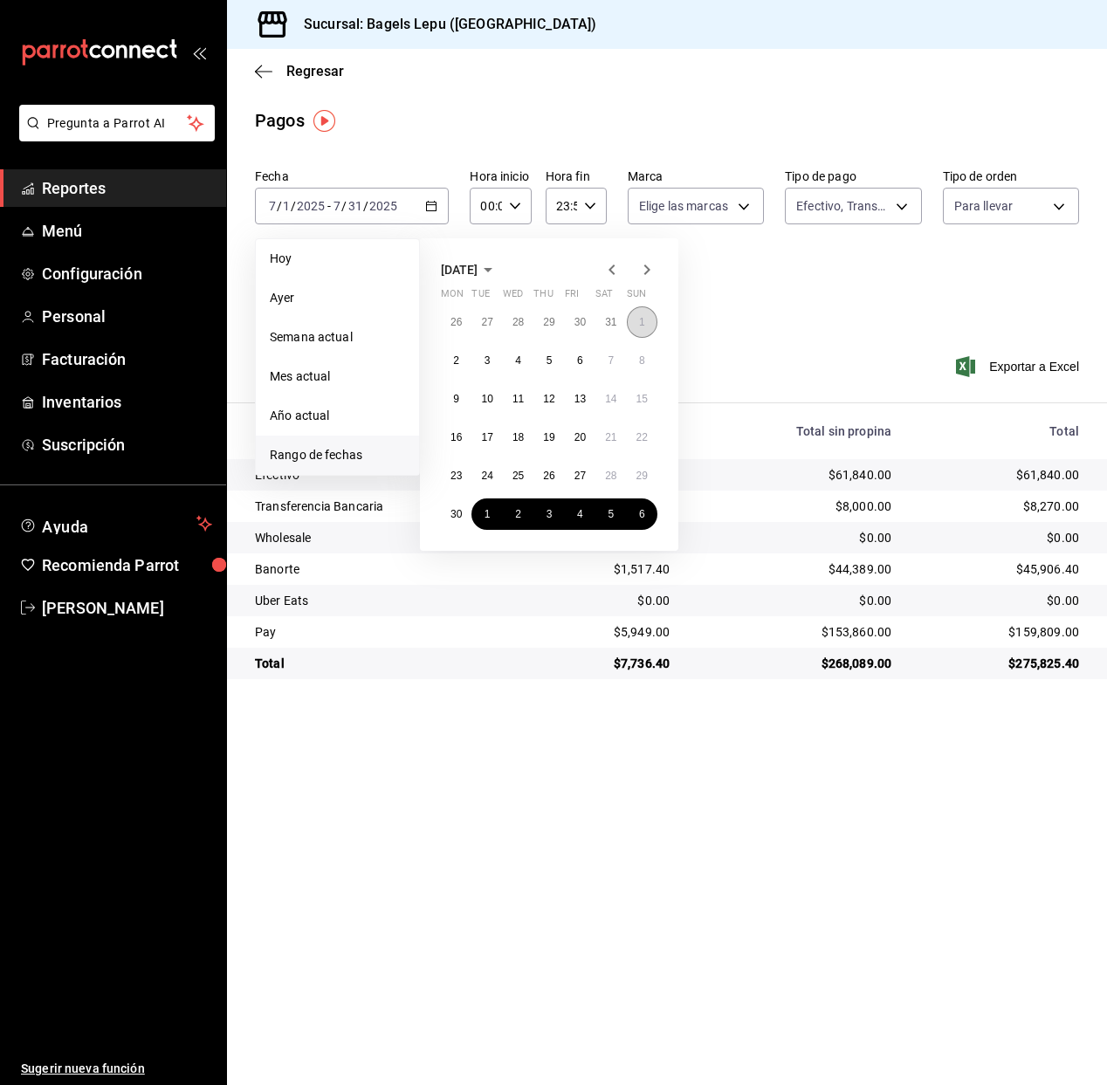
click at [642, 311] on button "1" at bounding box center [642, 321] width 31 height 31
click at [452, 512] on abbr "30" at bounding box center [455, 514] width 11 height 12
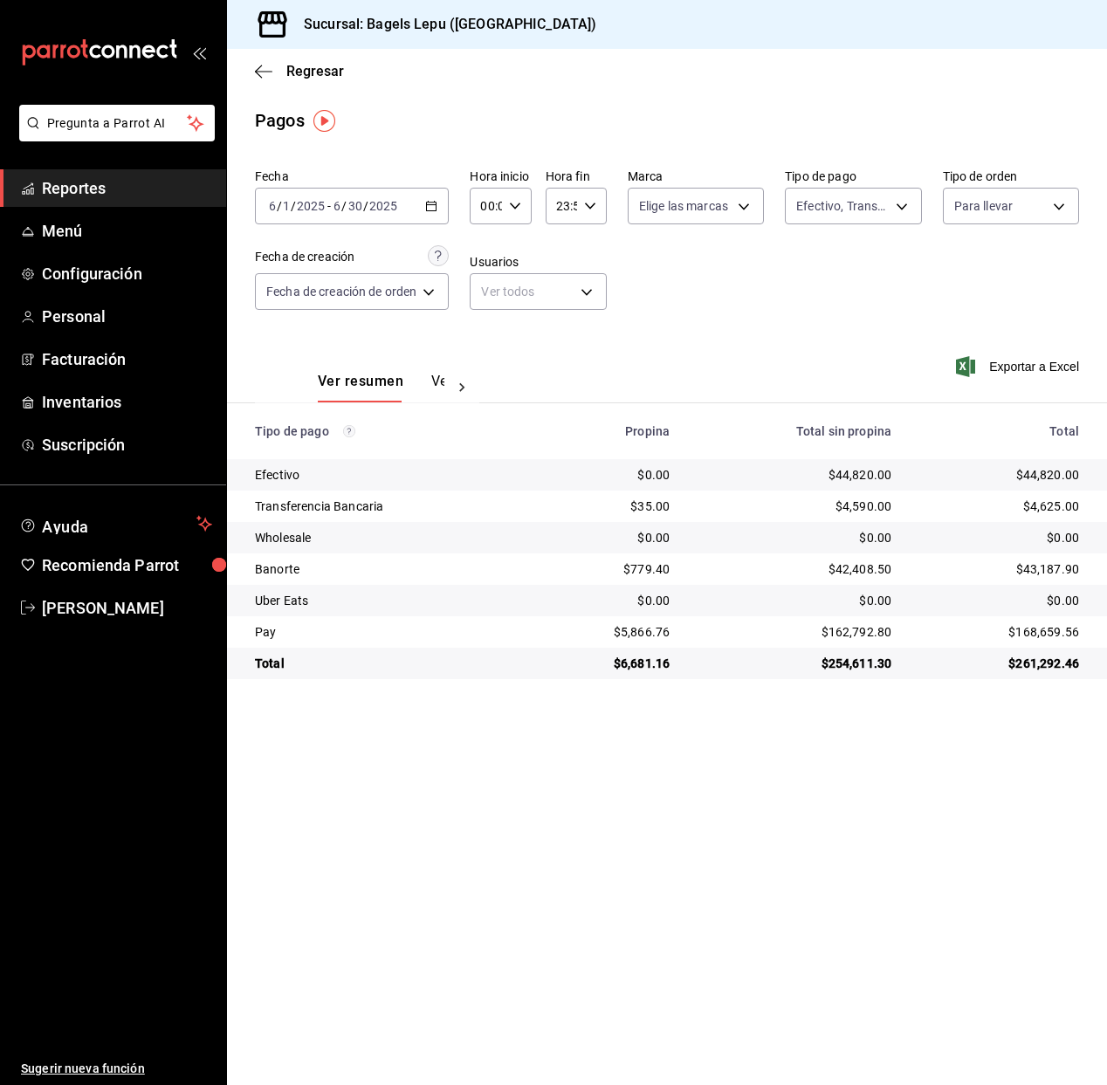
click at [433, 204] on \(Stroke\) "button" at bounding box center [432, 204] width 10 height 1
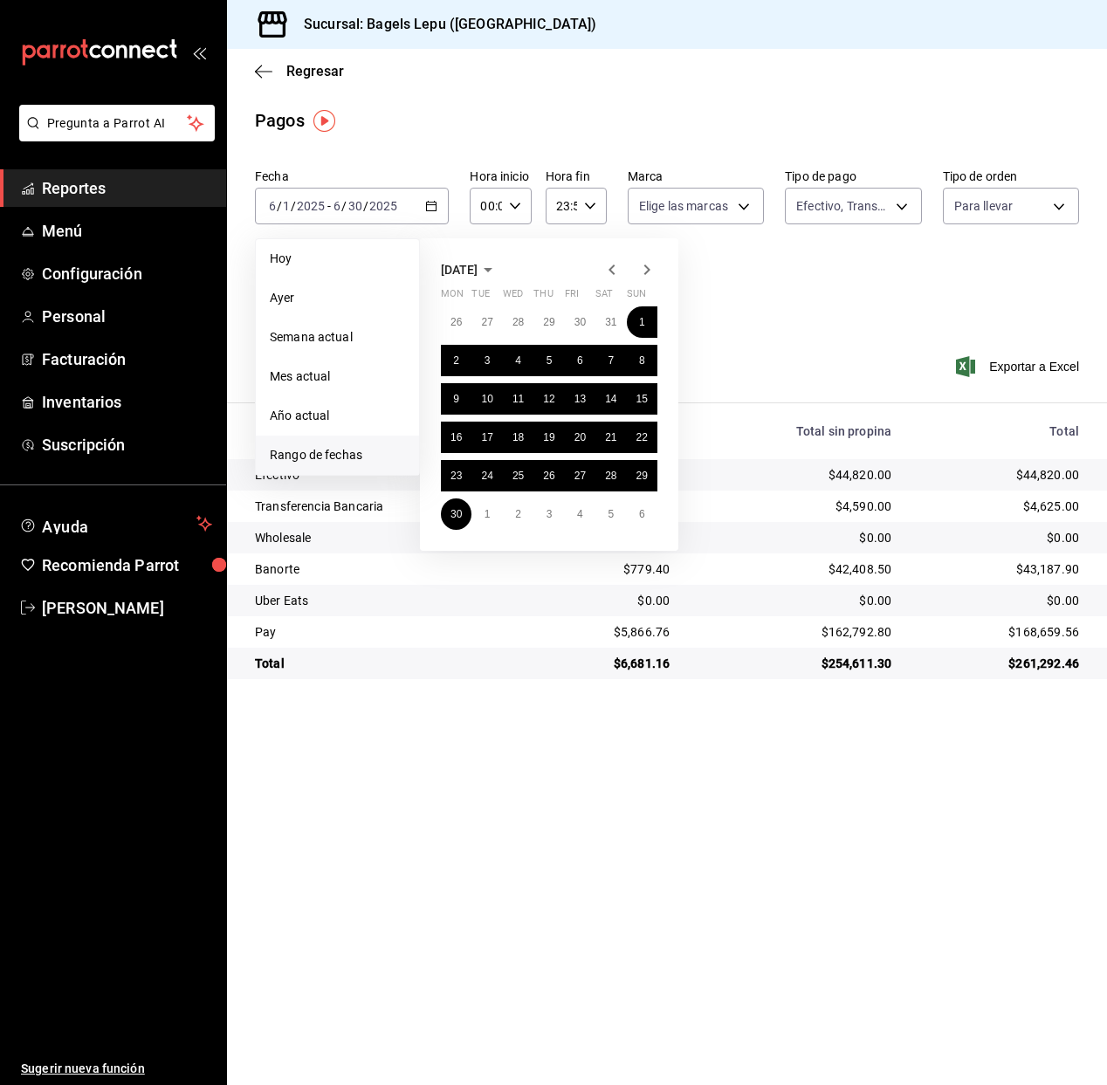
click at [456, 265] on span "June 2025" at bounding box center [459, 270] width 37 height 14
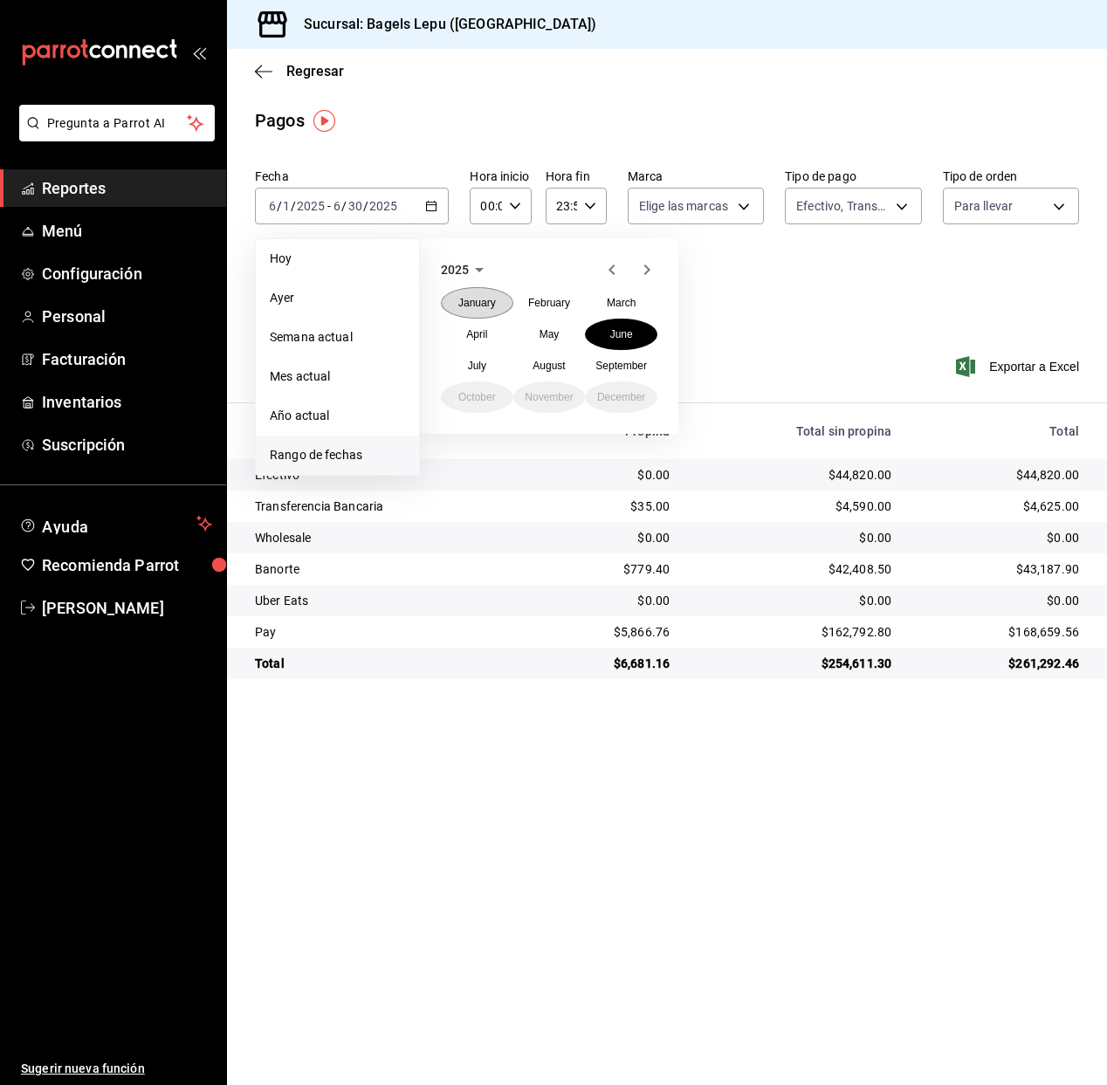
click at [477, 298] on abbr "January" at bounding box center [477, 303] width 38 height 12
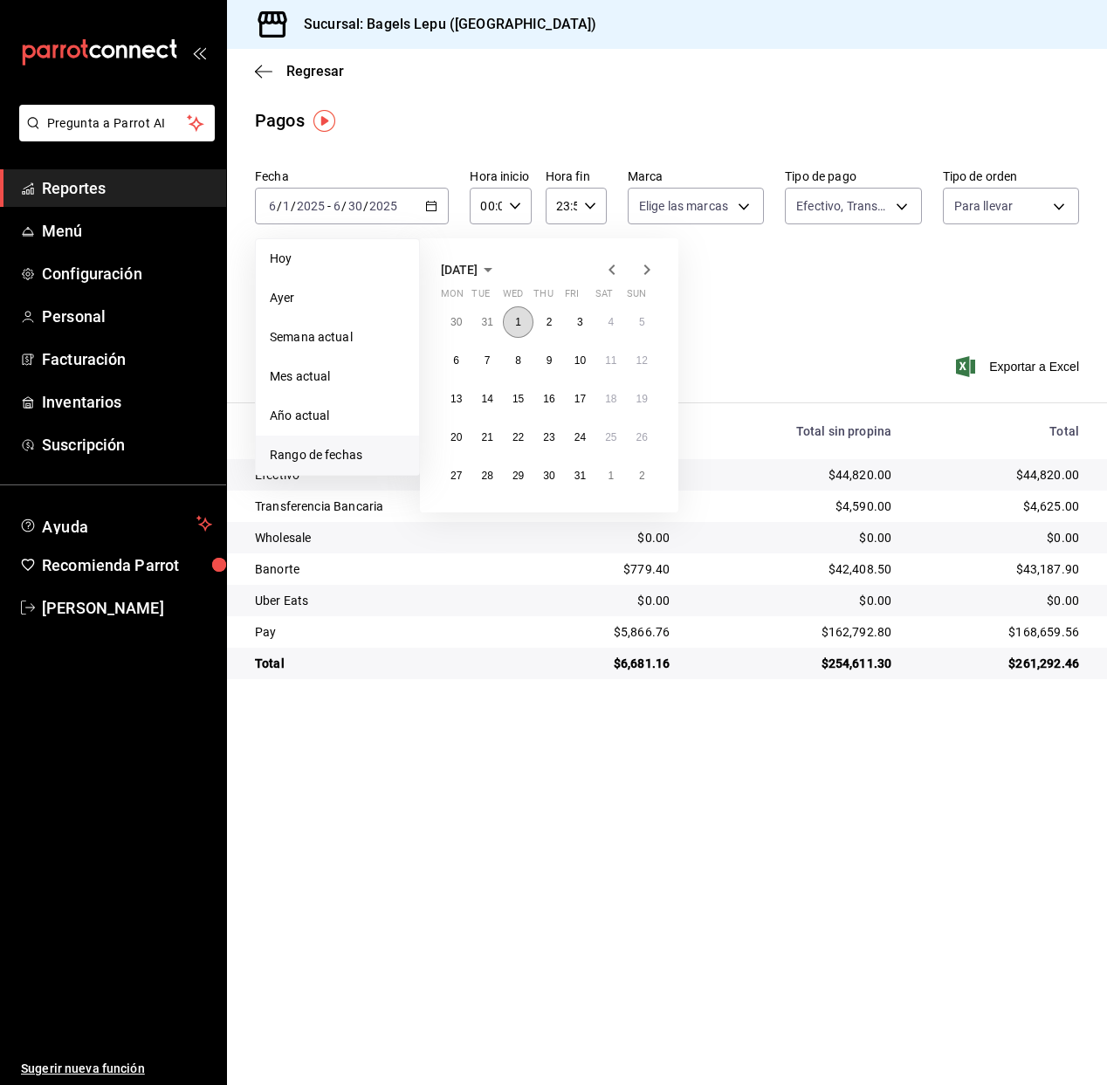
click at [516, 325] on abbr "1" at bounding box center [518, 322] width 6 height 12
click at [583, 467] on button "31" at bounding box center [580, 475] width 31 height 31
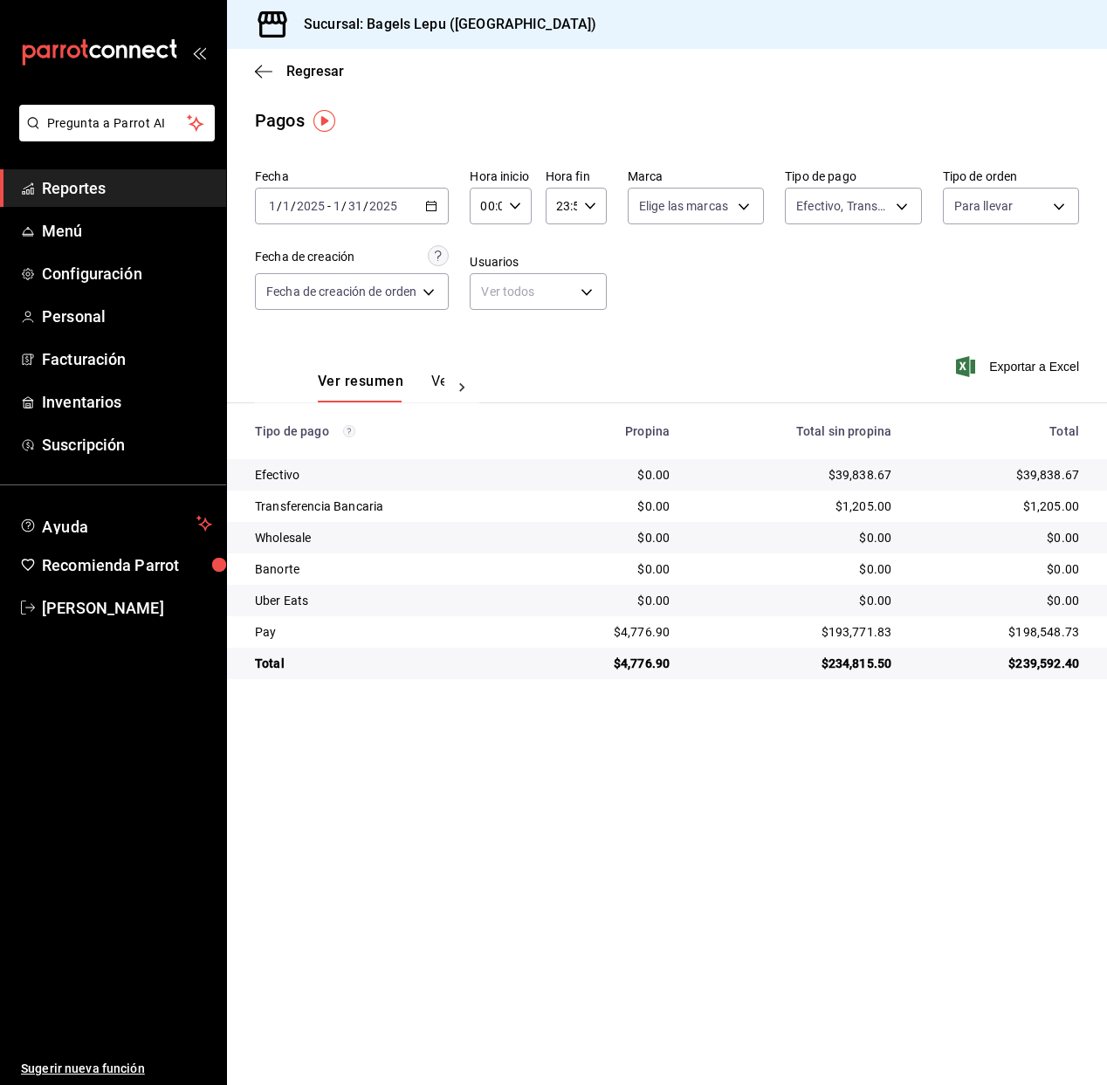
click at [427, 207] on icon "button" at bounding box center [431, 206] width 12 height 12
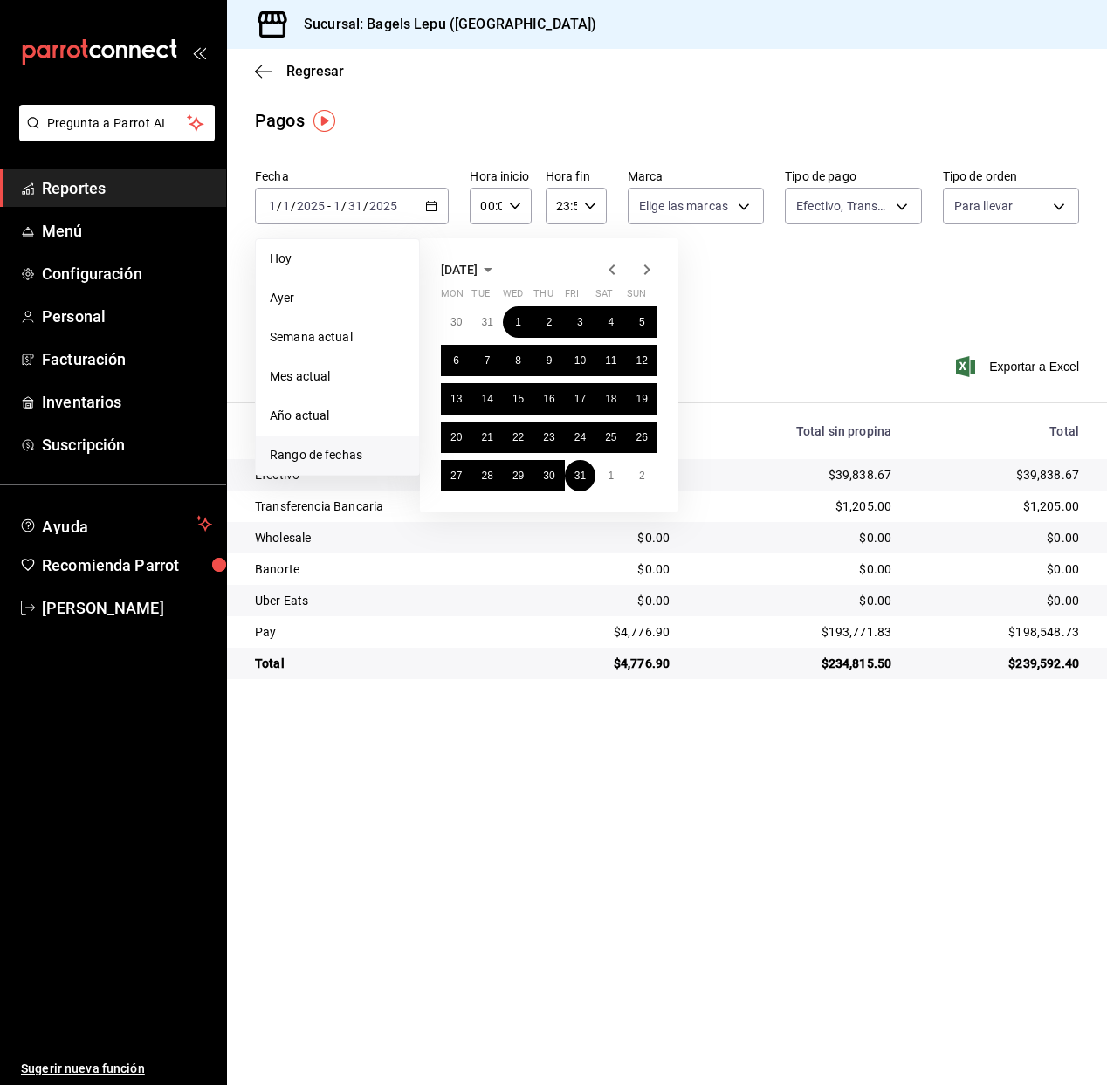
click at [642, 271] on icon "button" at bounding box center [646, 269] width 21 height 21
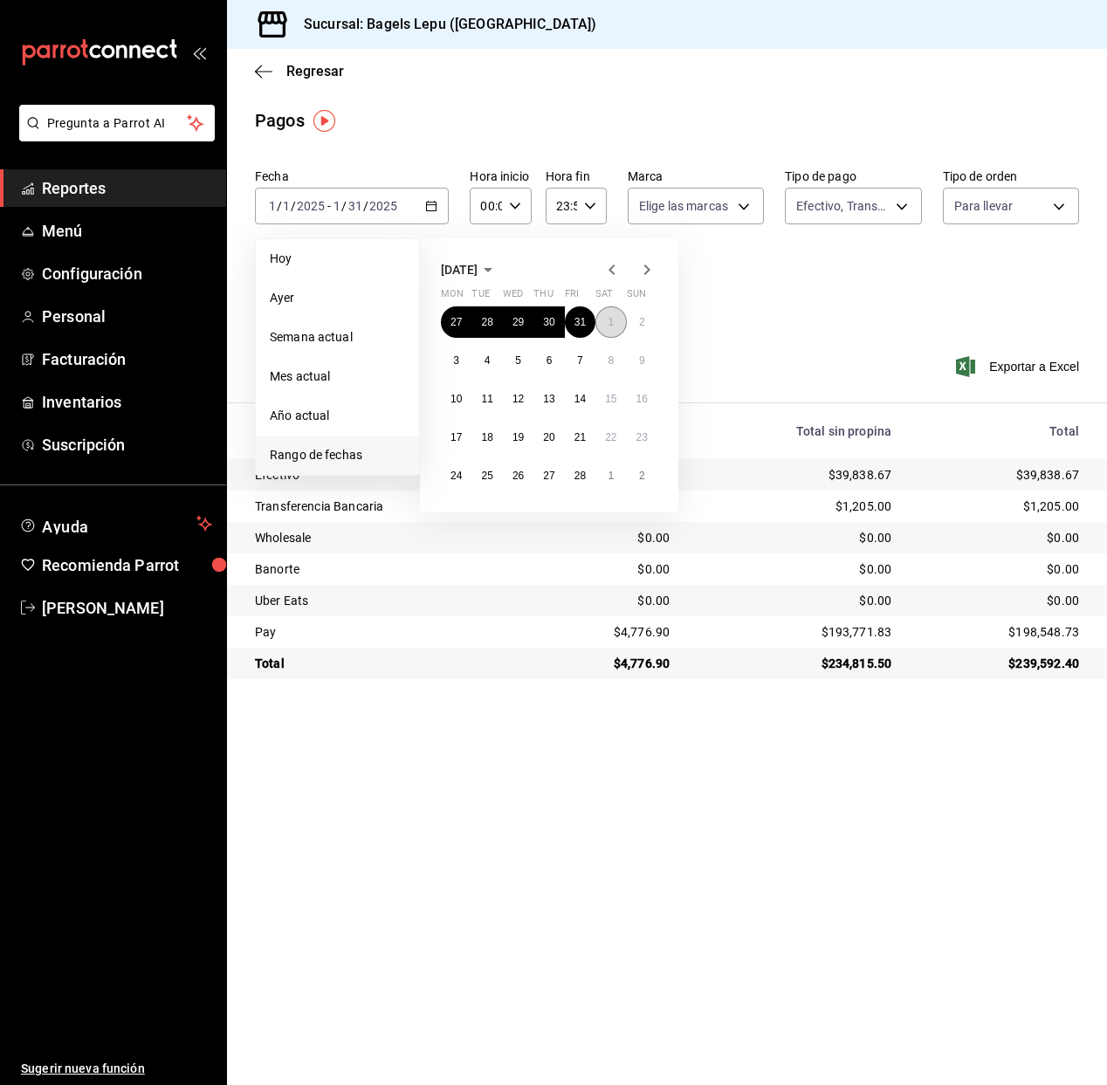
click at [616, 324] on button "1" at bounding box center [610, 321] width 31 height 31
click at [585, 468] on button "28" at bounding box center [580, 475] width 31 height 31
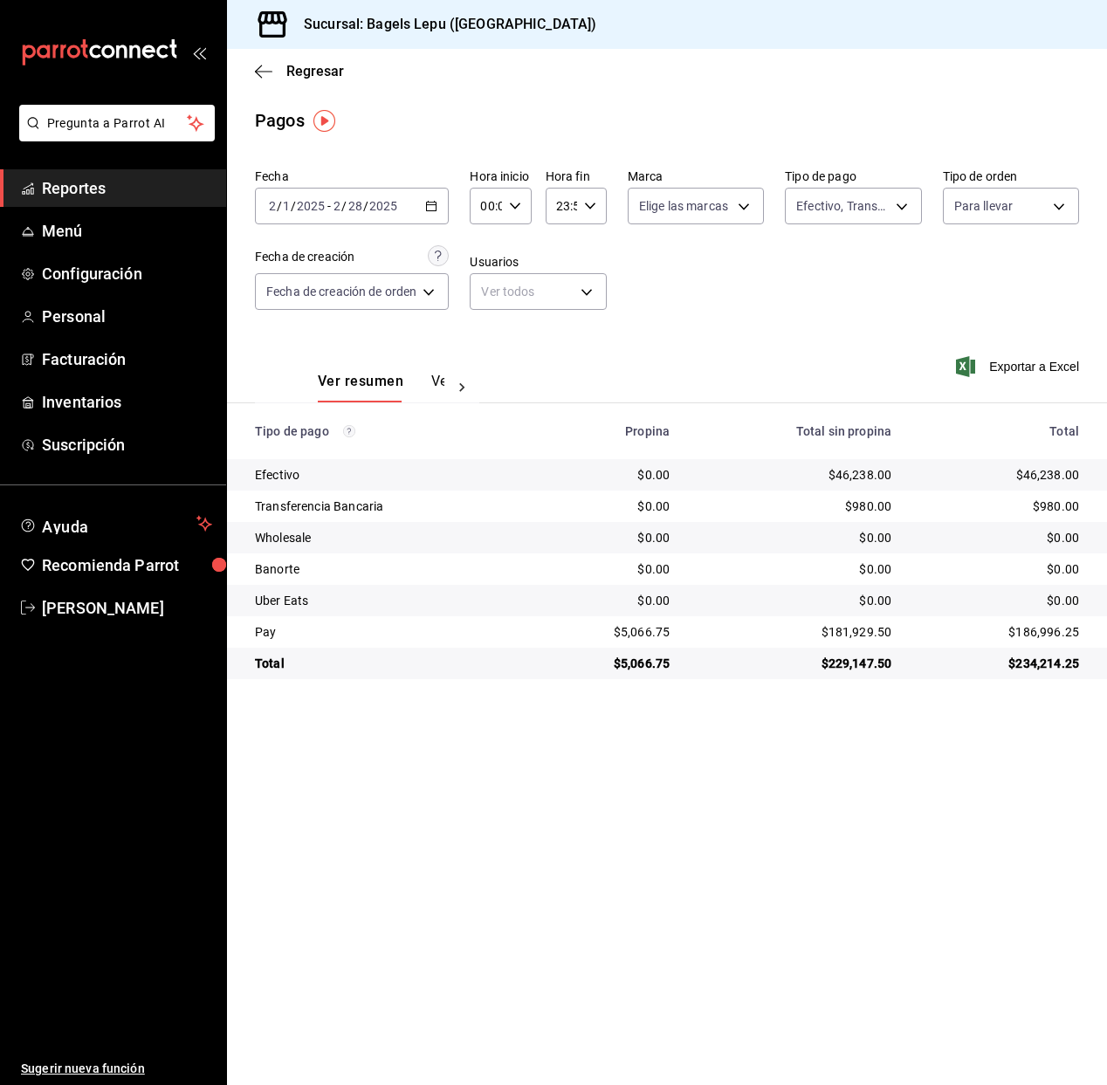
click at [437, 206] on icon "button" at bounding box center [431, 206] width 12 height 12
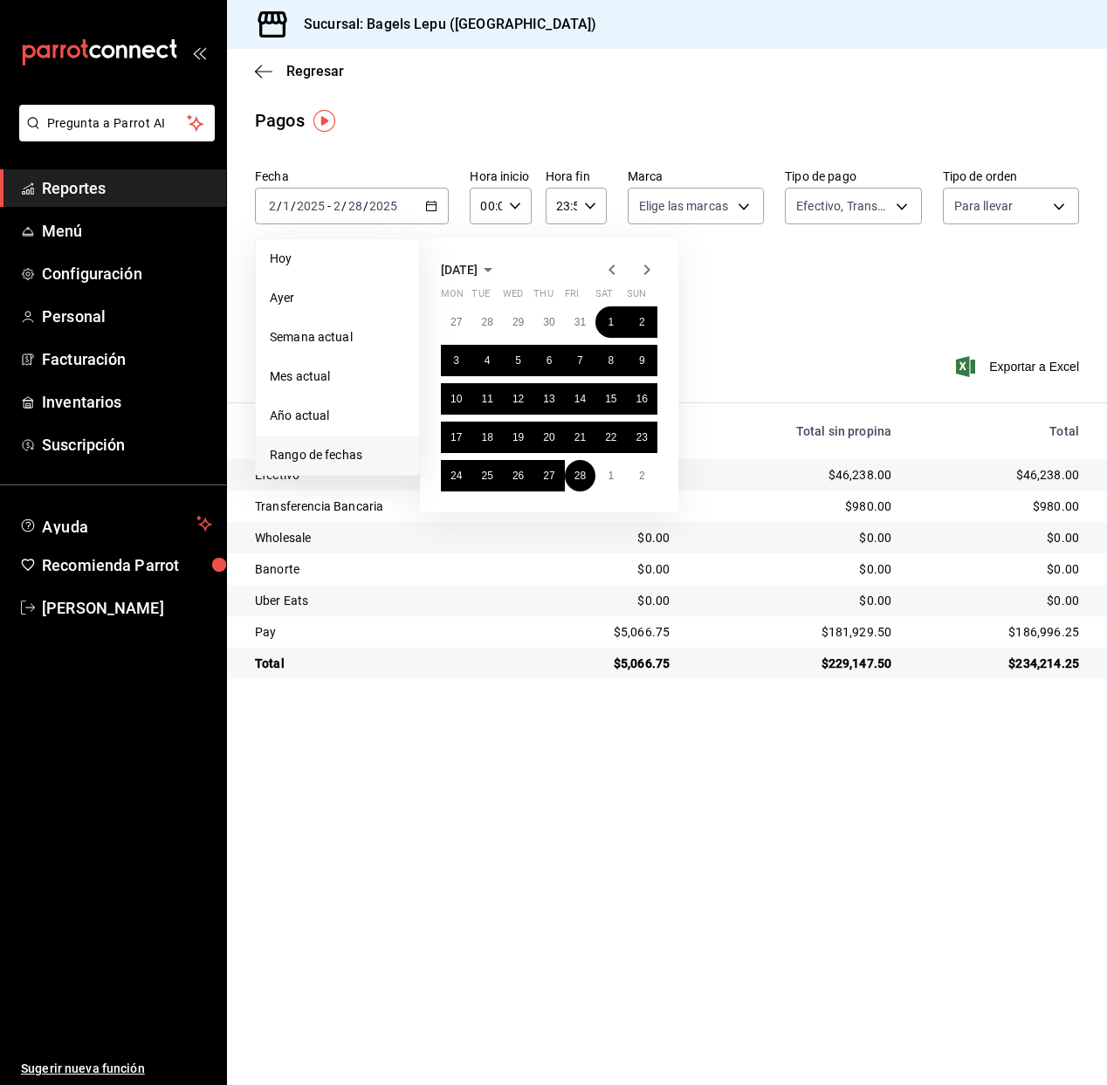
click at [646, 269] on icon "button" at bounding box center [646, 269] width 21 height 21
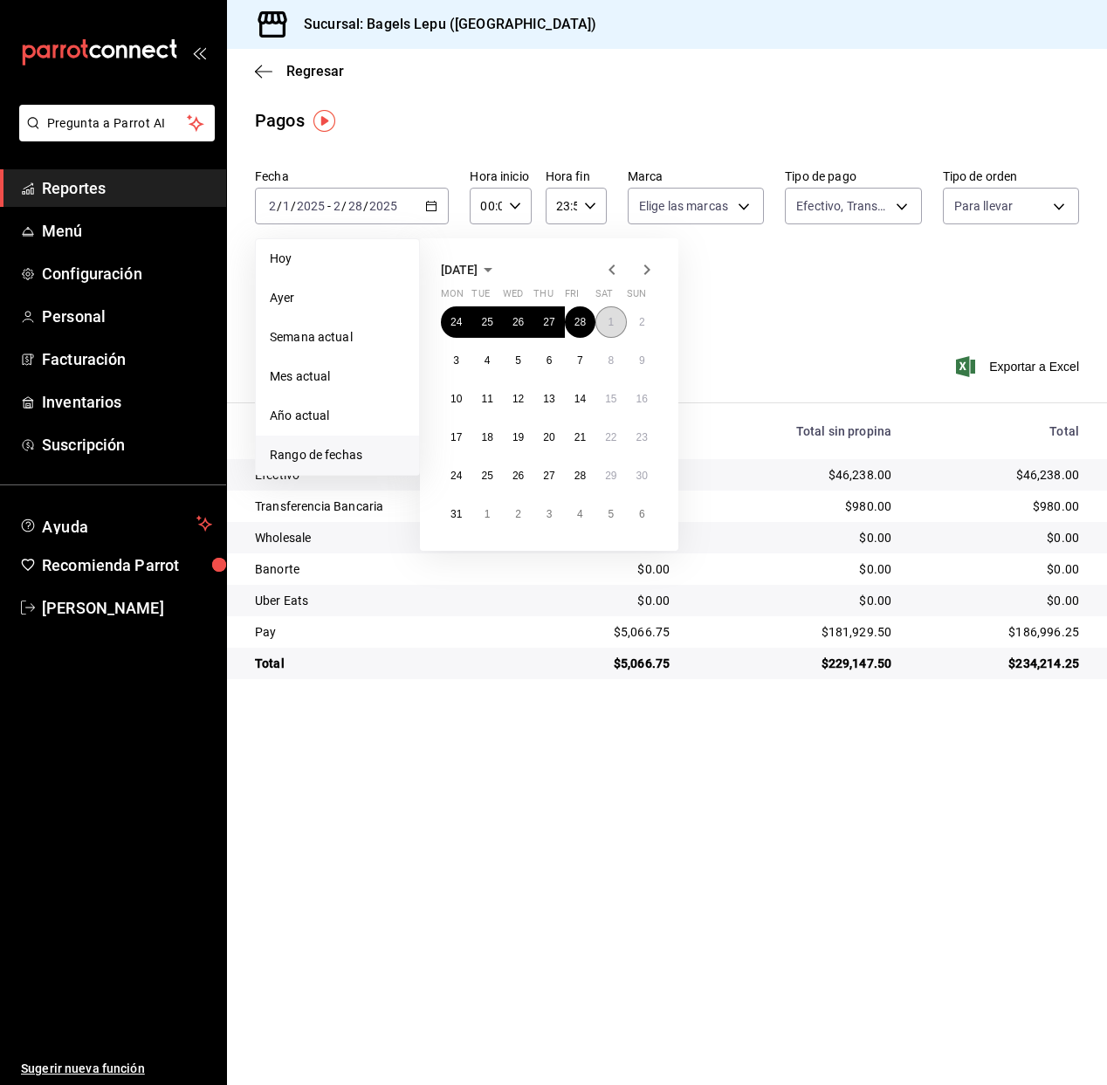
click at [614, 320] on button "1" at bounding box center [610, 321] width 31 height 31
click at [465, 515] on button "31" at bounding box center [456, 513] width 31 height 31
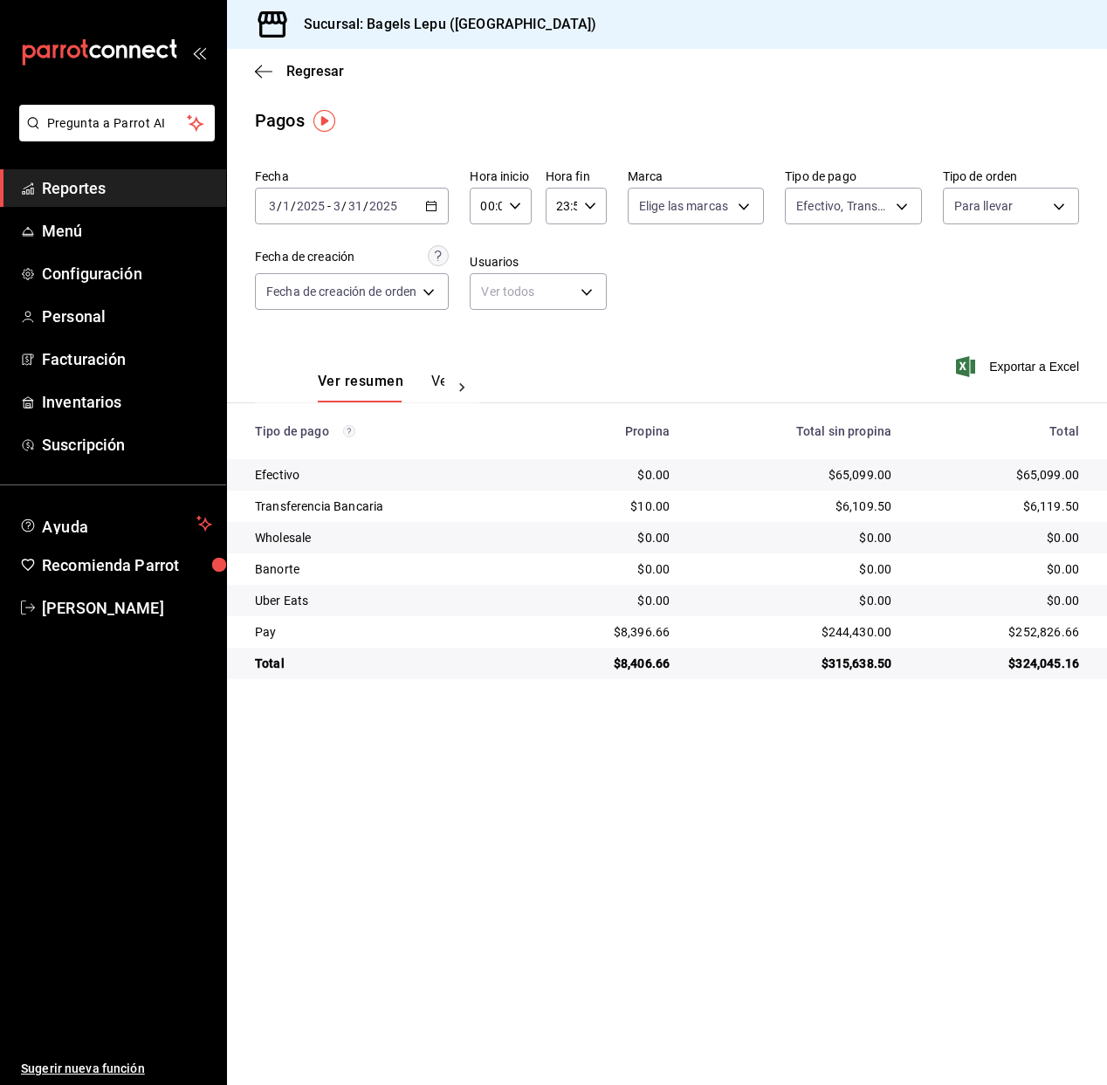
click at [434, 211] on icon "button" at bounding box center [431, 206] width 12 height 12
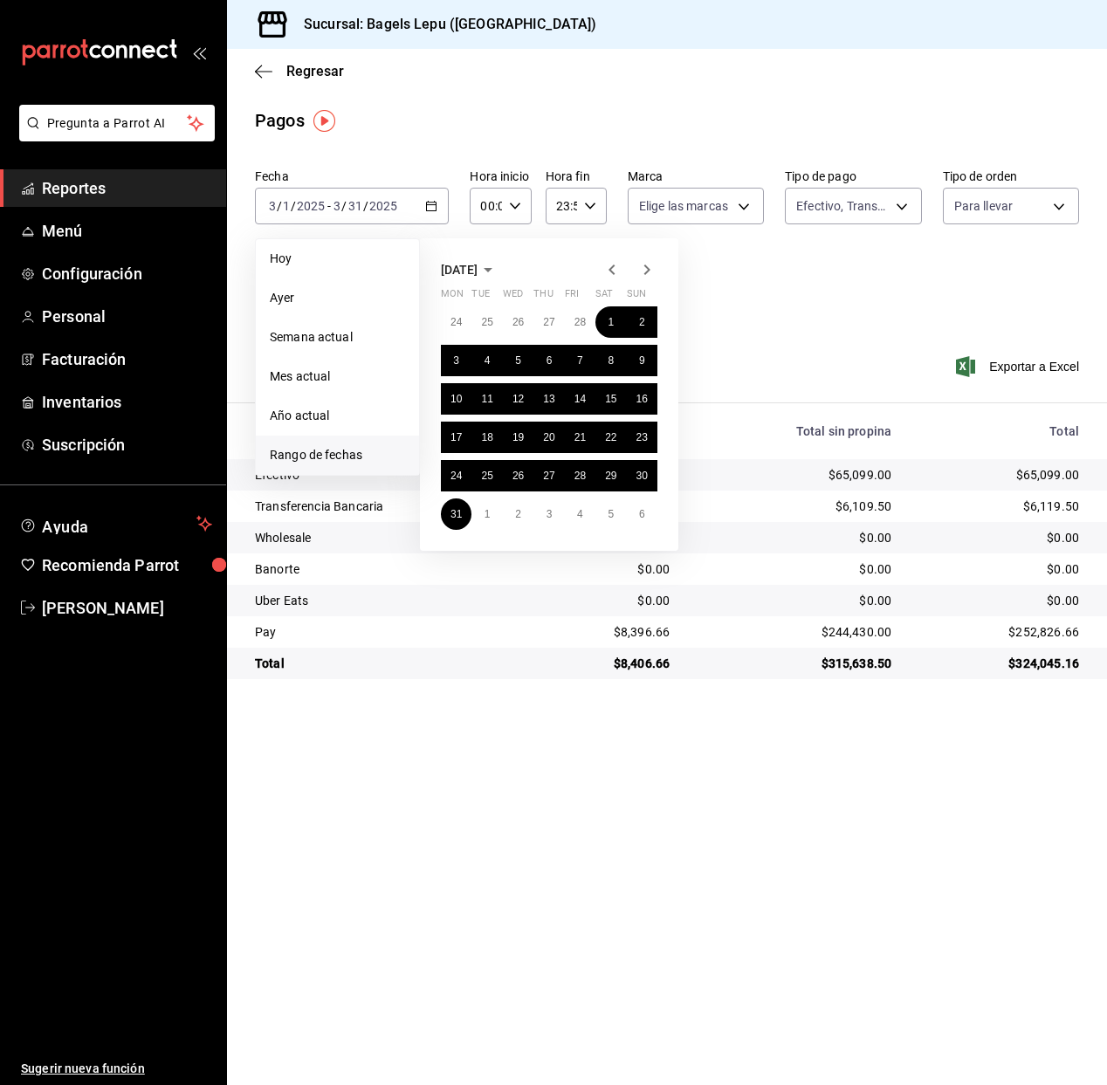
click at [648, 273] on icon "button" at bounding box center [646, 269] width 21 height 21
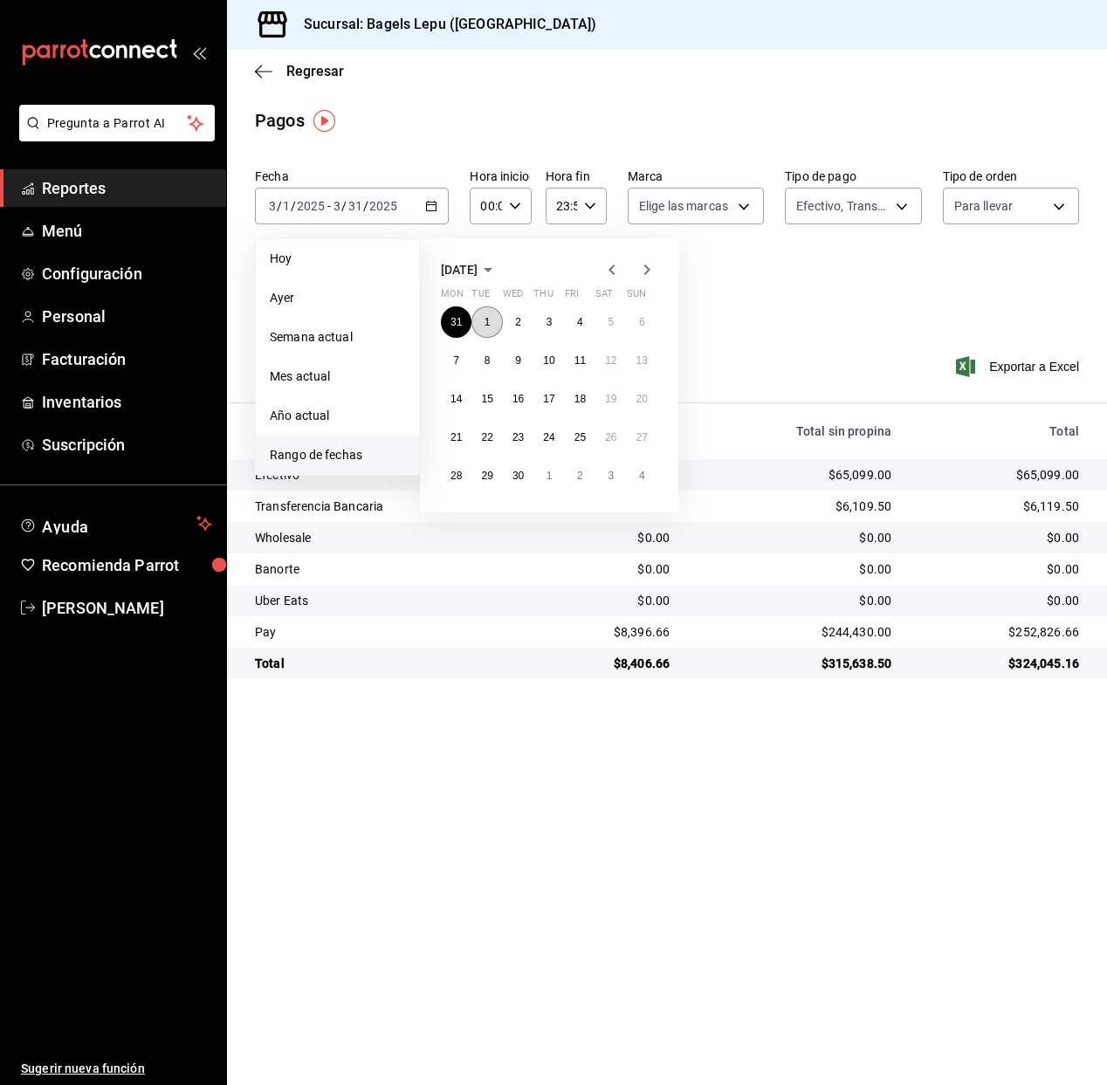
click at [495, 319] on button "1" at bounding box center [486, 321] width 31 height 31
click at [493, 476] on button "29" at bounding box center [486, 475] width 31 height 31
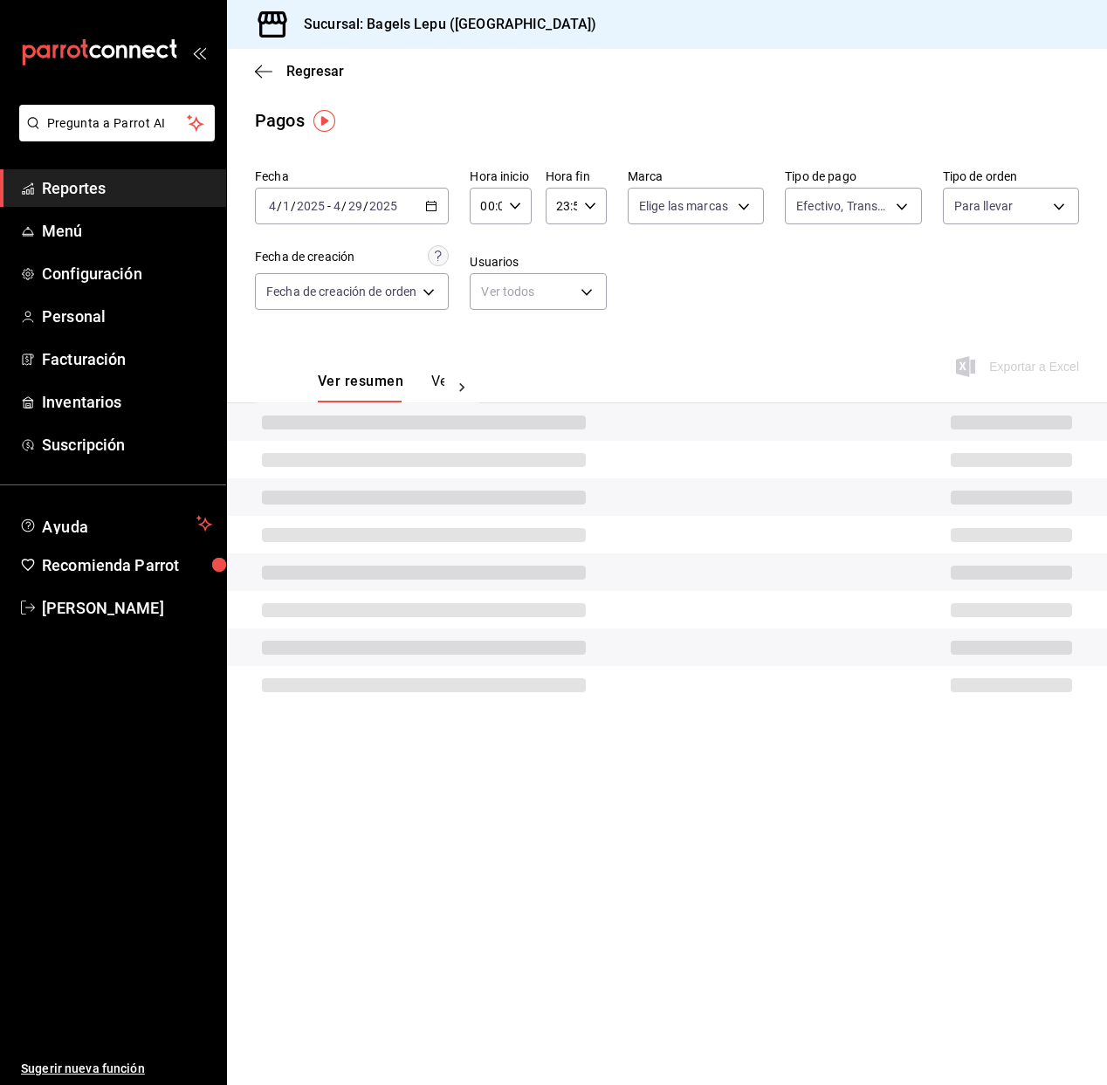
click at [491, 476] on div at bounding box center [667, 460] width 880 height 38
click at [430, 207] on icon "button" at bounding box center [431, 206] width 12 height 12
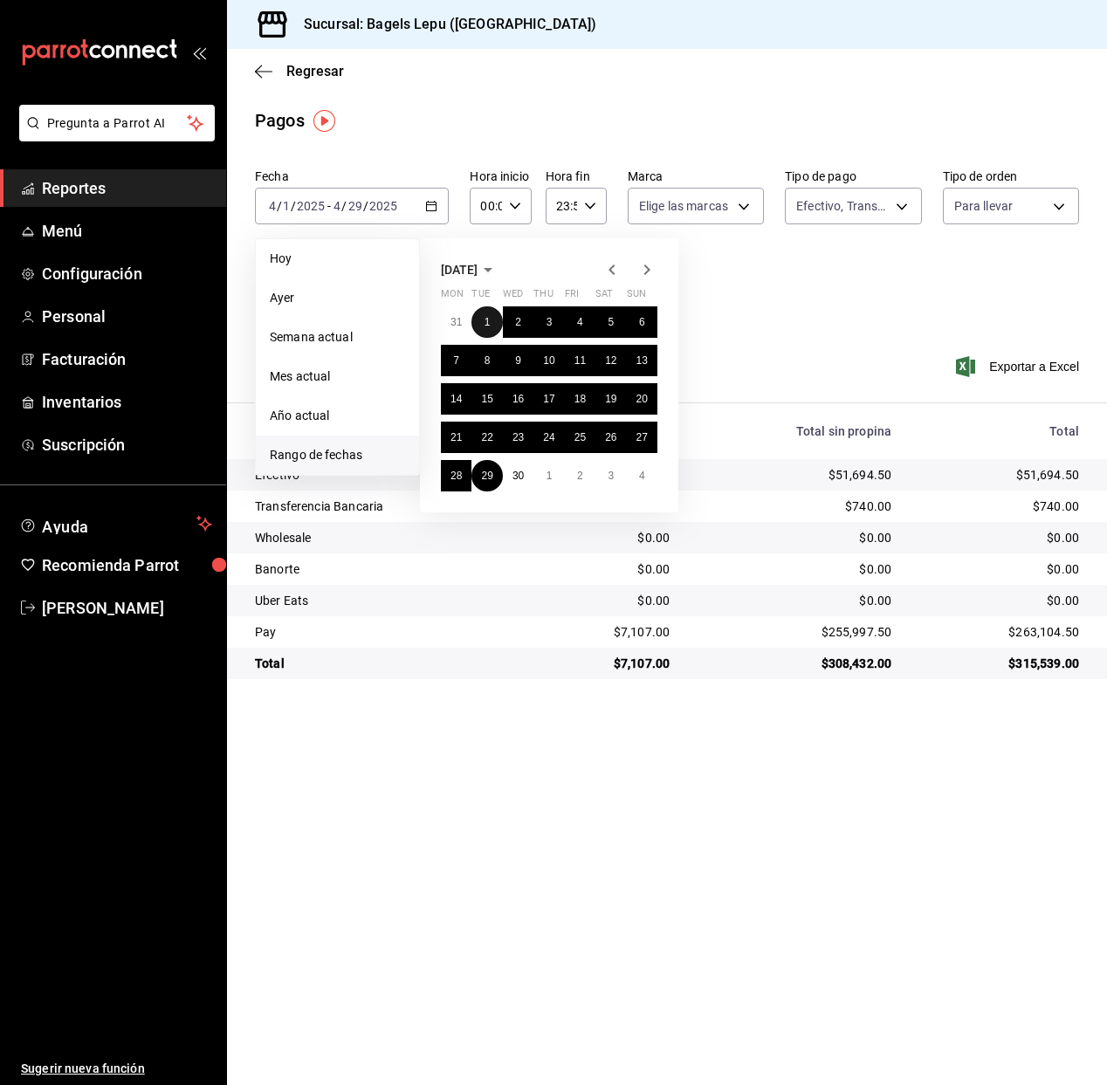
click at [485, 317] on abbr "1" at bounding box center [487, 322] width 6 height 12
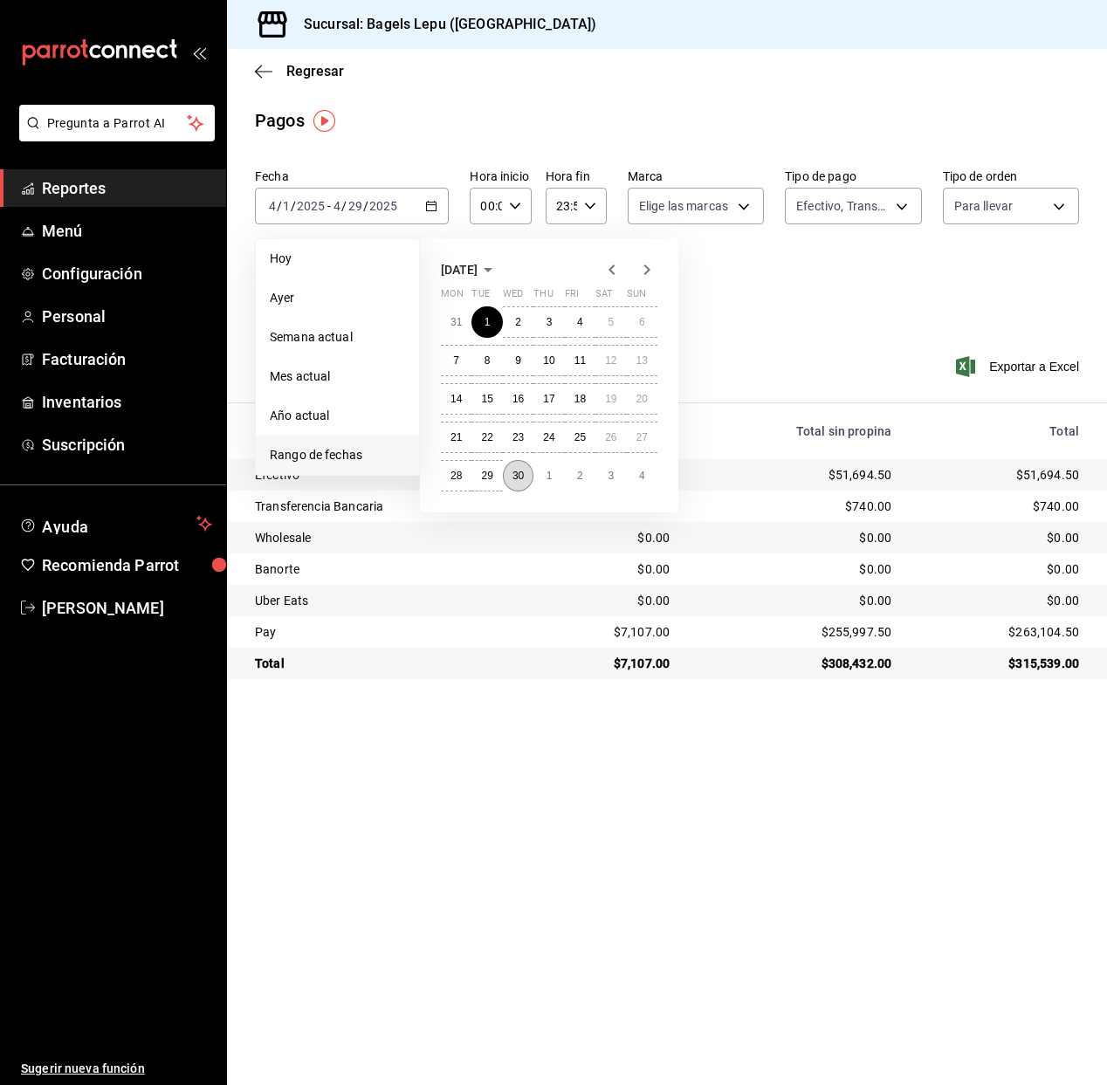
click at [518, 463] on button "30" at bounding box center [518, 475] width 31 height 31
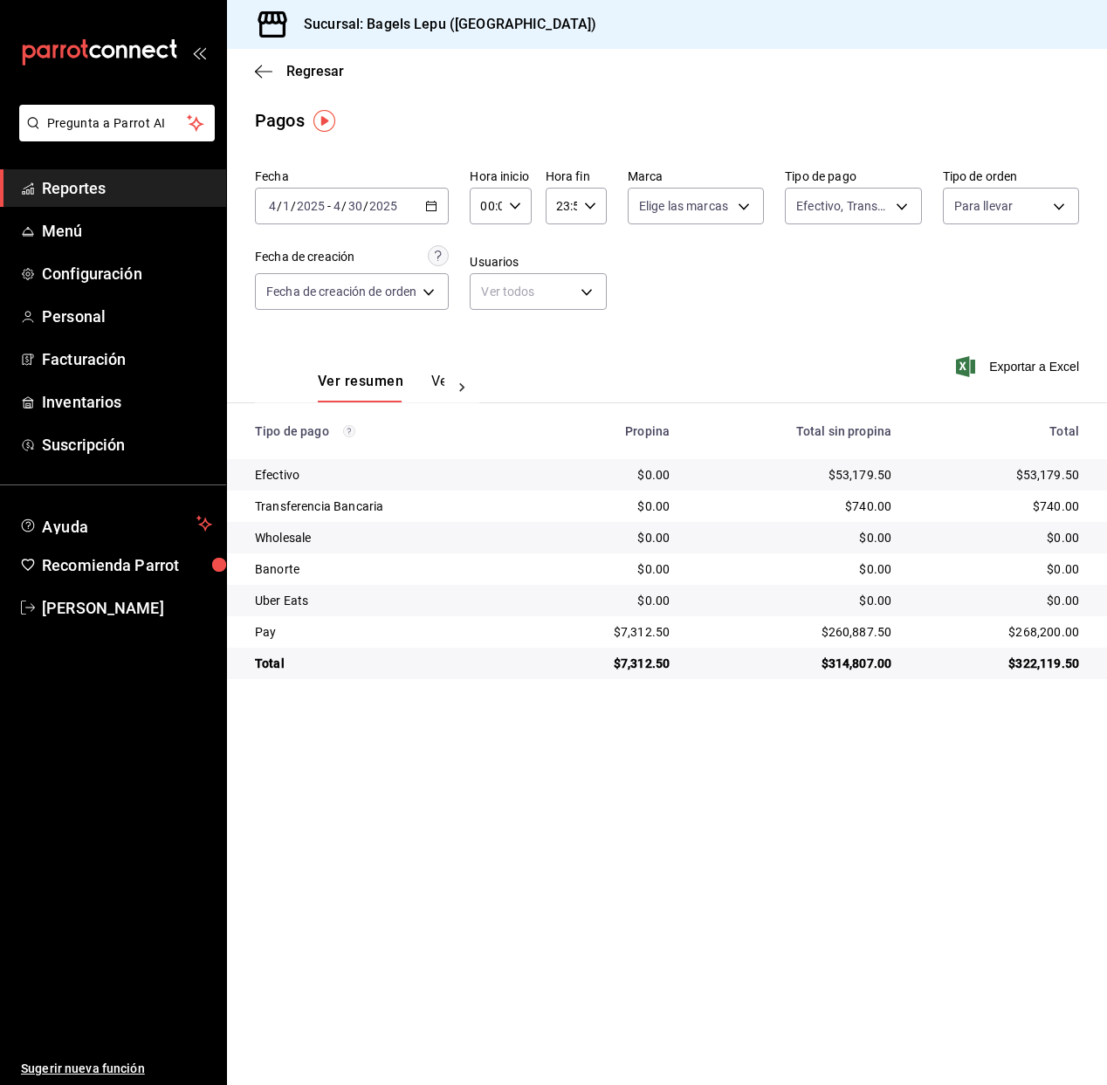
click at [436, 202] on \(Stroke\) "button" at bounding box center [431, 207] width 10 height 10
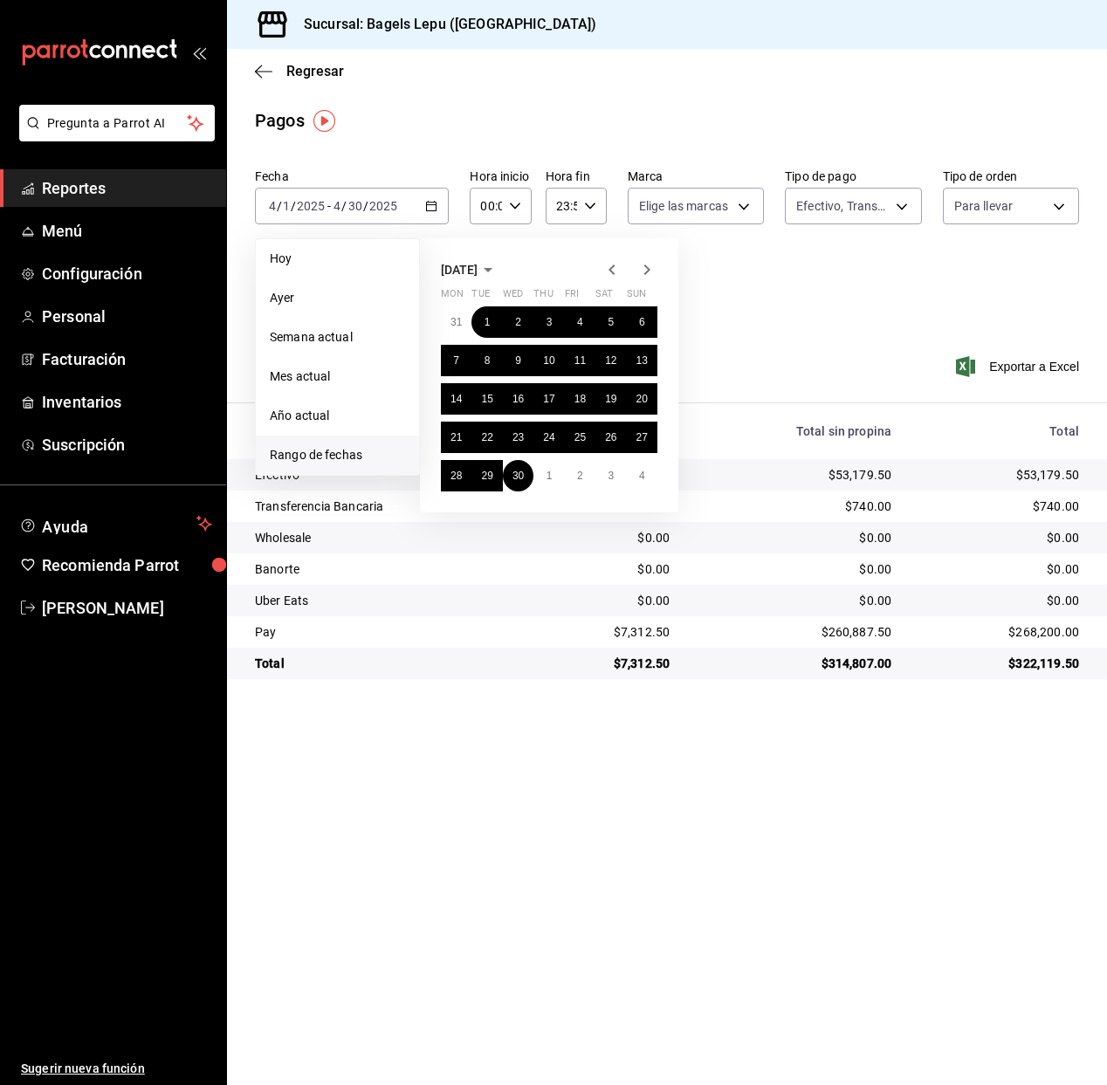
click at [651, 268] on icon "button" at bounding box center [646, 269] width 21 height 21
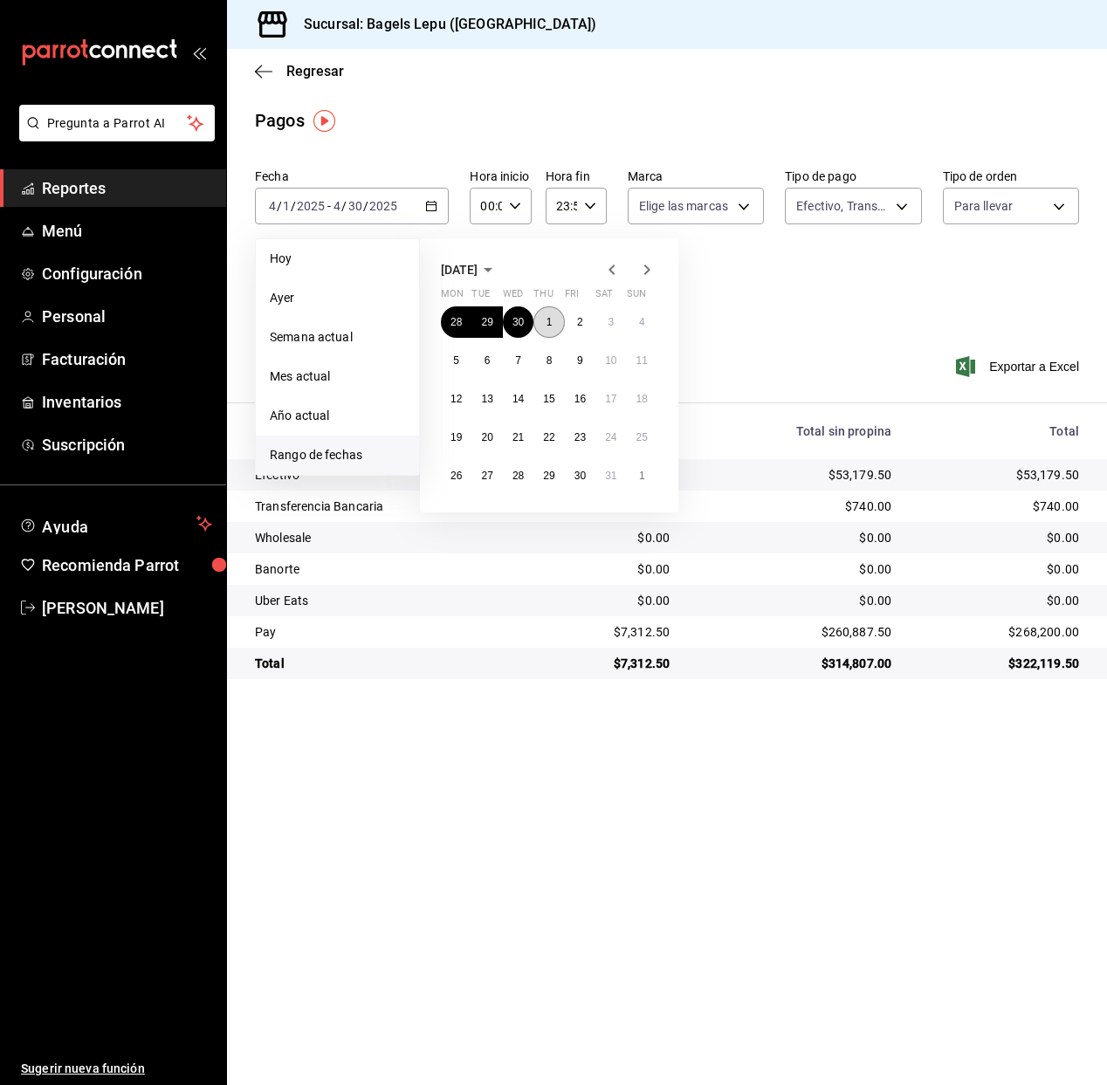
click at [553, 318] on button "1" at bounding box center [548, 321] width 31 height 31
click at [600, 472] on button "31" at bounding box center [610, 475] width 31 height 31
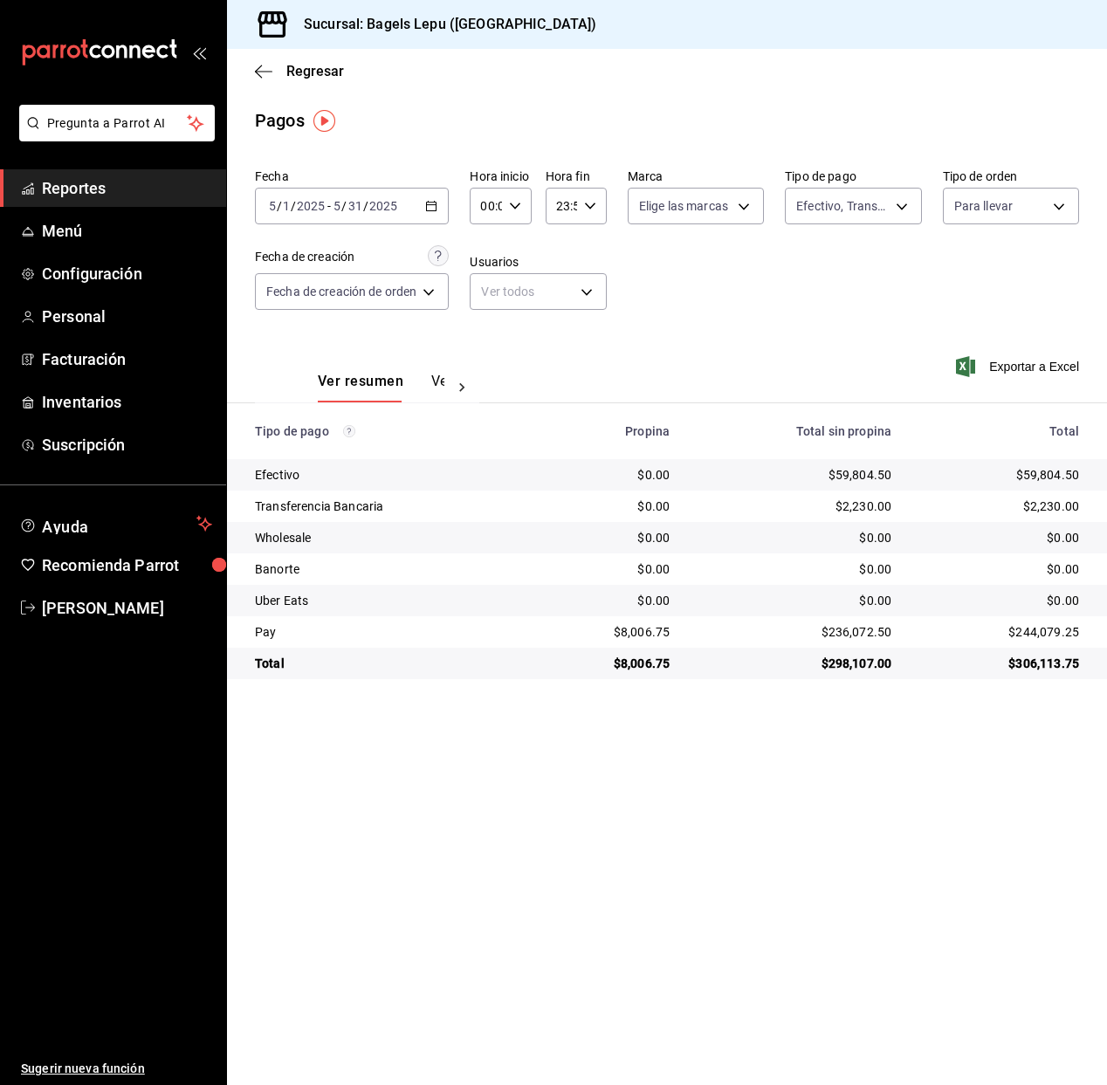
click at [437, 206] on icon "button" at bounding box center [431, 206] width 12 height 12
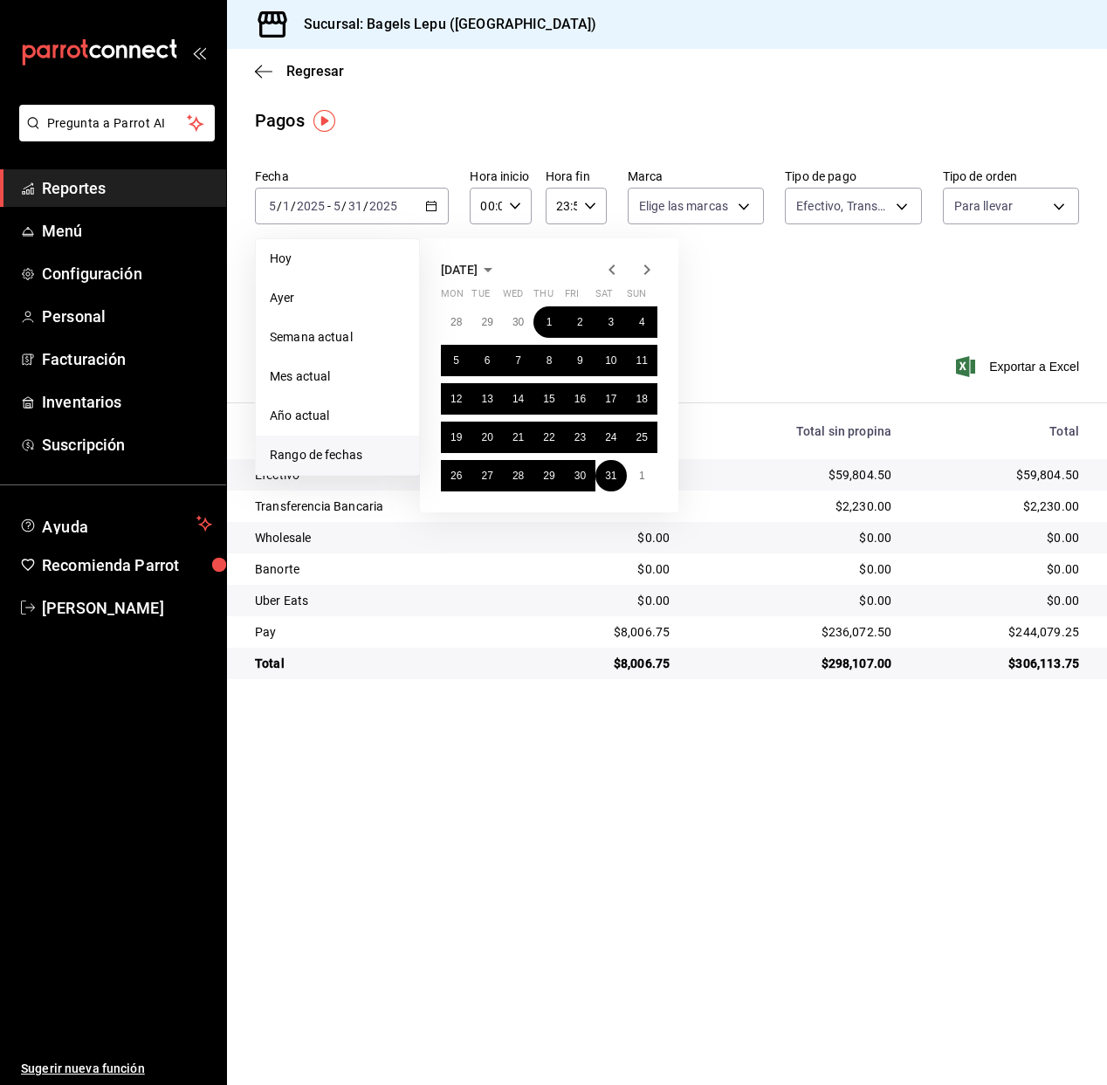
click at [642, 271] on icon "button" at bounding box center [646, 269] width 21 height 21
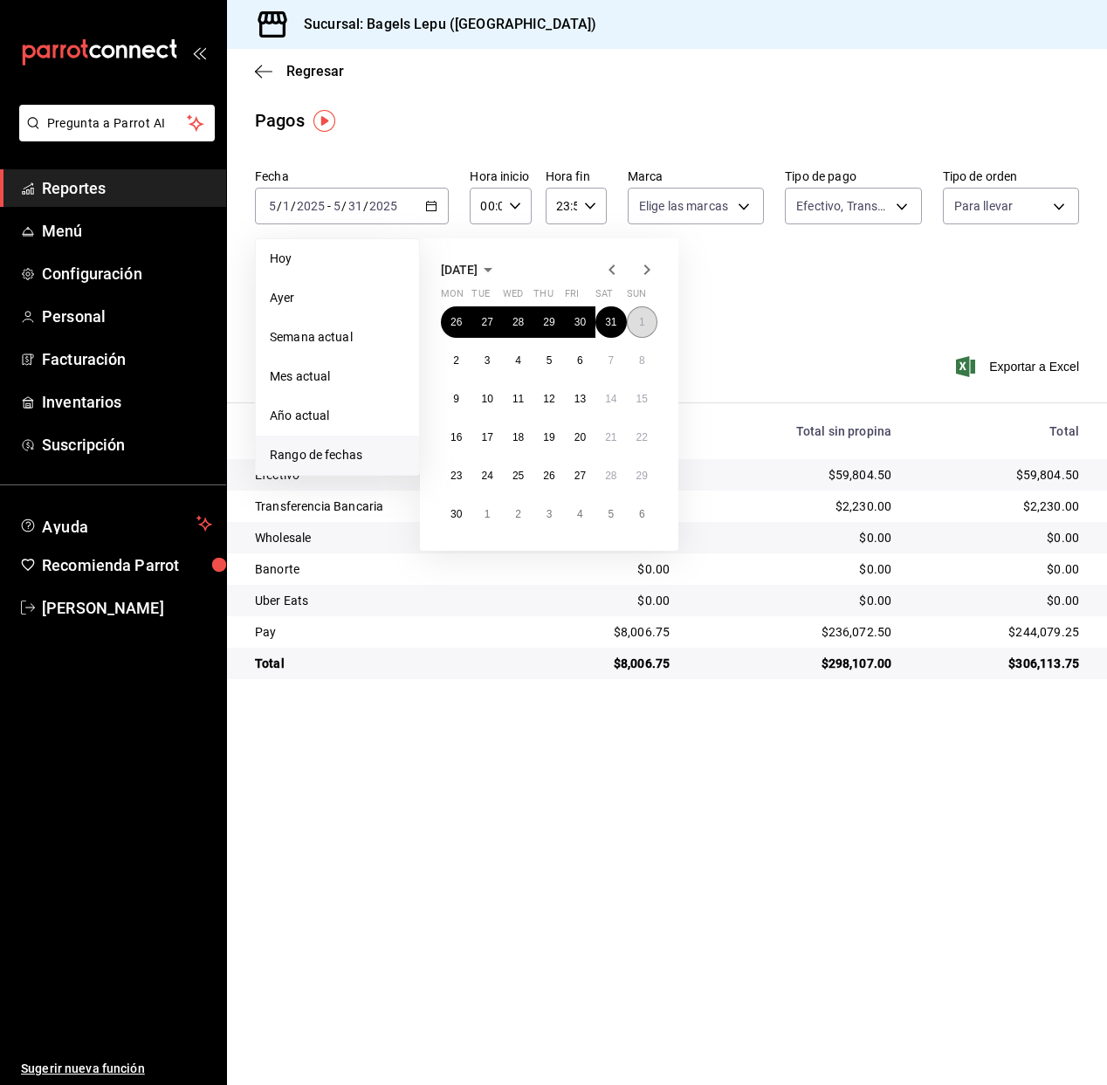
click at [634, 319] on button "1" at bounding box center [642, 321] width 31 height 31
click at [461, 509] on abbr "30" at bounding box center [455, 514] width 11 height 12
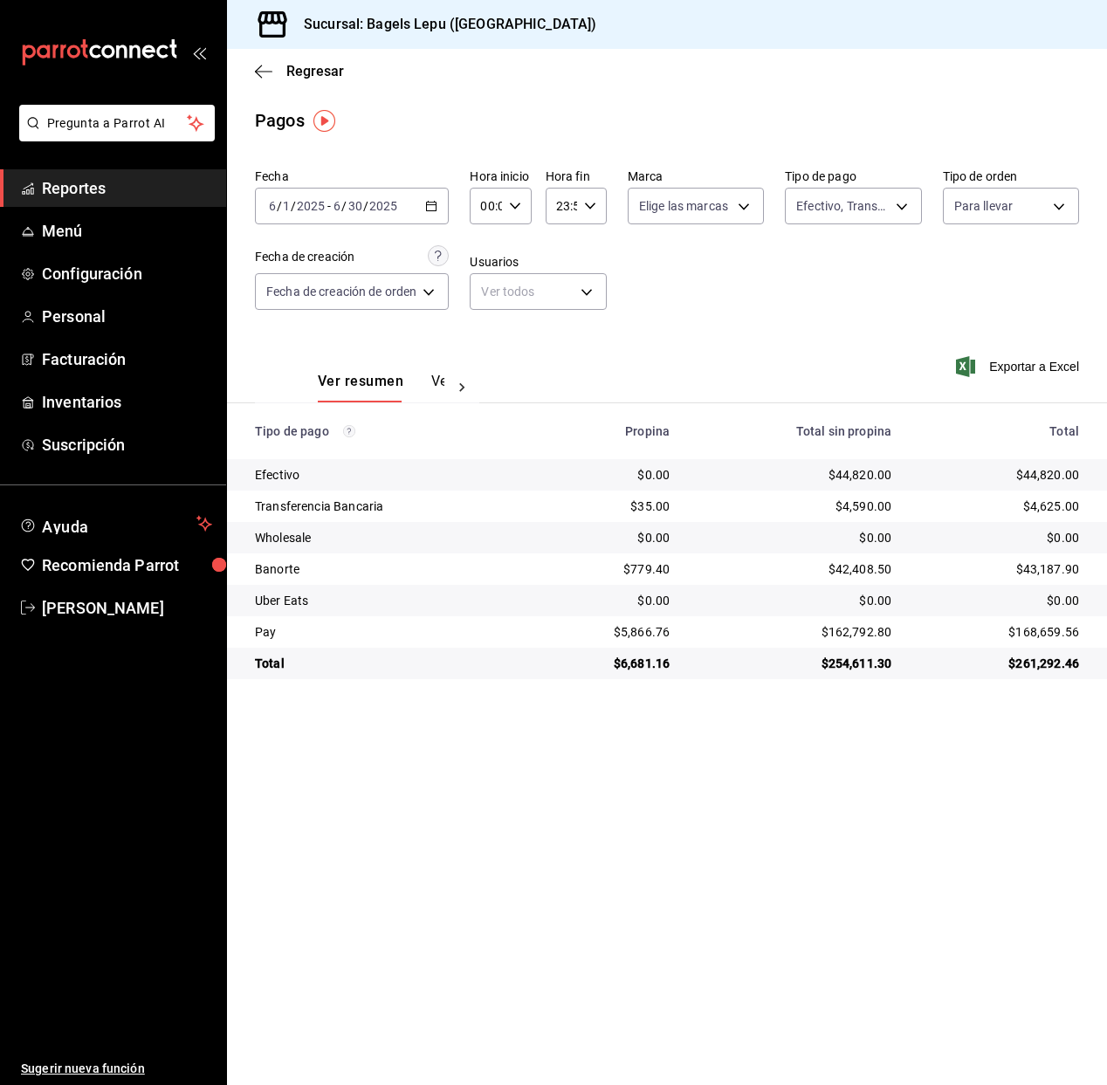
click at [427, 209] on icon "button" at bounding box center [431, 206] width 12 height 12
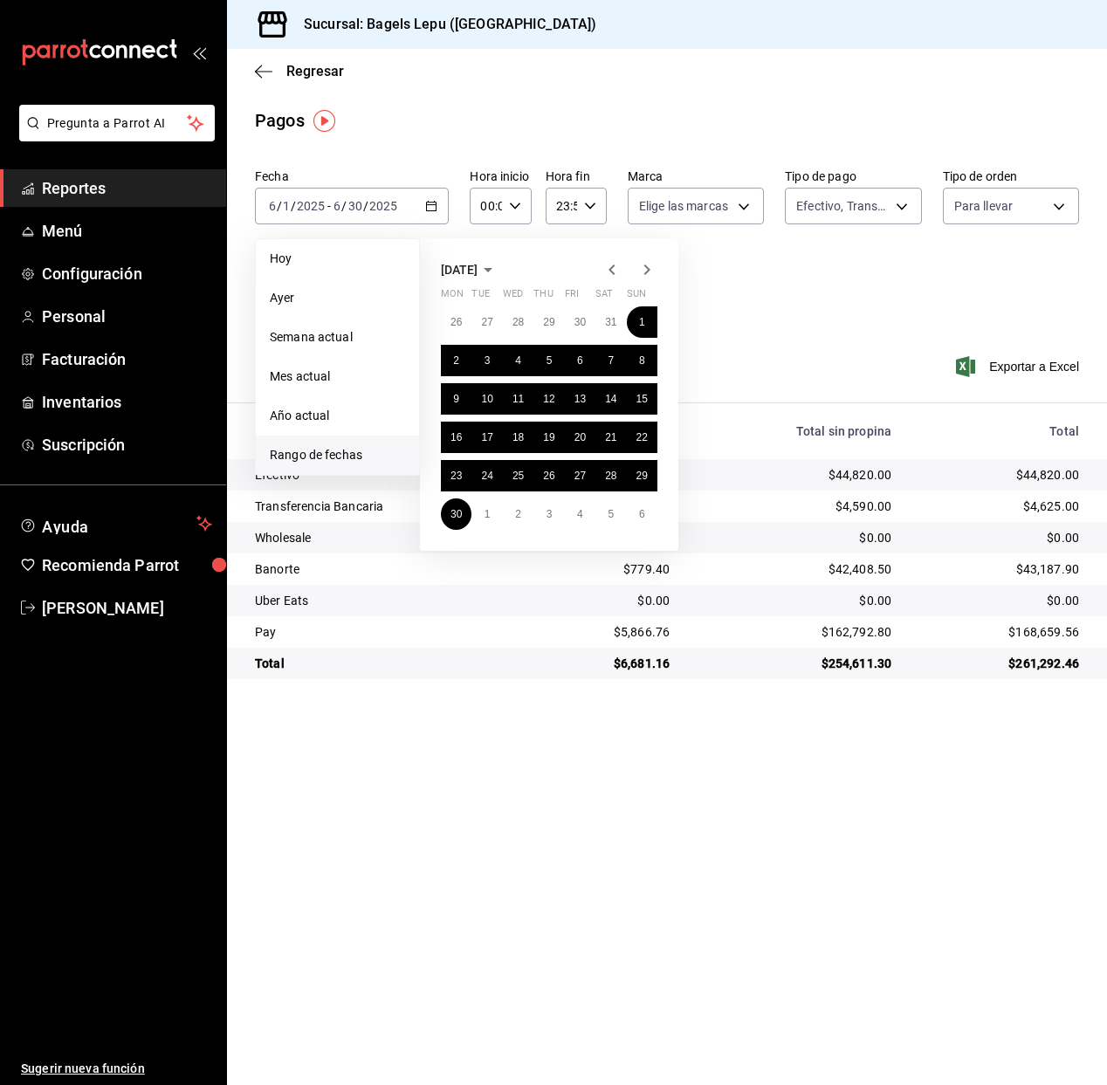
click at [643, 275] on icon "button" at bounding box center [646, 269] width 21 height 21
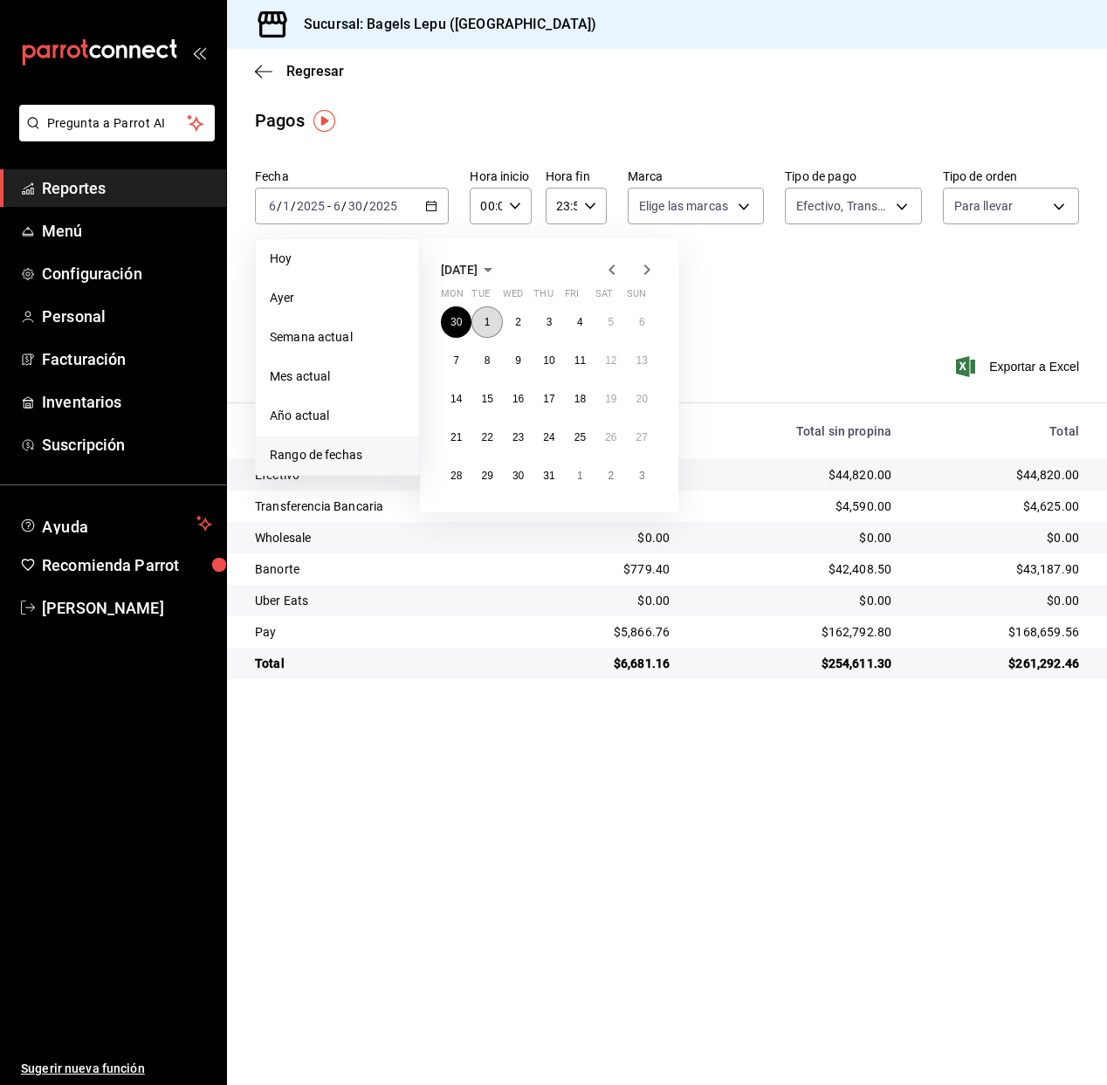
click at [478, 317] on button "1" at bounding box center [486, 321] width 31 height 31
click at [546, 472] on abbr "31" at bounding box center [548, 476] width 11 height 12
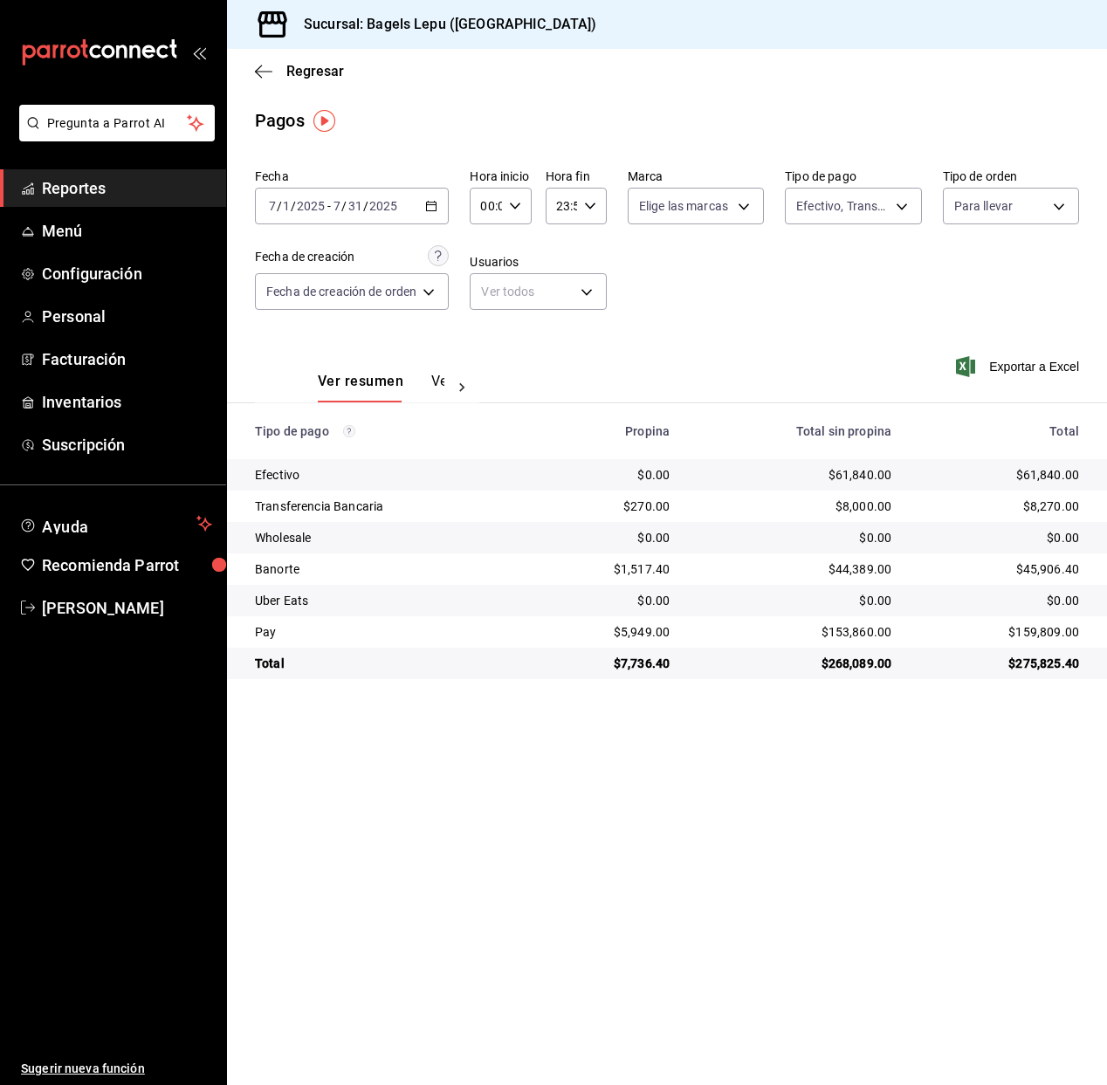
click at [441, 204] on div "2025-07-01 7 / 1 / 2025 - 2025-07-31 7 / 31 / 2025" at bounding box center [352, 206] width 194 height 37
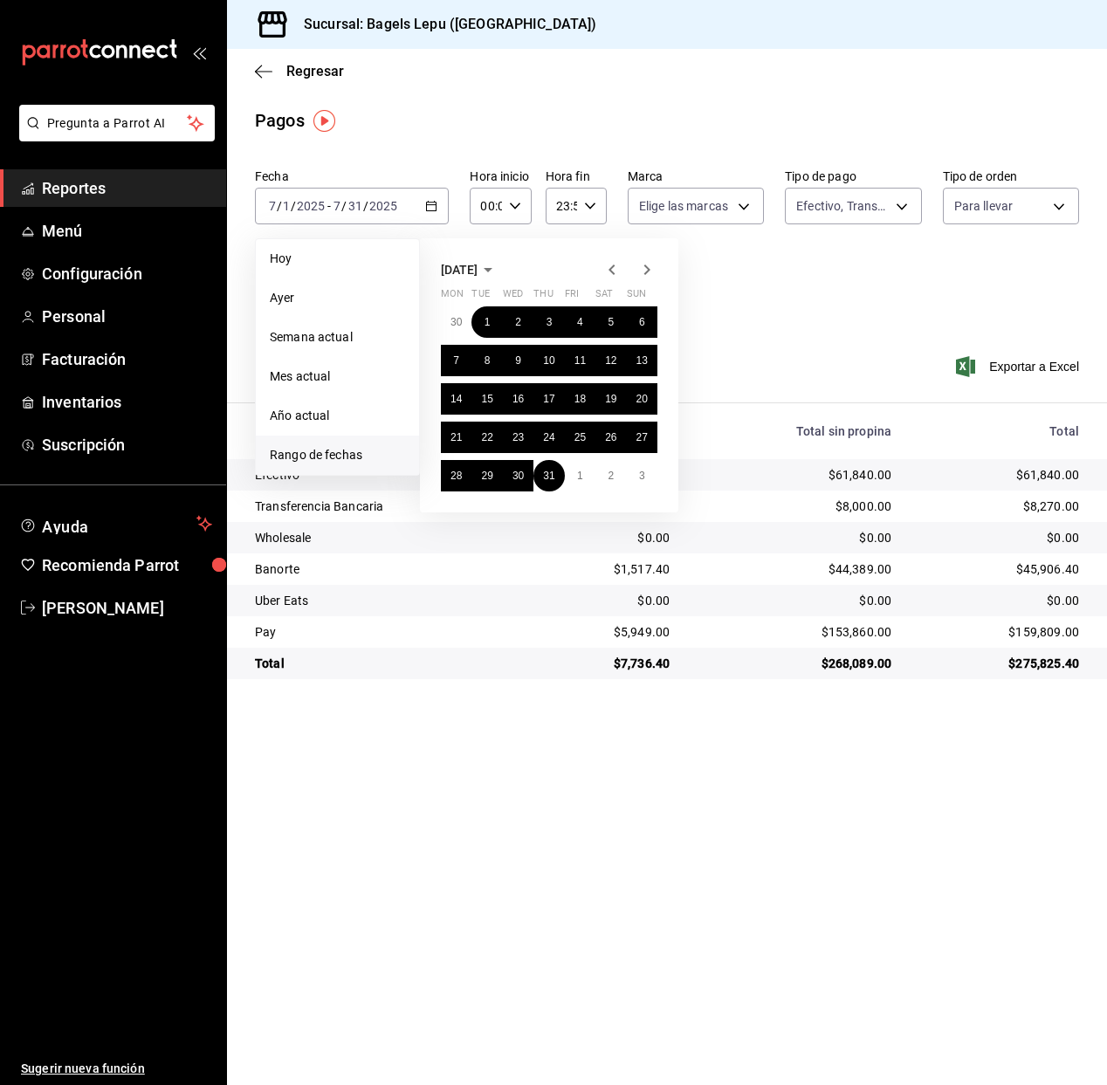
click at [650, 269] on icon "button" at bounding box center [646, 269] width 21 height 21
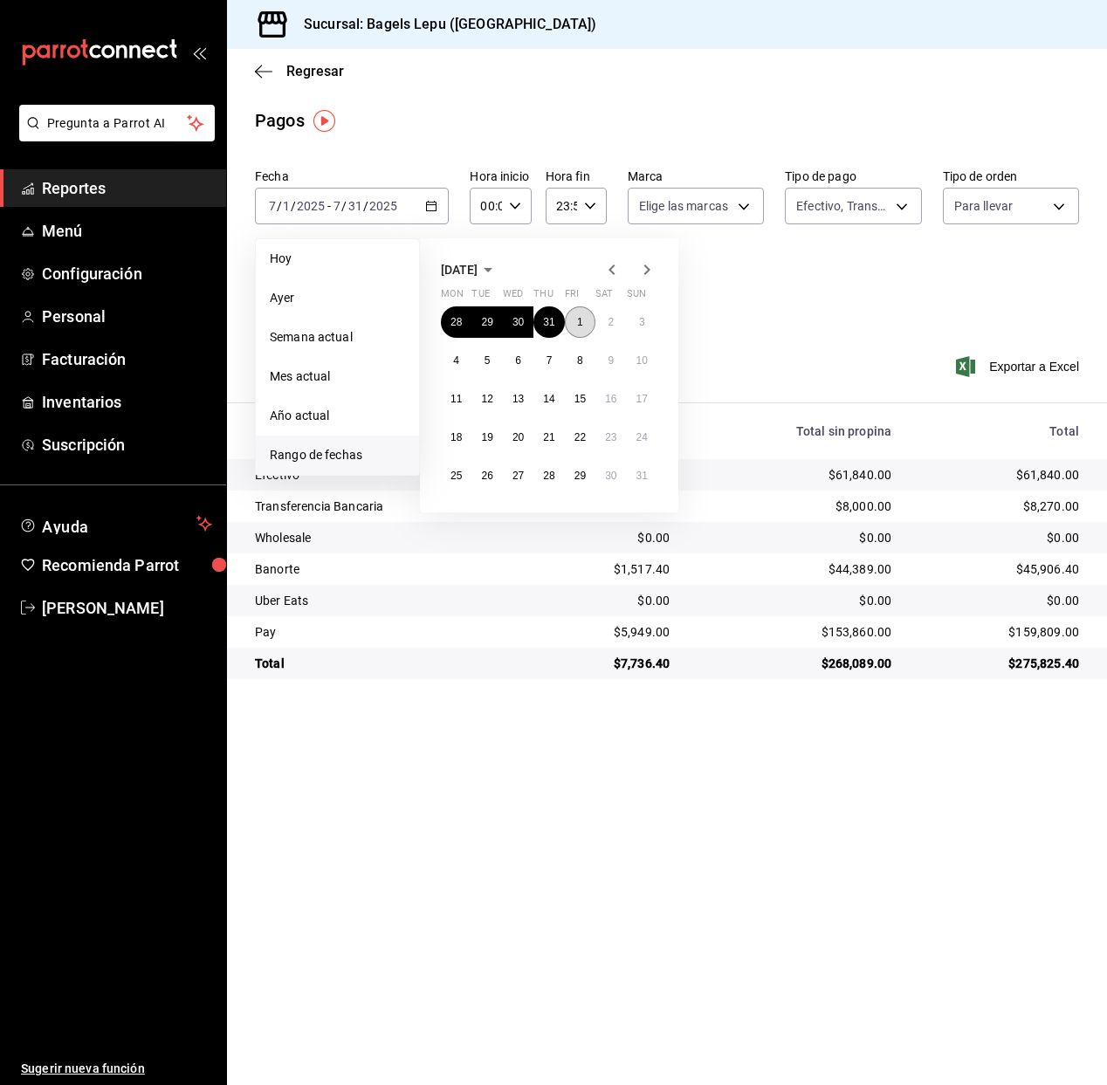
click at [587, 319] on button "1" at bounding box center [580, 321] width 31 height 31
click at [634, 471] on button "31" at bounding box center [642, 475] width 31 height 31
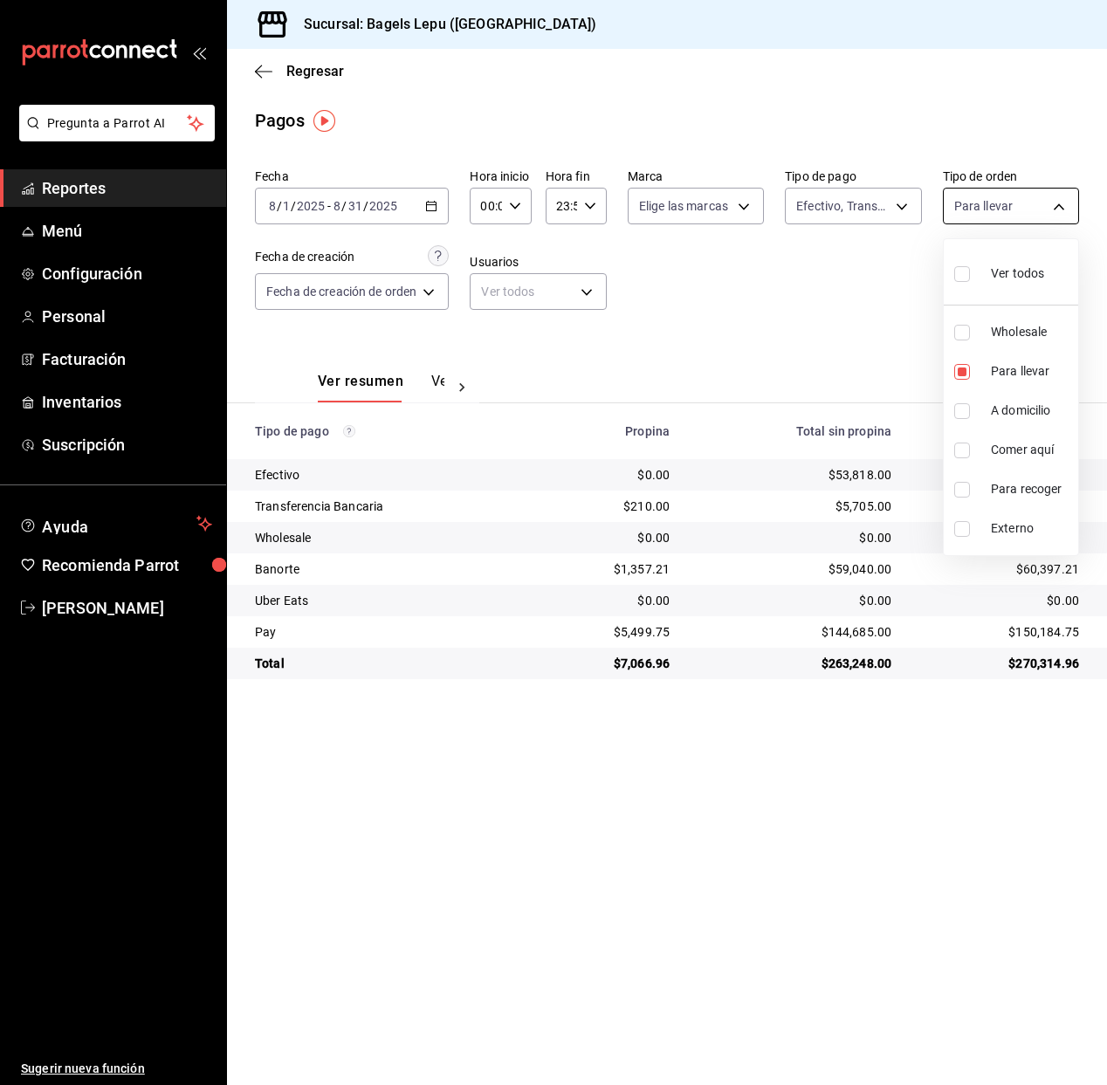
click at [993, 208] on body "Pregunta a Parrot AI Reportes Menú Configuración Personal Facturación Inventari…" at bounding box center [553, 542] width 1107 height 1085
click at [961, 336] on input "checkbox" at bounding box center [962, 333] width 16 height 16
checkbox input "true"
type input "4ba33f04-2490-4854-b977-ffe9d870c5fb,83fcf2a1-486c-479d-a459-7ae9070ad679"
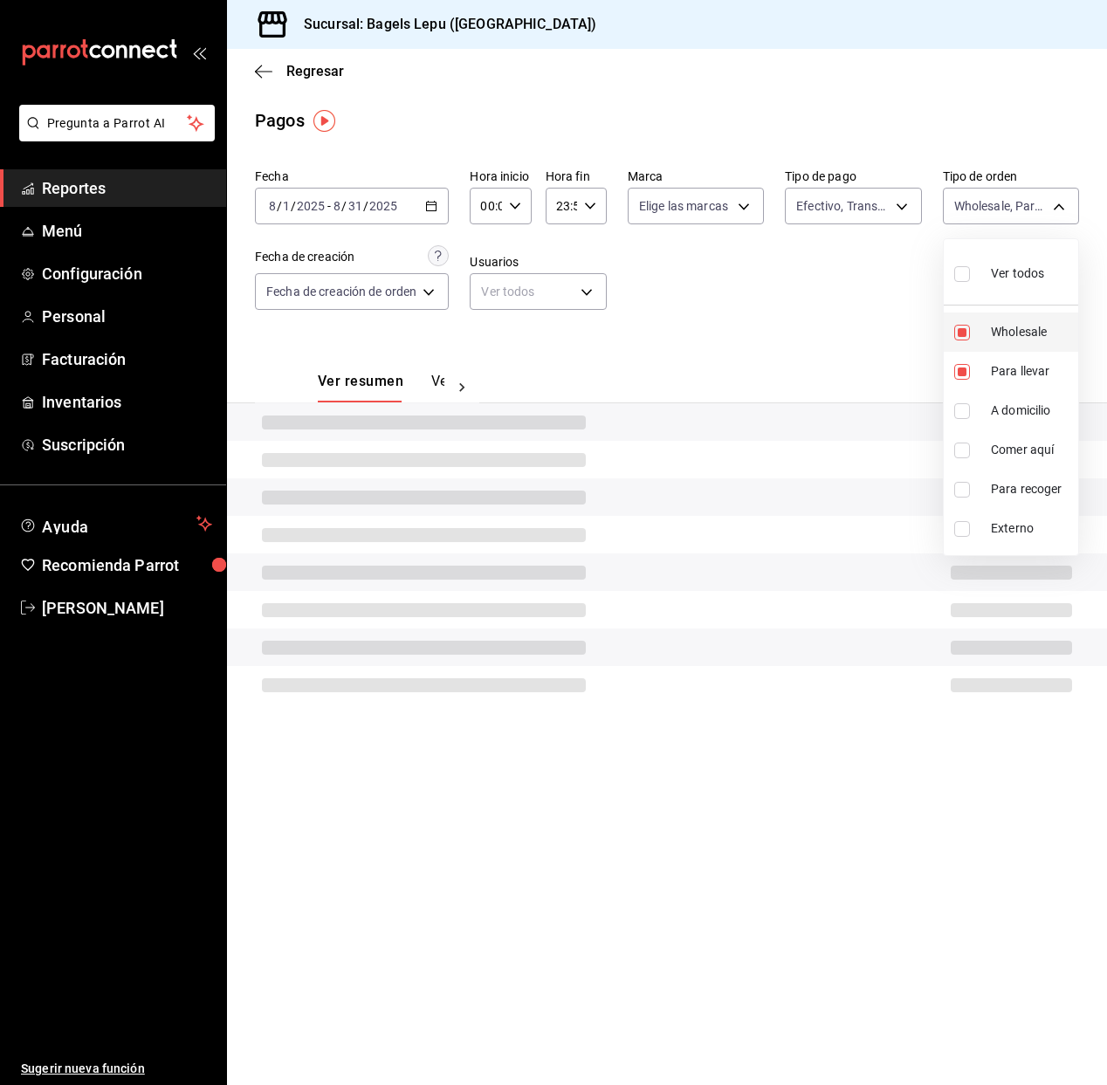
click at [963, 336] on input "checkbox" at bounding box center [962, 333] width 16 height 16
checkbox input "false"
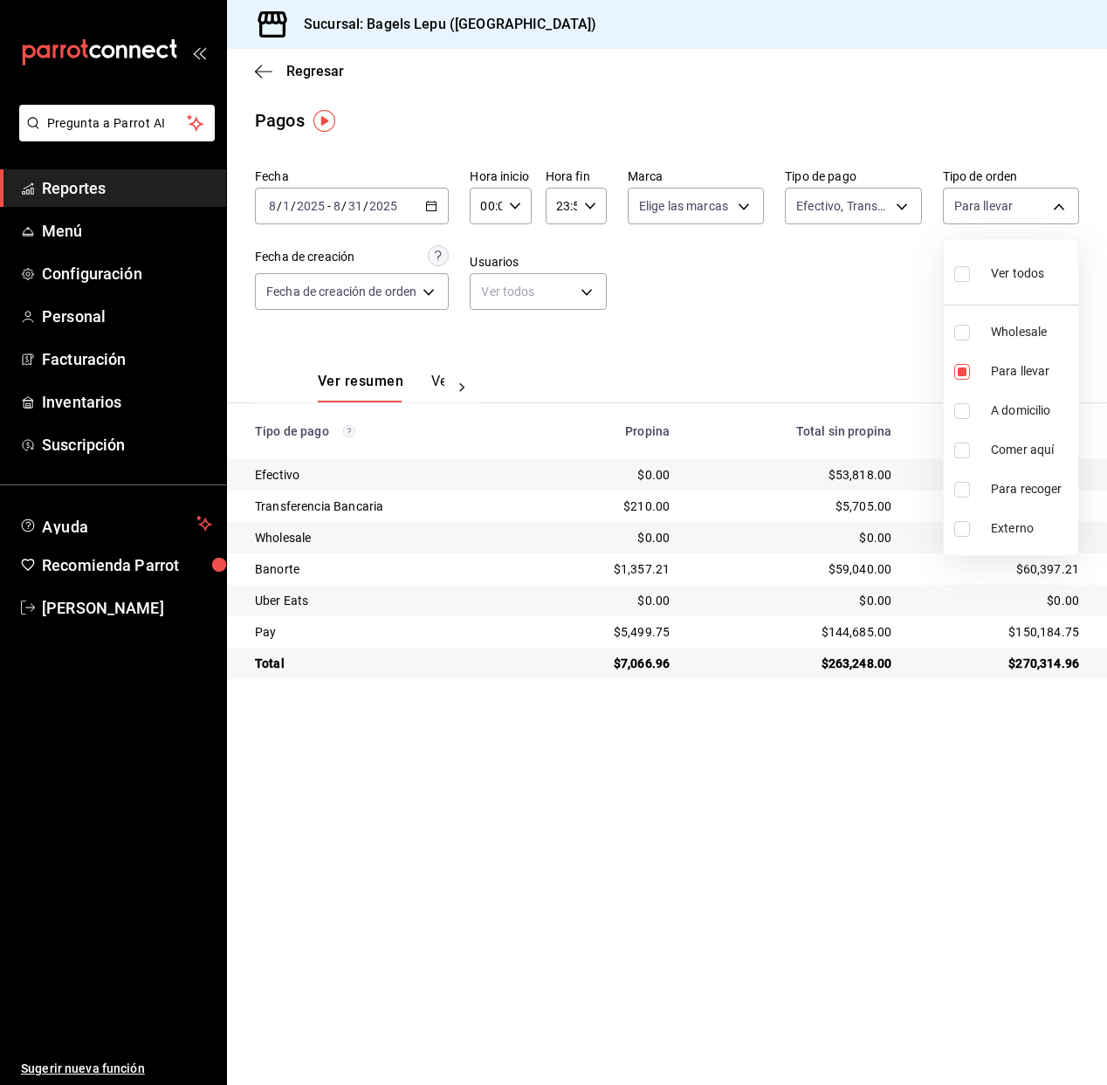
click at [963, 437] on li "Comer aquí" at bounding box center [1010, 449] width 134 height 39
type input "4ba33f04-2490-4854-b977-ffe9d870c5fb,c1030890-c839-4453-8951-c57e7667d379"
checkbox input "true"
click at [966, 369] on input "checkbox" at bounding box center [962, 372] width 16 height 16
checkbox input "false"
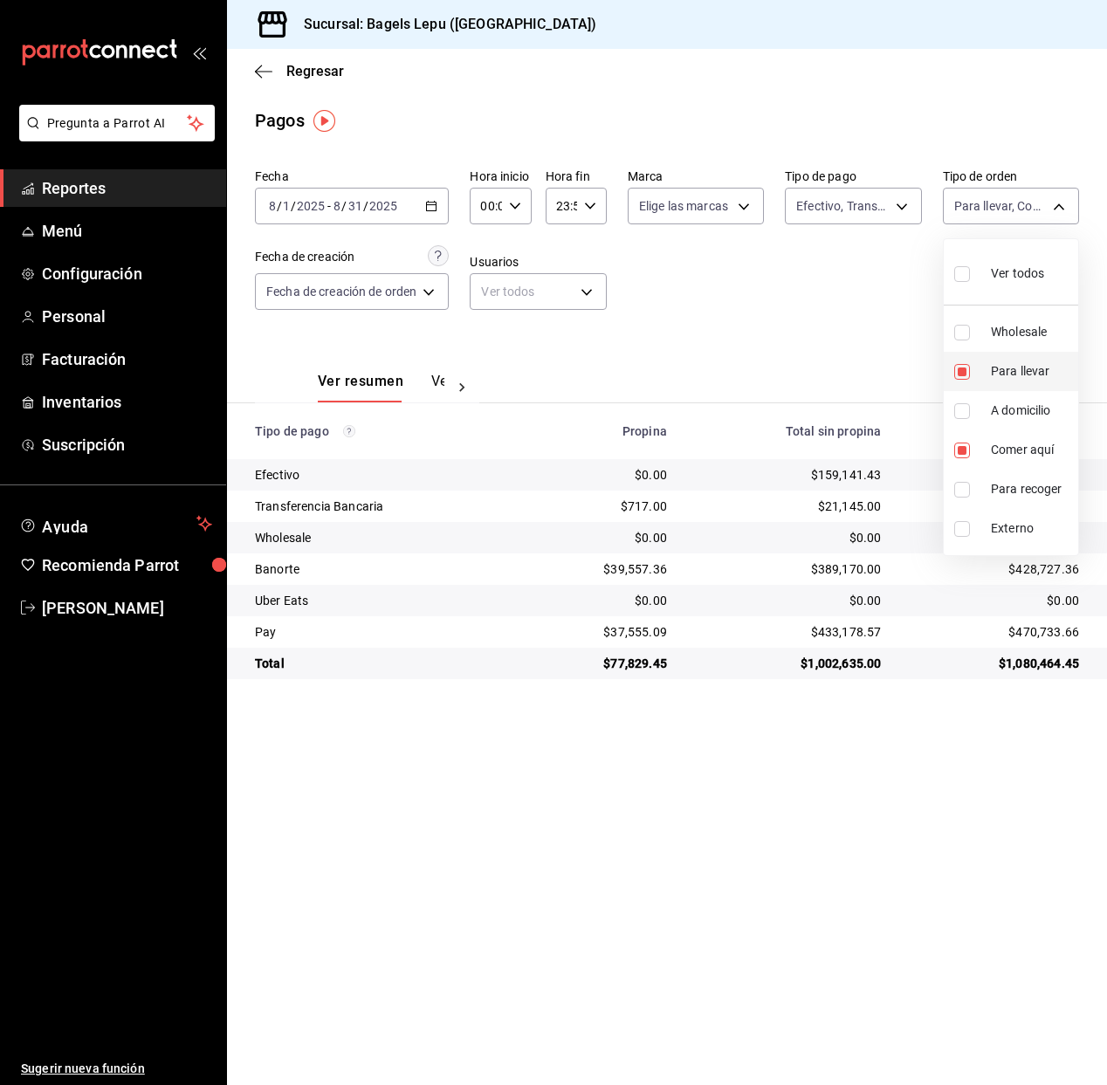
type input "c1030890-c839-4453-8951-c57e7667d379"
click at [718, 320] on div at bounding box center [553, 542] width 1107 height 1085
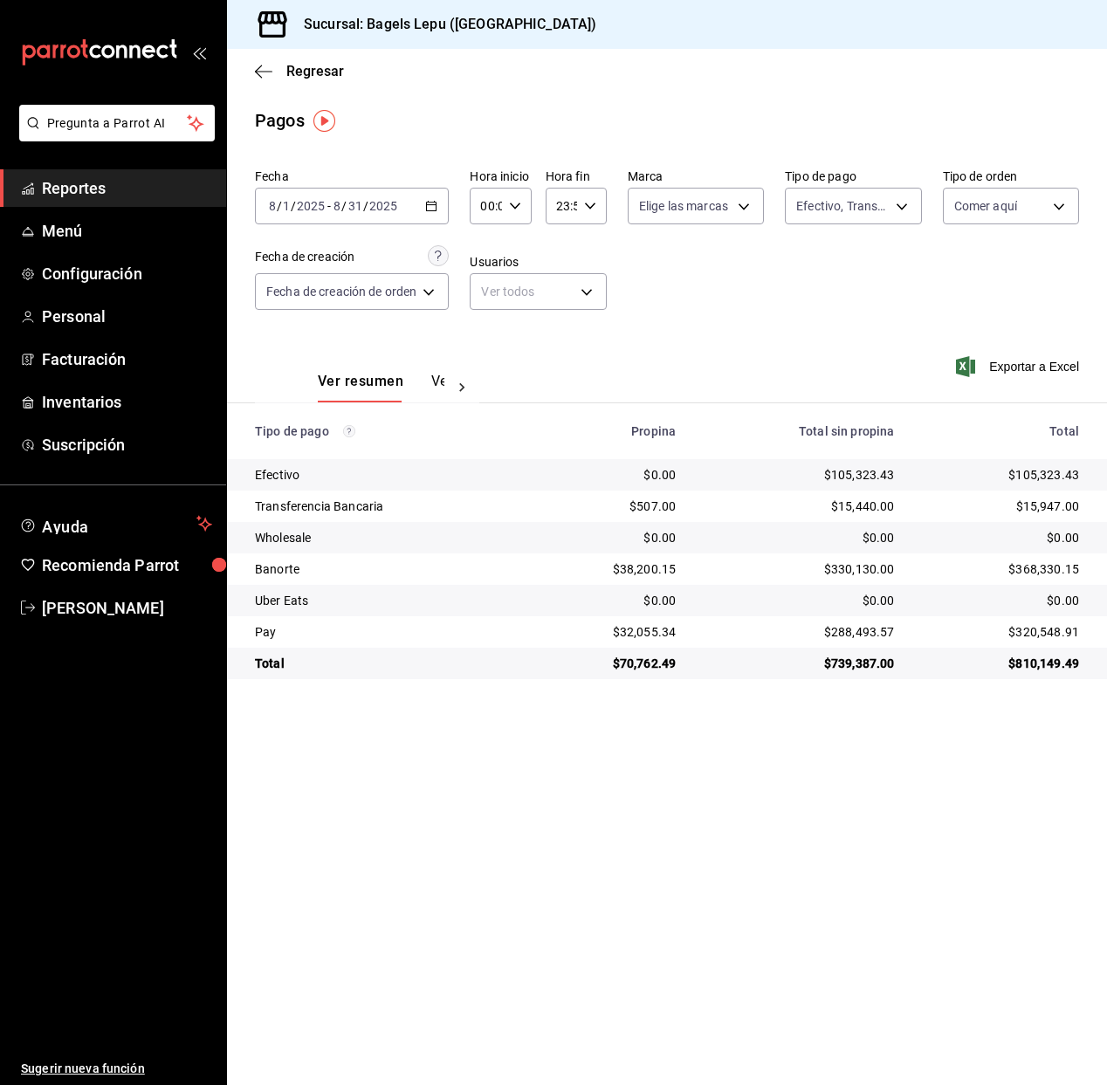
click at [429, 205] on icon "button" at bounding box center [431, 206] width 12 height 12
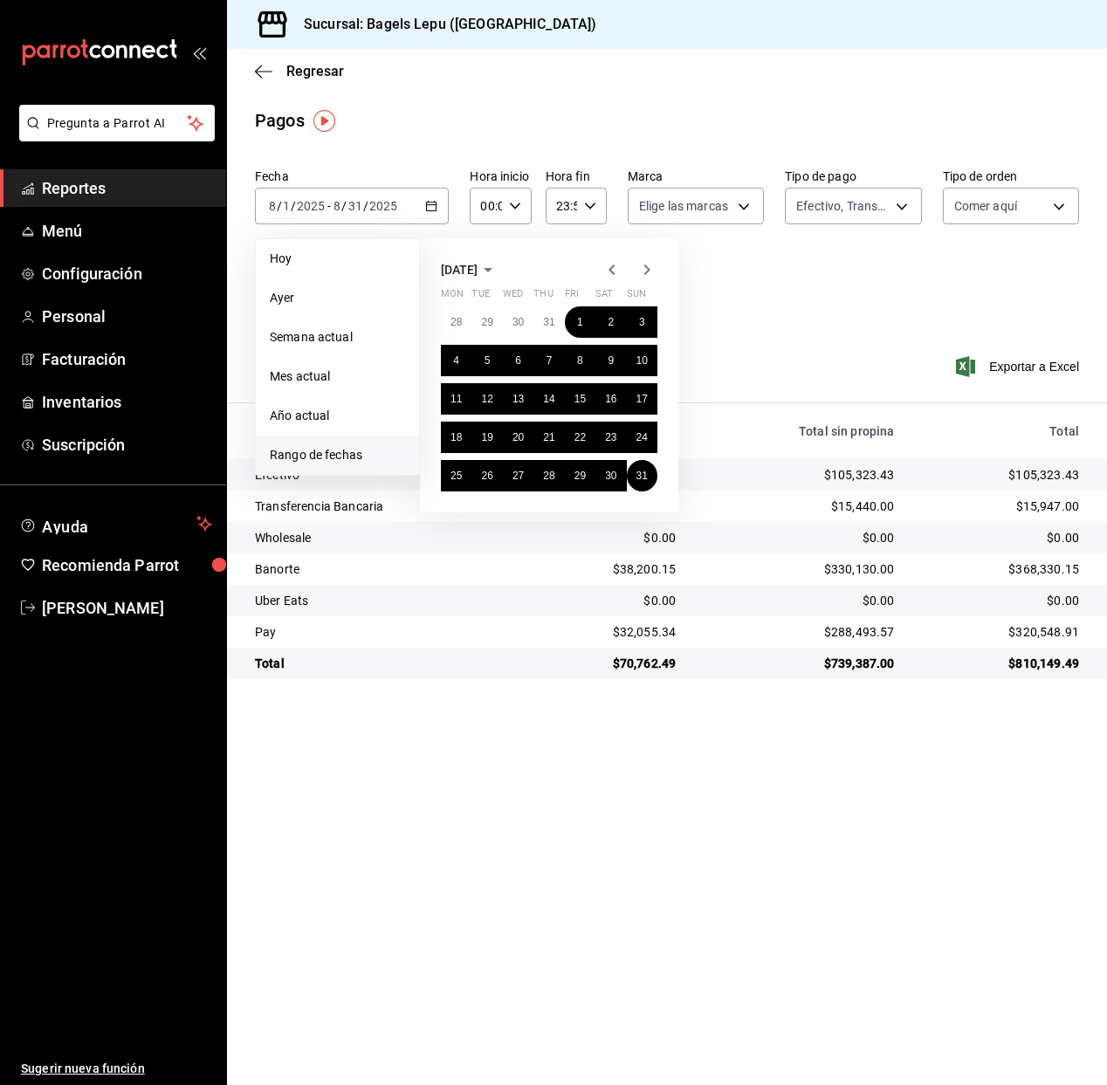
click at [604, 271] on icon "button" at bounding box center [611, 269] width 21 height 21
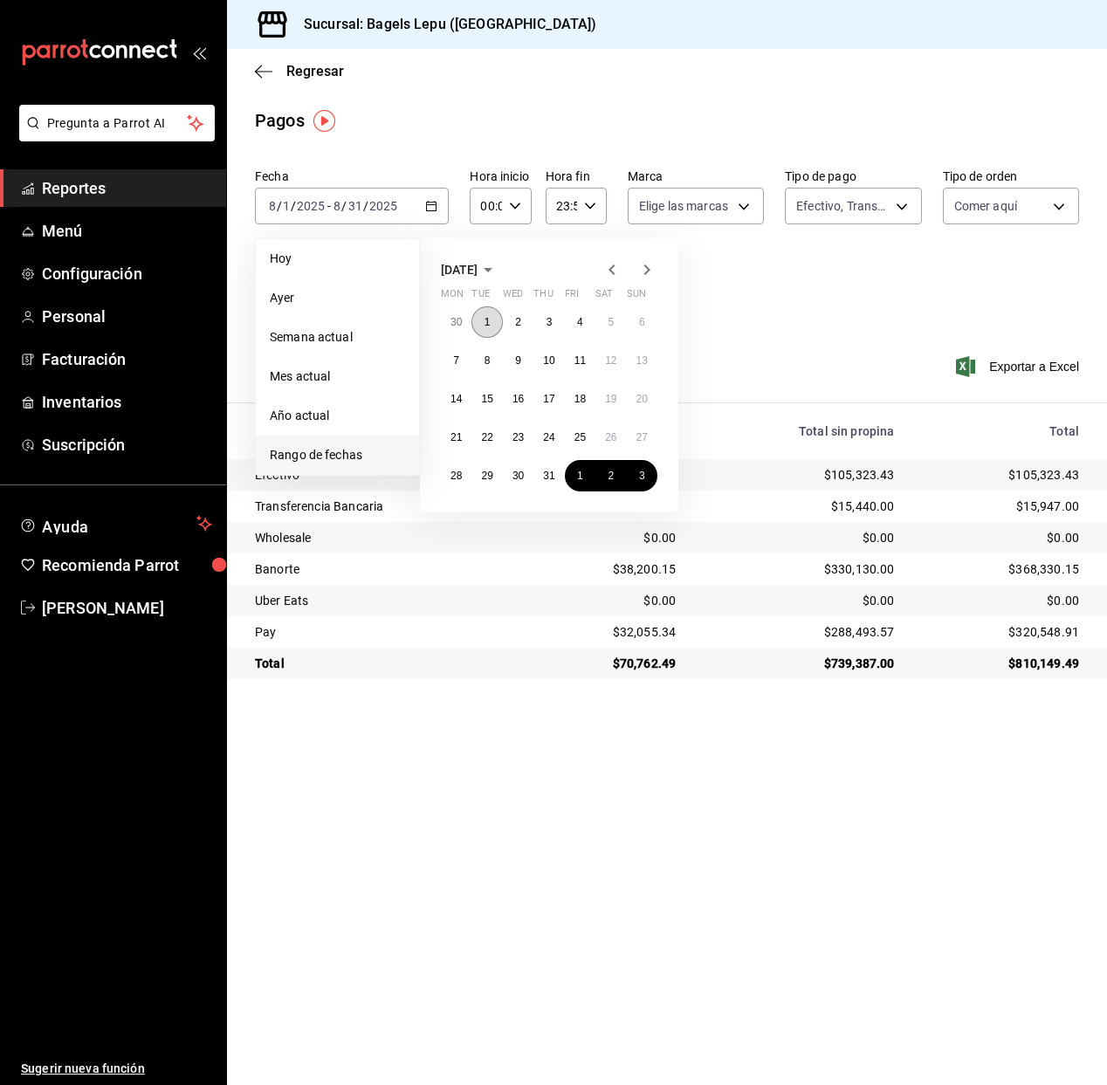
click at [492, 324] on button "1" at bounding box center [486, 321] width 31 height 31
click at [542, 465] on button "31" at bounding box center [548, 475] width 31 height 31
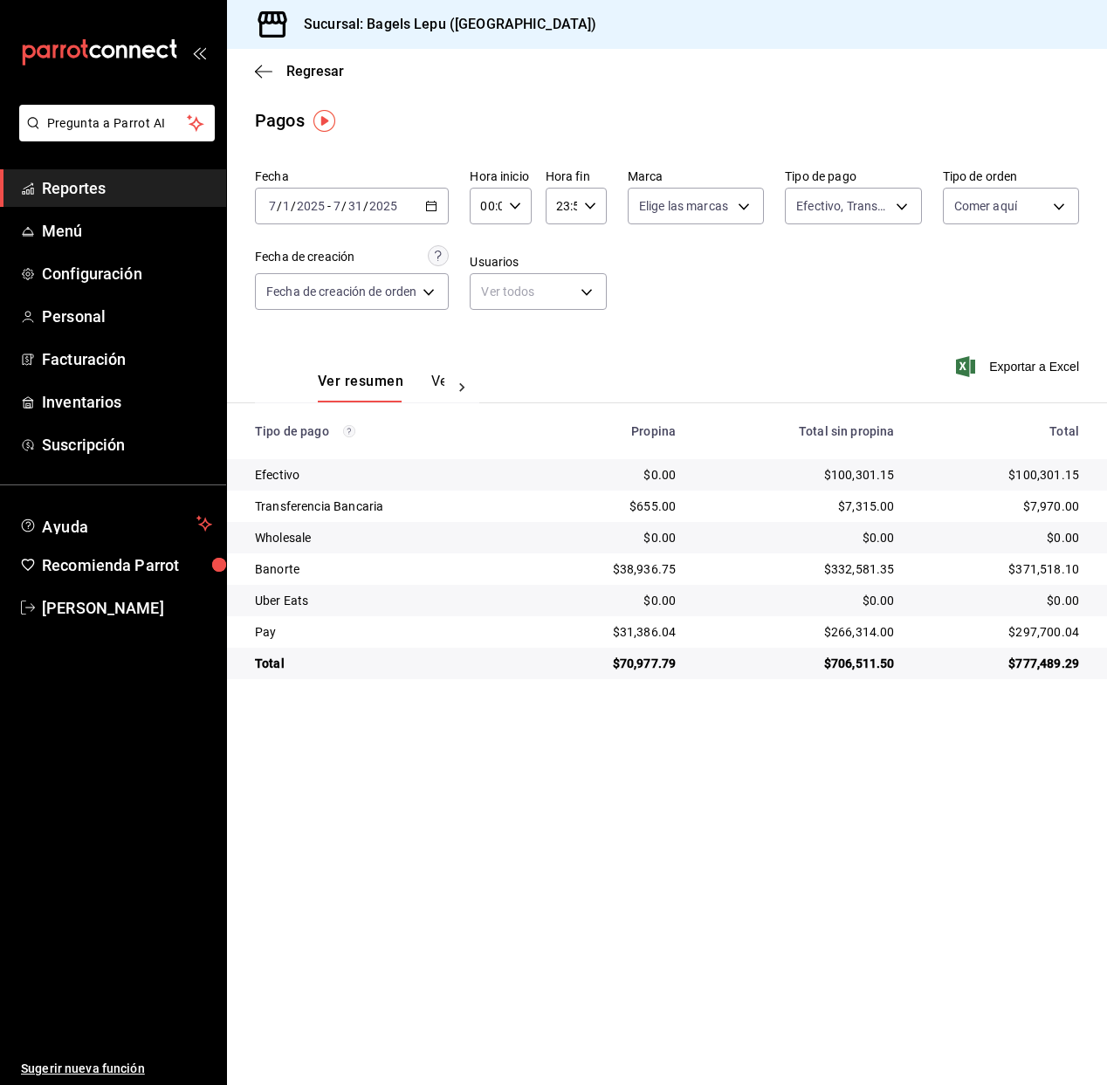
click at [434, 210] on \(Stroke\) "button" at bounding box center [431, 207] width 10 height 10
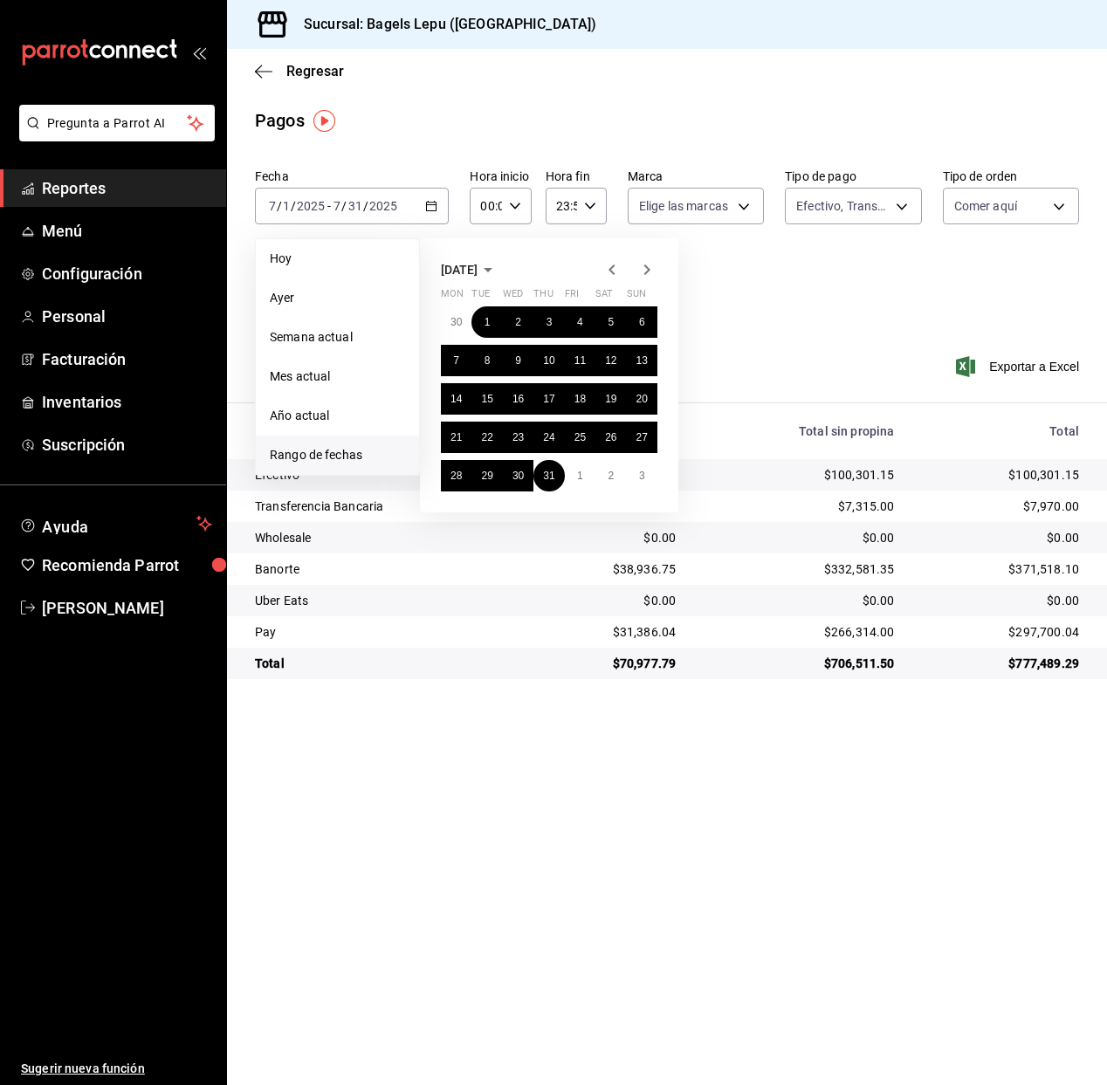
click at [614, 271] on icon "button" at bounding box center [611, 269] width 21 height 21
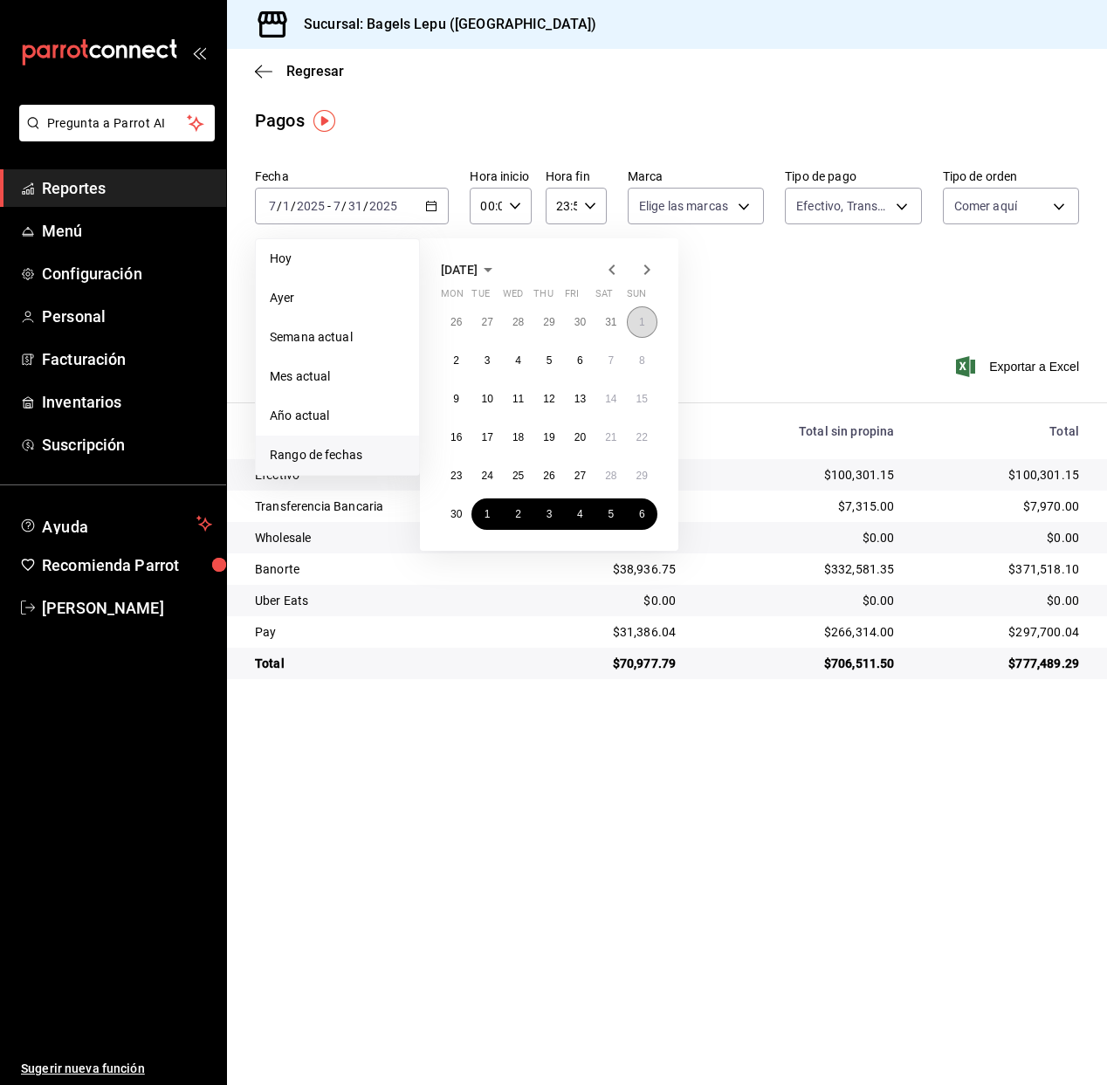
click at [639, 320] on abbr "1" at bounding box center [642, 322] width 6 height 12
click at [461, 512] on abbr "30" at bounding box center [455, 514] width 11 height 12
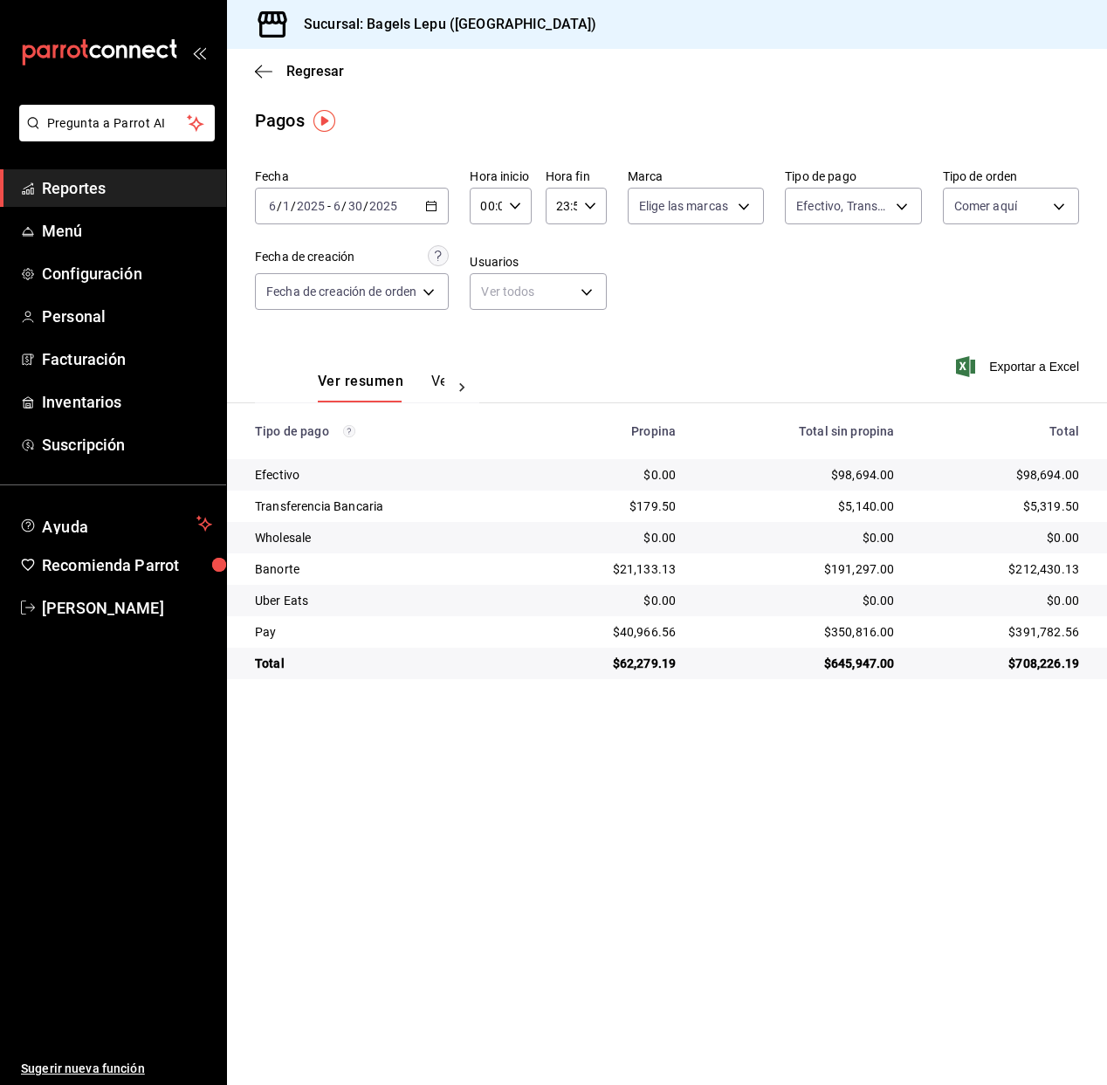
click at [435, 209] on icon "button" at bounding box center [431, 206] width 12 height 12
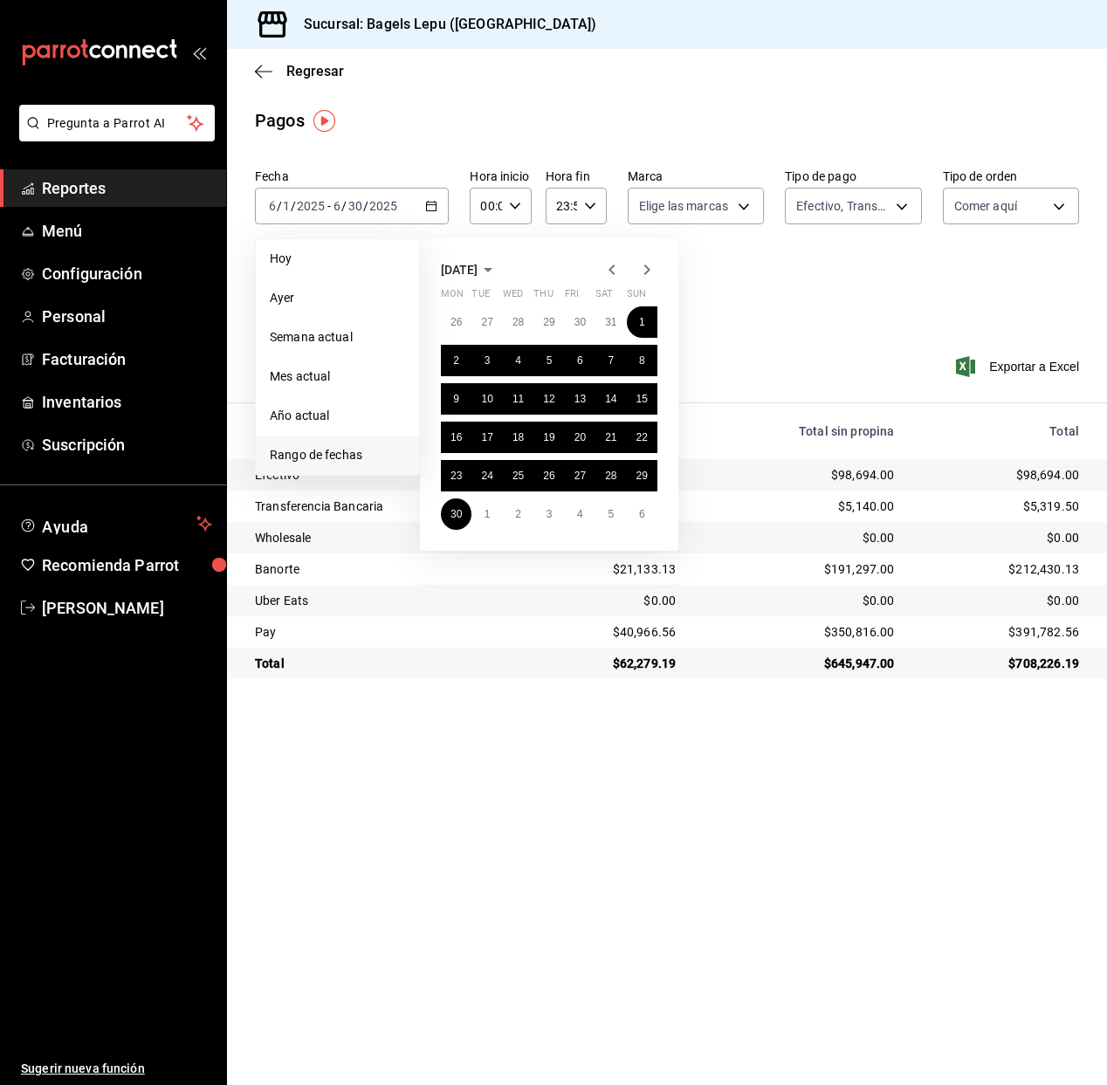
click at [608, 271] on icon "button" at bounding box center [611, 269] width 21 height 21
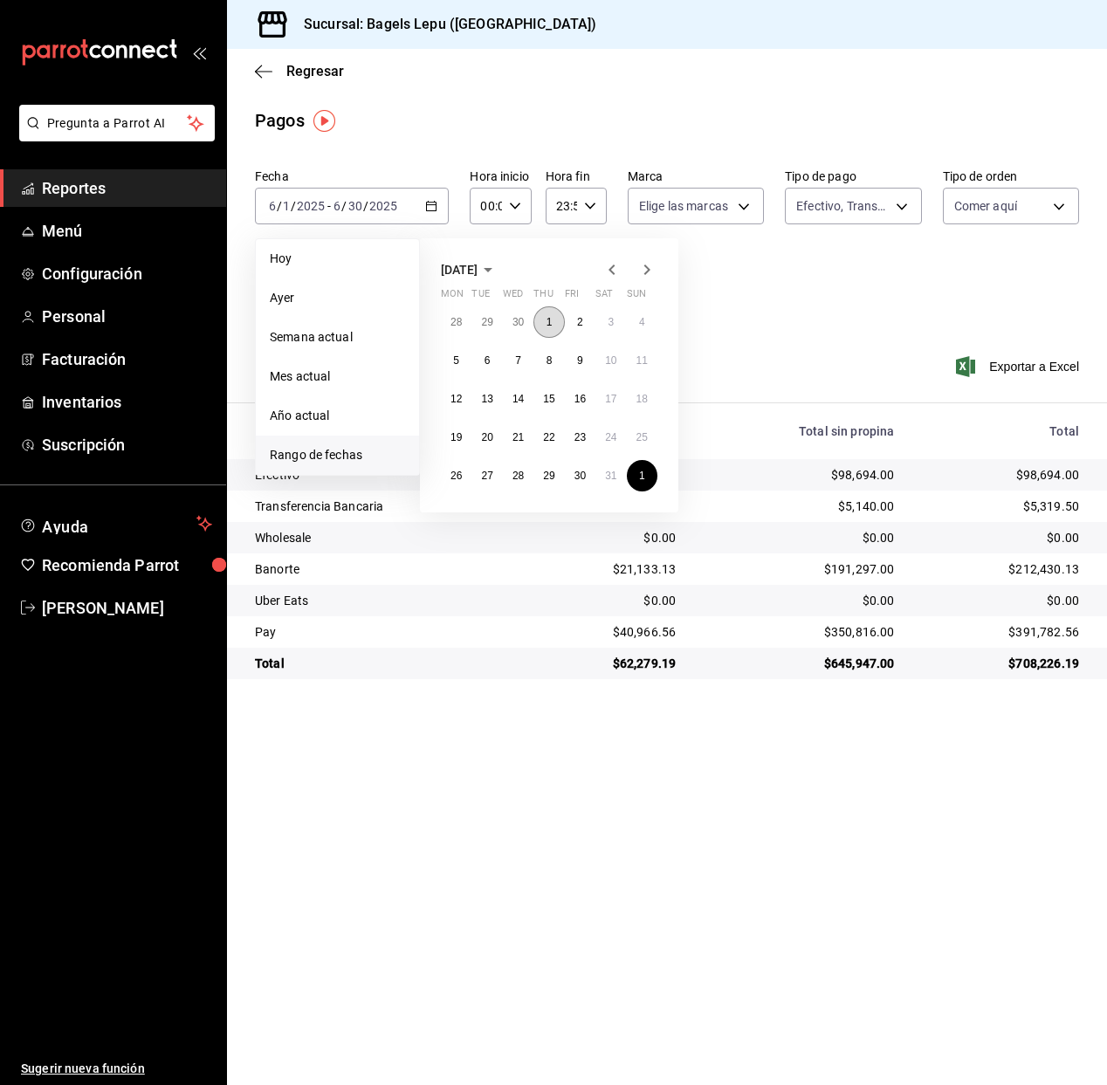
click at [550, 320] on abbr "1" at bounding box center [549, 322] width 6 height 12
click at [614, 478] on abbr "31" at bounding box center [610, 476] width 11 height 12
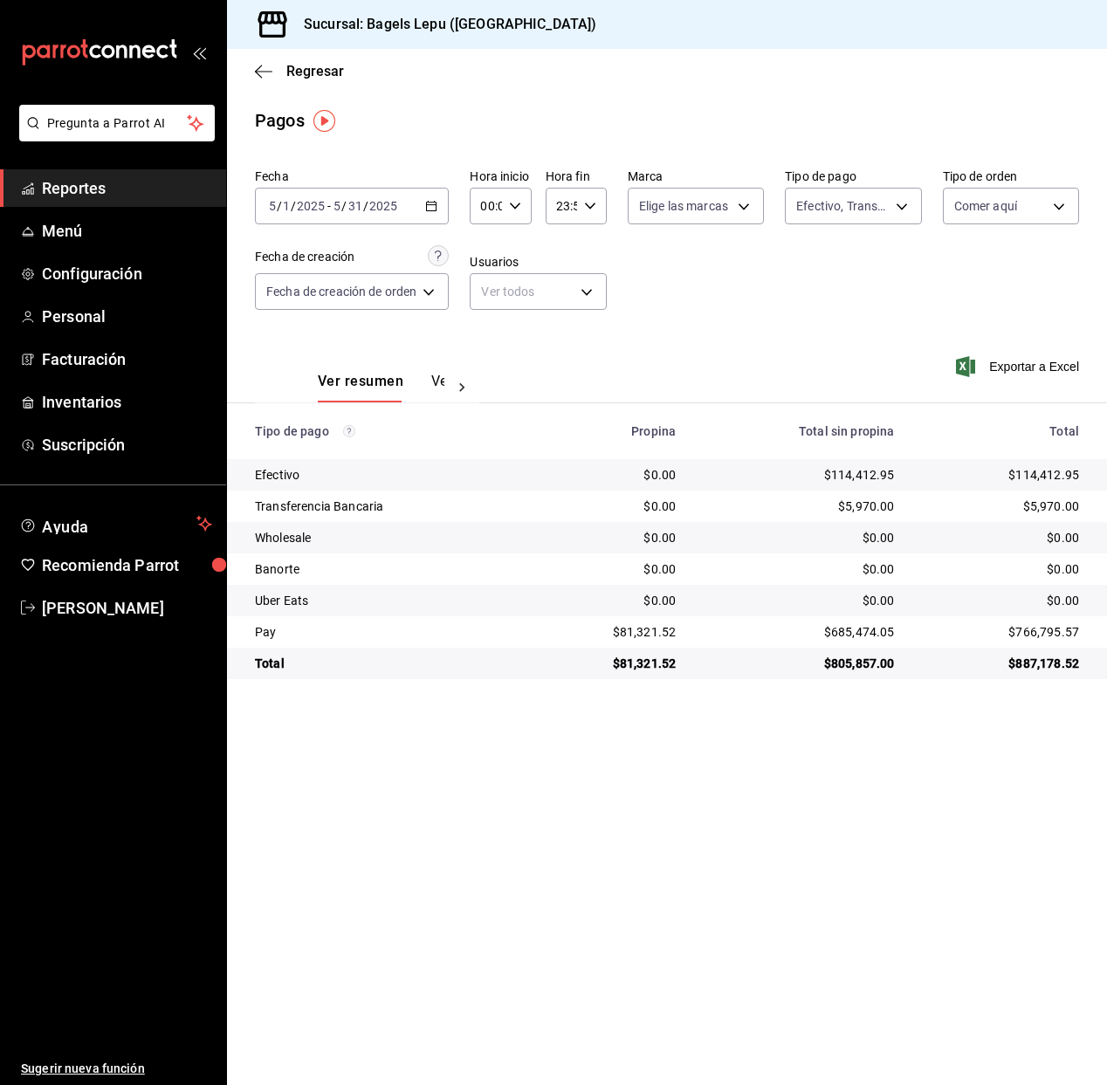
click at [429, 207] on icon "button" at bounding box center [431, 206] width 12 height 12
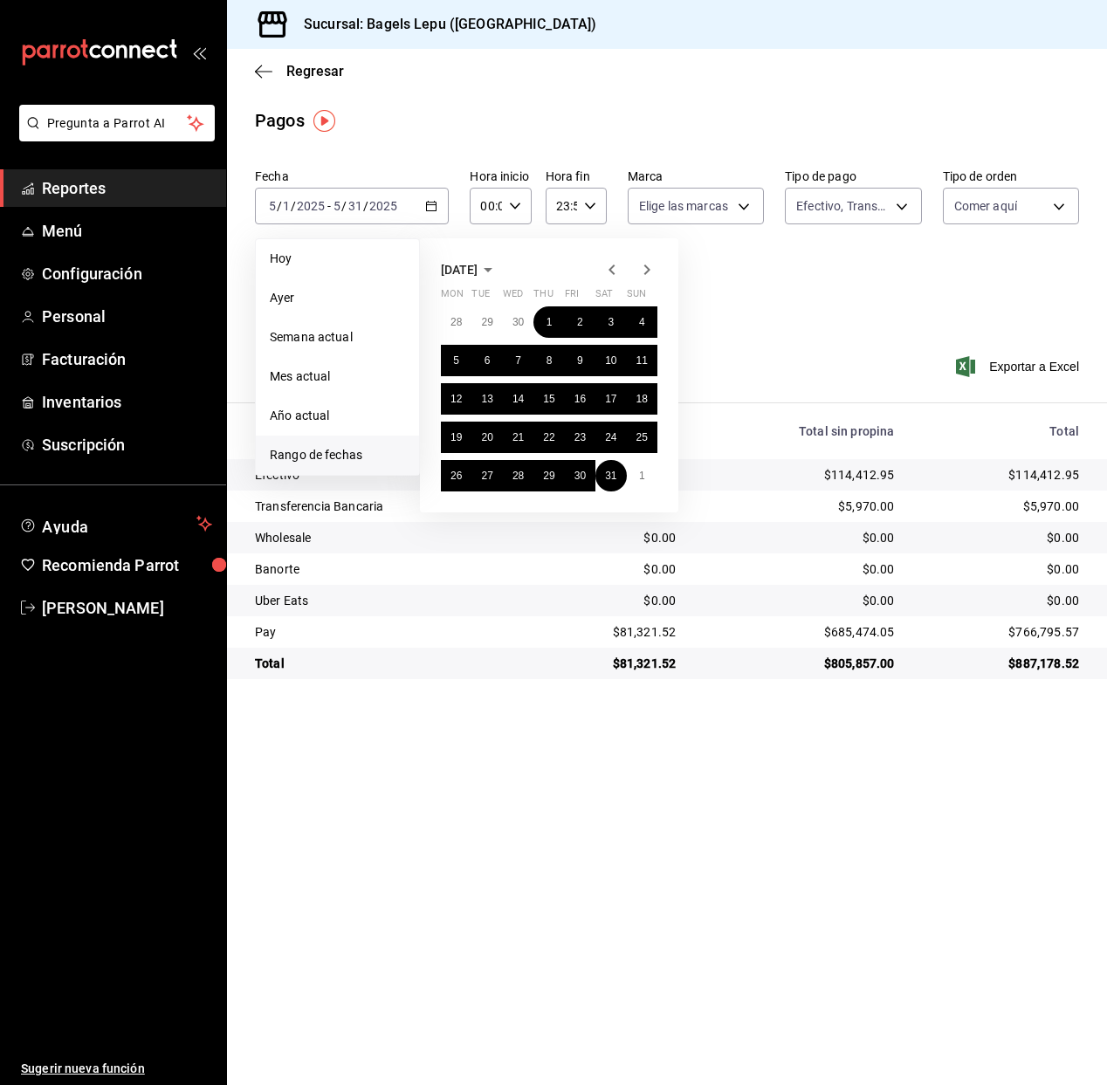
click at [609, 271] on icon "button" at bounding box center [611, 269] width 21 height 21
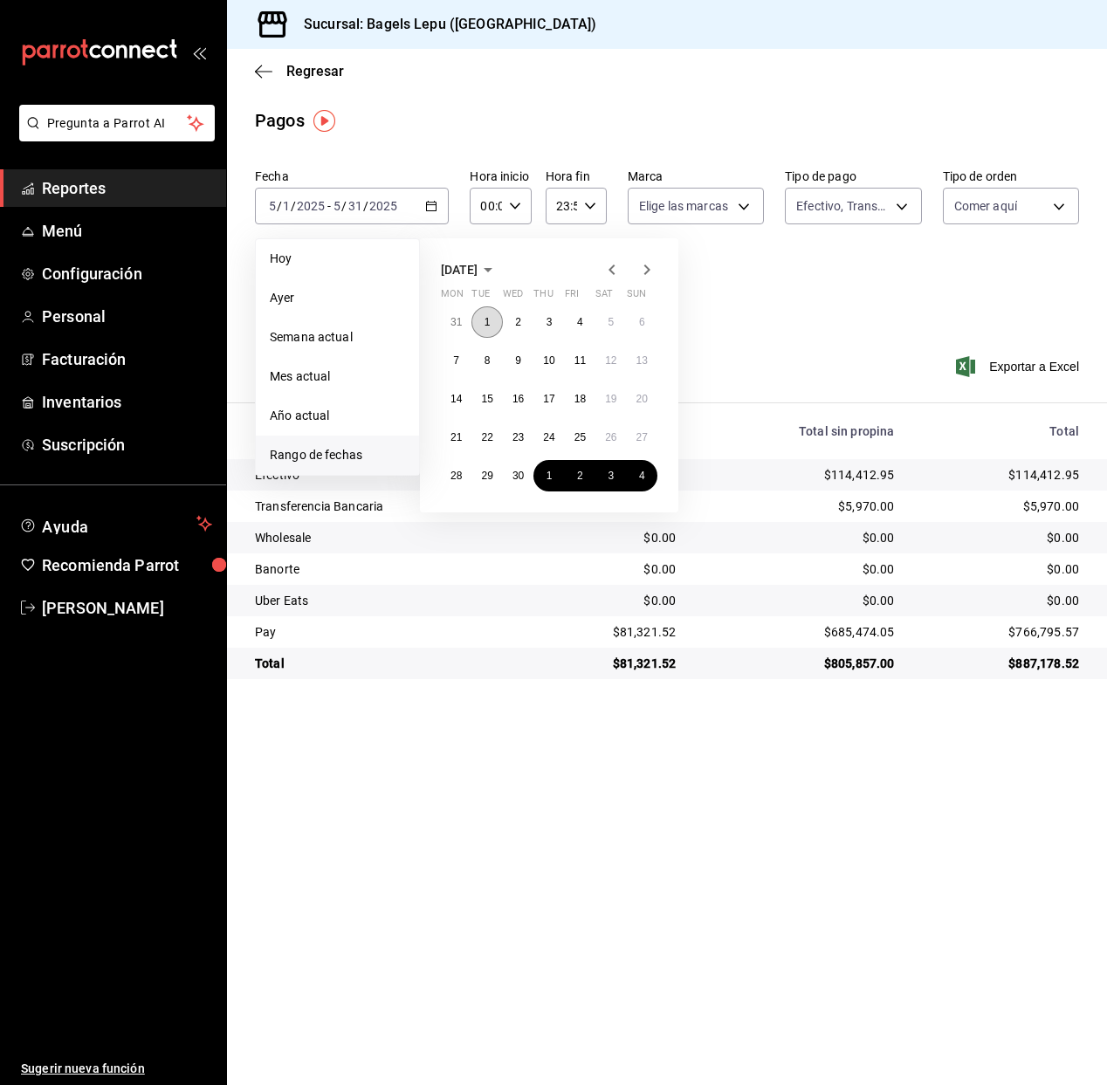
click at [491, 325] on button "1" at bounding box center [486, 321] width 31 height 31
click at [524, 474] on button "30" at bounding box center [518, 475] width 31 height 31
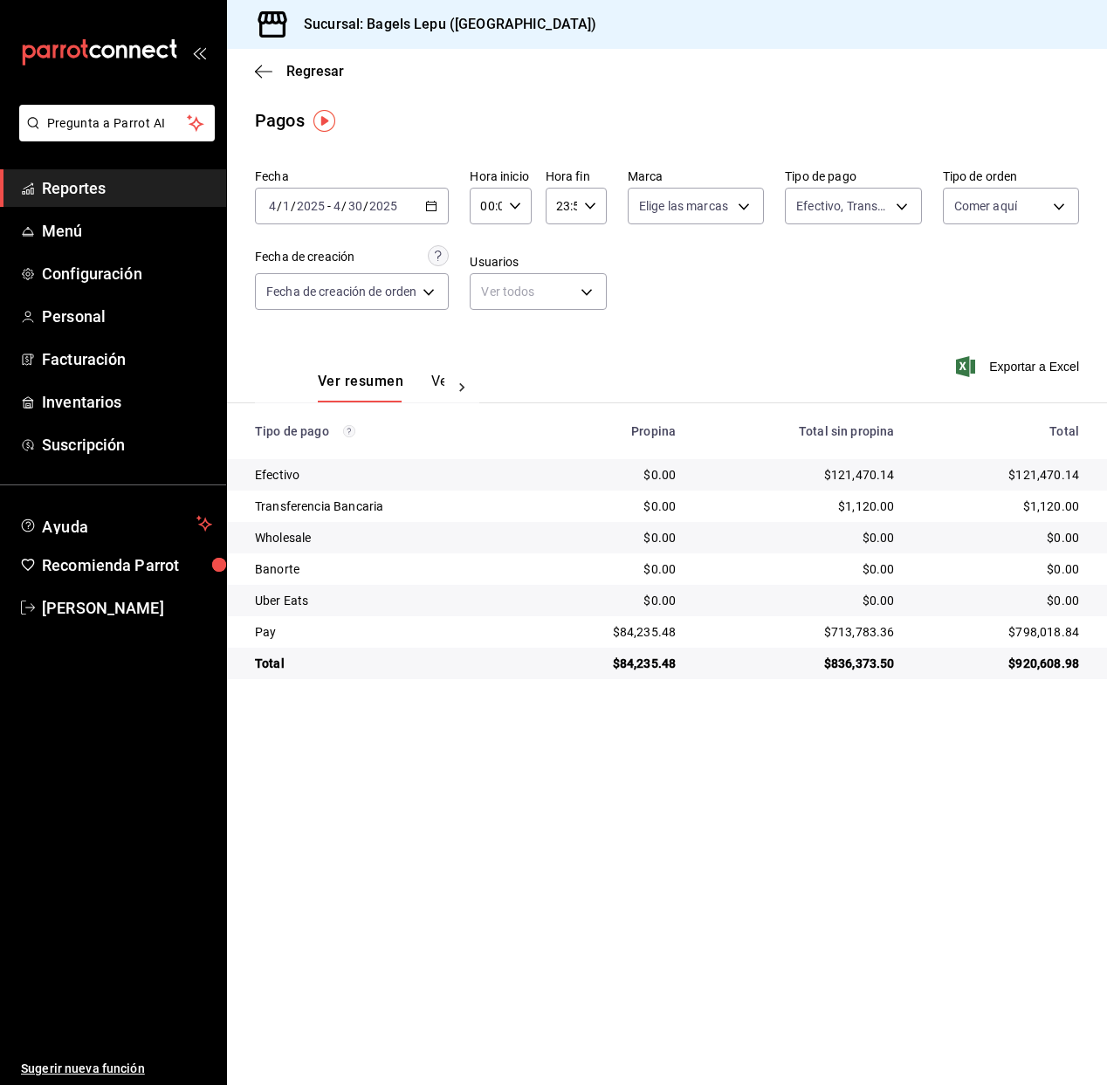
click at [429, 209] on \(Stroke\) "button" at bounding box center [431, 207] width 10 height 10
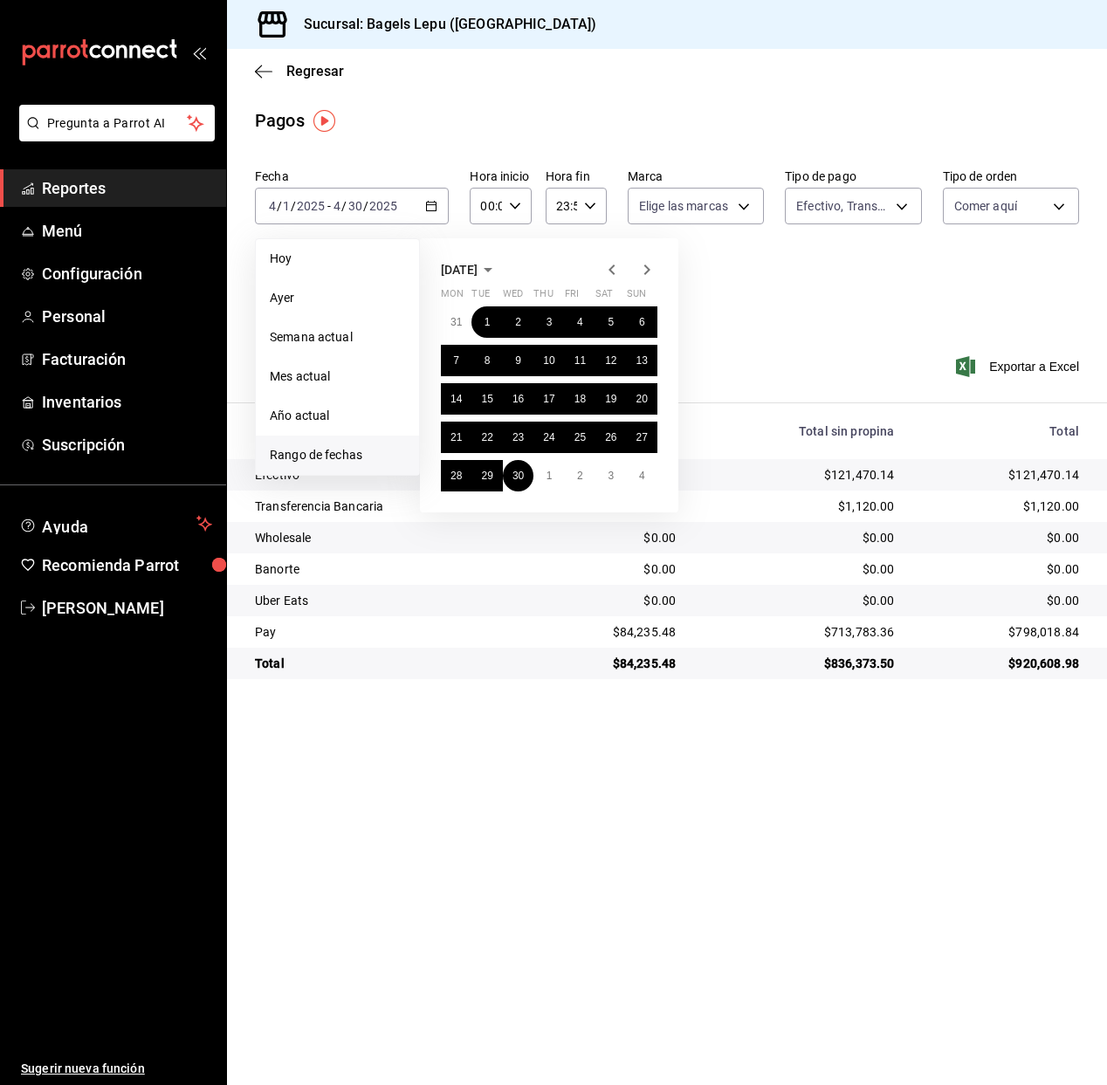
click at [613, 270] on icon "button" at bounding box center [611, 269] width 21 height 21
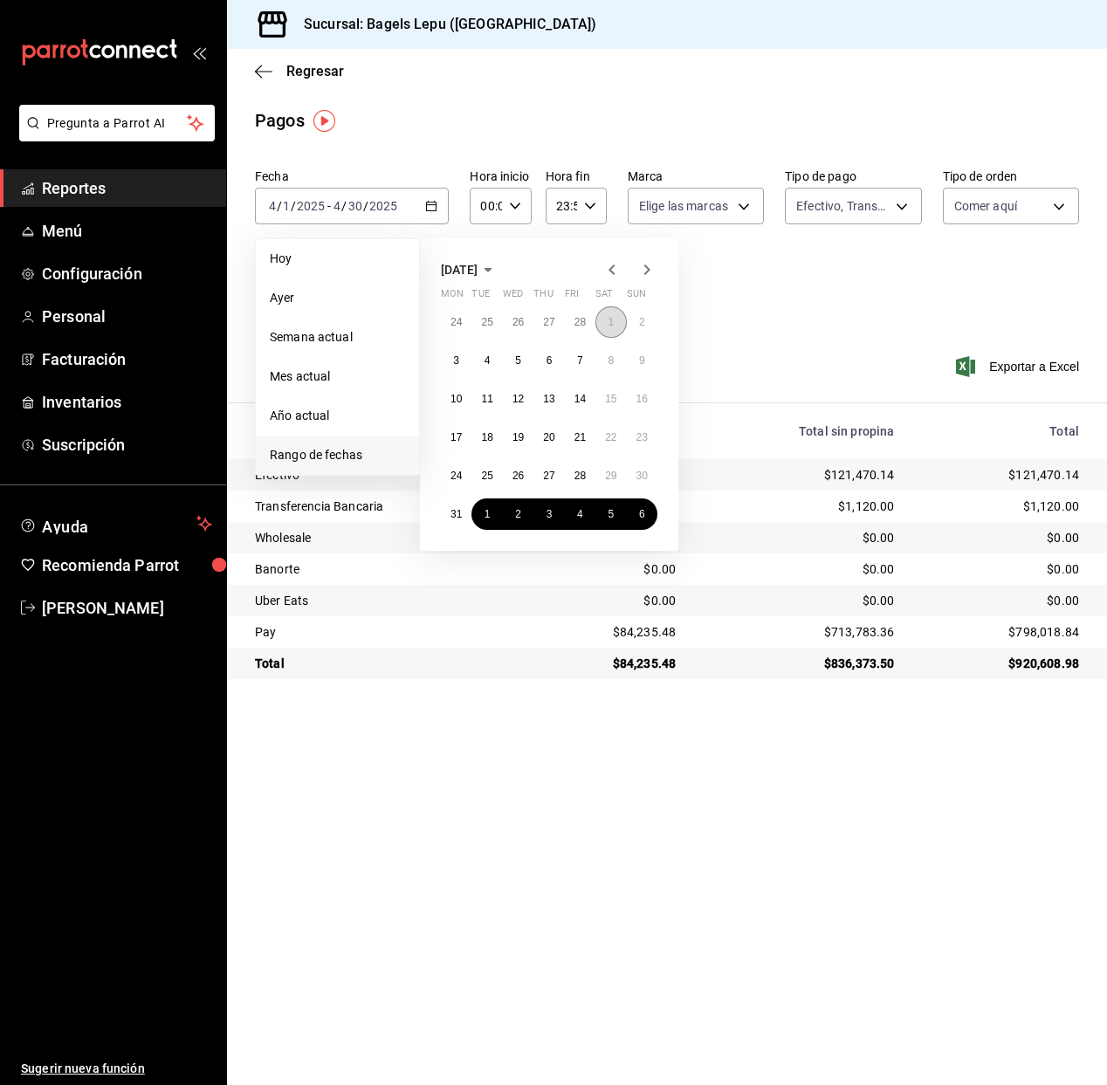
click at [604, 322] on button "1" at bounding box center [610, 321] width 31 height 31
click at [463, 513] on button "31" at bounding box center [456, 513] width 31 height 31
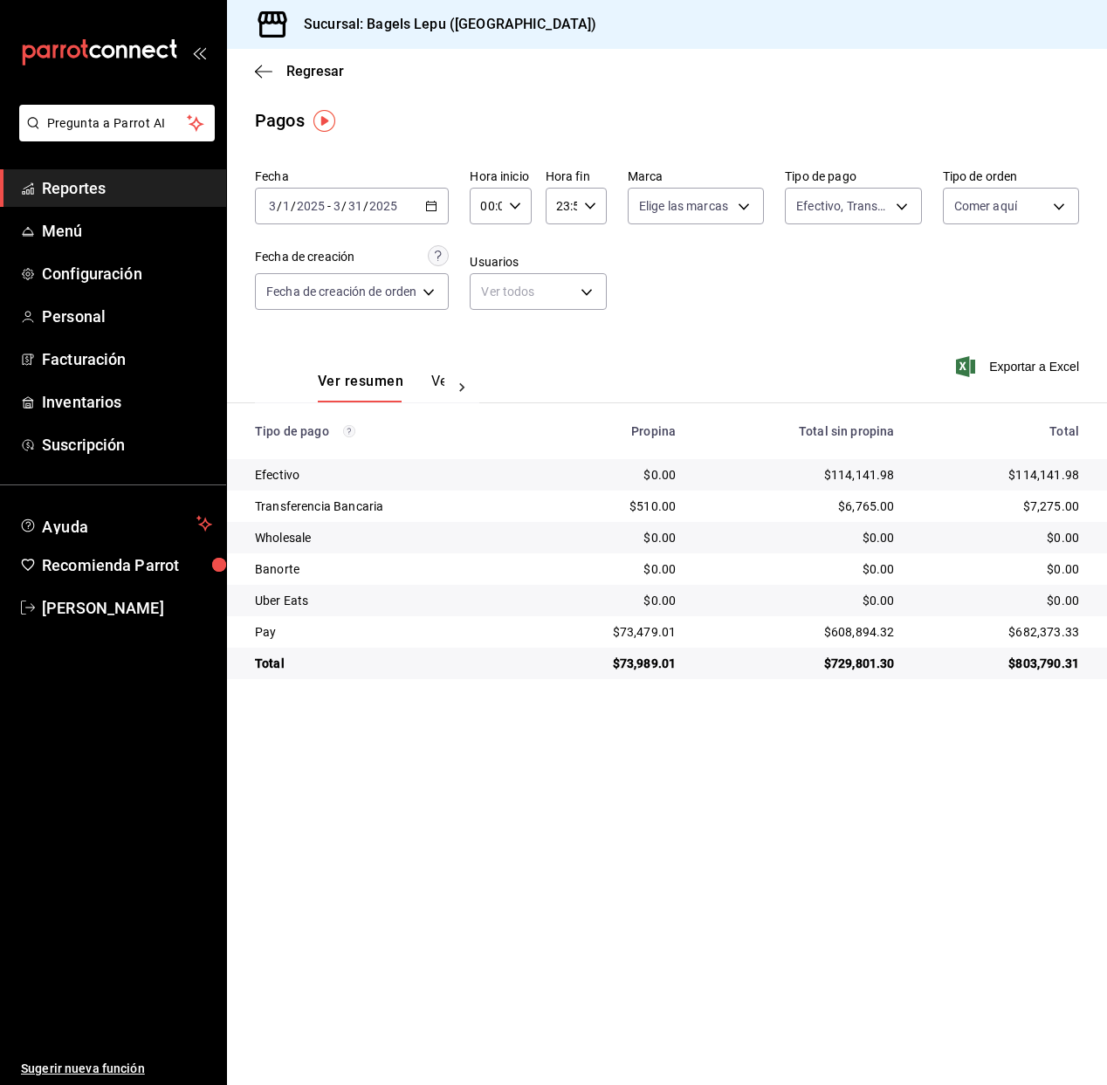
click at [435, 206] on icon "button" at bounding box center [431, 206] width 12 height 12
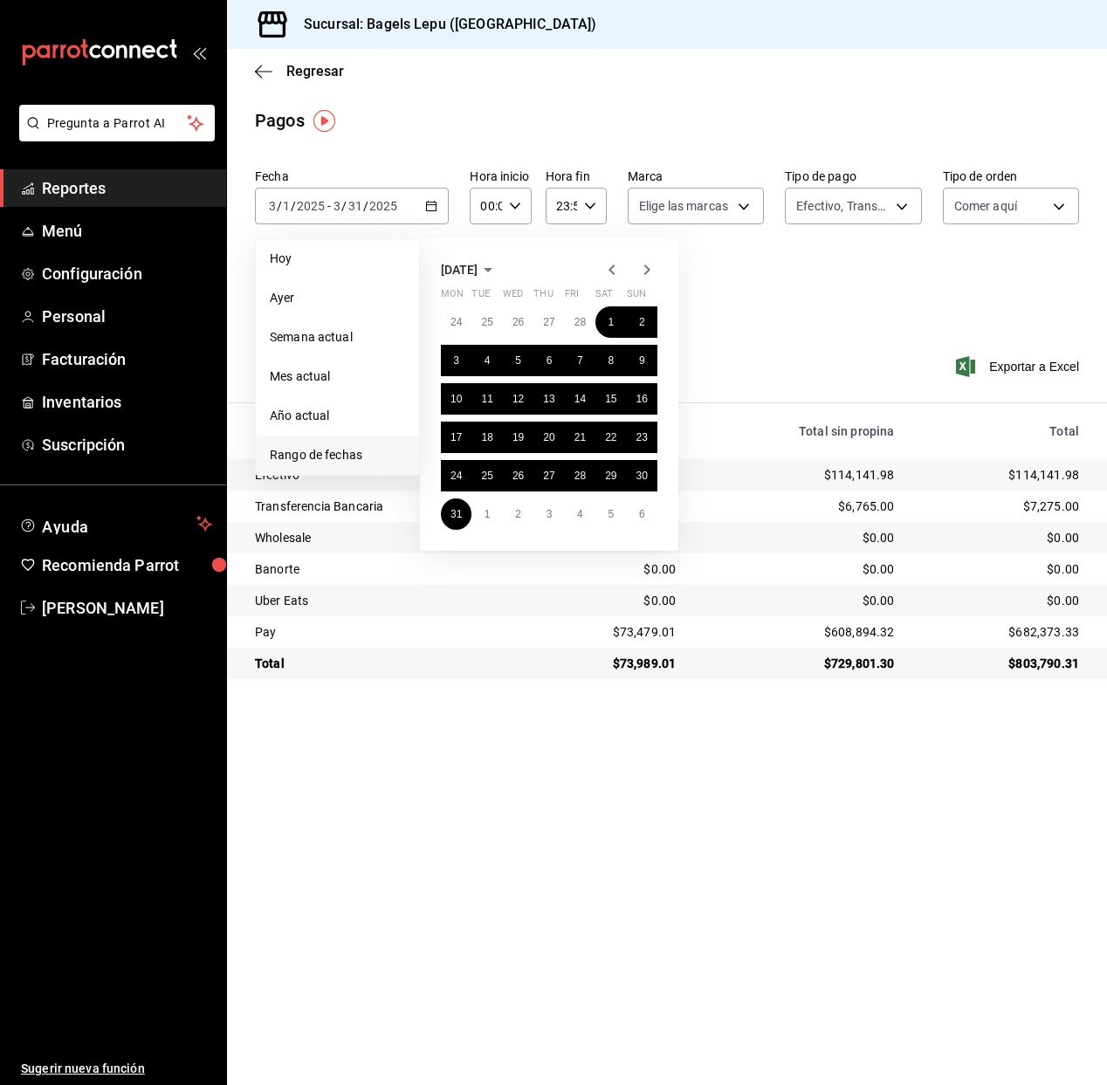
click at [614, 268] on icon "button" at bounding box center [611, 269] width 21 height 21
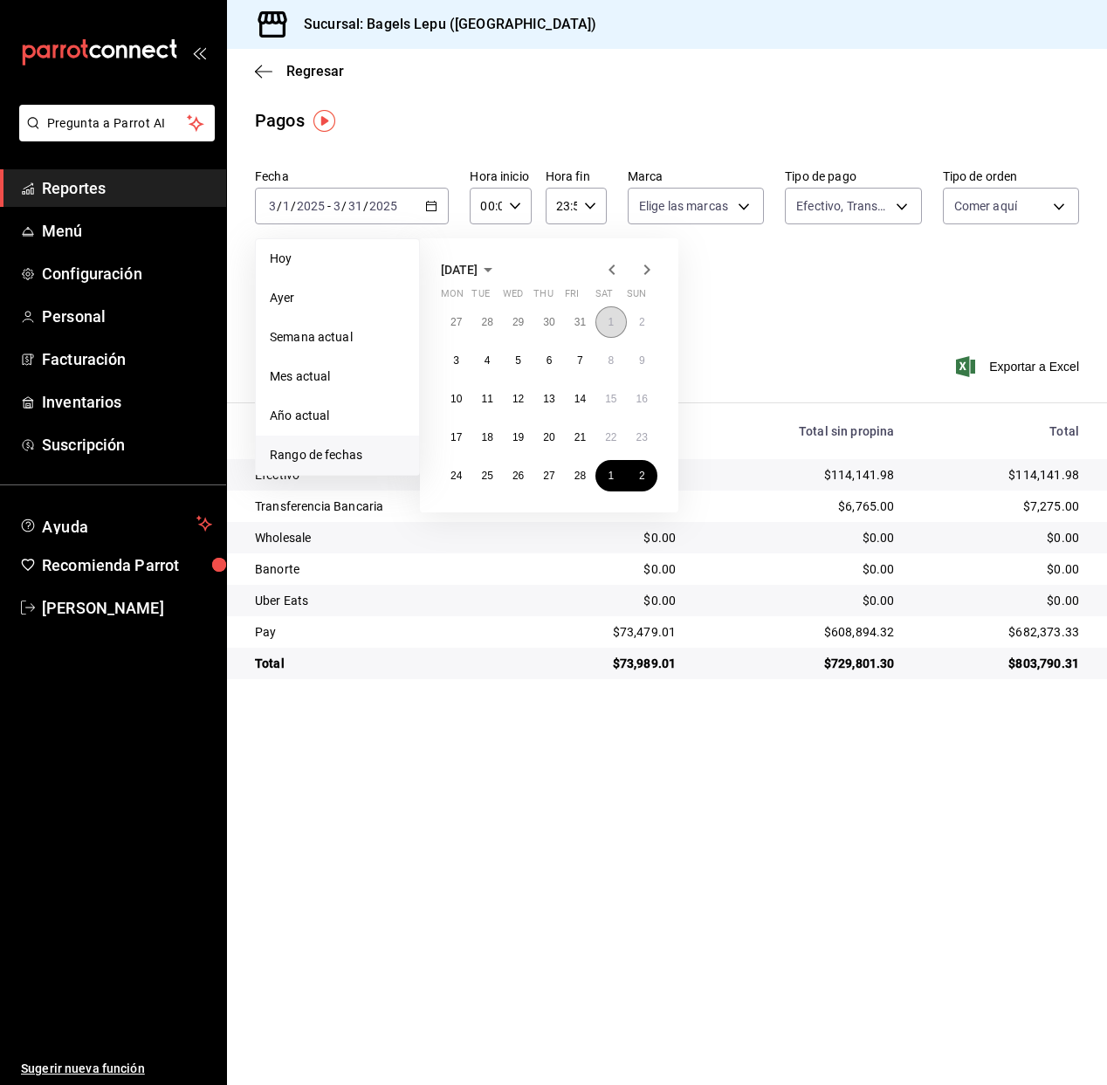
click at [615, 315] on button "1" at bounding box center [610, 321] width 31 height 31
click at [583, 463] on button "28" at bounding box center [580, 475] width 31 height 31
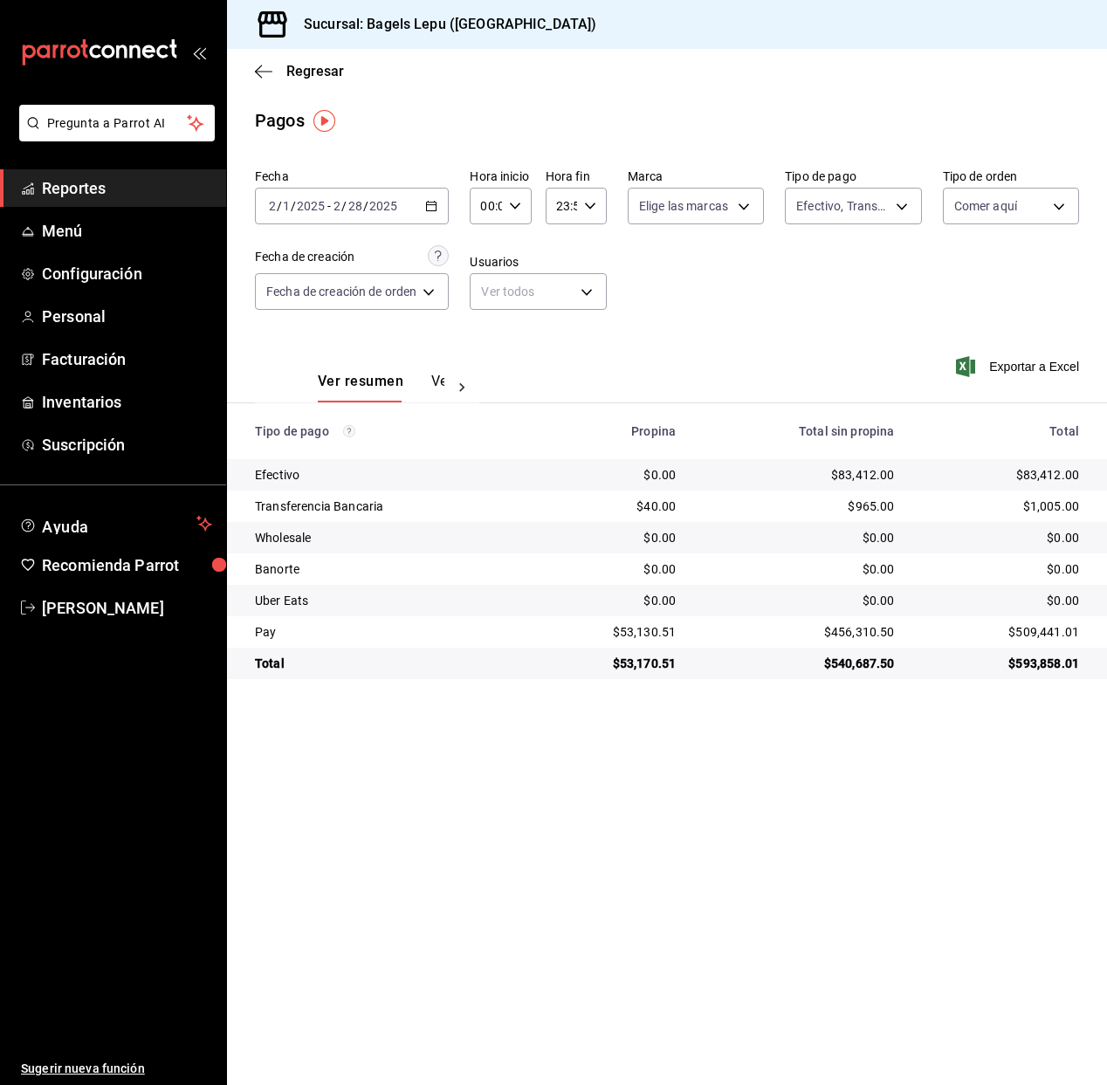
click at [430, 209] on icon "button" at bounding box center [431, 206] width 12 height 12
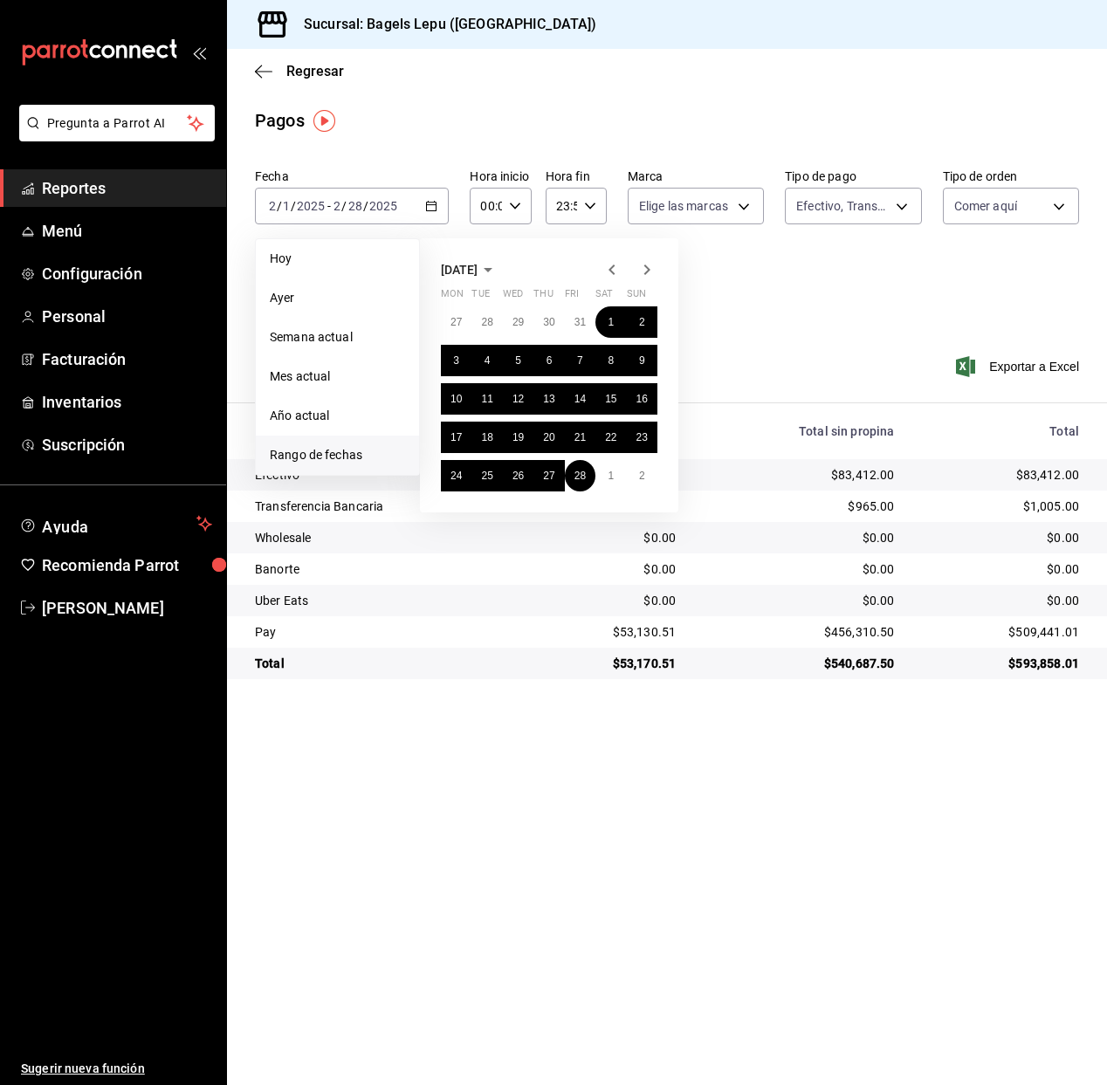
click at [610, 271] on icon "button" at bounding box center [611, 269] width 21 height 21
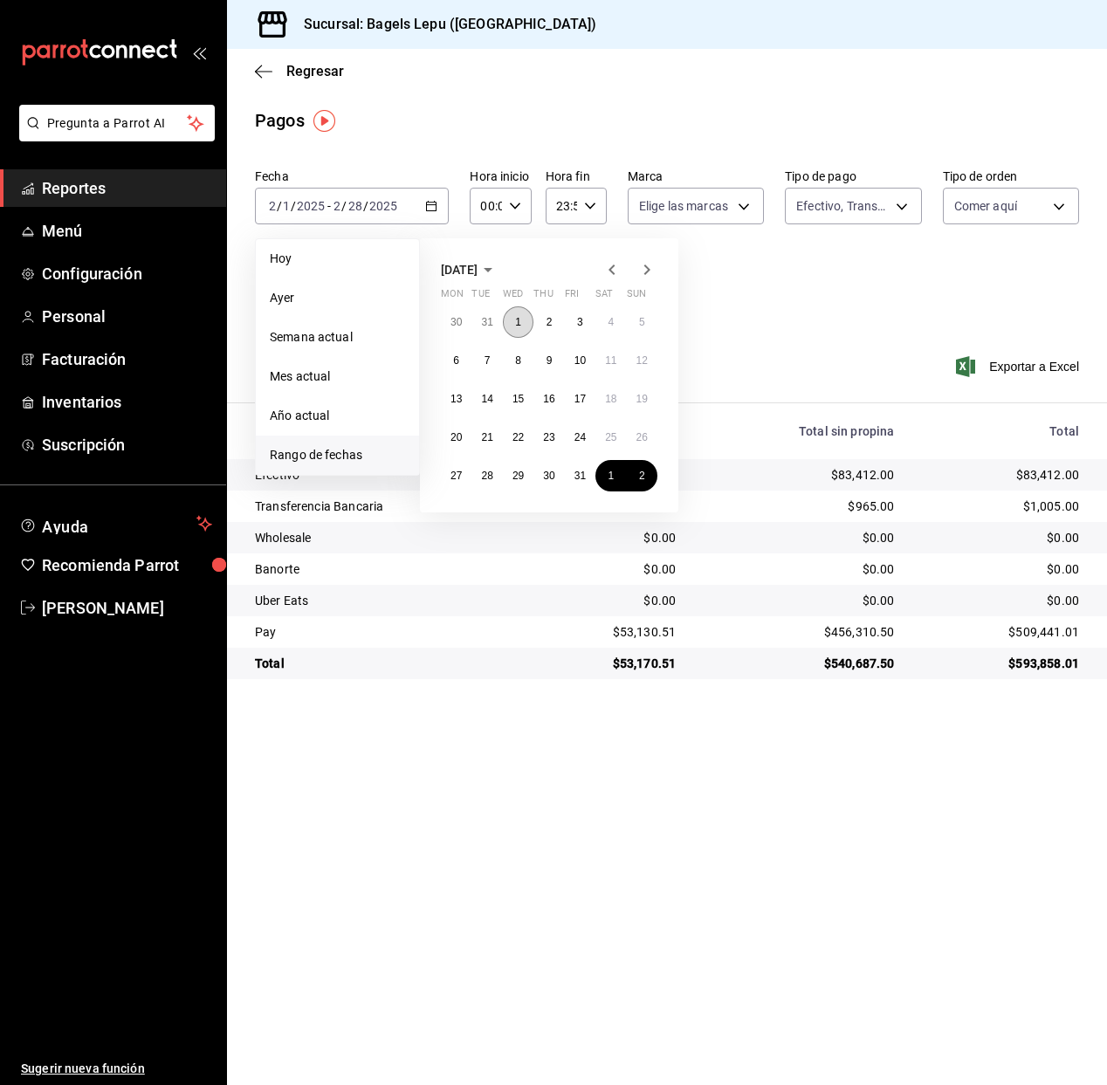
click at [524, 322] on button "1" at bounding box center [518, 321] width 31 height 31
click at [570, 474] on button "31" at bounding box center [580, 475] width 31 height 31
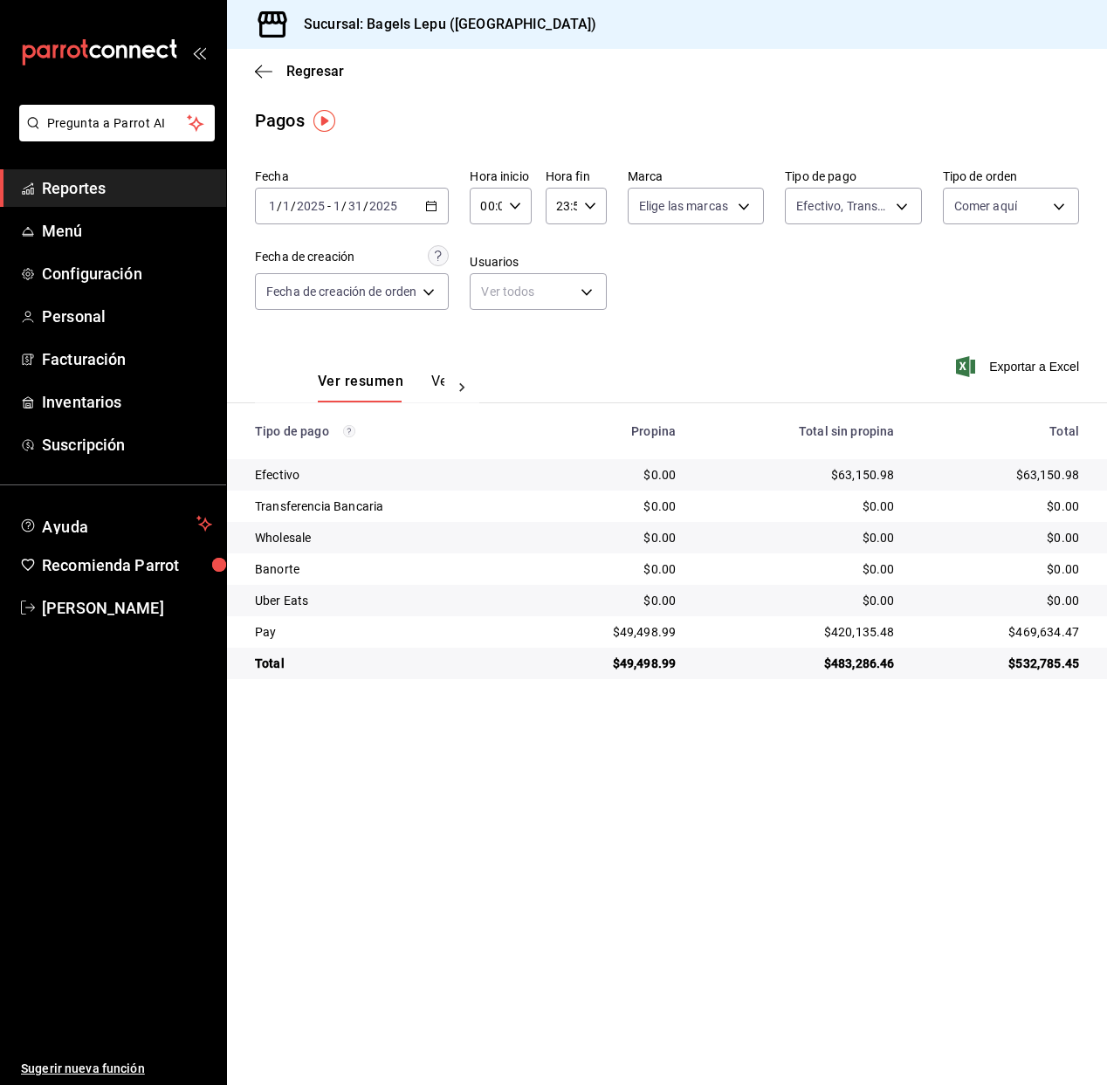
click at [627, 354] on div "Ver resumen Ver pagos Exportar a Excel" at bounding box center [667, 377] width 880 height 93
click at [259, 67] on icon "button" at bounding box center [263, 72] width 17 height 16
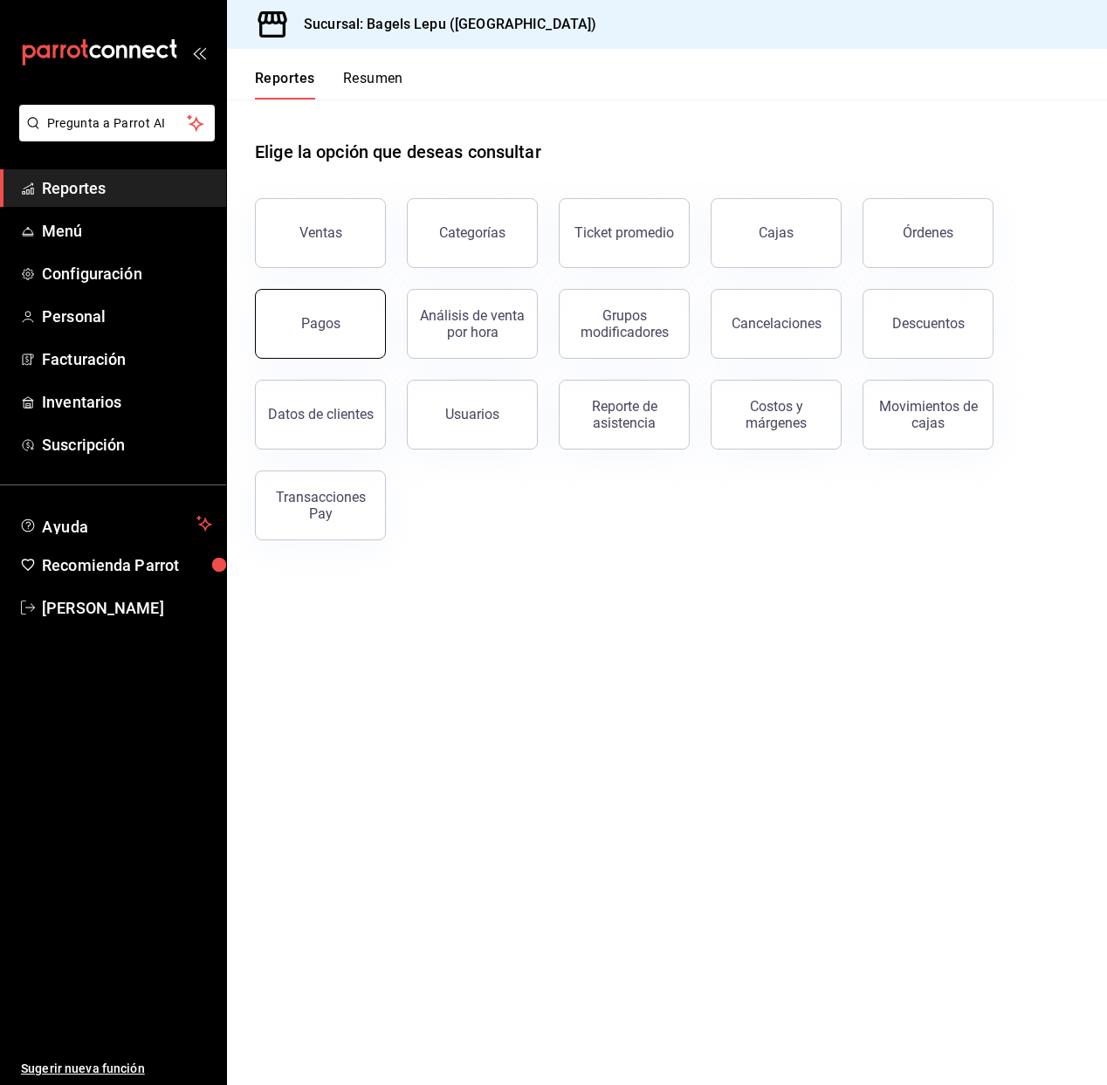
click at [342, 314] on button "Pagos" at bounding box center [320, 324] width 131 height 70
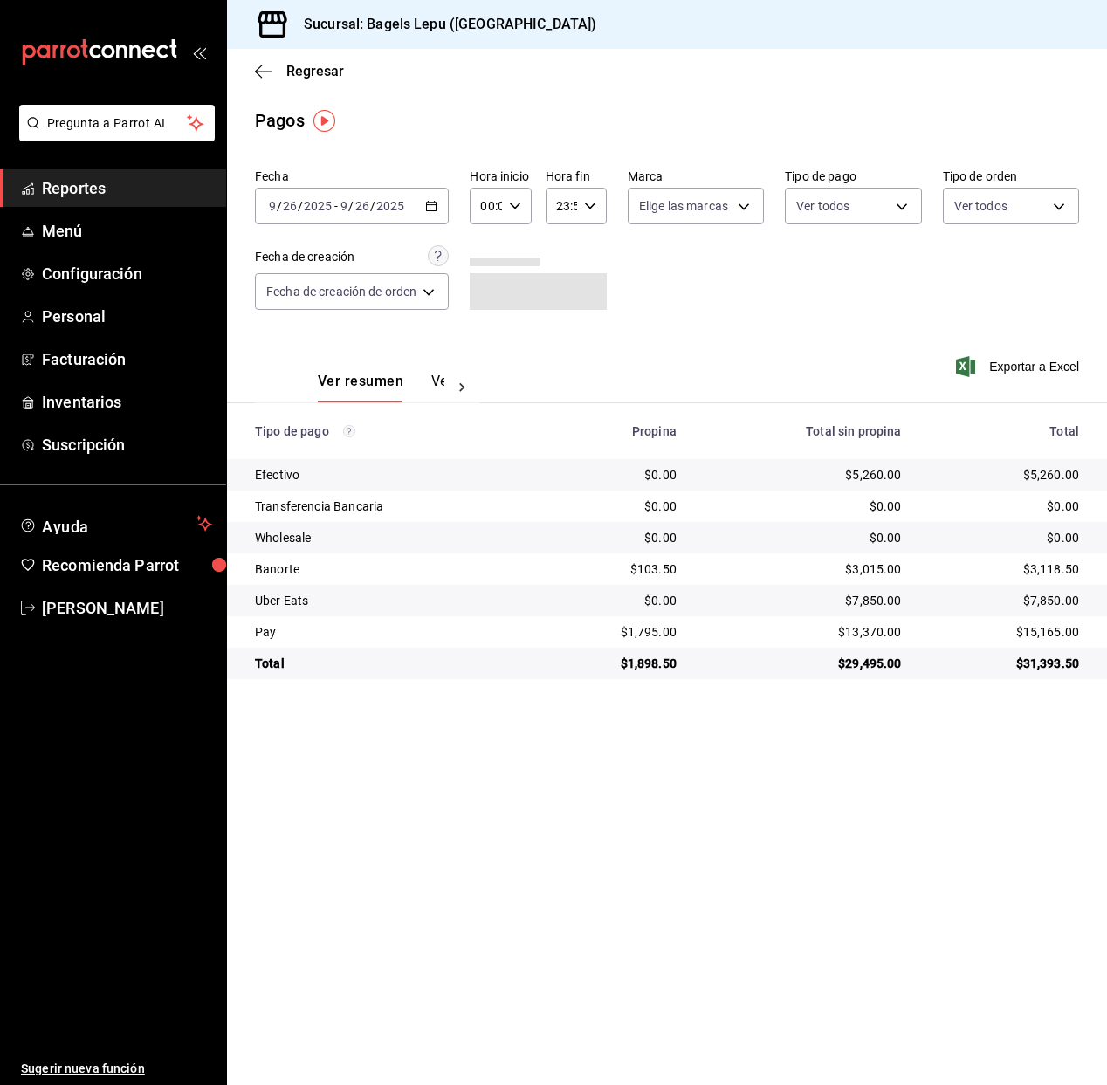
click at [441, 199] on div "2025-09-26 9 / 26 / 2025 - 2025-09-26 9 / 26 / 2025" at bounding box center [352, 206] width 194 height 37
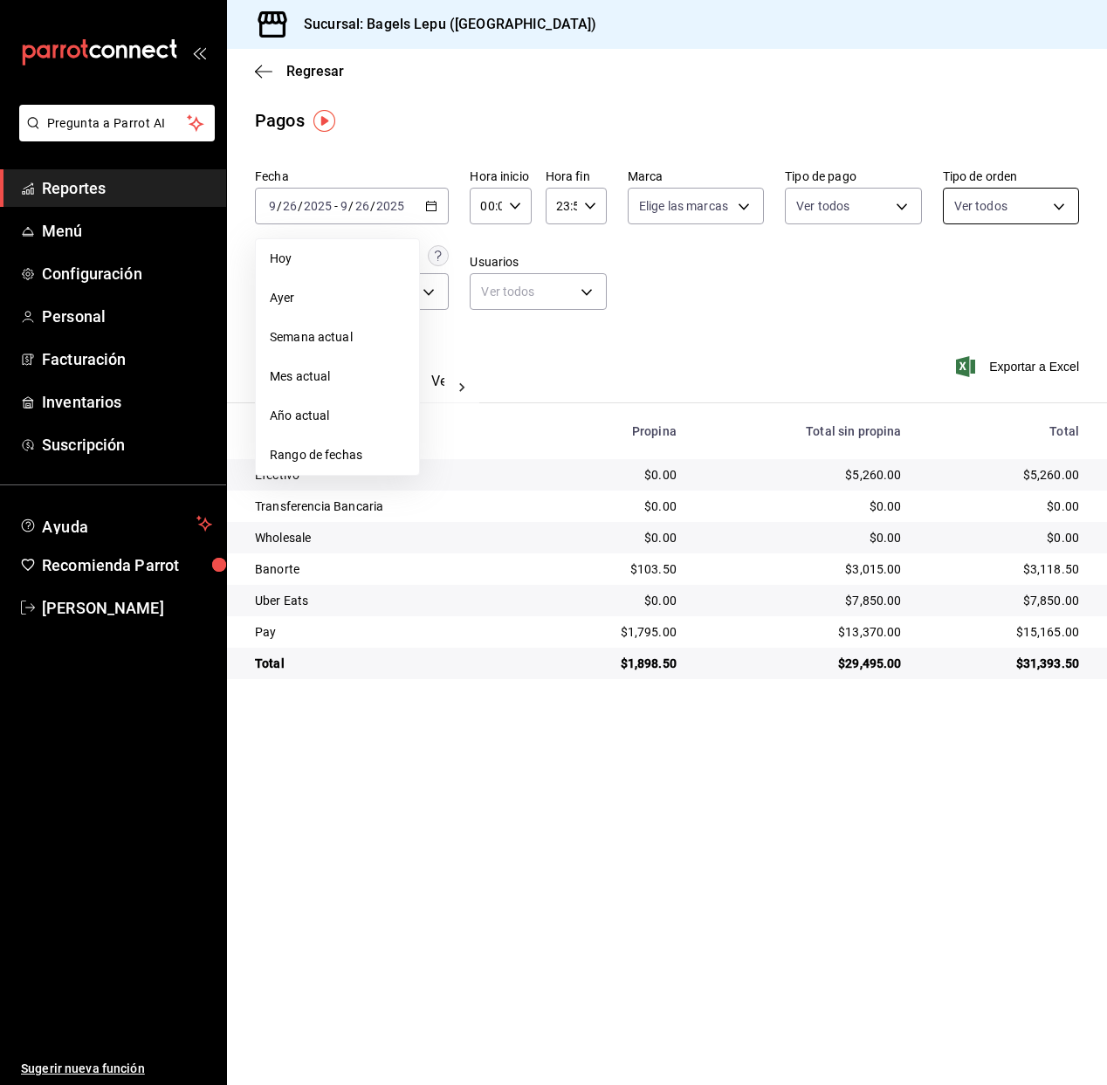
click at [969, 211] on body "Pregunta a Parrot AI Reportes Menú Configuración Personal Facturación Inventari…" at bounding box center [553, 542] width 1107 height 1085
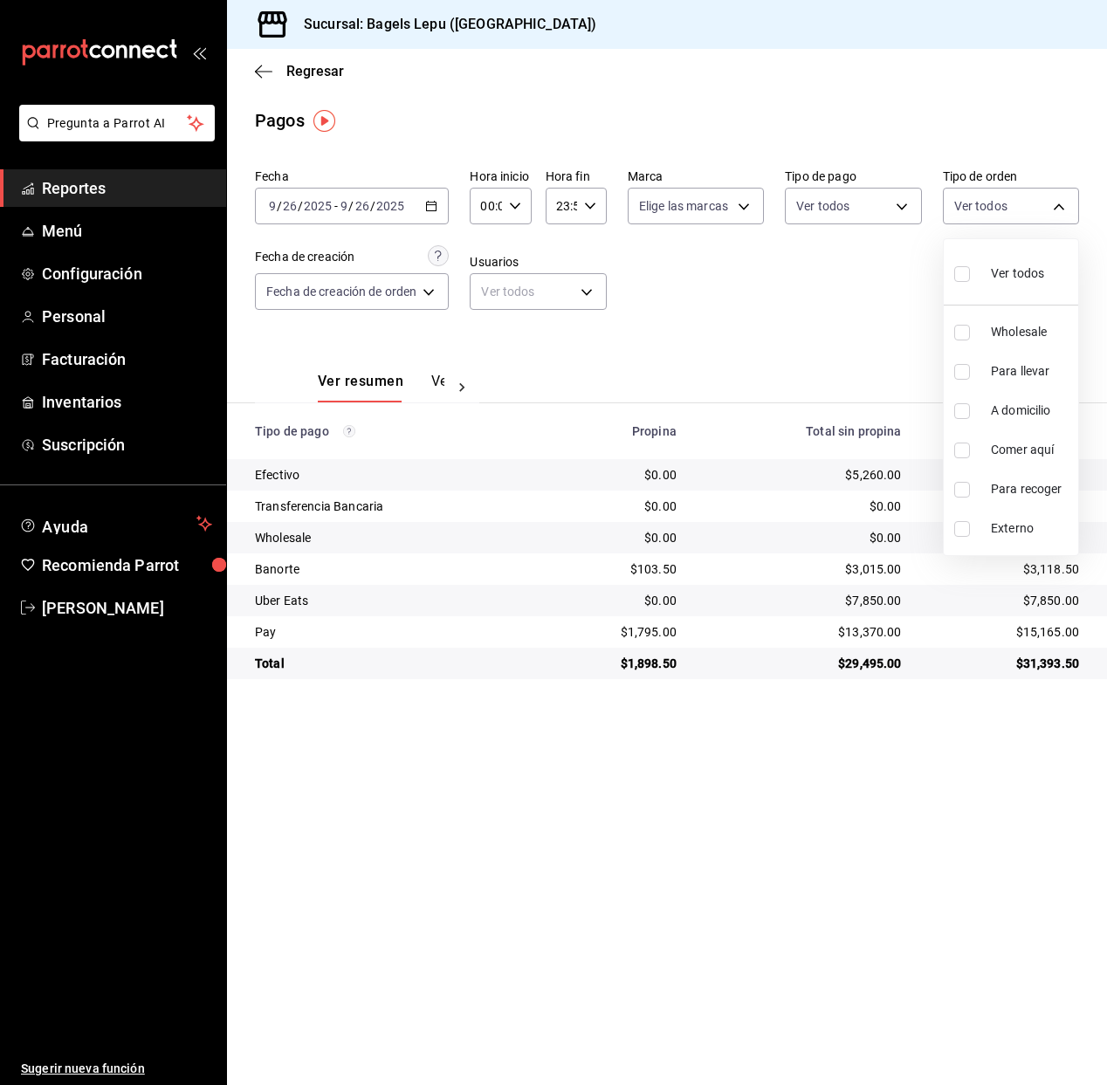
click at [957, 275] on input "checkbox" at bounding box center [962, 274] width 16 height 16
checkbox input "true"
type input "83fcf2a1-486c-479d-a459-7ae9070ad679,4ba33f04-2490-4854-b977-ffe9d870c5fb,13337…"
checkbox input "true"
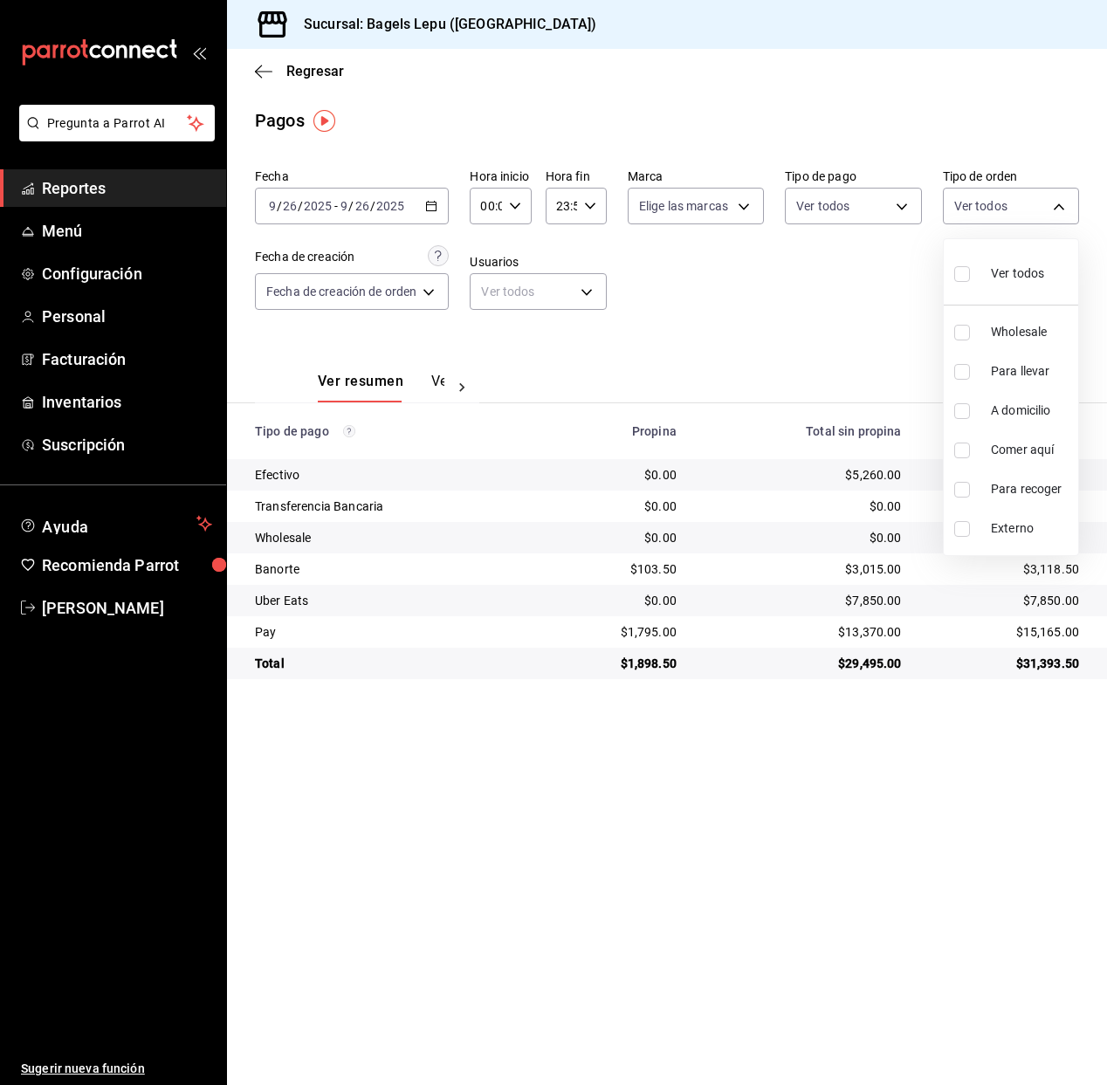
checkbox input "true"
click at [902, 209] on div at bounding box center [553, 542] width 1107 height 1085
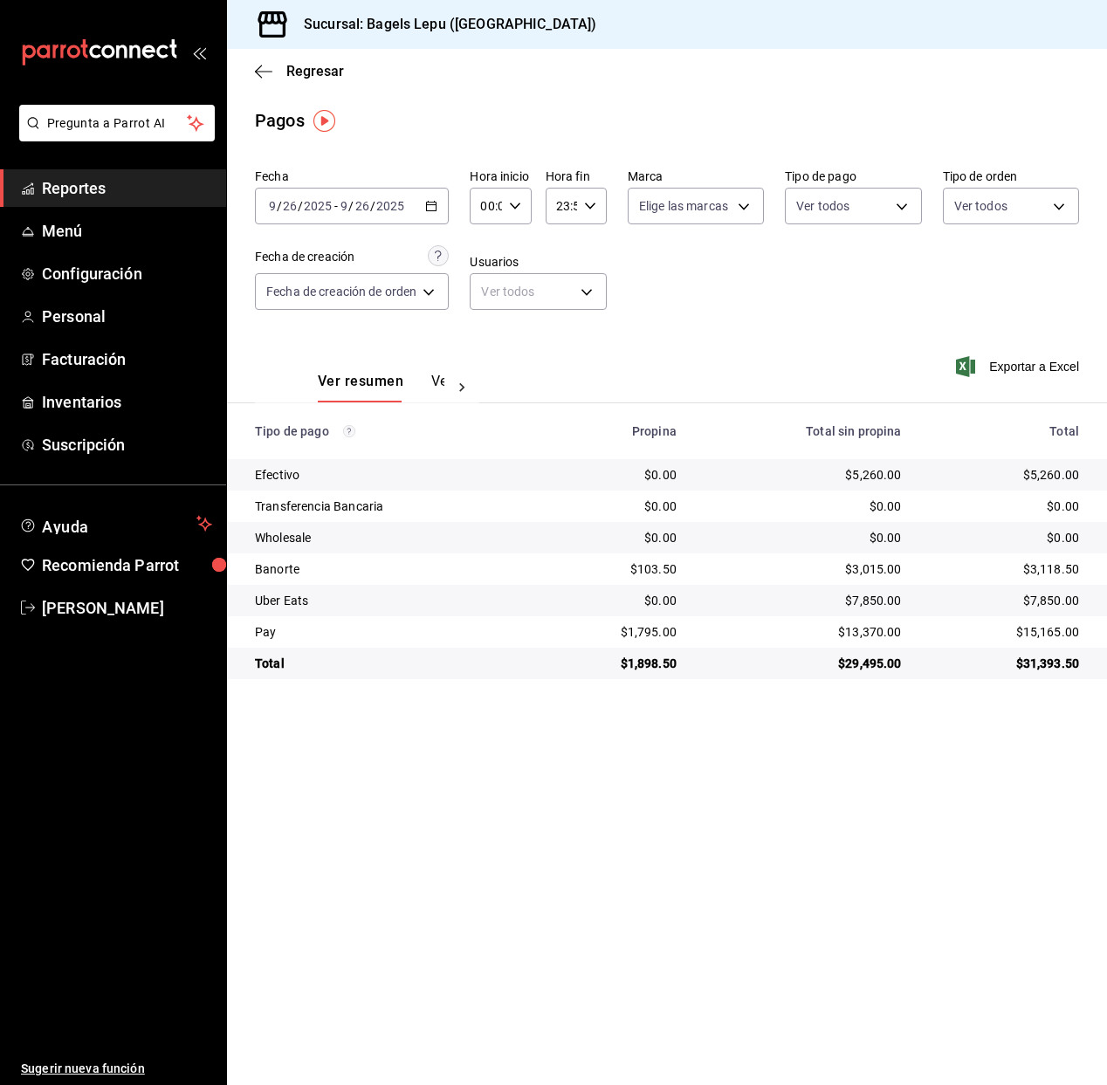
click at [902, 209] on body "Pregunta a Parrot AI Reportes Menú Configuración Personal Facturación Inventari…" at bounding box center [553, 542] width 1107 height 1085
click at [804, 277] on input "checkbox" at bounding box center [805, 274] width 16 height 16
checkbox input "true"
type input "2746fa05-bcf5-4341-825e-de04b8461d23,1fd8b52e-d1d5-41d7-81e1-f53aa1eb45df,9bf54…"
checkbox input "true"
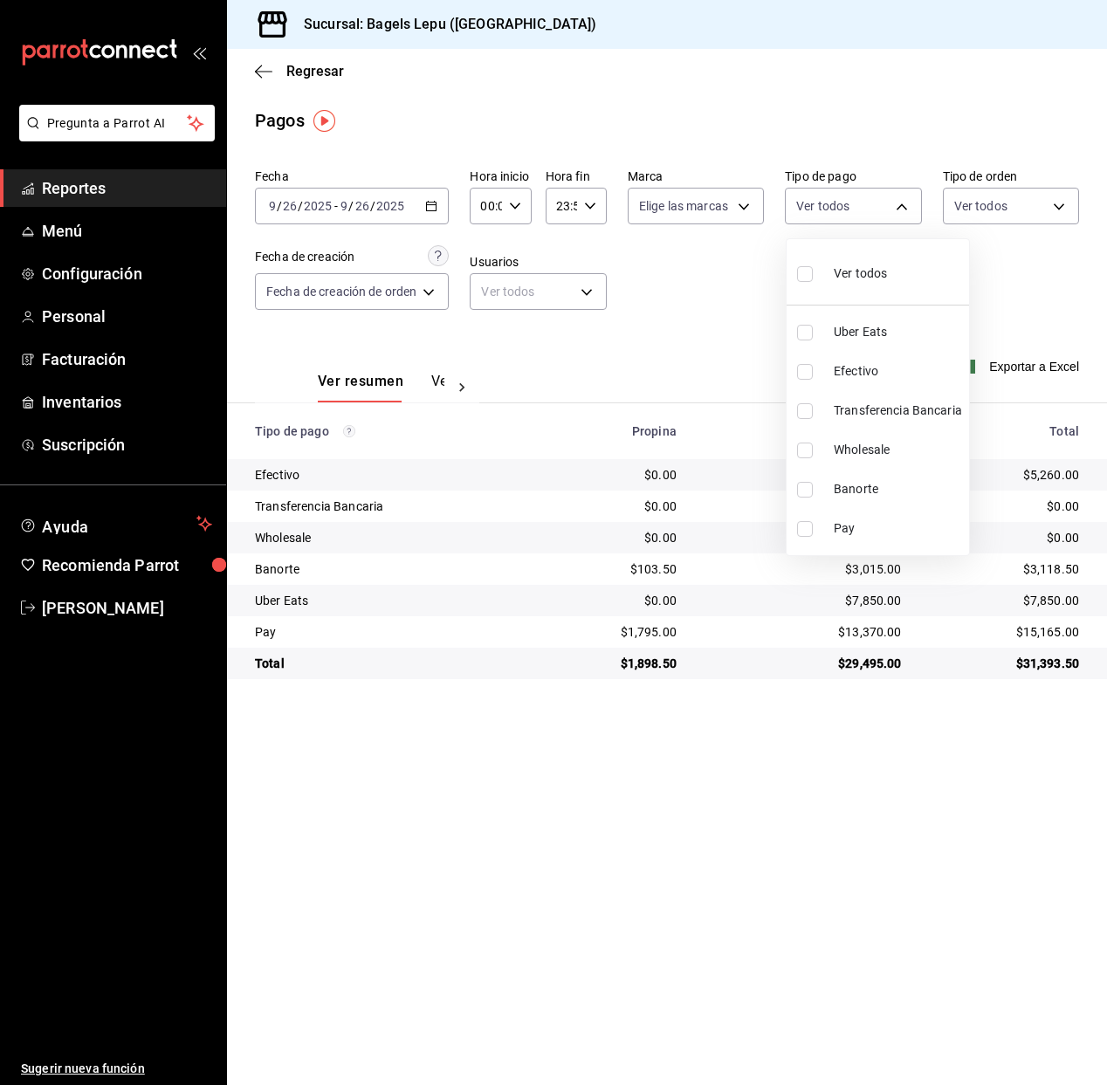
checkbox input "true"
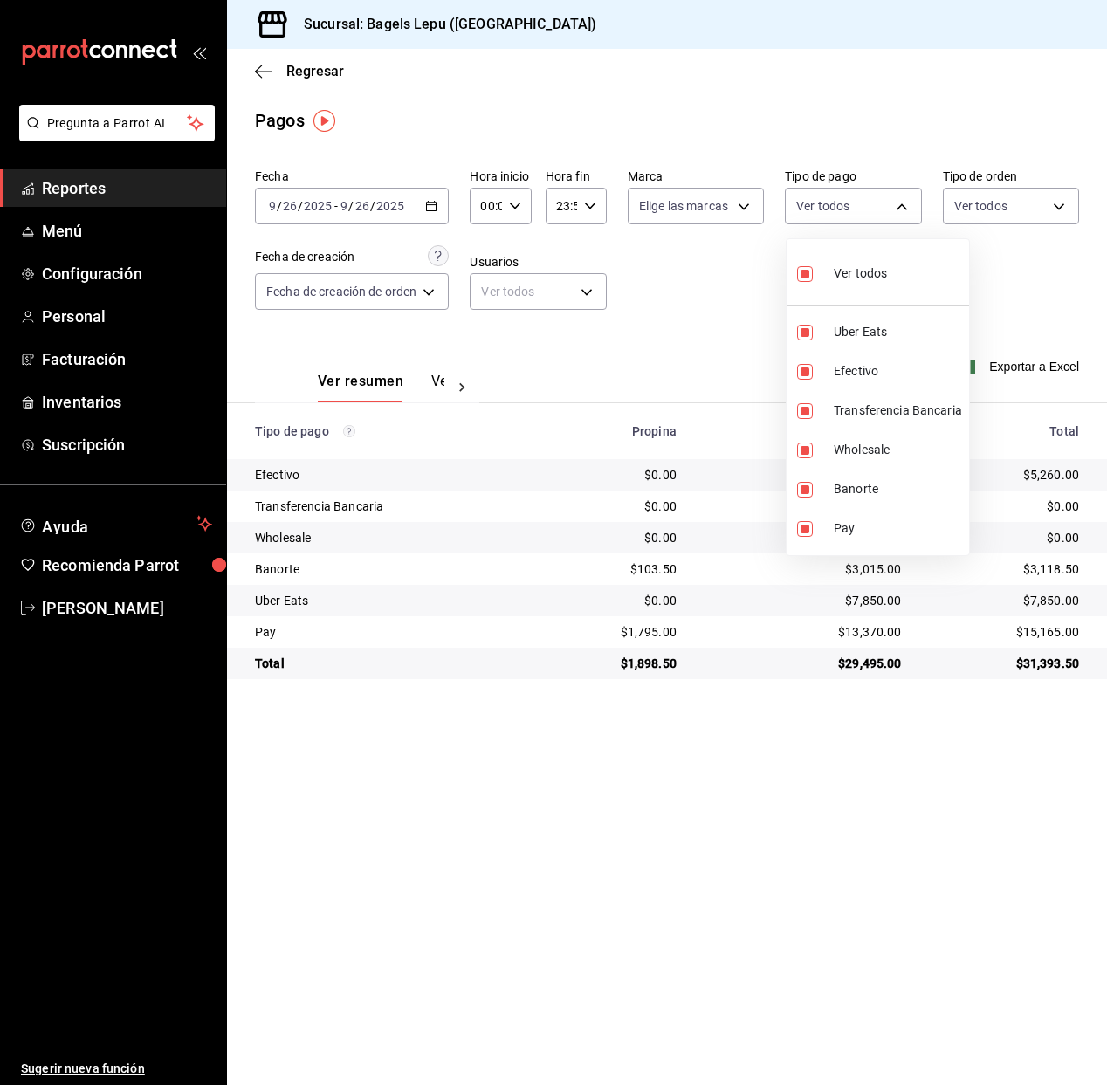
click at [717, 275] on div at bounding box center [553, 542] width 1107 height 1085
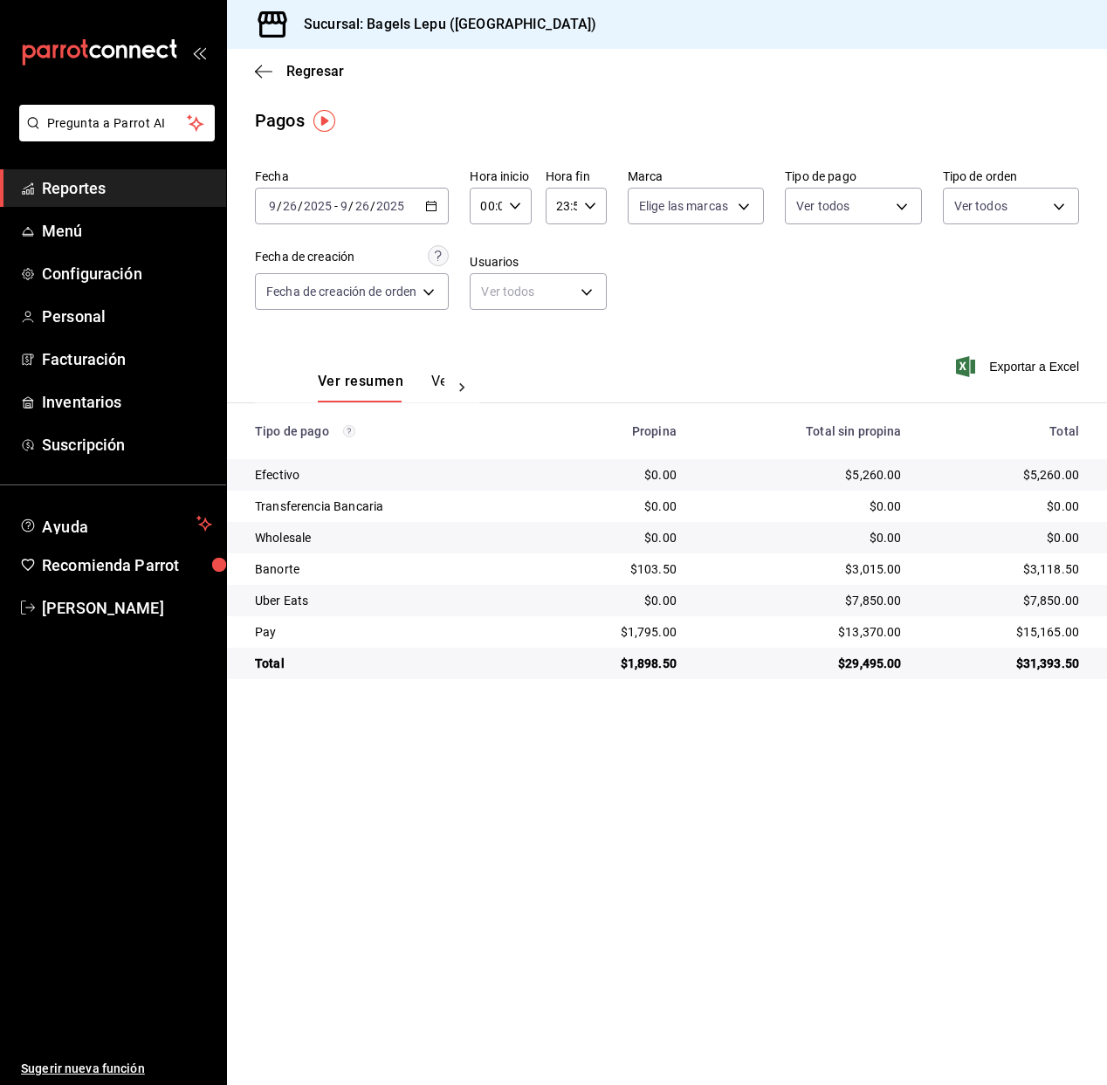
click at [428, 201] on icon "button" at bounding box center [431, 206] width 12 height 12
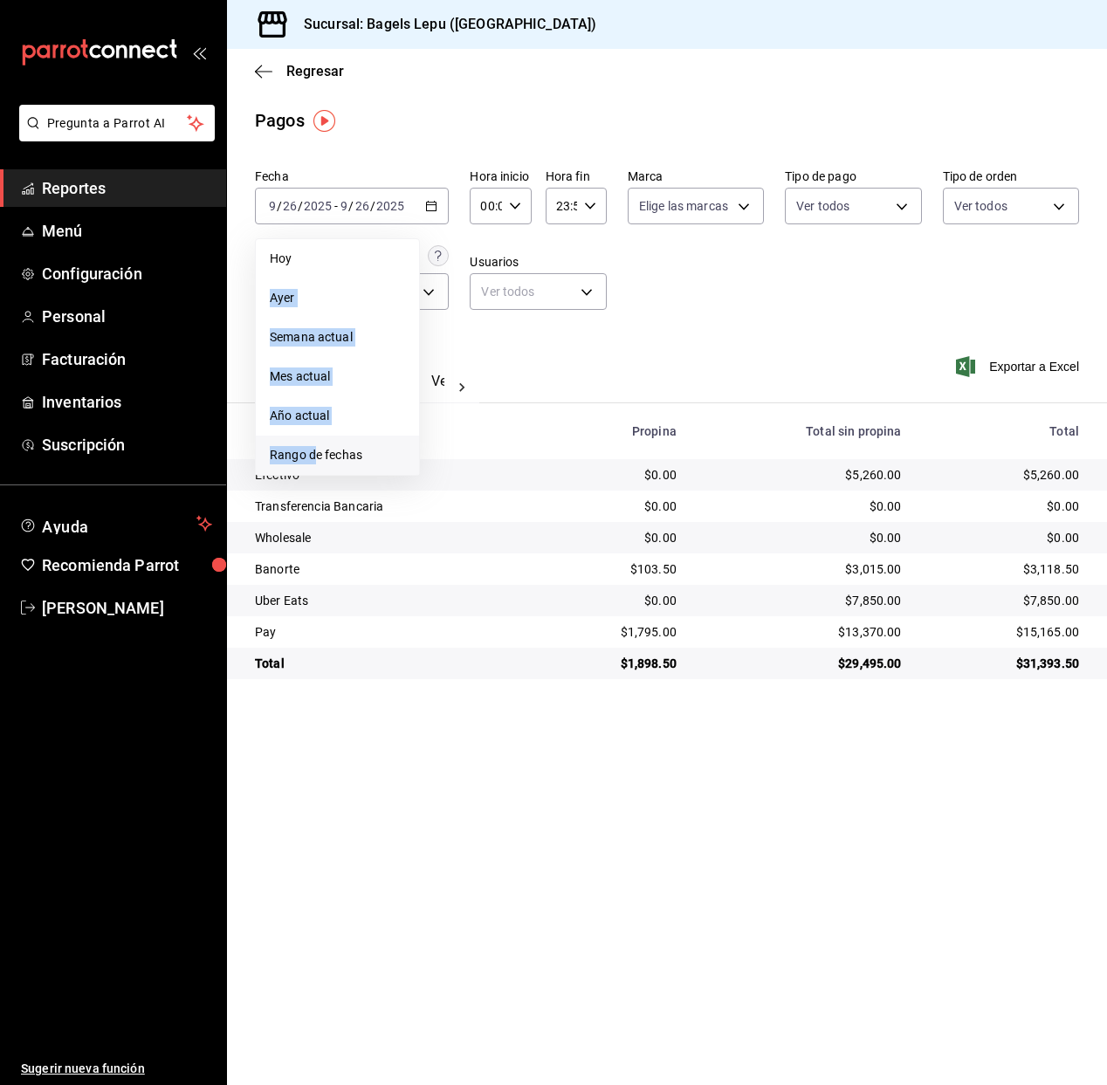
drag, startPoint x: 350, startPoint y: 260, endPoint x: 312, endPoint y: 450, distance: 194.1
click at [312, 450] on ul "Hoy Ayer Semana actual Mes actual Año actual Rango de fechas" at bounding box center [337, 356] width 165 height 237
click at [312, 450] on span "Rango de fechas" at bounding box center [337, 455] width 135 height 18
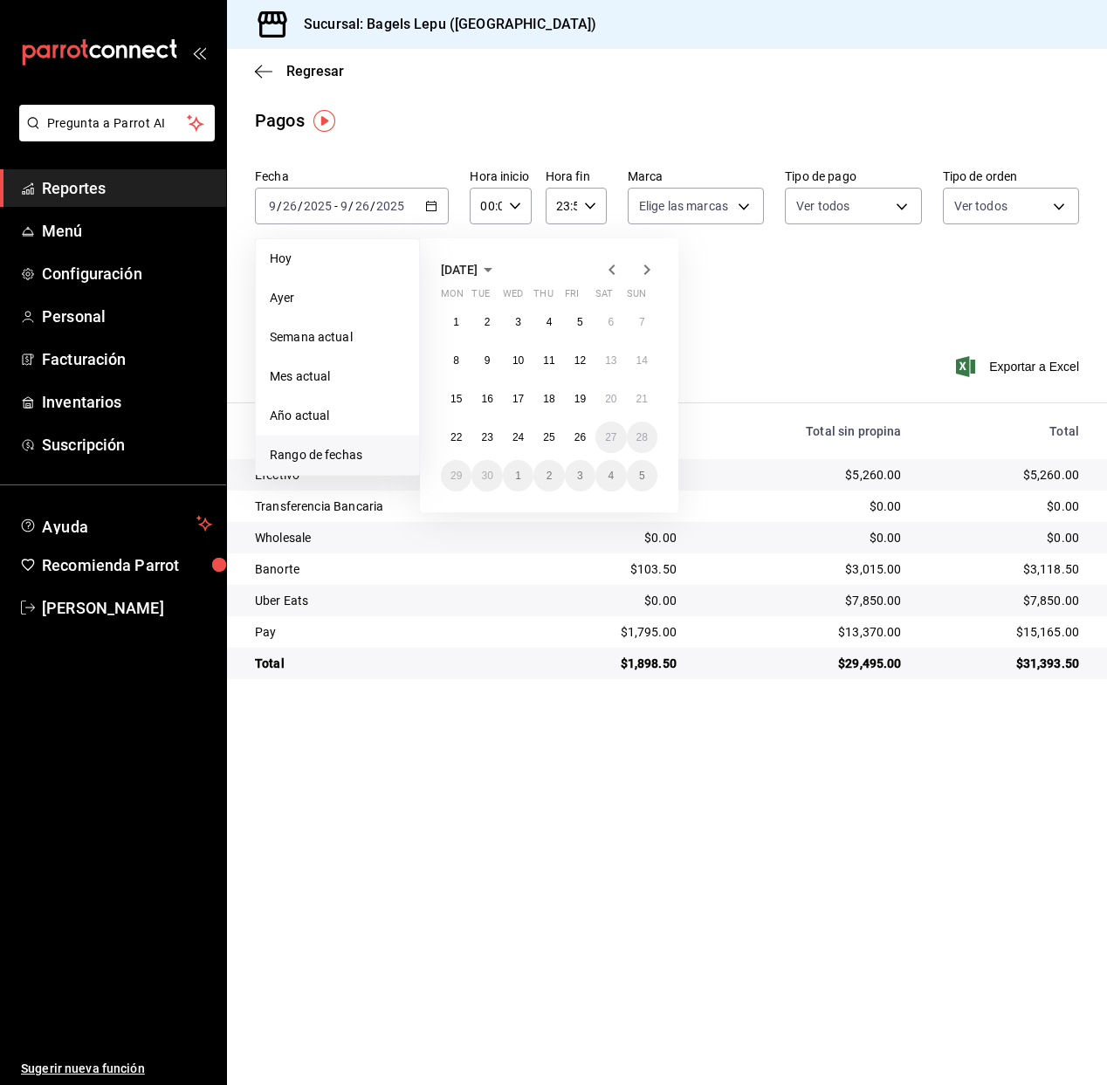
click at [498, 271] on icon "button" at bounding box center [487, 269] width 21 height 21
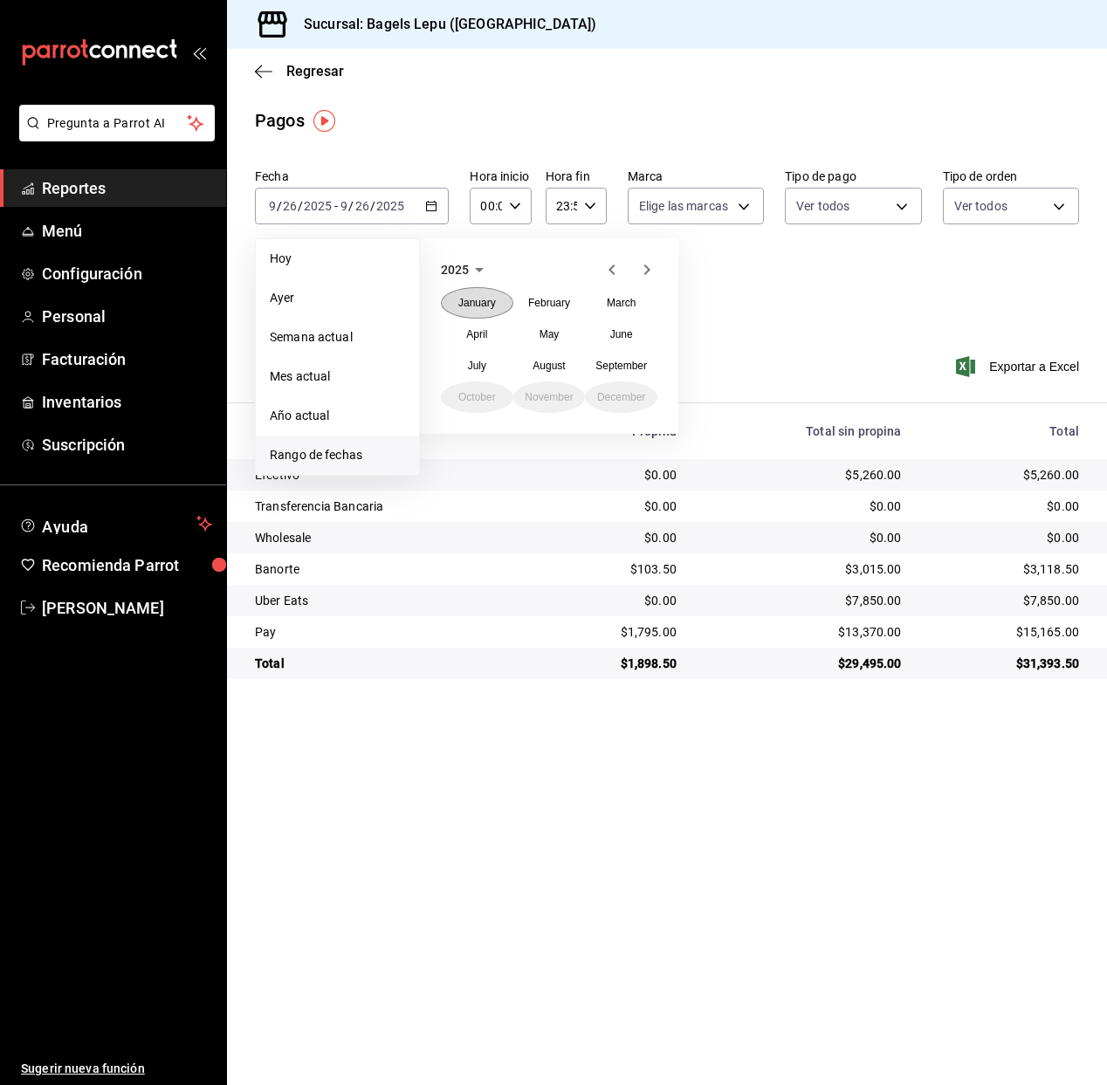
click at [492, 301] on abbr "January" at bounding box center [477, 303] width 38 height 12
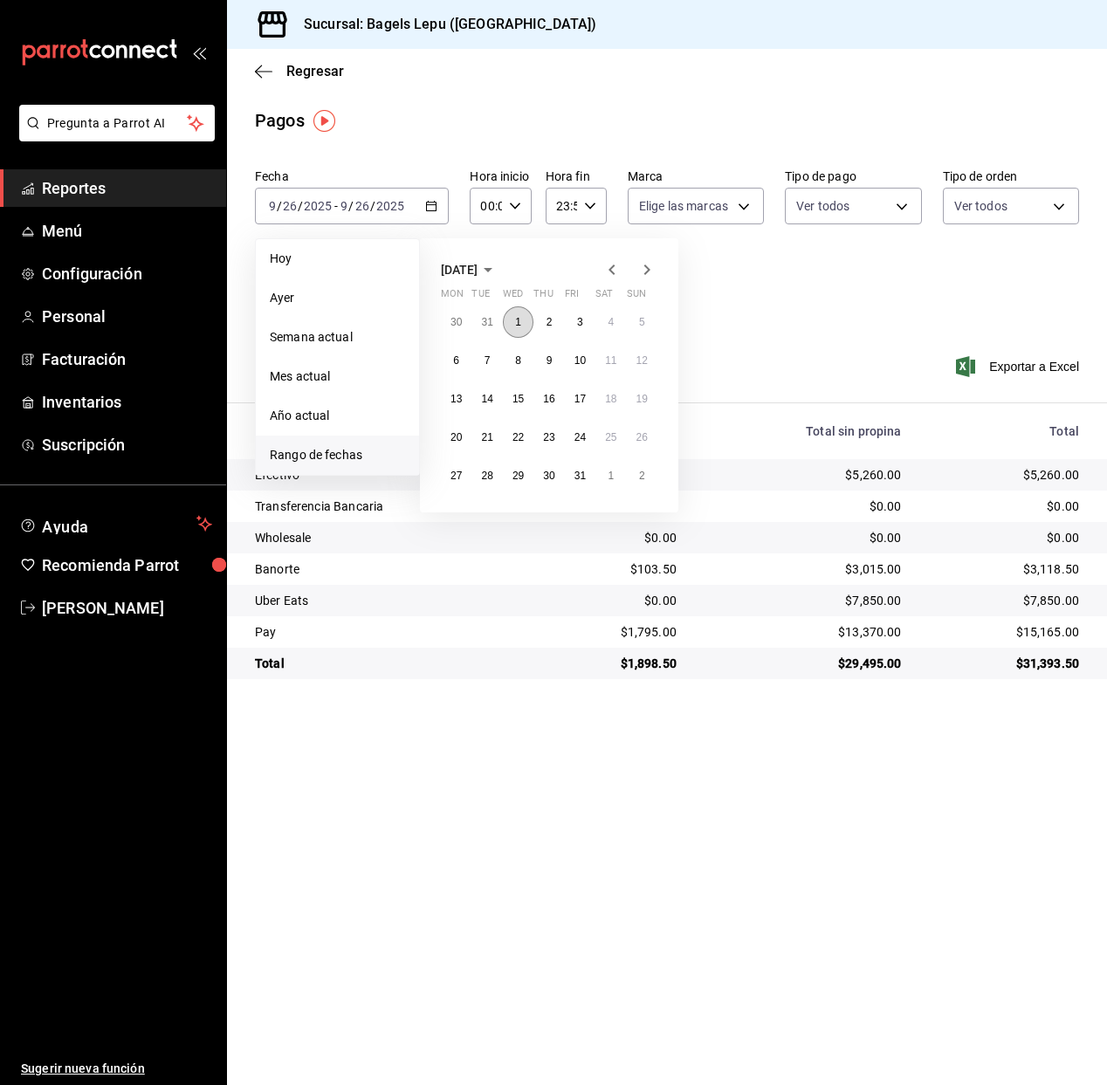
click at [522, 317] on button "1" at bounding box center [518, 321] width 31 height 31
click at [588, 471] on button "31" at bounding box center [580, 475] width 31 height 31
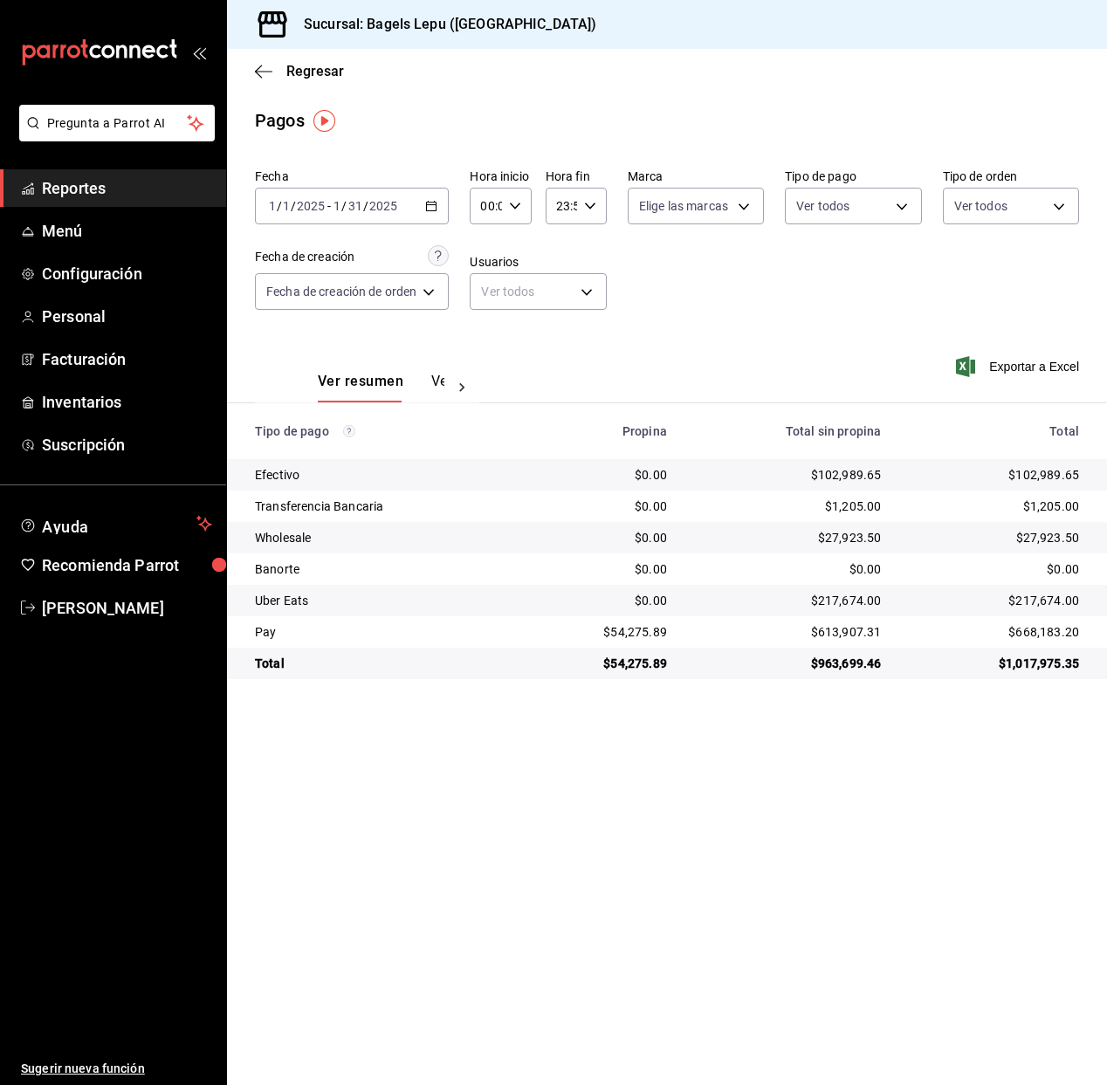
click at [437, 210] on icon "button" at bounding box center [431, 206] width 12 height 12
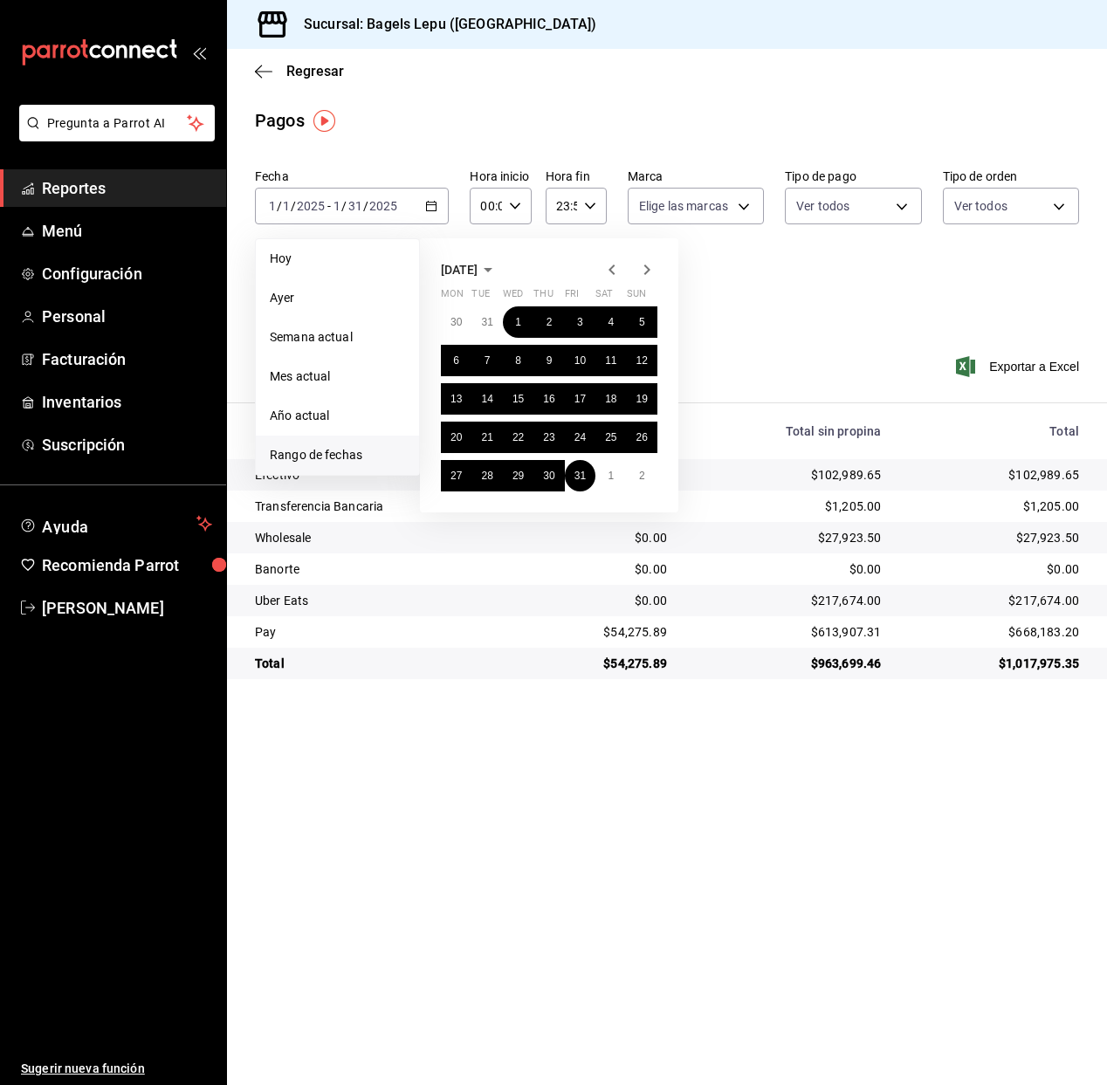
click at [644, 265] on icon "button" at bounding box center [647, 269] width 6 height 10
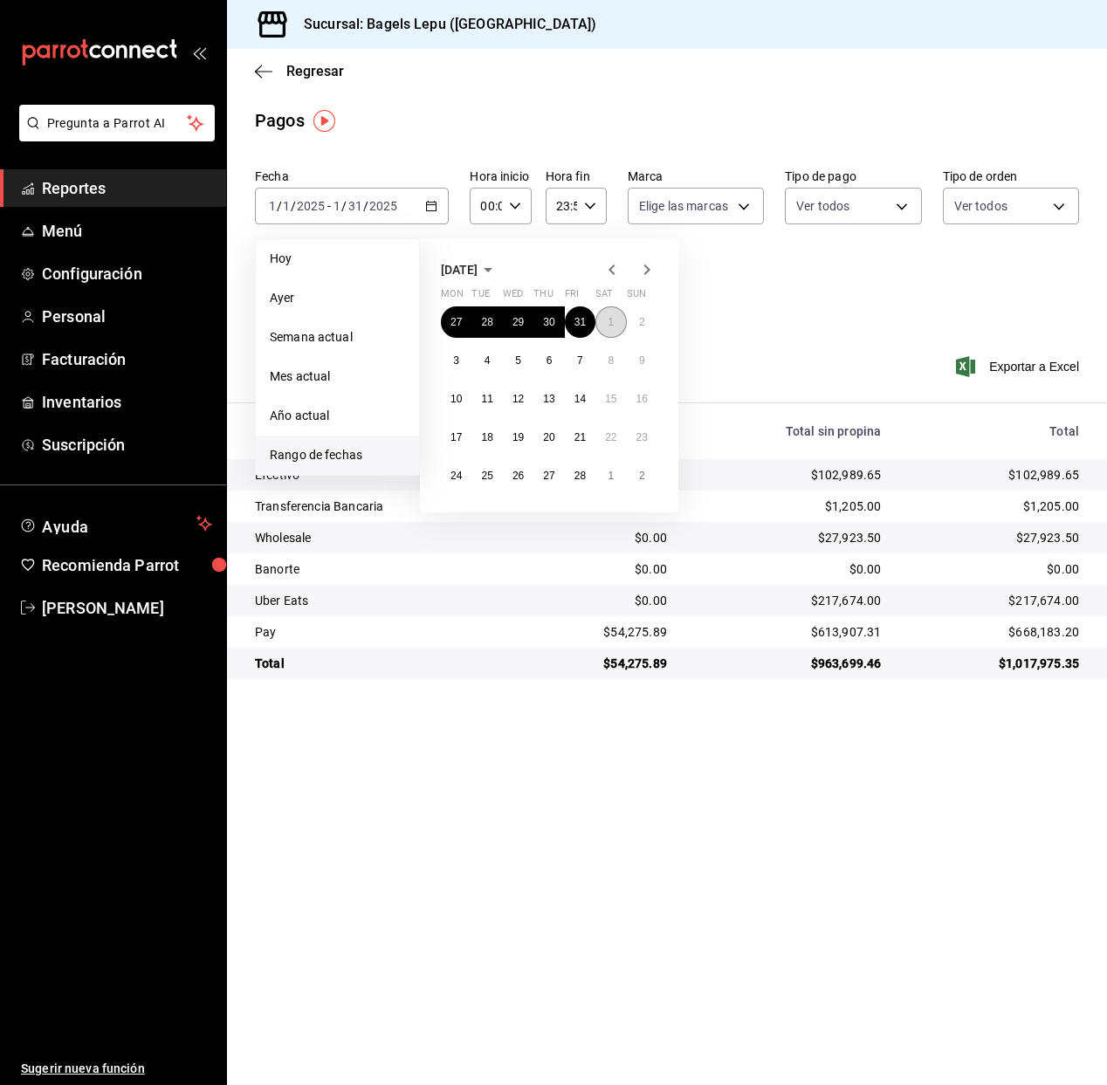
click at [607, 319] on abbr "1" at bounding box center [610, 322] width 6 height 12
click at [580, 476] on abbr "28" at bounding box center [579, 476] width 11 height 12
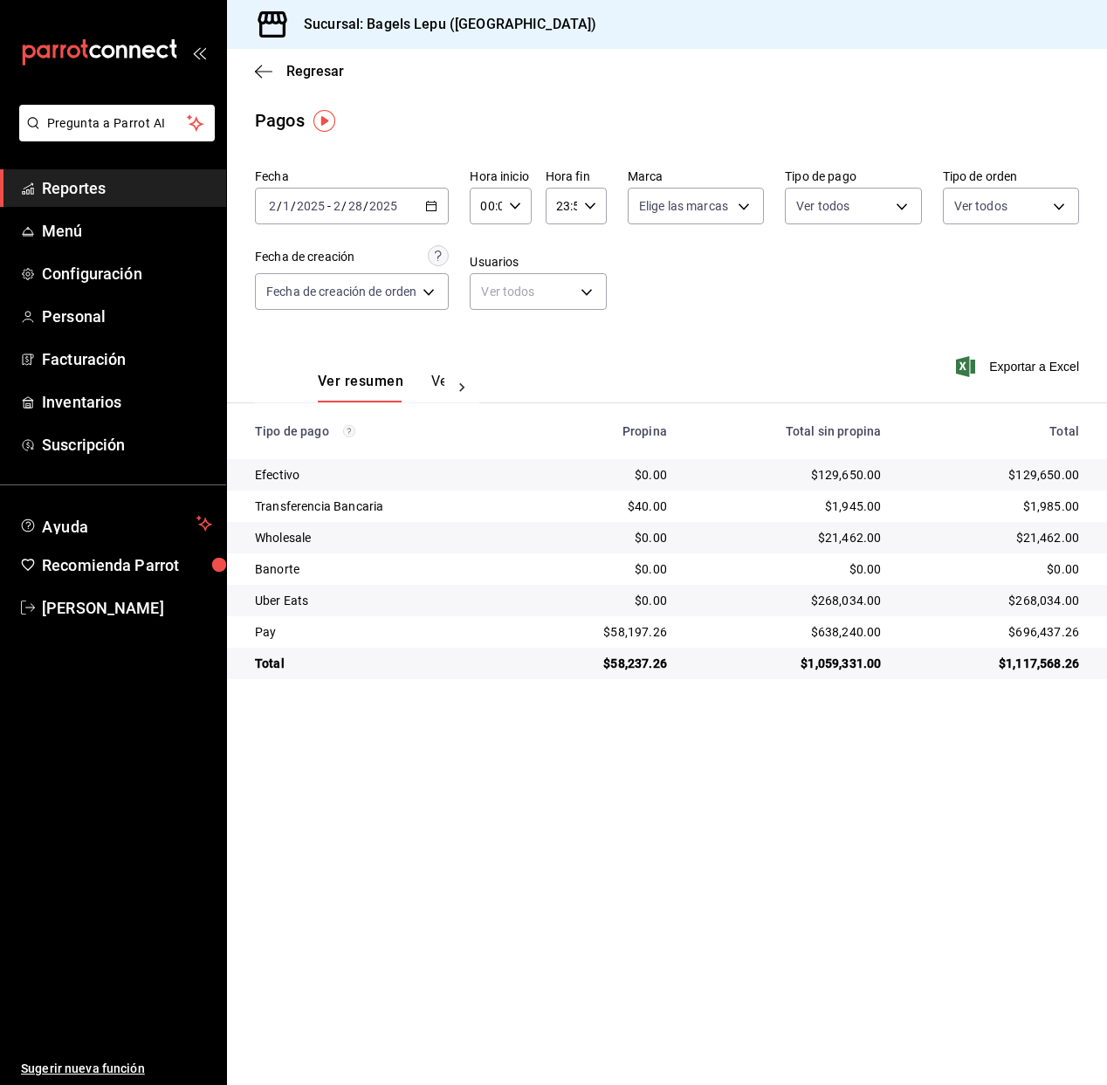
click at [433, 206] on icon "button" at bounding box center [431, 206] width 12 height 12
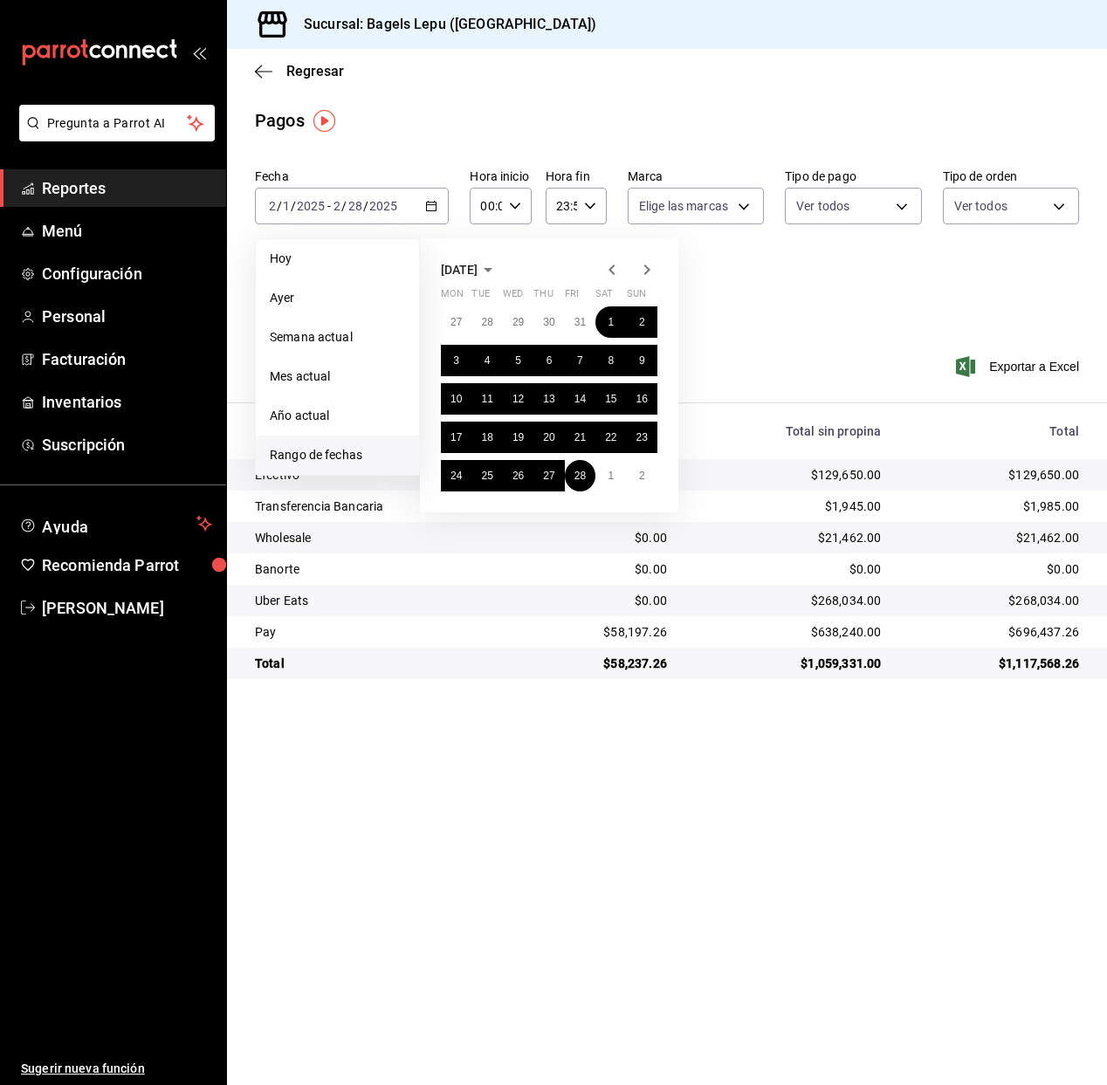
click at [641, 270] on icon "button" at bounding box center [646, 269] width 21 height 21
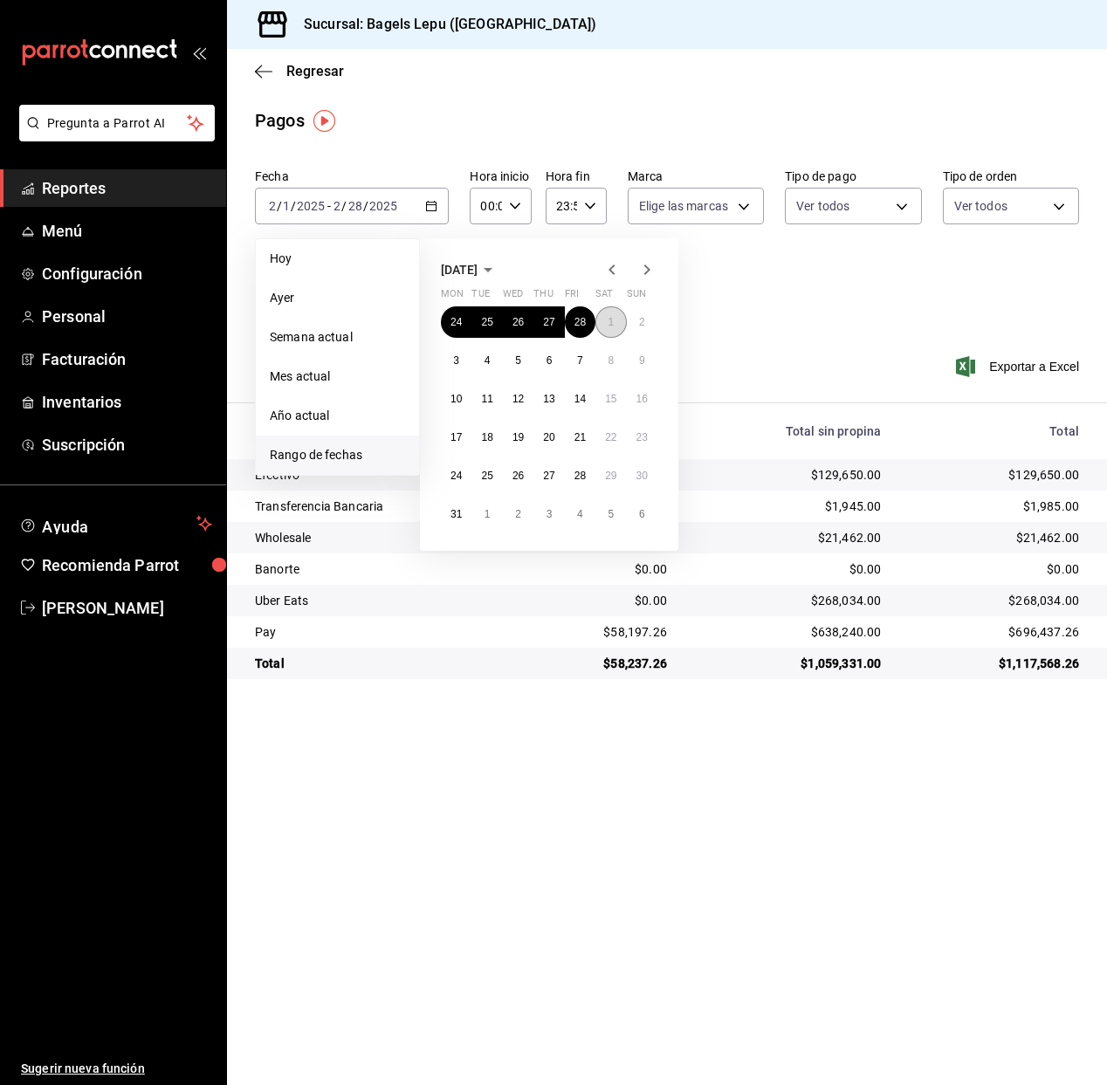
click at [612, 319] on abbr "1" at bounding box center [610, 322] width 6 height 12
click at [464, 520] on button "31" at bounding box center [456, 513] width 31 height 31
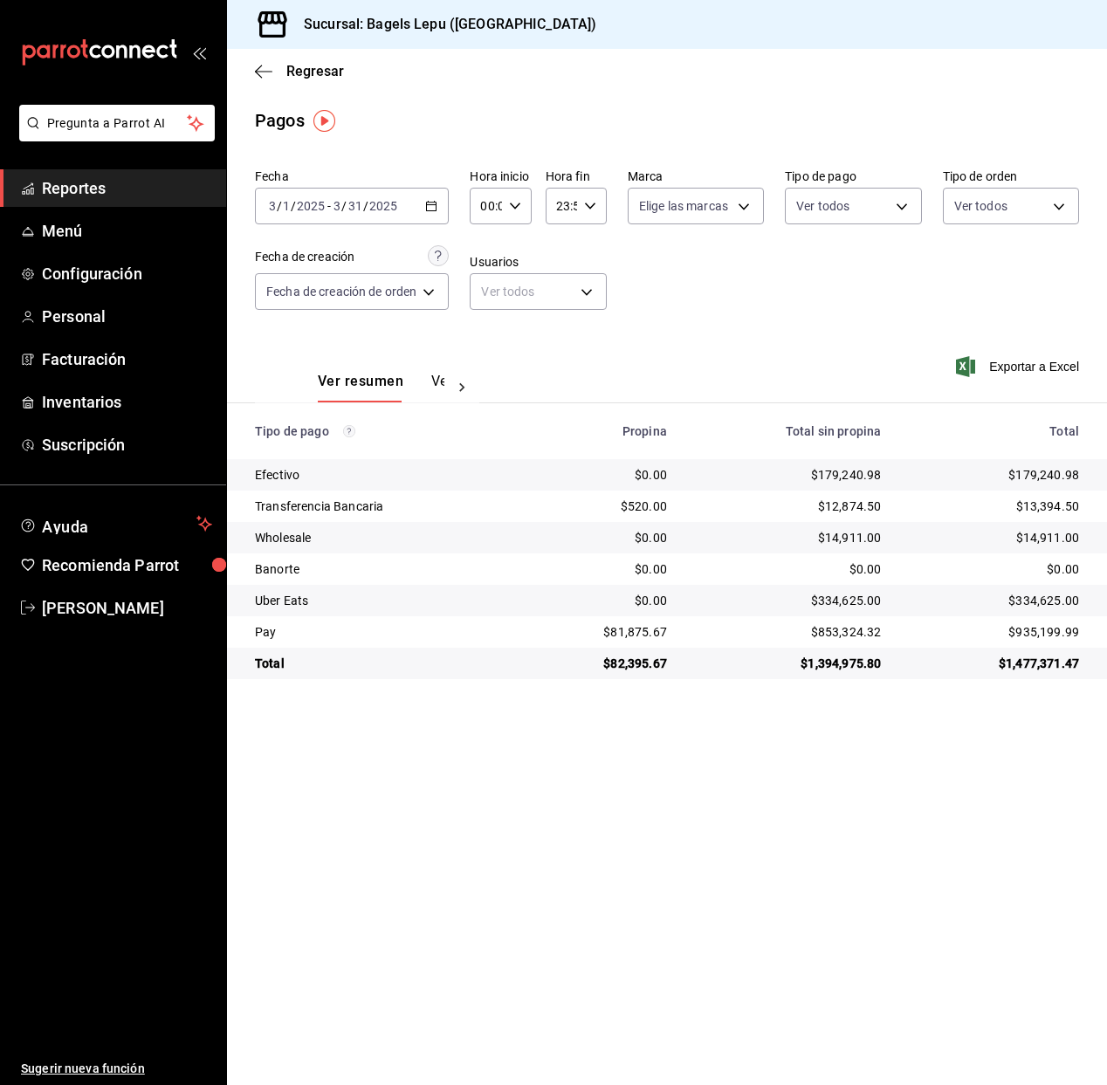
click at [432, 203] on icon "button" at bounding box center [431, 206] width 12 height 12
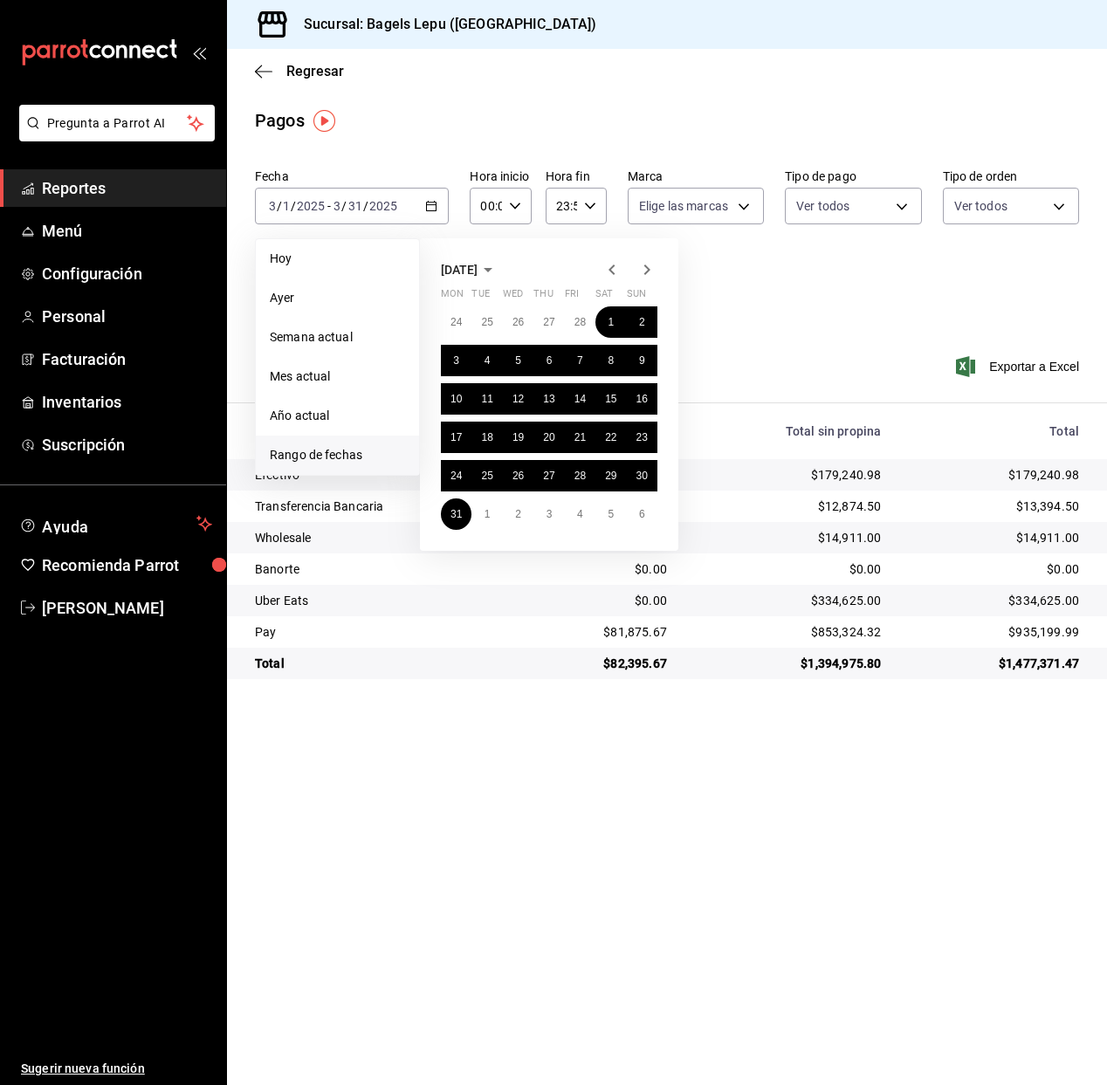
click at [648, 269] on icon "button" at bounding box center [647, 269] width 6 height 10
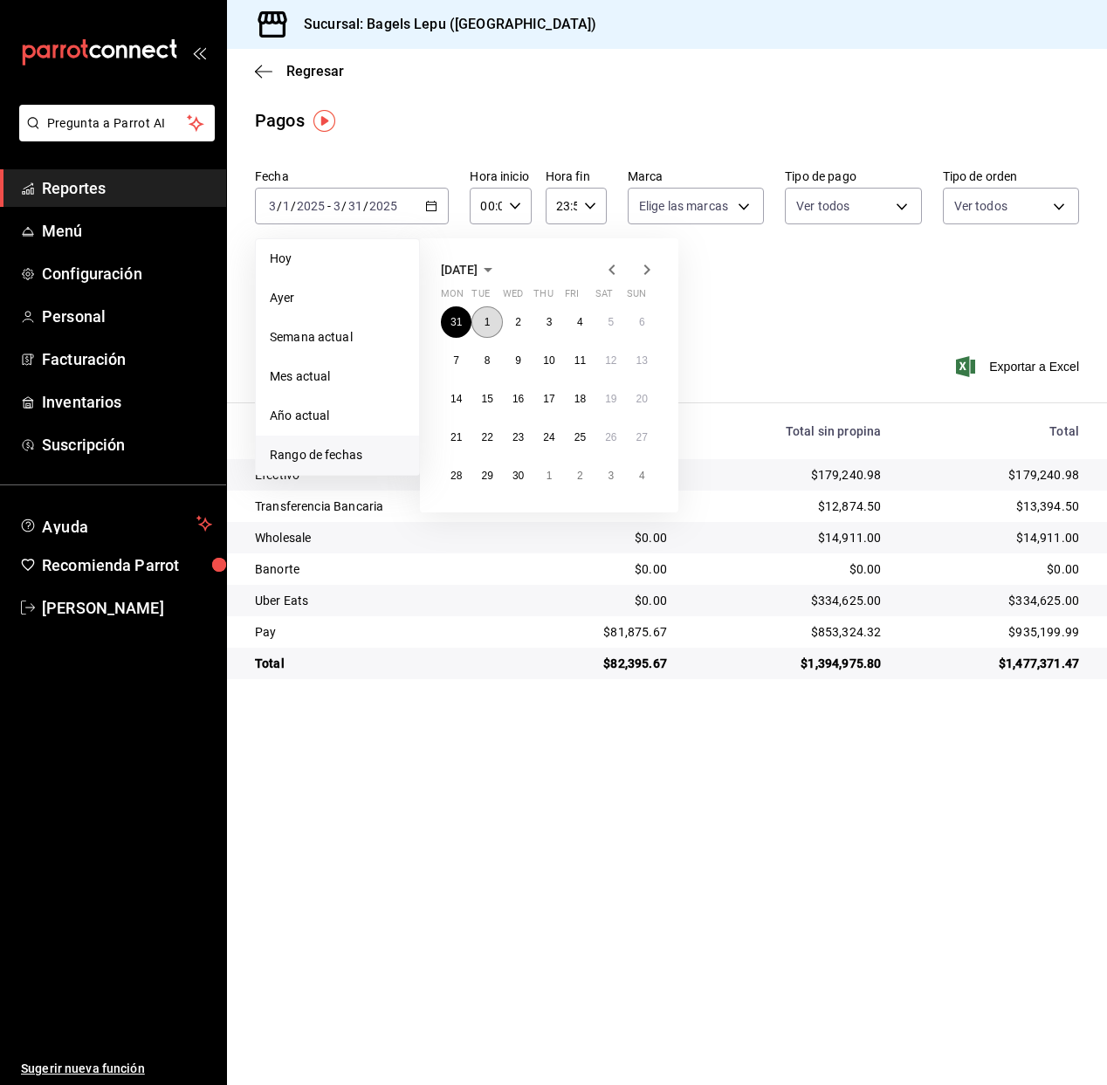
click at [495, 317] on button "1" at bounding box center [486, 321] width 31 height 31
click at [524, 473] on button "30" at bounding box center [518, 475] width 31 height 31
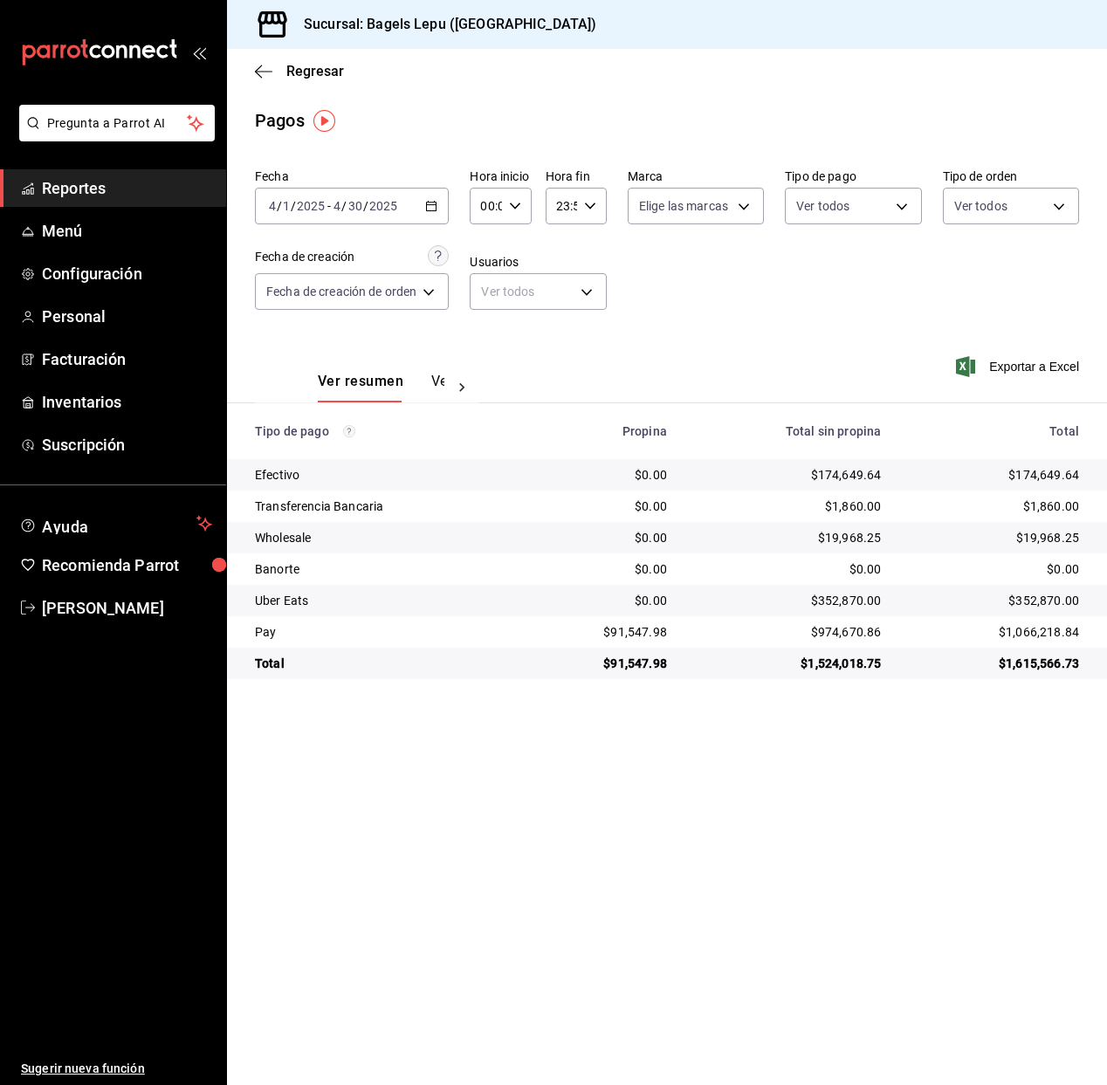
click at [422, 205] on div "2025-04-01 4 / 1 / 2025 - 2025-04-30 4 / 30 / 2025" at bounding box center [352, 206] width 194 height 37
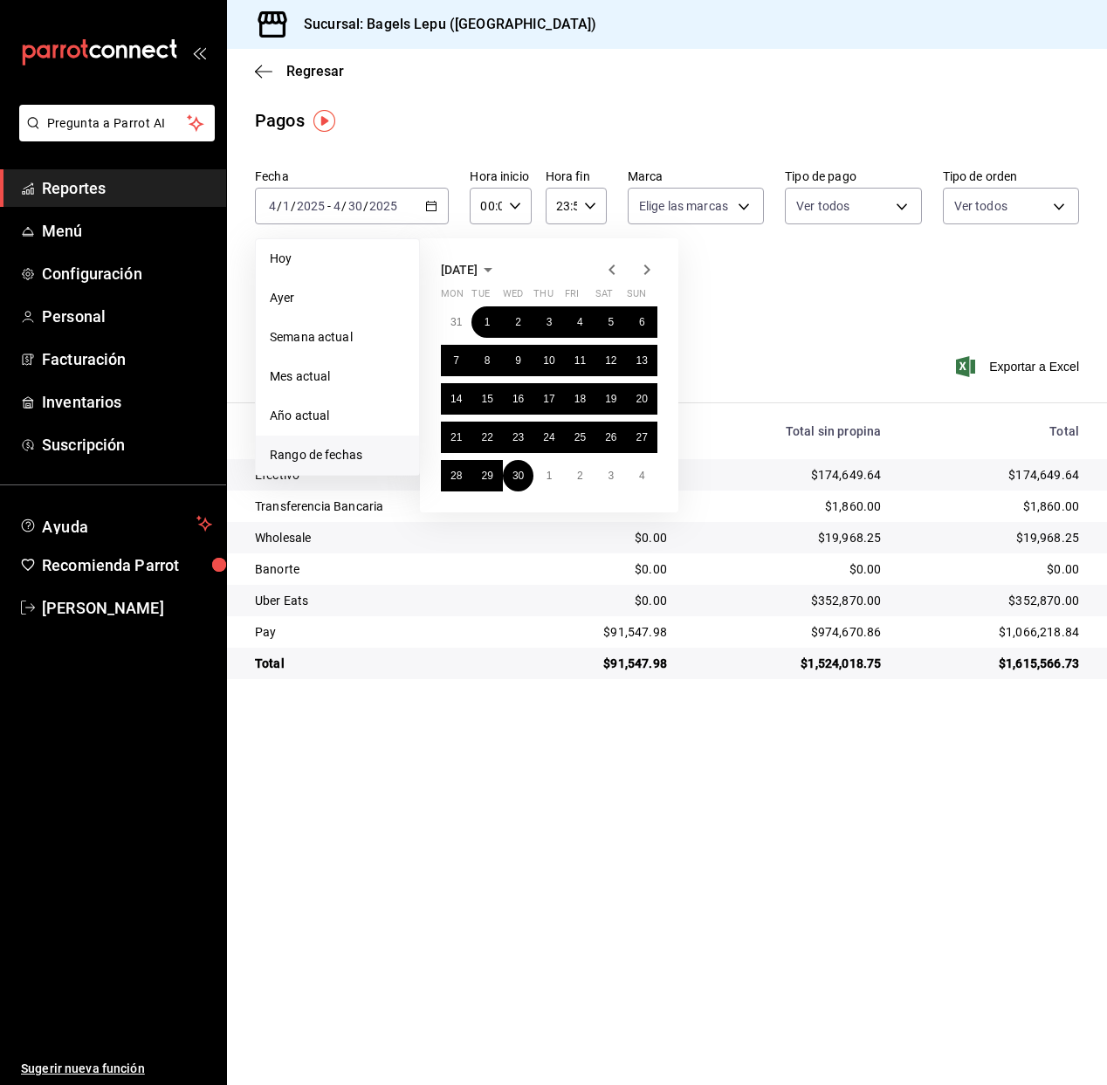
click at [649, 271] on icon "button" at bounding box center [646, 269] width 21 height 21
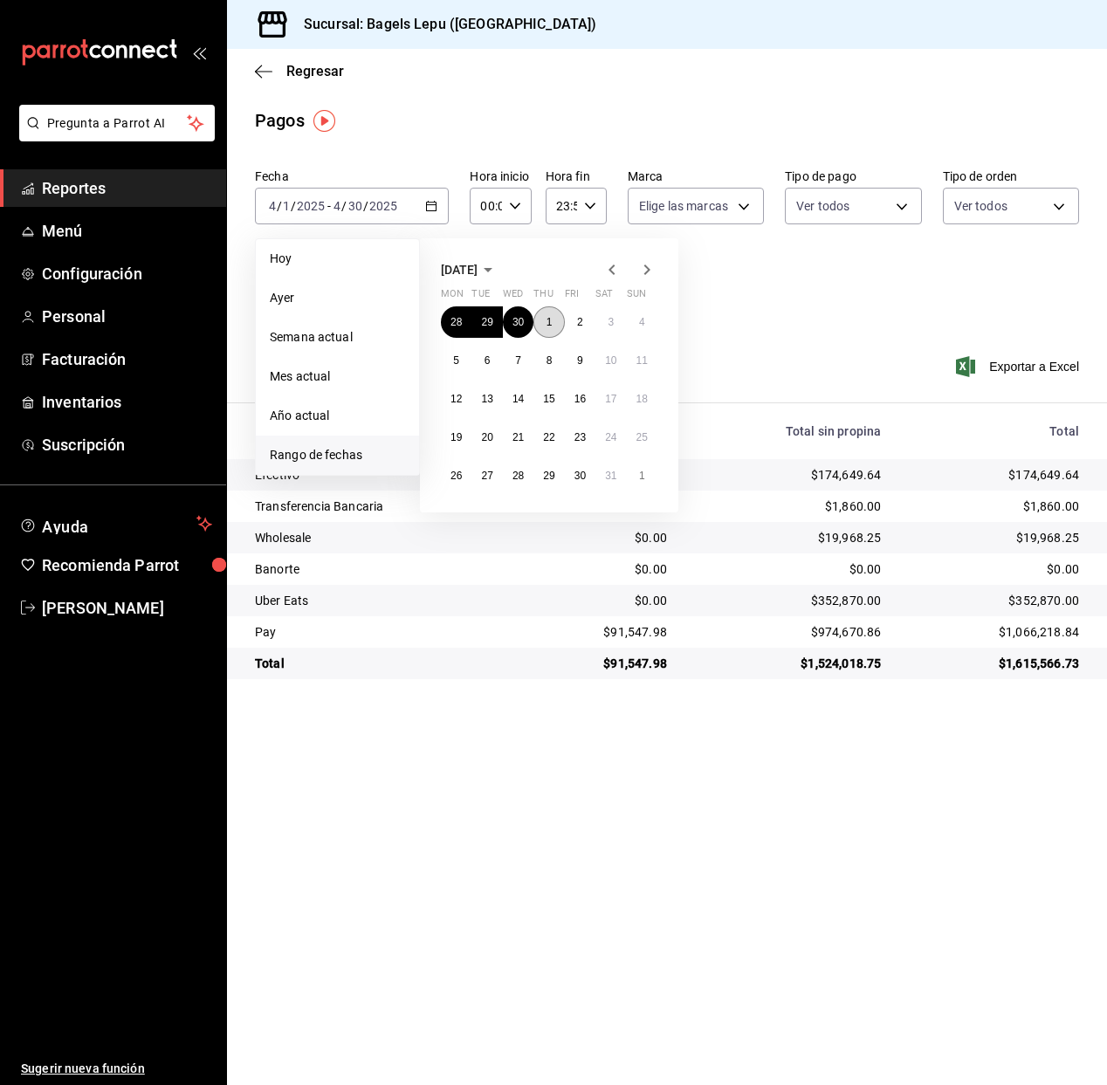
click at [547, 320] on abbr "1" at bounding box center [549, 322] width 6 height 12
click at [600, 470] on button "31" at bounding box center [610, 475] width 31 height 31
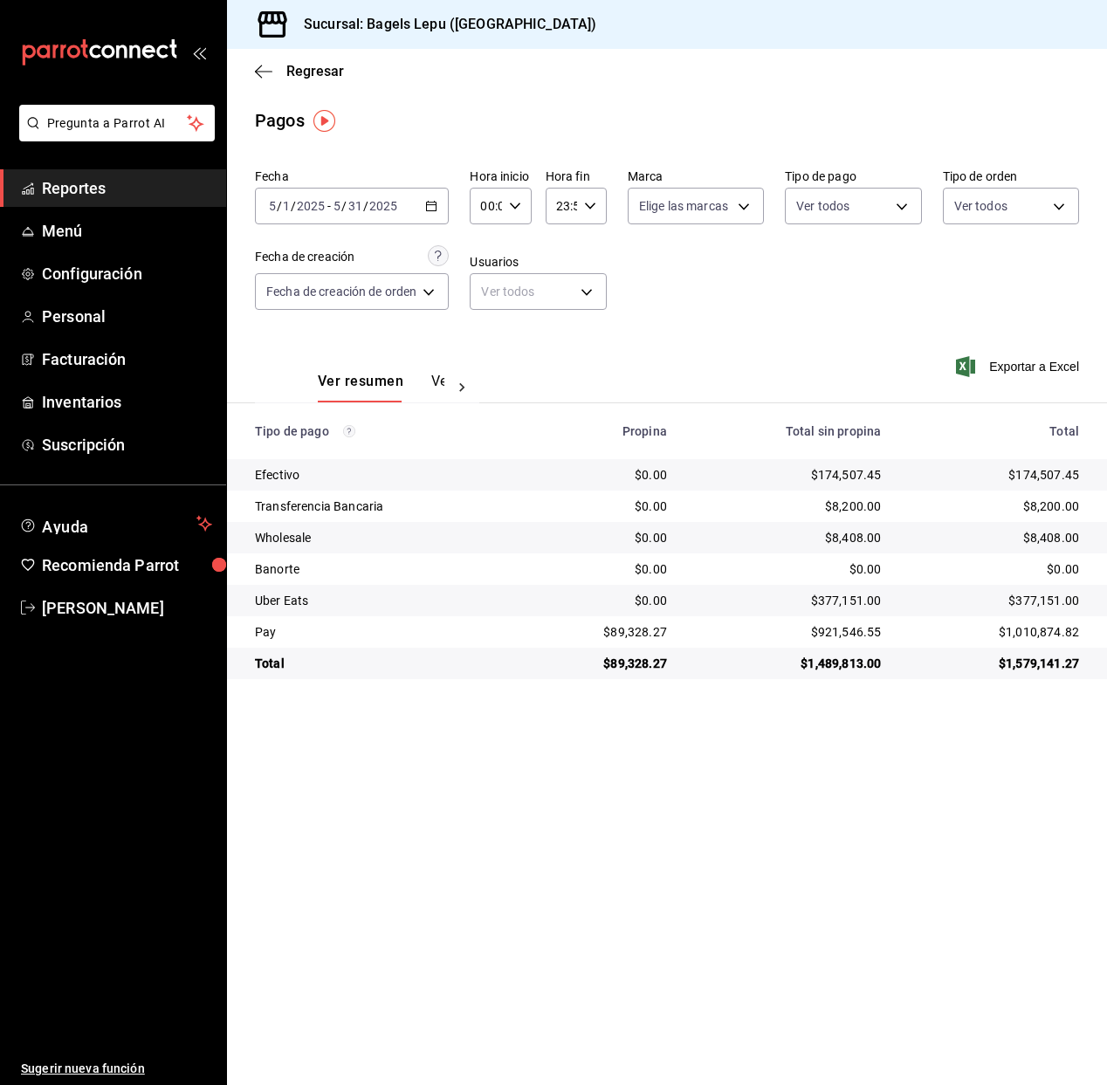
click at [436, 208] on icon "button" at bounding box center [431, 206] width 12 height 12
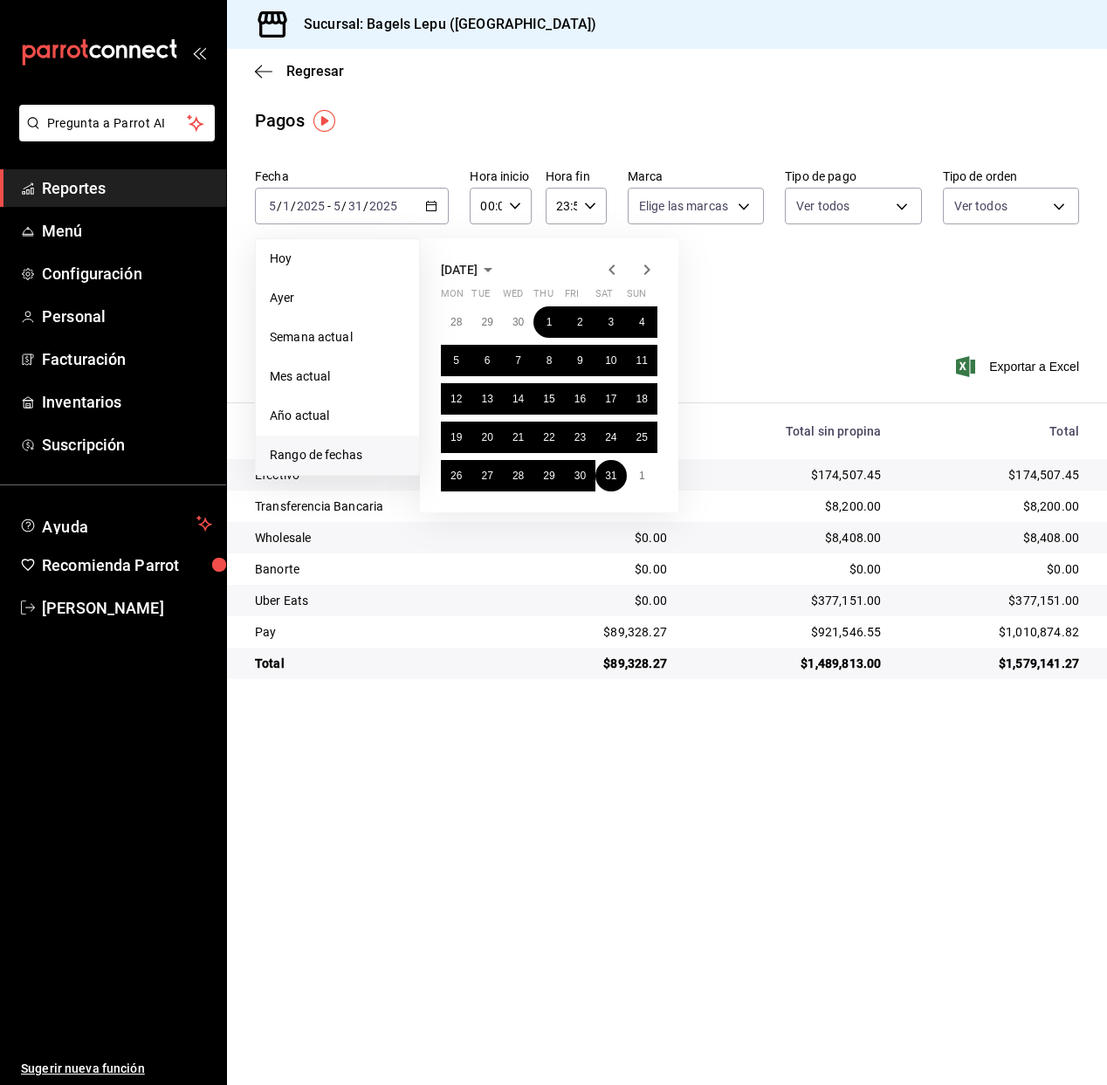
click at [650, 266] on icon "button" at bounding box center [646, 269] width 21 height 21
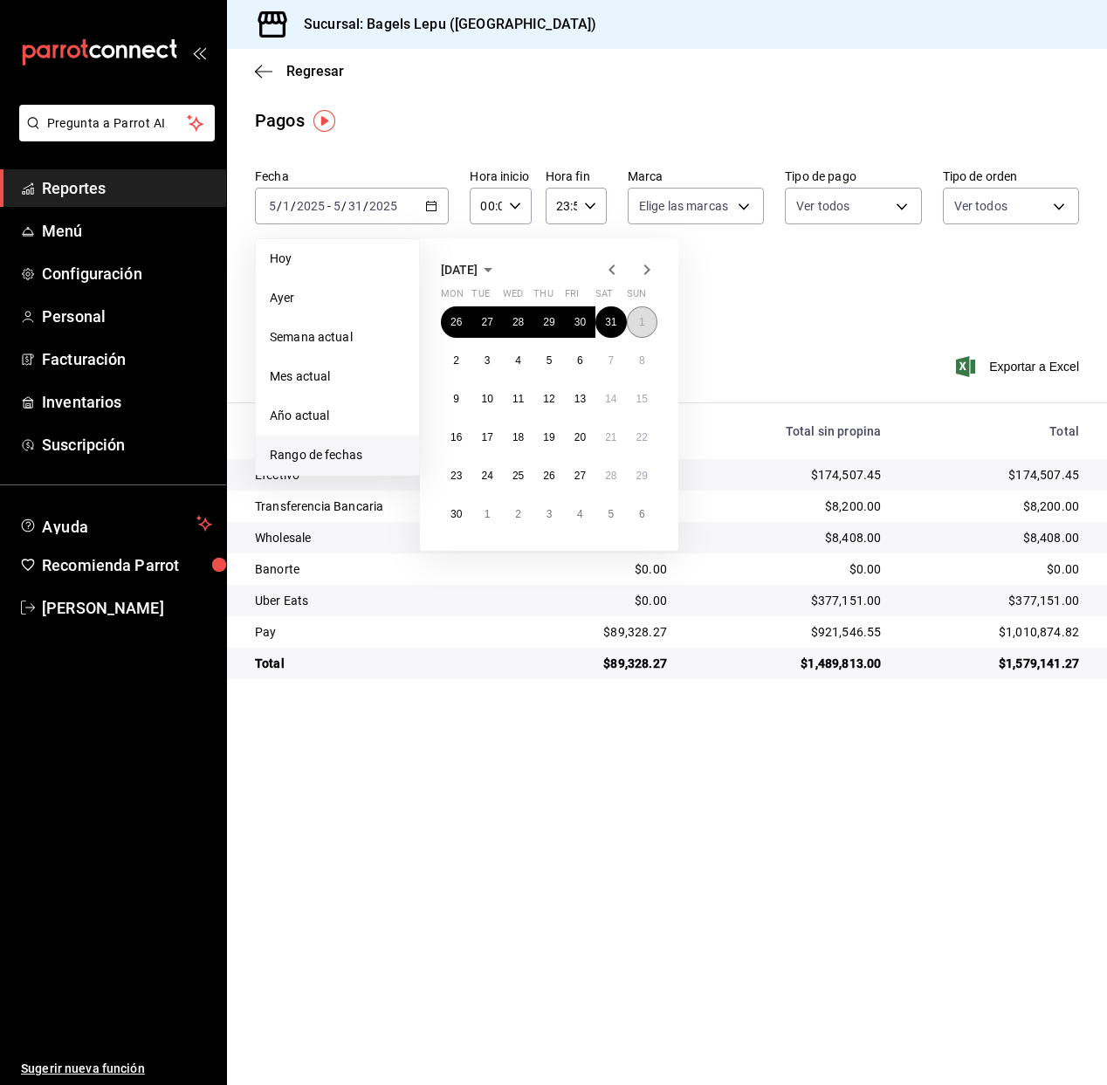
click at [634, 322] on button "1" at bounding box center [642, 321] width 31 height 31
click at [463, 519] on button "30" at bounding box center [456, 513] width 31 height 31
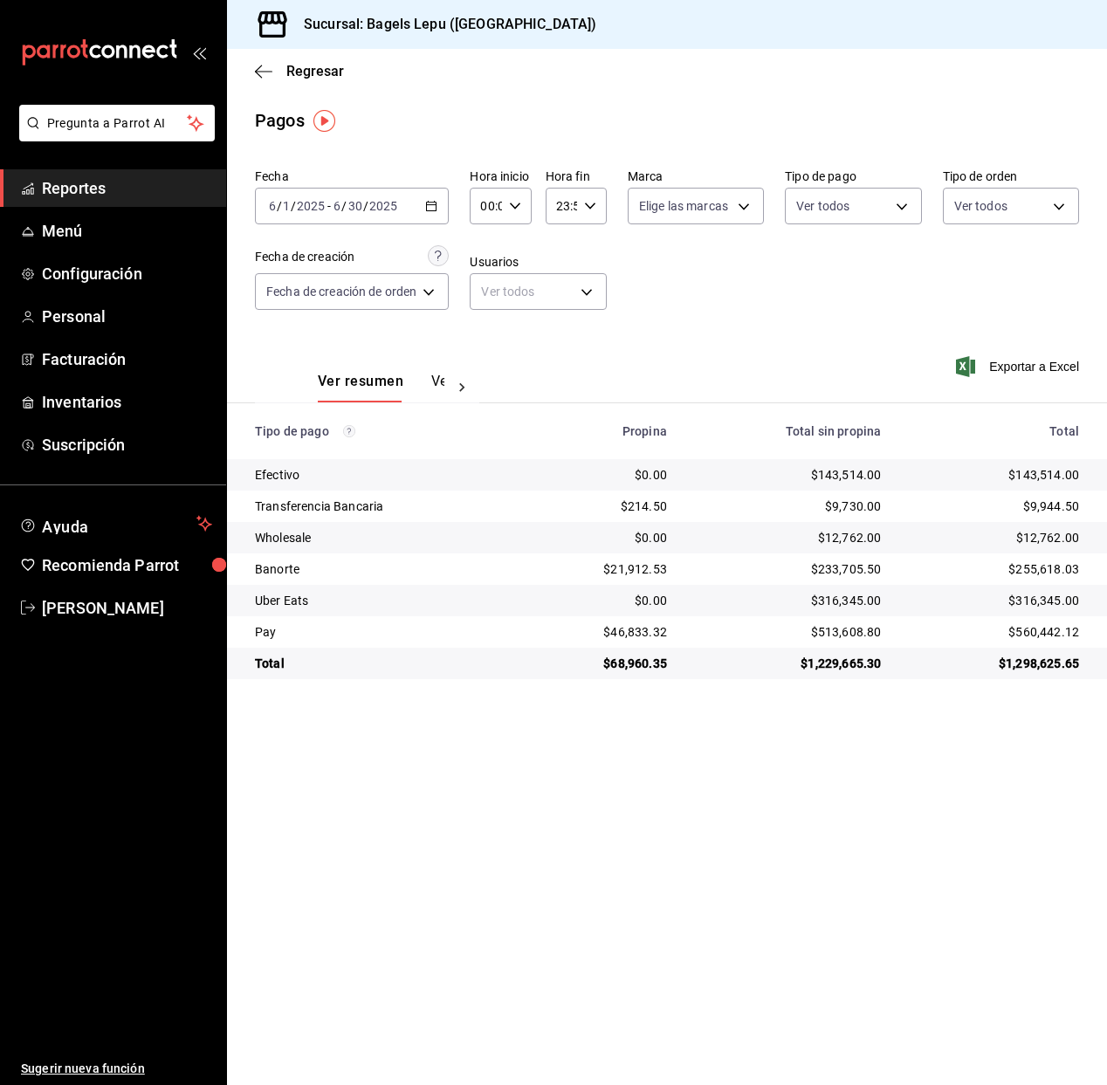
click at [435, 209] on icon "button" at bounding box center [431, 206] width 12 height 12
click at [435, 208] on icon "button" at bounding box center [431, 206] width 12 height 12
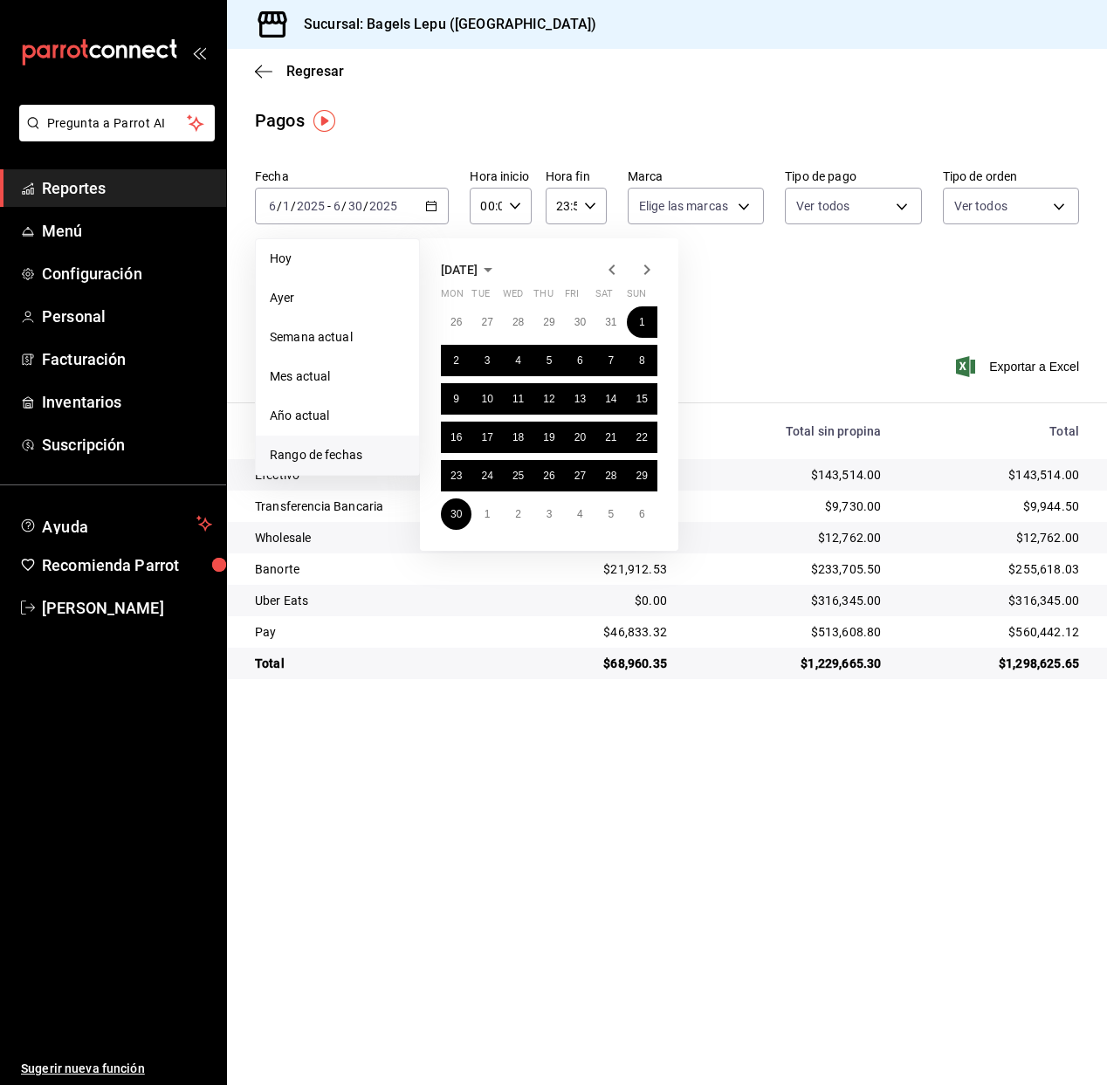
click at [455, 272] on span "June 2025" at bounding box center [459, 270] width 37 height 14
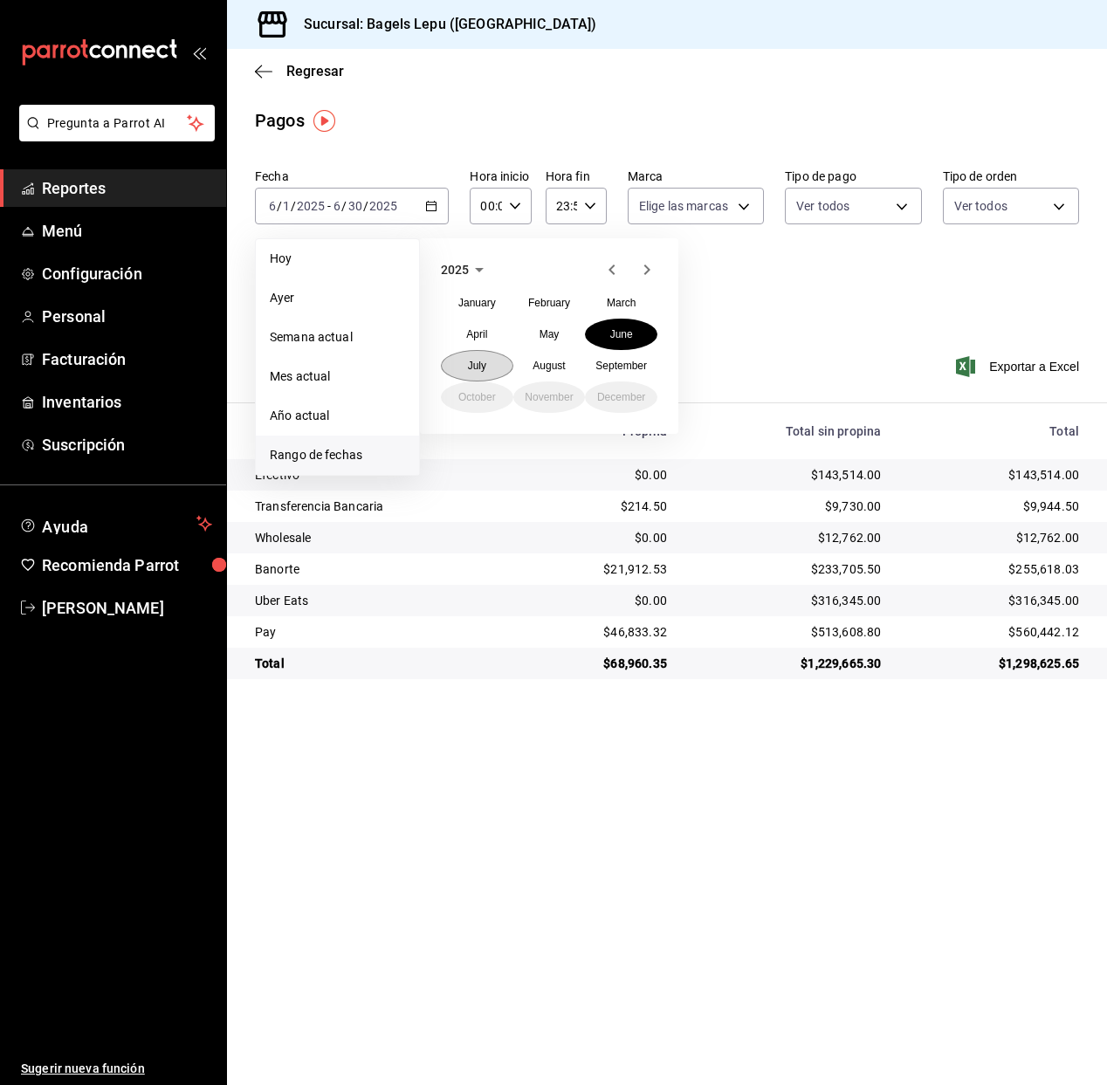
click at [493, 373] on button "July" at bounding box center [477, 365] width 72 height 31
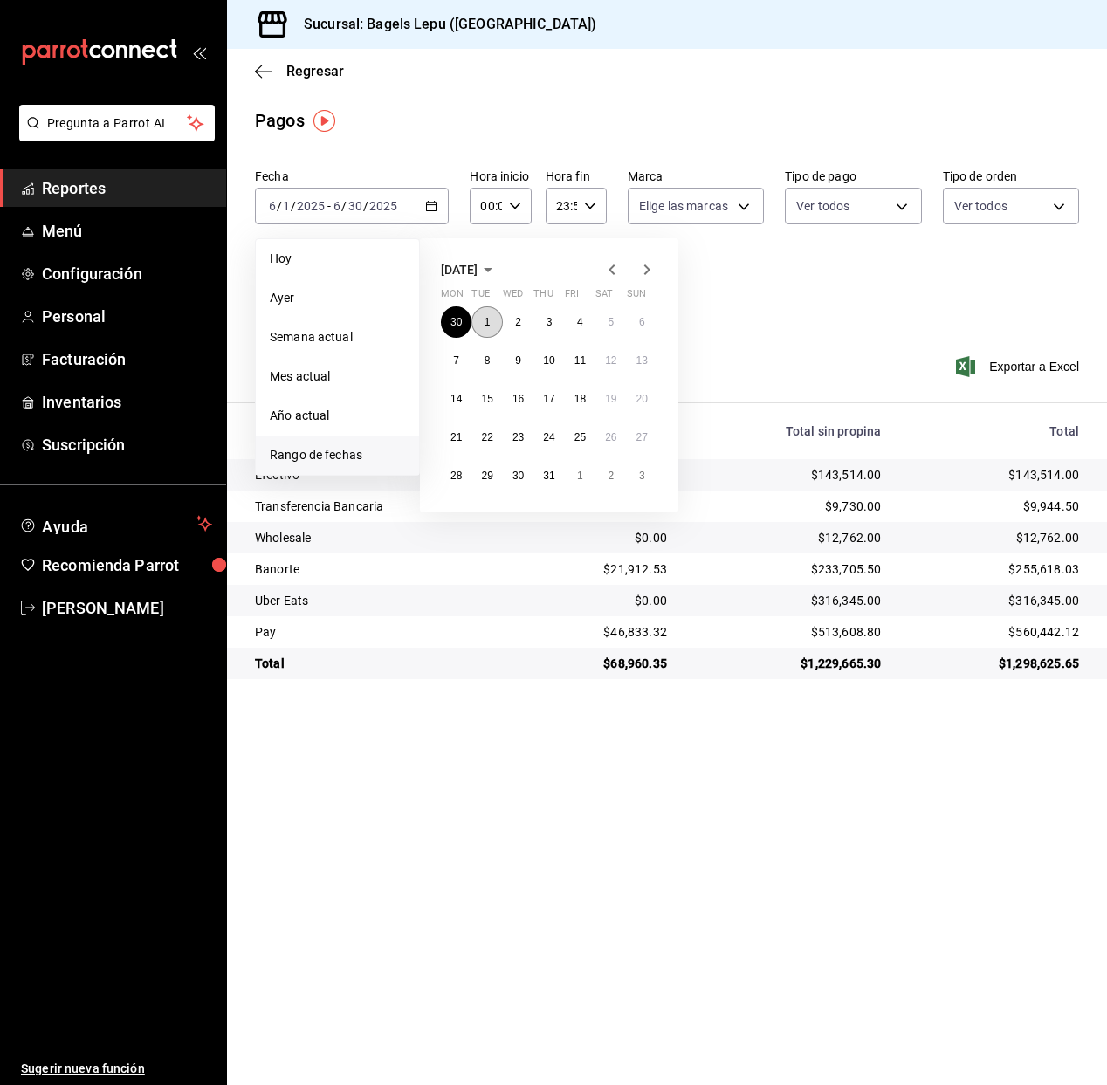
click at [496, 320] on button "1" at bounding box center [486, 321] width 31 height 31
click at [547, 474] on abbr "31" at bounding box center [548, 476] width 11 height 12
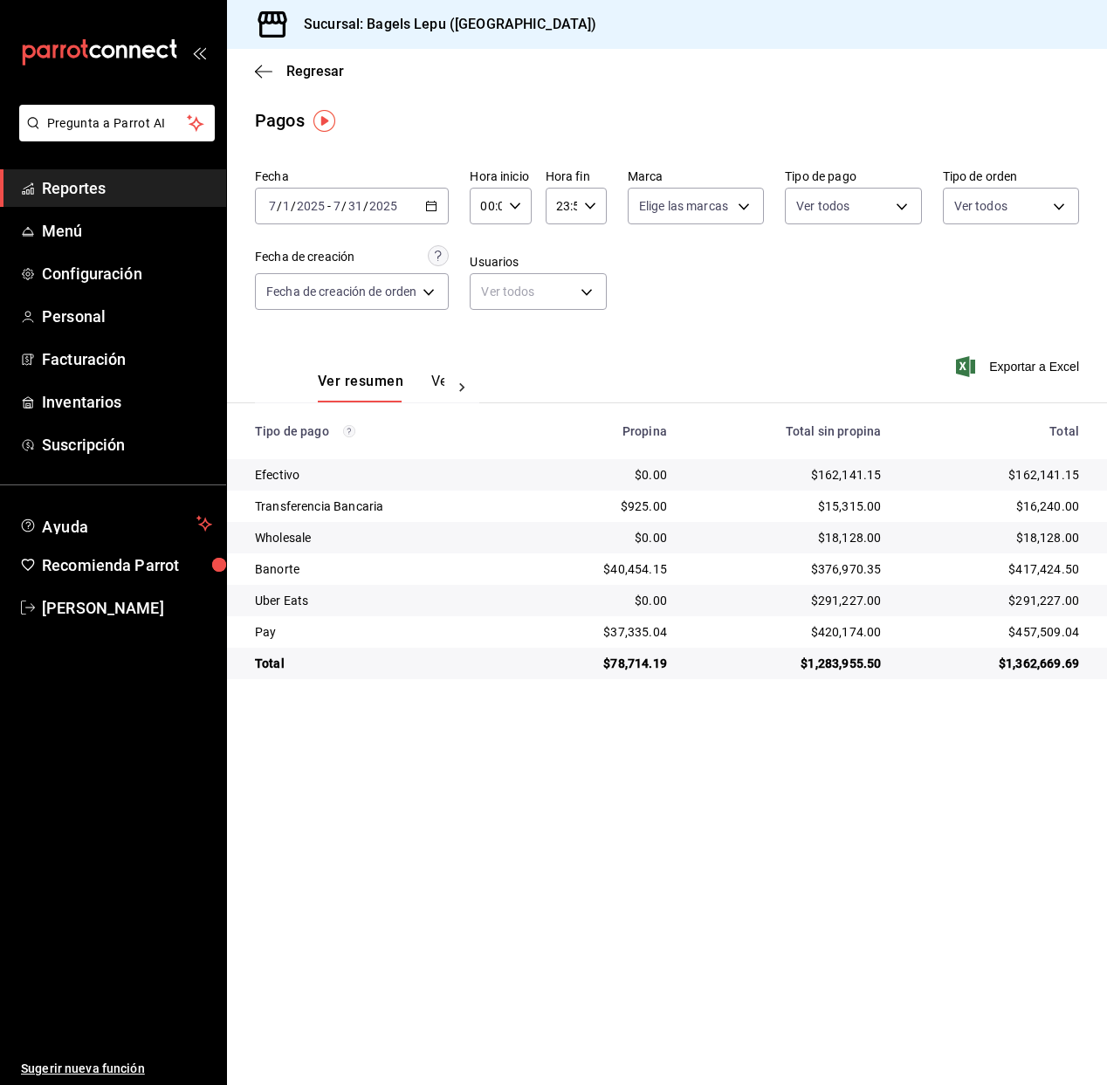
click at [437, 208] on icon "button" at bounding box center [431, 206] width 12 height 12
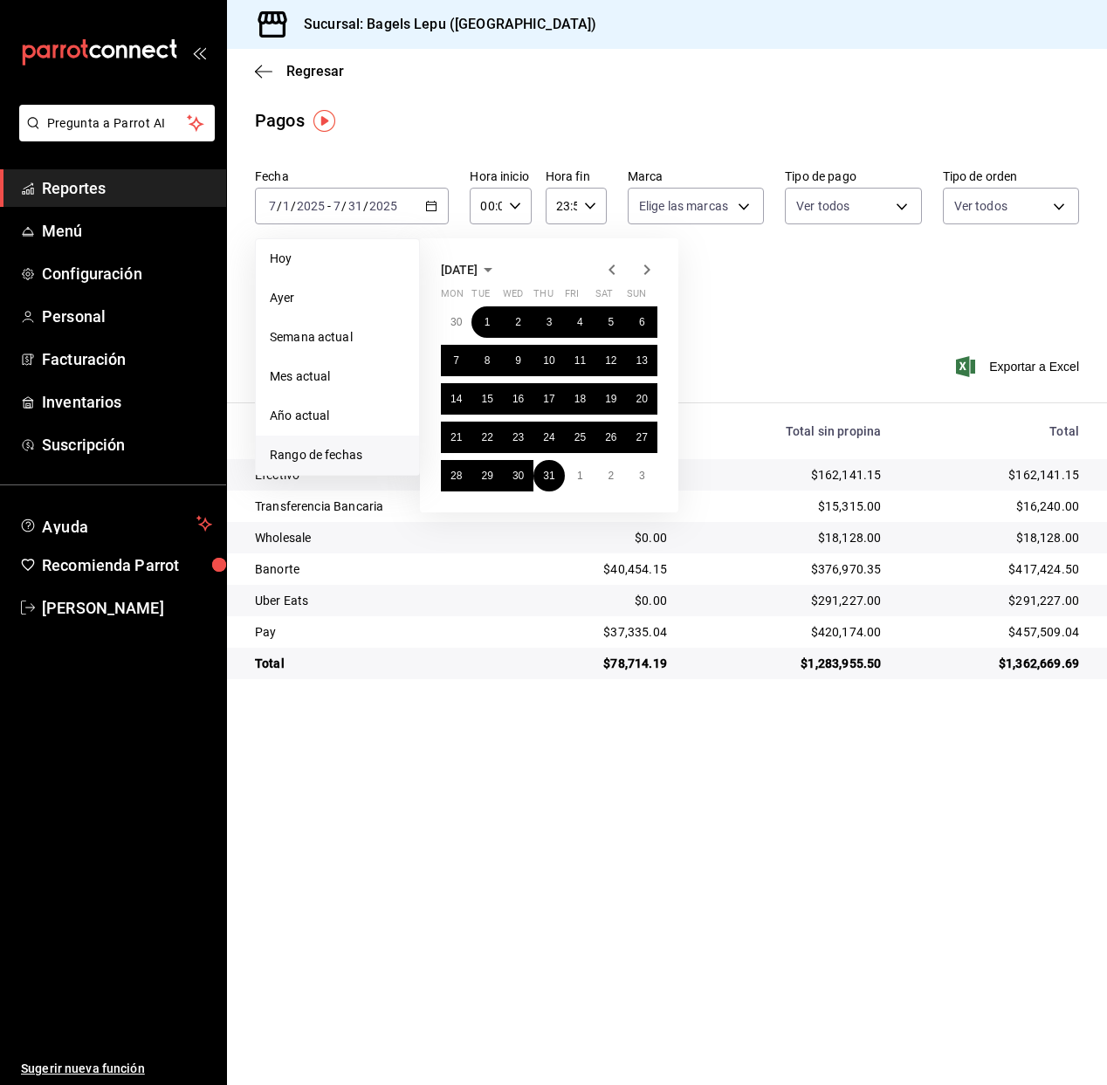
click at [650, 271] on icon "button" at bounding box center [646, 269] width 21 height 21
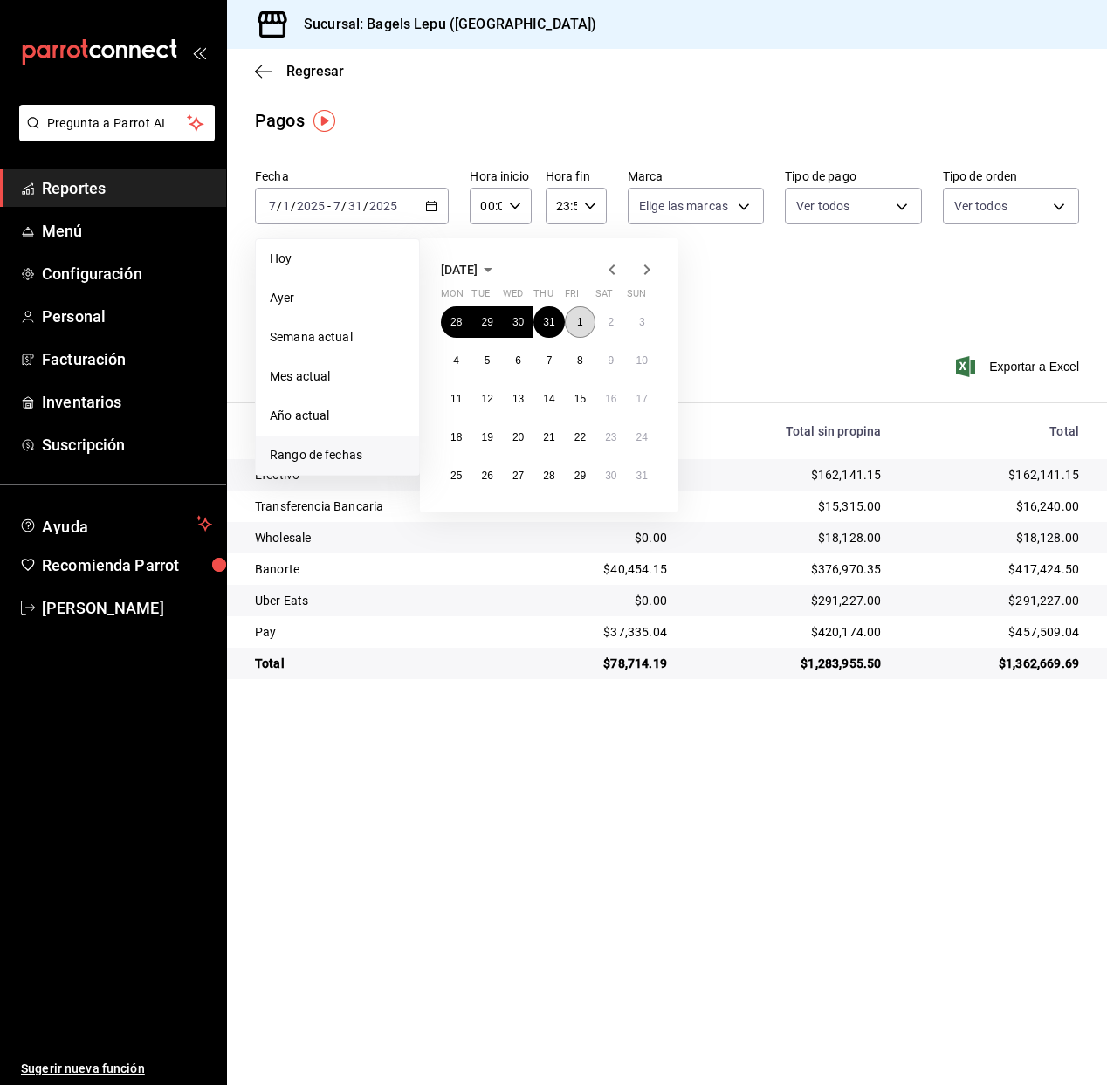
click at [579, 318] on abbr "1" at bounding box center [580, 322] width 6 height 12
click at [643, 478] on abbr "31" at bounding box center [641, 476] width 11 height 12
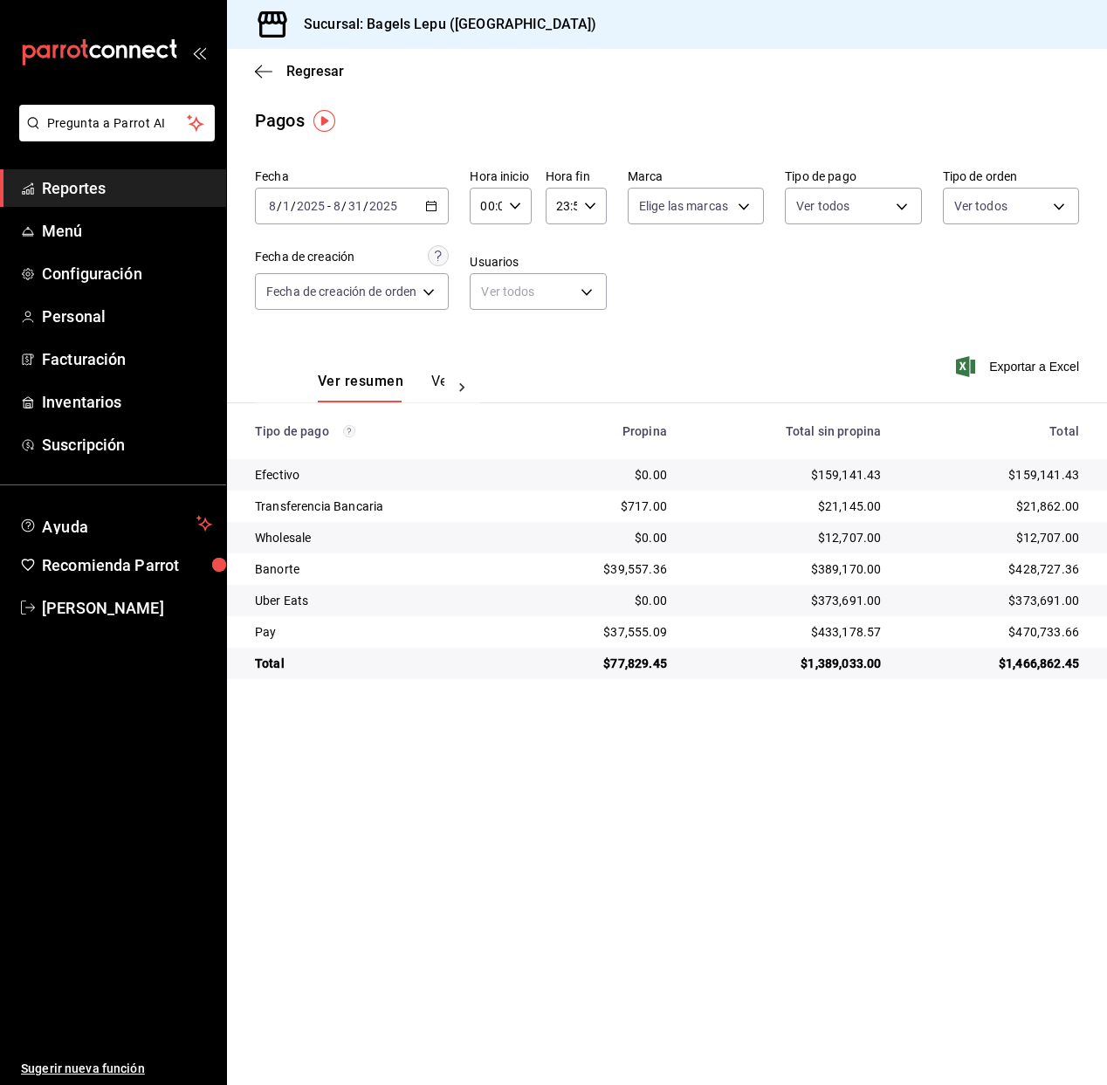
click at [435, 208] on icon "button" at bounding box center [431, 206] width 12 height 12
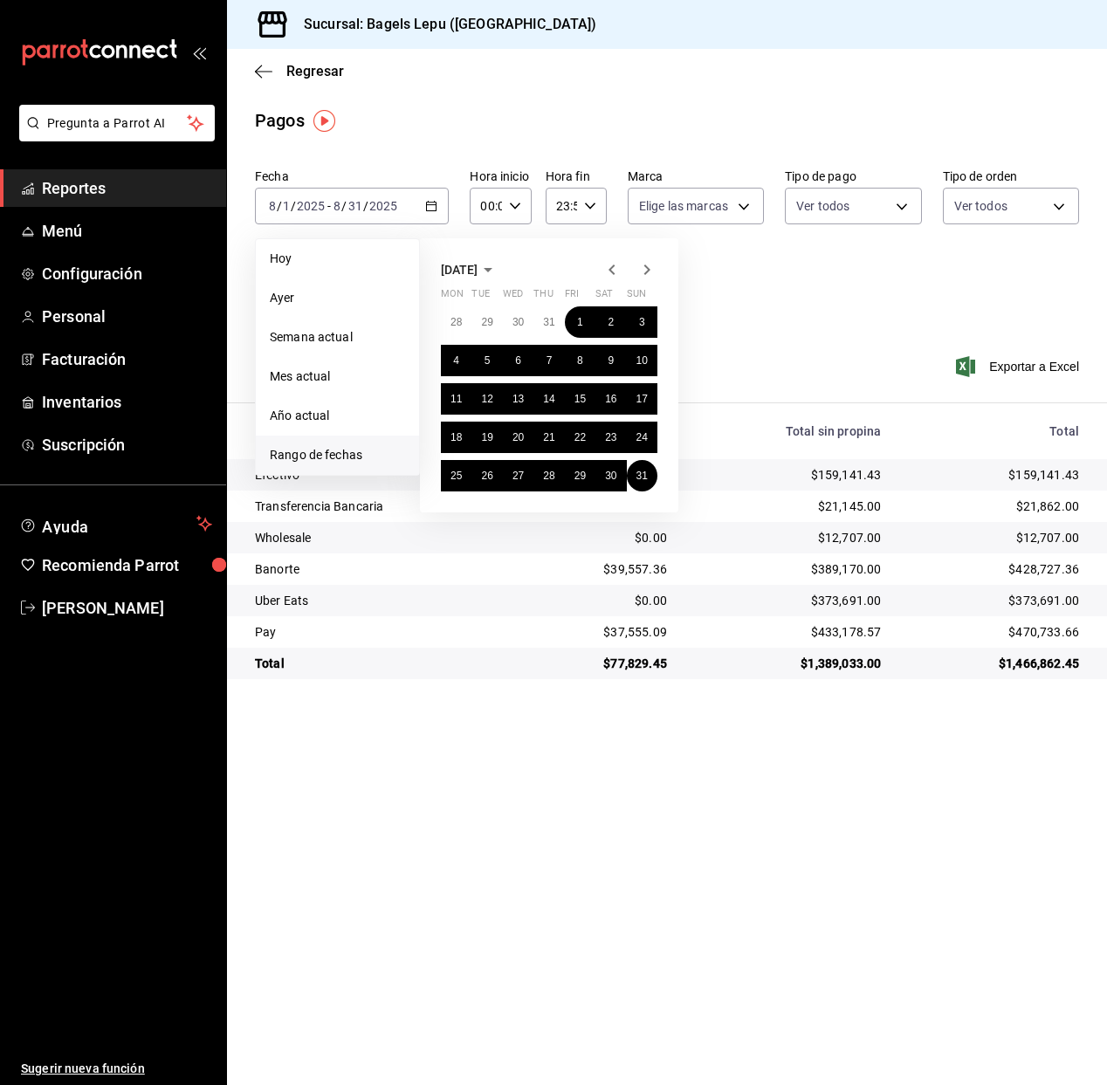
click at [477, 273] on span "August 2025" at bounding box center [459, 270] width 37 height 14
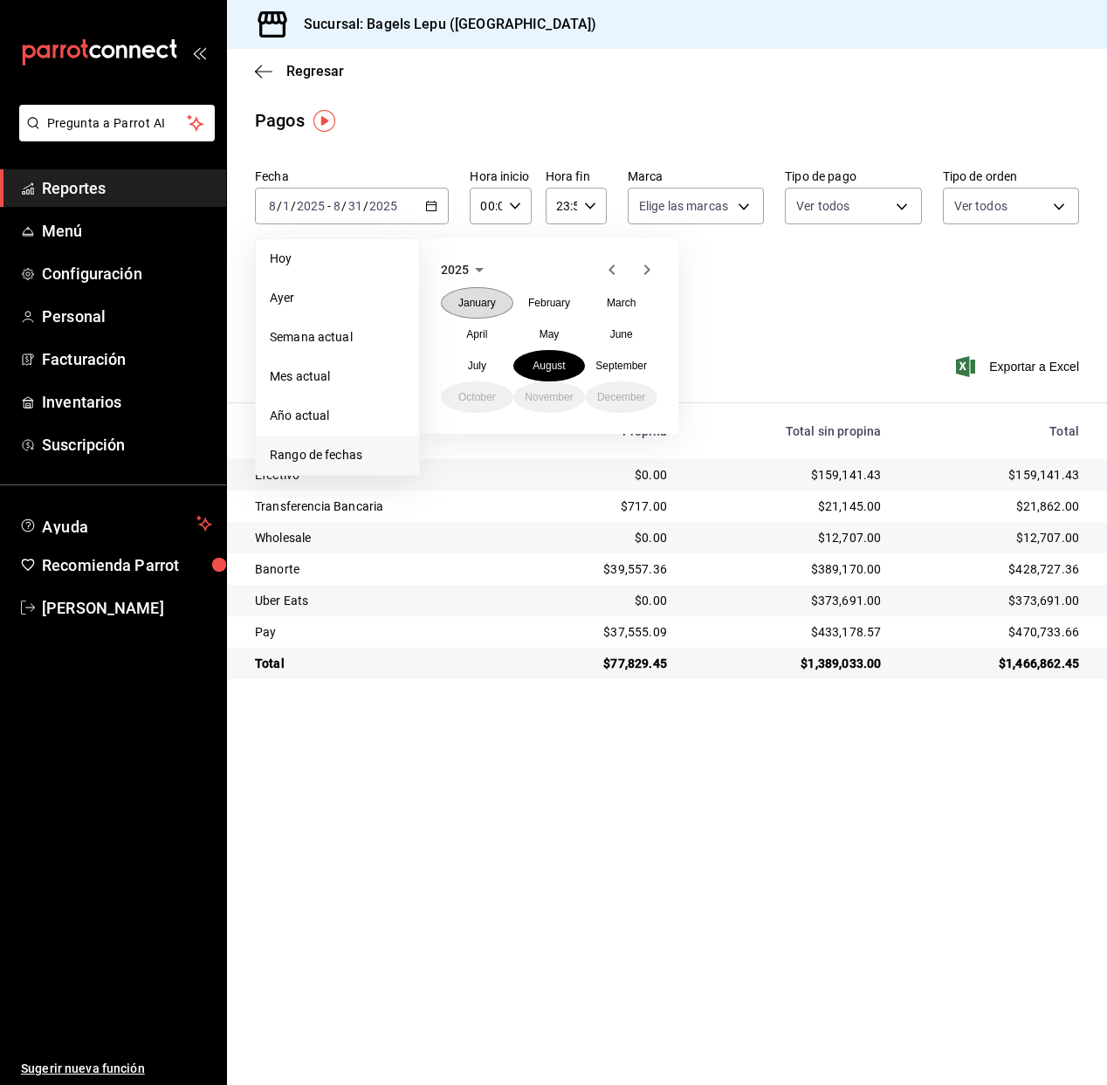
click at [482, 305] on abbr "January" at bounding box center [477, 303] width 38 height 12
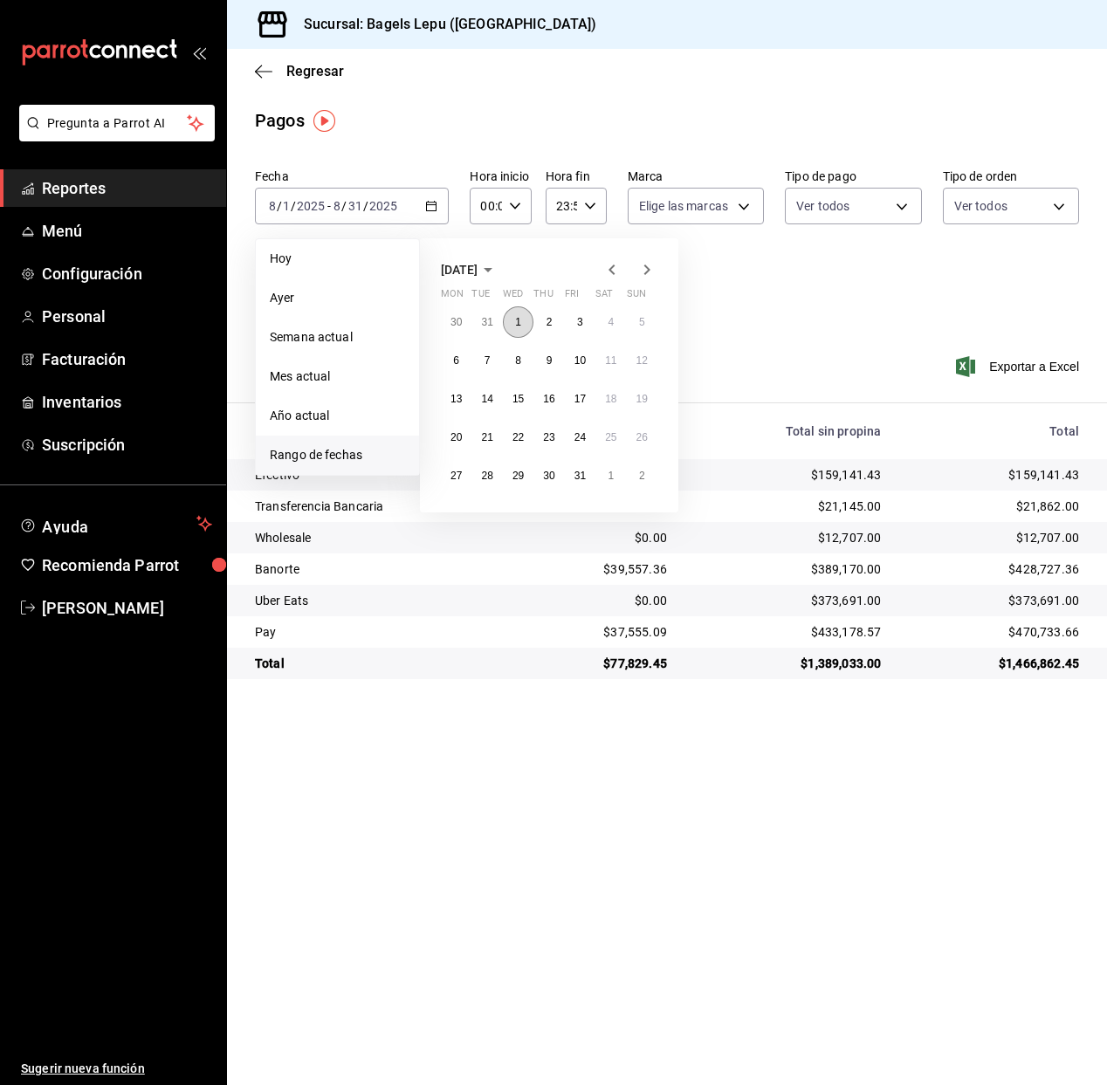
click at [508, 314] on button "1" at bounding box center [518, 321] width 31 height 31
click at [498, 276] on icon "button" at bounding box center [487, 269] width 21 height 21
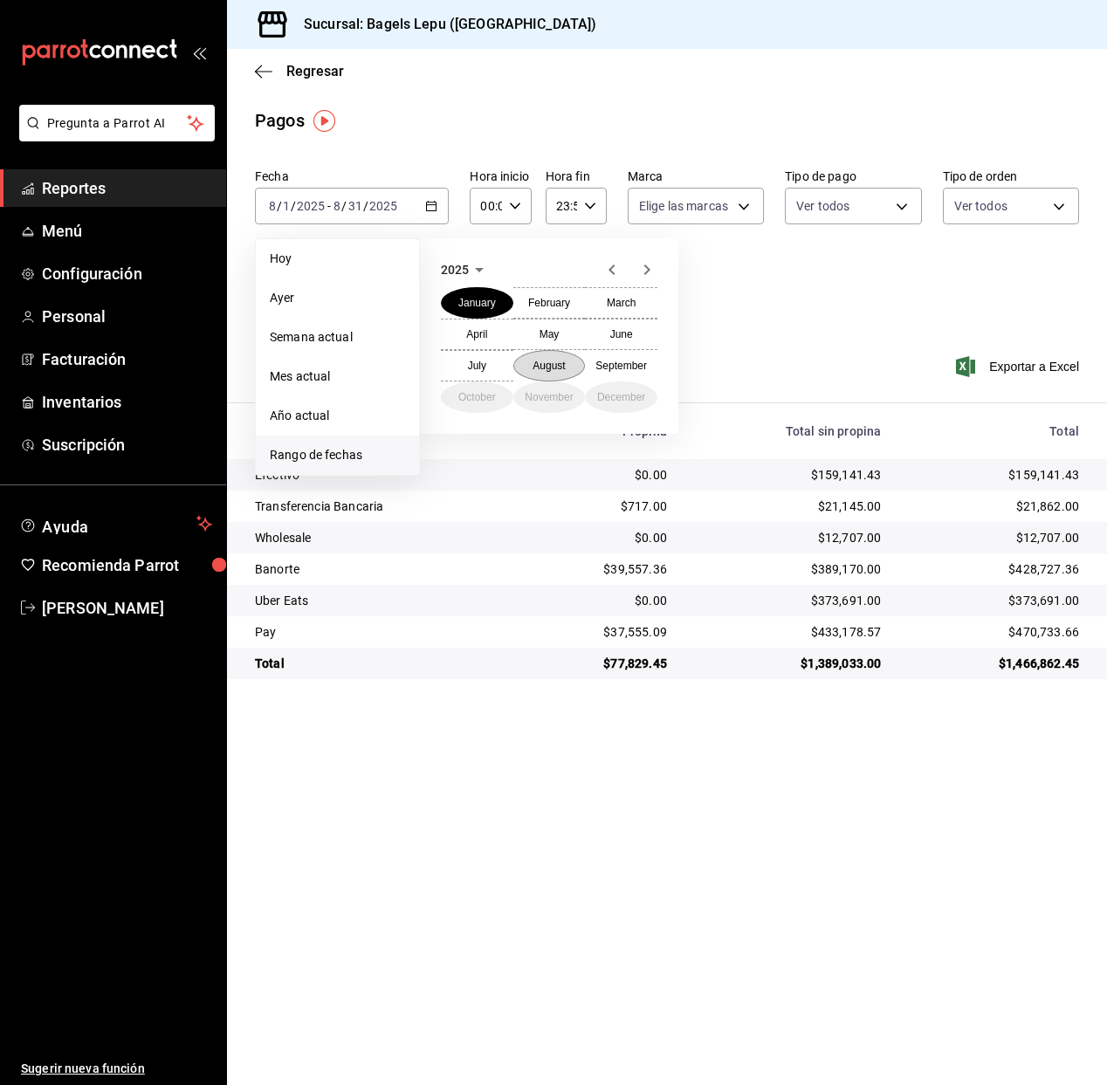
click at [538, 368] on abbr "August" at bounding box center [548, 366] width 32 height 12
click at [640, 473] on abbr "31" at bounding box center [641, 476] width 11 height 12
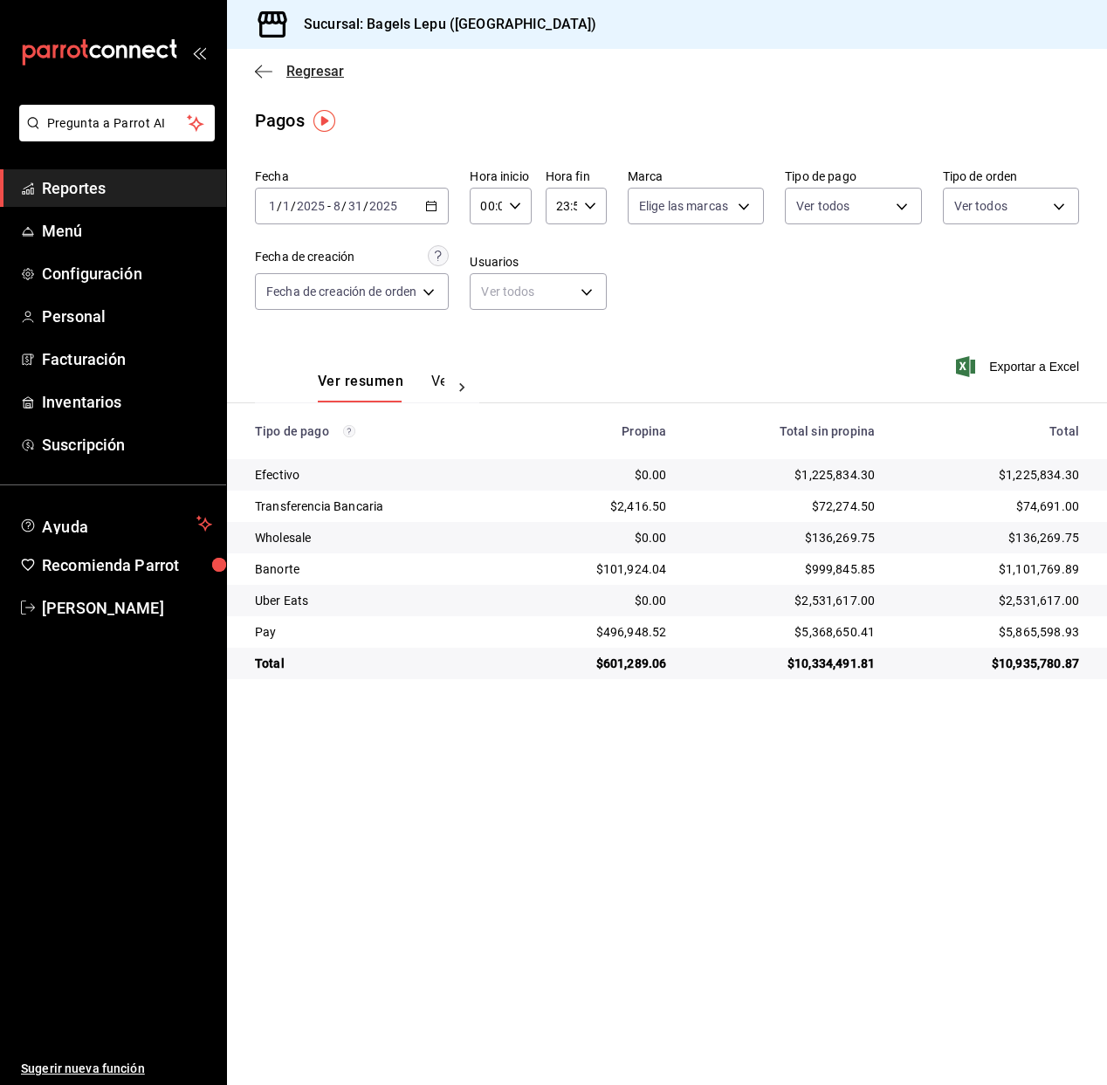
click at [277, 72] on span "Regresar" at bounding box center [299, 71] width 89 height 17
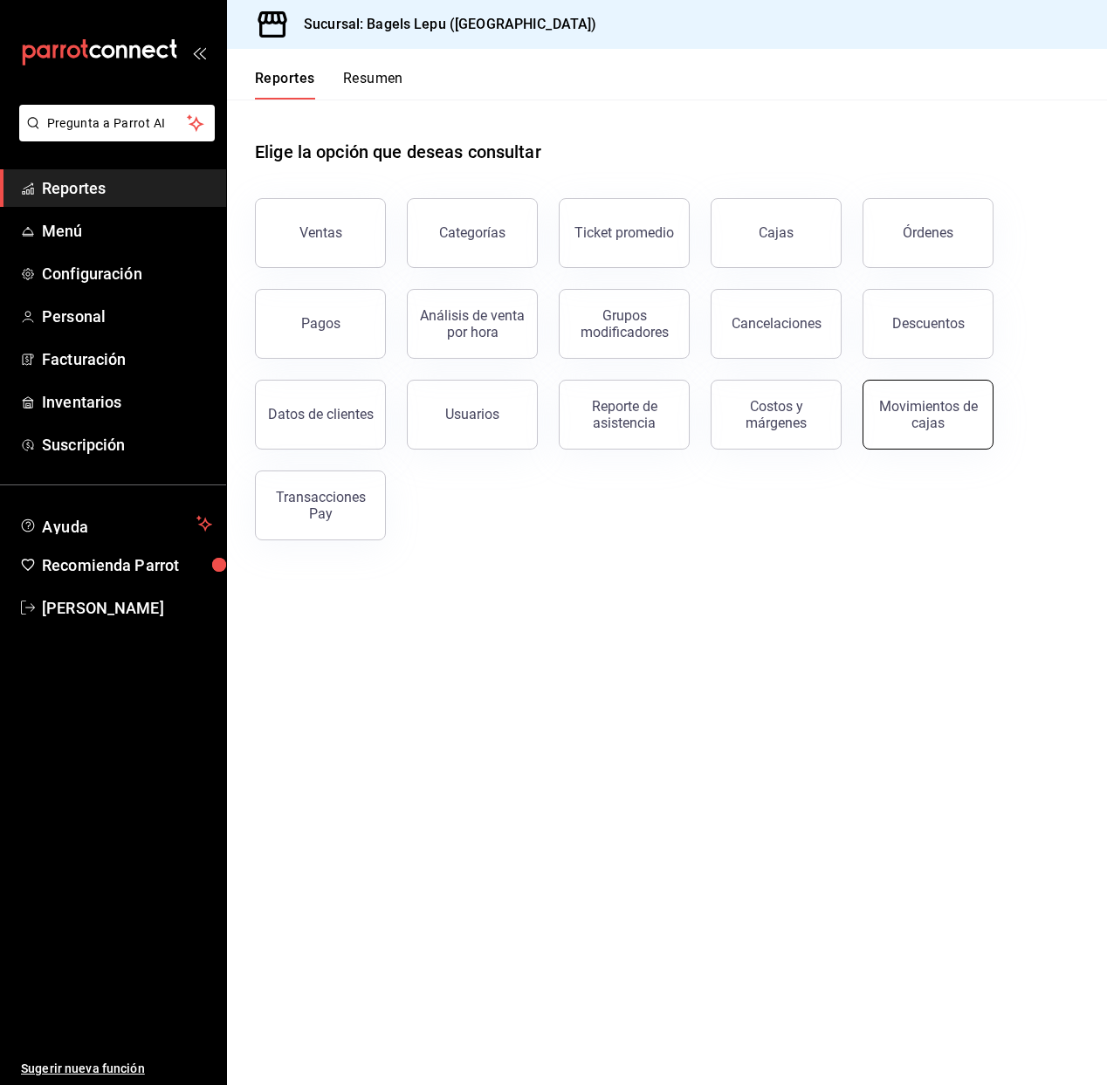
click at [917, 405] on div "Movimientos de cajas" at bounding box center [928, 414] width 108 height 33
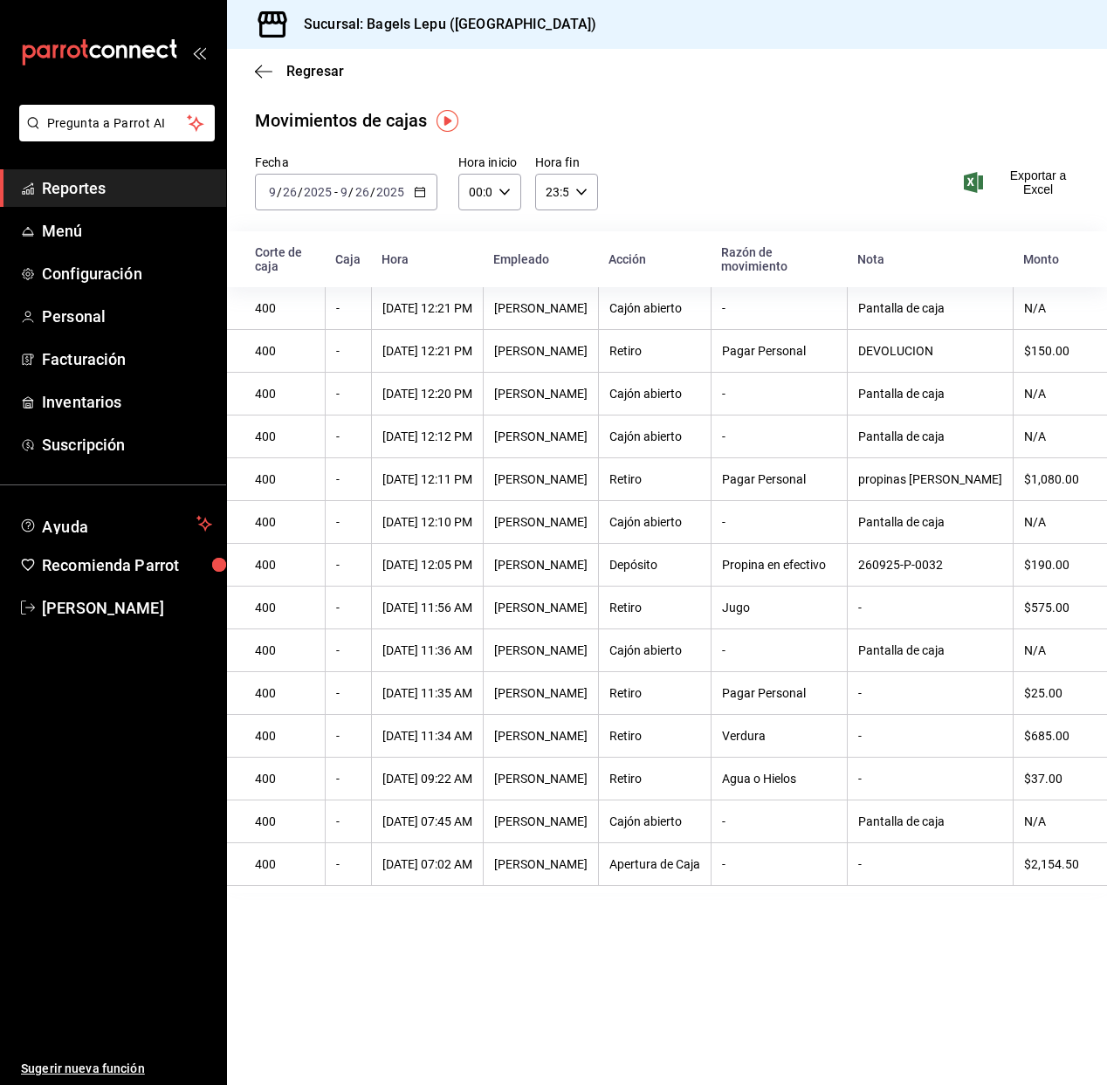
click at [415, 188] on \(Stroke\) "button" at bounding box center [420, 193] width 10 height 10
click at [301, 430] on li "Rango de fechas" at bounding box center [337, 441] width 163 height 39
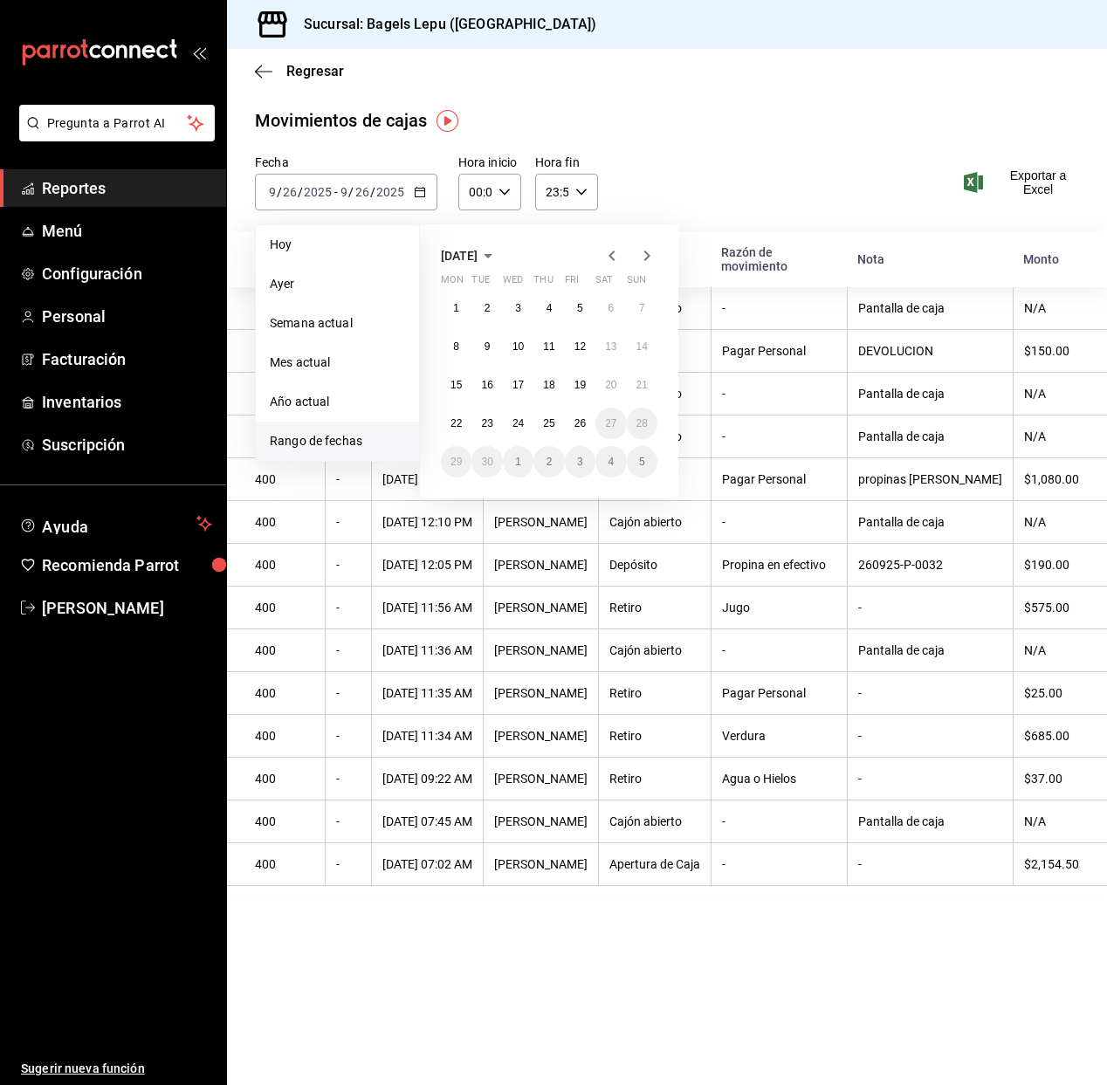
click at [498, 252] on icon "button" at bounding box center [487, 255] width 21 height 21
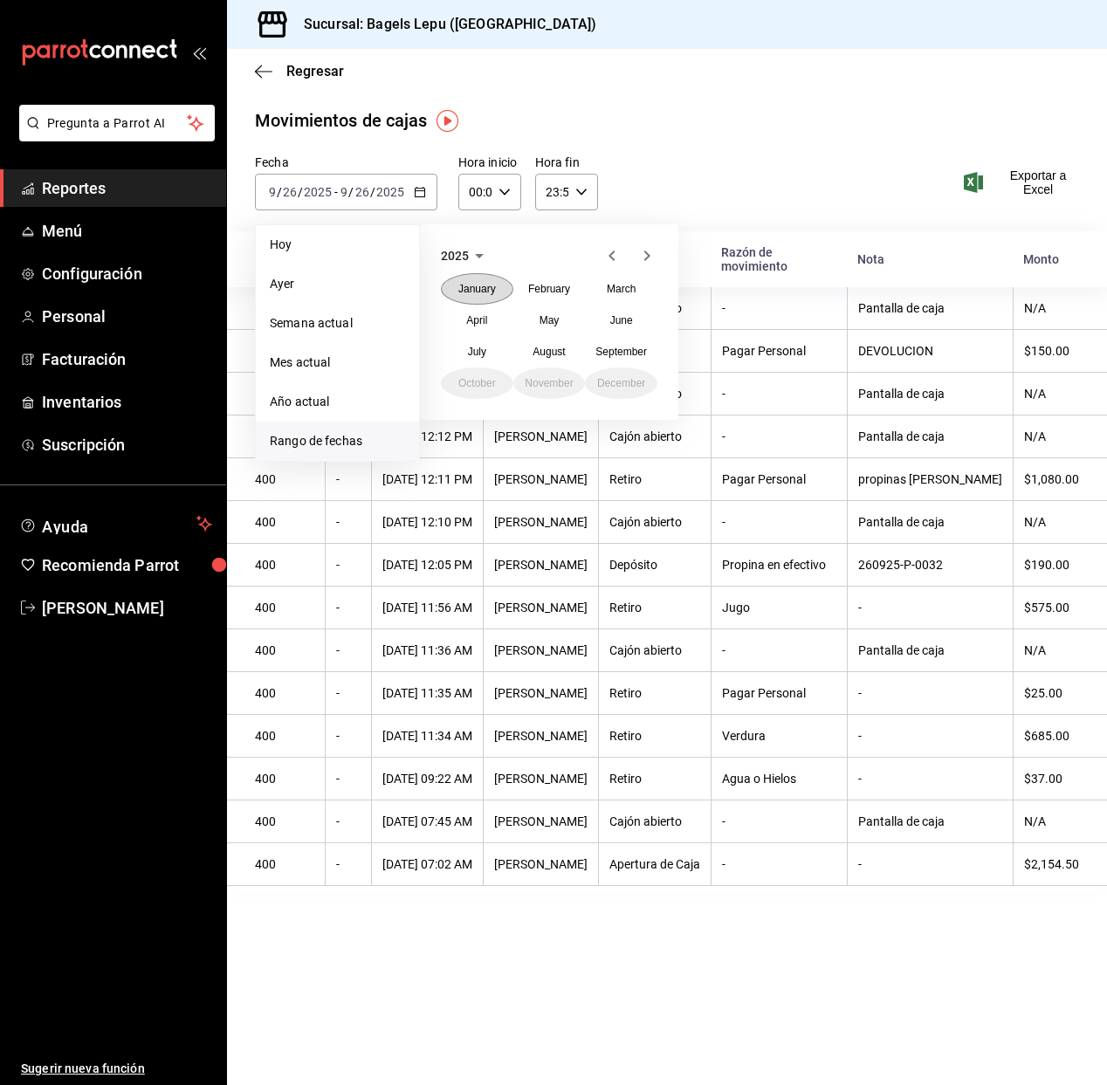
click at [469, 293] on abbr "January" at bounding box center [477, 289] width 38 height 12
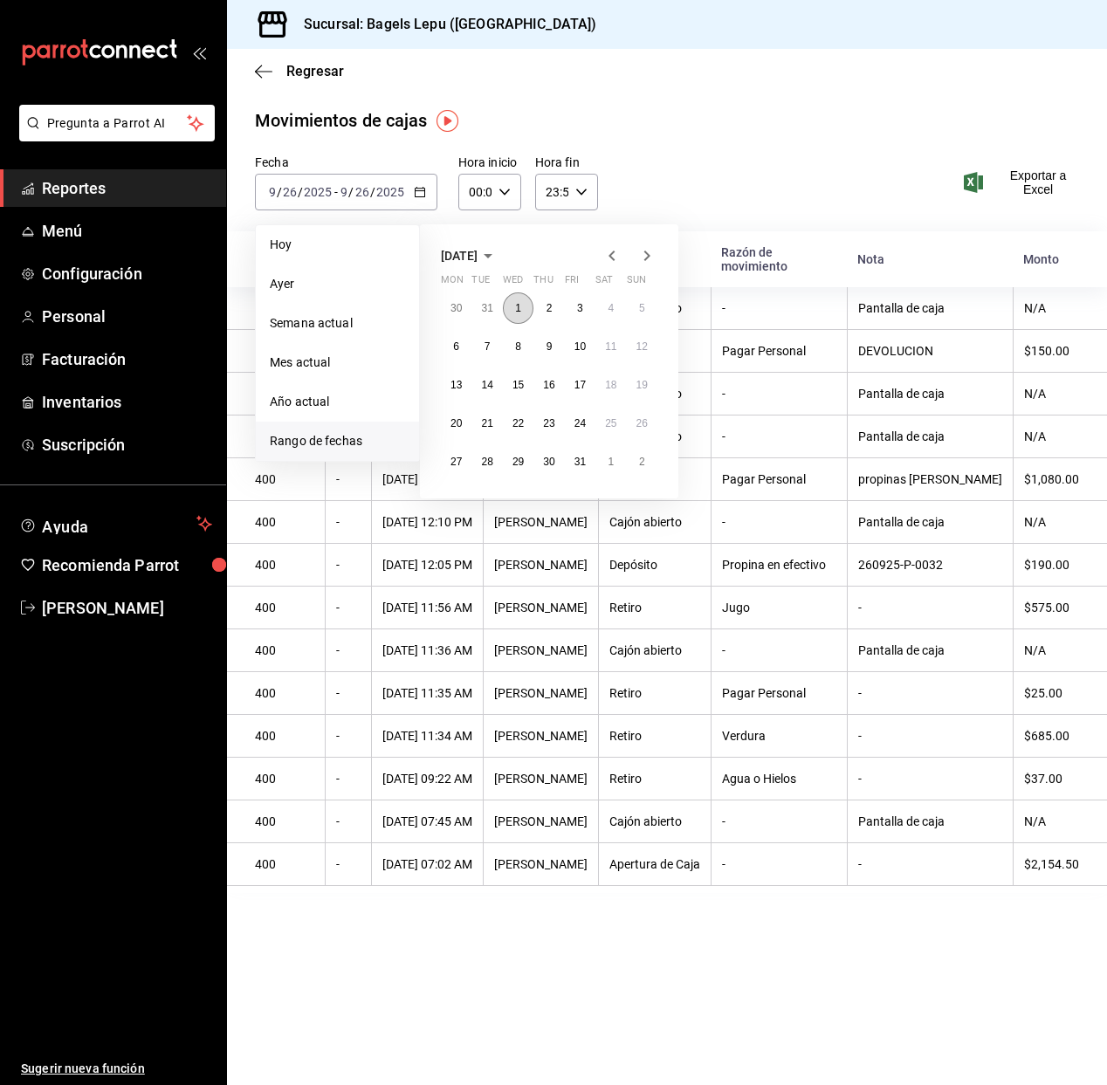
click at [524, 309] on button "1" at bounding box center [518, 307] width 31 height 31
click at [498, 257] on icon "button" at bounding box center [487, 255] width 21 height 21
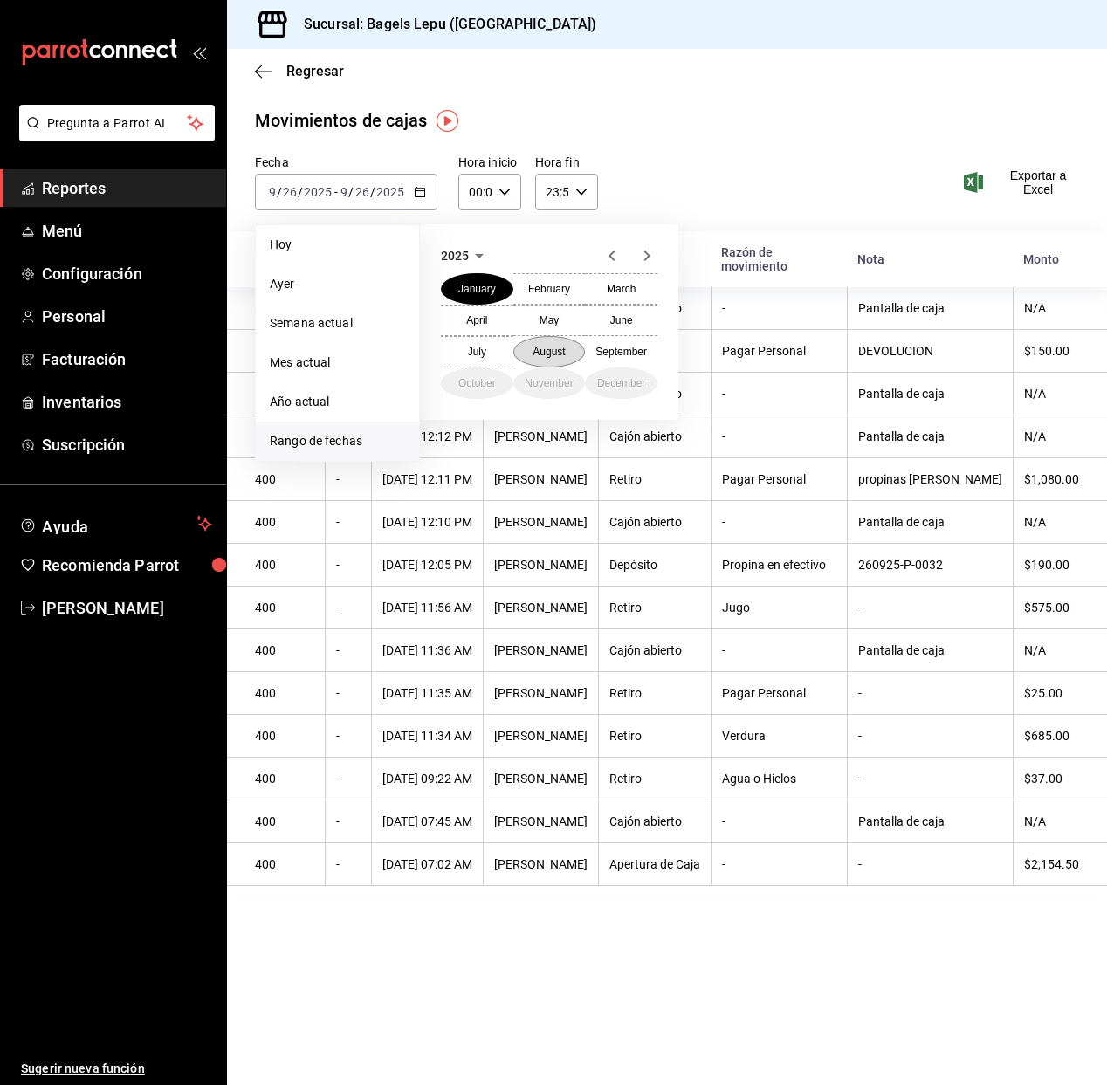
click at [568, 356] on button "August" at bounding box center [549, 351] width 72 height 31
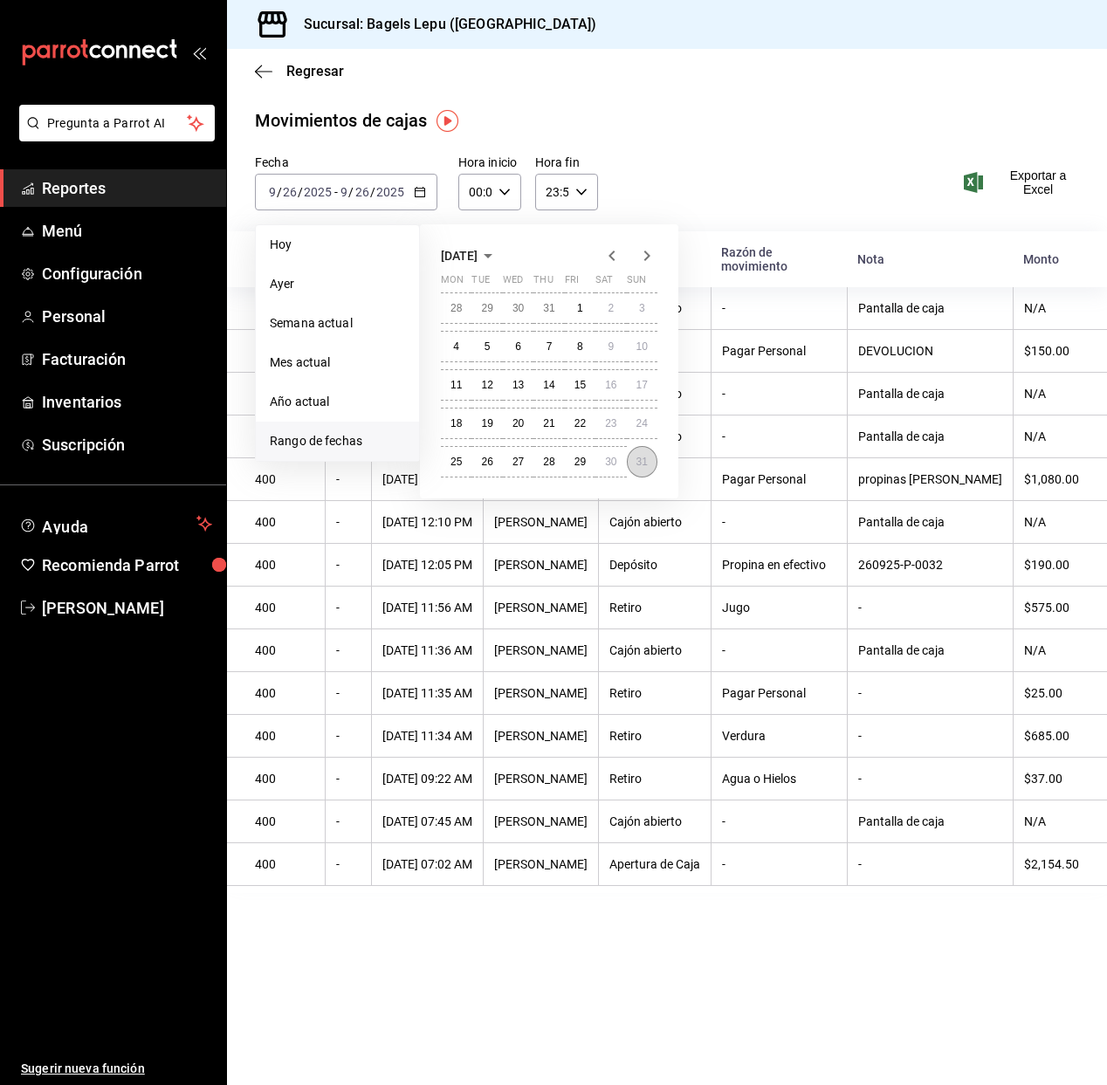
click at [639, 456] on abbr "31" at bounding box center [641, 462] width 11 height 12
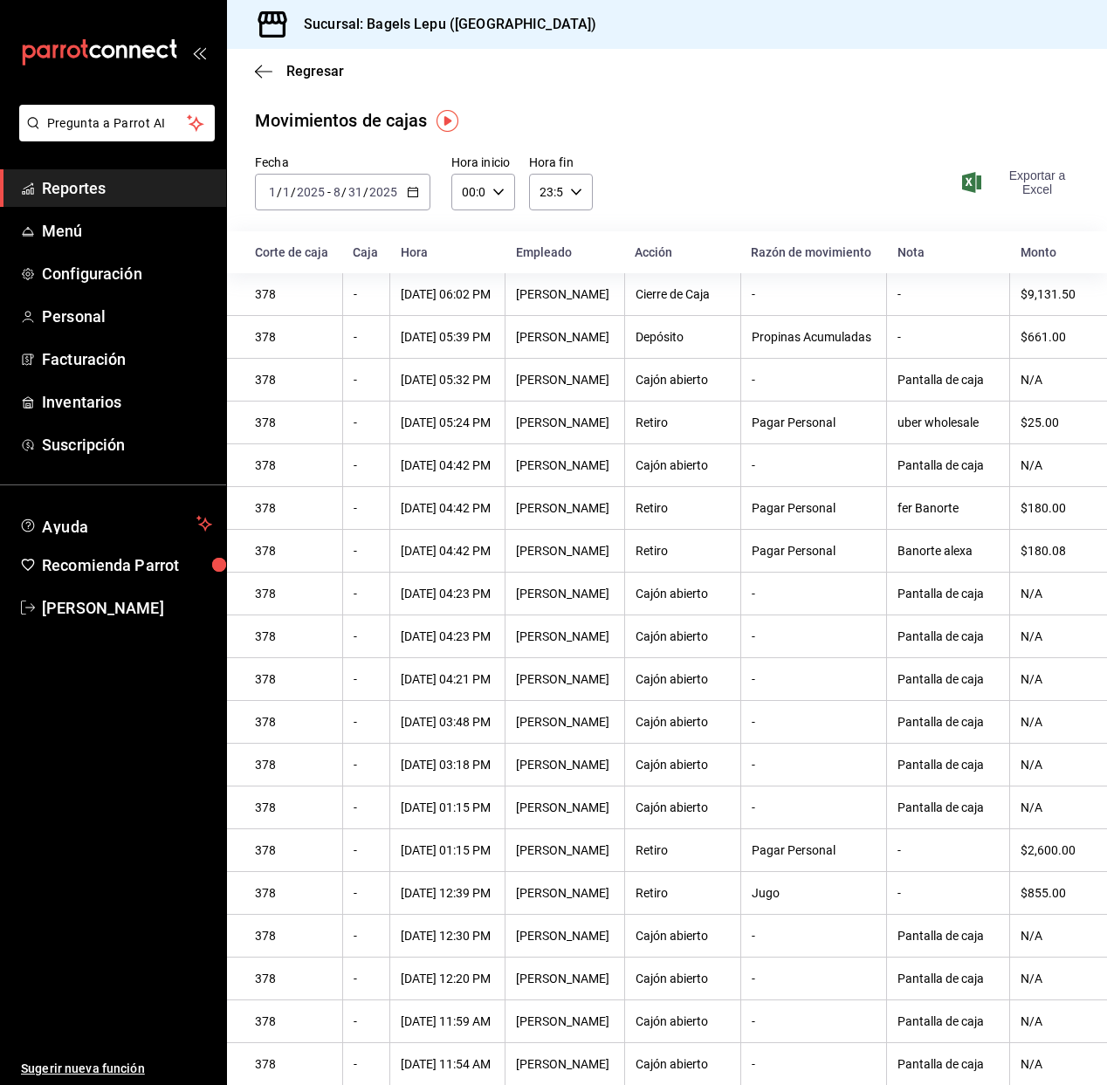
click at [1024, 189] on span "Exportar a Excel" at bounding box center [1021, 182] width 113 height 28
click at [408, 192] on icon "button" at bounding box center [413, 192] width 12 height 12
click at [411, 191] on icon "button" at bounding box center [413, 192] width 12 height 12
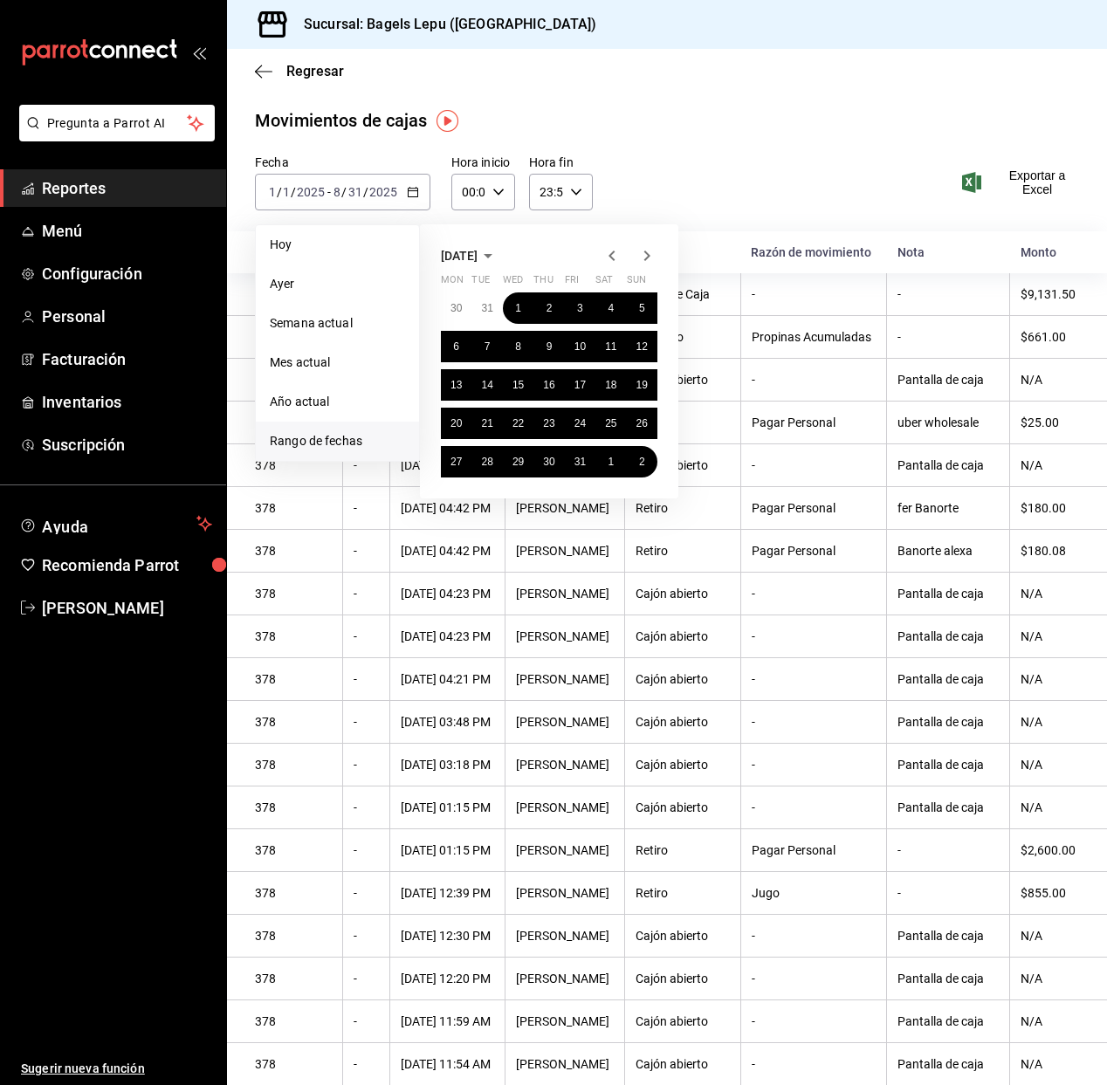
click at [344, 439] on span "Rango de fechas" at bounding box center [337, 441] width 135 height 18
click at [515, 303] on abbr "1" at bounding box center [518, 308] width 6 height 12
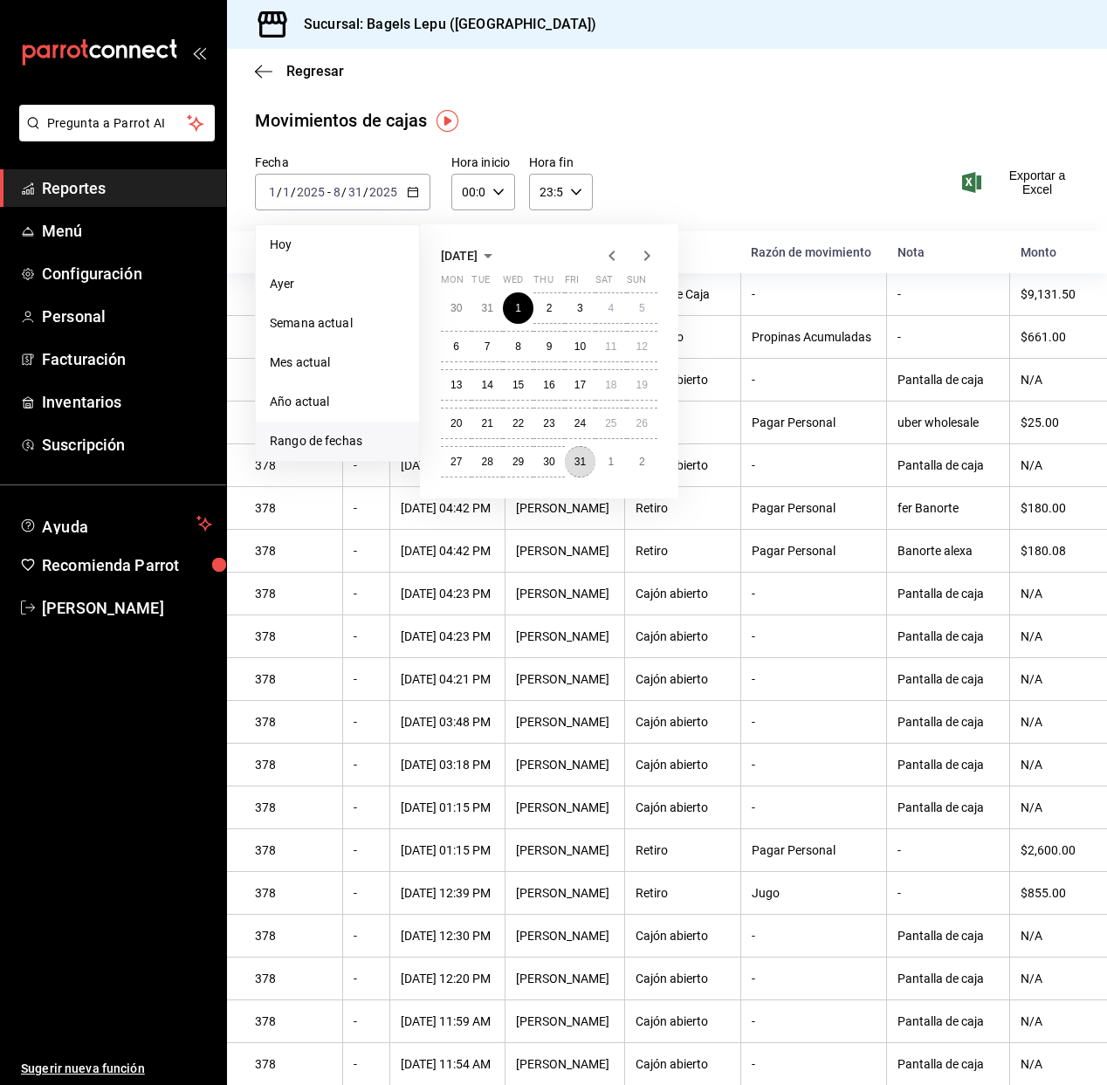
click at [573, 456] on button "31" at bounding box center [580, 461] width 31 height 31
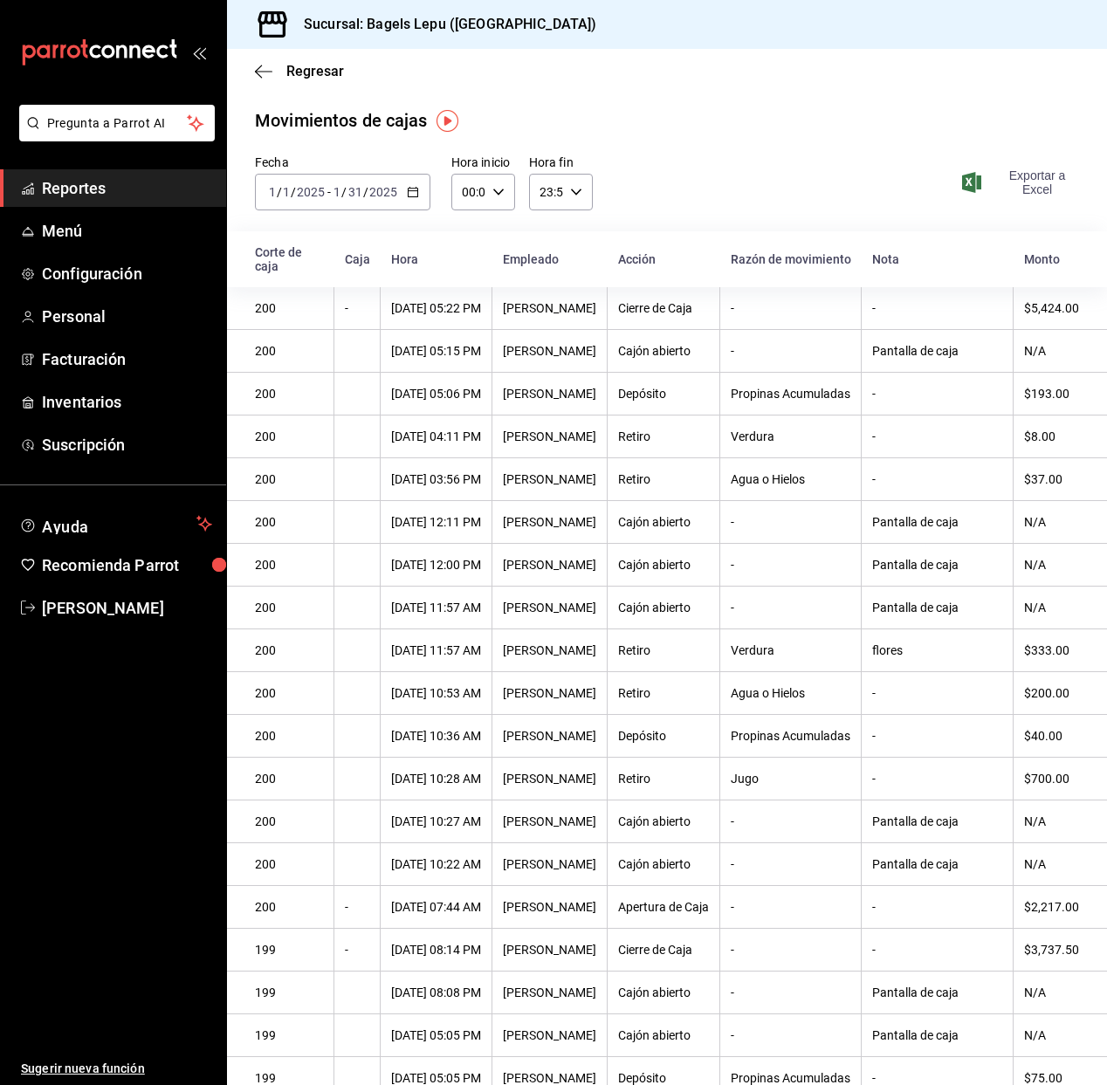
click at [1035, 182] on span "Exportar a Excel" at bounding box center [1021, 182] width 113 height 28
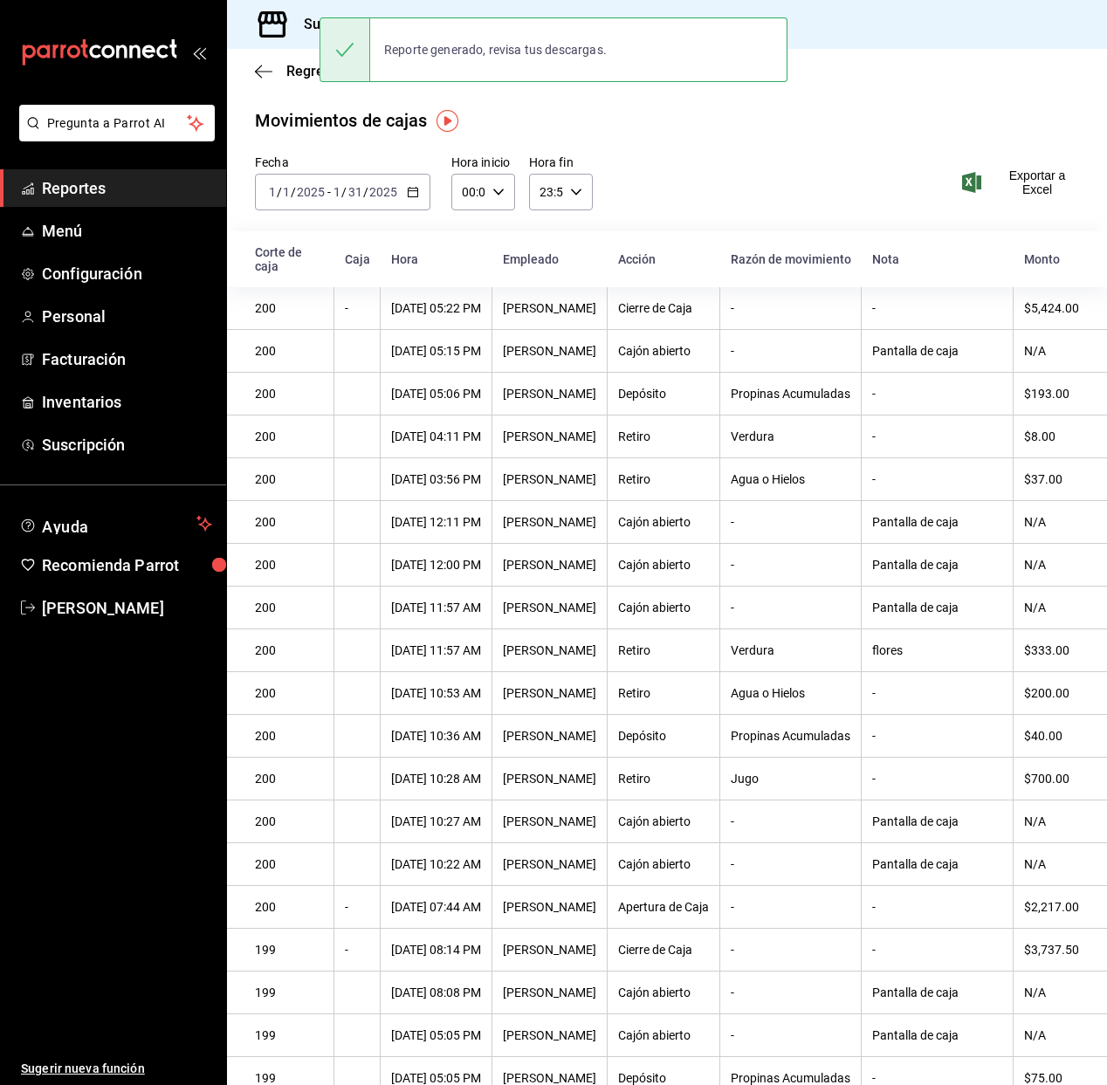
click at [358, 198] on input "31" at bounding box center [355, 192] width 16 height 14
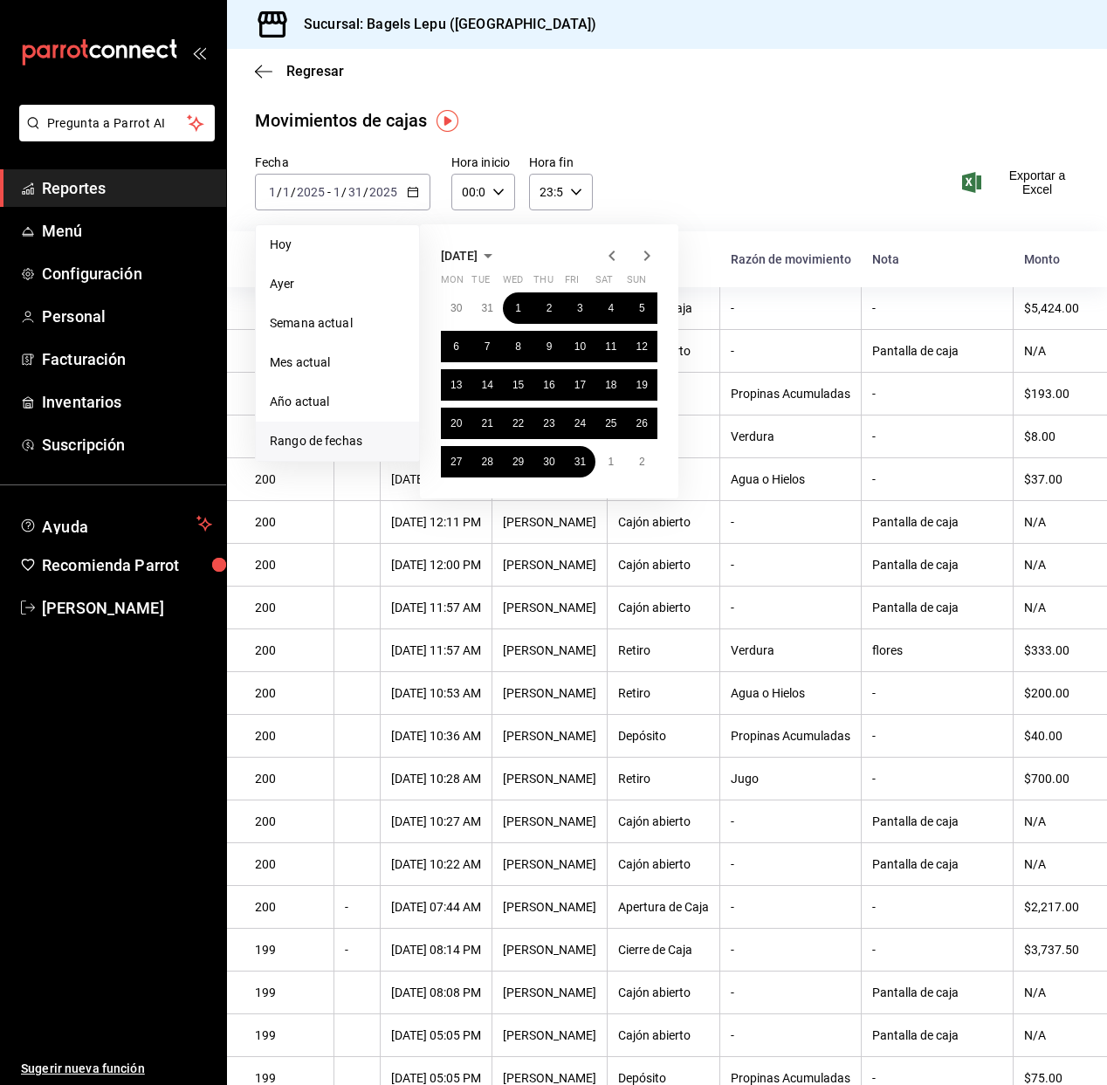
click at [645, 253] on icon "button" at bounding box center [646, 255] width 21 height 21
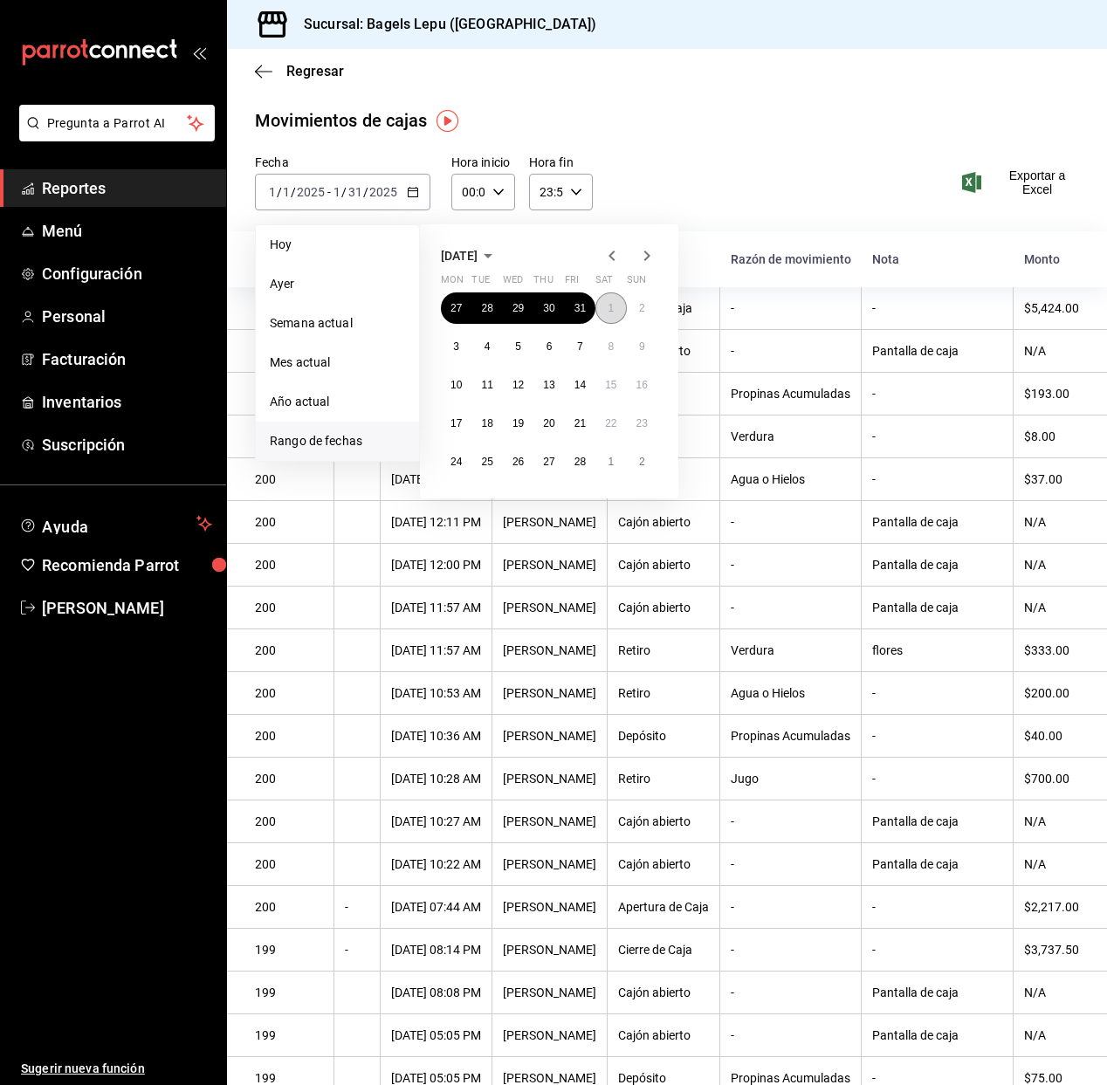
click at [600, 305] on button "1" at bounding box center [610, 307] width 31 height 31
click at [588, 460] on button "28" at bounding box center [580, 461] width 31 height 31
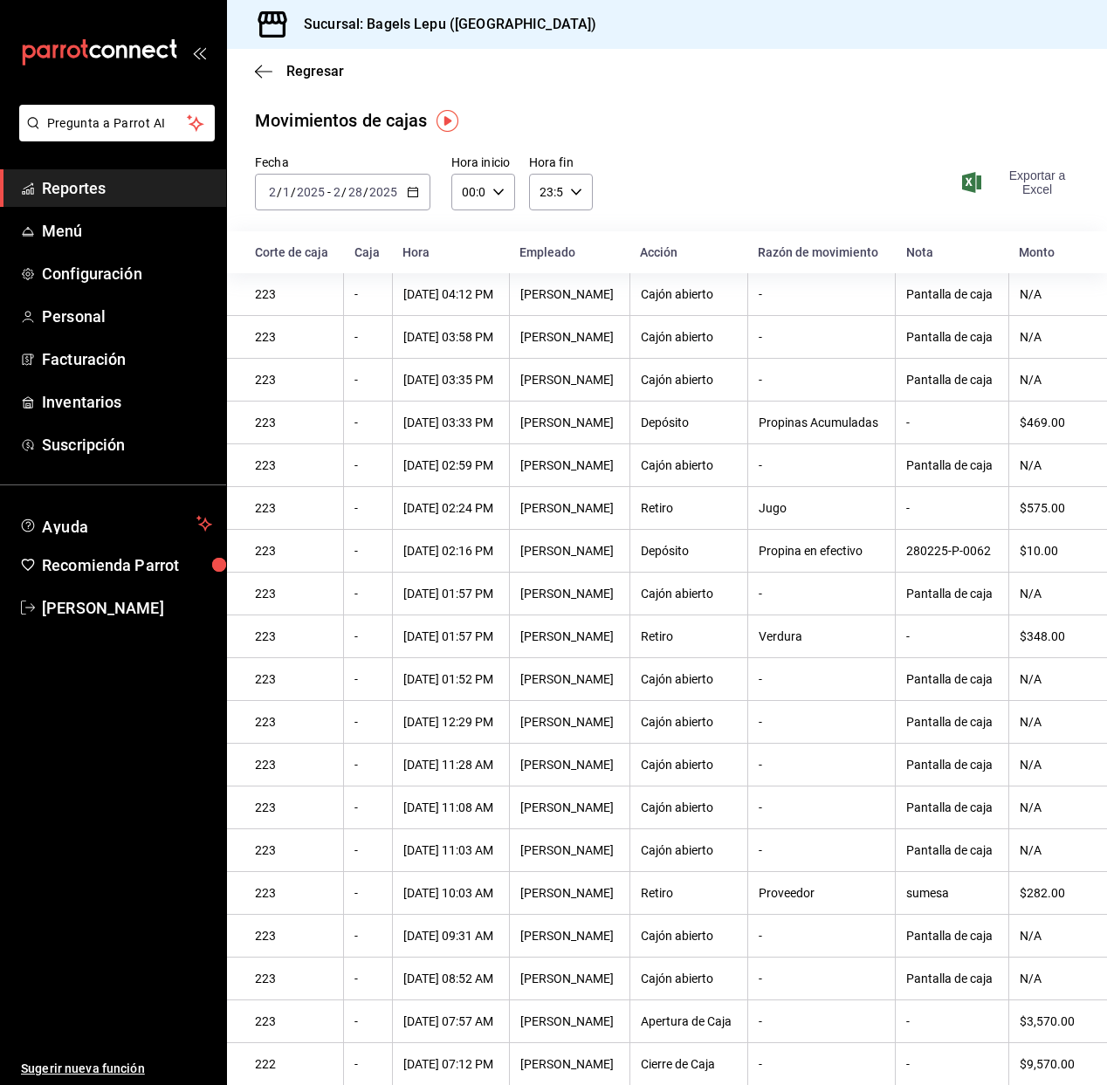
click at [1023, 171] on span "Exportar a Excel" at bounding box center [1021, 182] width 113 height 28
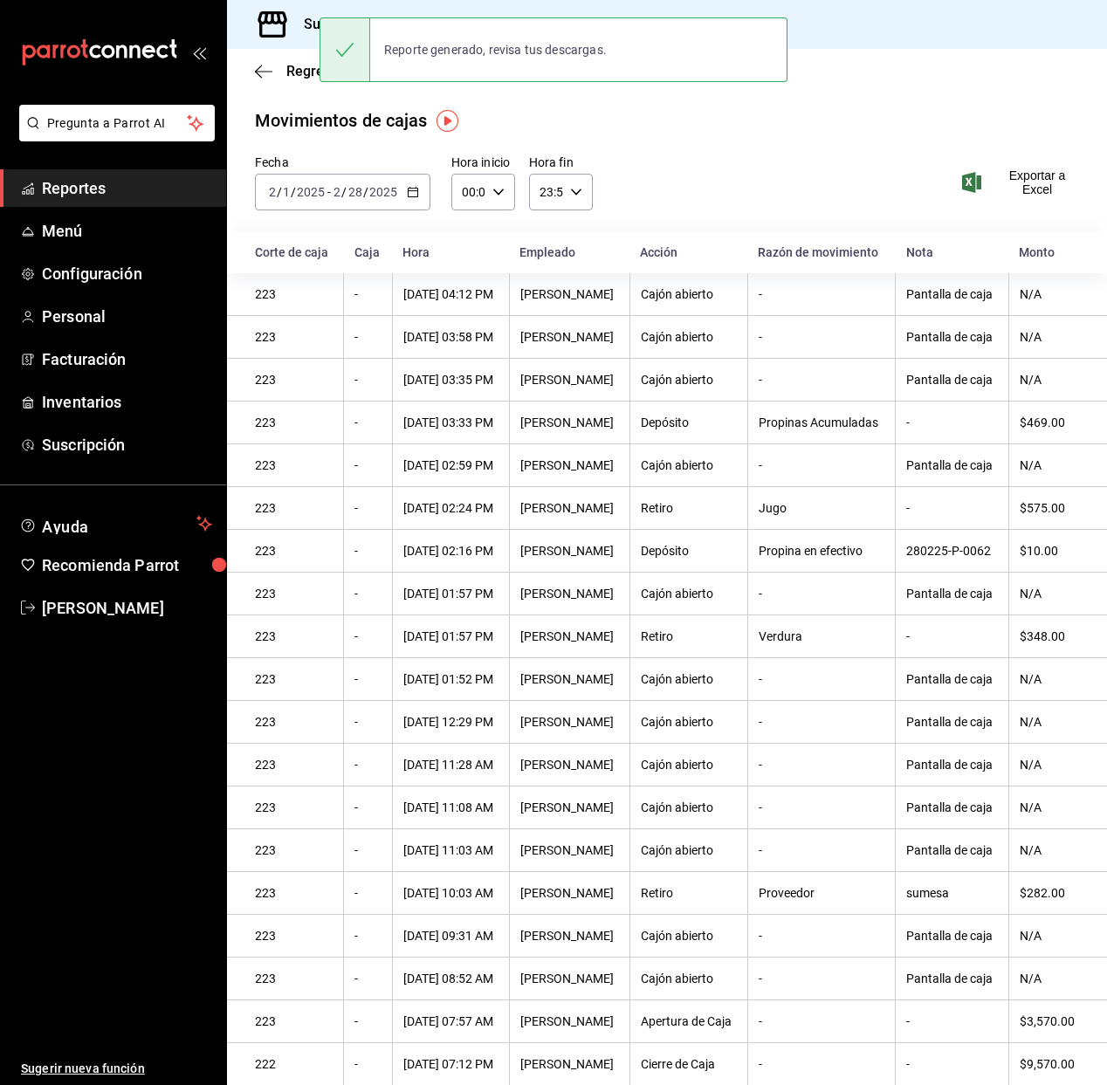
click at [328, 206] on div "2025-02-01 2 / 1 / 2025 - 2025-02-28 2 / 28 / 2025" at bounding box center [342, 192] width 175 height 37
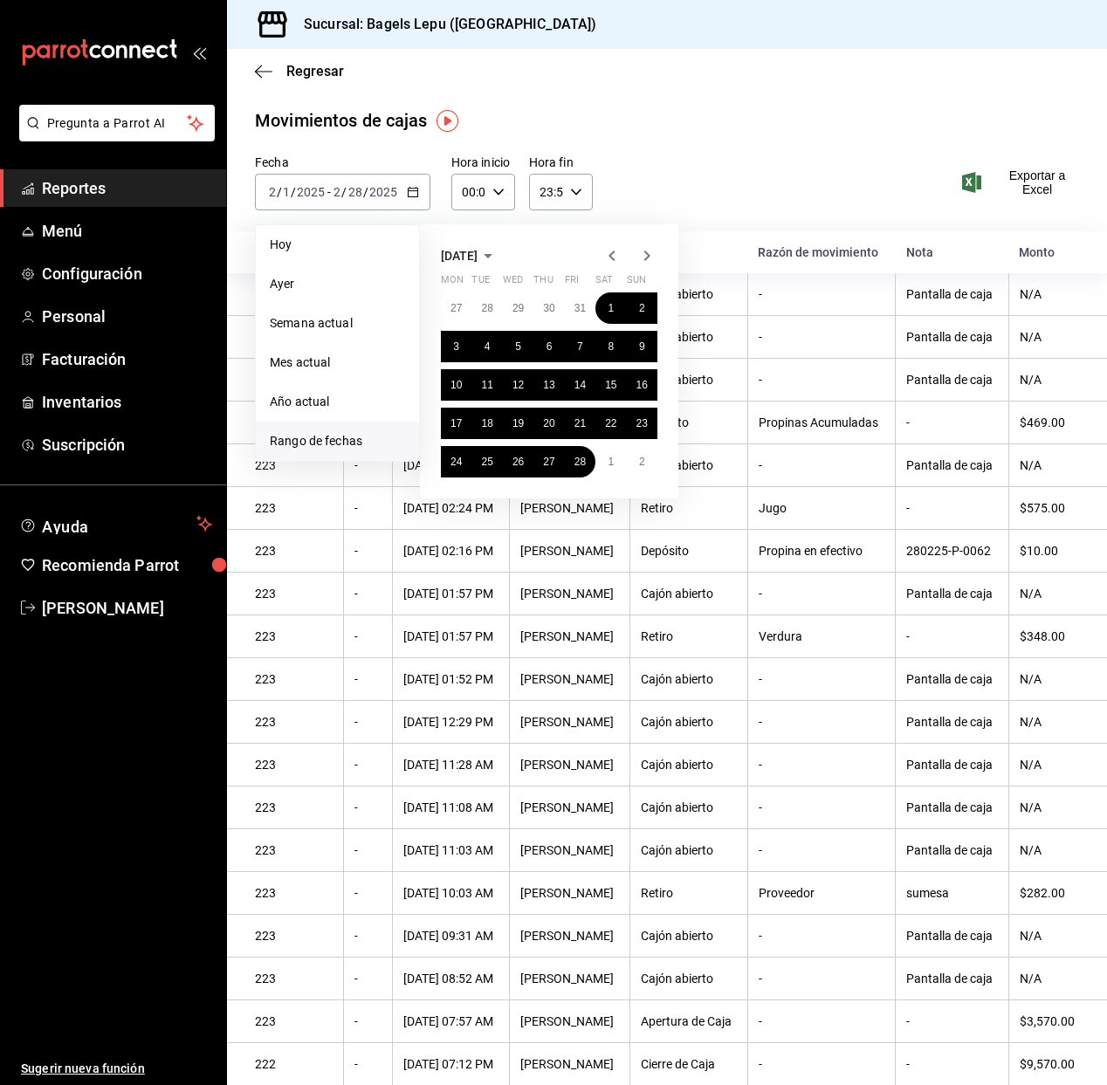
click at [642, 257] on icon "button" at bounding box center [646, 255] width 21 height 21
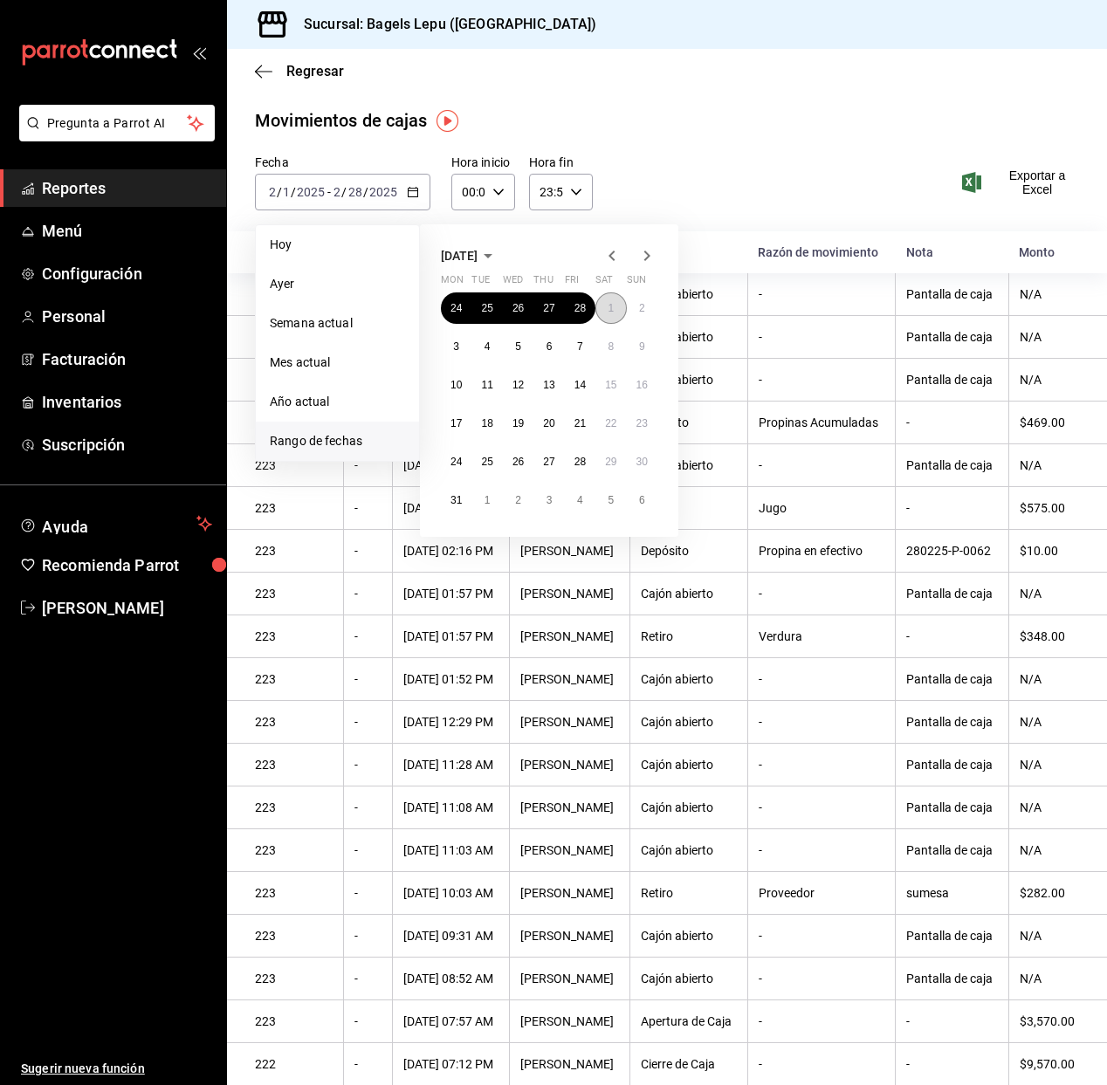
click at [614, 301] on button "1" at bounding box center [610, 307] width 31 height 31
click at [461, 501] on abbr "31" at bounding box center [455, 500] width 11 height 12
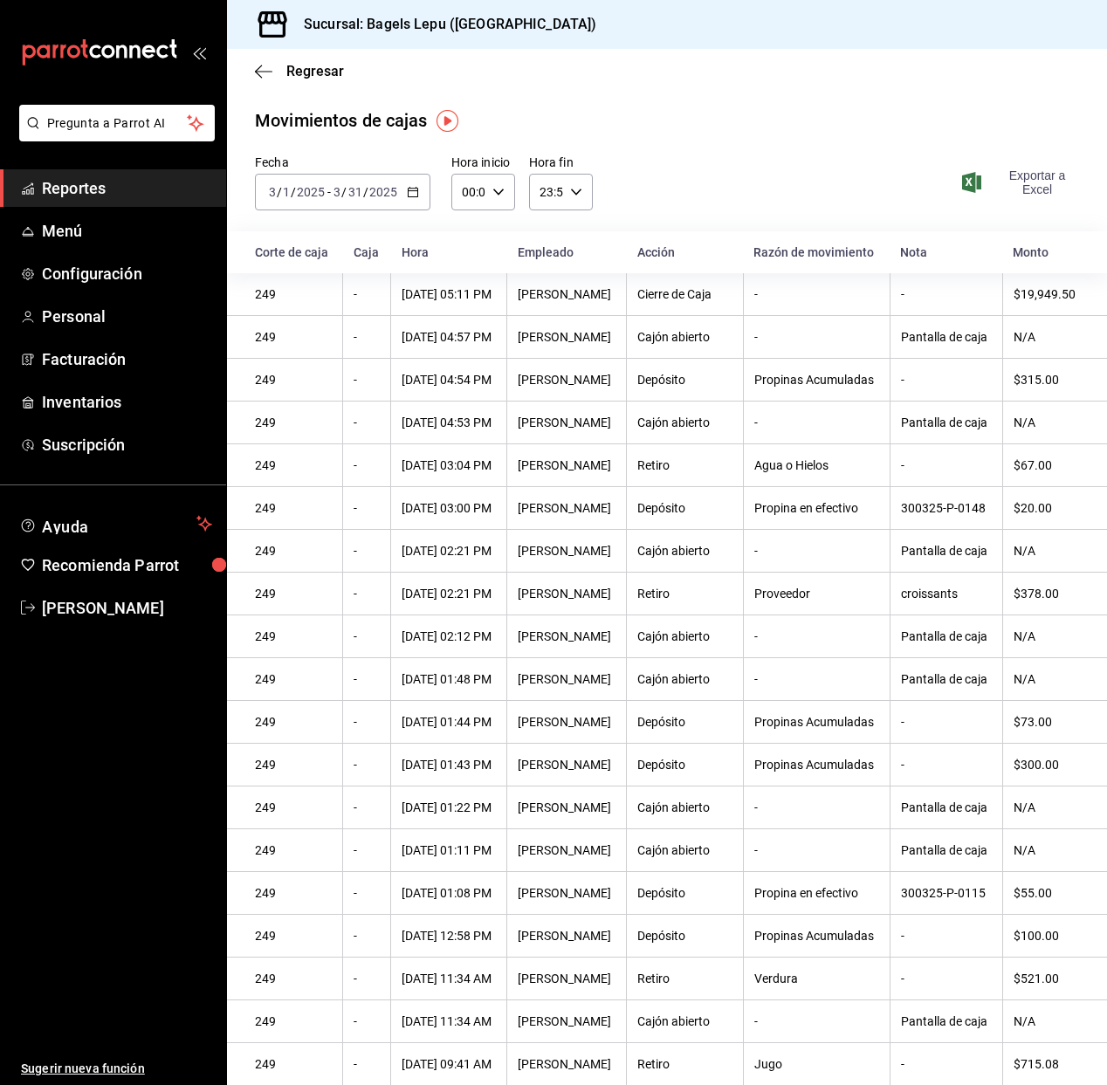
click at [1019, 188] on span "Exportar a Excel" at bounding box center [1021, 182] width 113 height 28
click at [409, 192] on icon "button" at bounding box center [413, 192] width 12 height 12
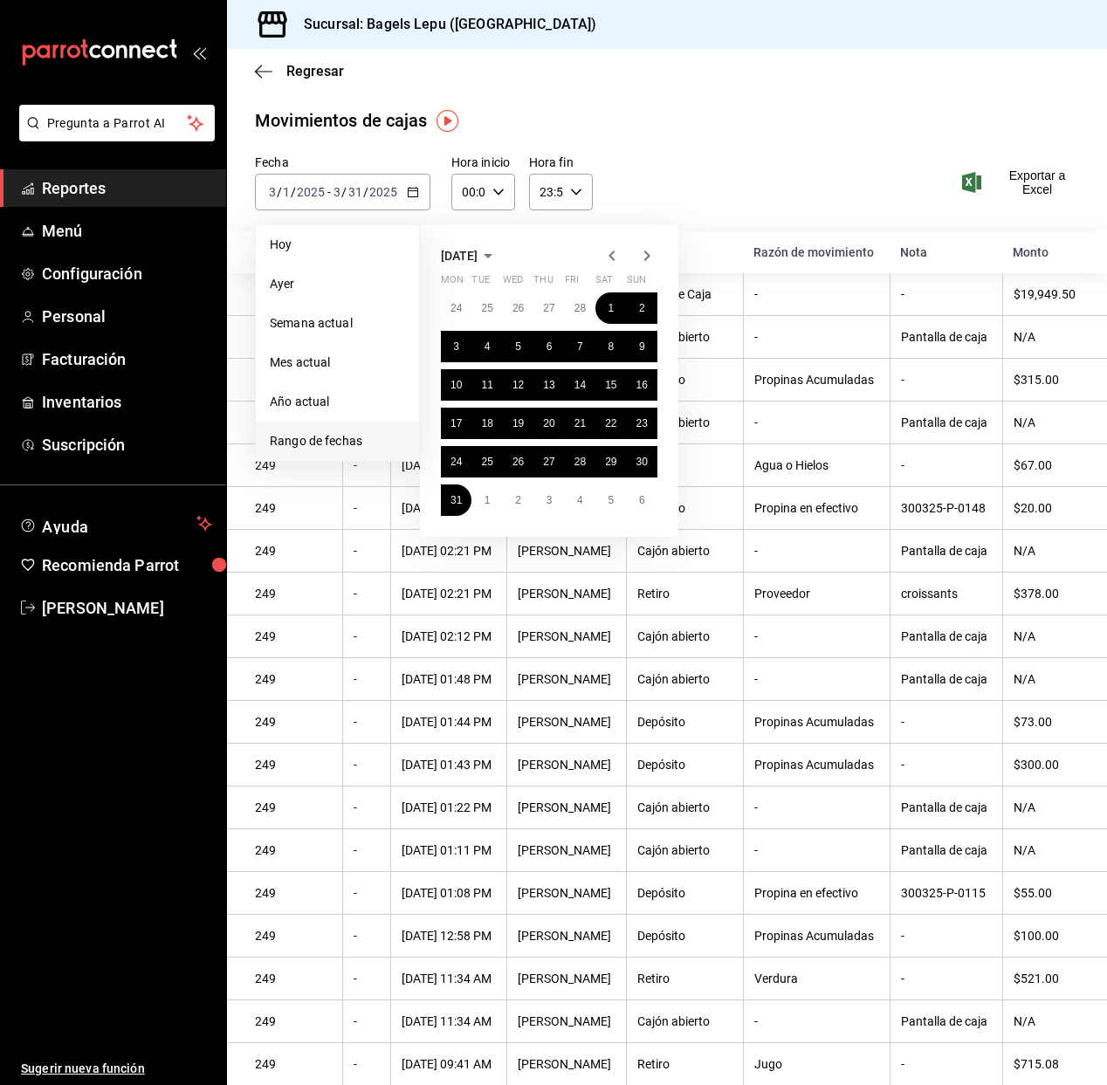
click at [651, 252] on icon "button" at bounding box center [646, 255] width 21 height 21
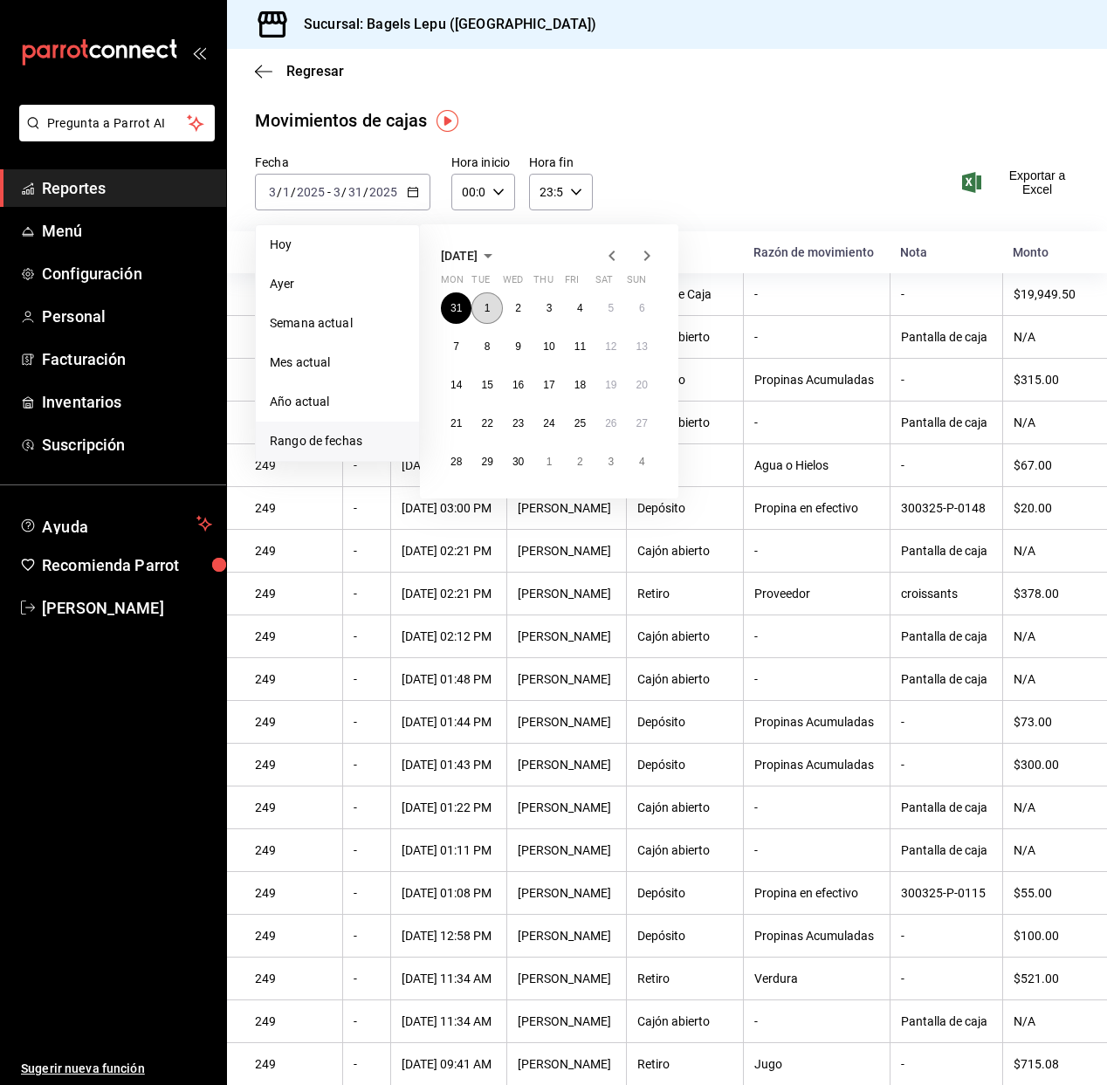
click at [495, 305] on button "1" at bounding box center [486, 307] width 31 height 31
click at [525, 459] on button "30" at bounding box center [518, 461] width 31 height 31
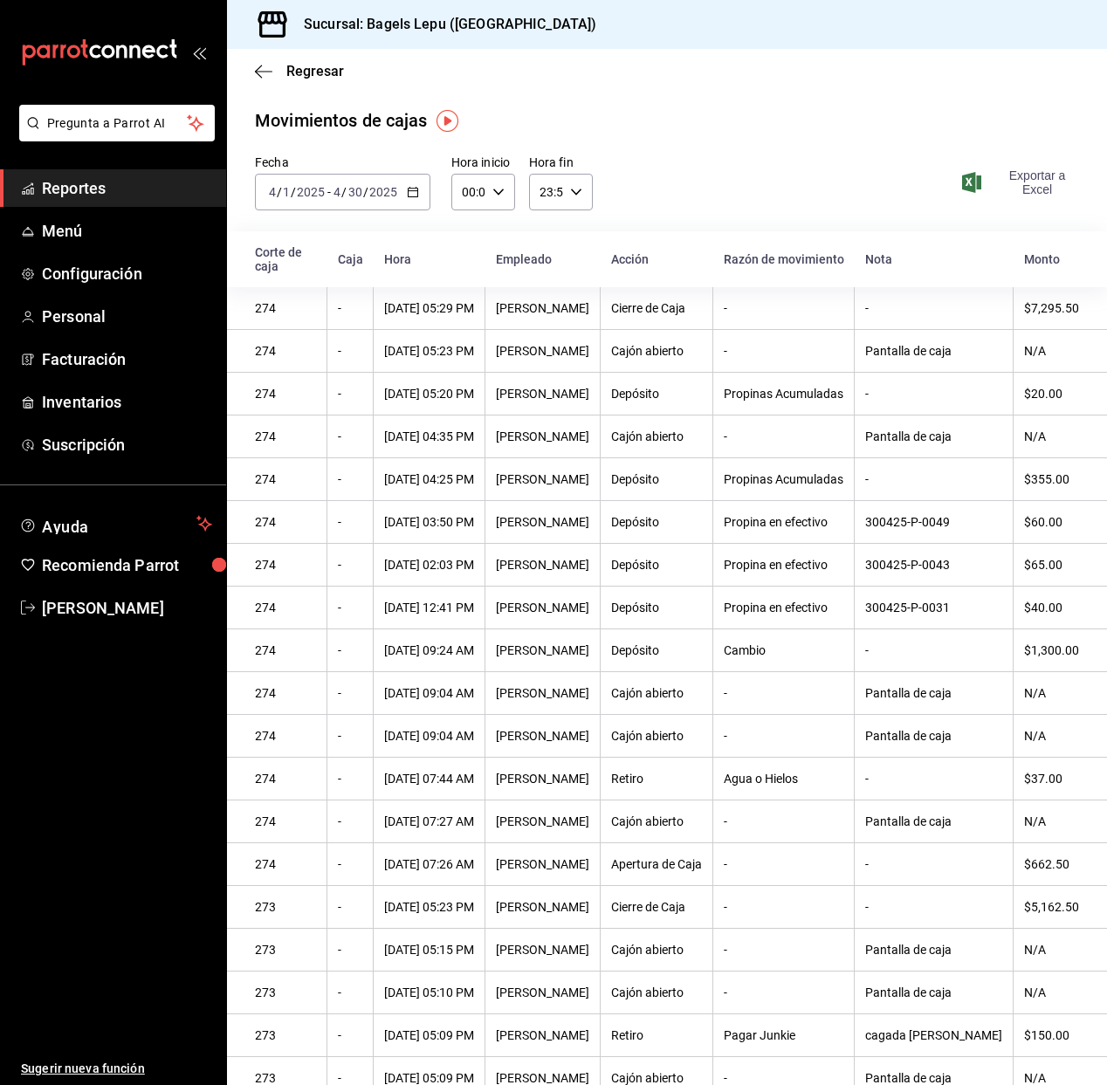
click at [1029, 183] on span "Exportar a Excel" at bounding box center [1021, 182] width 113 height 28
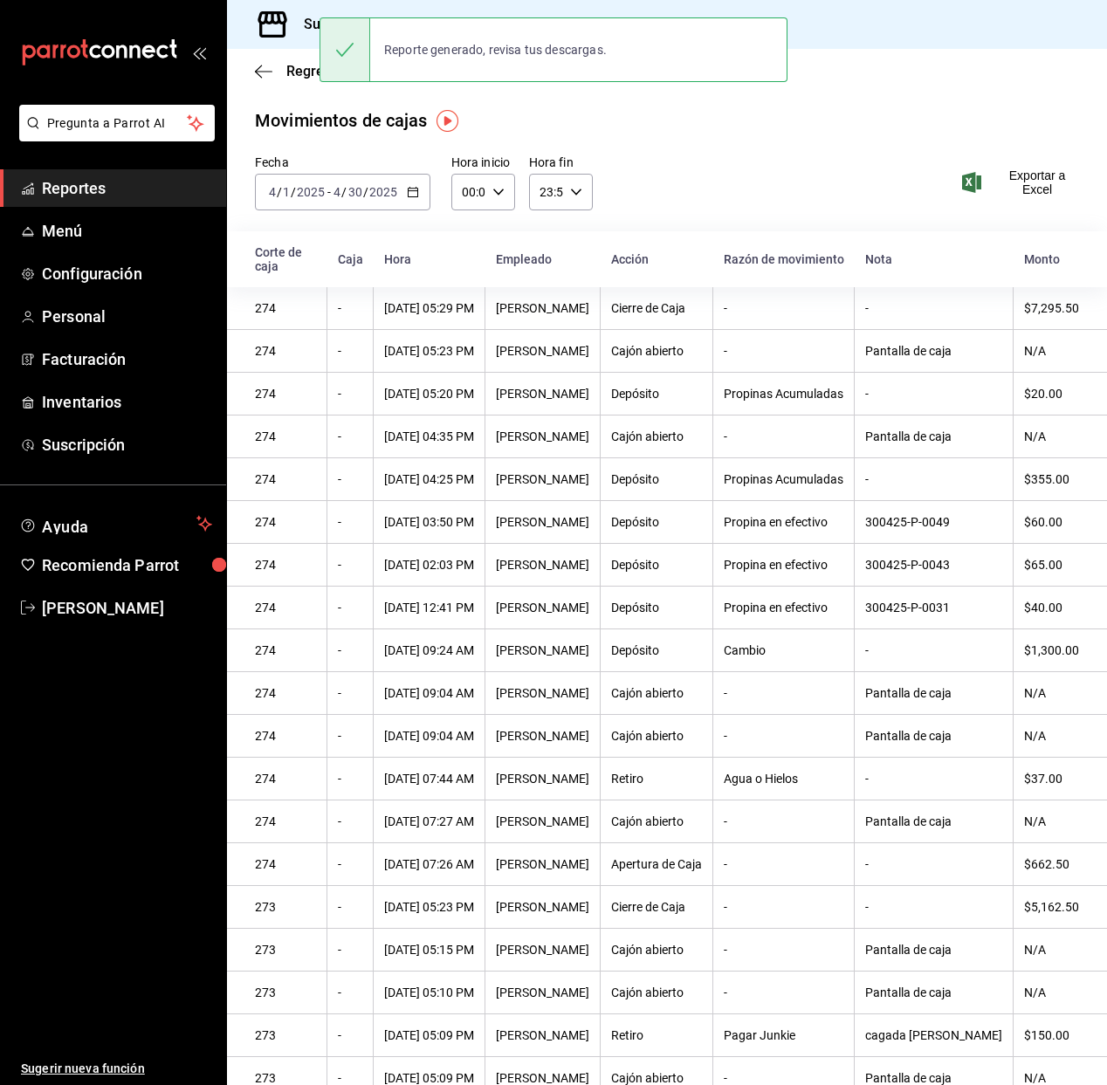
click at [423, 169] on div "Fecha 2025-04-01 4 / 1 / 2025 - 2025-04-30 4 / 30 / 2025" at bounding box center [342, 182] width 175 height 56
click at [420, 189] on div "2025-04-01 4 / 1 / 2025 - 2025-04-30 4 / 30 / 2025" at bounding box center [342, 192] width 175 height 37
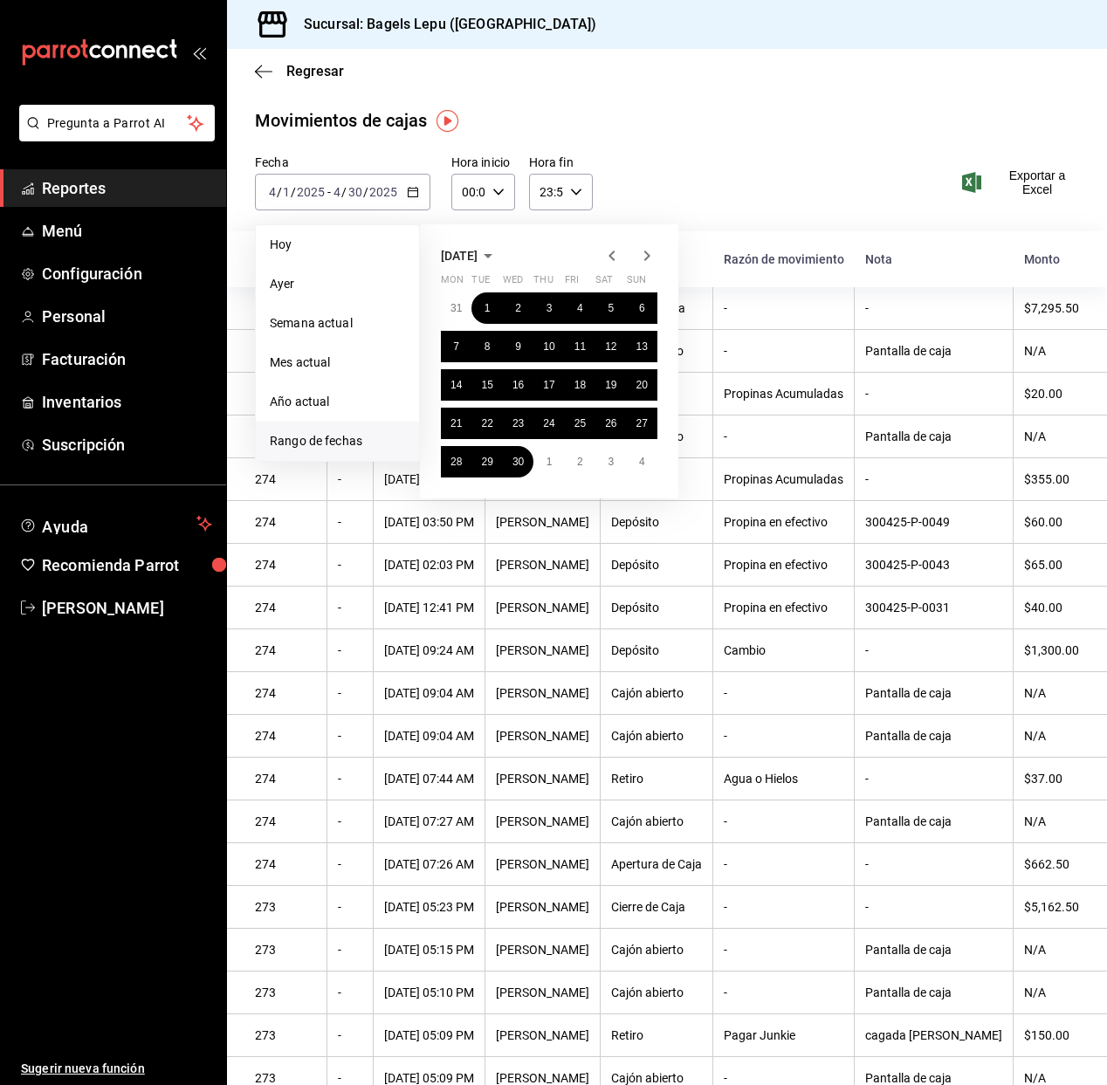
click at [647, 260] on icon "button" at bounding box center [646, 255] width 21 height 21
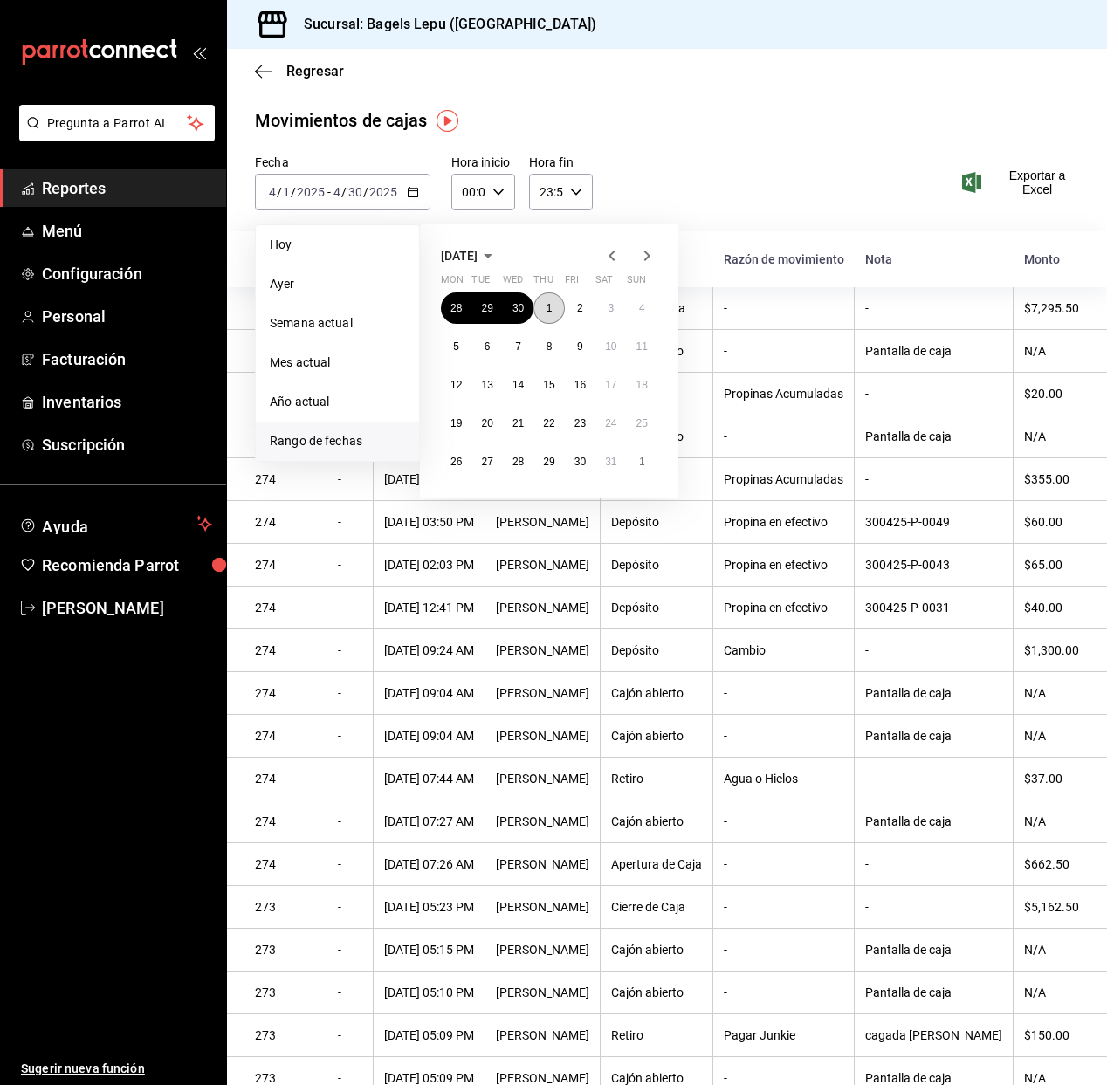
click at [550, 307] on abbr "1" at bounding box center [549, 308] width 6 height 12
click at [601, 458] on button "31" at bounding box center [610, 461] width 31 height 31
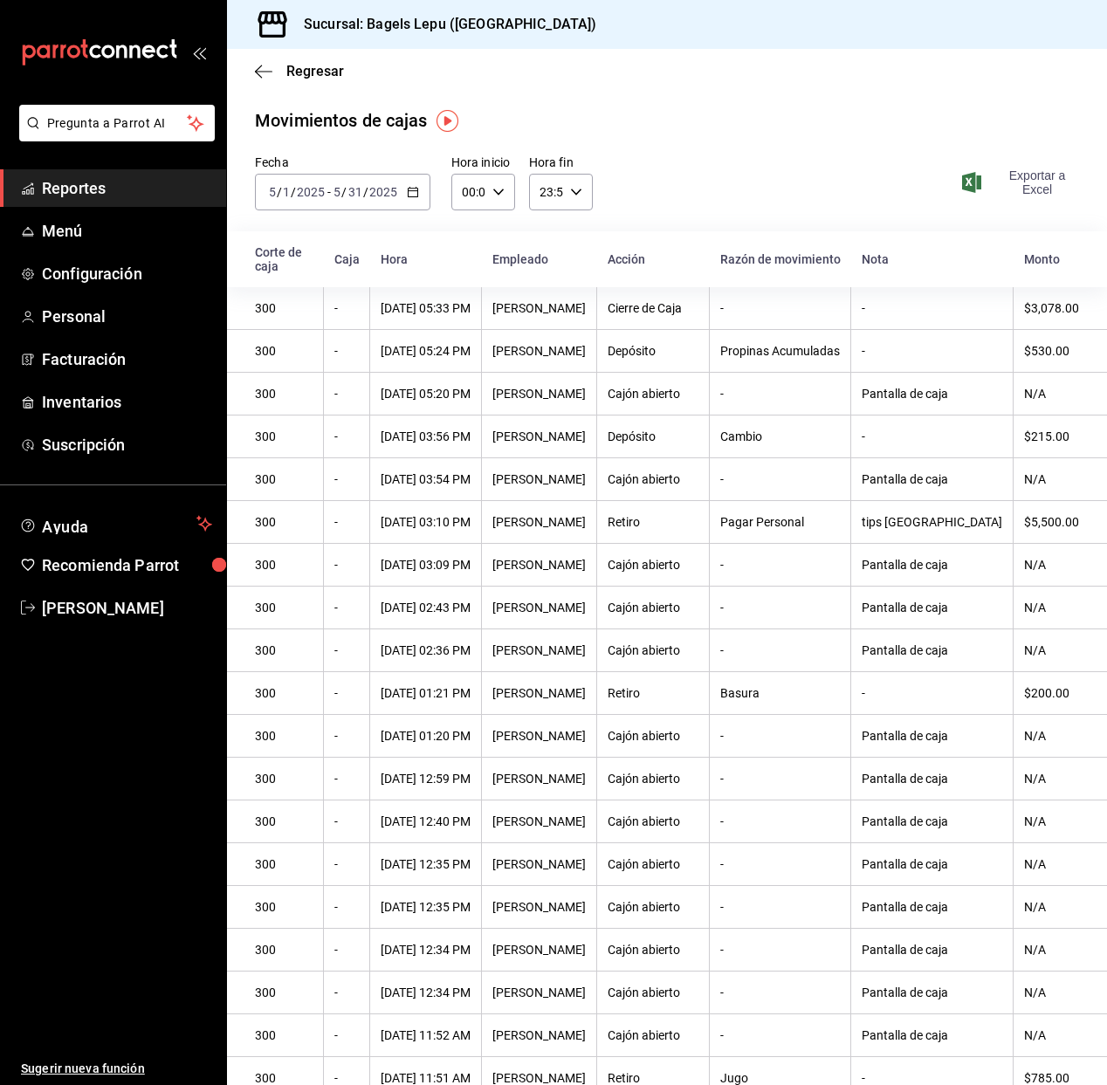
click at [1039, 183] on span "Exportar a Excel" at bounding box center [1021, 182] width 113 height 28
click at [401, 192] on div "2025-05-01 5 / 1 / 2025 - 2025-05-31 5 / 31 / 2025" at bounding box center [342, 192] width 175 height 37
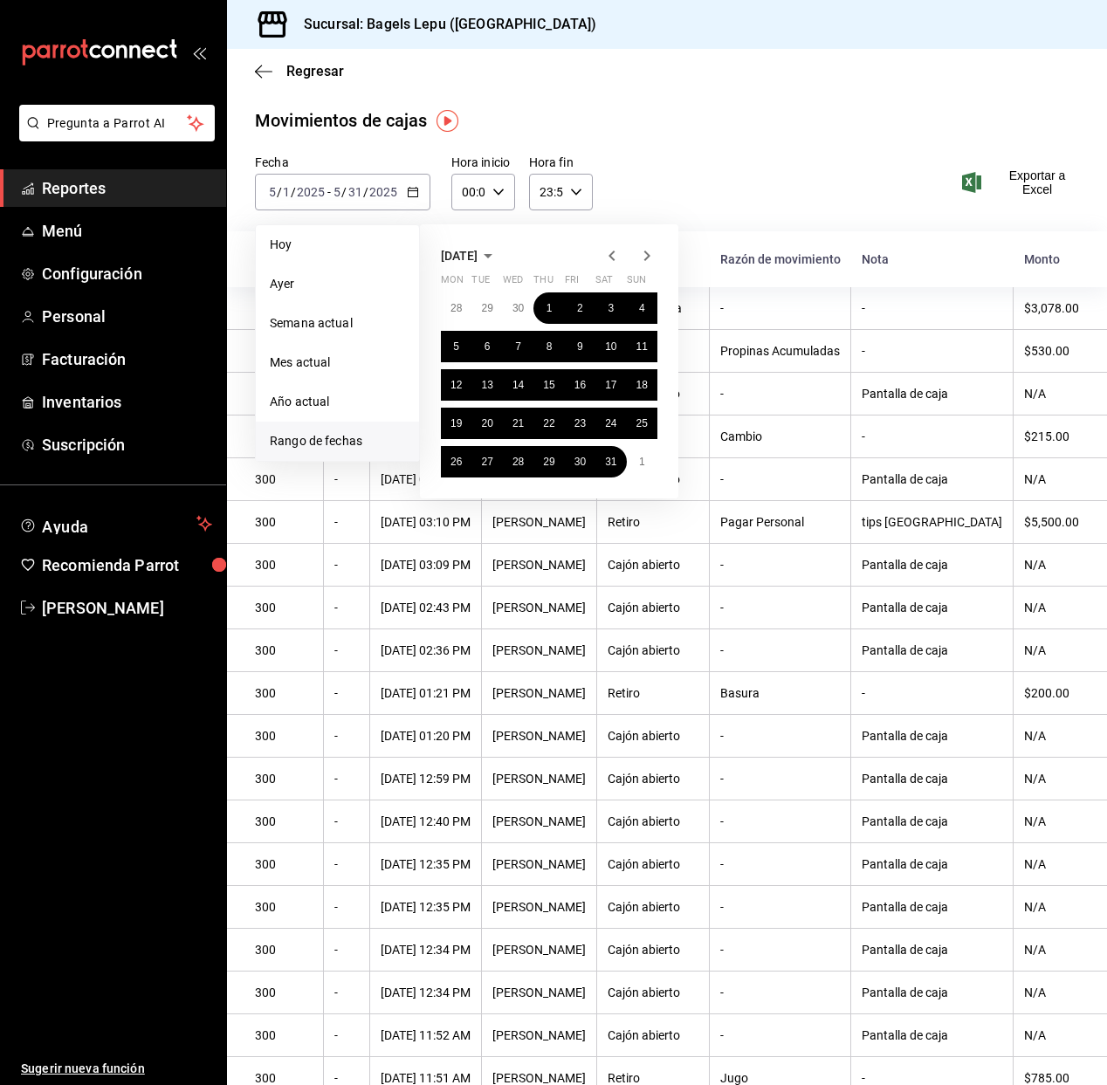
click at [652, 256] on icon "button" at bounding box center [646, 255] width 21 height 21
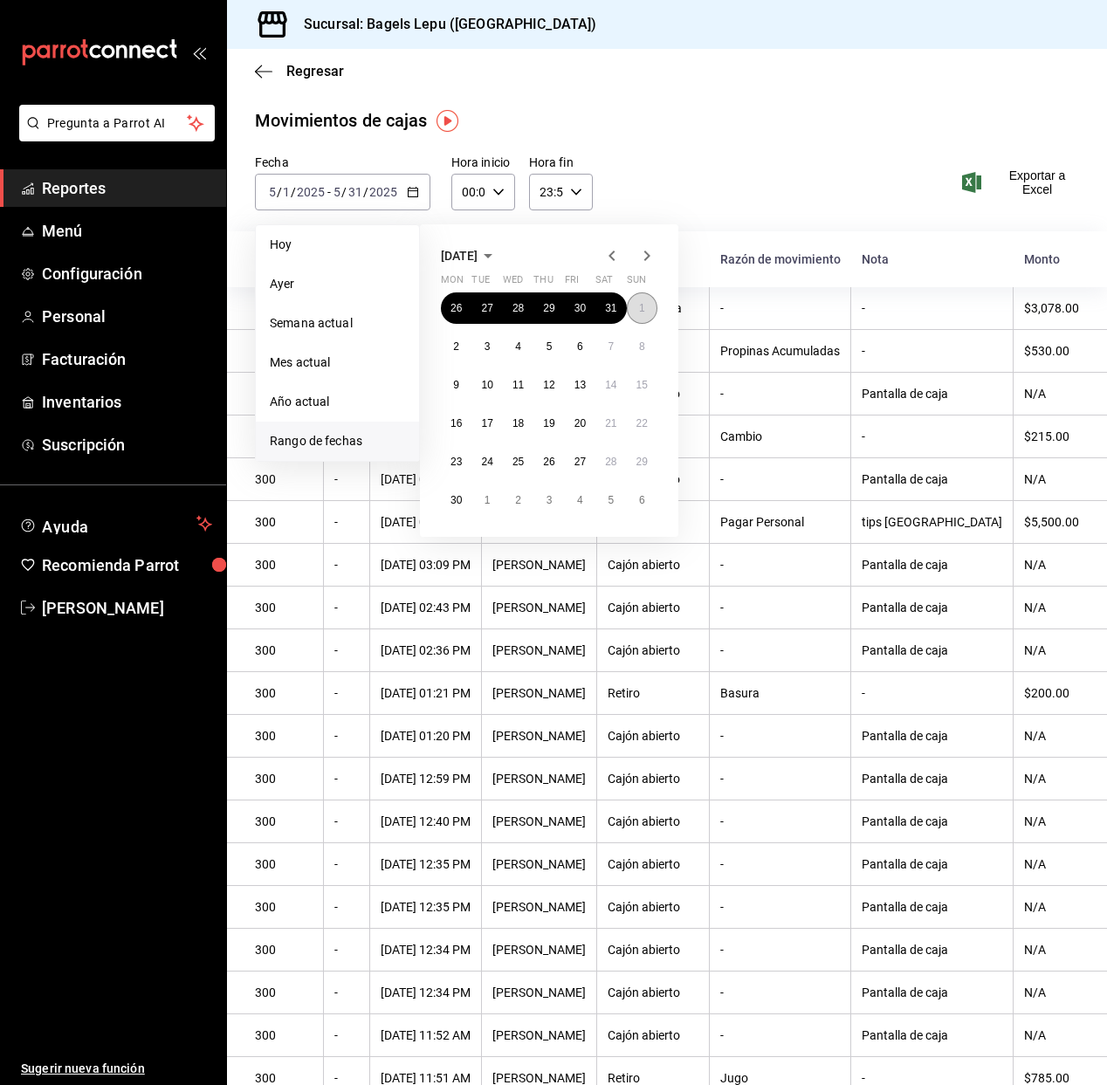
click at [629, 298] on button "1" at bounding box center [642, 307] width 31 height 31
click at [461, 505] on abbr "30" at bounding box center [455, 500] width 11 height 12
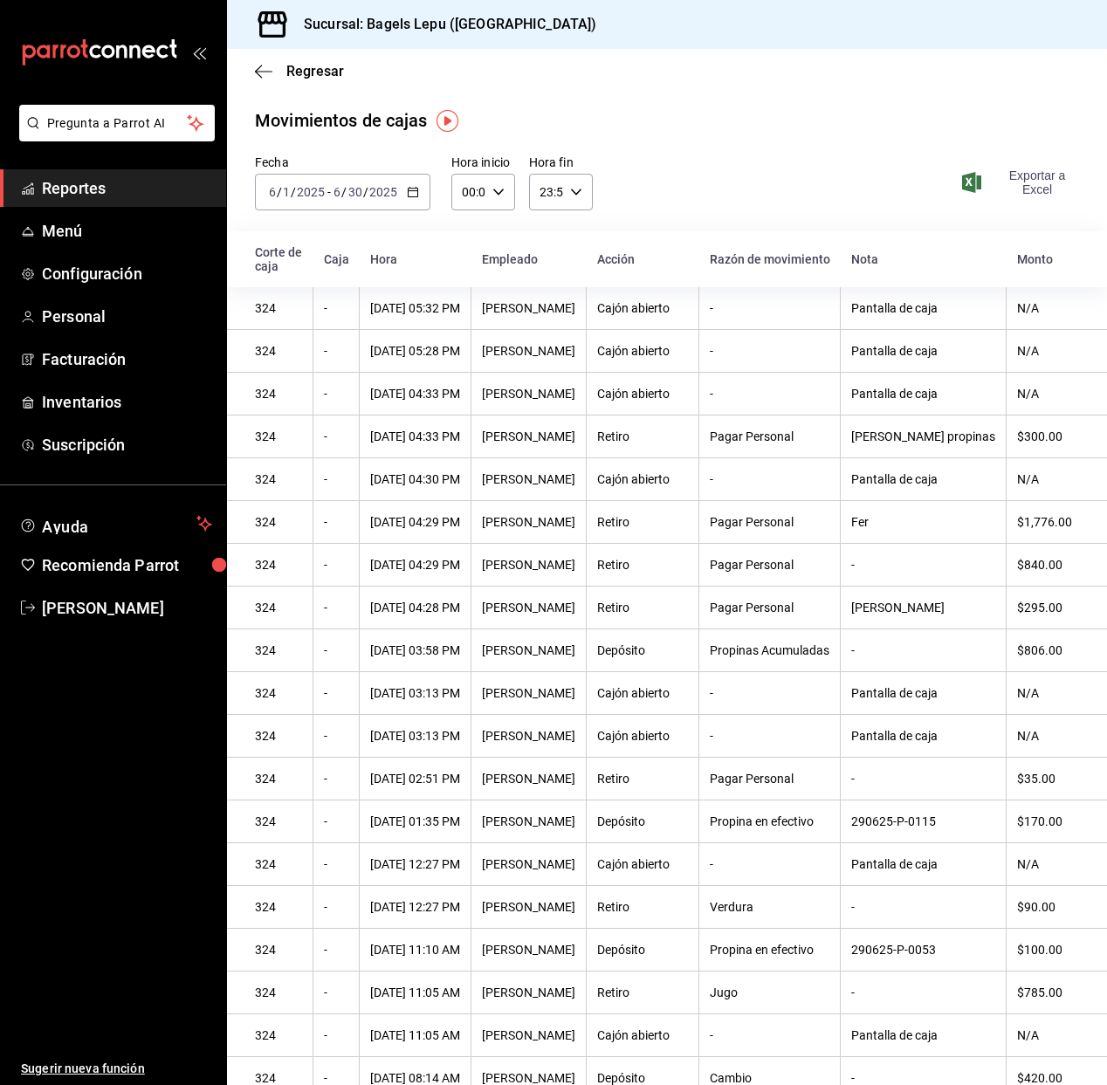
click at [1031, 184] on span "Exportar a Excel" at bounding box center [1021, 182] width 113 height 28
click at [320, 174] on div "2025-06-01 6 / 1 / 2025 - 2025-06-30 6 / 30 / 2025" at bounding box center [342, 192] width 175 height 37
click at [321, 202] on div "2025-06-01 6 / 1 / 2025 - 2025-06-30 6 / 30 / 2025" at bounding box center [342, 192] width 175 height 37
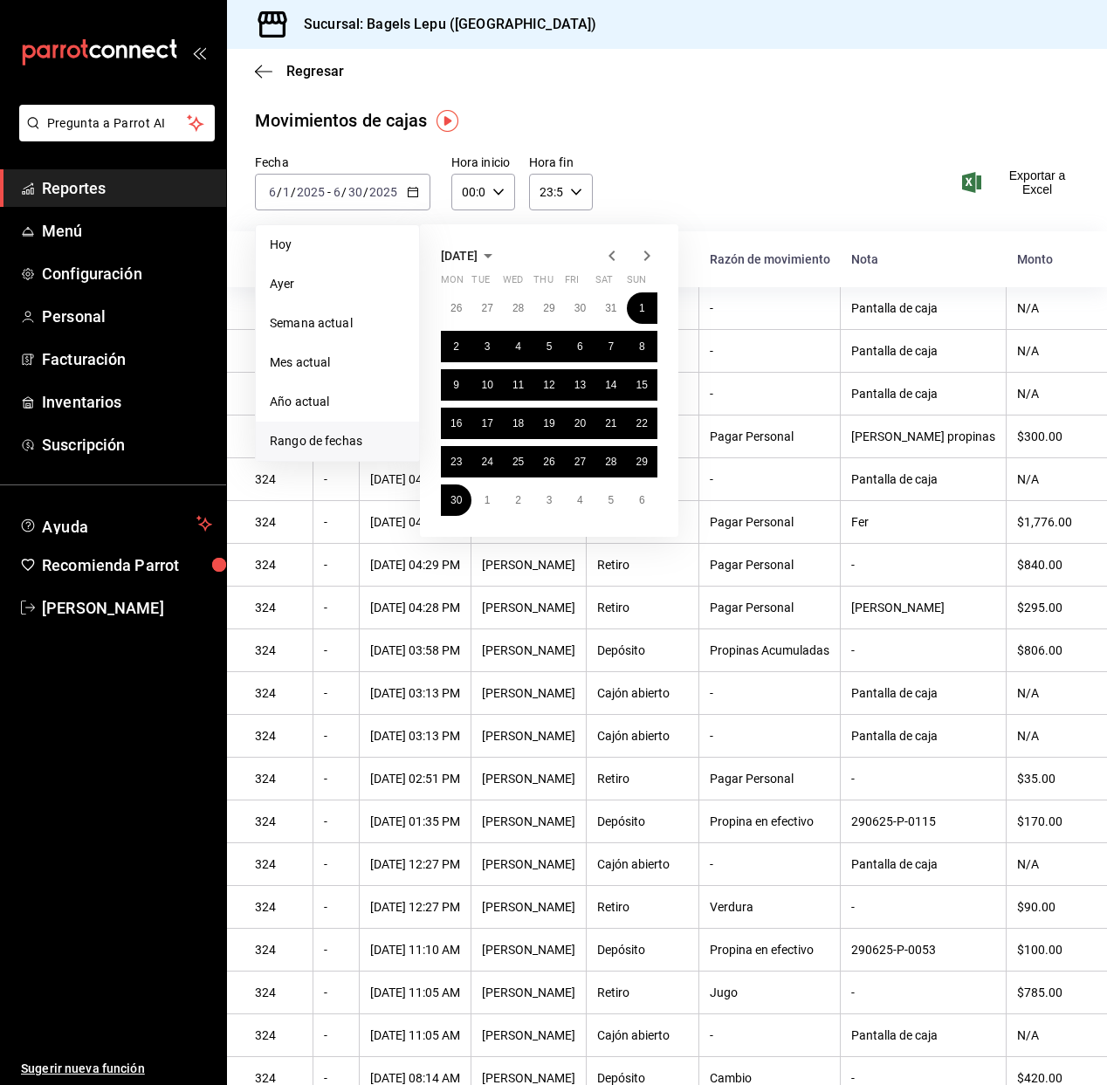
click at [646, 258] on icon "button" at bounding box center [647, 255] width 6 height 10
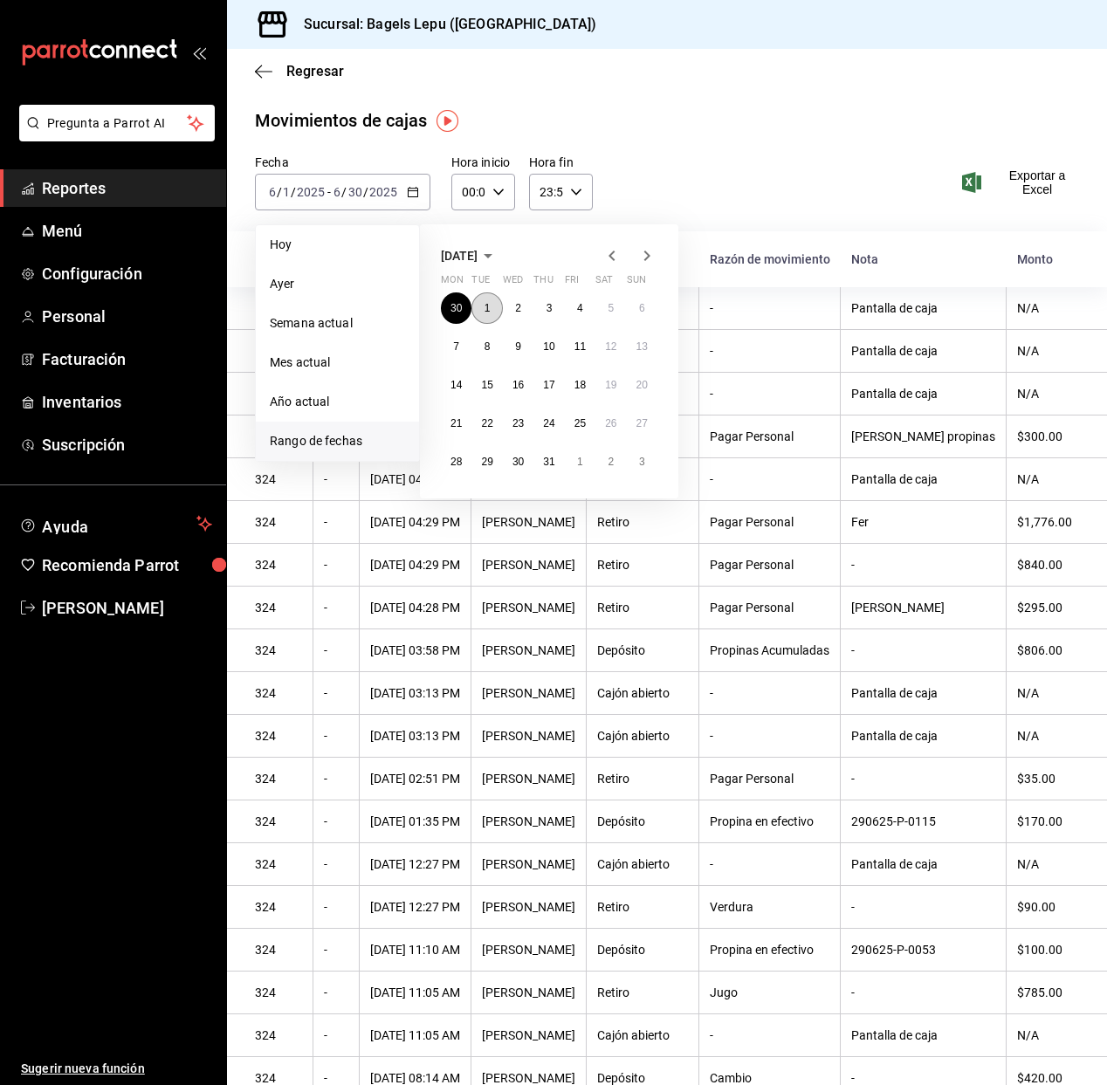
click at [491, 308] on button "1" at bounding box center [486, 307] width 31 height 31
click at [553, 454] on button "31" at bounding box center [548, 461] width 31 height 31
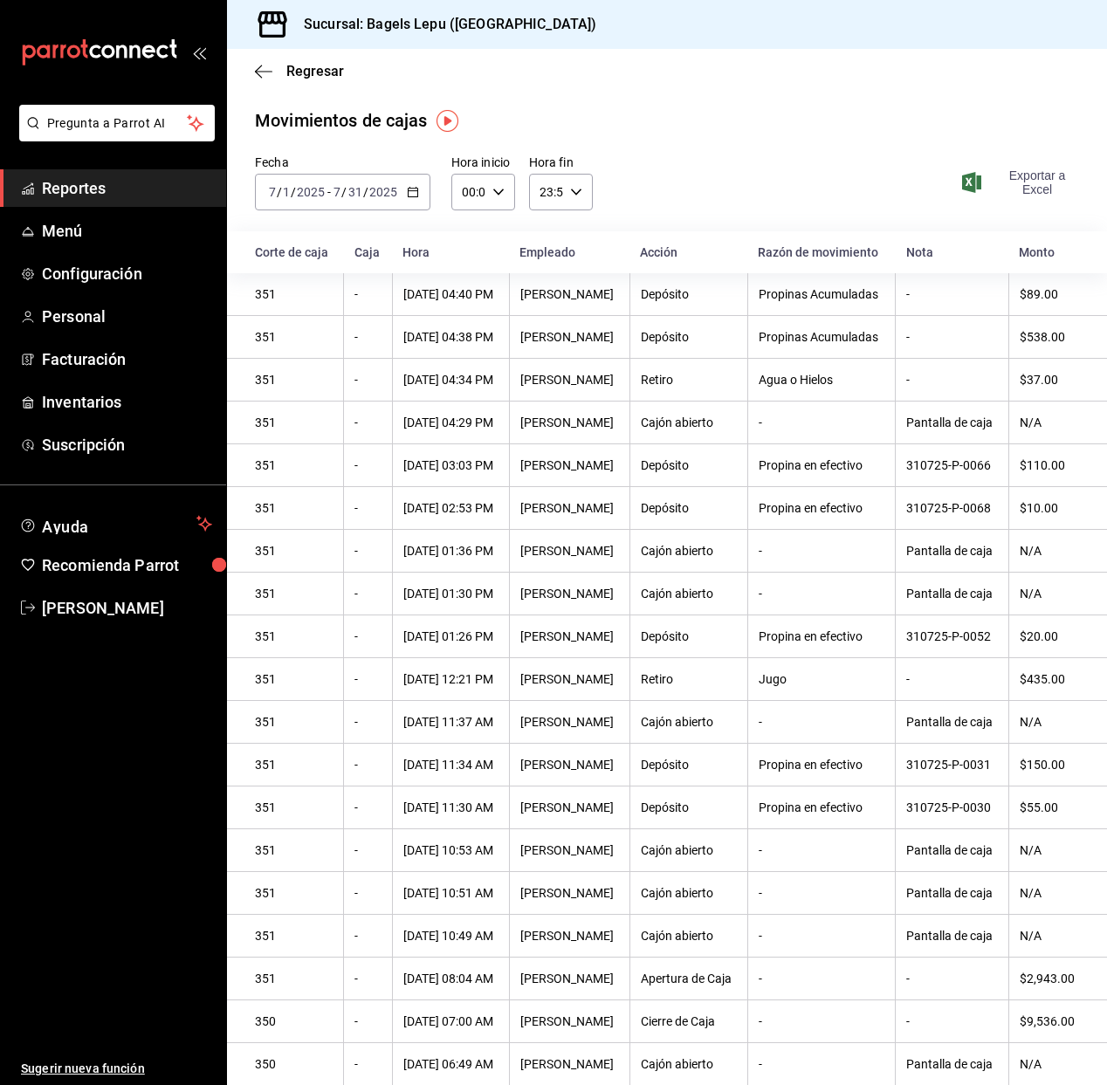
click at [1033, 187] on span "Exportar a Excel" at bounding box center [1021, 182] width 113 height 28
click at [530, 120] on div "Movimientos de cajas" at bounding box center [667, 120] width 824 height 26
click at [359, 199] on div "2025-07-01 7 / 1 / 2025 - 2025-07-31 7 / 31 / 2025" at bounding box center [342, 192] width 175 height 37
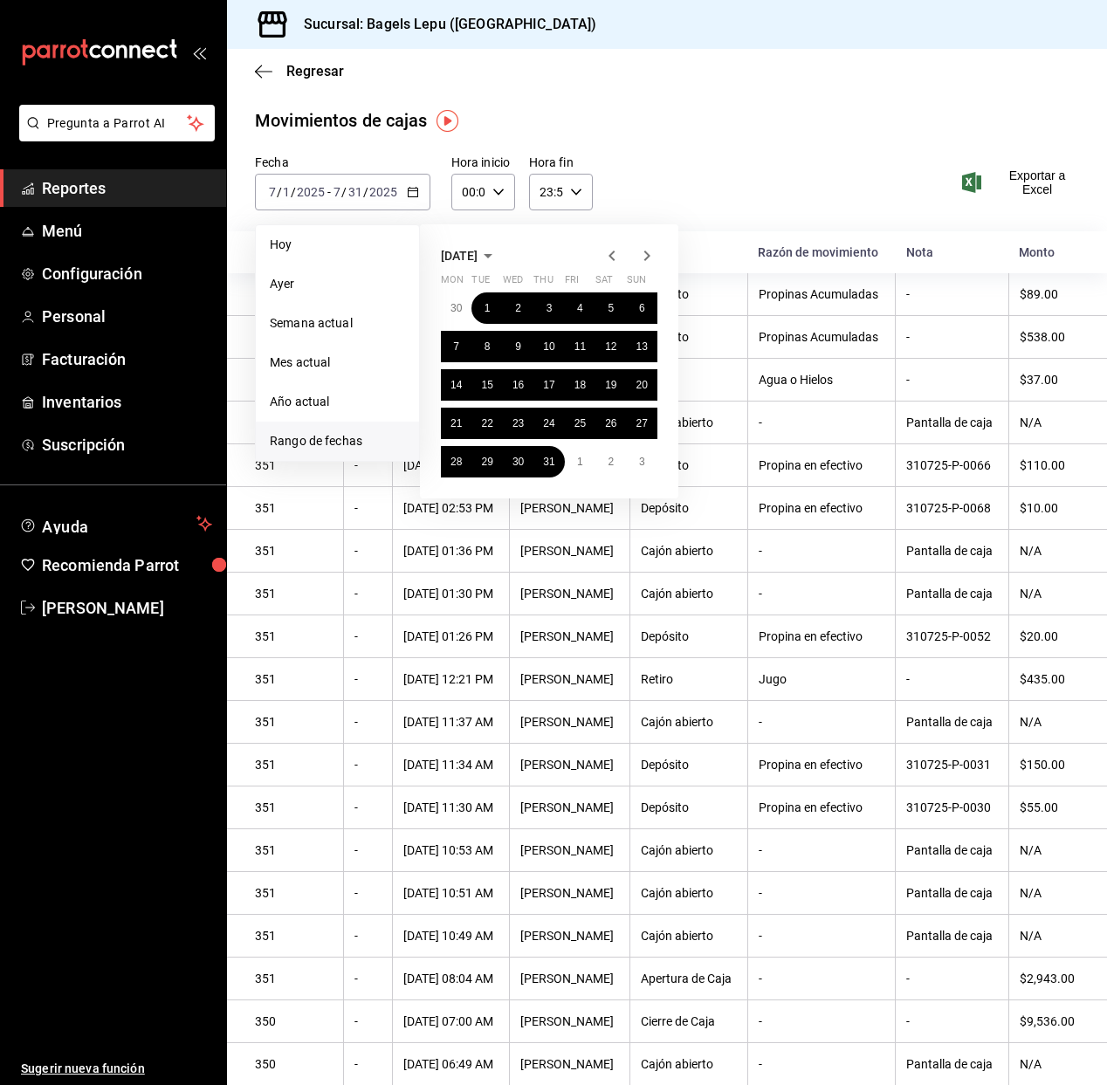
click at [645, 254] on icon "button" at bounding box center [646, 255] width 21 height 21
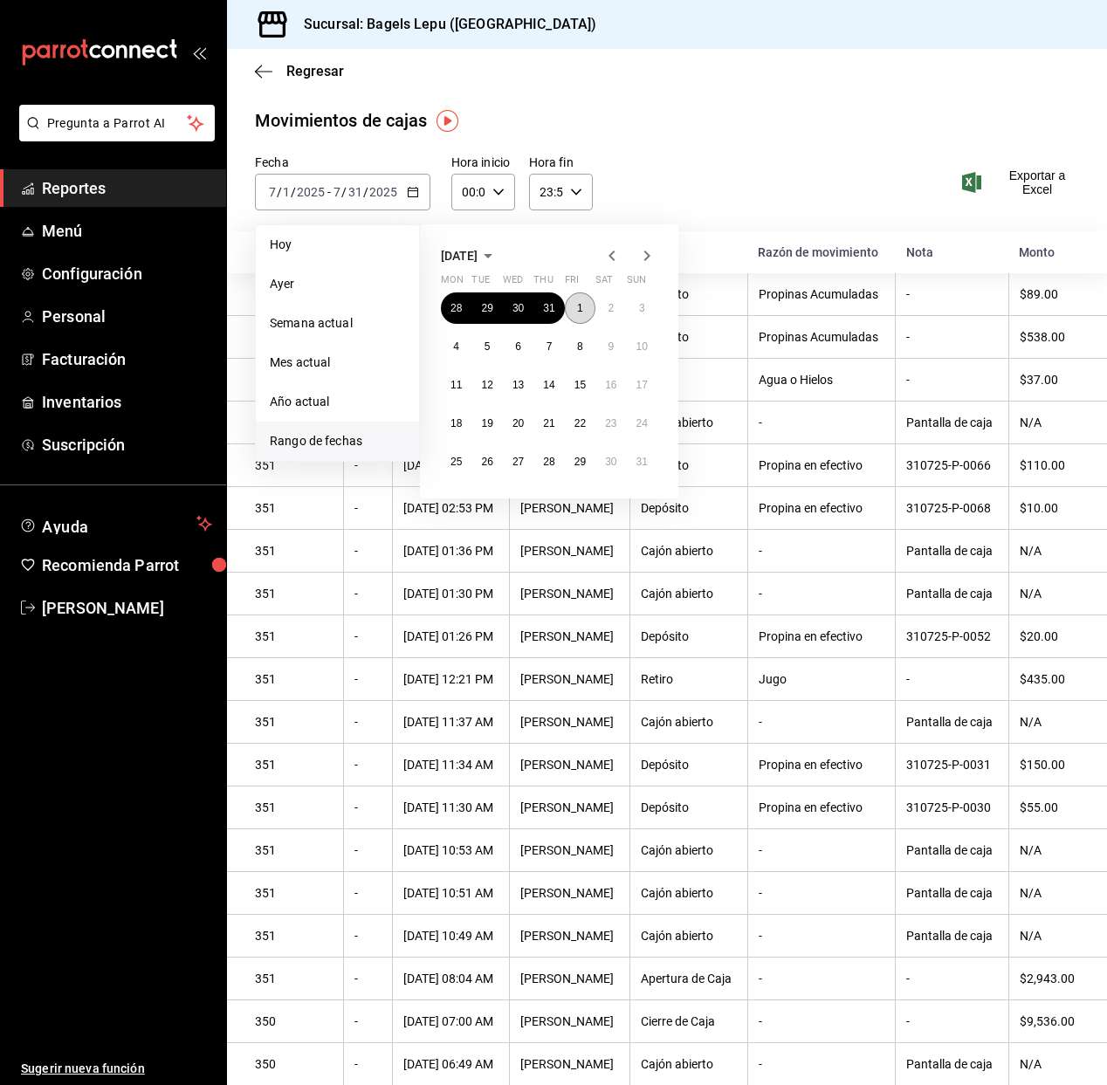
click at [572, 307] on button "1" at bounding box center [580, 307] width 31 height 31
click at [636, 467] on abbr "31" at bounding box center [641, 462] width 11 height 12
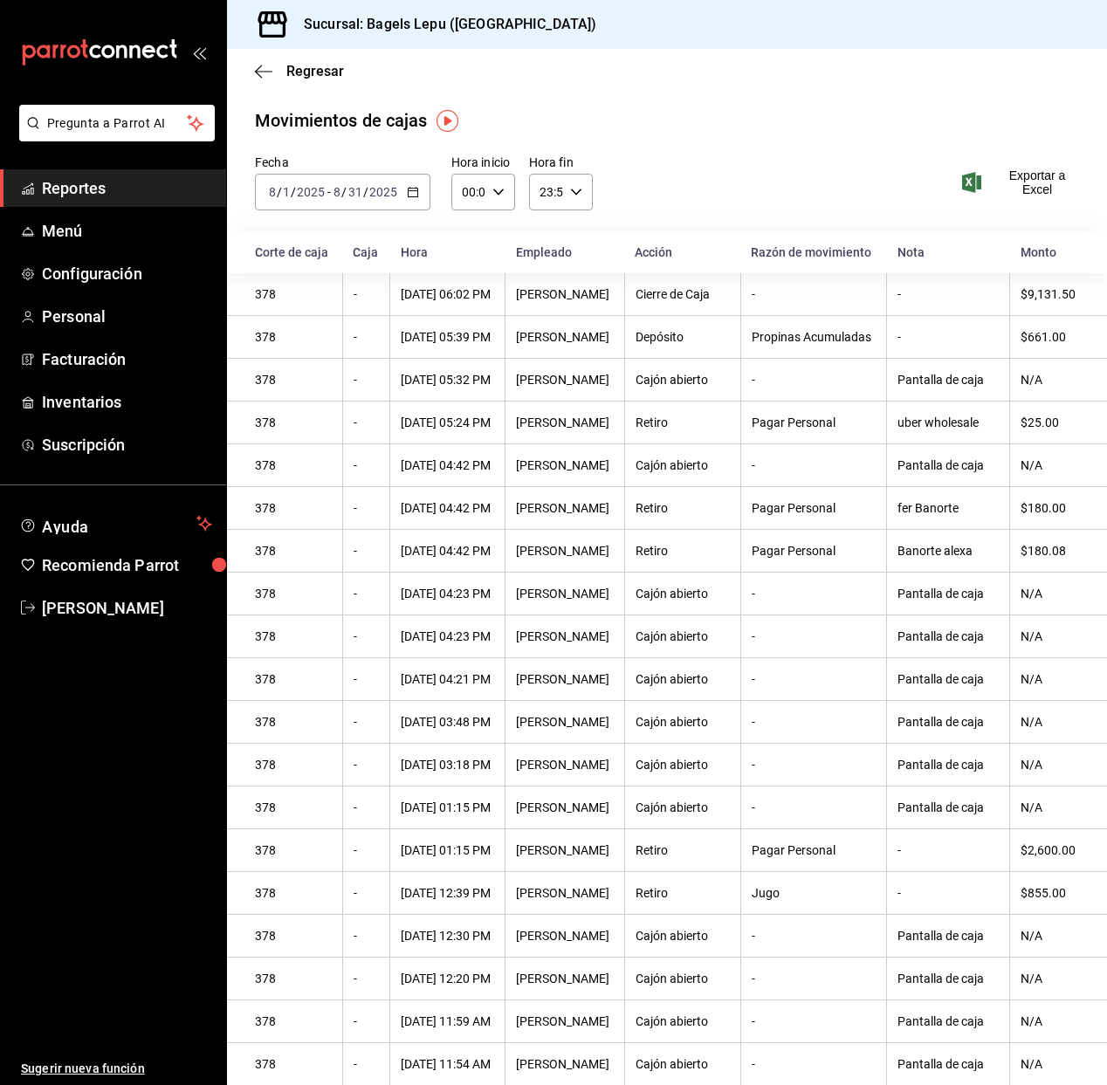
click at [1030, 184] on span "Exportar a Excel" at bounding box center [1021, 182] width 113 height 28
click at [293, 66] on span "Regresar" at bounding box center [315, 71] width 58 height 17
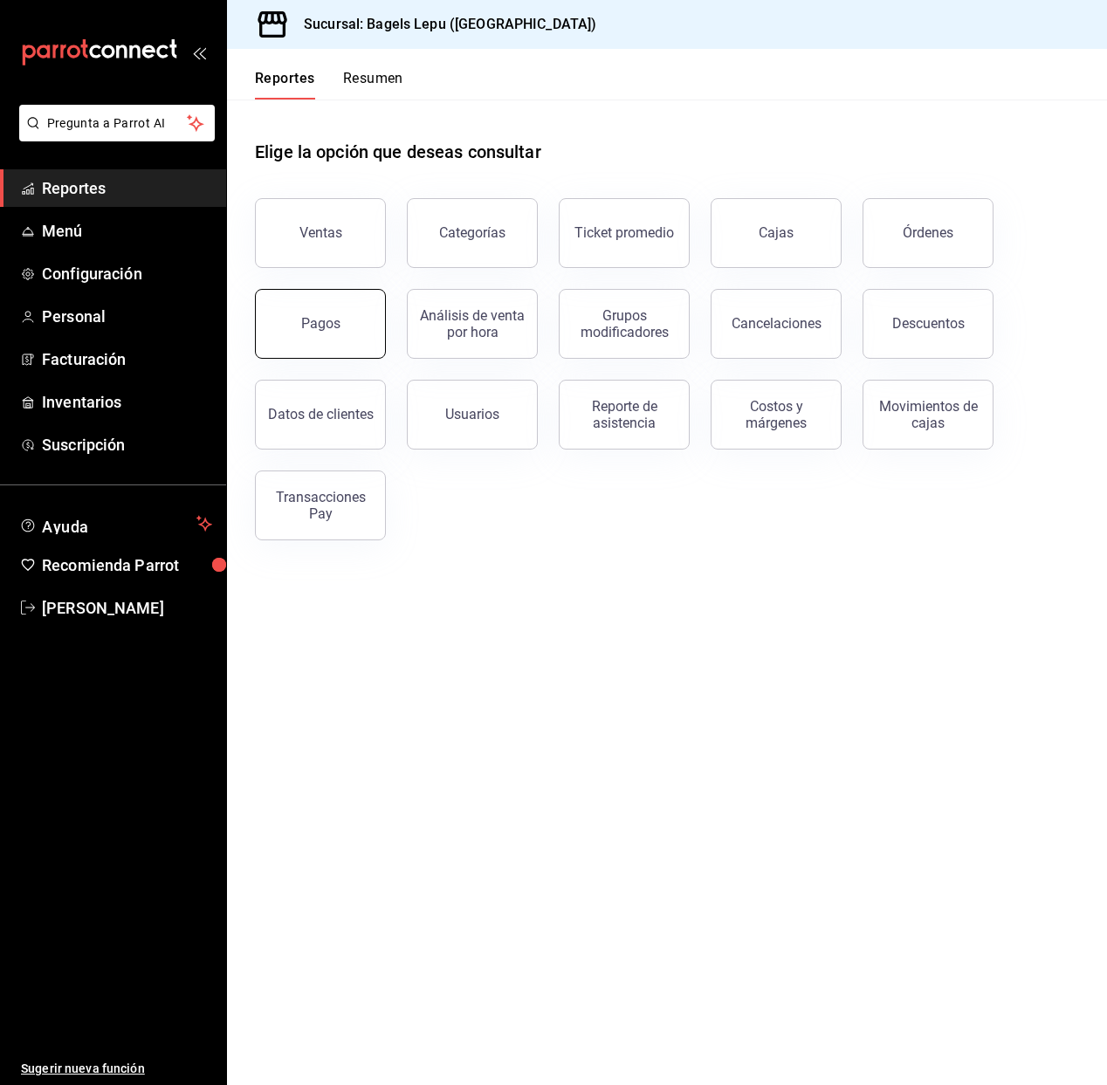
click at [332, 327] on div "Pagos" at bounding box center [320, 323] width 39 height 17
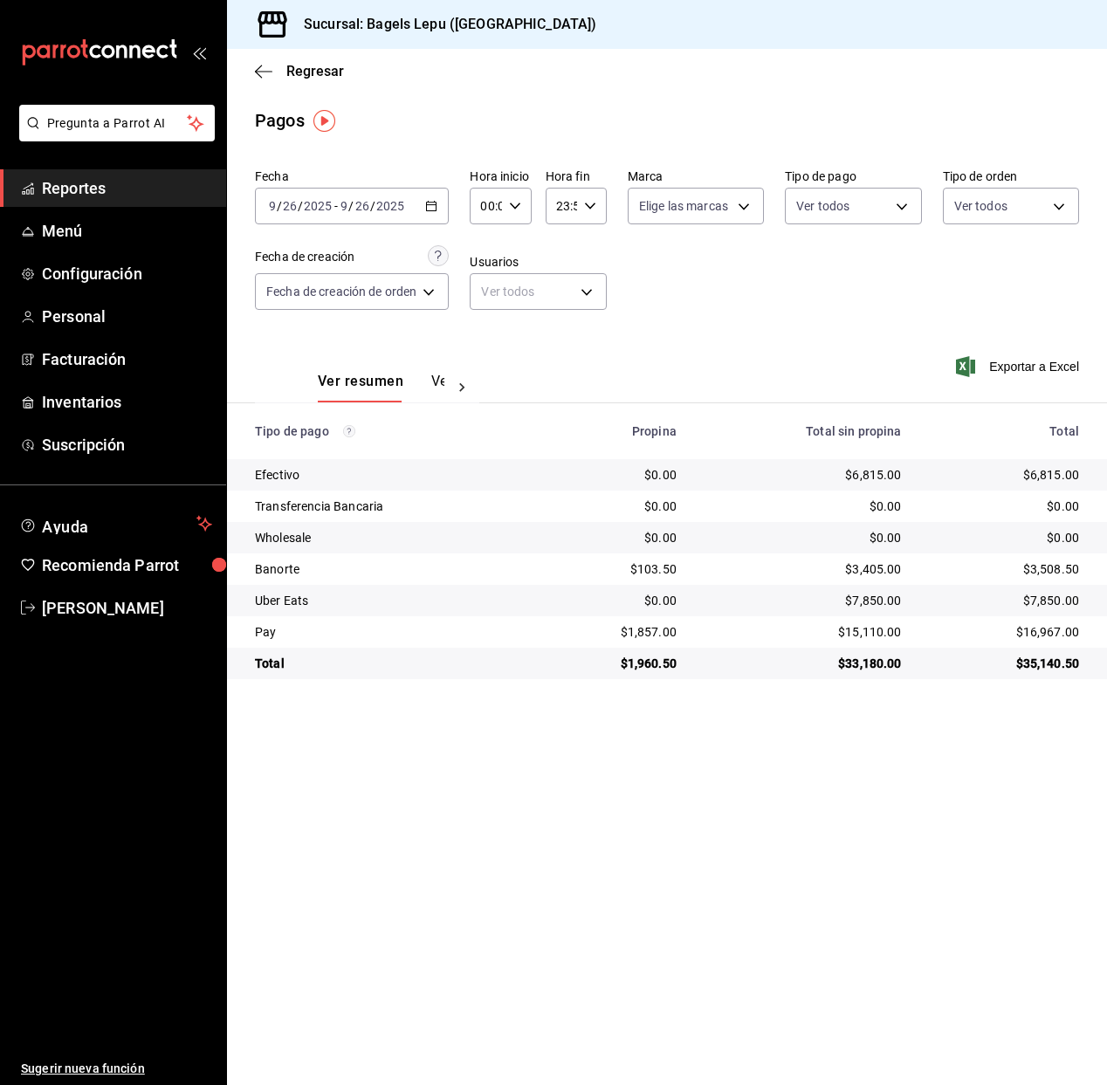
click at [431, 209] on icon "button" at bounding box center [431, 206] width 12 height 12
click at [840, 305] on div "Fecha 2025-09-26 9 / 26 / 2025 - 2025-09-26 9 / 26 / 2025 Hoy Ayer Semana actua…" at bounding box center [667, 245] width 824 height 169
click at [431, 204] on \(Stroke\) "button" at bounding box center [432, 204] width 10 height 1
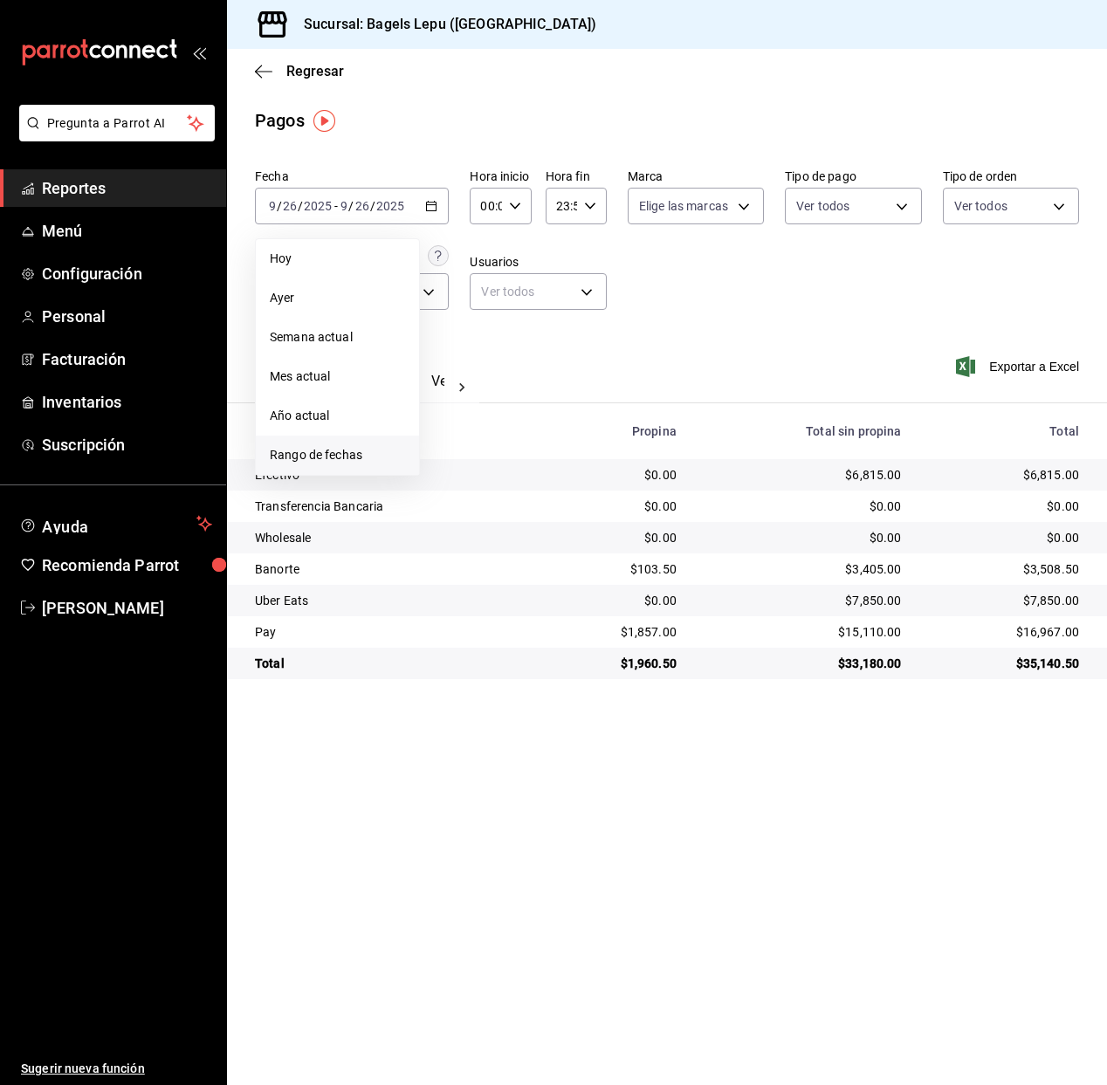
click at [310, 456] on span "Rango de fechas" at bounding box center [337, 455] width 135 height 18
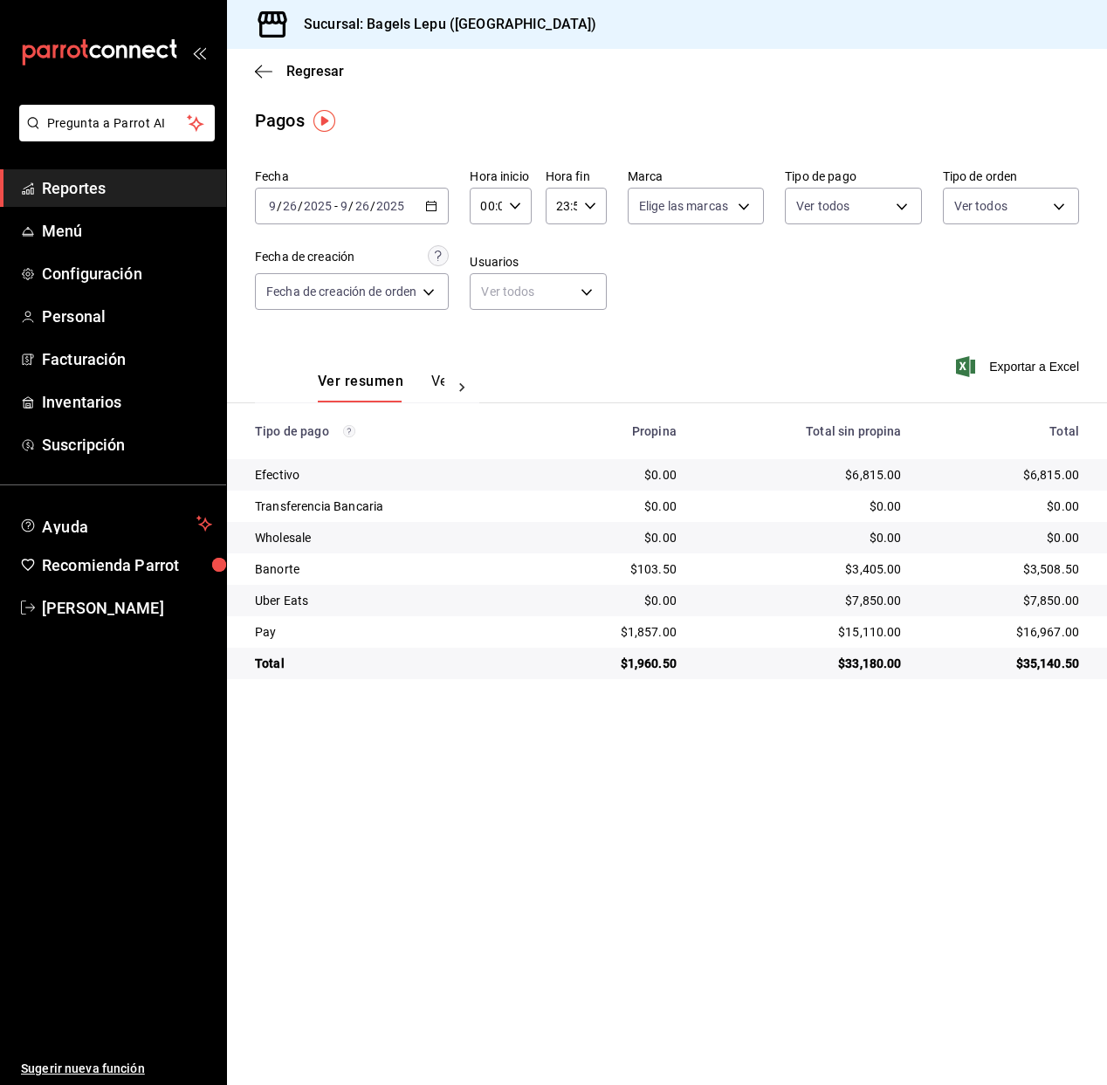
click at [758, 254] on div "Fecha 2025-09-26 9 / 26 / 2025 - 2025-09-26 9 / 26 / 2025 Hora inicio 00:00 Hor…" at bounding box center [667, 245] width 824 height 169
click at [434, 208] on icon "button" at bounding box center [431, 206] width 12 height 12
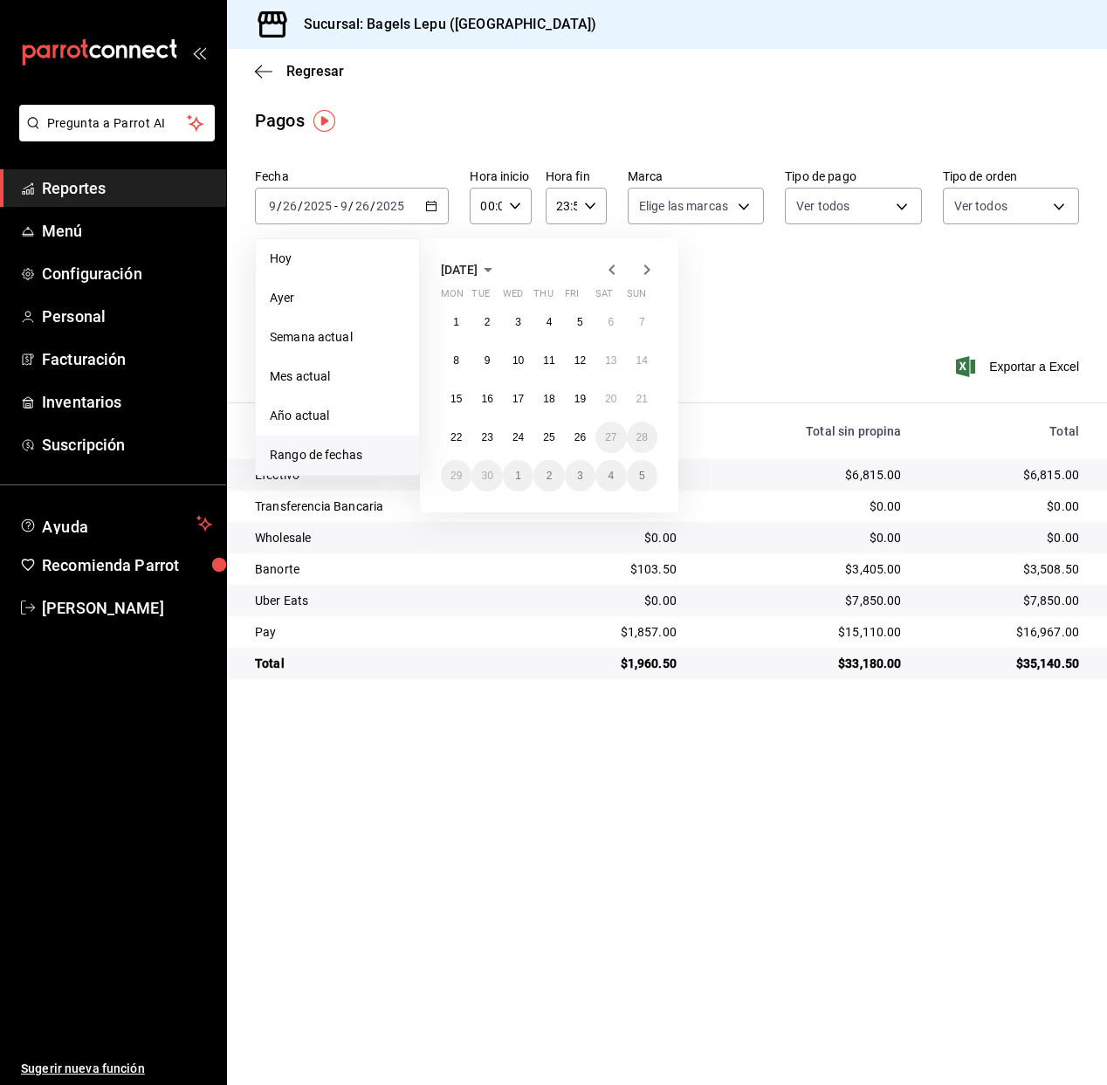
click at [472, 267] on span "September 2025" at bounding box center [459, 270] width 37 height 14
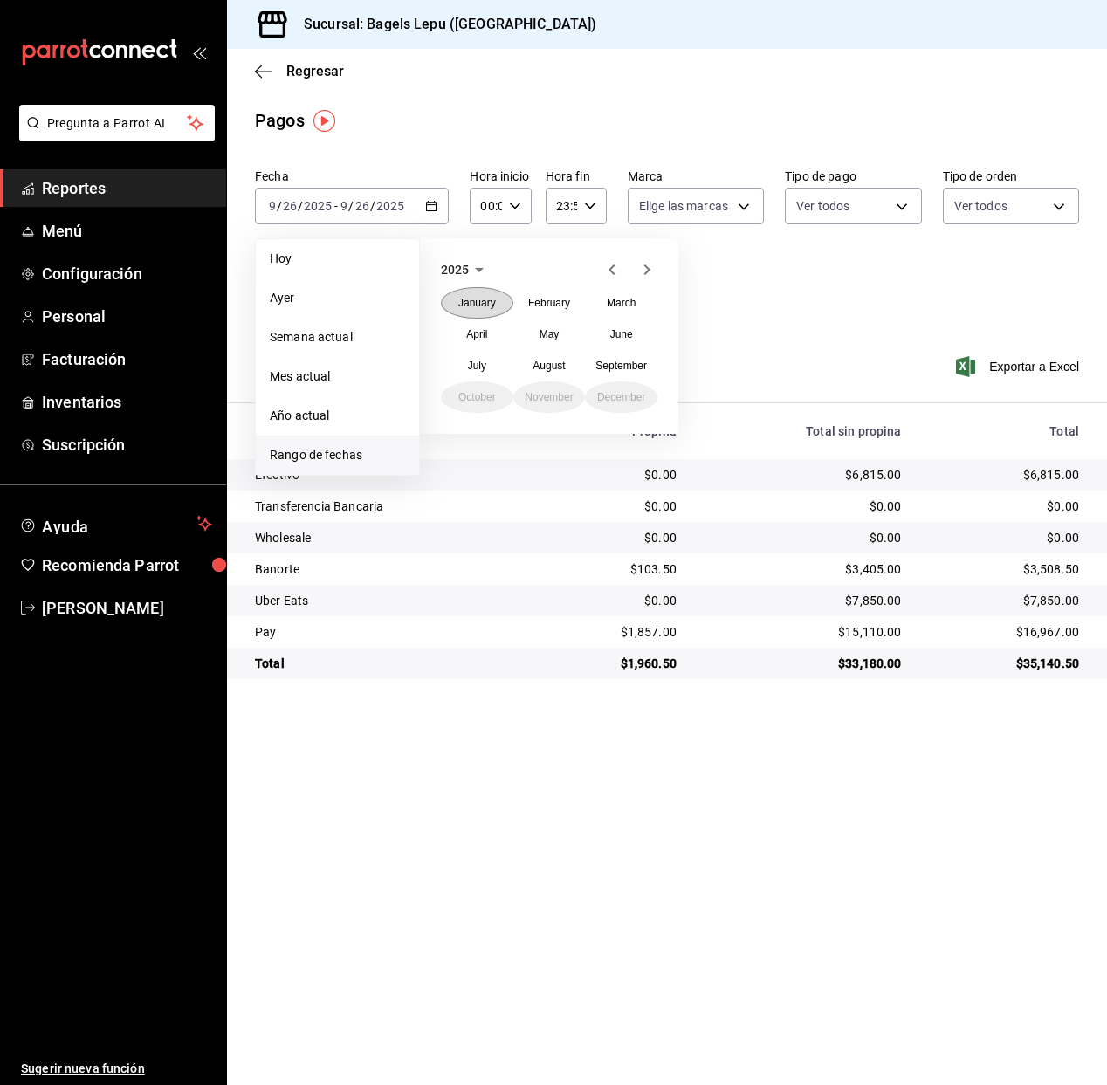
click at [478, 297] on abbr "January" at bounding box center [477, 303] width 38 height 12
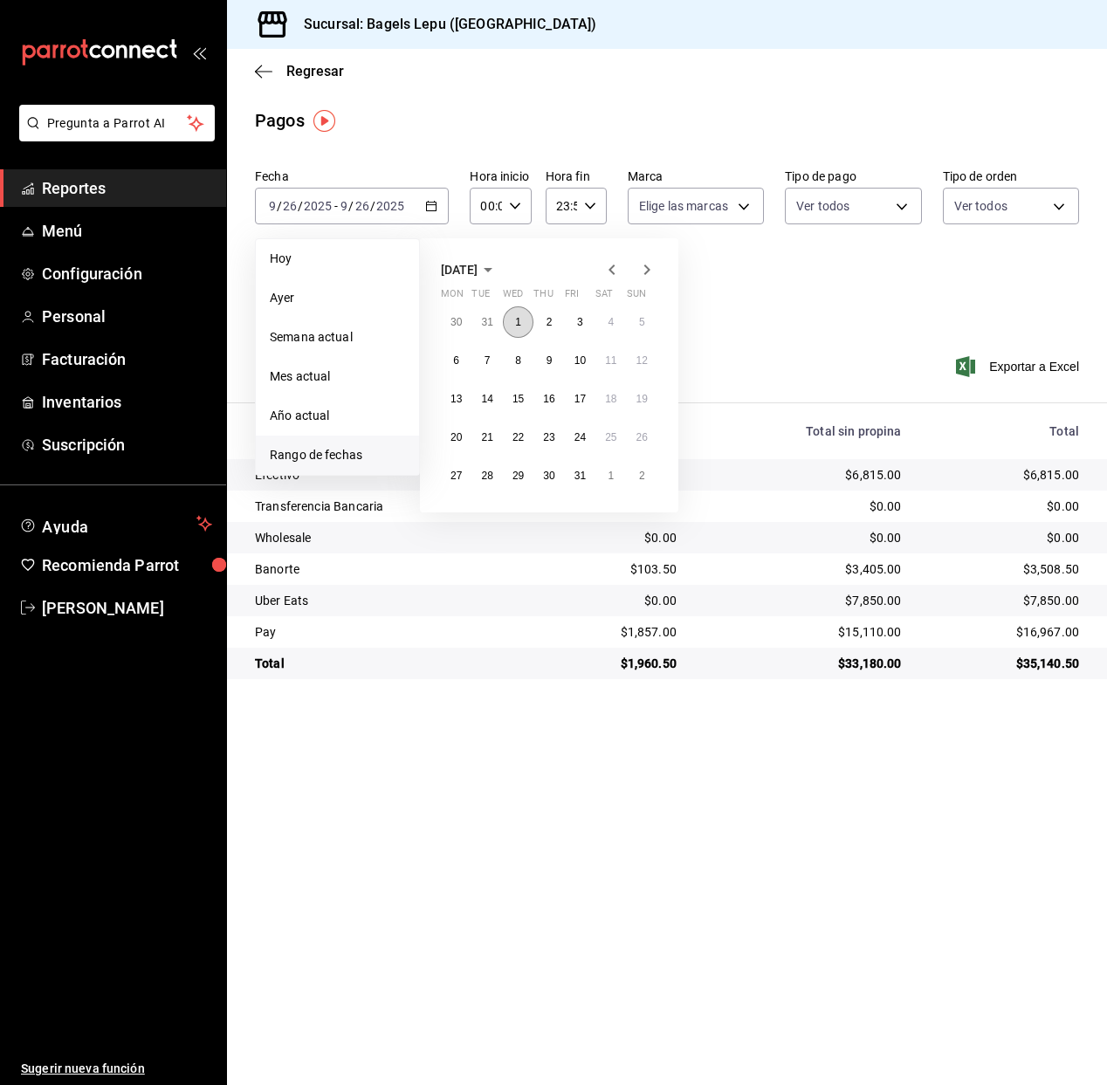
click at [521, 326] on button "1" at bounding box center [518, 321] width 31 height 31
click at [570, 477] on button "31" at bounding box center [580, 475] width 31 height 31
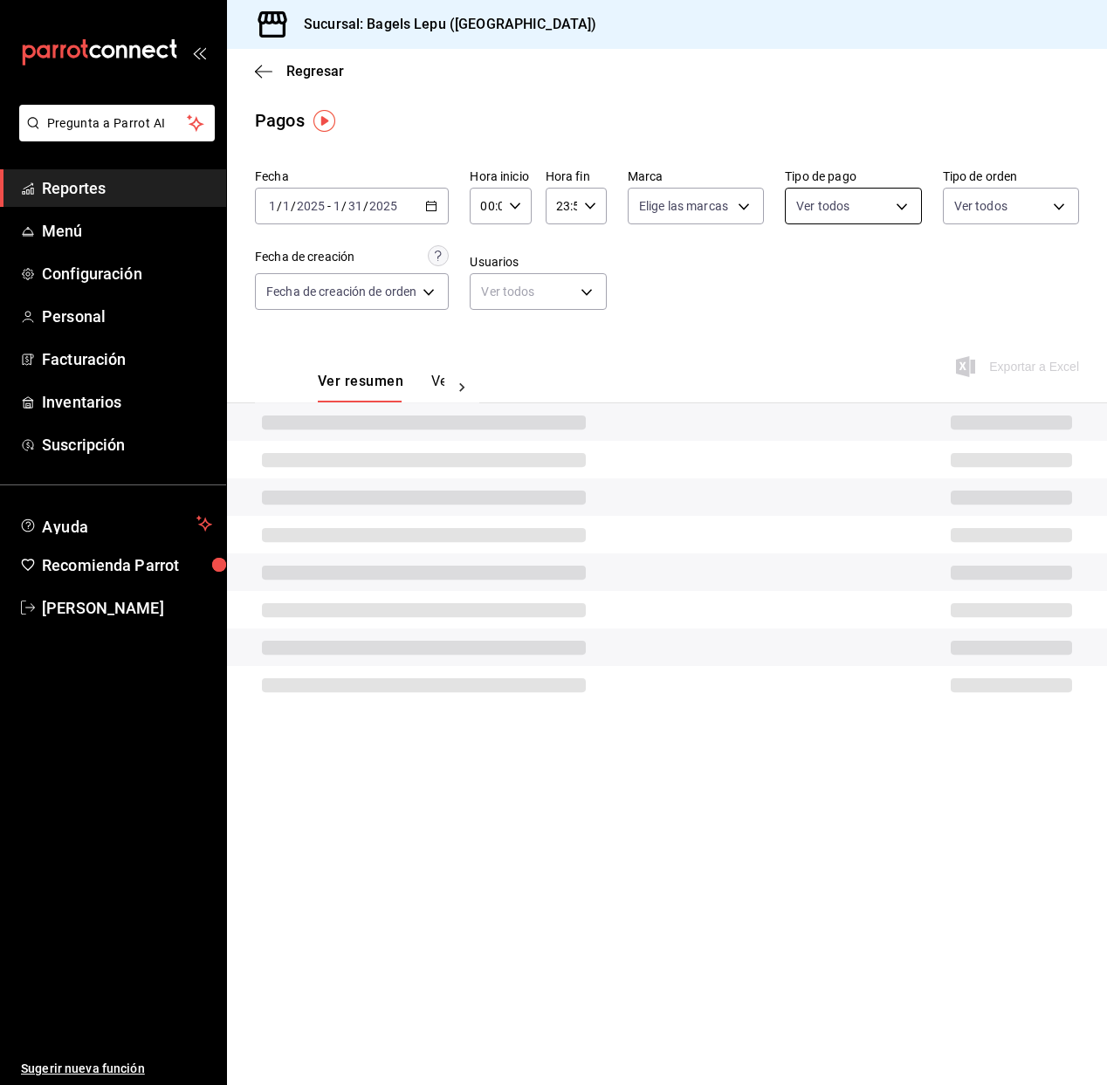
click at [849, 204] on body "Pregunta a Parrot AI Reportes Menú Configuración Personal Facturación Inventari…" at bounding box center [553, 542] width 1107 height 1085
click at [814, 280] on label at bounding box center [808, 273] width 23 height 25
click at [813, 280] on input "checkbox" at bounding box center [805, 274] width 16 height 16
checkbox input "false"
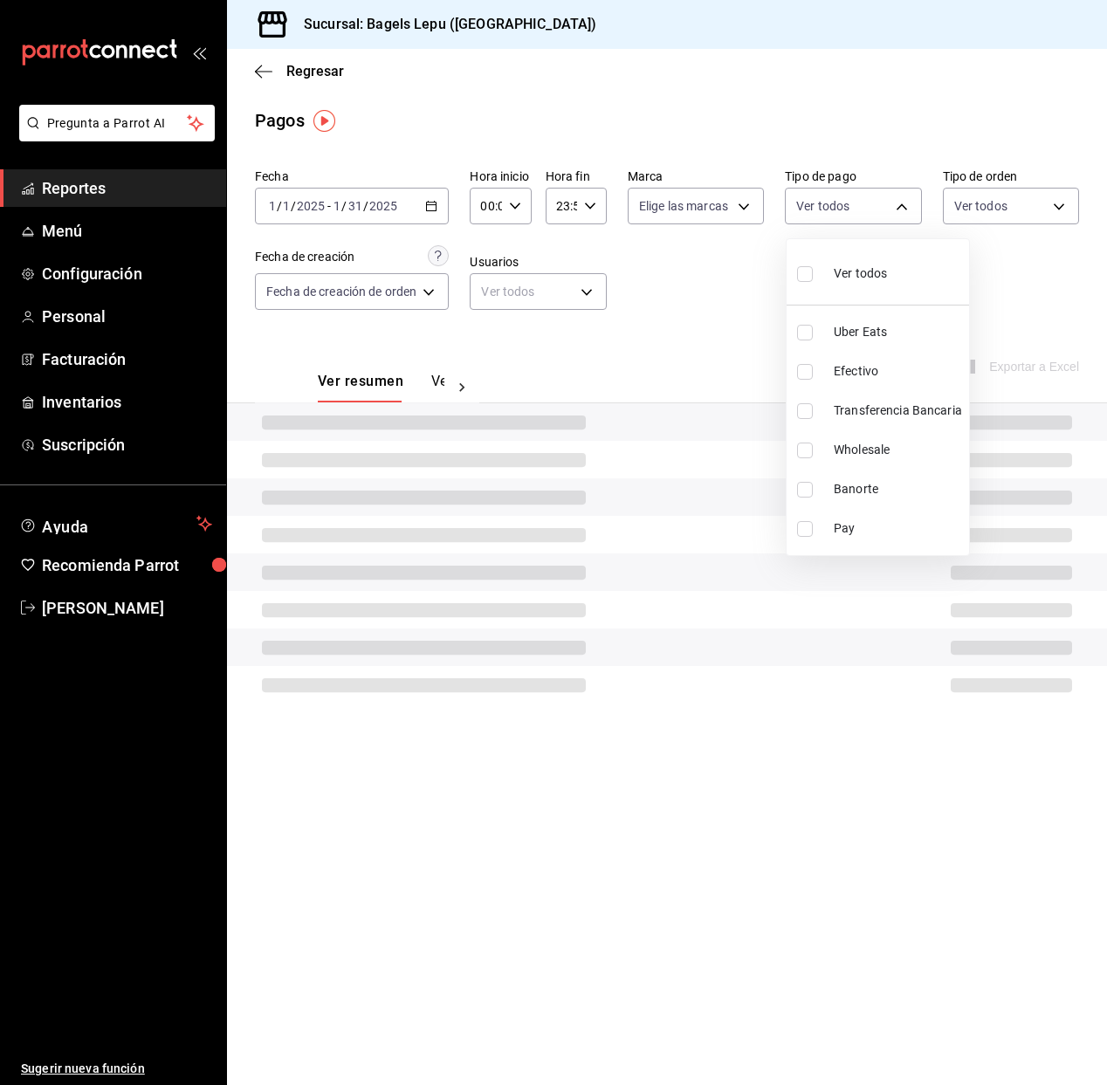
checkbox input "false"
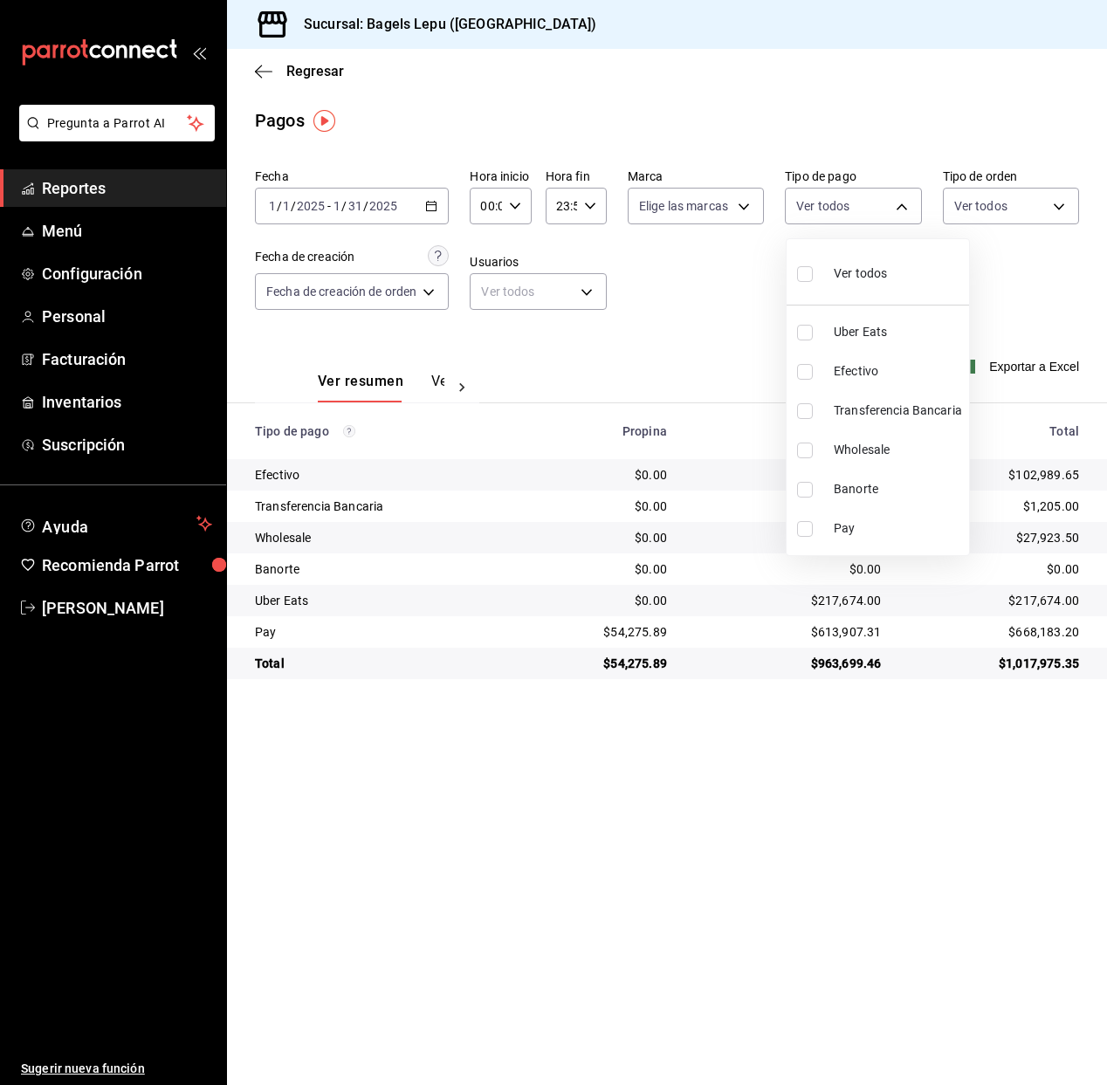
click at [808, 274] on input "checkbox" at bounding box center [805, 274] width 16 height 16
click at [804, 450] on input "checkbox" at bounding box center [805, 450] width 16 height 16
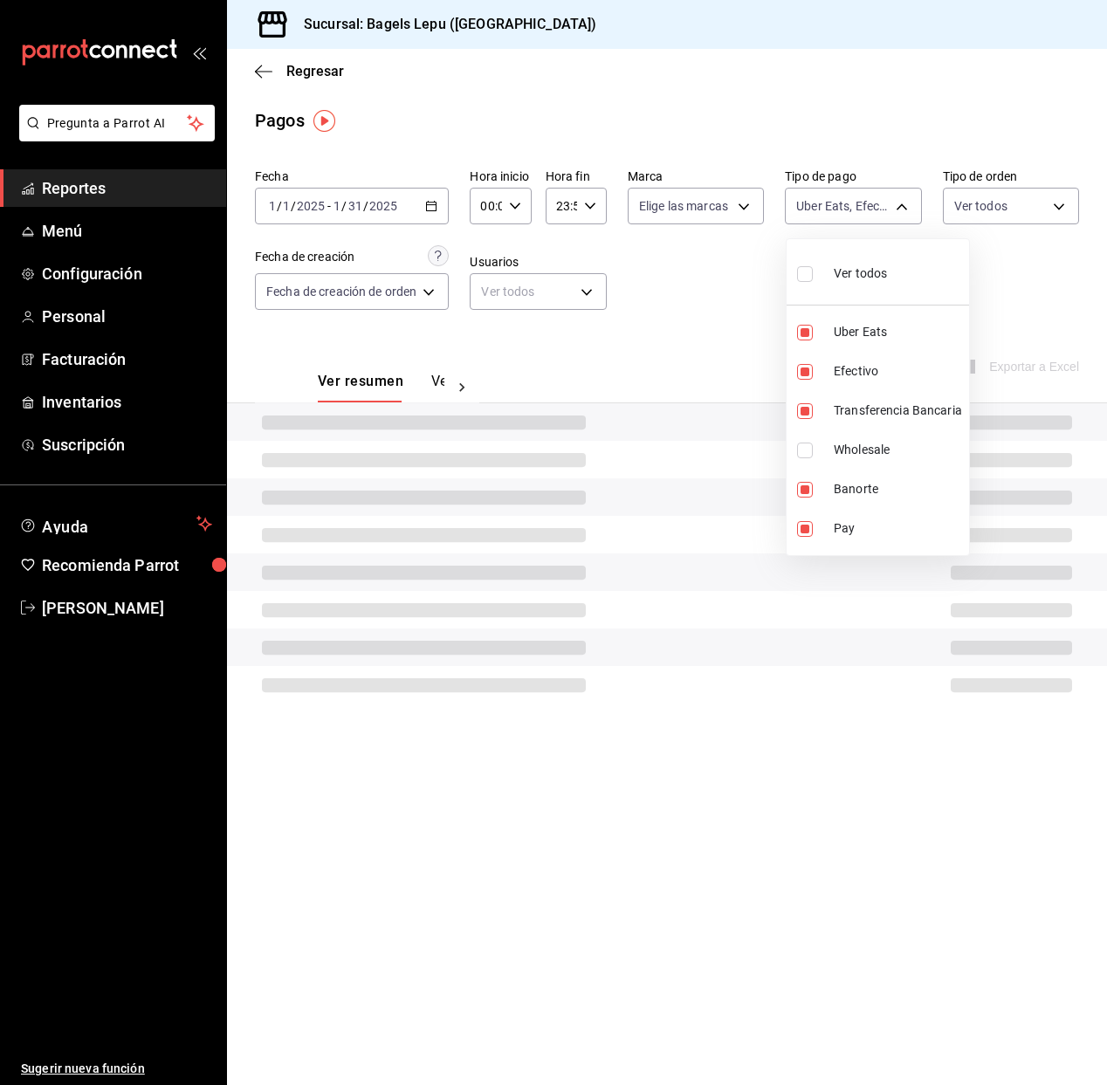
click at [739, 341] on div at bounding box center [553, 542] width 1107 height 1085
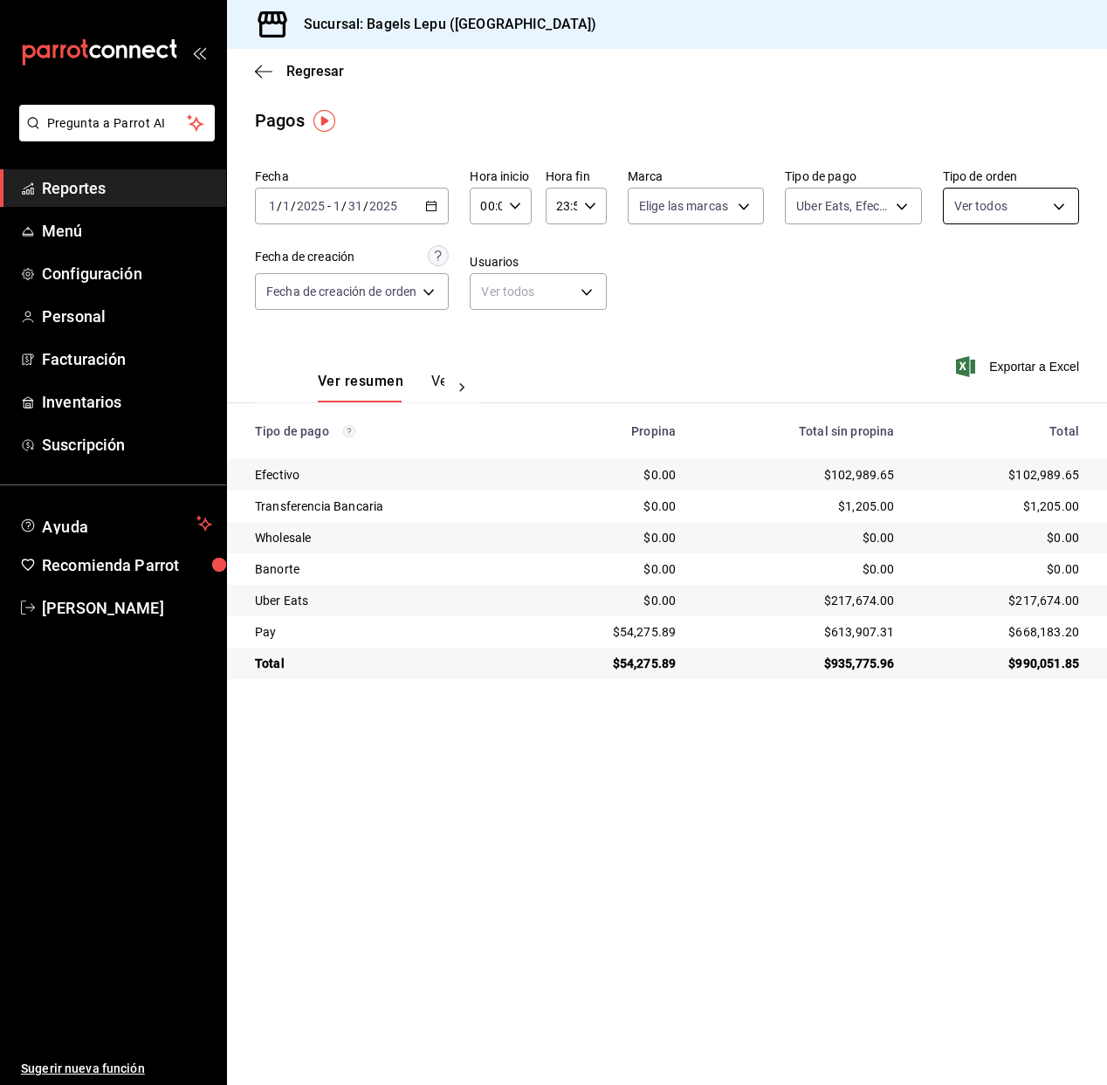
click at [1005, 199] on body "Pregunta a Parrot AI Reportes Menú Configuración Personal Facturación Inventari…" at bounding box center [553, 542] width 1107 height 1085
click at [966, 282] on label at bounding box center [965, 273] width 23 height 25
click at [966, 282] on input "checkbox" at bounding box center [962, 274] width 16 height 16
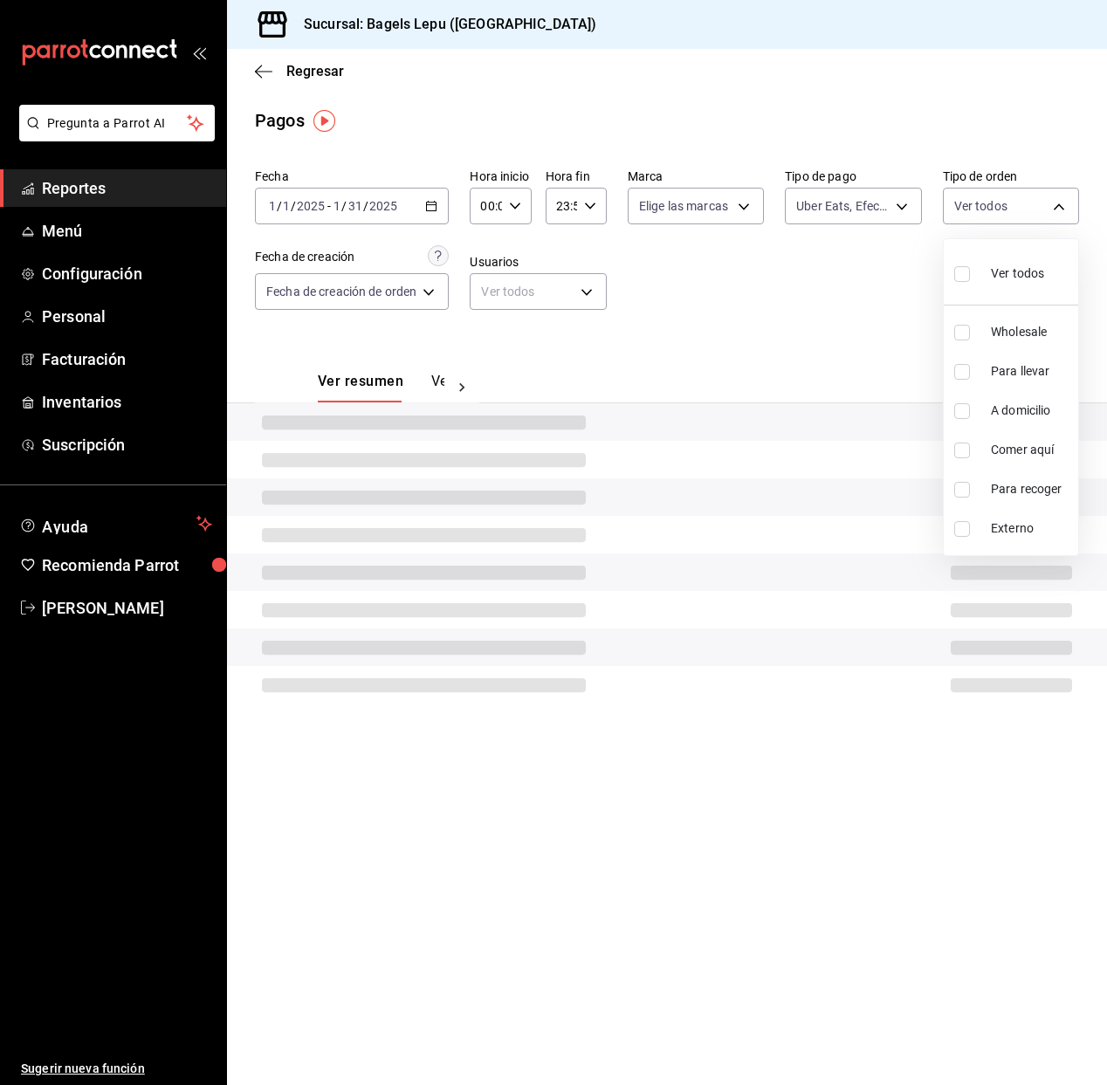
click at [956, 269] on input "checkbox" at bounding box center [962, 274] width 16 height 16
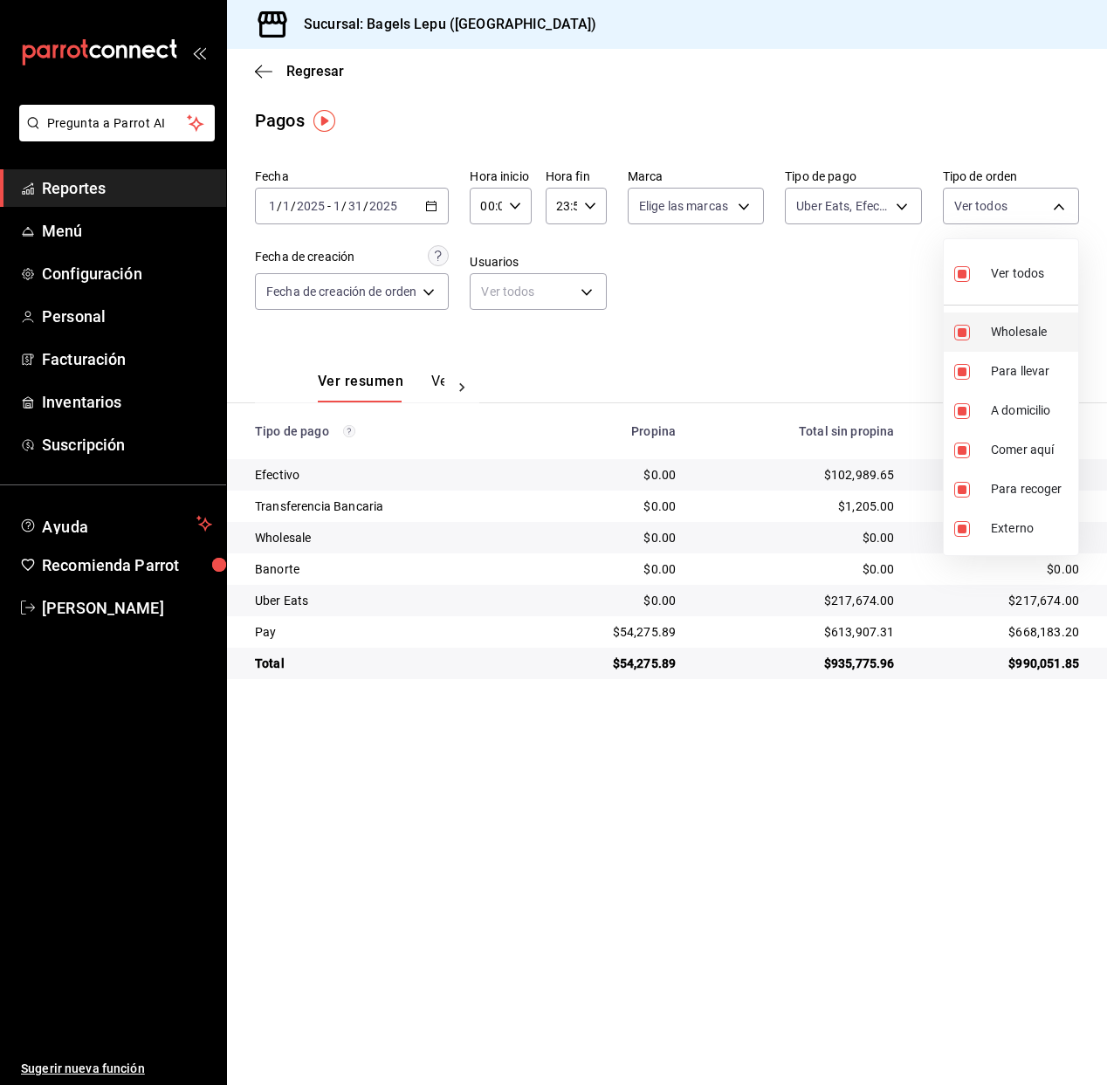
click at [964, 334] on input "checkbox" at bounding box center [962, 333] width 16 height 16
click at [959, 531] on input "checkbox" at bounding box center [962, 529] width 16 height 16
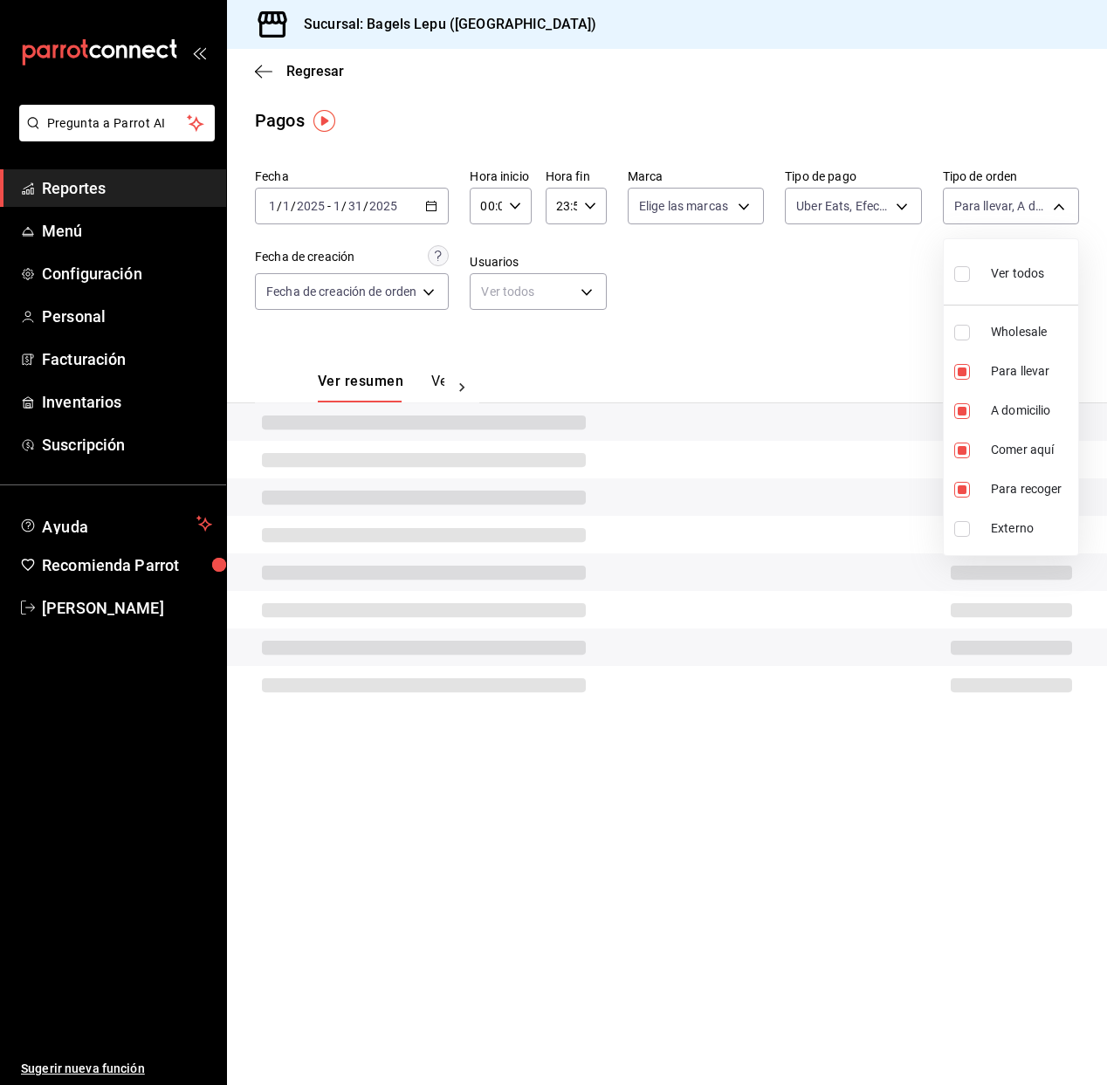
click at [850, 295] on div at bounding box center [553, 542] width 1107 height 1085
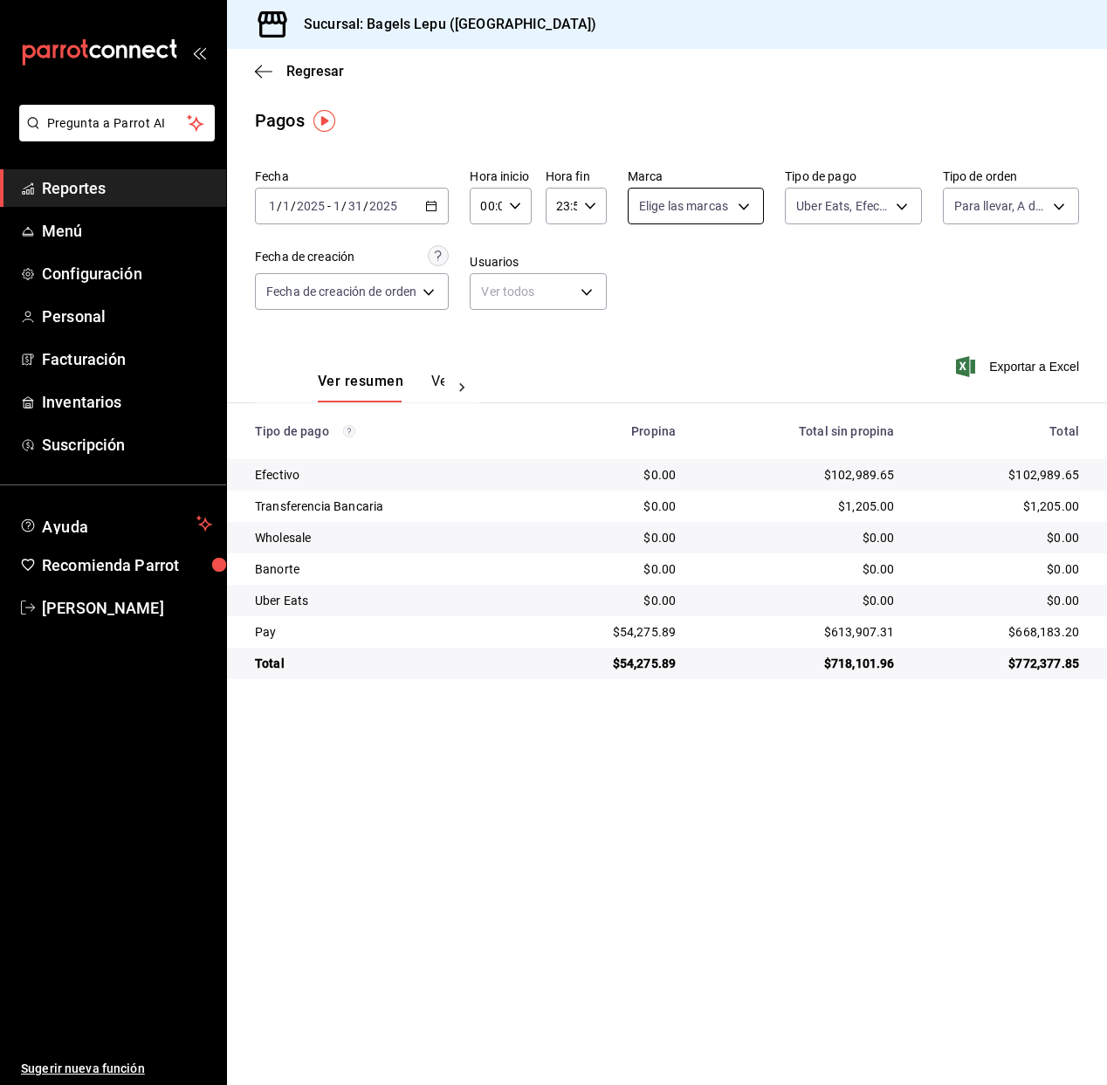
click at [727, 206] on body "Pregunta a Parrot AI Reportes Menú Configuración Personal Facturación Inventari…" at bounding box center [553, 542] width 1107 height 1085
click at [804, 204] on div at bounding box center [553, 542] width 1107 height 1085
click at [804, 204] on body "Pregunta a Parrot AI Reportes Menú Configuración Personal Facturación Inventari…" at bounding box center [553, 542] width 1107 height 1085
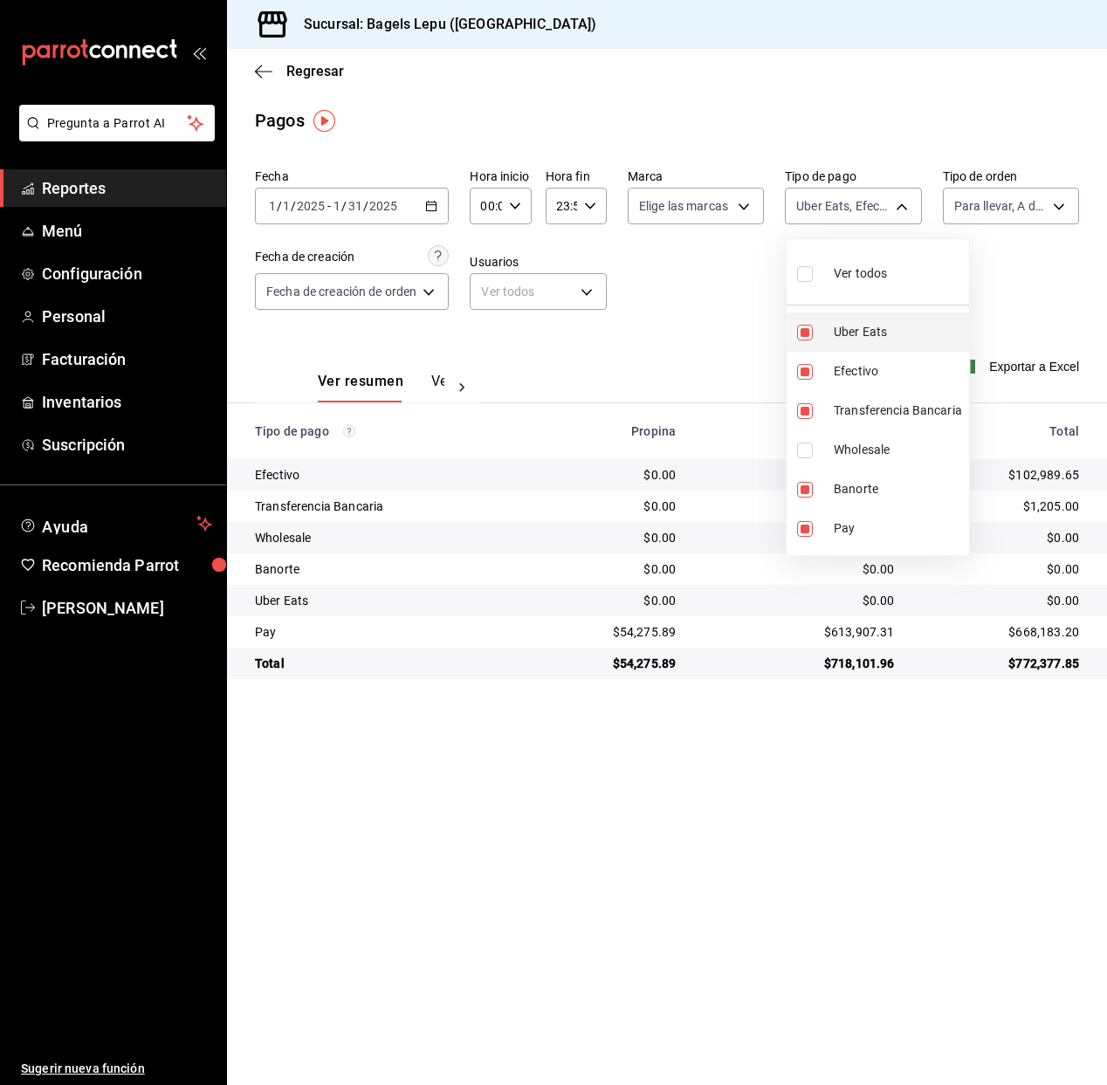
click at [807, 336] on input "checkbox" at bounding box center [805, 333] width 16 height 16
click at [614, 353] on div at bounding box center [553, 542] width 1107 height 1085
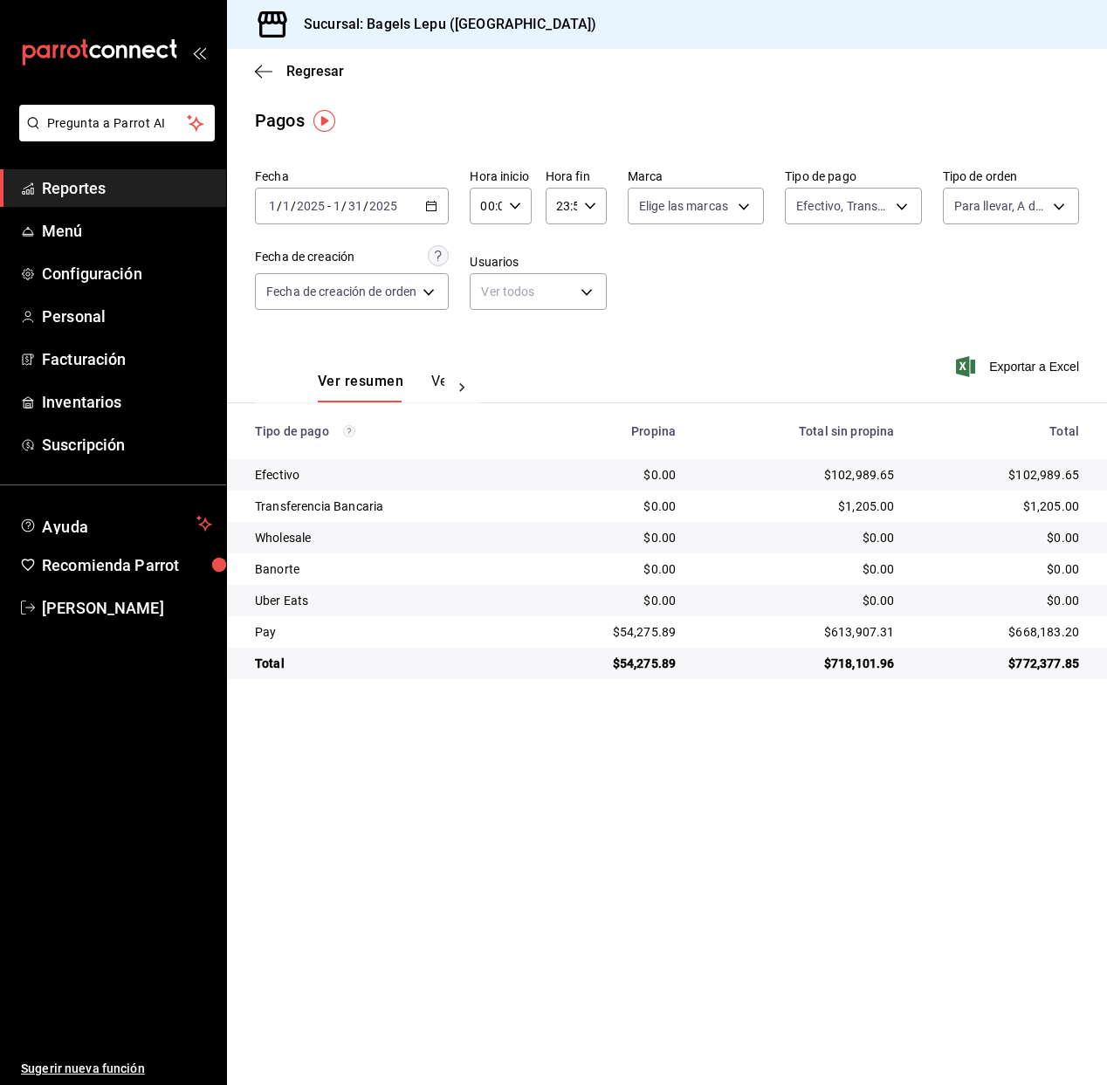
click at [435, 204] on \(Stroke\) "button" at bounding box center [432, 204] width 10 height 1
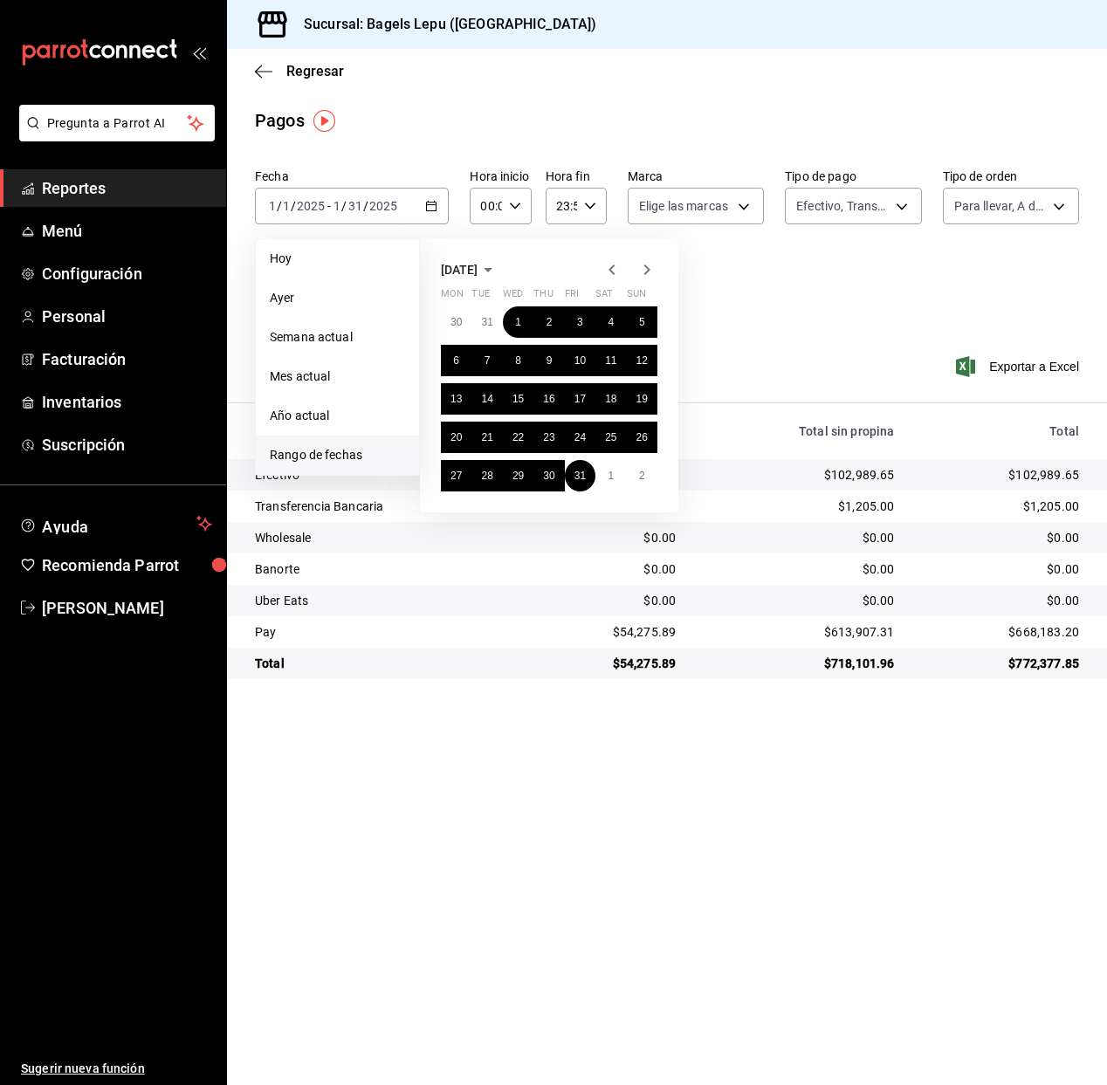
click at [643, 271] on icon "button" at bounding box center [646, 269] width 21 height 21
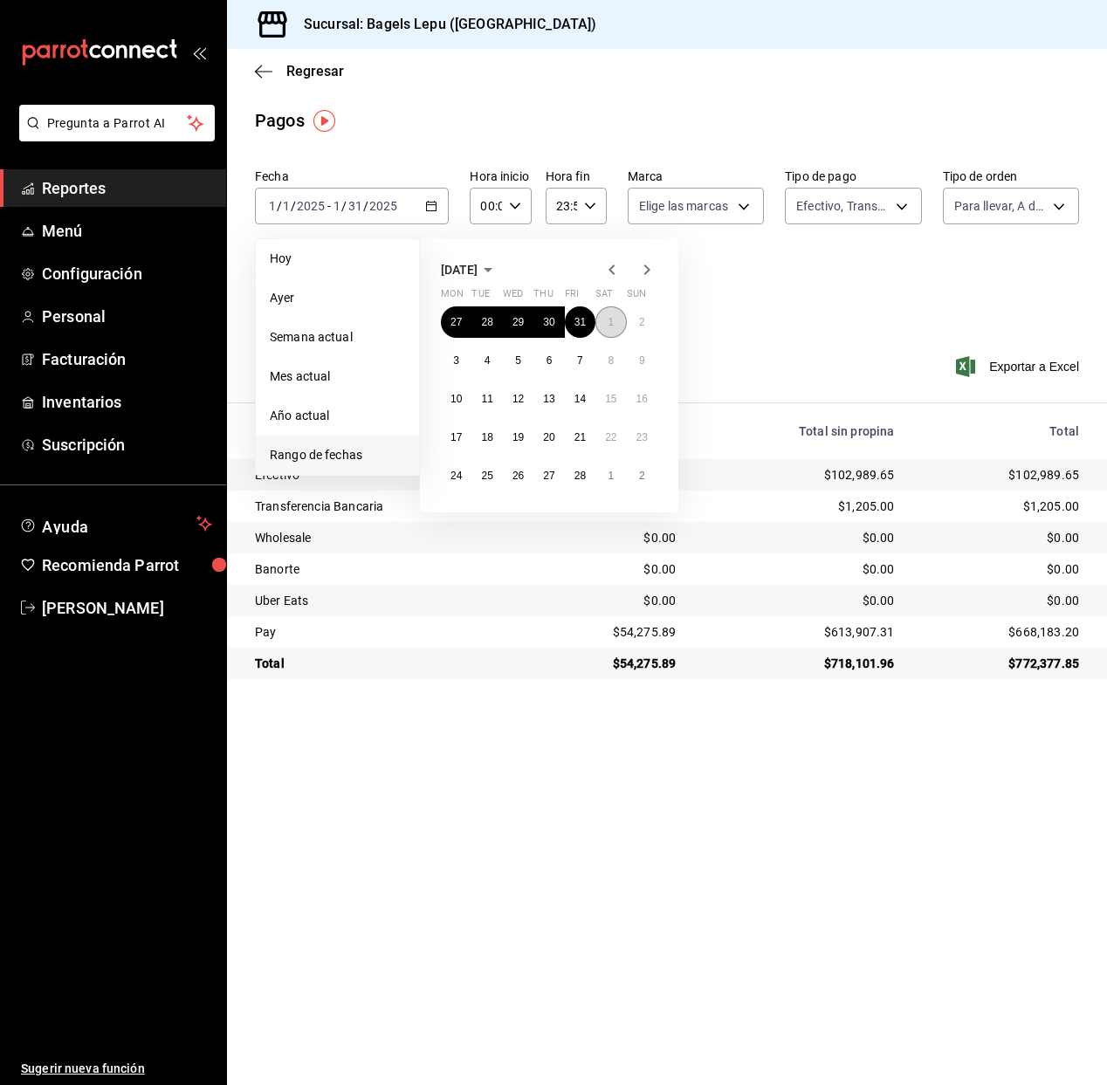
click at [605, 319] on button "1" at bounding box center [610, 321] width 31 height 31
click at [579, 472] on abbr "28" at bounding box center [579, 476] width 11 height 12
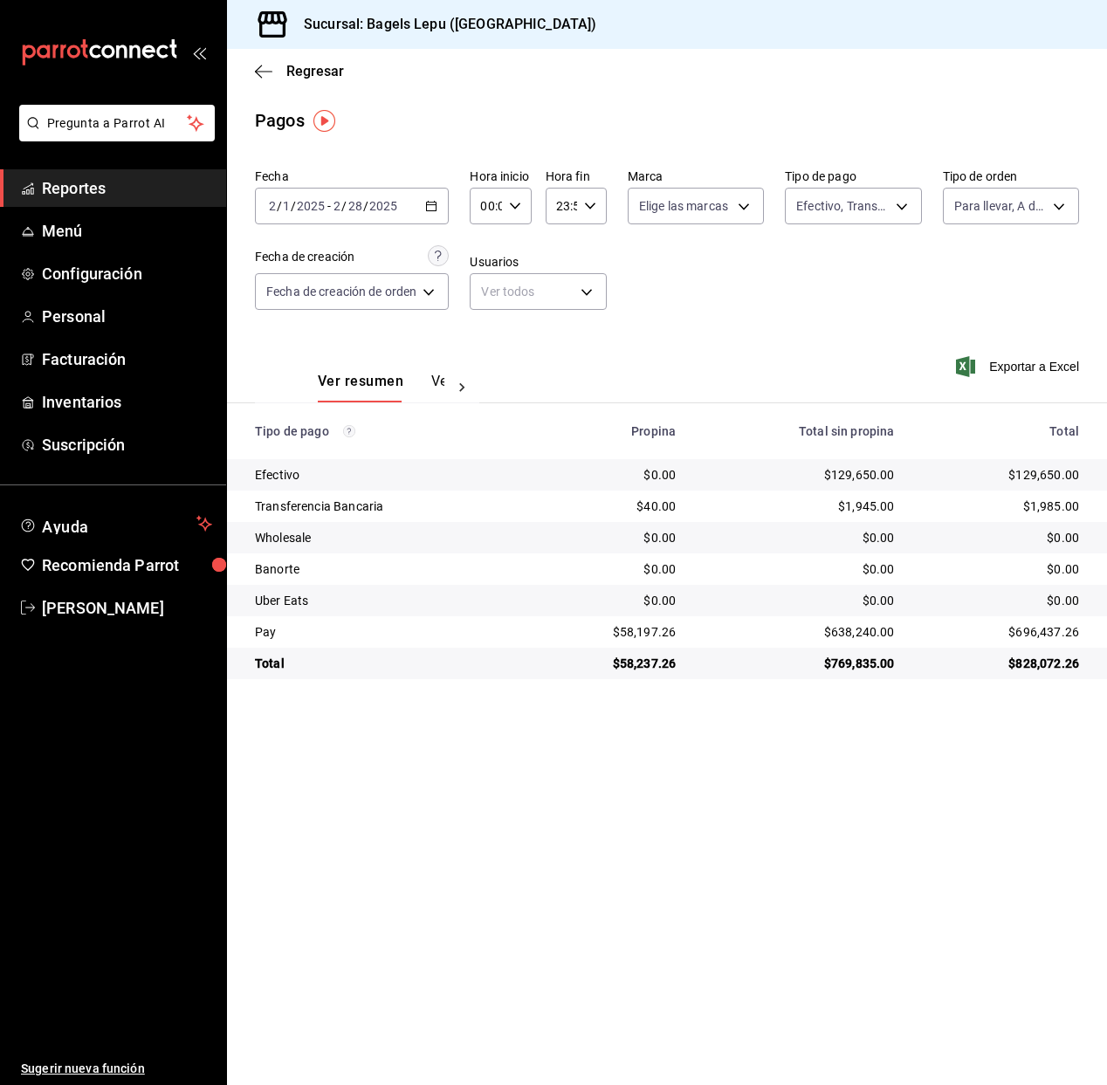
click at [441, 209] on div "2025-02-01 2 / 1 / 2025 - 2025-02-28 2 / 28 / 2025" at bounding box center [352, 206] width 194 height 37
click at [440, 210] on div "2025-02-01 2 / 1 / 2025 - 2025-02-28 2 / 28 / 2025" at bounding box center [352, 206] width 194 height 37
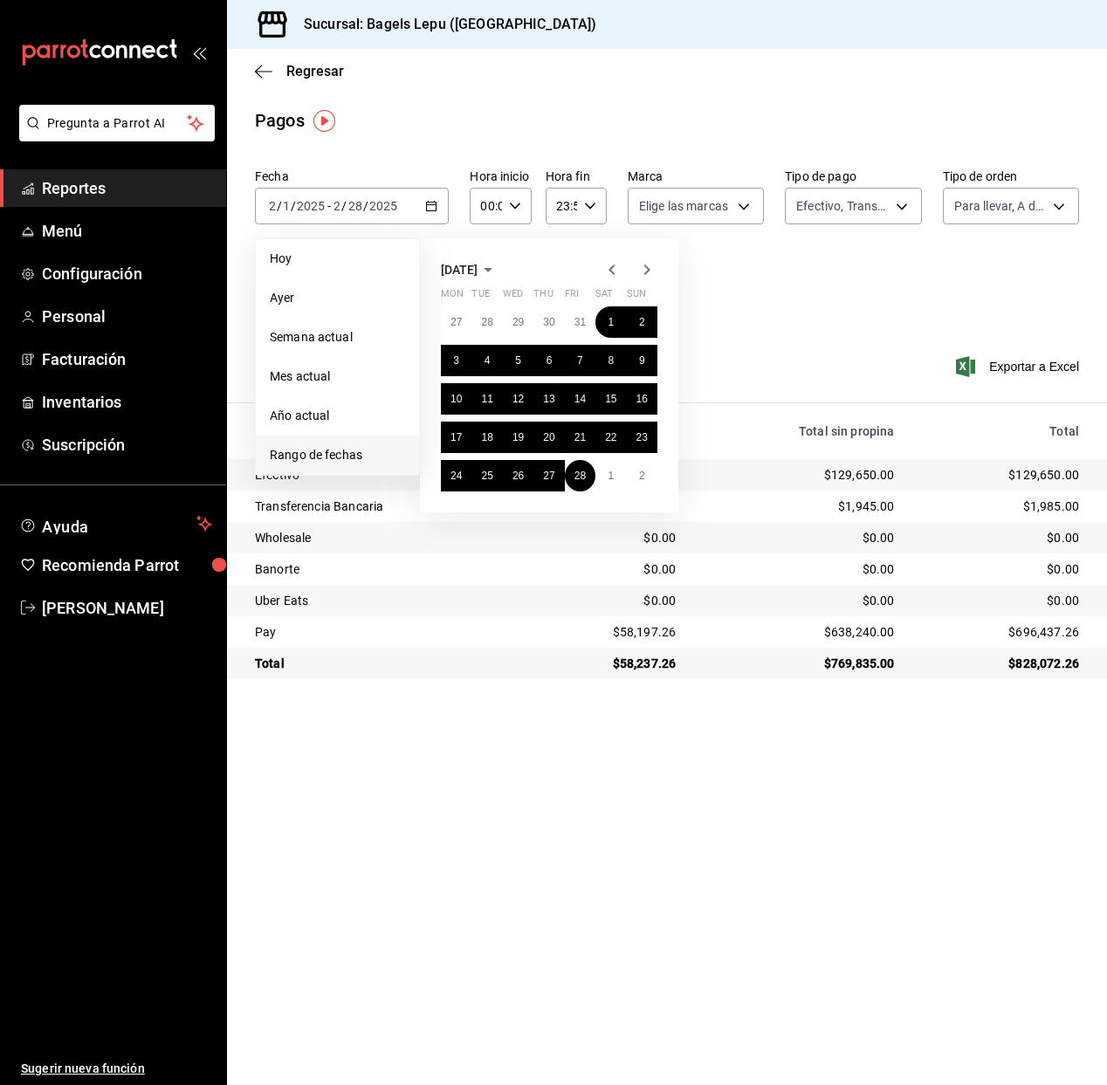
click at [646, 267] on icon "button" at bounding box center [647, 269] width 6 height 10
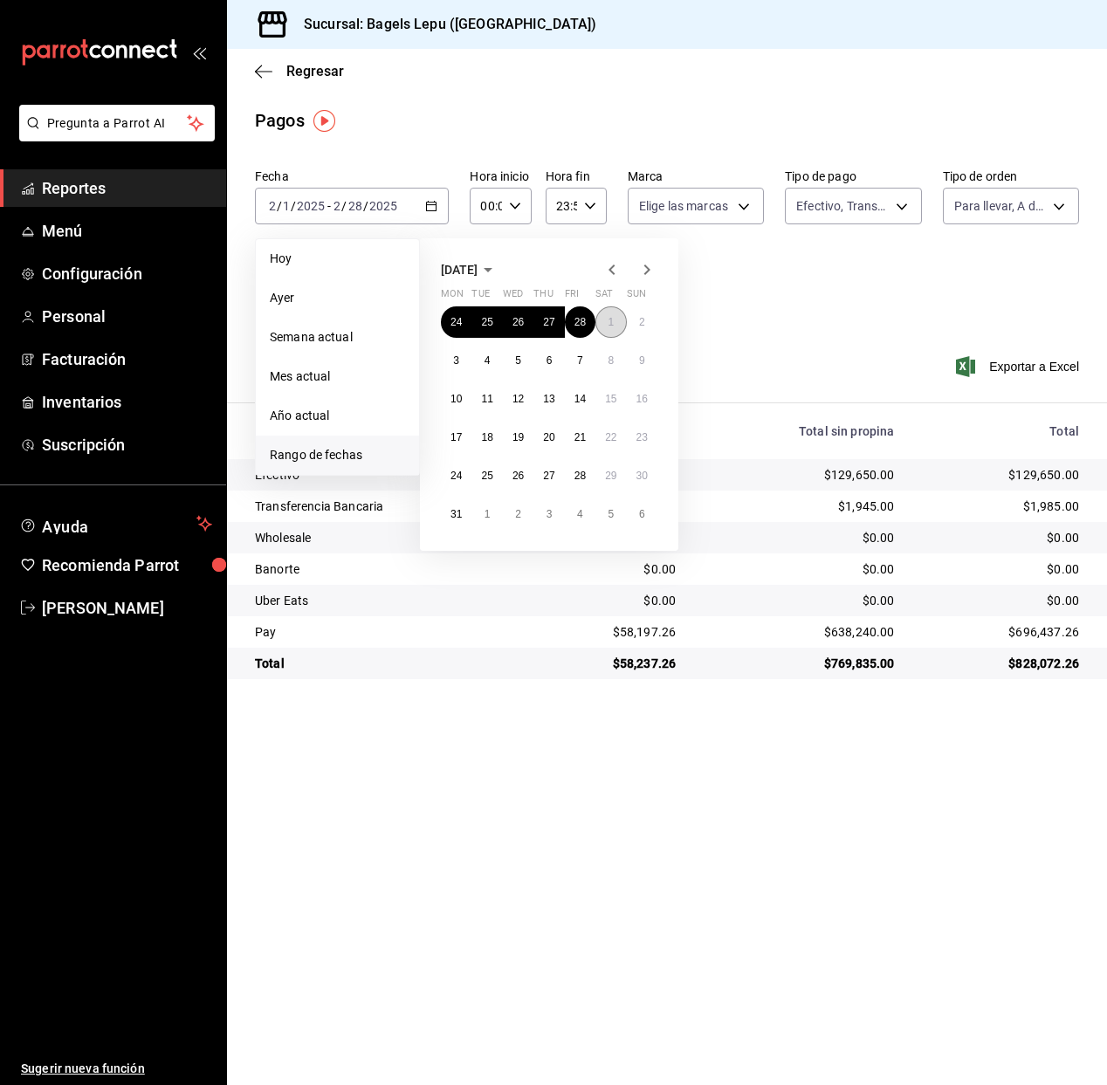
click at [616, 320] on button "1" at bounding box center [610, 321] width 31 height 31
click at [459, 521] on button "31" at bounding box center [456, 513] width 31 height 31
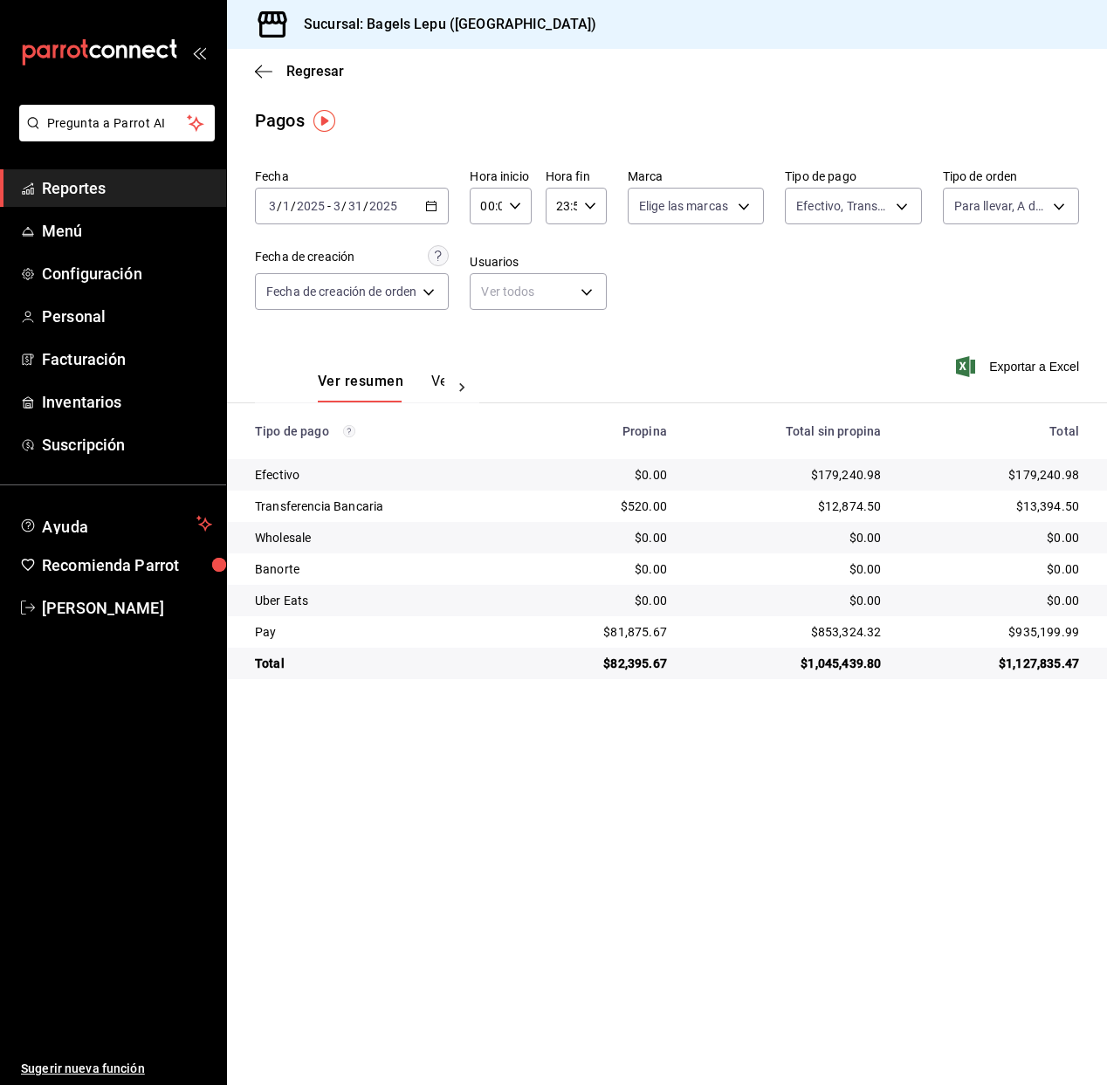
click at [434, 206] on icon "button" at bounding box center [431, 206] width 12 height 12
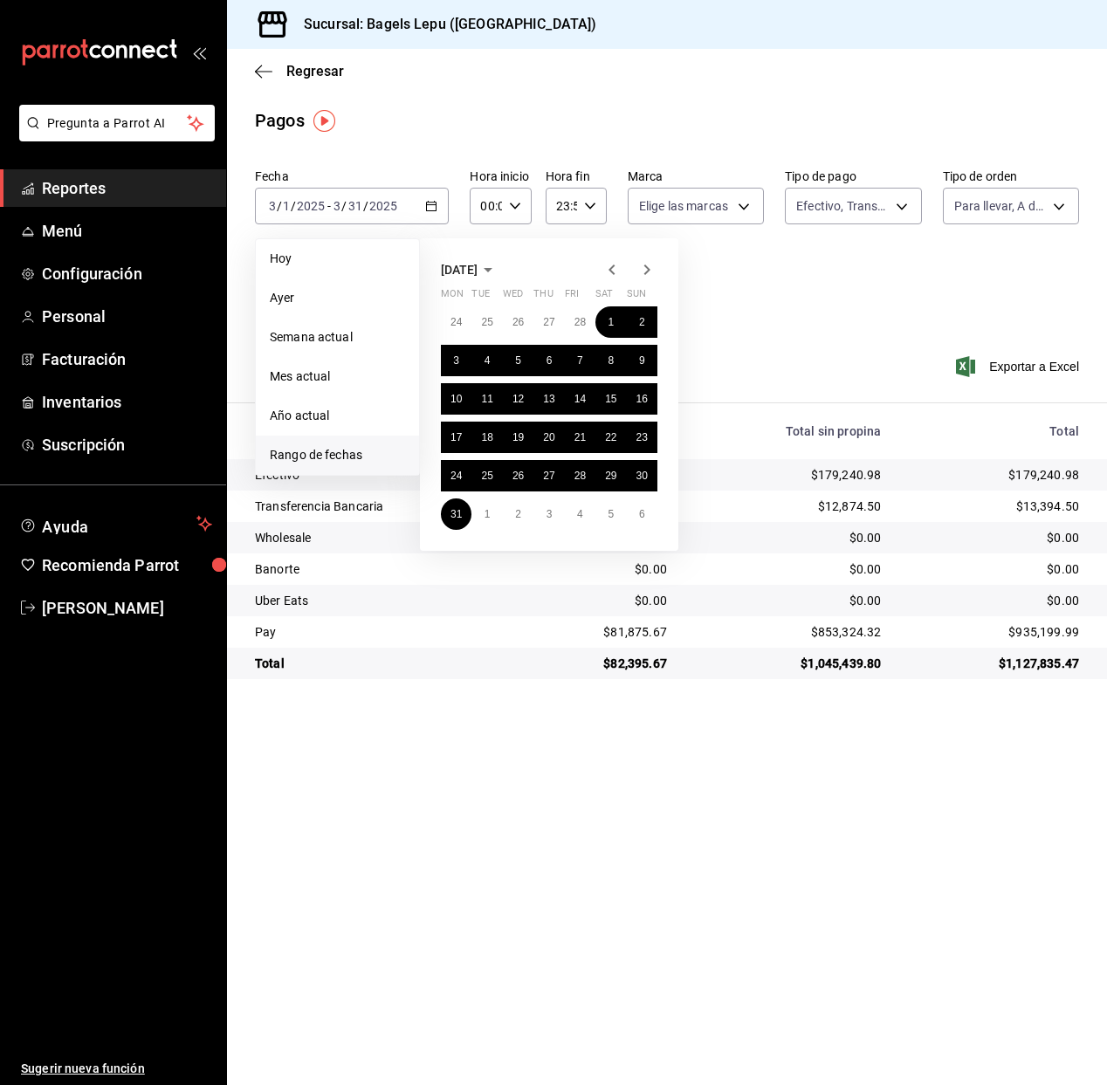
click at [650, 270] on icon "button" at bounding box center [646, 269] width 21 height 21
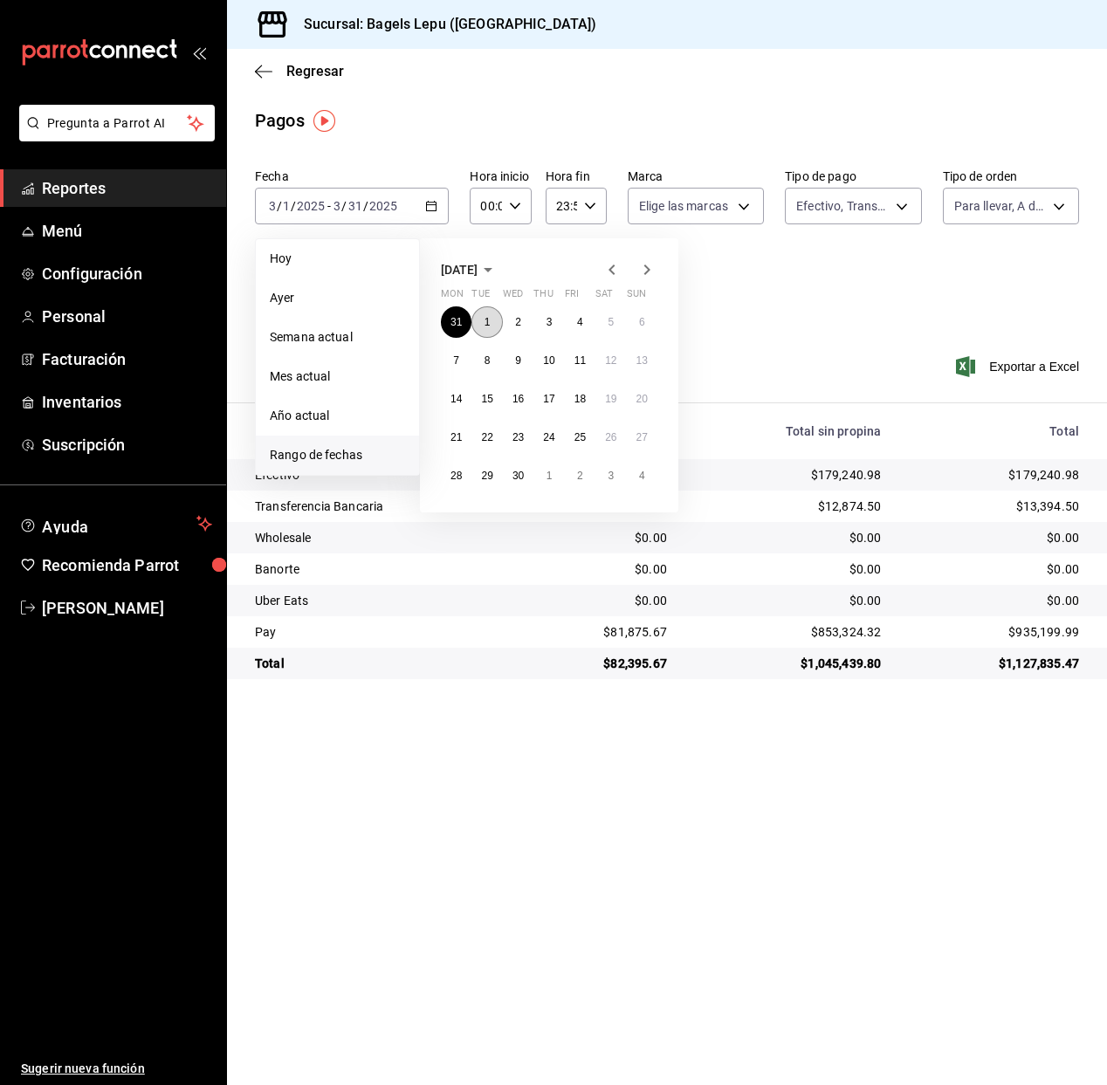
click at [493, 320] on button "1" at bounding box center [486, 321] width 31 height 31
click at [525, 474] on button "30" at bounding box center [518, 475] width 31 height 31
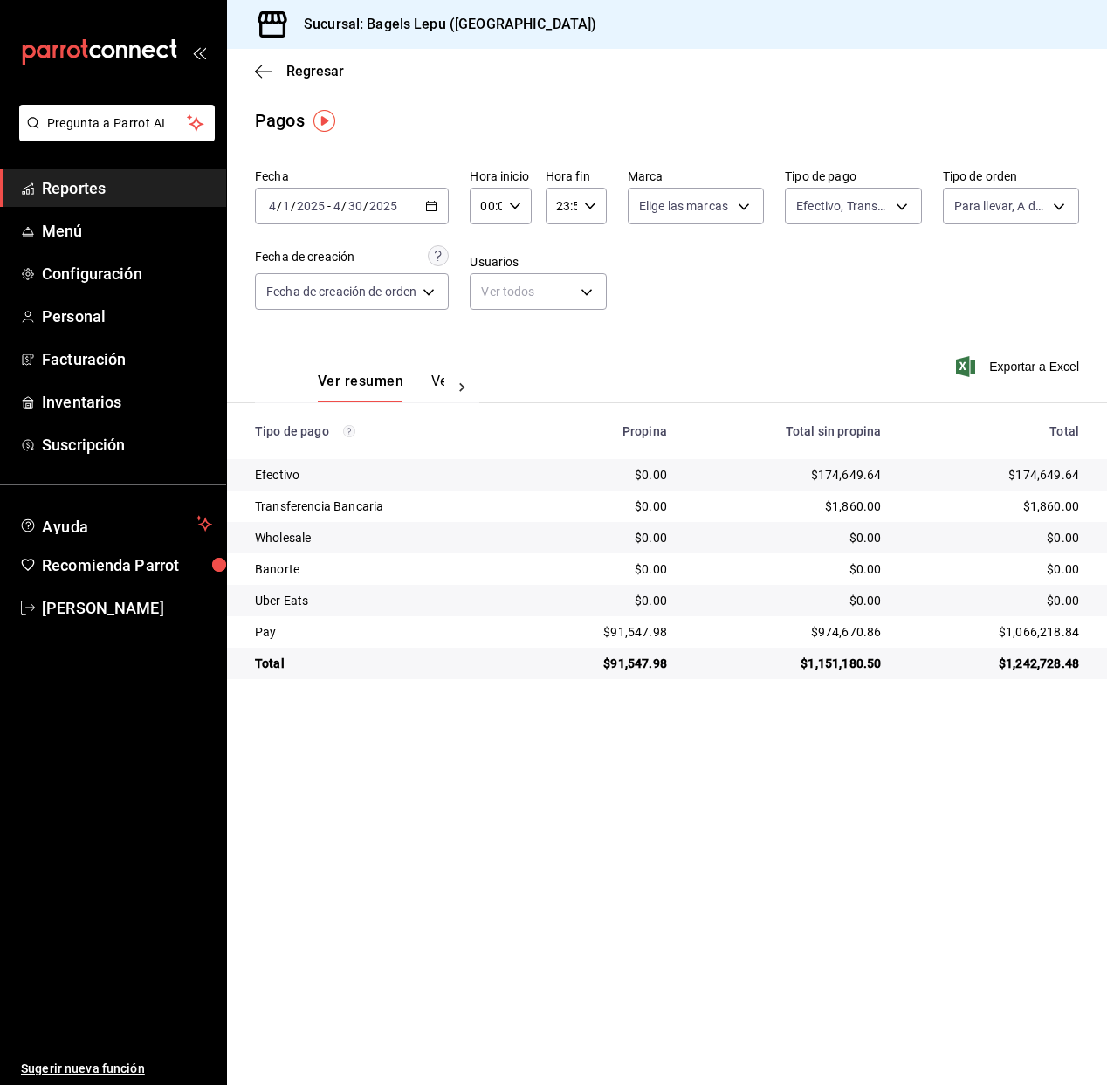
click at [433, 202] on icon "button" at bounding box center [431, 206] width 12 height 12
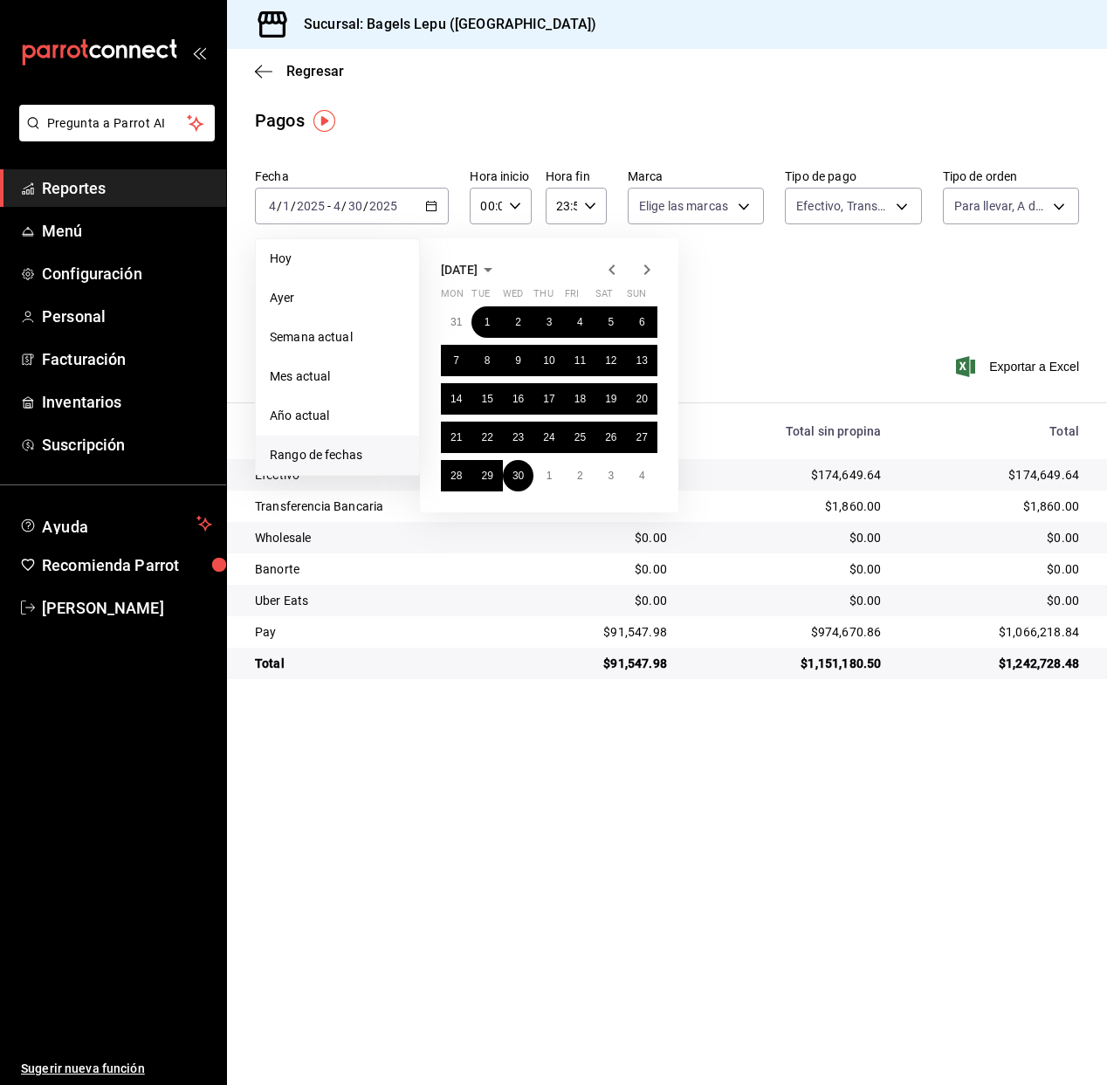
click at [649, 269] on icon "button" at bounding box center [647, 269] width 6 height 10
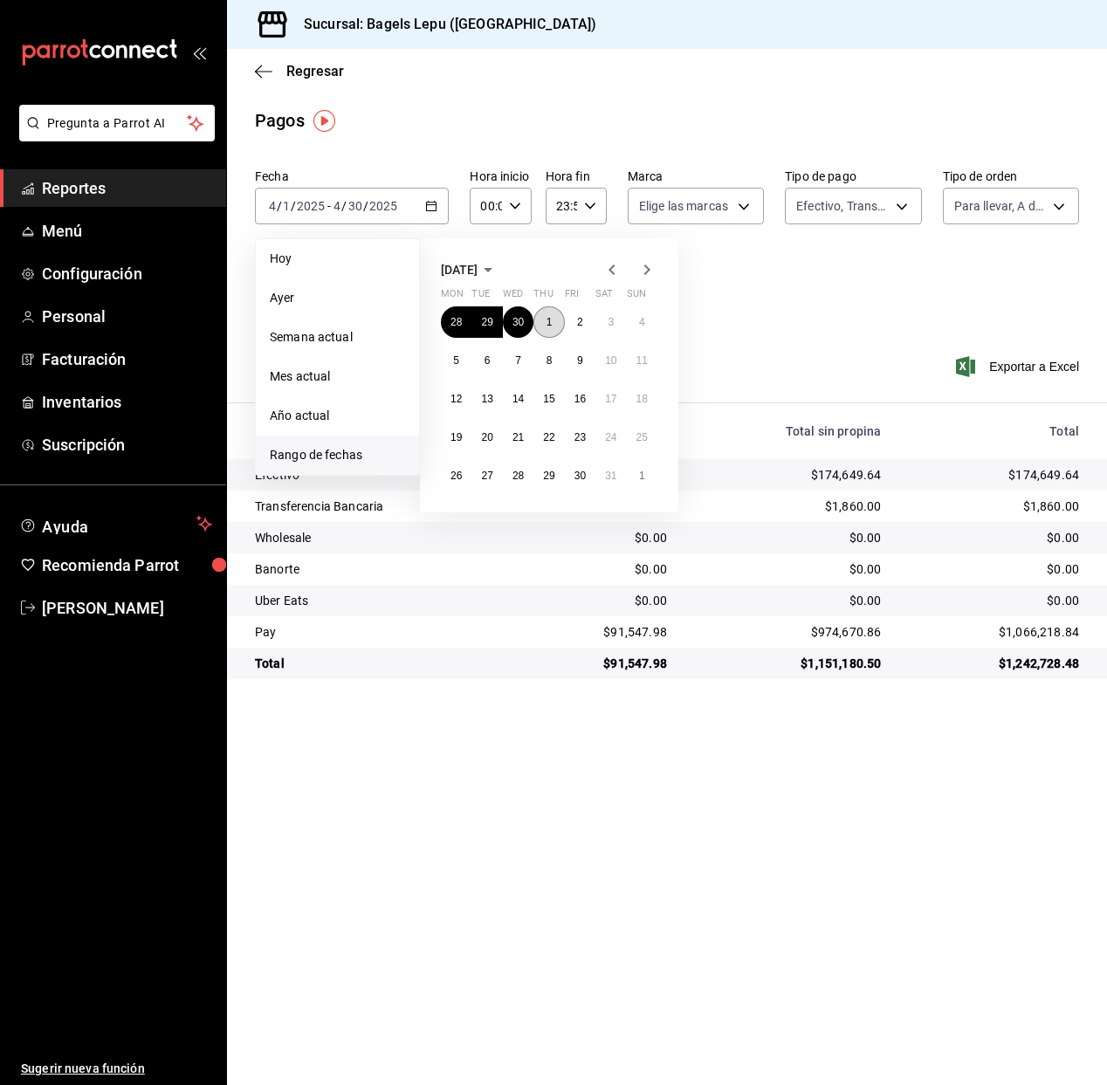
click at [558, 318] on button "1" at bounding box center [548, 321] width 31 height 31
click at [607, 479] on abbr "31" at bounding box center [610, 476] width 11 height 12
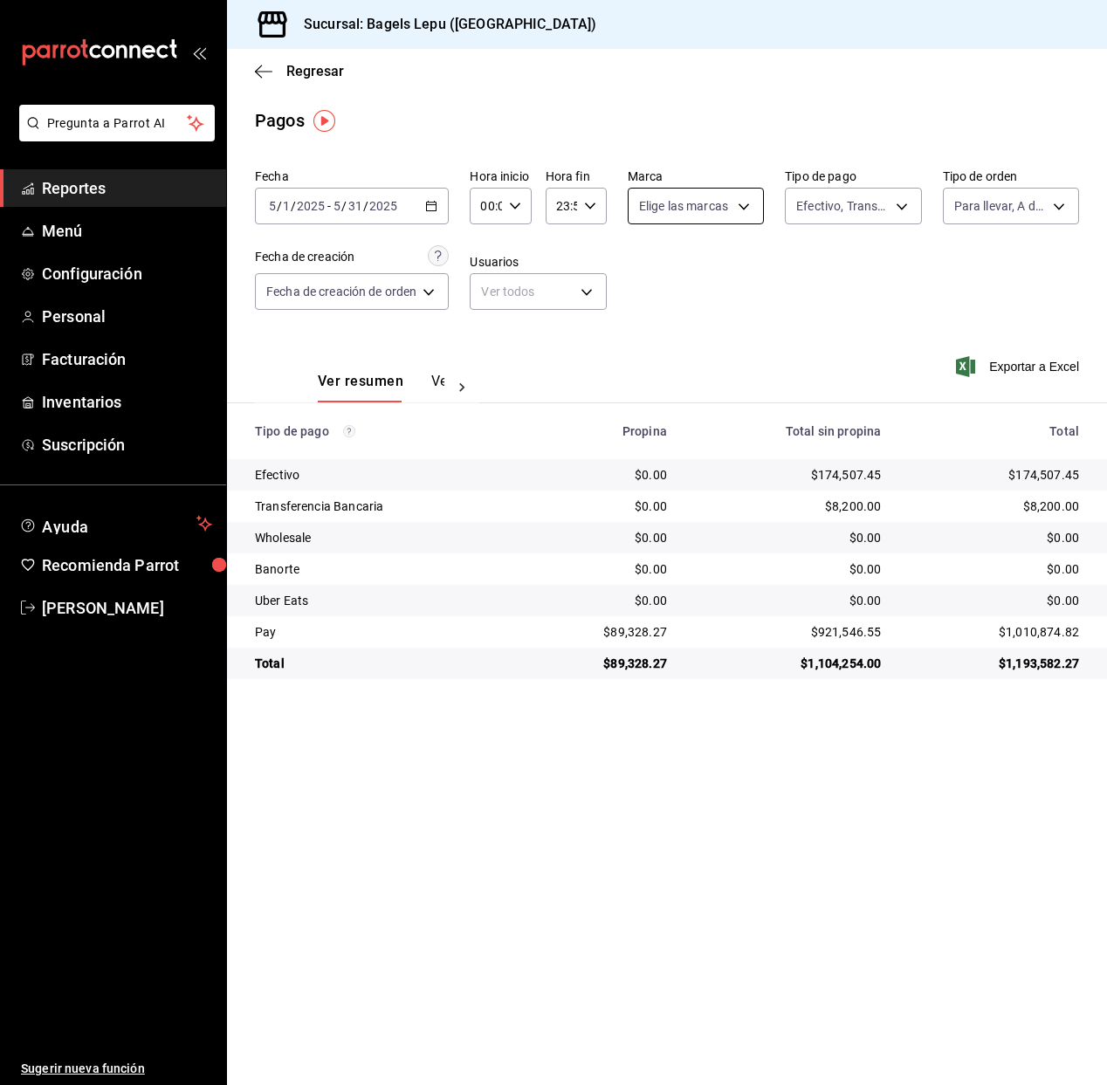
click at [741, 208] on body "Pregunta a Parrot AI Reportes Menú Configuración Personal Facturación Inventari…" at bounding box center [553, 542] width 1107 height 1085
click at [851, 209] on div at bounding box center [553, 542] width 1107 height 1085
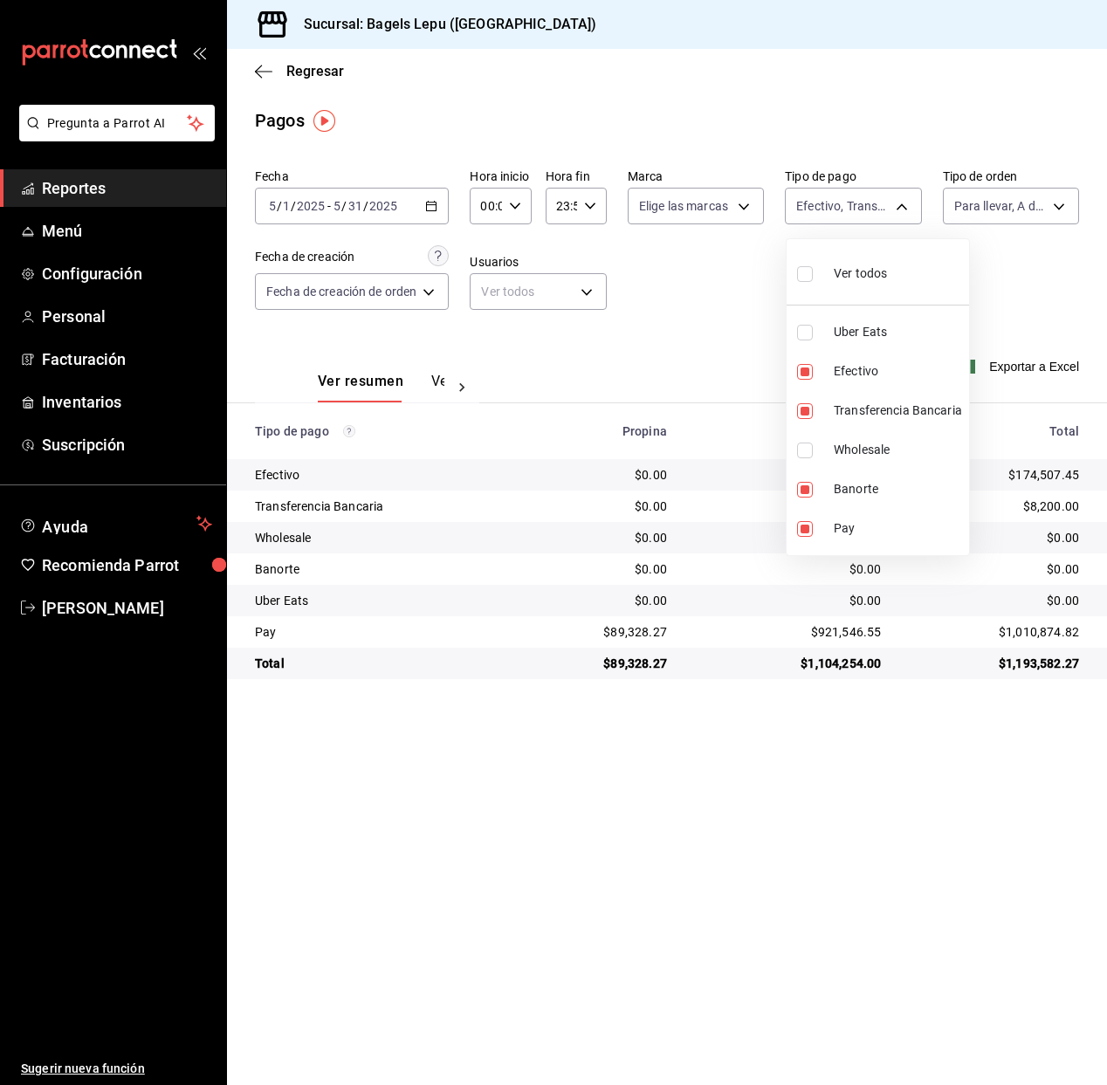
click at [851, 209] on body "Pregunta a Parrot AI Reportes Menú Configuración Personal Facturación Inventari…" at bounding box center [553, 542] width 1107 height 1085
click at [994, 276] on div at bounding box center [553, 542] width 1107 height 1085
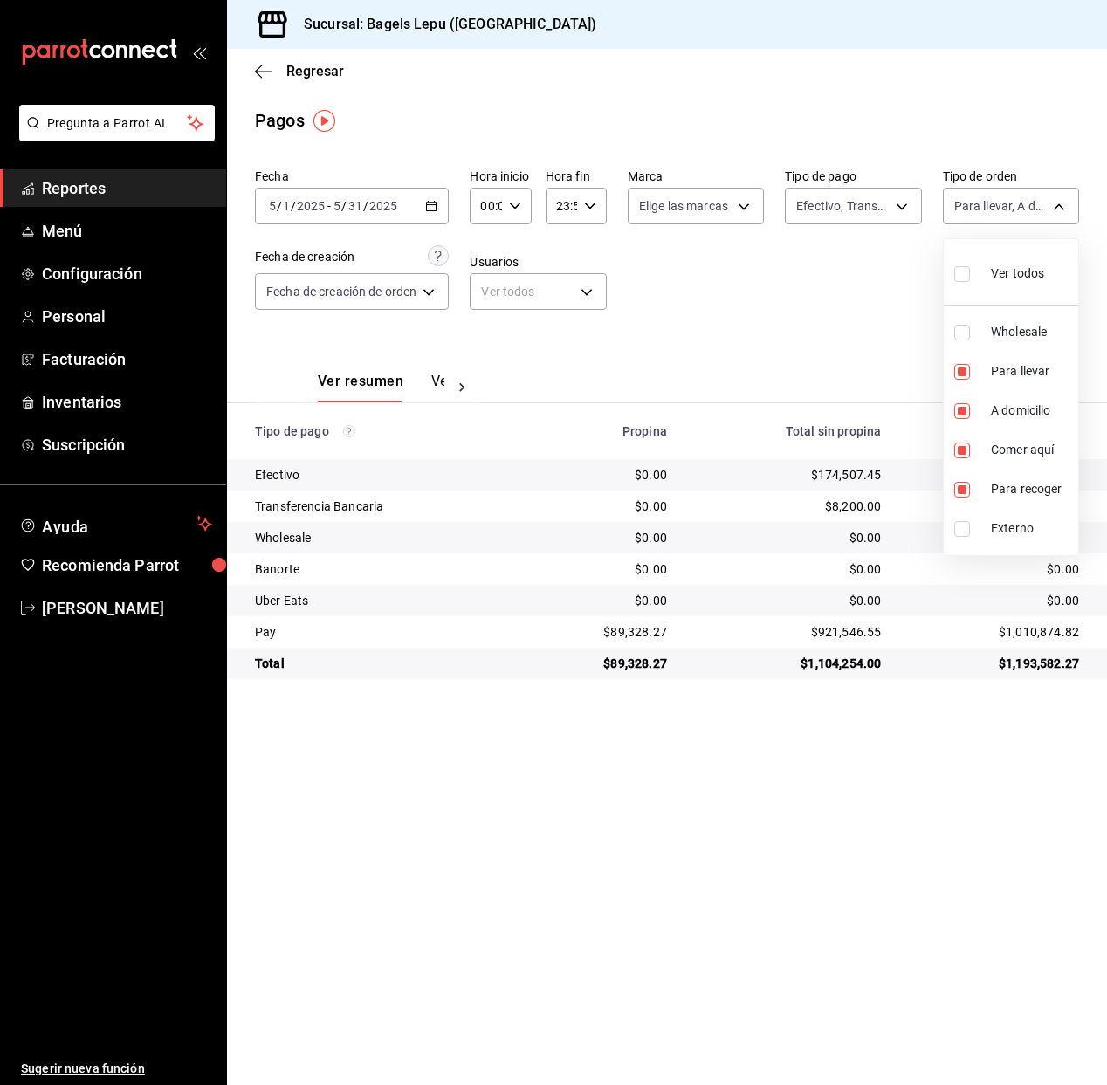
click at [992, 197] on body "Pregunta a Parrot AI Reportes Menú Configuración Personal Facturación Inventari…" at bounding box center [553, 542] width 1107 height 1085
click at [826, 287] on div at bounding box center [553, 542] width 1107 height 1085
click at [436, 207] on \(Stroke\) "button" at bounding box center [431, 207] width 10 height 10
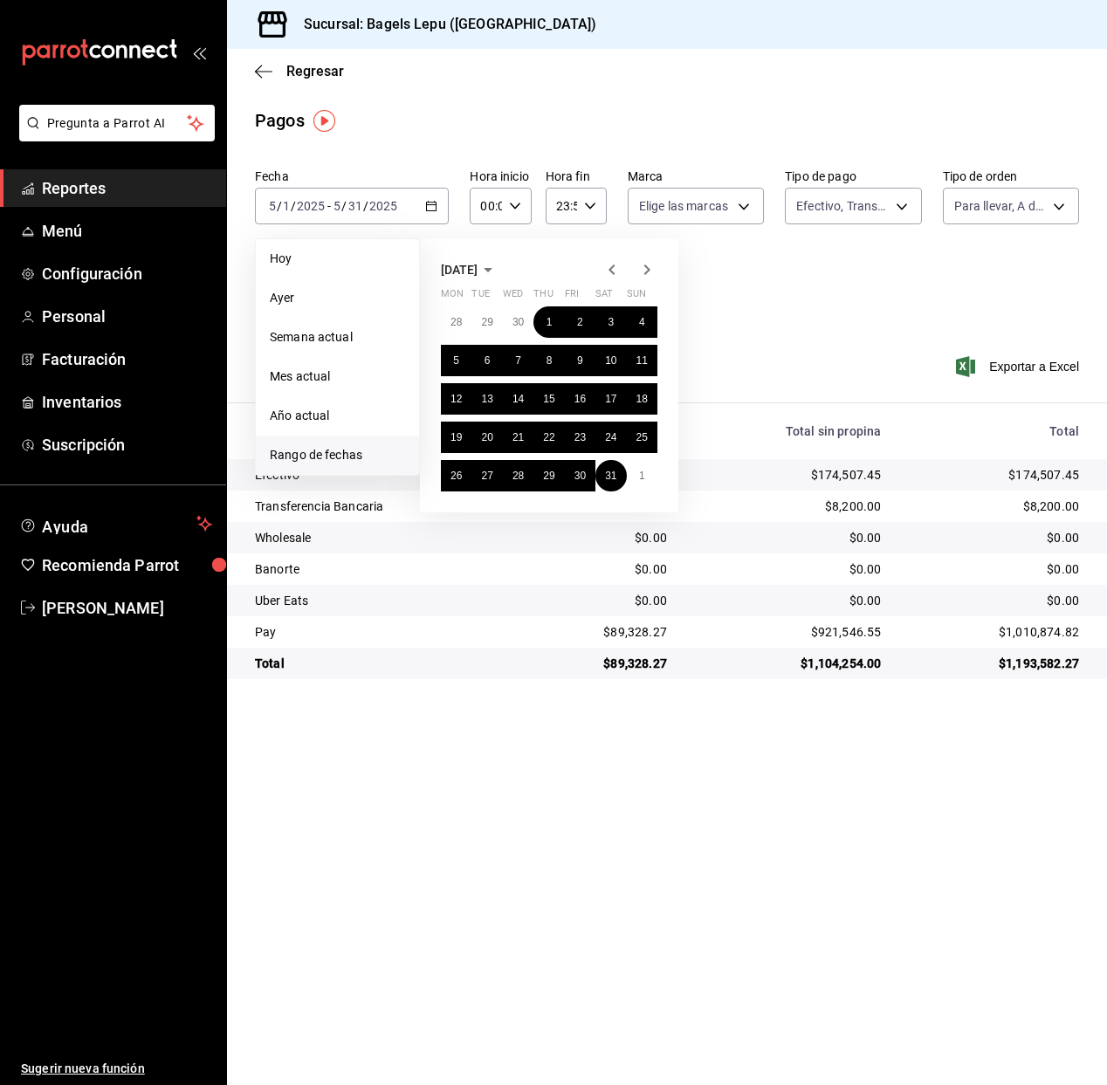
click at [641, 271] on icon "button" at bounding box center [646, 269] width 21 height 21
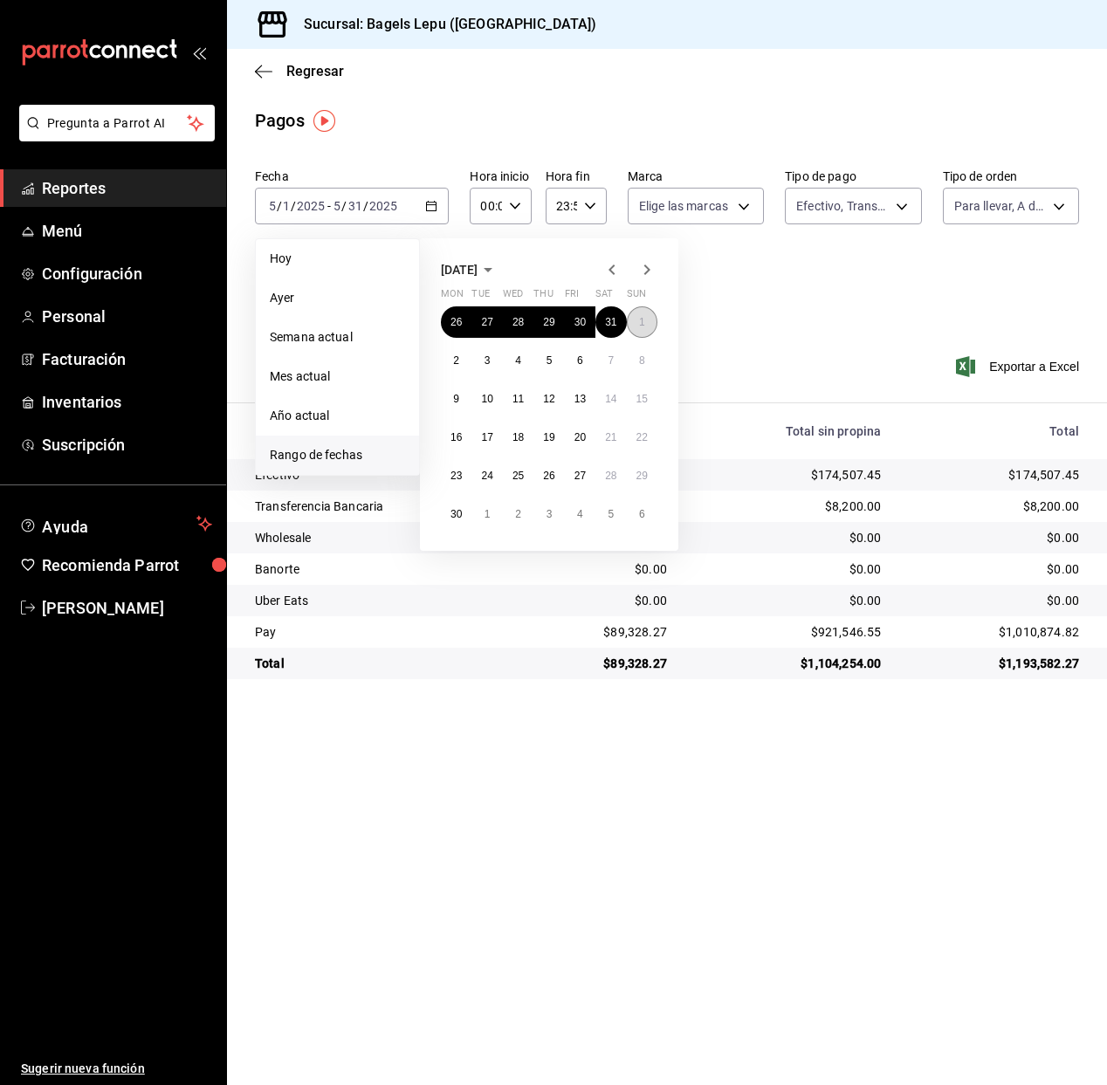
click at [634, 322] on button "1" at bounding box center [642, 321] width 31 height 31
click at [641, 523] on button "6" at bounding box center [642, 513] width 31 height 31
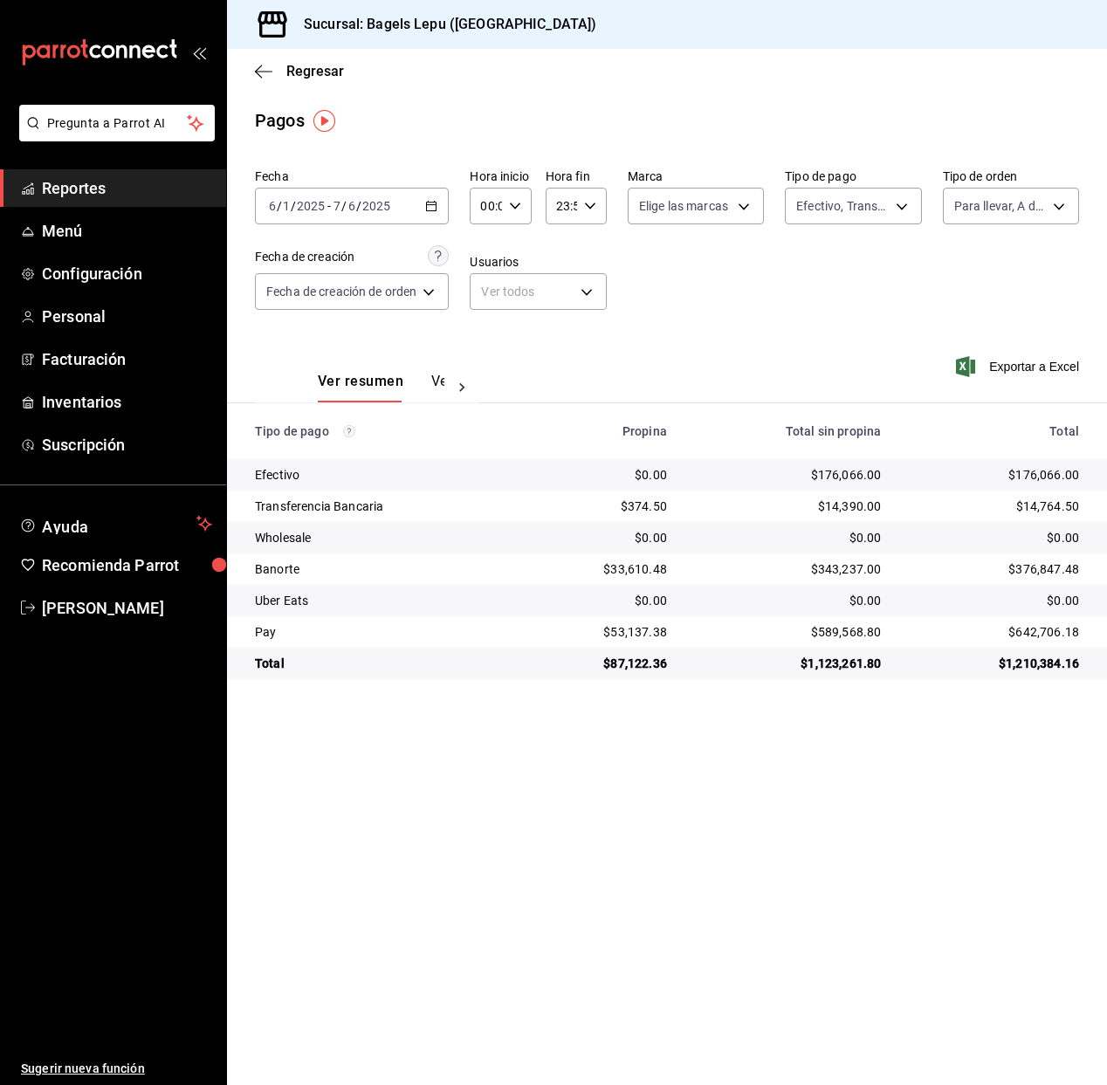
click at [432, 206] on icon "button" at bounding box center [431, 206] width 12 height 12
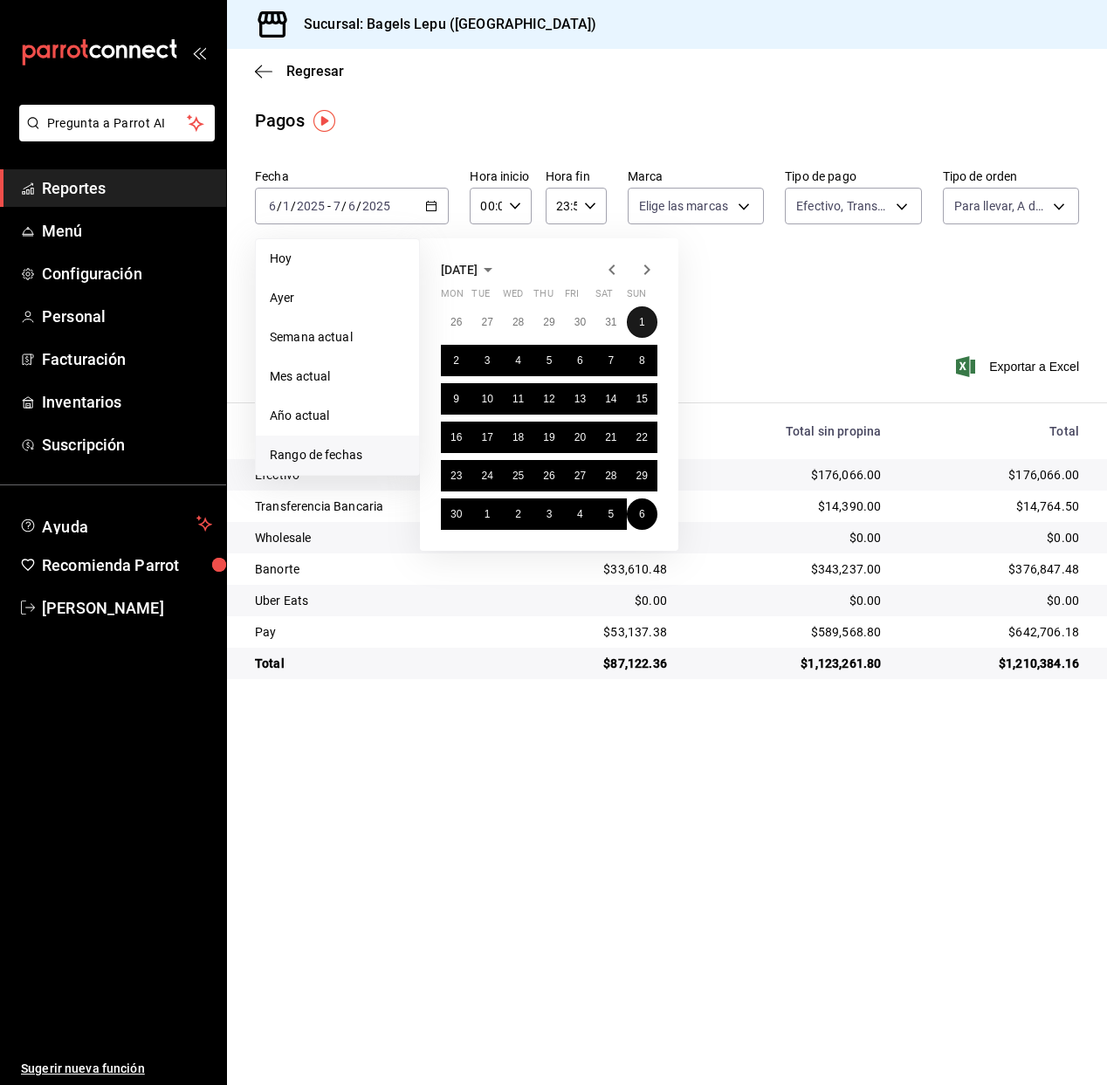
click at [641, 317] on abbr "1" at bounding box center [642, 322] width 6 height 12
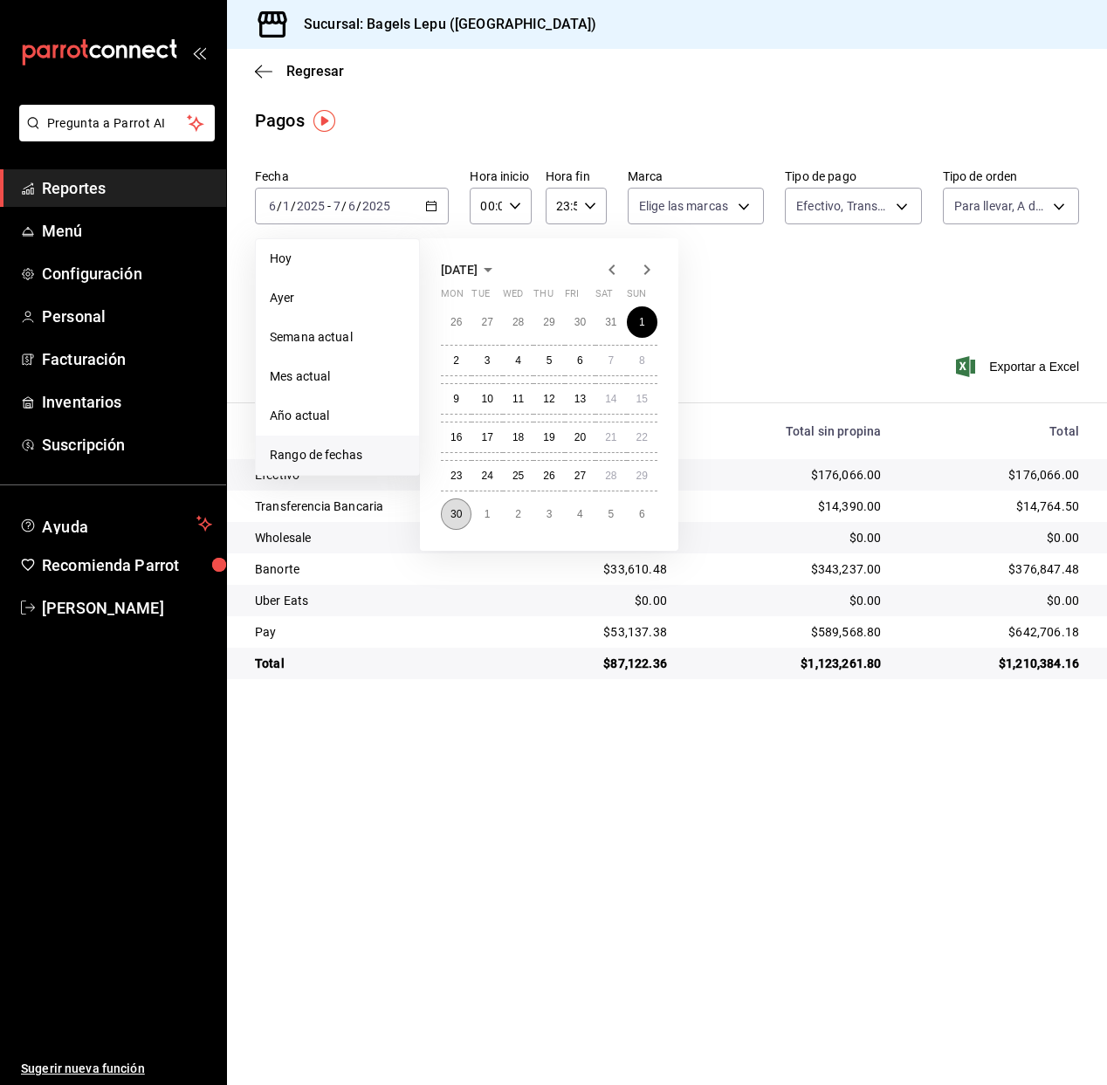
click at [463, 520] on button "30" at bounding box center [456, 513] width 31 height 31
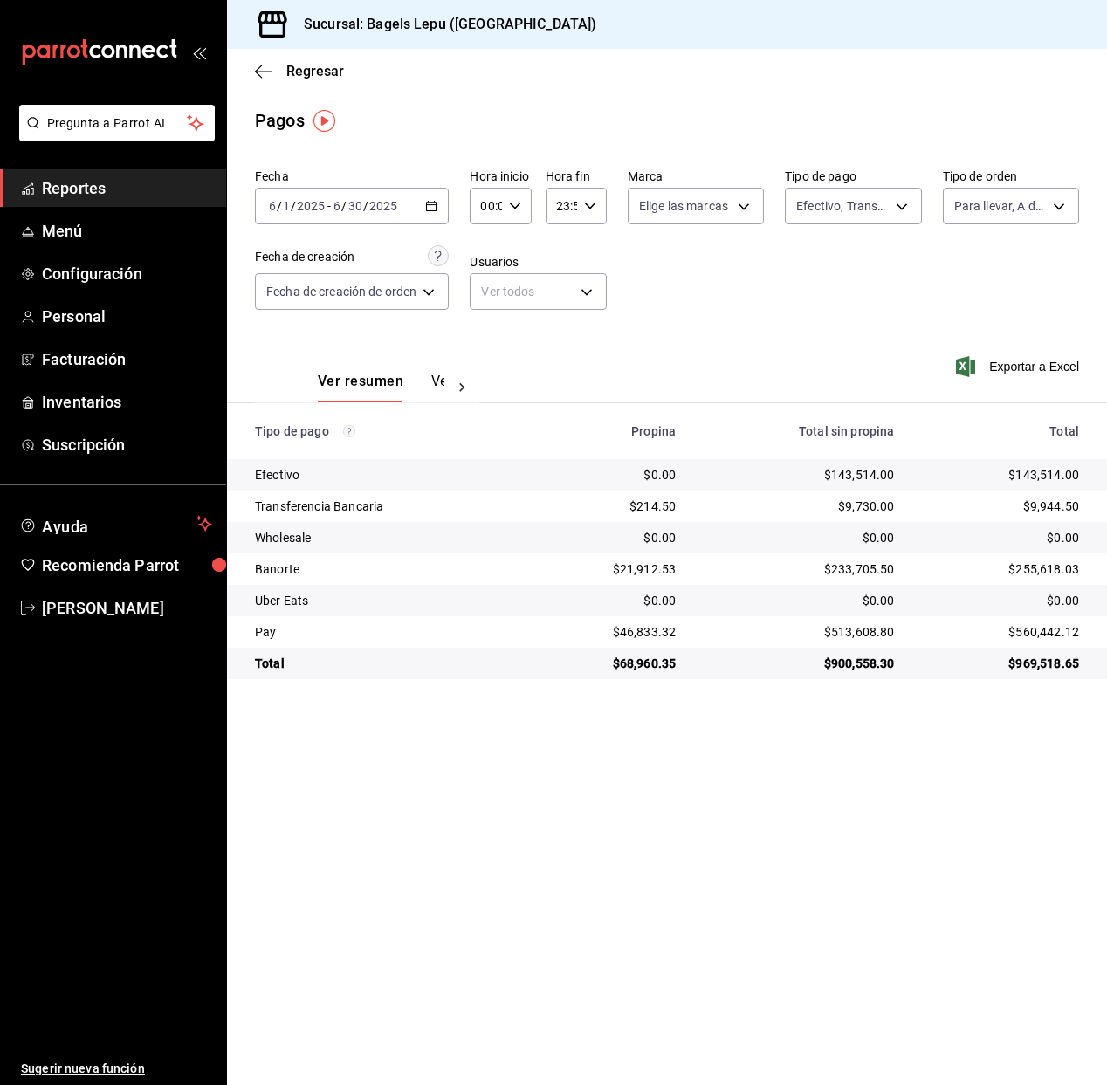
click at [422, 206] on div "2025-06-01 6 / 1 / 2025 - 2025-06-30 6 / 30 / 2025" at bounding box center [352, 206] width 194 height 37
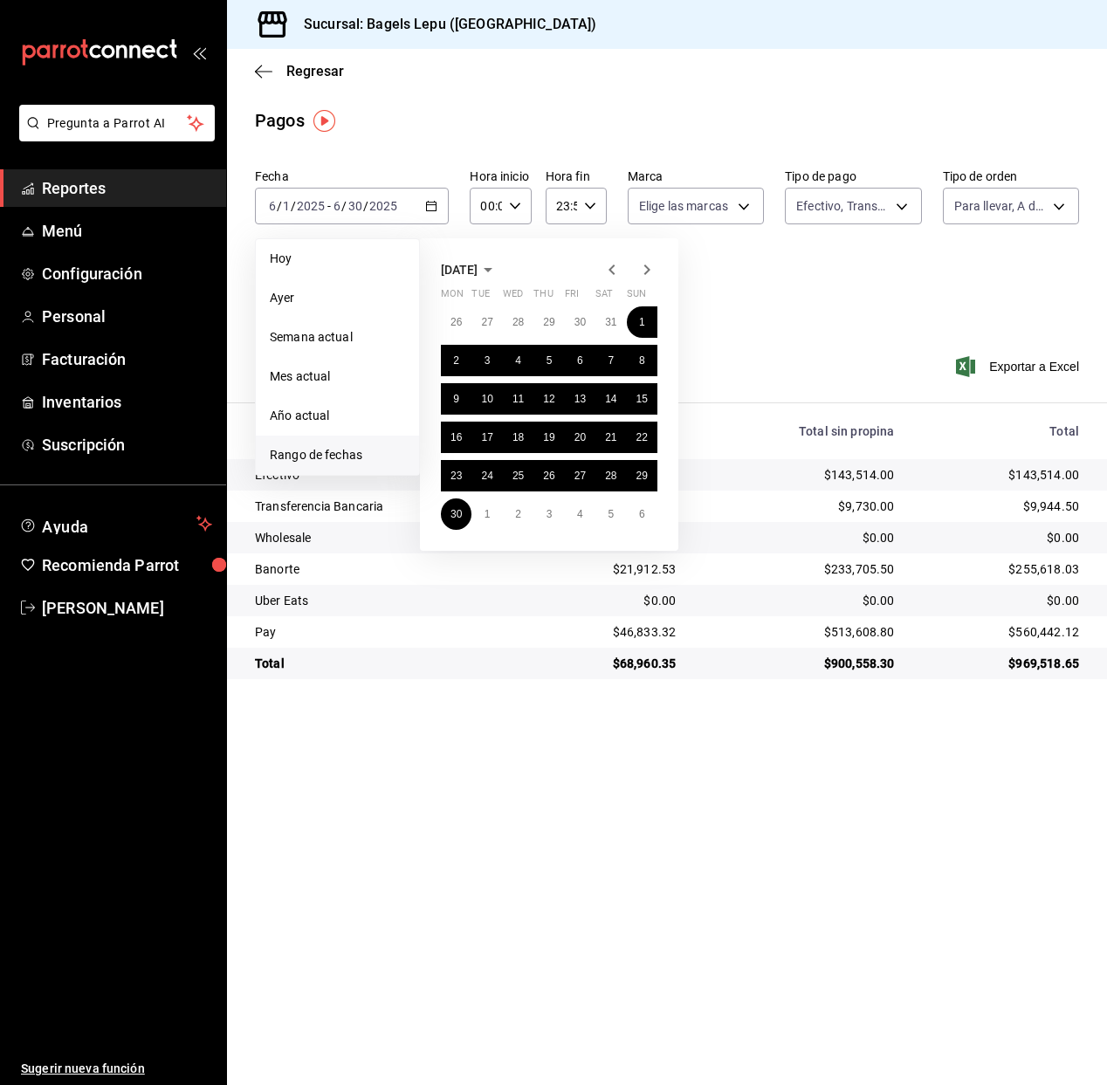
click at [619, 271] on icon "button" at bounding box center [611, 269] width 21 height 21
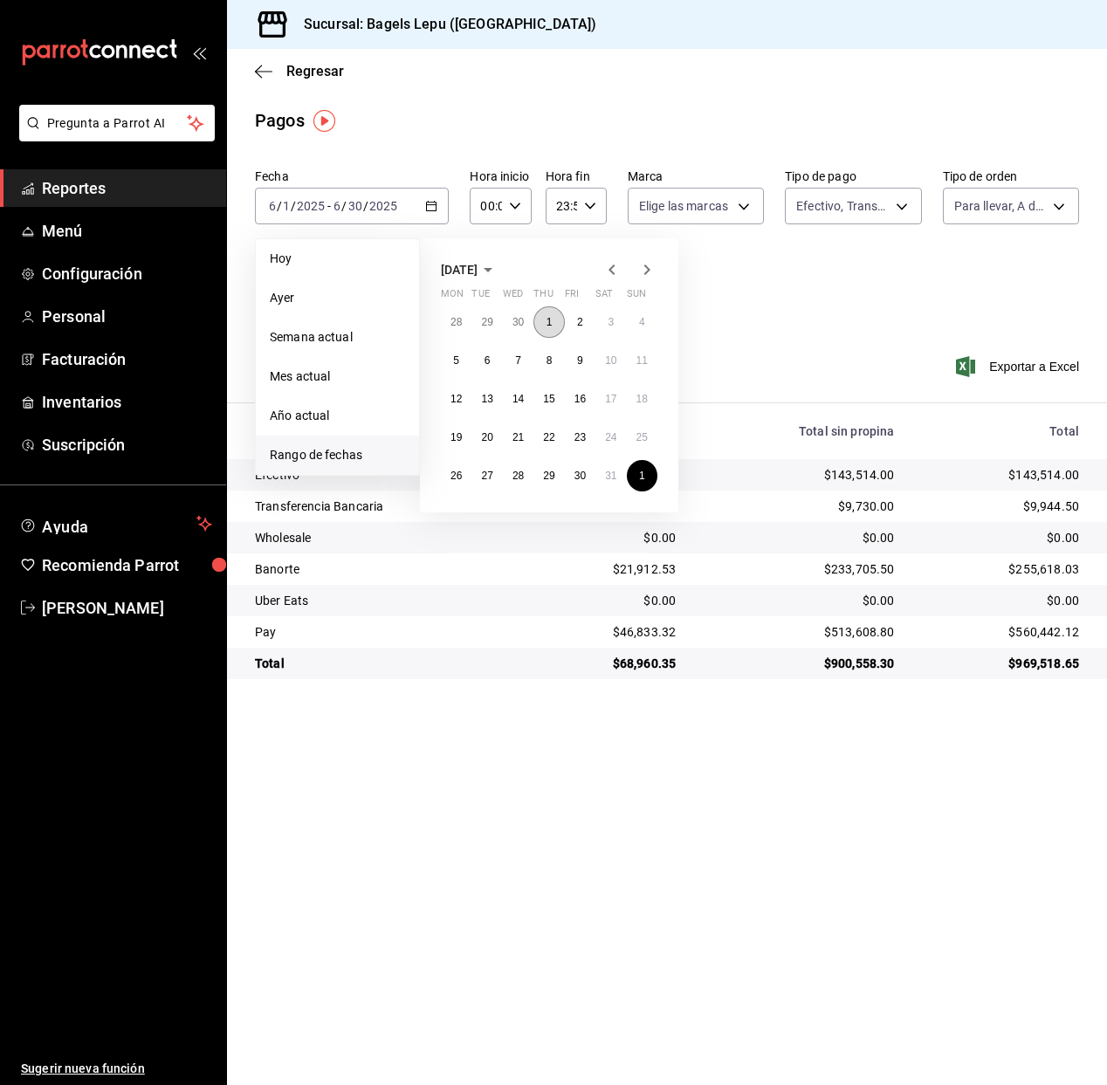
click at [546, 316] on abbr "1" at bounding box center [549, 322] width 6 height 12
click at [600, 472] on button "31" at bounding box center [610, 475] width 31 height 31
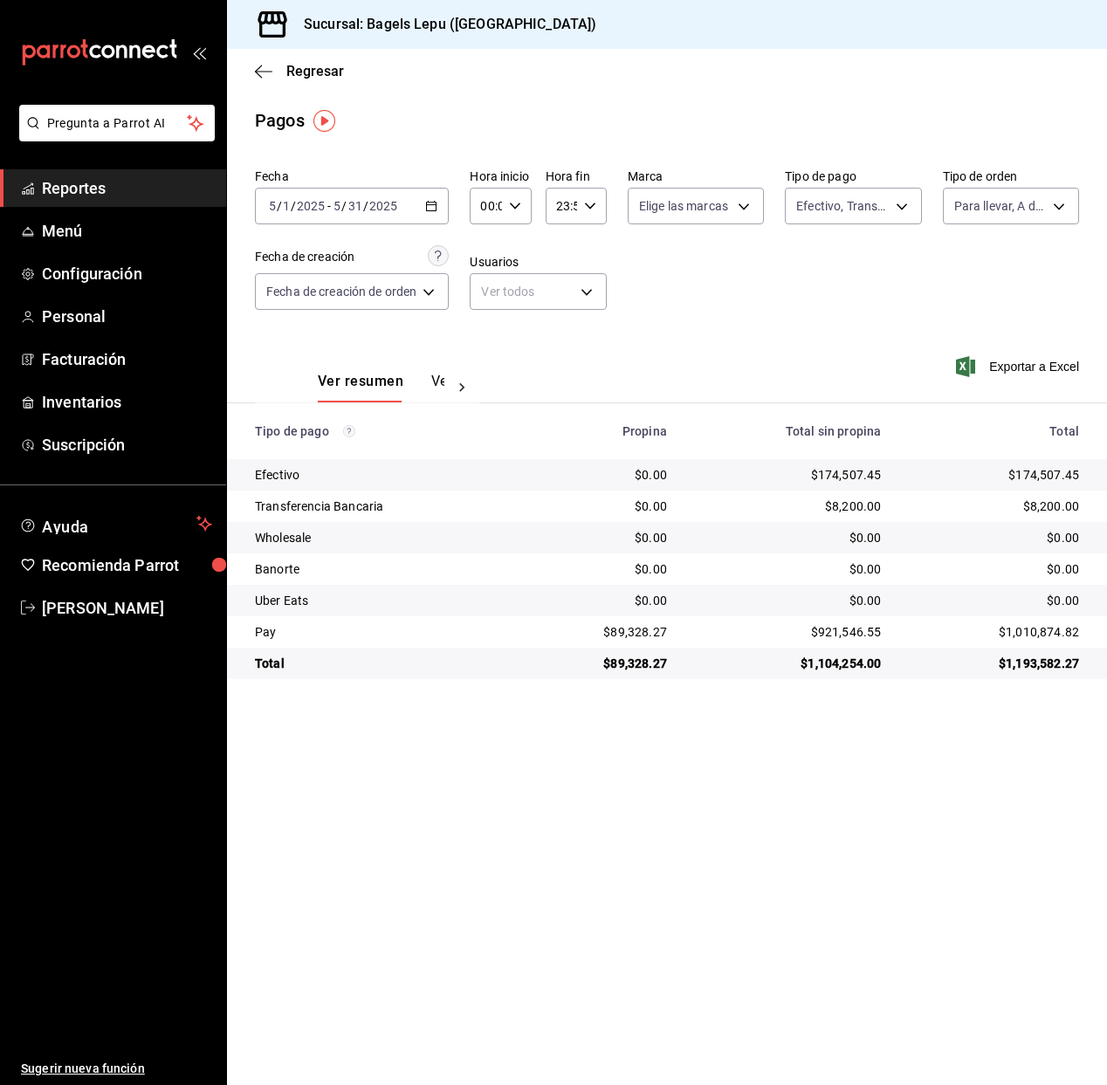
click at [436, 203] on icon "button" at bounding box center [431, 206] width 12 height 12
click at [436, 209] on icon "button" at bounding box center [431, 206] width 12 height 12
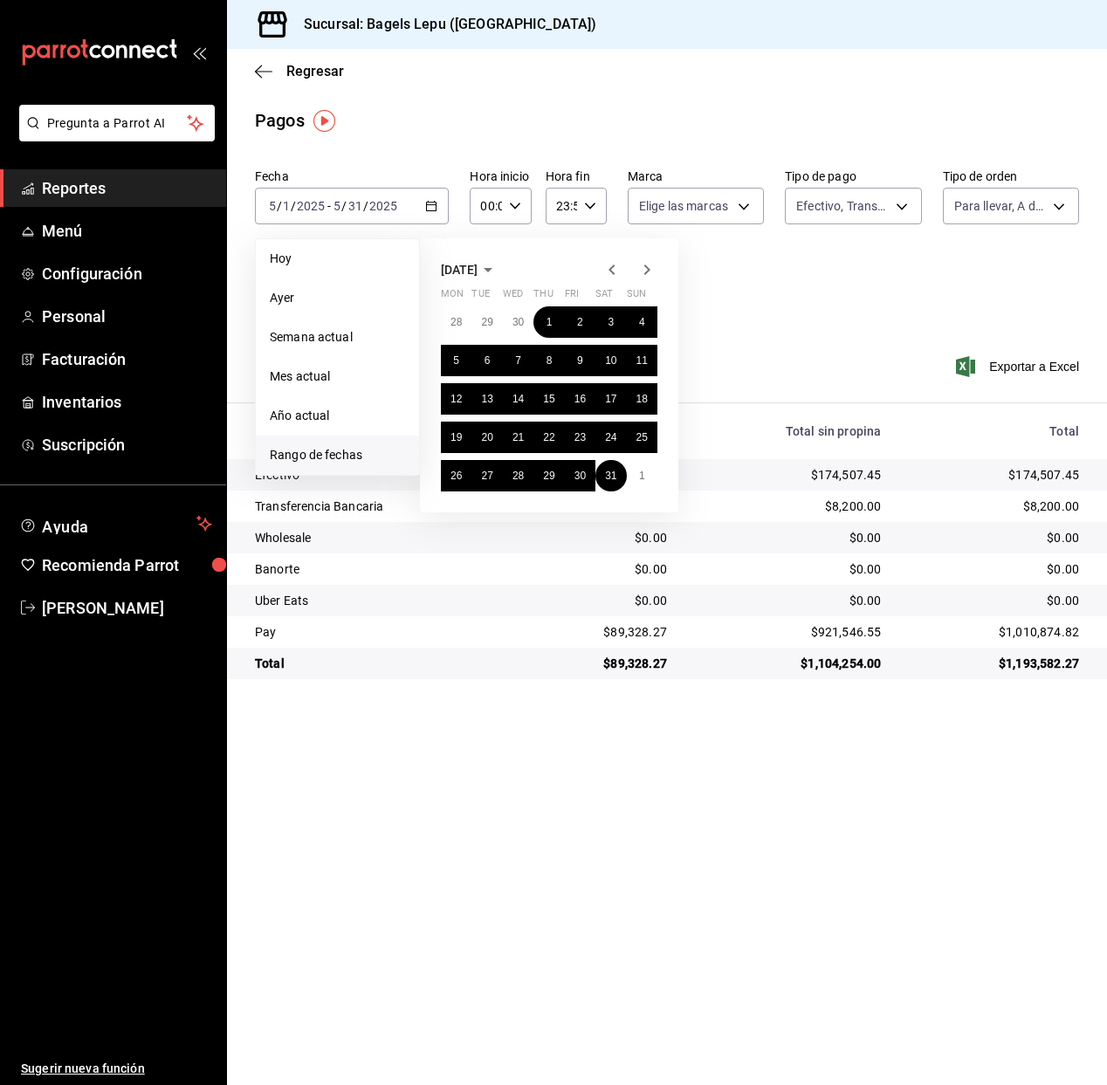
click at [641, 268] on icon "button" at bounding box center [646, 269] width 21 height 21
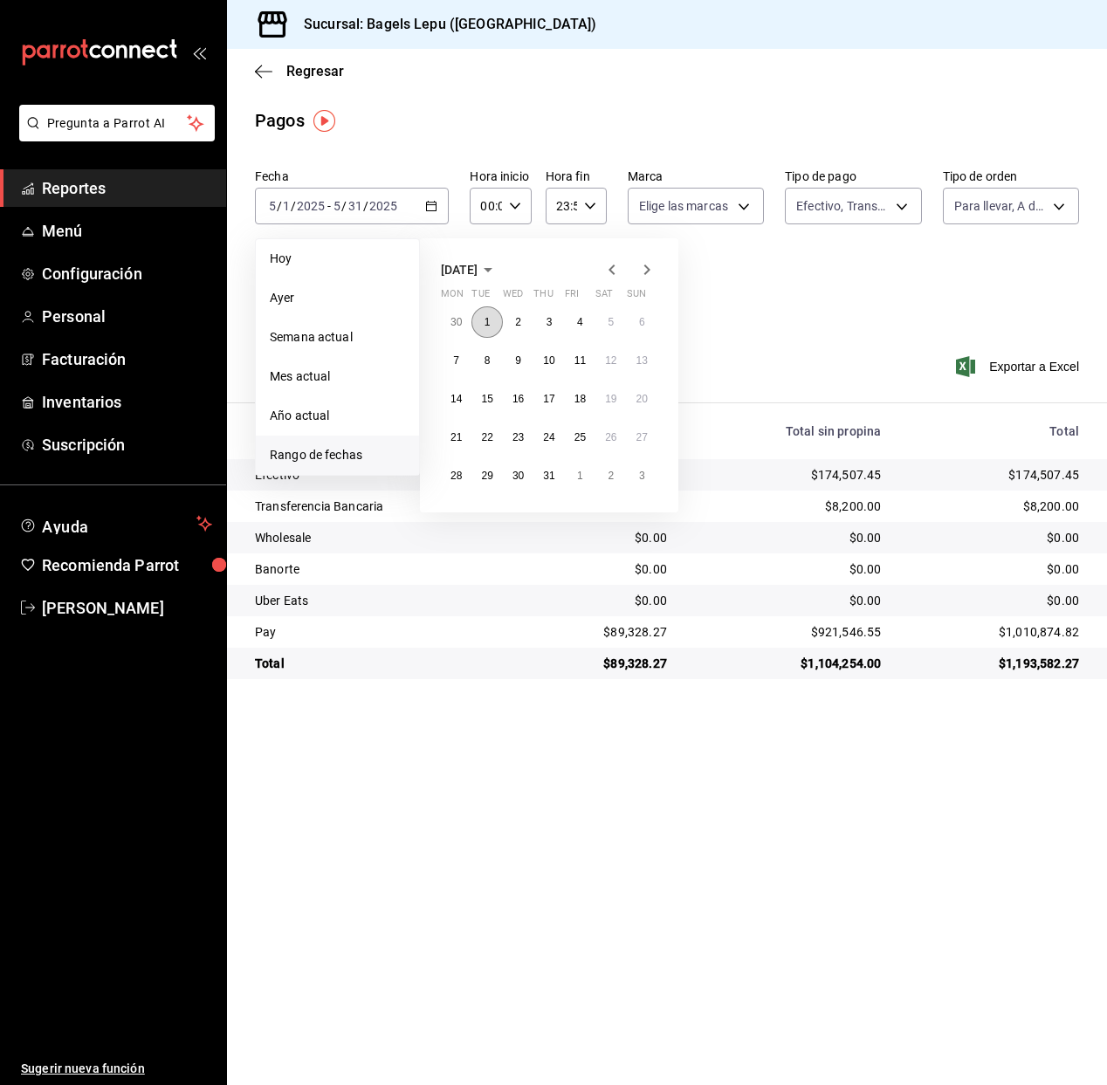
click at [491, 321] on button "1" at bounding box center [486, 321] width 31 height 31
click at [543, 470] on abbr "31" at bounding box center [548, 476] width 11 height 12
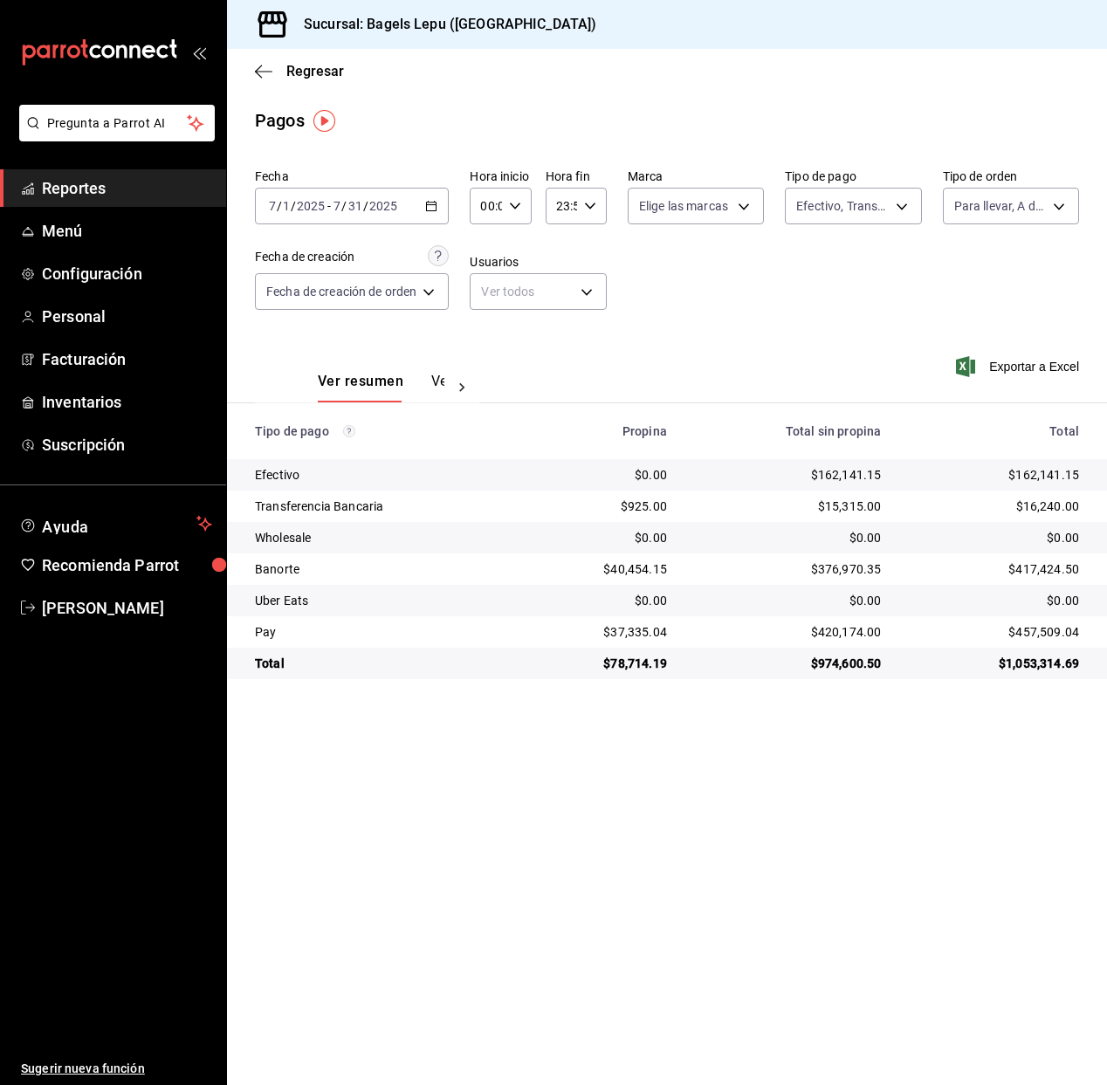
click at [430, 207] on icon "button" at bounding box center [431, 206] width 12 height 12
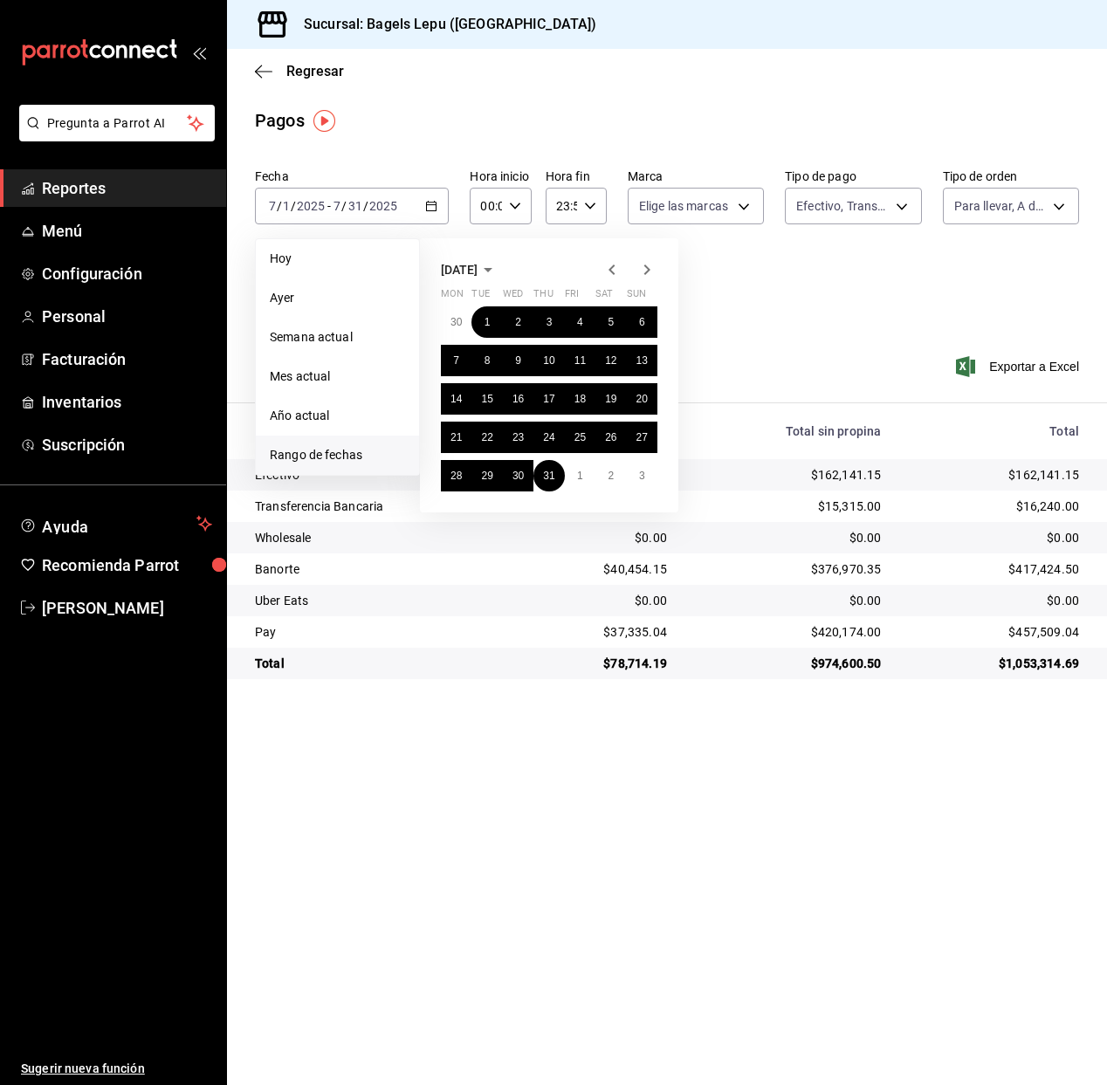
click at [640, 273] on icon "button" at bounding box center [646, 269] width 21 height 21
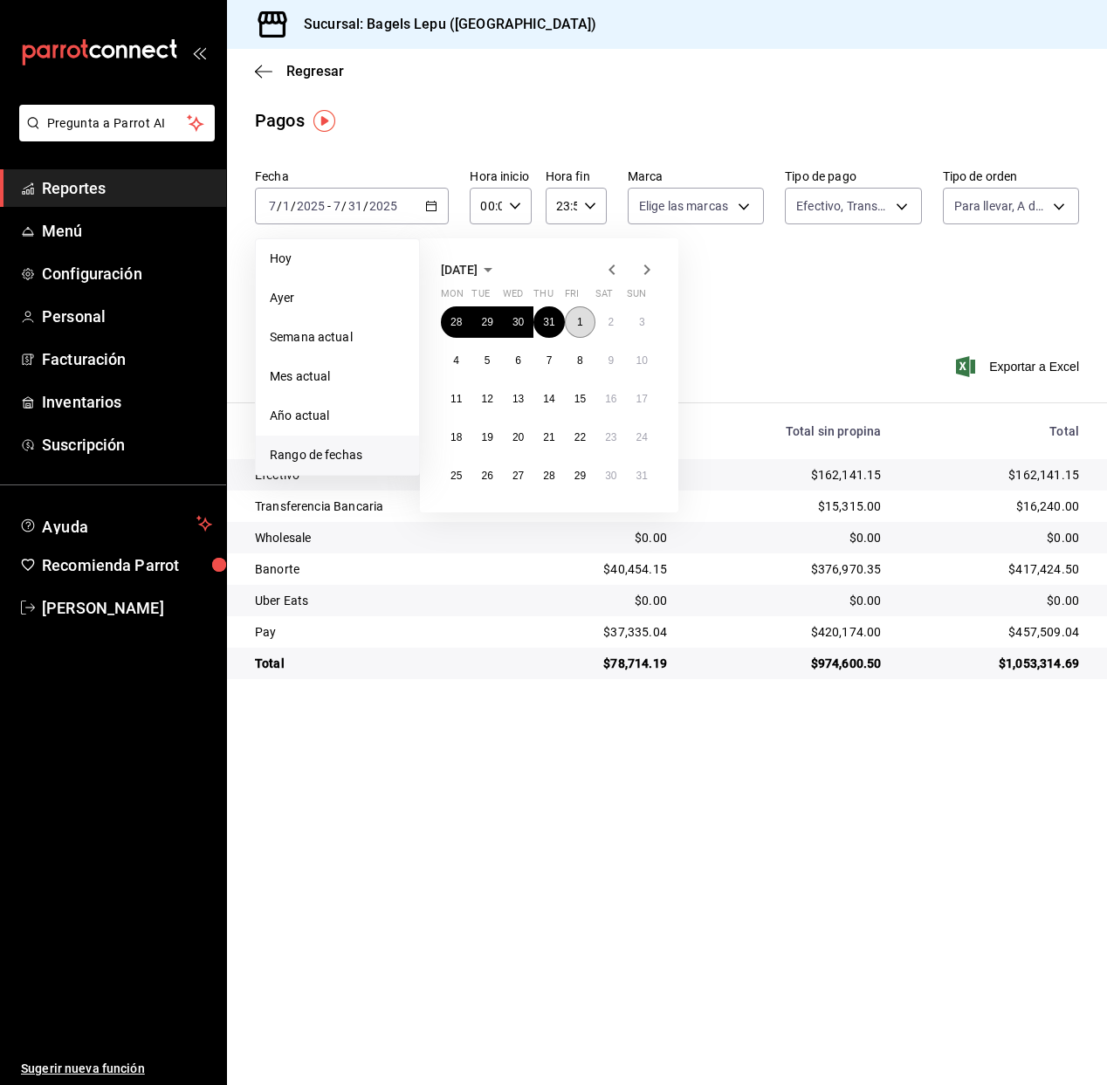
click at [589, 318] on button "1" at bounding box center [580, 321] width 31 height 31
click at [629, 476] on button "31" at bounding box center [642, 475] width 31 height 31
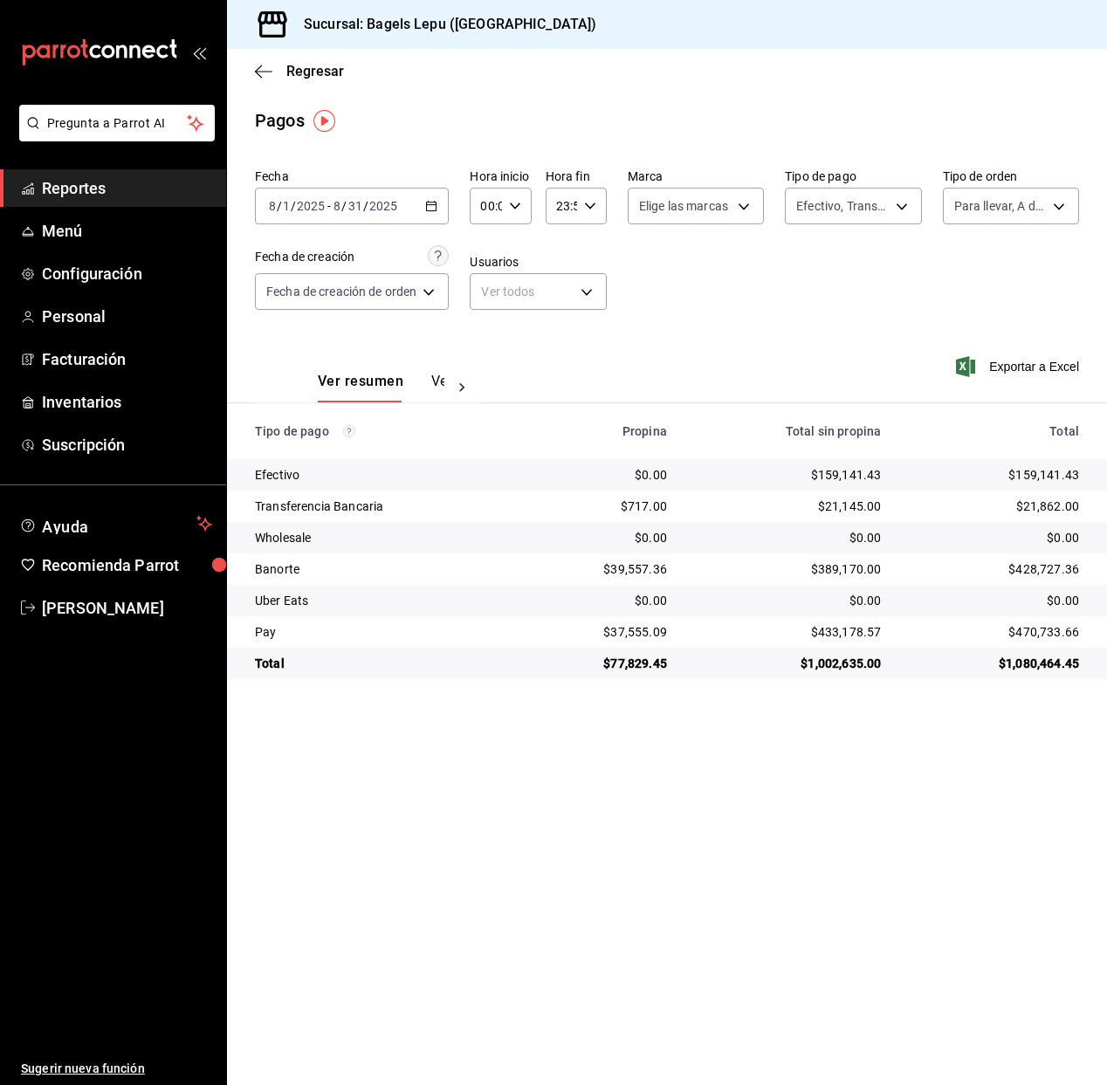
click at [437, 205] on icon "button" at bounding box center [431, 206] width 12 height 12
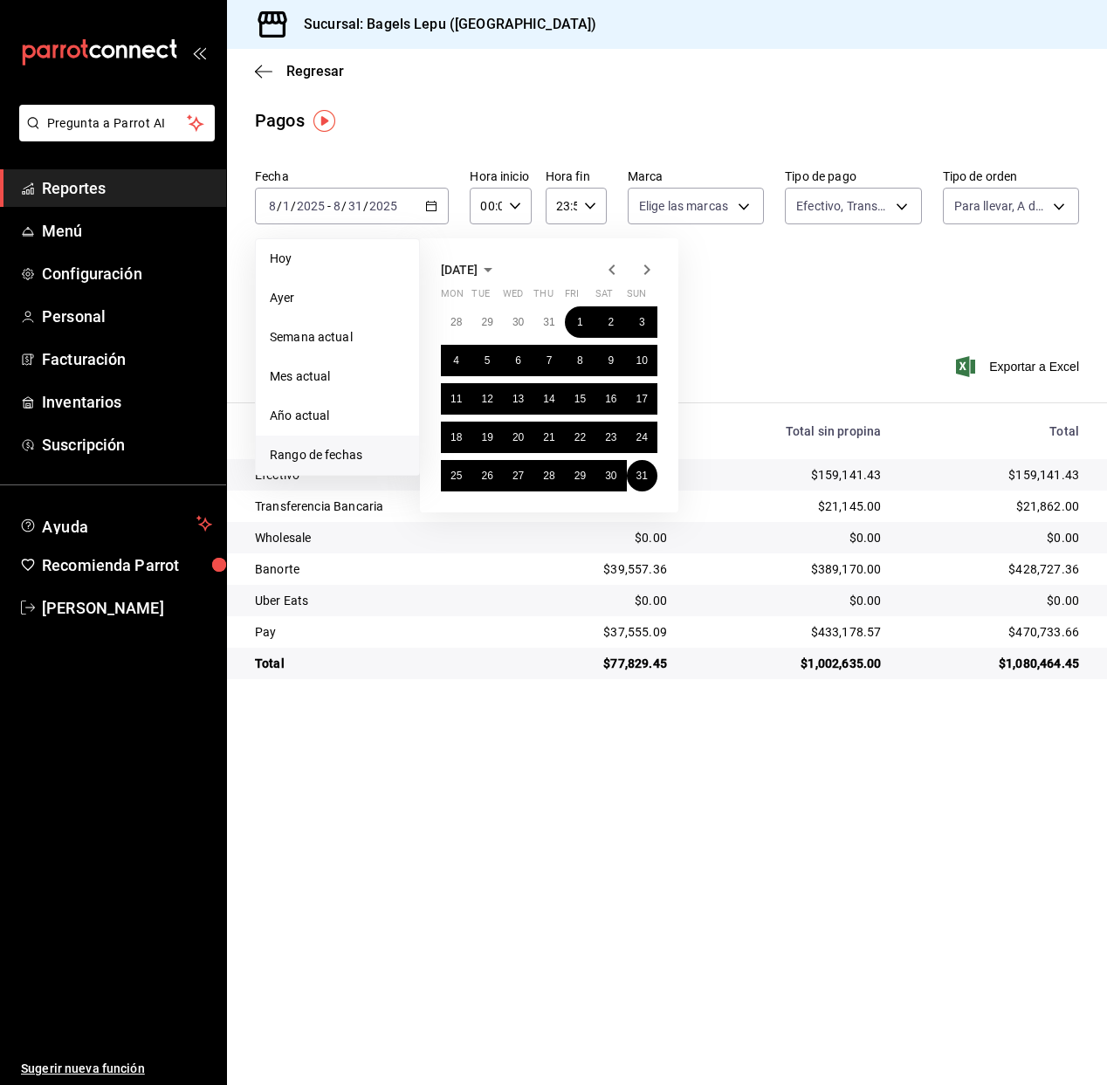
click at [498, 262] on icon "button" at bounding box center [487, 269] width 21 height 21
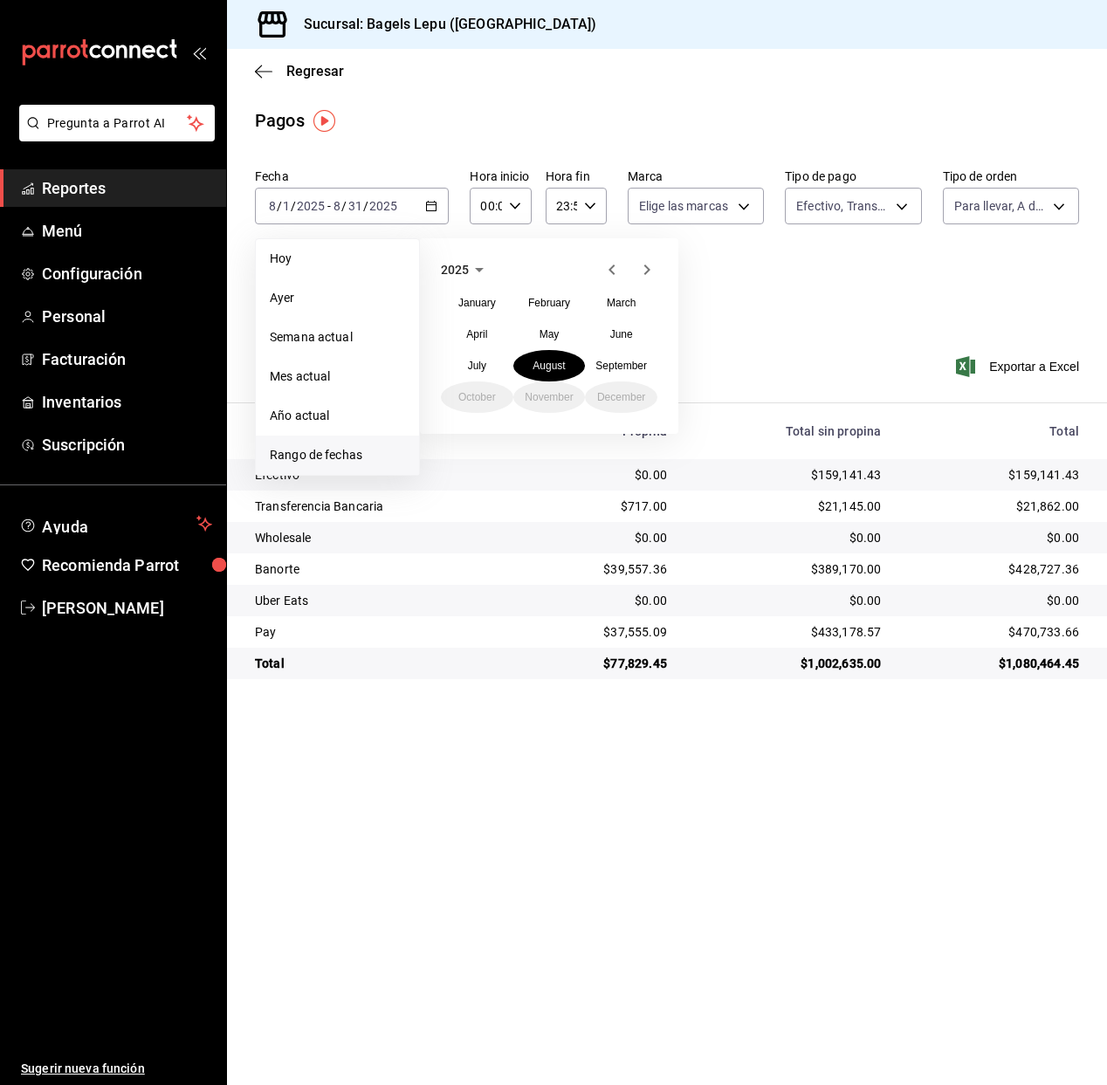
click at [521, 264] on div "2025" at bounding box center [549, 269] width 216 height 21
click at [541, 334] on abbr "May" at bounding box center [549, 334] width 20 height 12
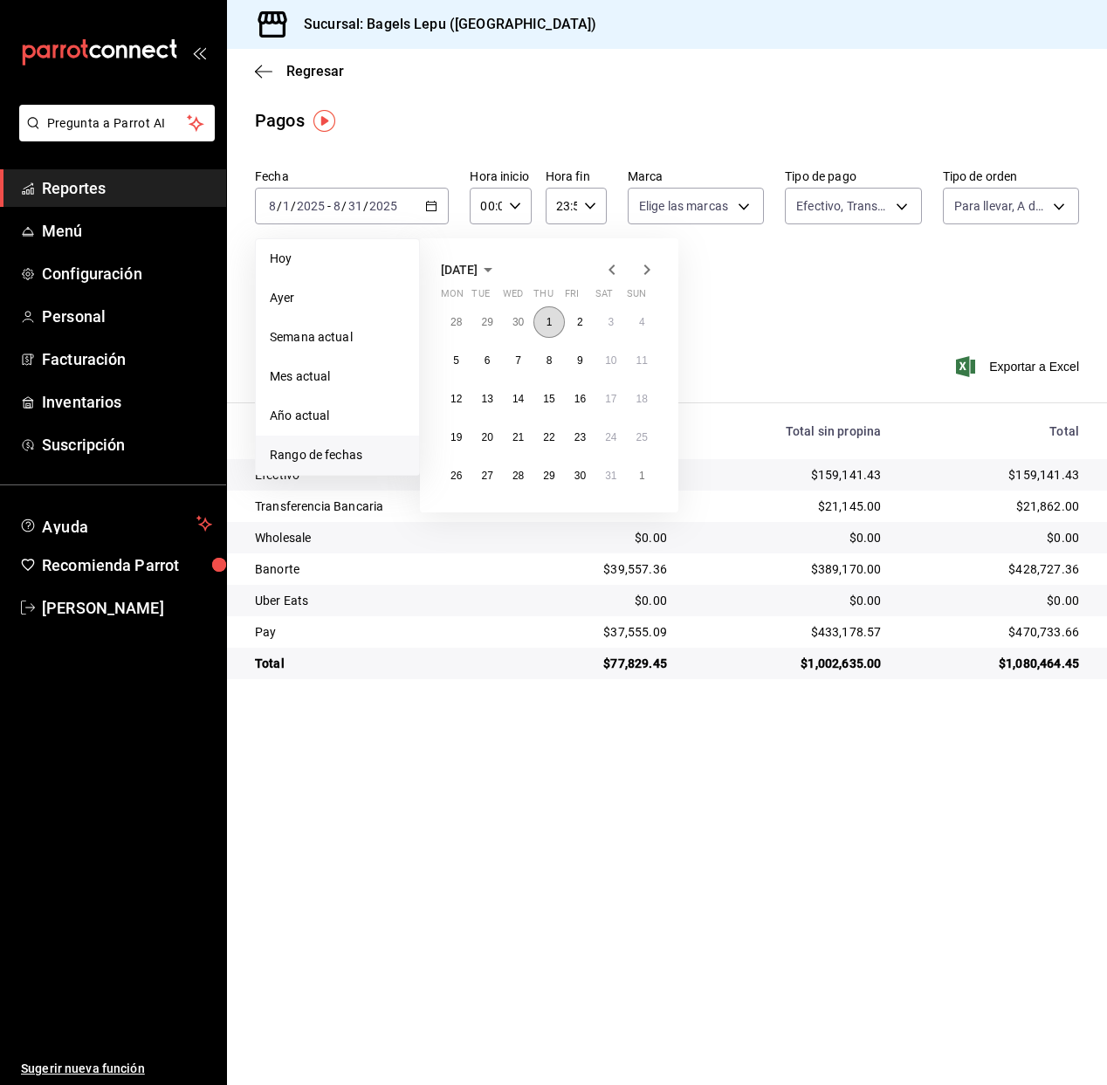
click at [555, 328] on button "1" at bounding box center [548, 321] width 31 height 31
click at [614, 482] on button "31" at bounding box center [610, 475] width 31 height 31
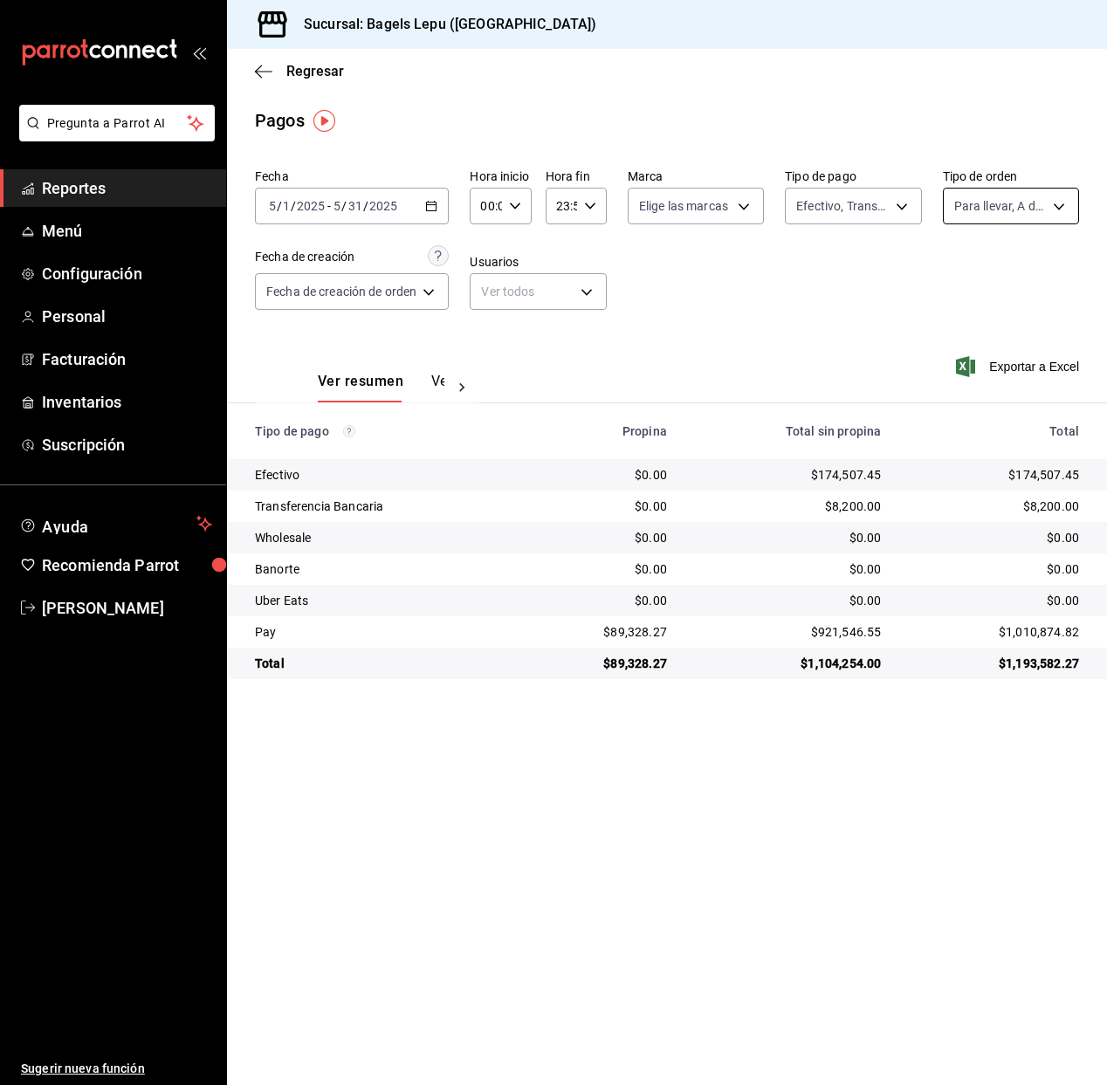
click at [1011, 204] on body "Pregunta a Parrot AI Reportes Menú Configuración Personal Facturación Inventari…" at bounding box center [553, 542] width 1107 height 1085
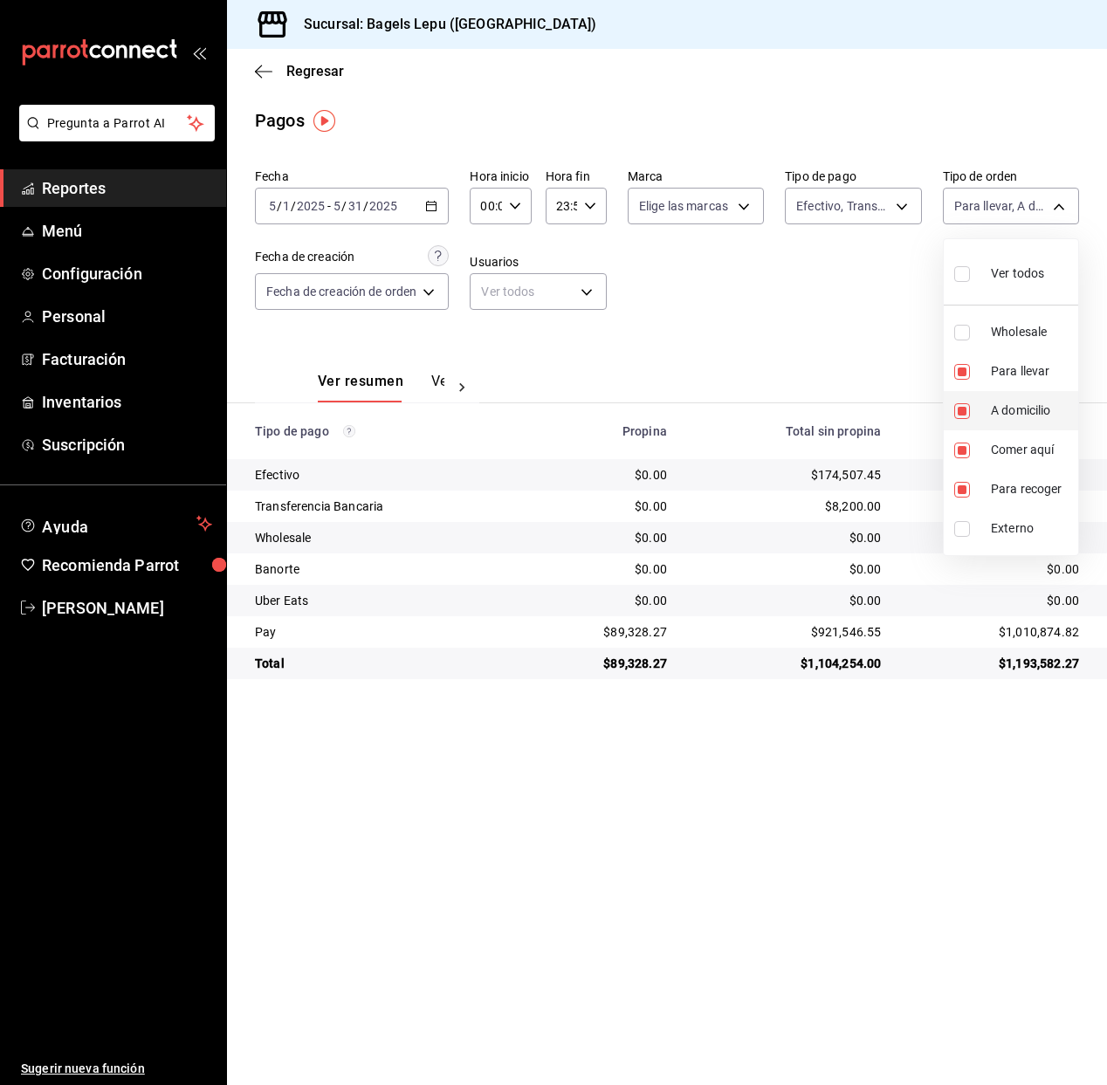
click at [964, 410] on input "checkbox" at bounding box center [962, 411] width 16 height 16
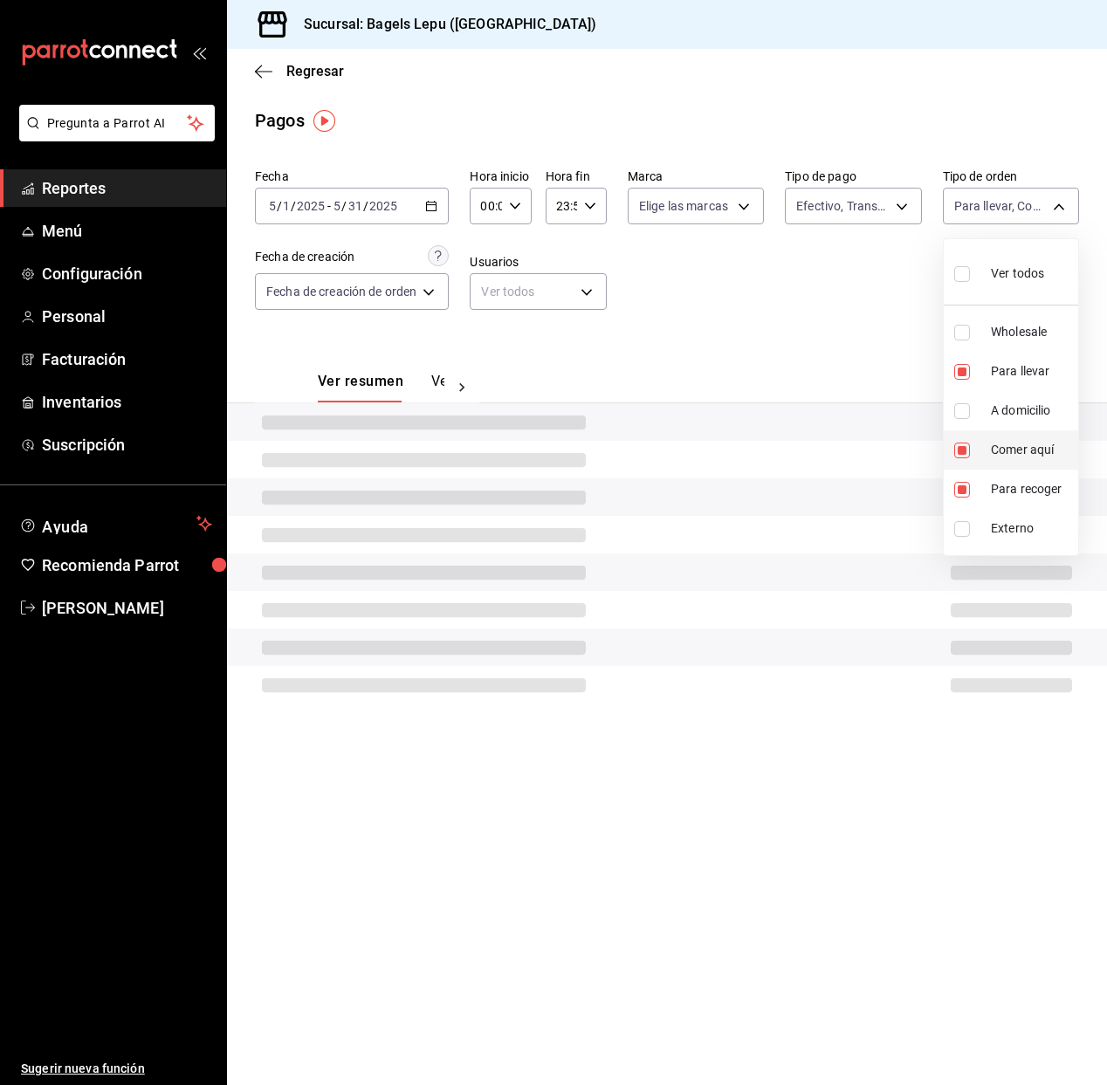
click at [965, 452] on input "checkbox" at bounding box center [962, 450] width 16 height 16
click at [960, 485] on input "checkbox" at bounding box center [962, 490] width 16 height 16
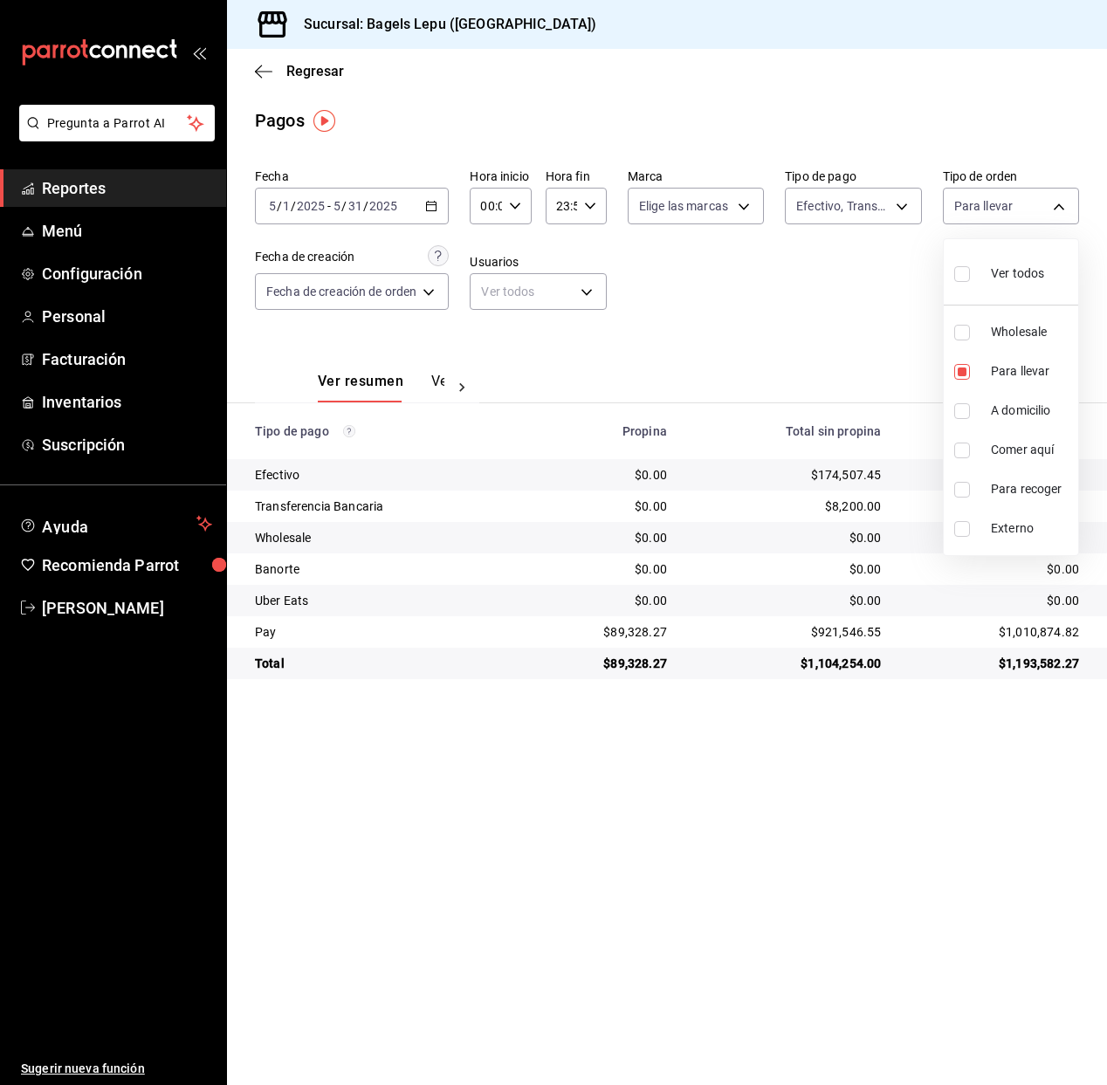
click at [822, 319] on div at bounding box center [553, 542] width 1107 height 1085
click at [435, 211] on icon "button" at bounding box center [431, 206] width 12 height 12
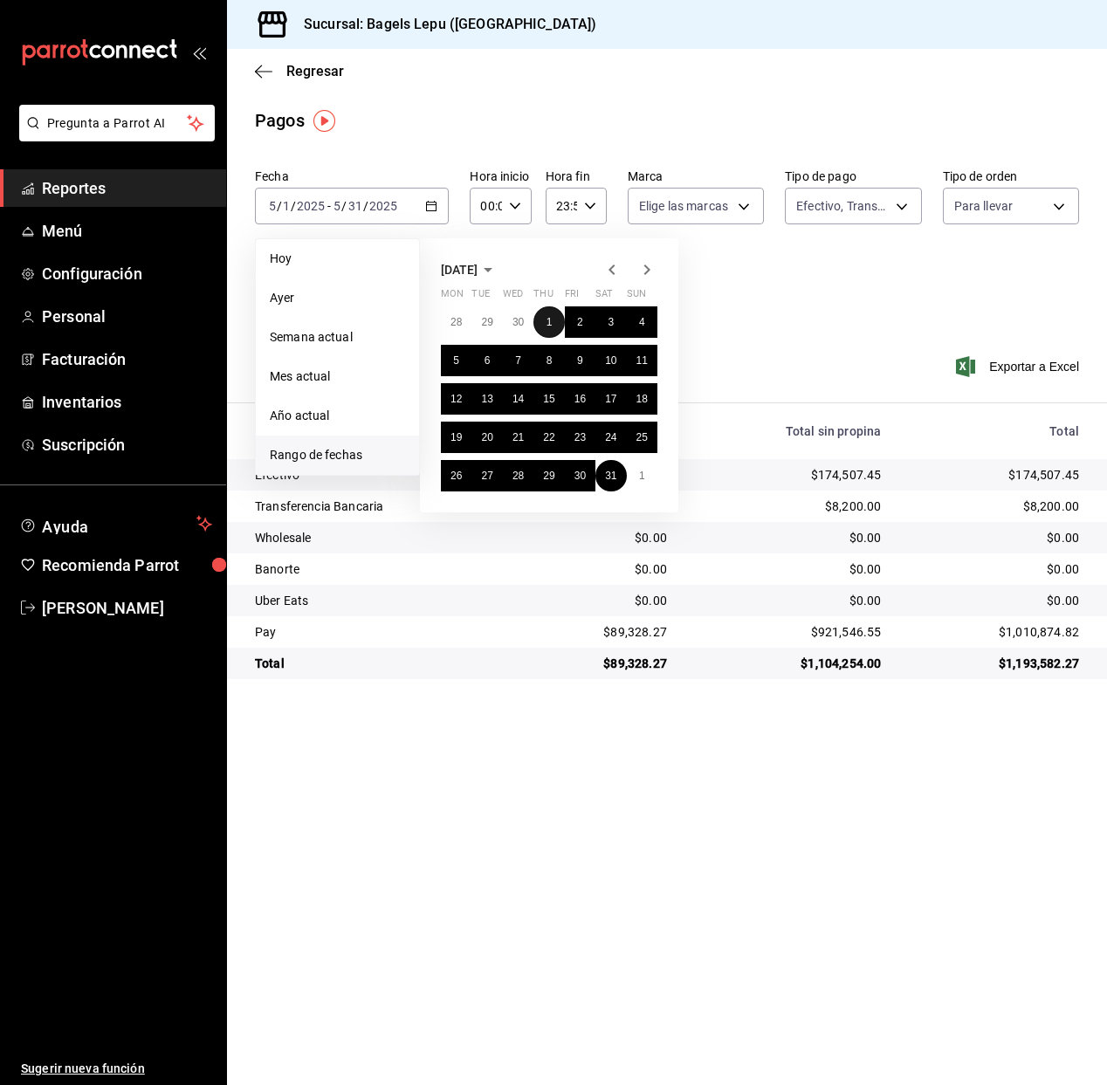
click at [552, 320] on button "1" at bounding box center [548, 321] width 31 height 31
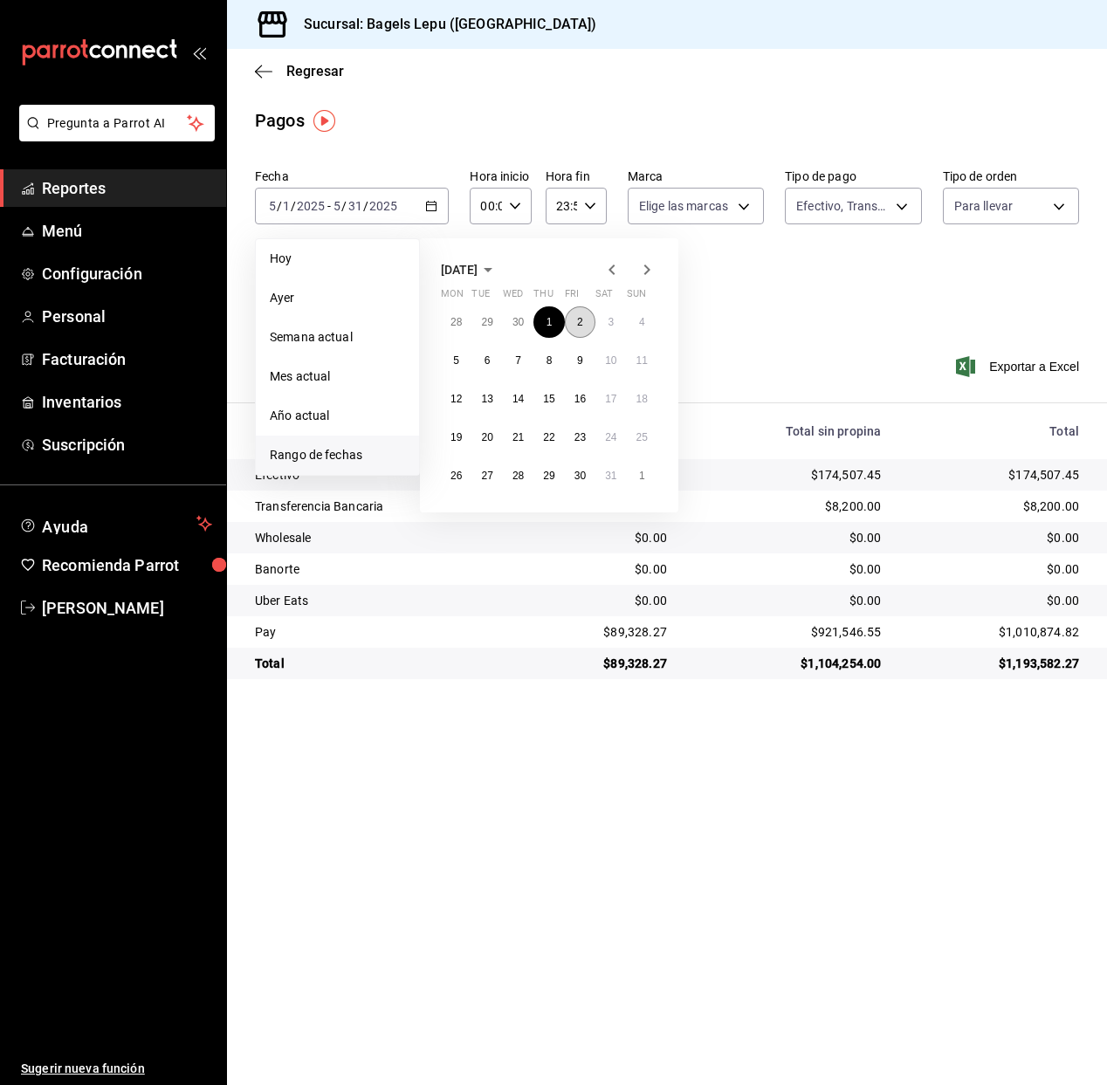
click at [581, 319] on abbr "2" at bounding box center [580, 322] width 6 height 12
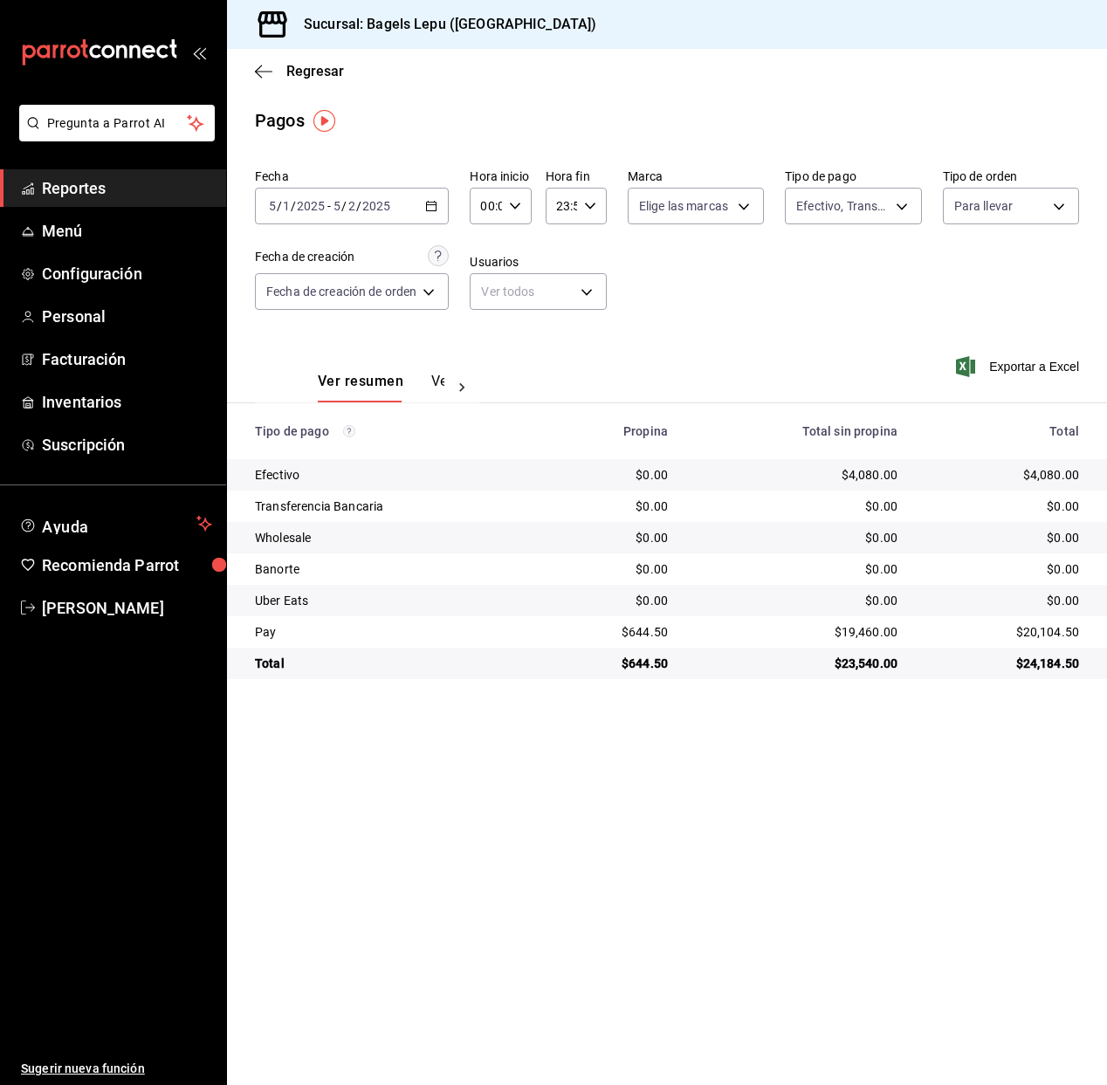
click at [401, 217] on div "2025-05-01 5 / 1 / 2025 - 2025-05-02 5 / 2 / 2025" at bounding box center [352, 206] width 194 height 37
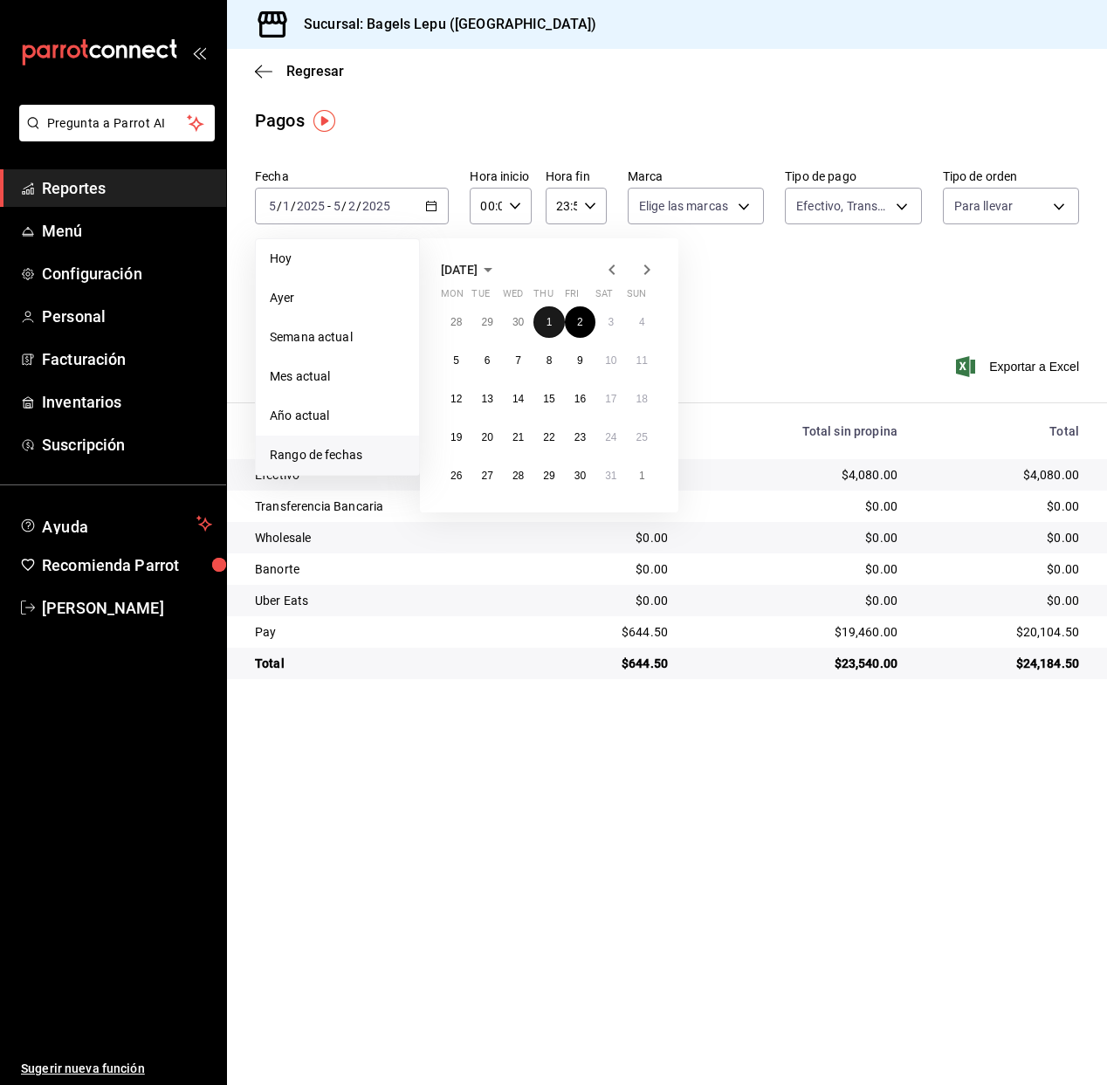
click at [552, 317] on button "1" at bounding box center [548, 321] width 31 height 31
click at [609, 467] on button "31" at bounding box center [610, 475] width 31 height 31
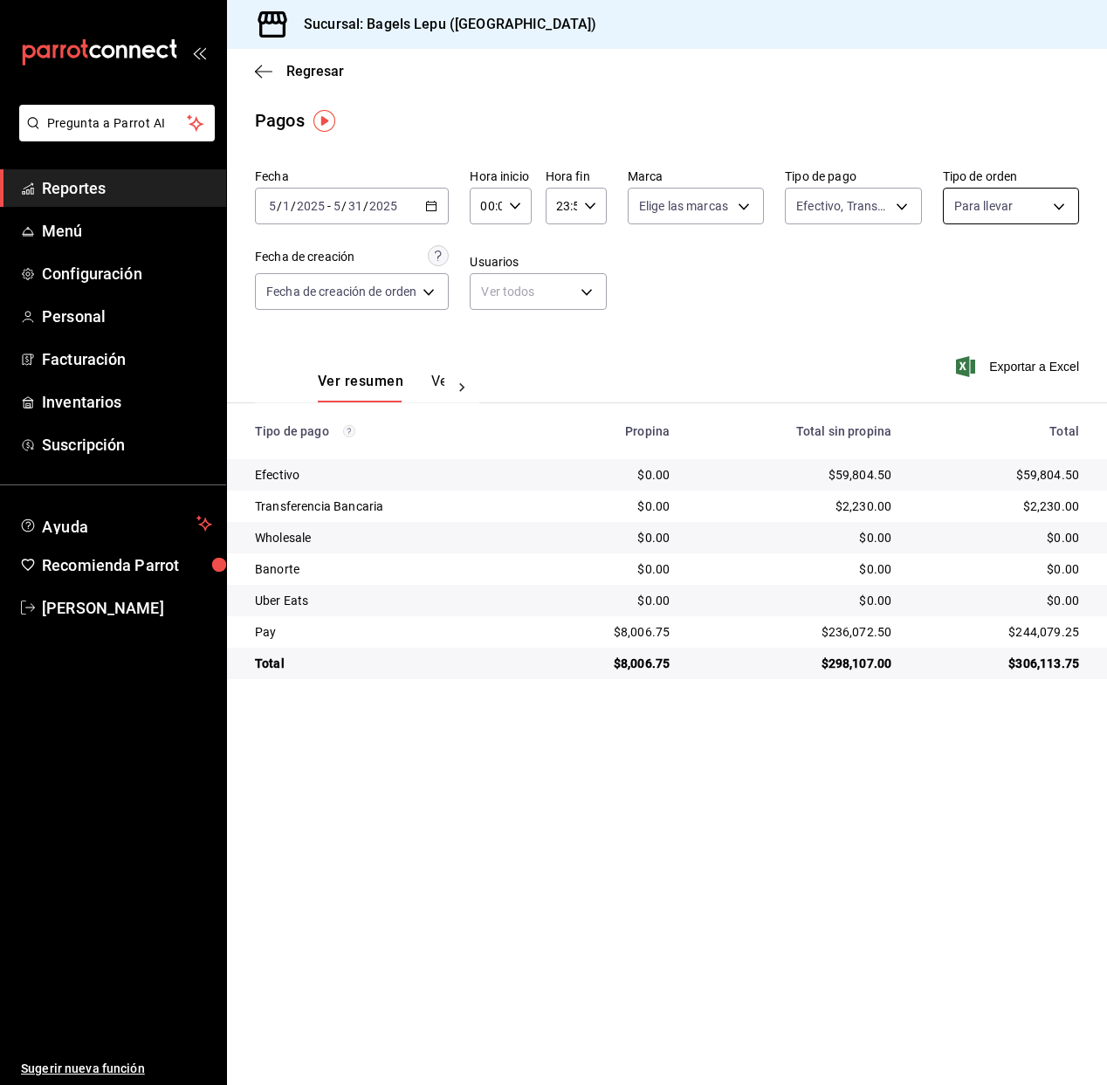
click at [986, 207] on body "Pregunta a Parrot AI Reportes Menú Configuración Personal Facturación Inventari…" at bounding box center [553, 542] width 1107 height 1085
click at [971, 444] on label at bounding box center [965, 450] width 23 height 16
click at [970, 444] on input "checkbox" at bounding box center [962, 450] width 16 height 16
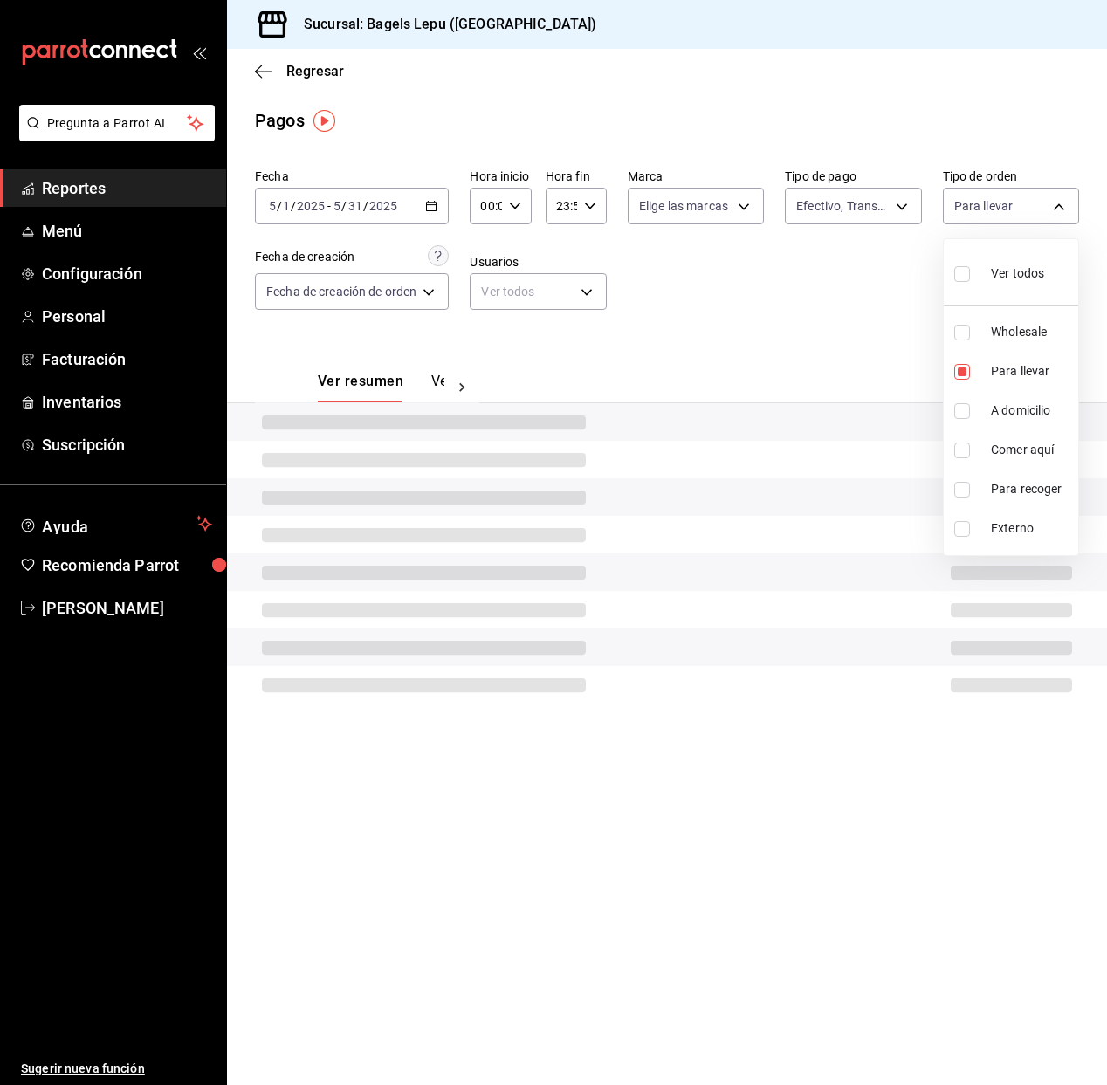
click at [966, 456] on input "checkbox" at bounding box center [962, 450] width 16 height 16
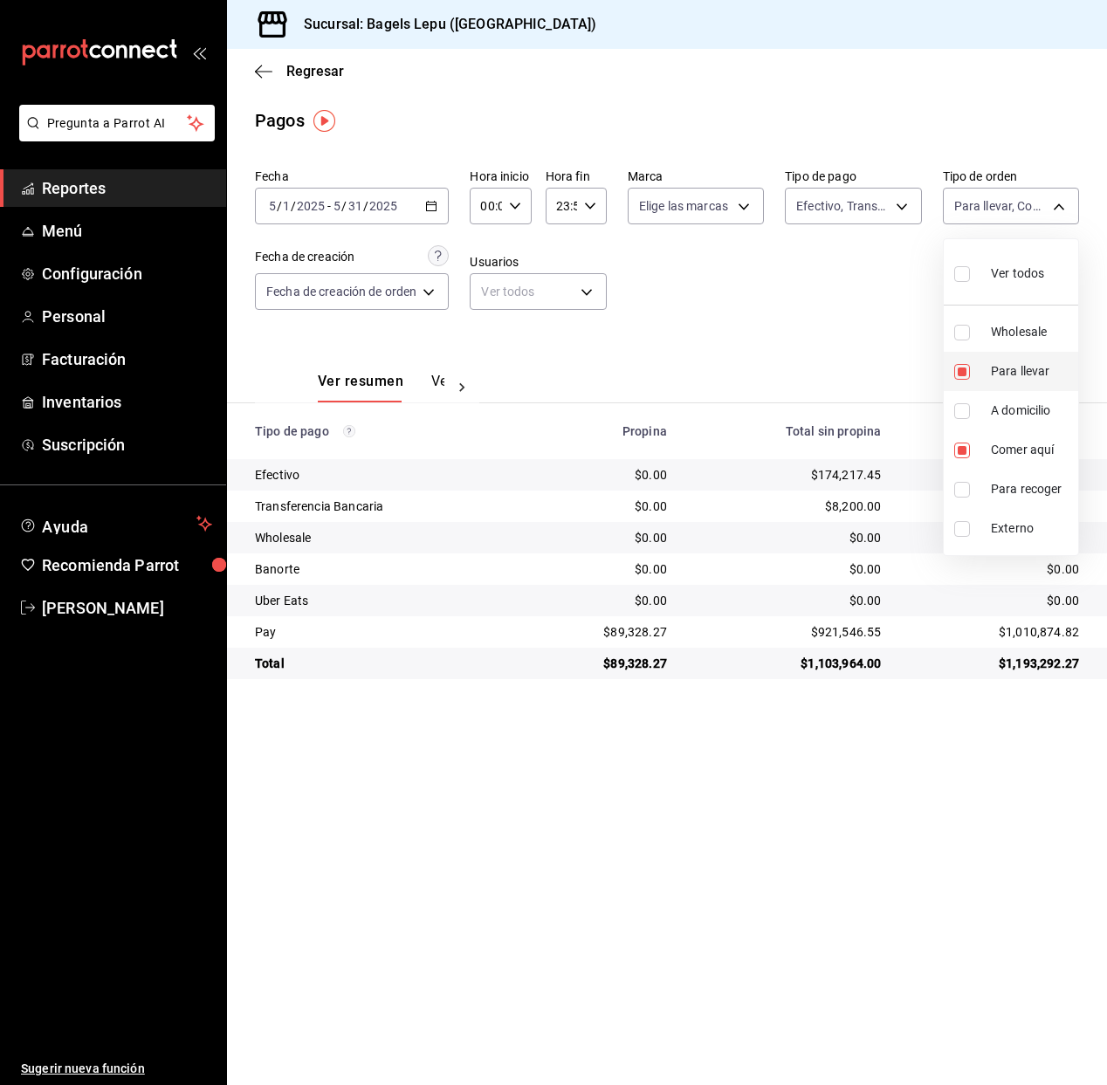
click at [964, 373] on input "checkbox" at bounding box center [962, 372] width 16 height 16
click at [961, 328] on input "checkbox" at bounding box center [962, 333] width 16 height 16
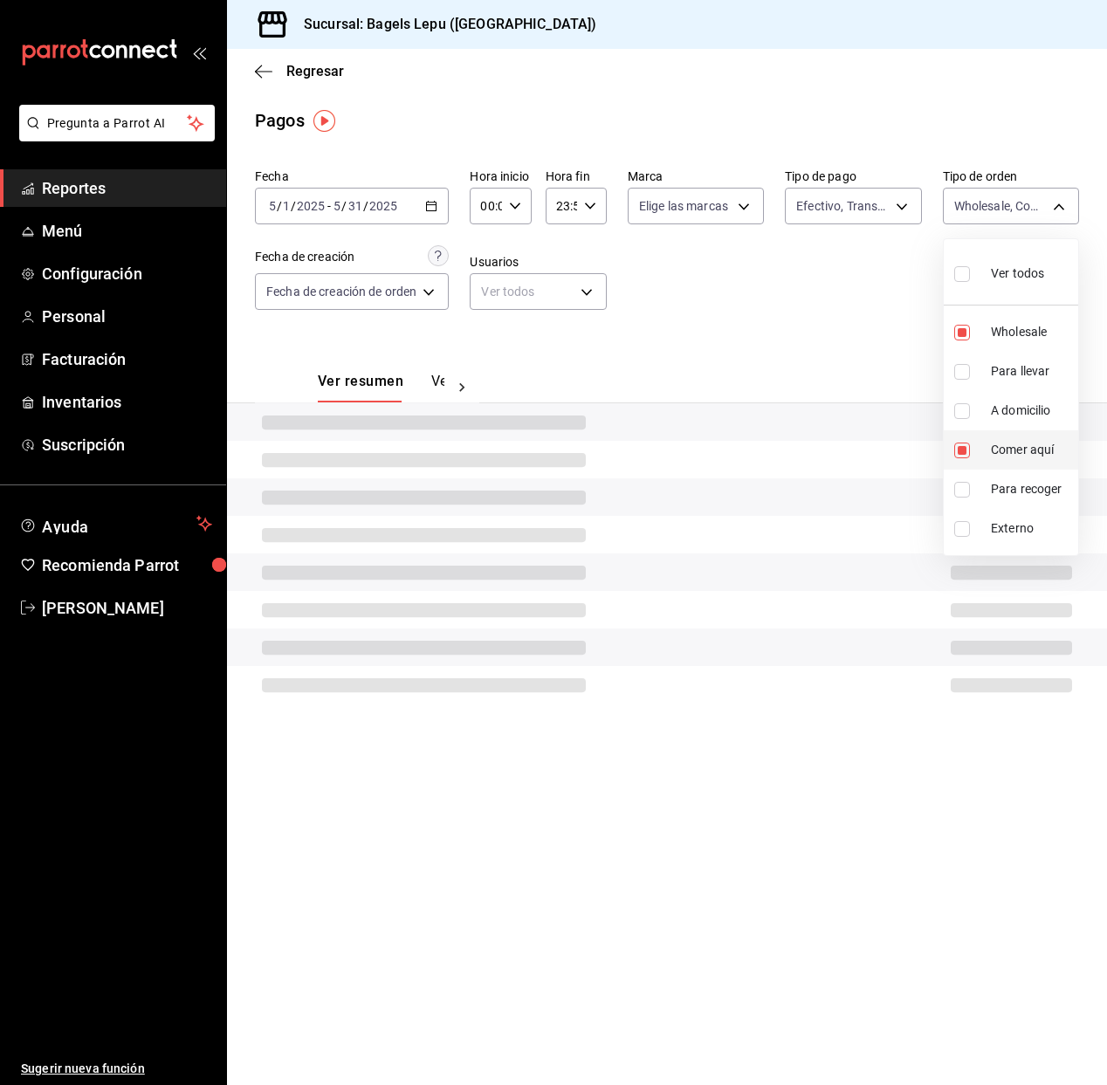
click at [963, 454] on input "checkbox" at bounding box center [962, 450] width 16 height 16
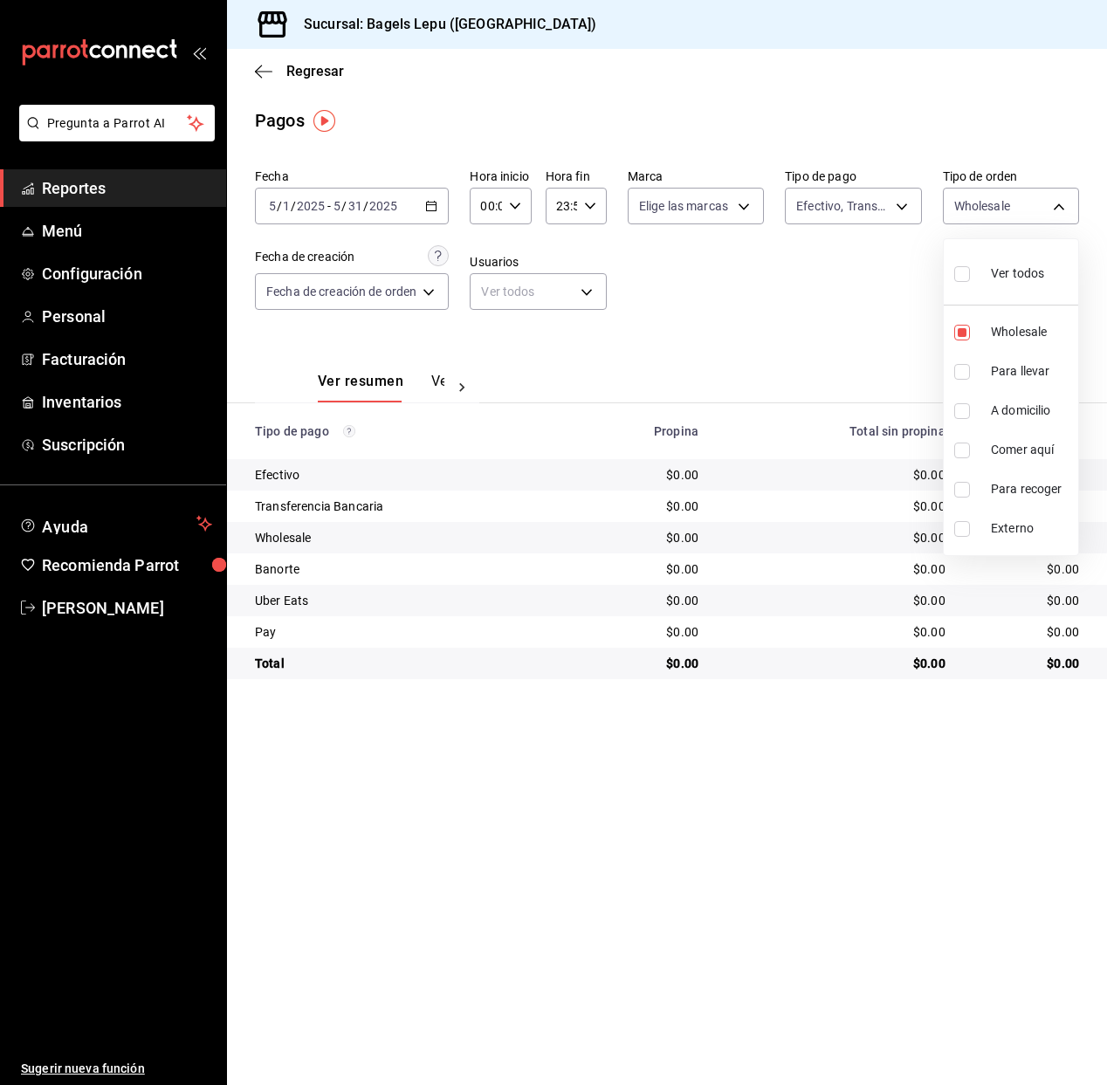
click at [716, 293] on div at bounding box center [553, 542] width 1107 height 1085
click at [718, 204] on body "Pregunta a Parrot AI Reportes Menú Configuración Personal Facturación Inventari…" at bounding box center [553, 542] width 1107 height 1085
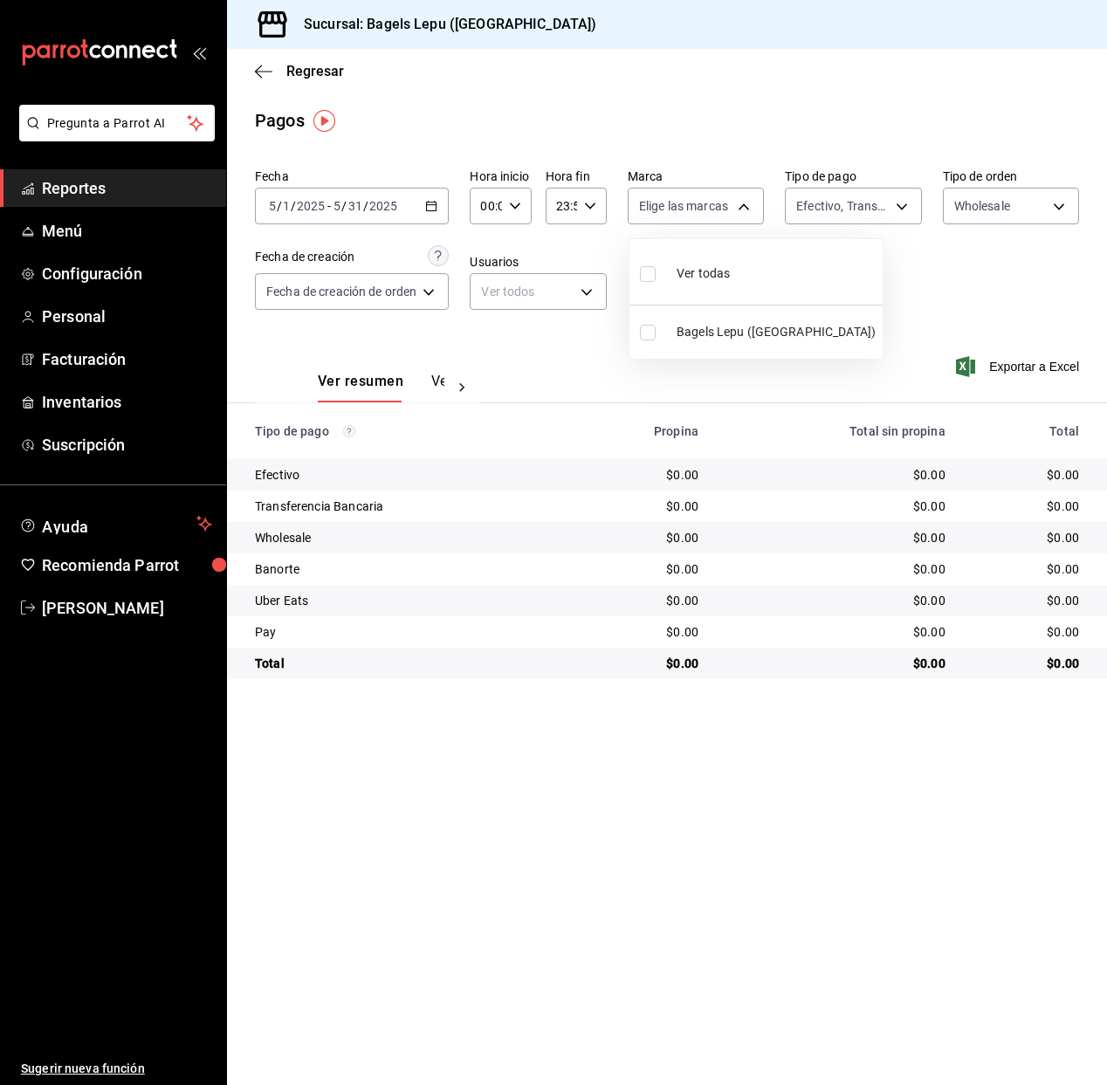
click at [805, 202] on div at bounding box center [553, 542] width 1107 height 1085
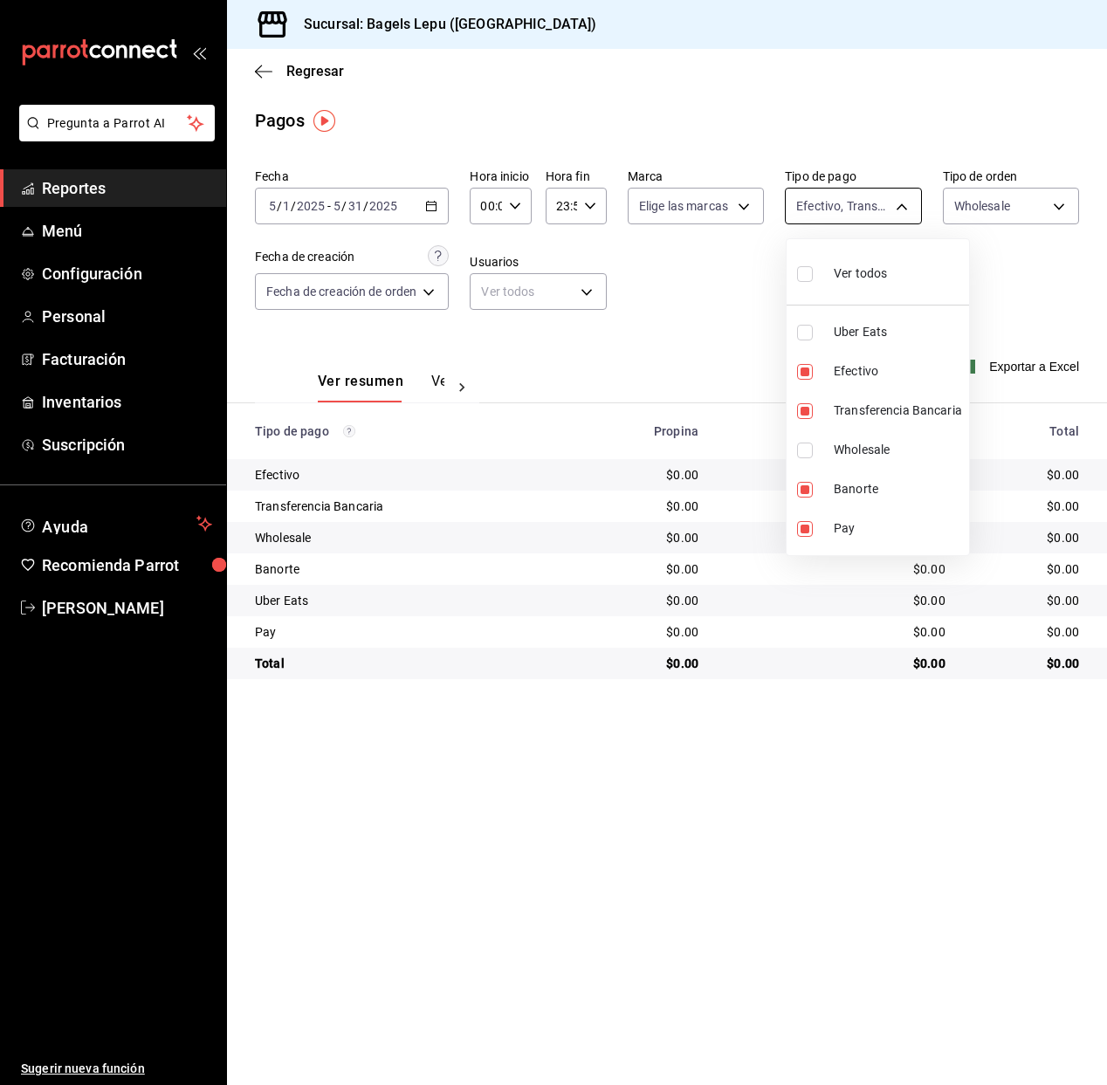
click at [832, 208] on body "Pregunta a Parrot AI Reportes Menú Configuración Personal Facturación Inventari…" at bounding box center [553, 542] width 1107 height 1085
click at [809, 278] on input "checkbox" at bounding box center [805, 274] width 16 height 16
click at [684, 278] on div at bounding box center [553, 542] width 1107 height 1085
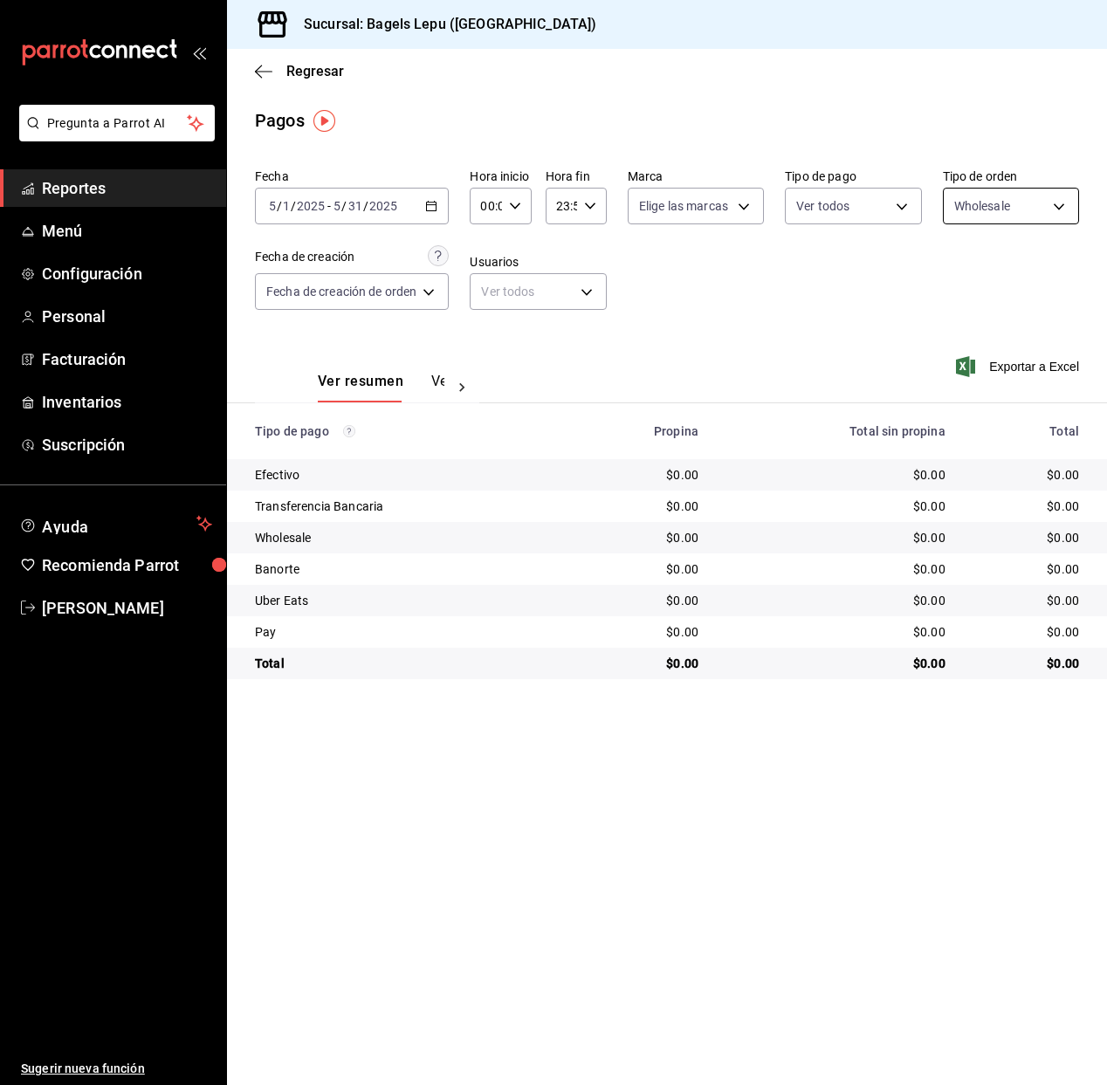
click at [986, 205] on body "Pregunta a Parrot AI Reportes Menú Configuración Personal Facturación Inventari…" at bounding box center [553, 542] width 1107 height 1085
click at [961, 277] on input "checkbox" at bounding box center [962, 274] width 16 height 16
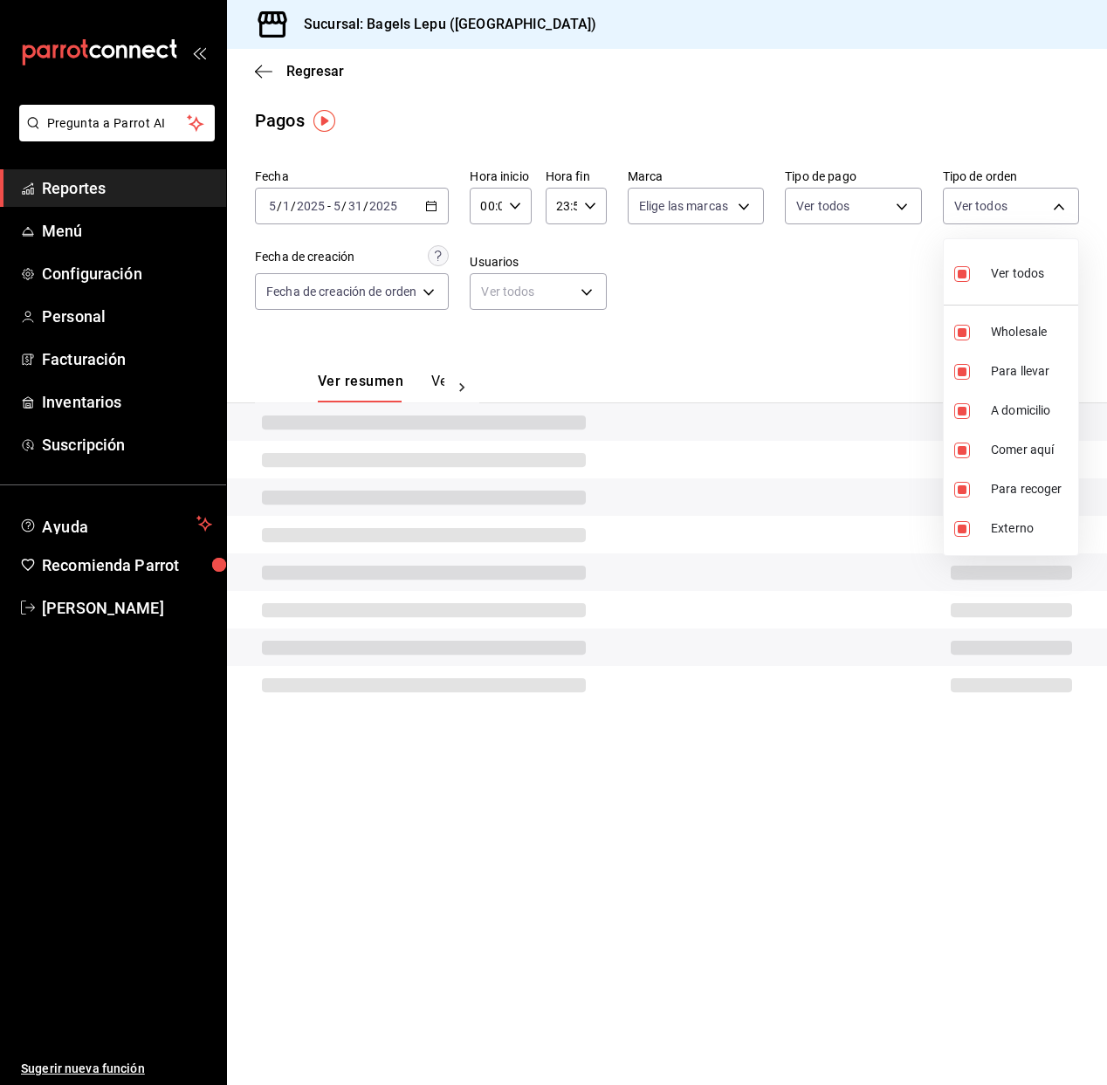
click at [868, 186] on div at bounding box center [553, 542] width 1107 height 1085
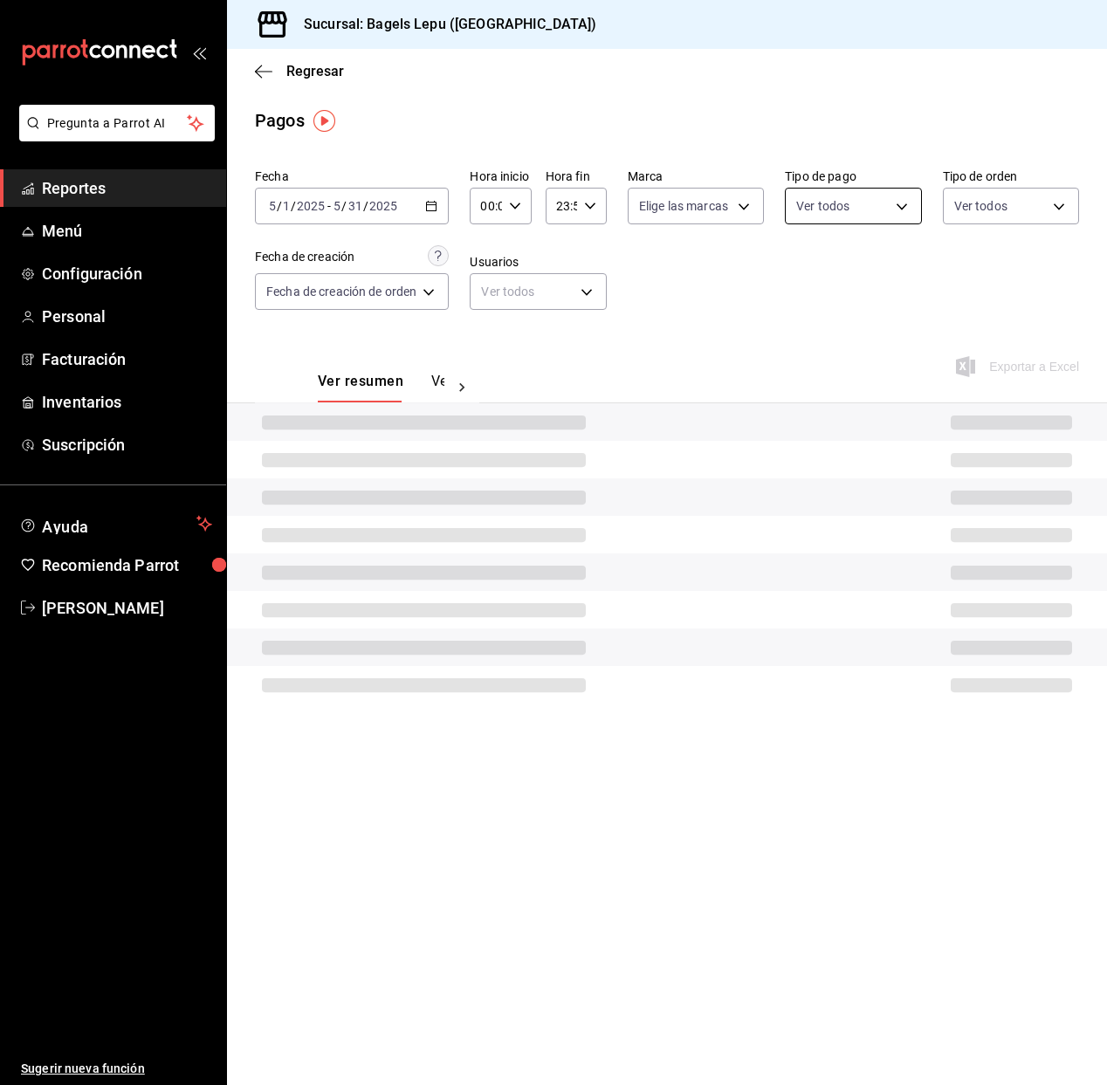
click at [870, 202] on body "Pregunta a Parrot AI Reportes Menú Configuración Personal Facturación Inventari…" at bounding box center [553, 542] width 1107 height 1085
click at [797, 280] on input "checkbox" at bounding box center [805, 274] width 16 height 16
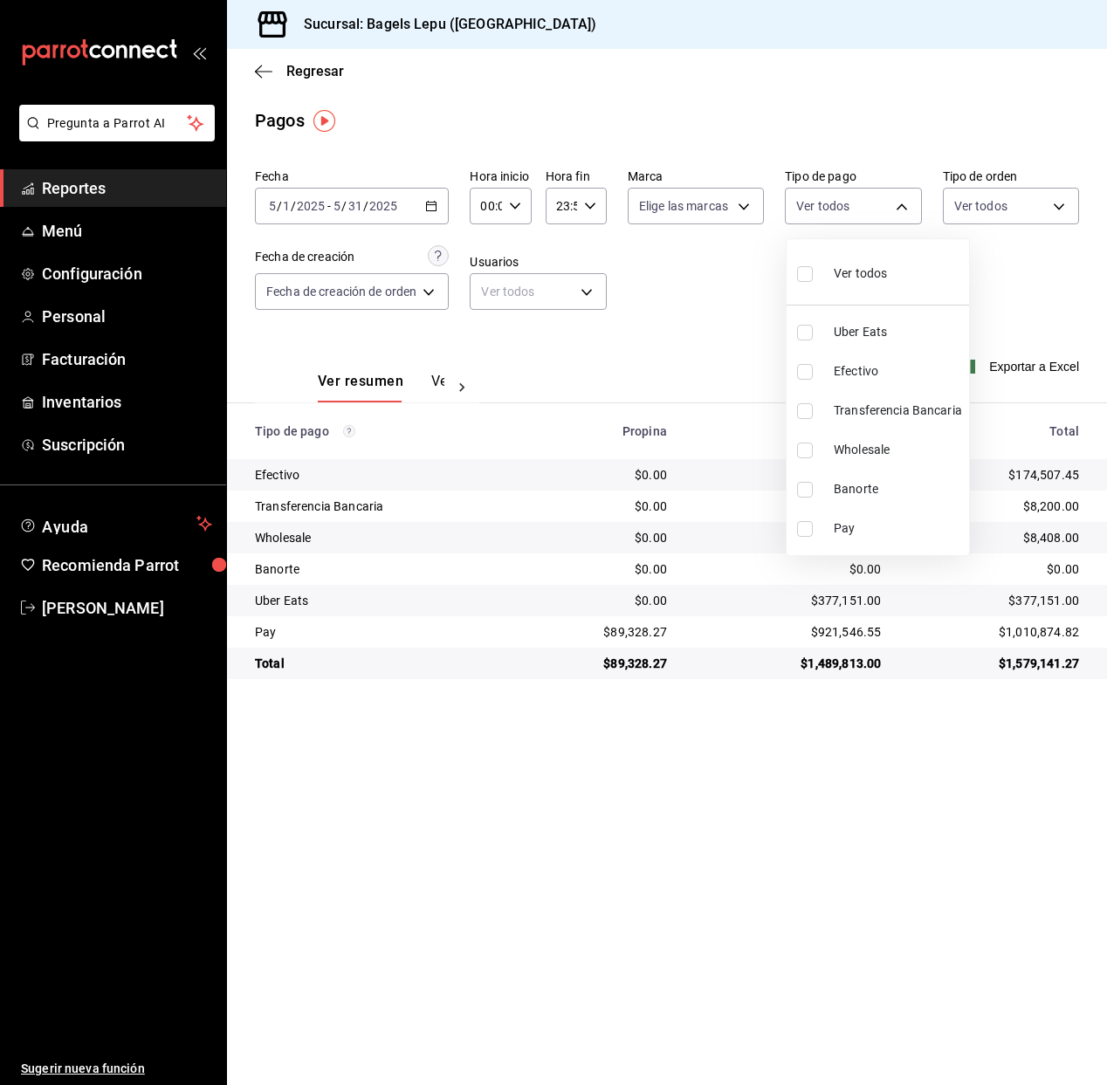
click at [806, 455] on input "checkbox" at bounding box center [805, 450] width 16 height 16
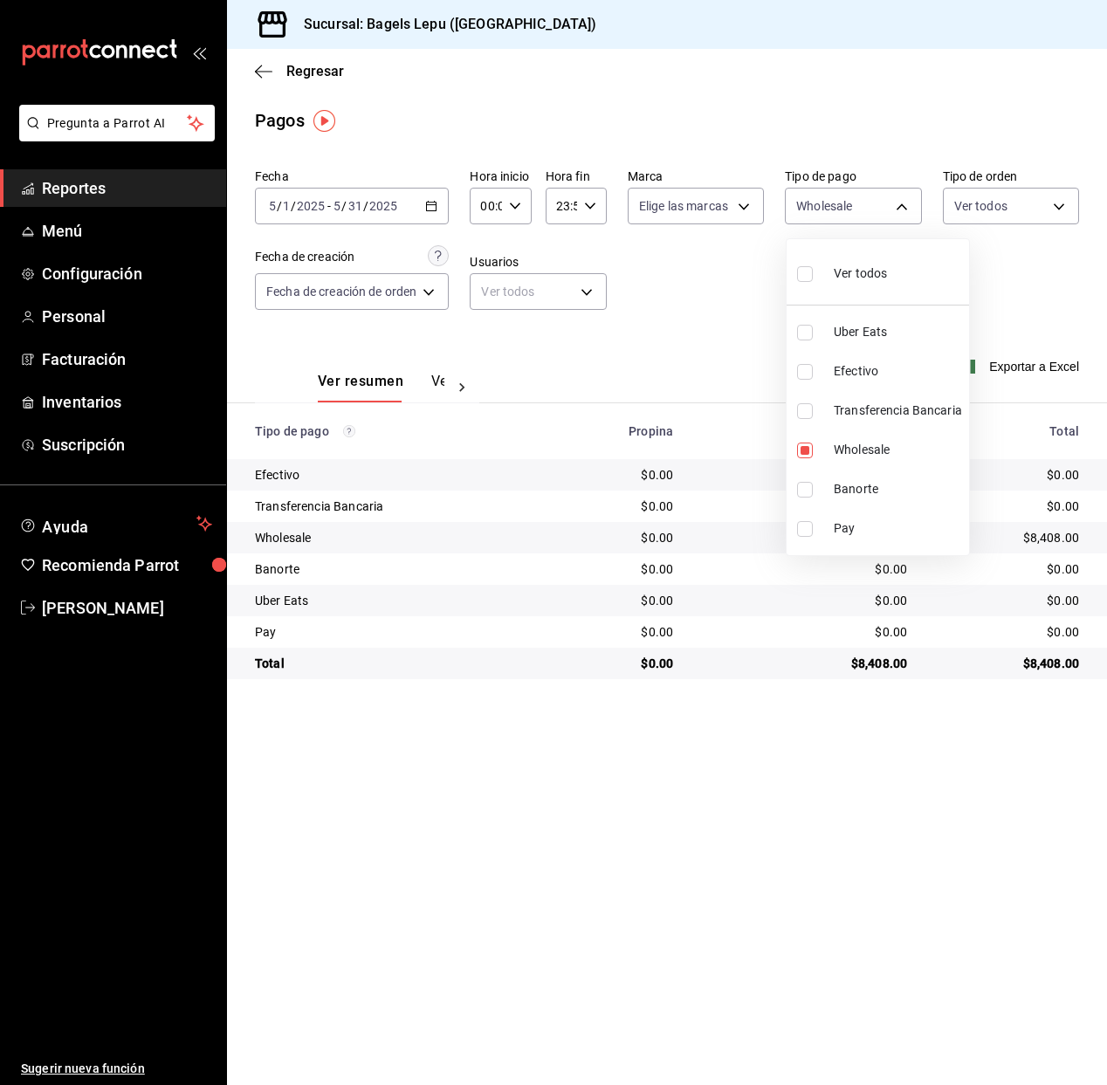
click at [741, 360] on div at bounding box center [553, 542] width 1107 height 1085
click at [281, 77] on span "Regresar" at bounding box center [299, 71] width 89 height 17
